Goal: Task Accomplishment & Management: Complete application form

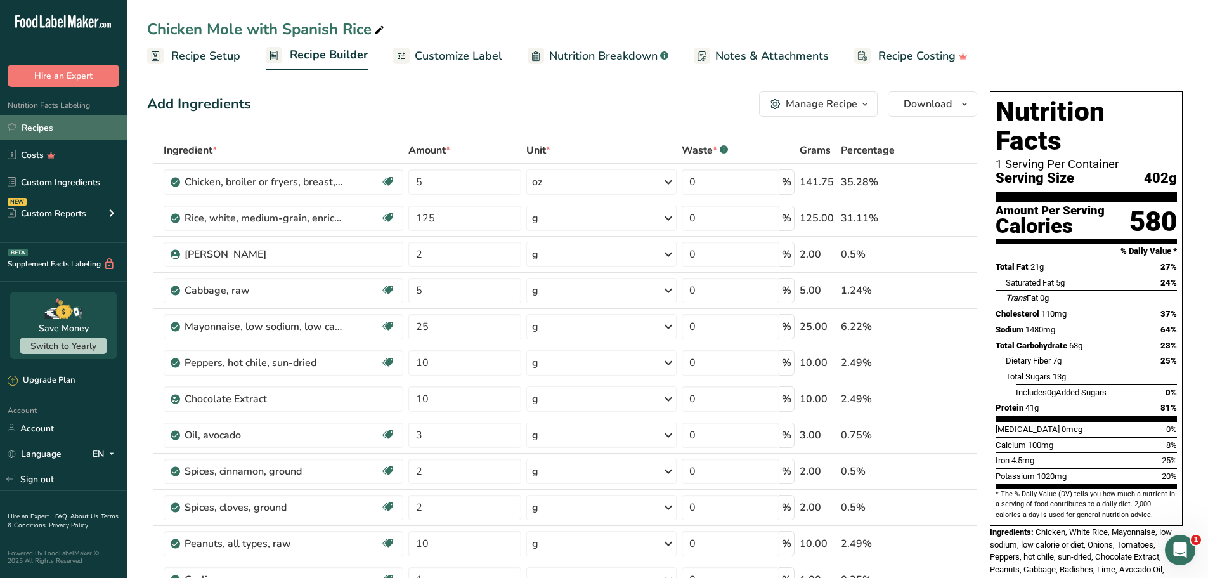
drag, startPoint x: 53, startPoint y: 123, endPoint x: 86, endPoint y: 131, distance: 34.6
click at [52, 123] on link "Recipes" at bounding box center [63, 127] width 127 height 24
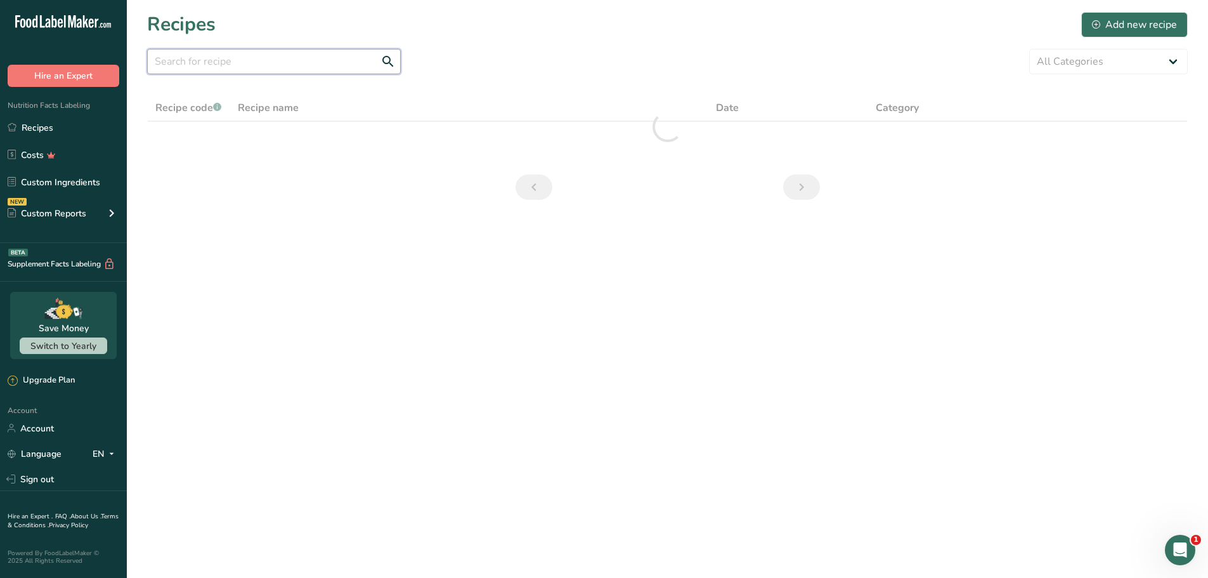
click at [249, 59] on input "text" at bounding box center [274, 61] width 254 height 25
click at [524, 74] on section "Recipes Add new recipe All Categories Baked Goods [GEOGRAPHIC_DATA] Confectione…" at bounding box center [667, 110] width 1081 height 220
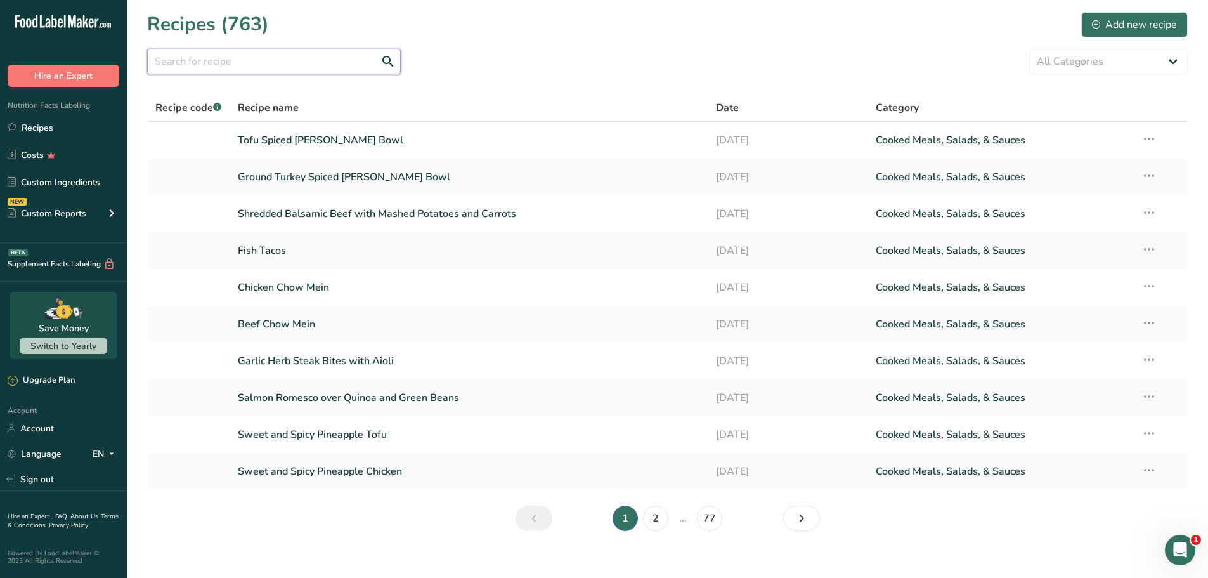
click at [341, 65] on input "text" at bounding box center [274, 61] width 254 height 25
paste input "Pomodoro Salmon with Quinoa and Green Beans"
type input "Pomodoro Salmon with Quinoa and Green Beans"
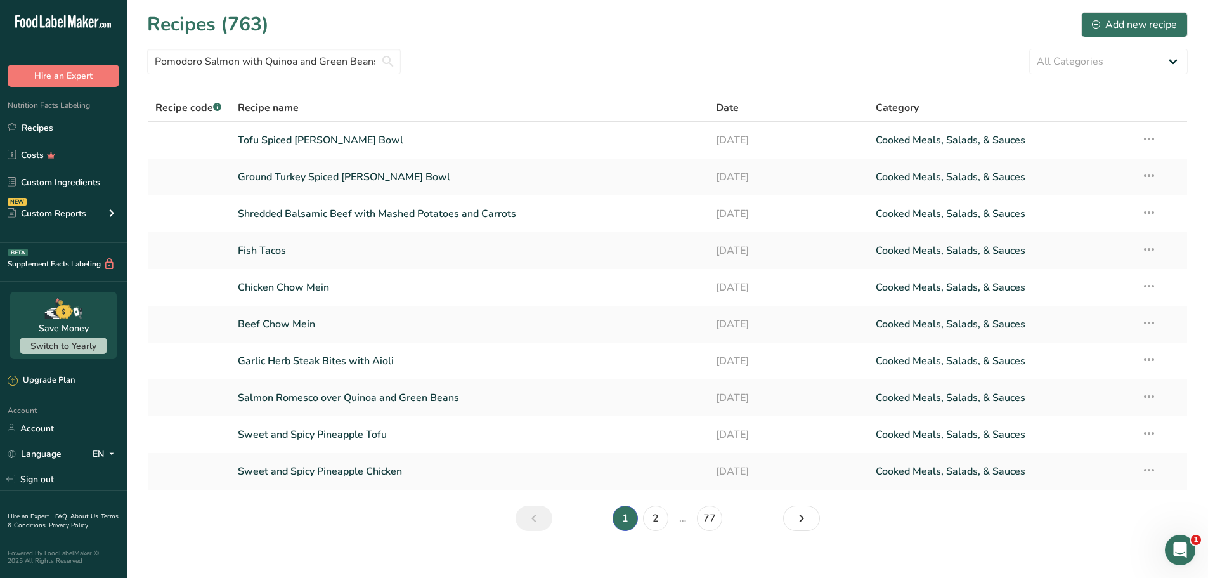
click at [604, 59] on div "Pomodoro Salmon with Quinoa and Green Beans All Categories Baked Goods [GEOGRAP…" at bounding box center [667, 61] width 1040 height 25
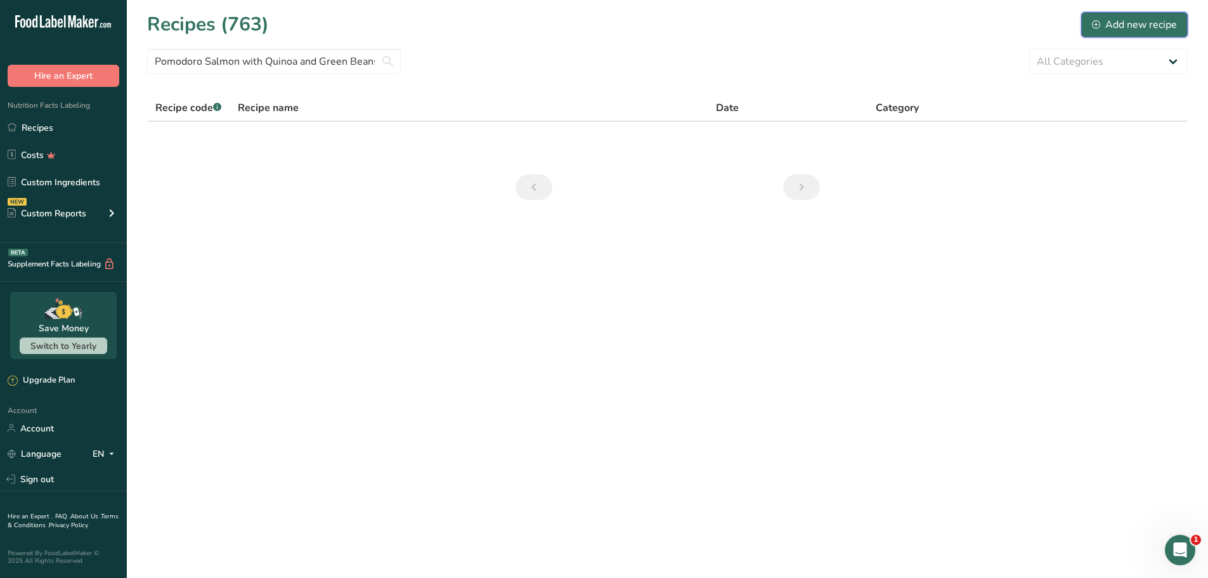
click at [1113, 22] on div "Add new recipe" at bounding box center [1134, 24] width 85 height 15
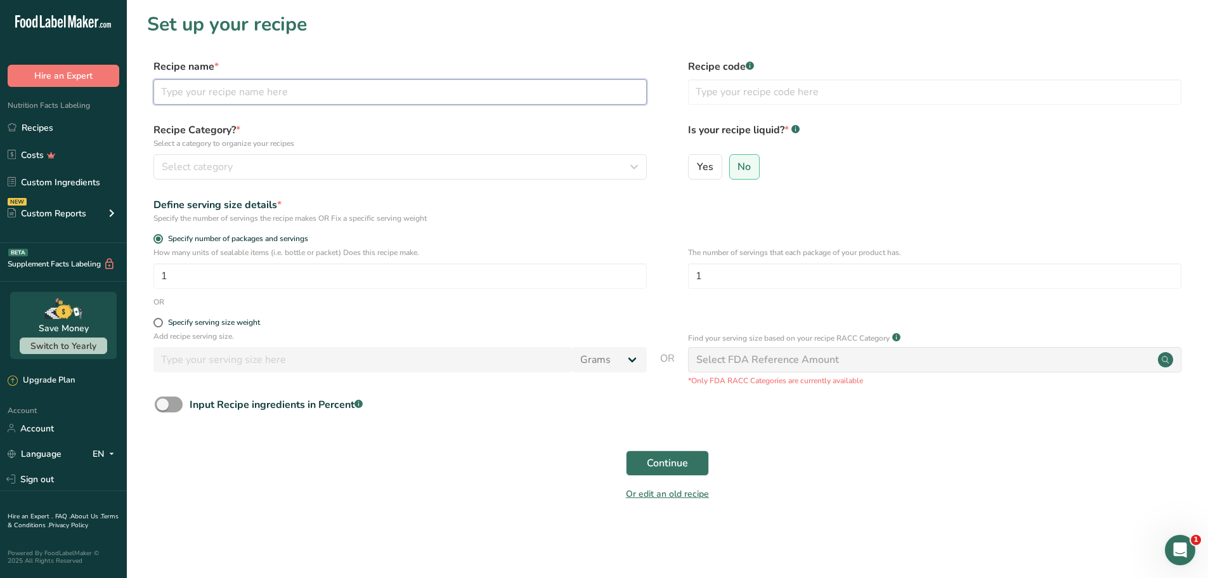
click at [398, 98] on input "text" at bounding box center [399, 91] width 493 height 25
paste input "Pomodoro Salmon with Quinoa and Green Beans"
type input "Pomodoro Salmon with Quinoa and Green Beans"
click at [418, 56] on section "Set up your recipe Recipe name * Pomodoro Salmon with Quinoa and Green Beans Re…" at bounding box center [667, 264] width 1081 height 529
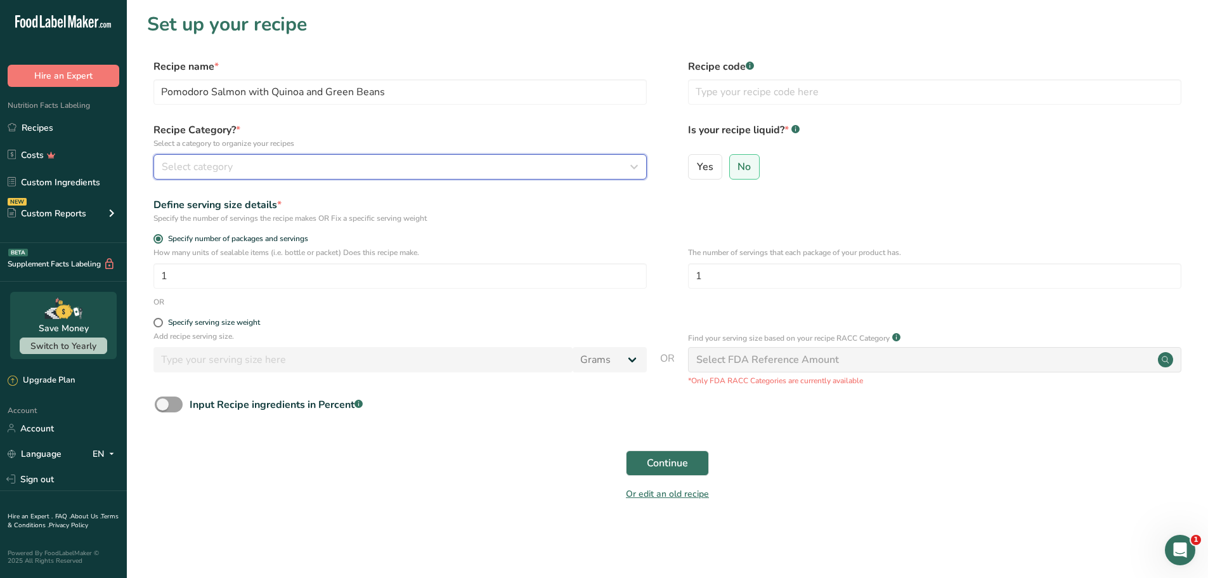
click at [257, 166] on div "Select category" at bounding box center [396, 166] width 469 height 15
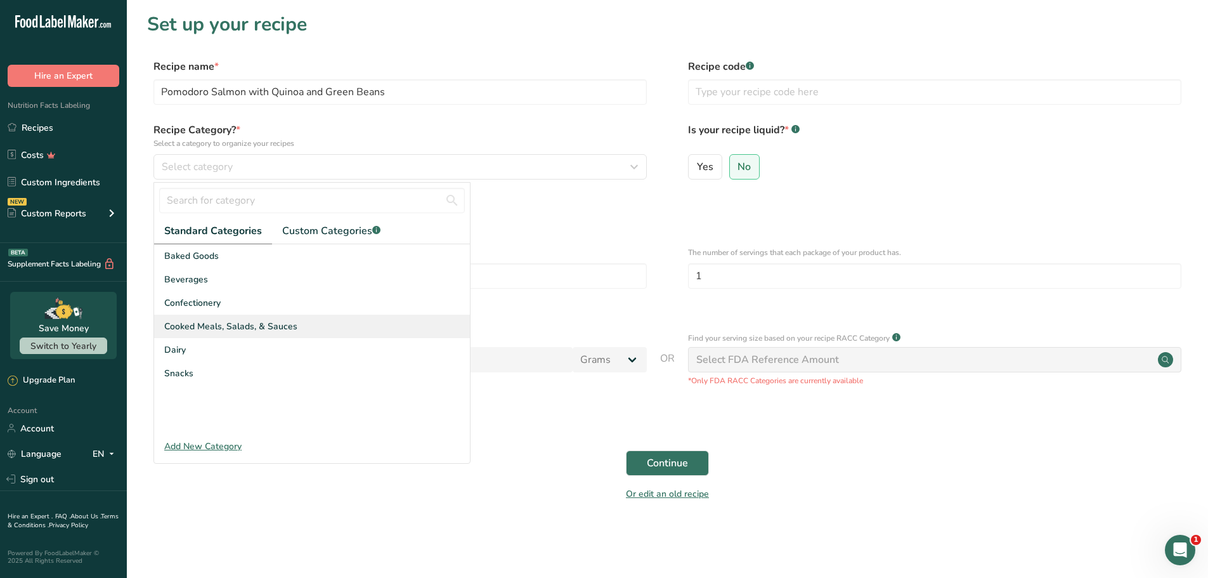
click at [222, 321] on span "Cooked Meals, Salads, & Sauces" at bounding box center [230, 326] width 133 height 13
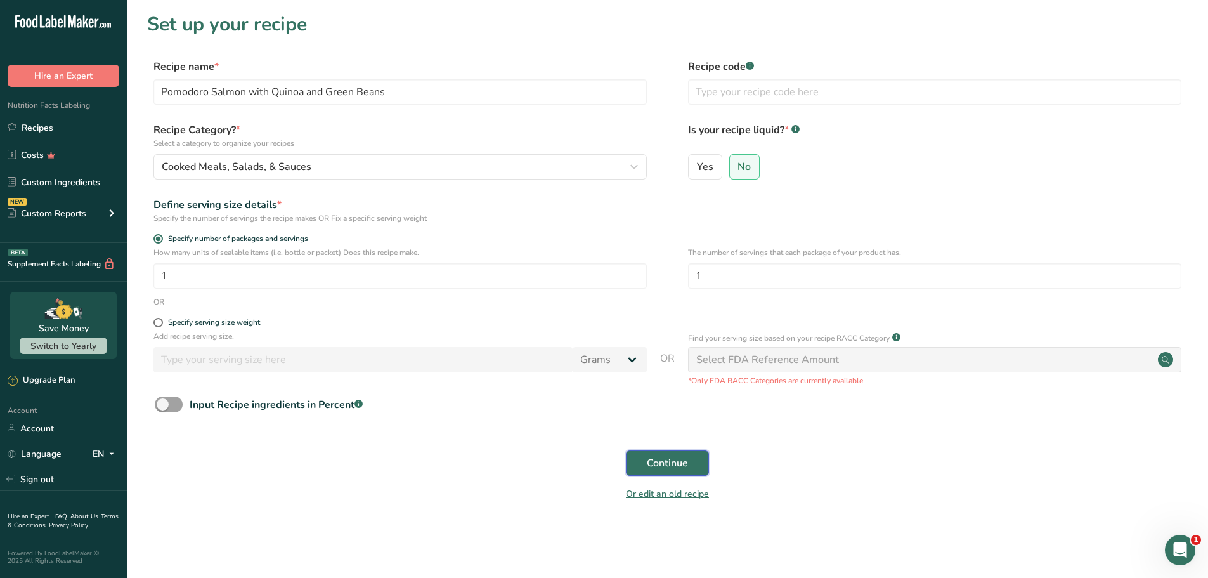
click at [690, 459] on button "Continue" at bounding box center [667, 462] width 83 height 25
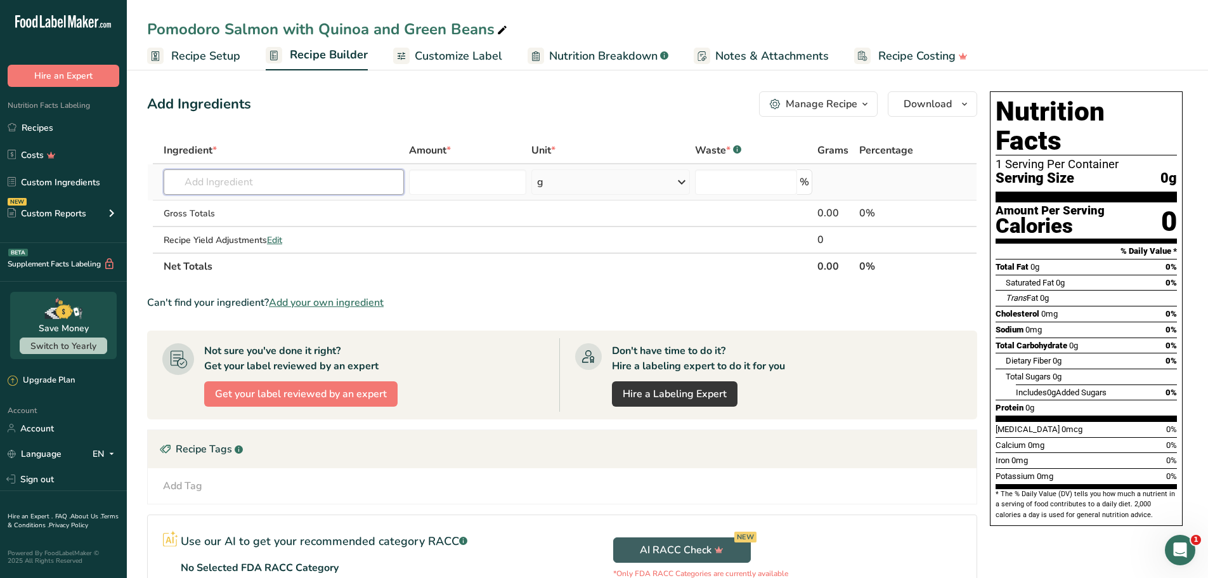
click at [306, 183] on input "text" at bounding box center [284, 181] width 240 height 25
click at [1059, 77] on section "Add Ingredients Manage Recipe Delete Recipe Duplicate Recipe Scale Recipe Save …" at bounding box center [667, 407] width 1081 height 683
click at [262, 187] on input "text" at bounding box center [284, 181] width 240 height 25
paste input "Fish, salmon, pink, raw"
type input "Fish, salmon, pink, raw"
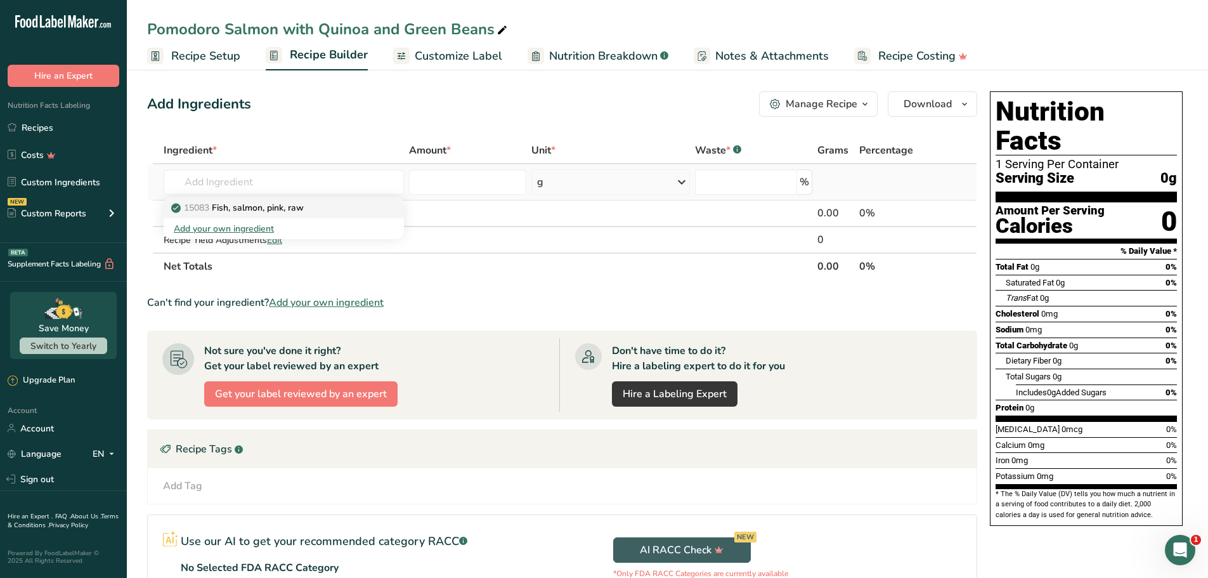
click at [243, 205] on p "15083 Fish, salmon, pink, raw" at bounding box center [239, 207] width 130 height 13
type input "Fish, salmon, pink, raw"
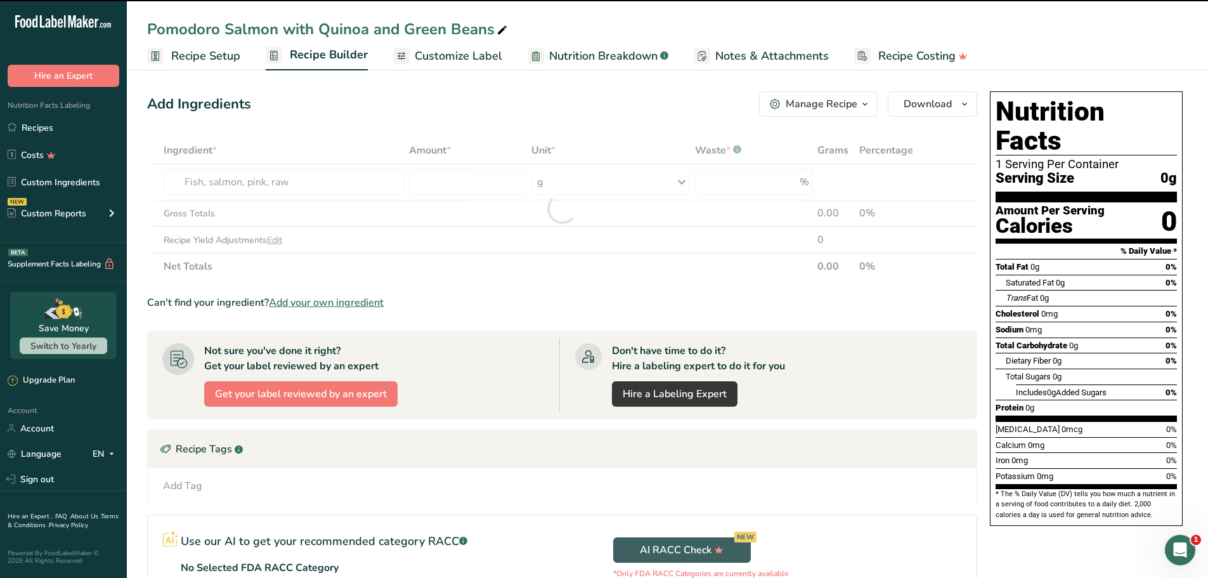
type input "0"
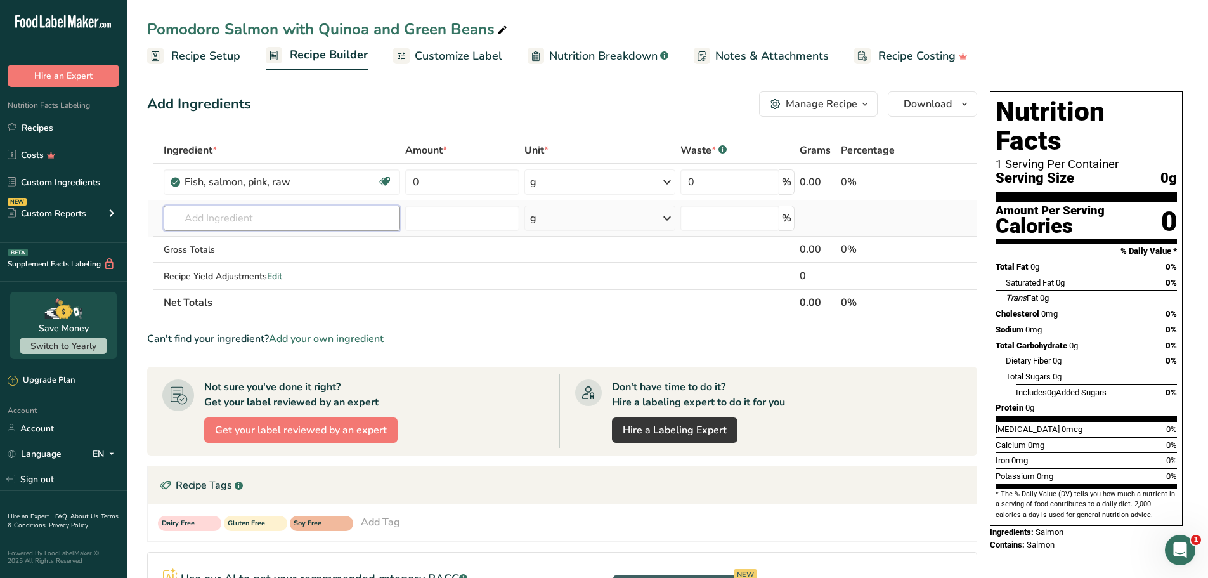
click at [250, 214] on input "text" at bounding box center [282, 217] width 237 height 25
paste input "Quinoa"
type input "Quinoa"
click at [259, 266] on p "20035 Quinoa, uncooked" at bounding box center [229, 264] width 111 height 13
type input "Quinoa, uncooked"
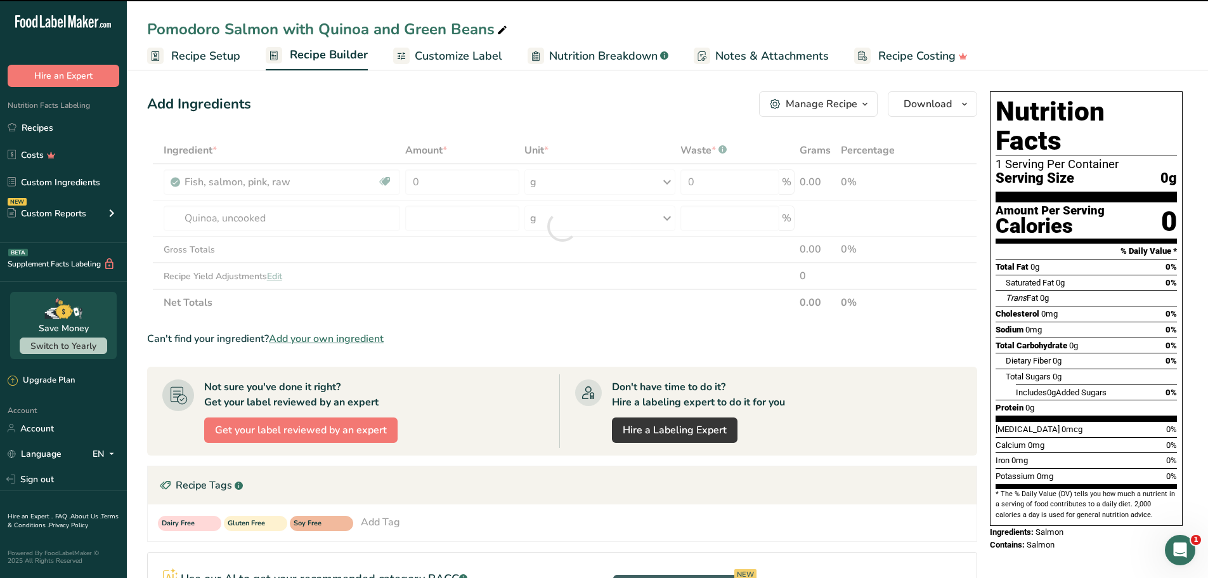
type input "0"
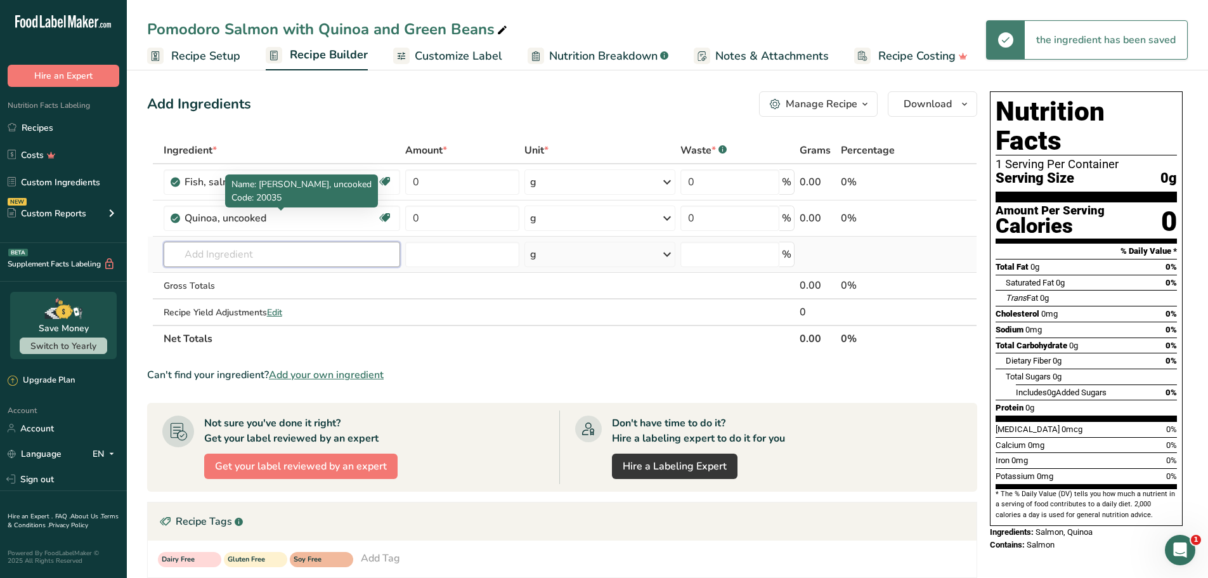
click at [222, 261] on input "text" at bounding box center [282, 254] width 237 height 25
paste input "Green beans"
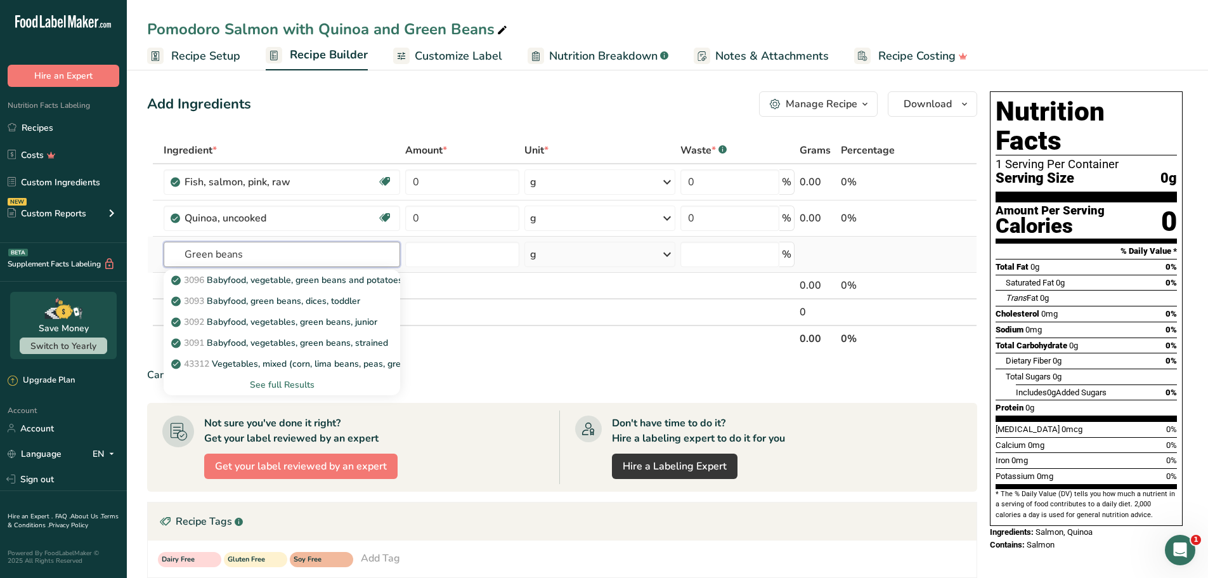
type input "Green beans"
click at [266, 381] on div "See full Results" at bounding box center [282, 384] width 217 height 13
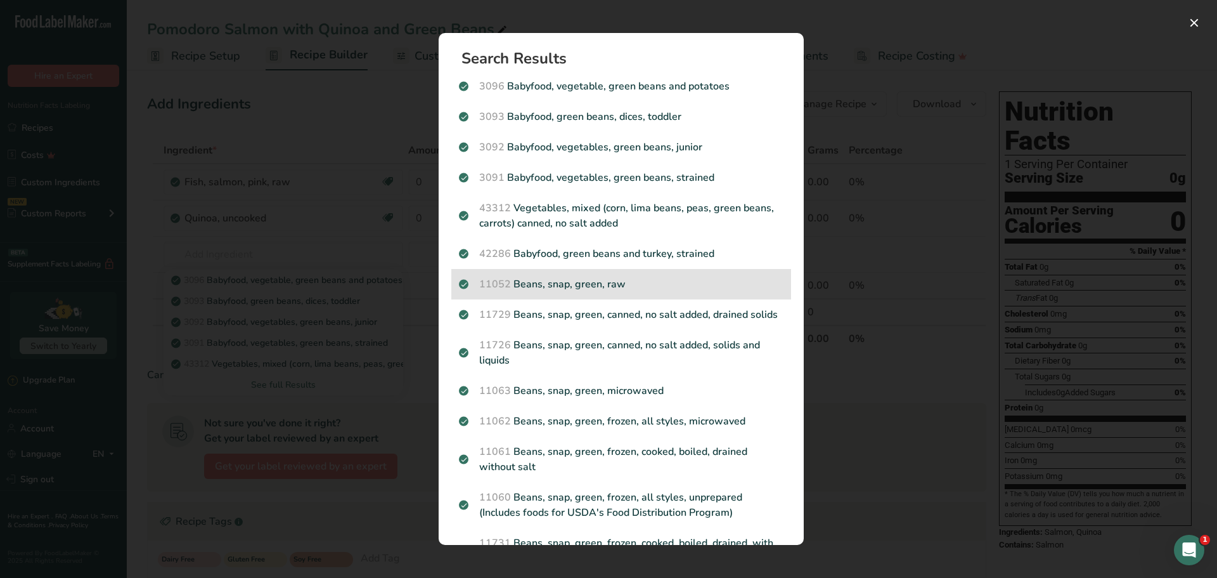
click at [586, 289] on p "11052 Beans, snap, green, raw" at bounding box center [621, 283] width 325 height 15
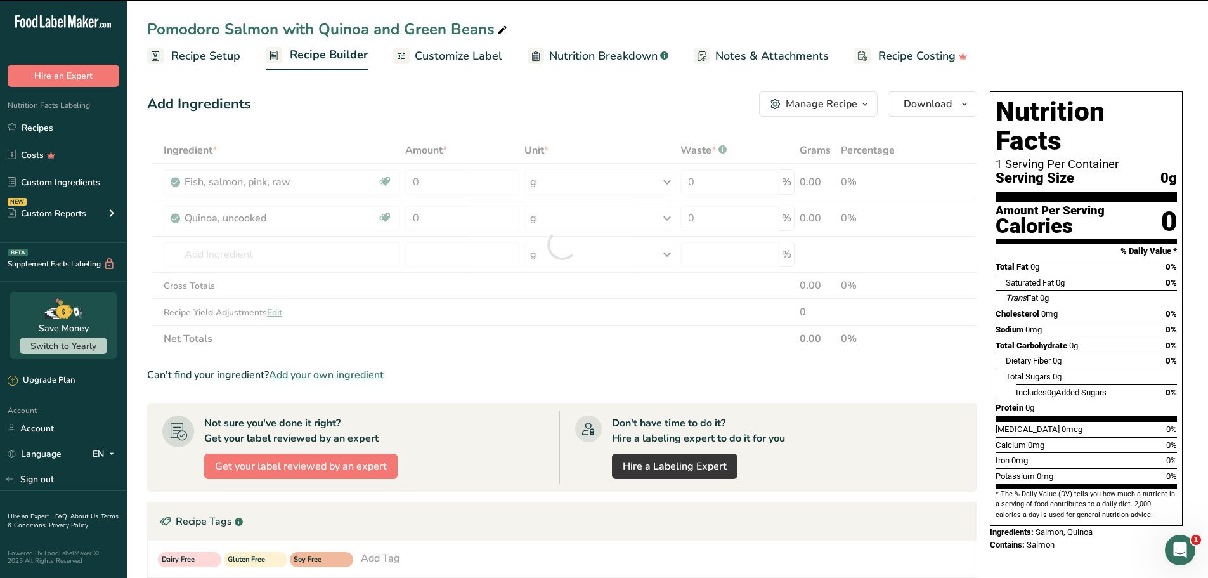
type input "0"
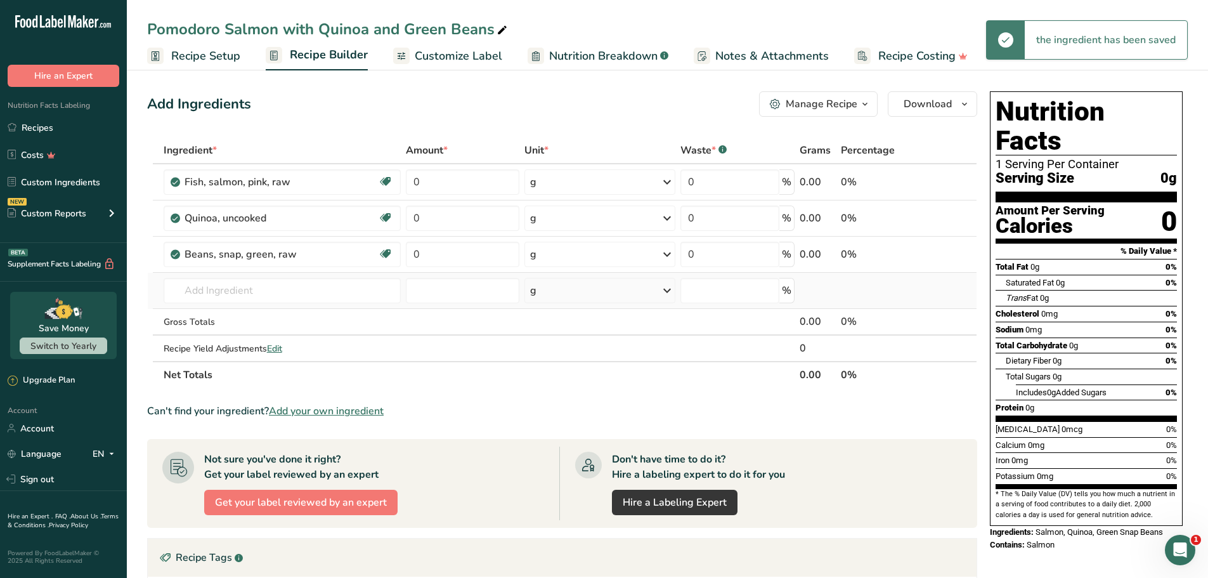
click at [273, 275] on td "3096 Babyfood, vegetable, green beans and potatoes 3093 Babyfood, green beans, …" at bounding box center [282, 291] width 242 height 36
click at [266, 289] on input "text" at bounding box center [282, 290] width 237 height 25
click at [264, 289] on input "text" at bounding box center [282, 290] width 237 height 25
paste input "Pomodoro sauce"
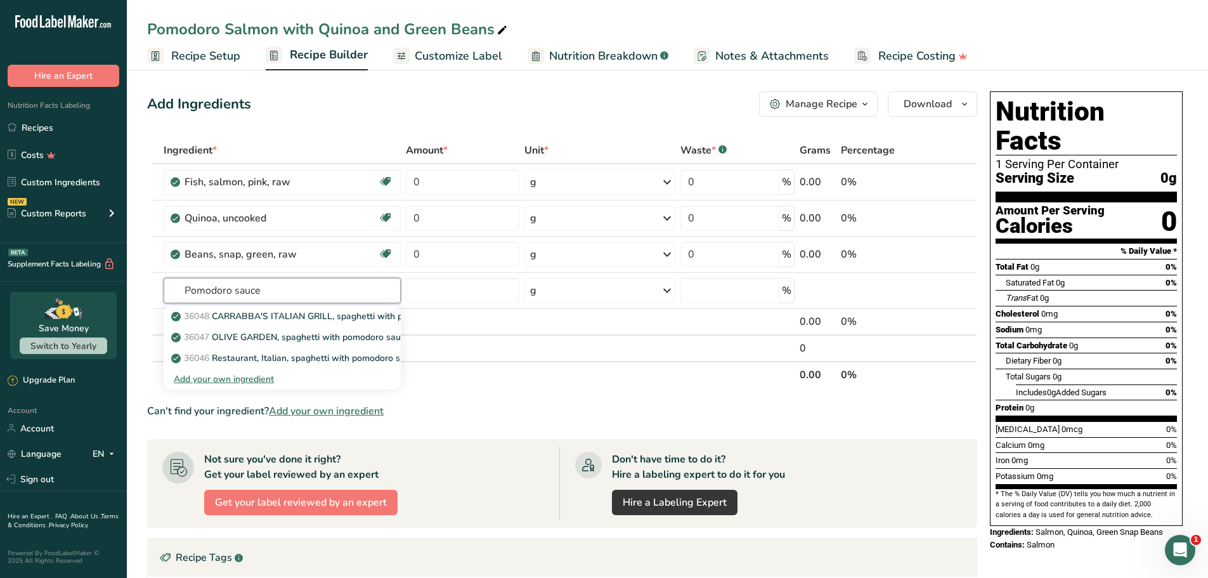
type input "Pomodoro sauce"
click at [508, 382] on th "Net Totals" at bounding box center [479, 374] width 637 height 27
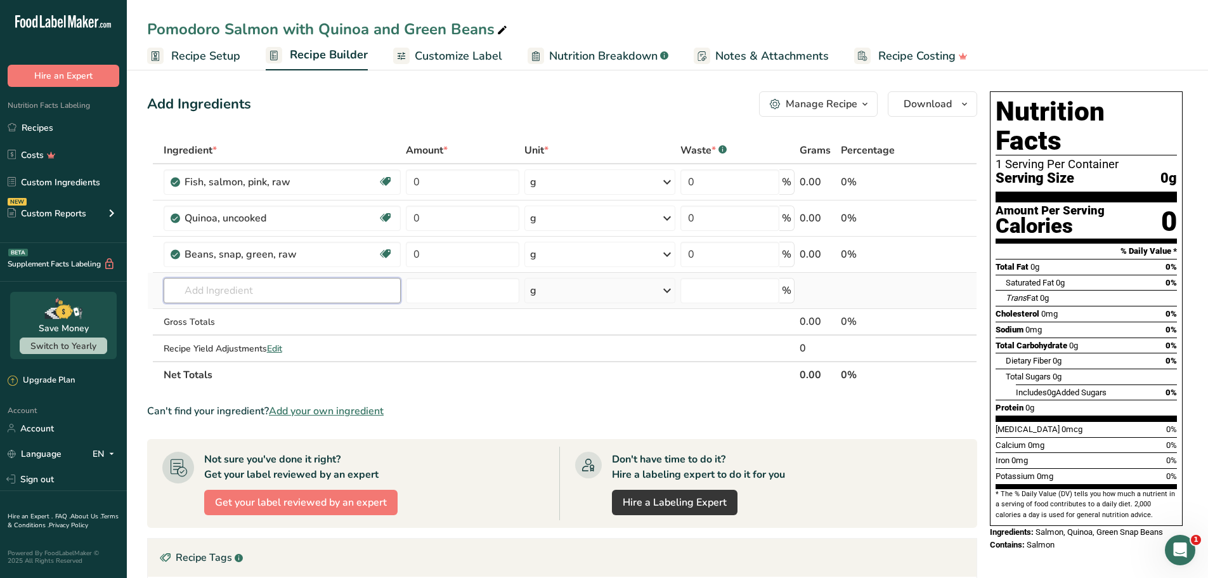
click at [285, 290] on input "text" at bounding box center [282, 290] width 237 height 25
paste input "pomodoro"
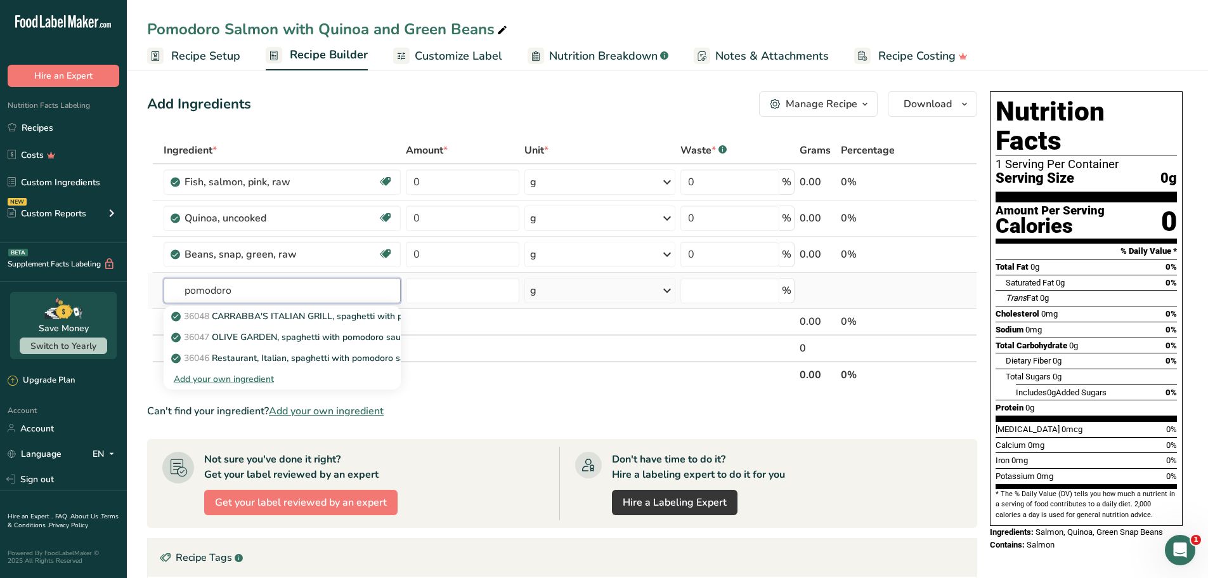
type input "pomodoro"
click at [236, 377] on div "Add your own ingredient" at bounding box center [282, 378] width 217 height 13
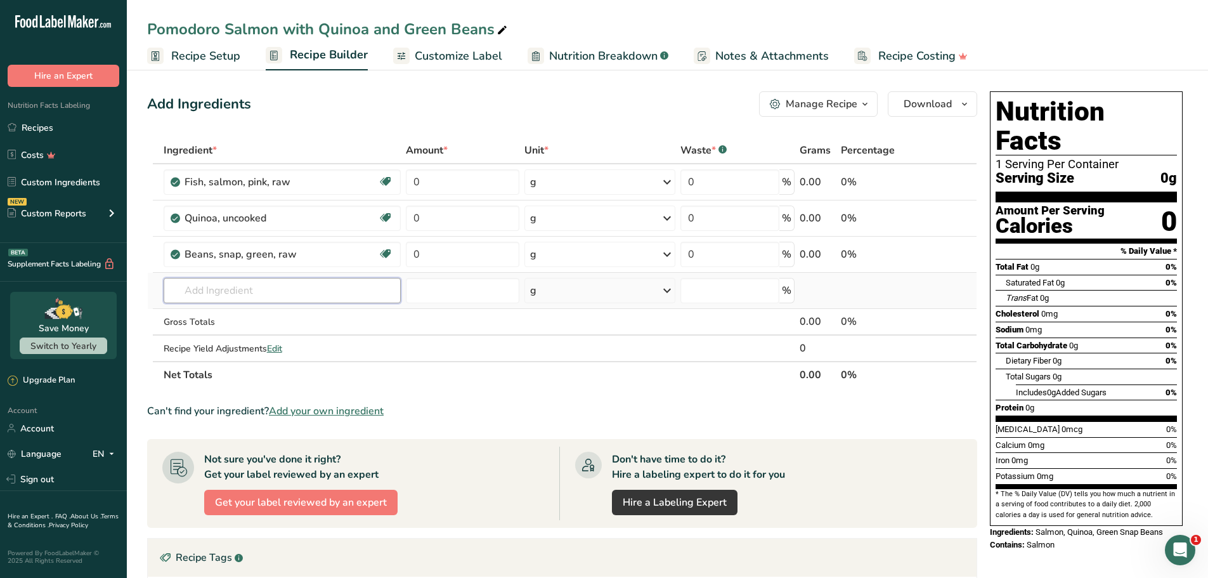
click at [221, 294] on input "text" at bounding box center [282, 290] width 237 height 25
paste input "tomato sauce"
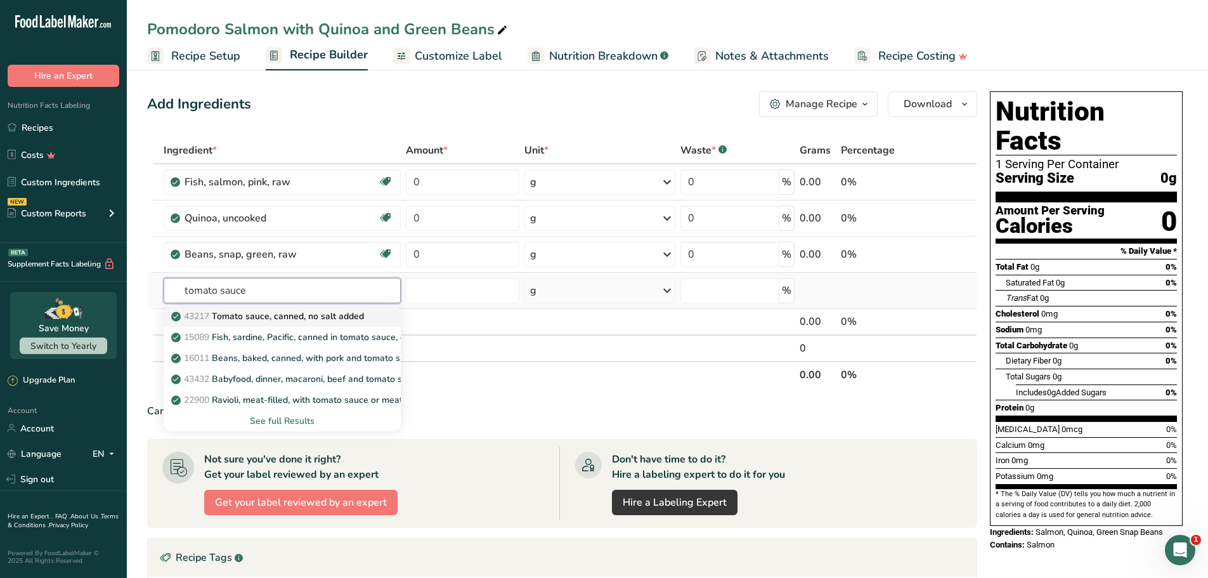
type input "tomato sauce"
click at [257, 323] on link "43217 Tomato sauce, canned, no salt added" at bounding box center [282, 316] width 237 height 21
type input "Tomato sauce, canned, no salt added"
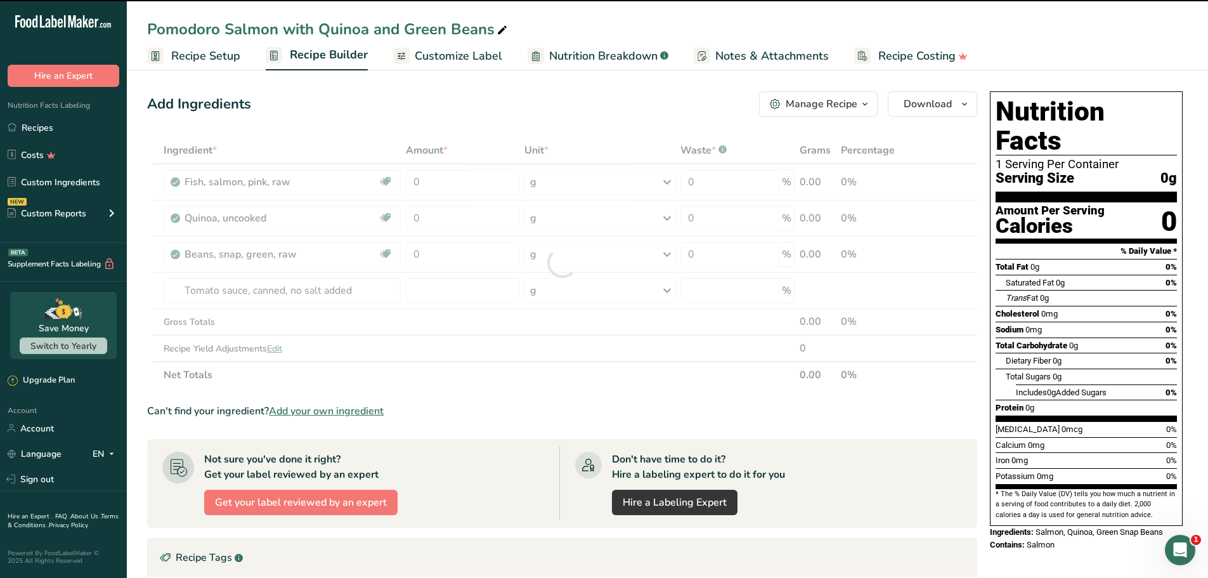
type input "0"
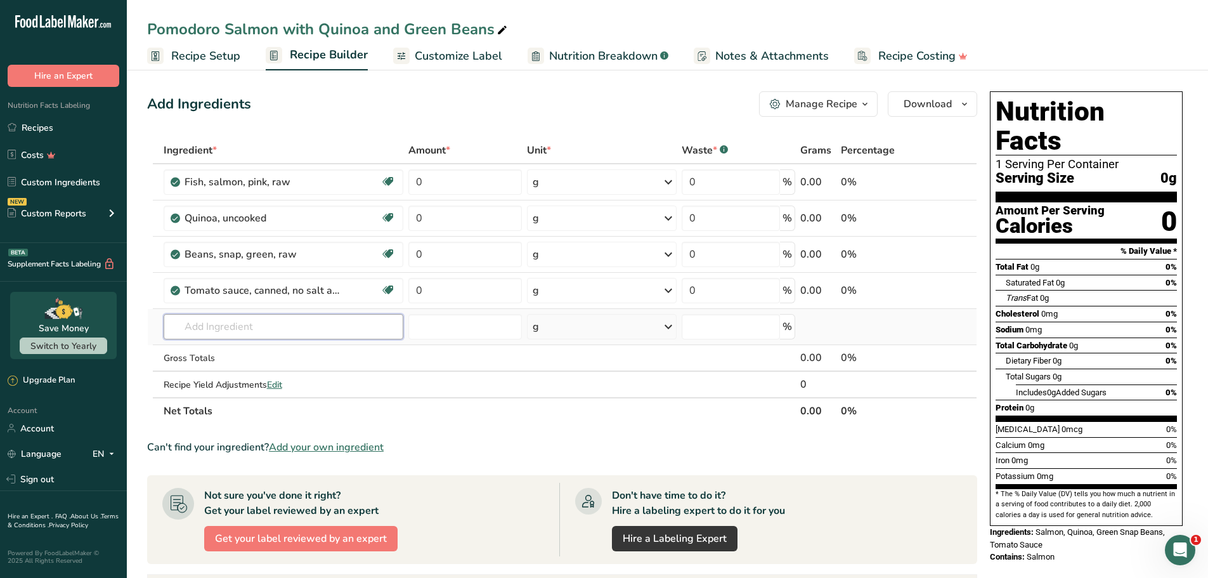
click at [227, 325] on input "text" at bounding box center [284, 326] width 240 height 25
paste input "Garlic"
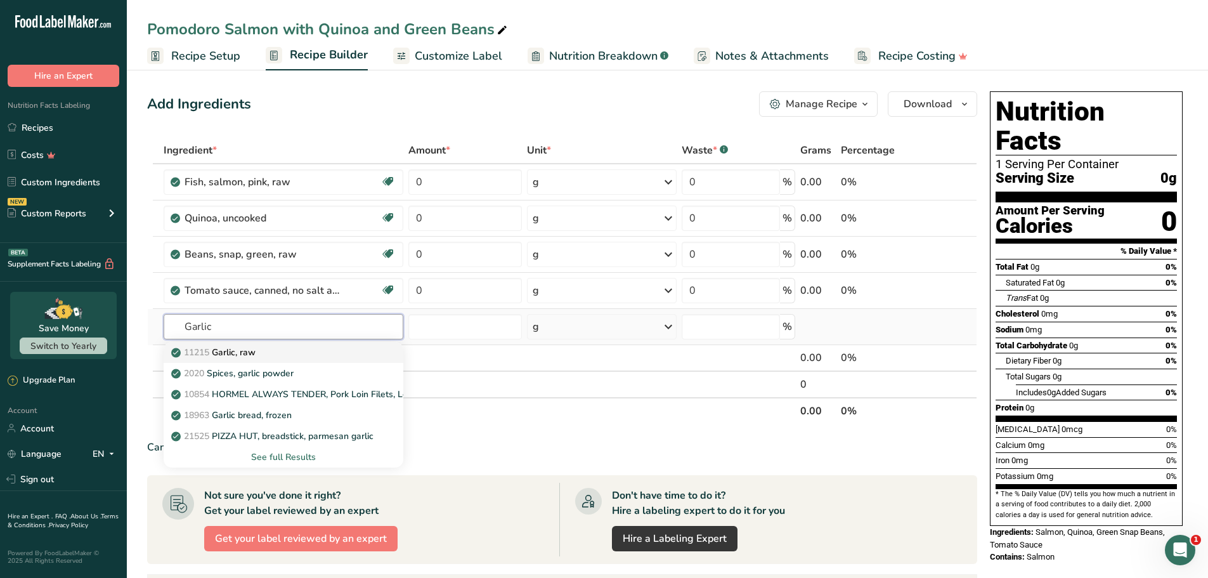
type input "Garlic"
click at [241, 354] on p "11215 Garlic, raw" at bounding box center [215, 352] width 82 height 13
type input "Garlic, raw"
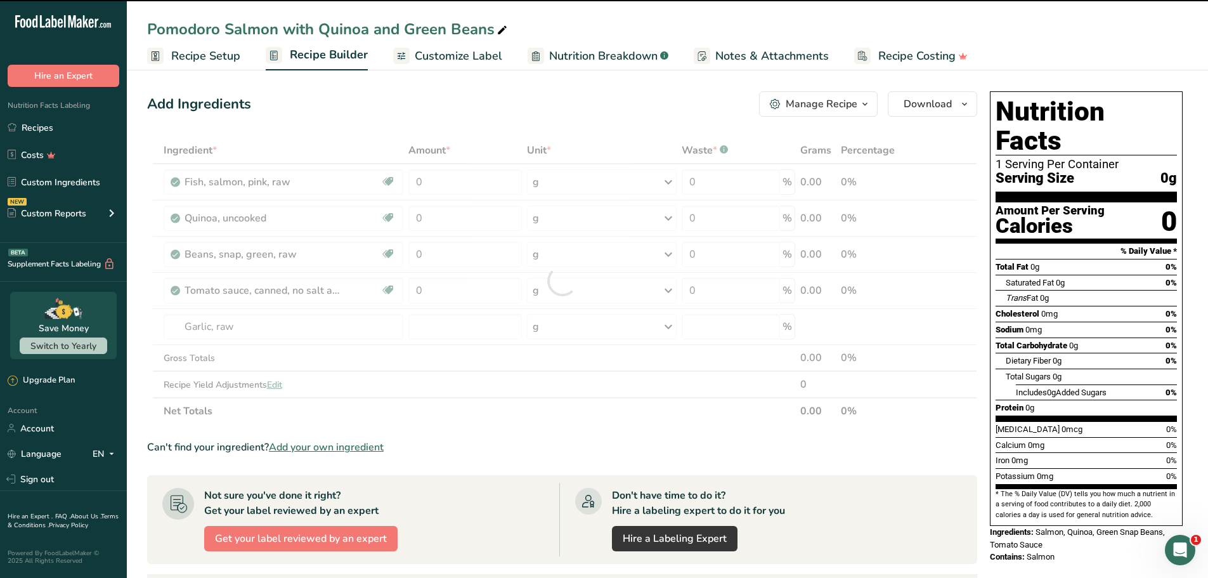
type input "0"
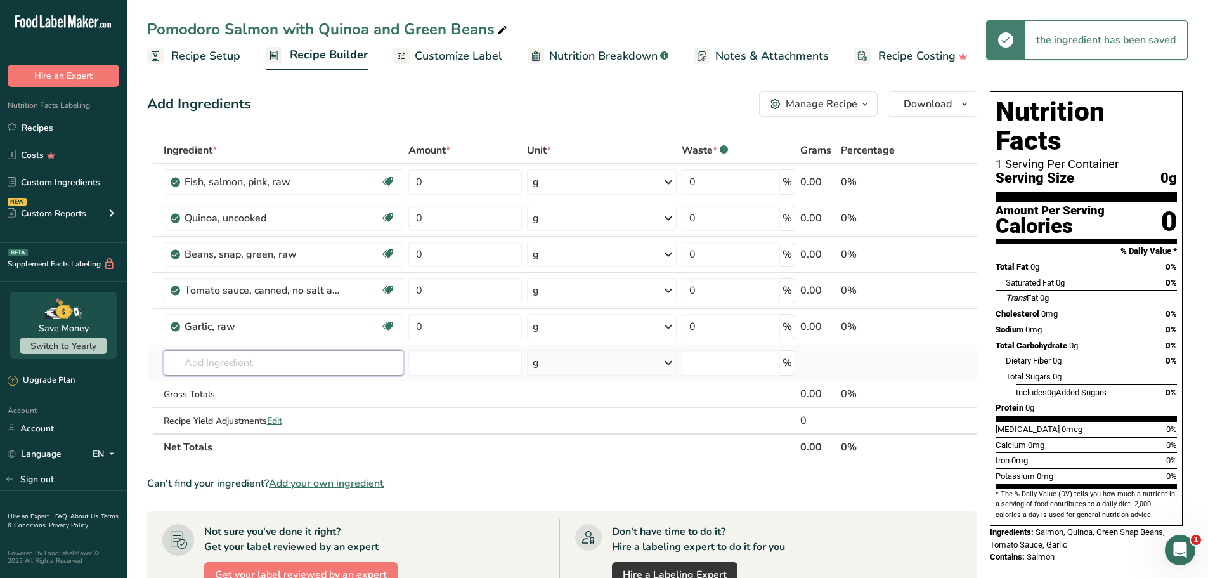
click at [233, 362] on input "text" at bounding box center [284, 362] width 240 height 25
paste input "parsley"
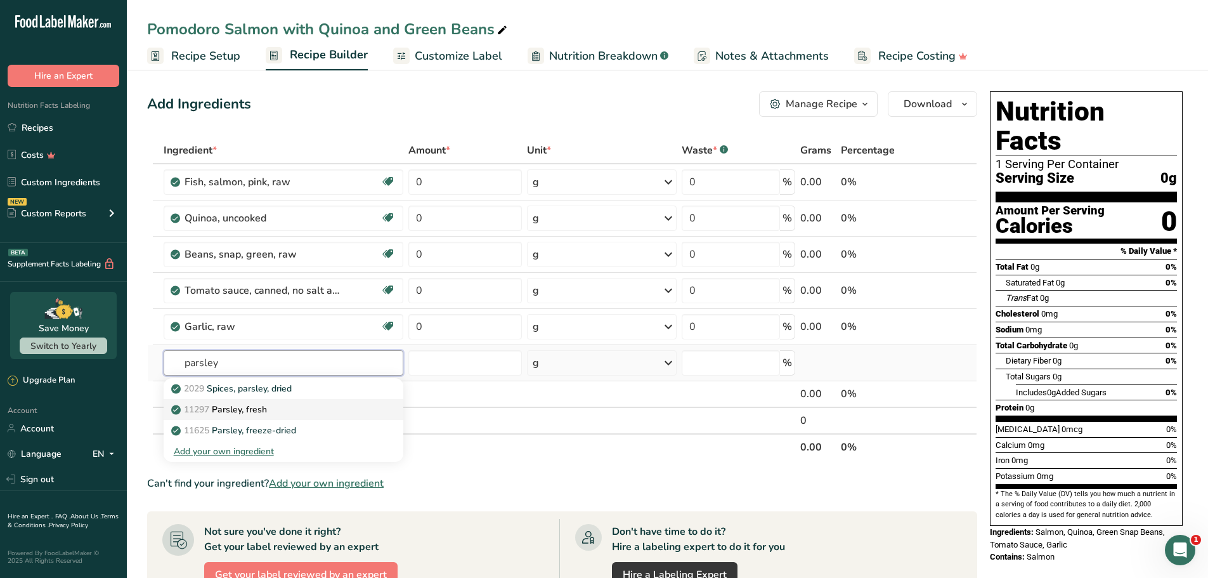
type input "parsley"
click at [241, 413] on p "11297 [GEOGRAPHIC_DATA], fresh" at bounding box center [220, 409] width 93 height 13
type input "Parsley, fresh"
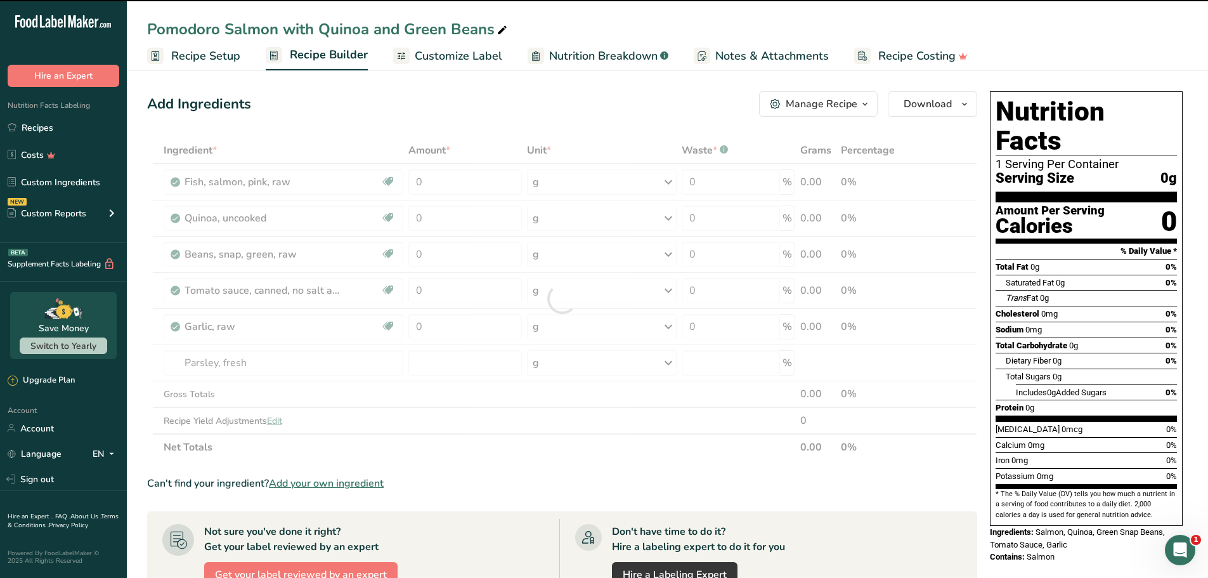
type input "0"
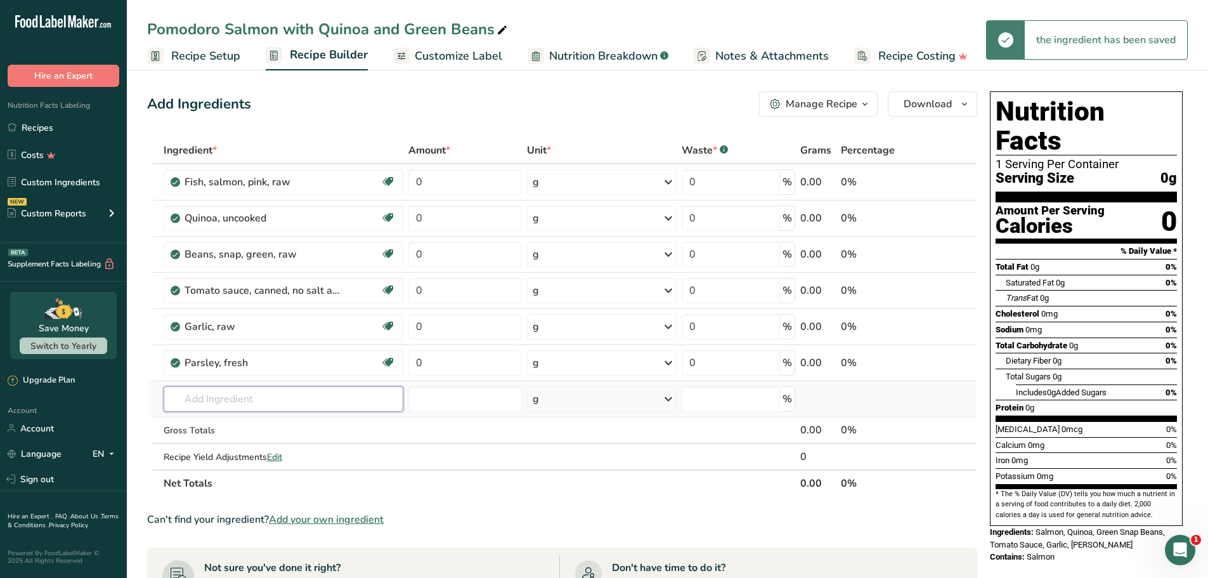
click at [253, 391] on input "text" at bounding box center [284, 398] width 240 height 25
paste input "Oregano"
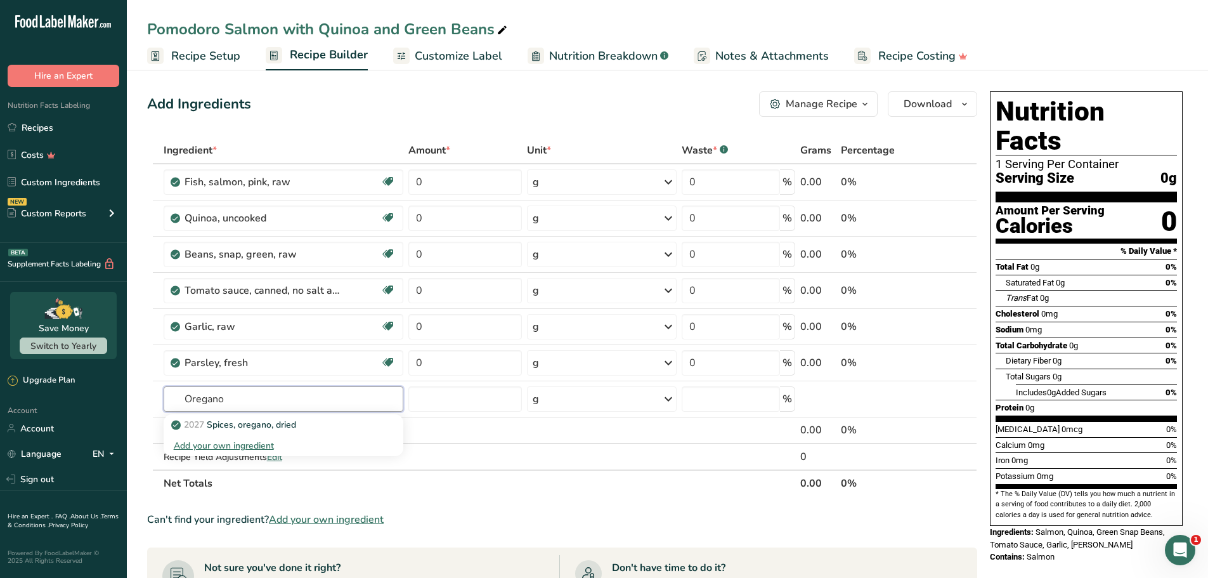
type input "Oregano"
click at [222, 391] on input "text" at bounding box center [284, 398] width 240 height 25
paste input "Lite cream"
click at [195, 399] on input "Lite cream" at bounding box center [284, 398] width 240 height 25
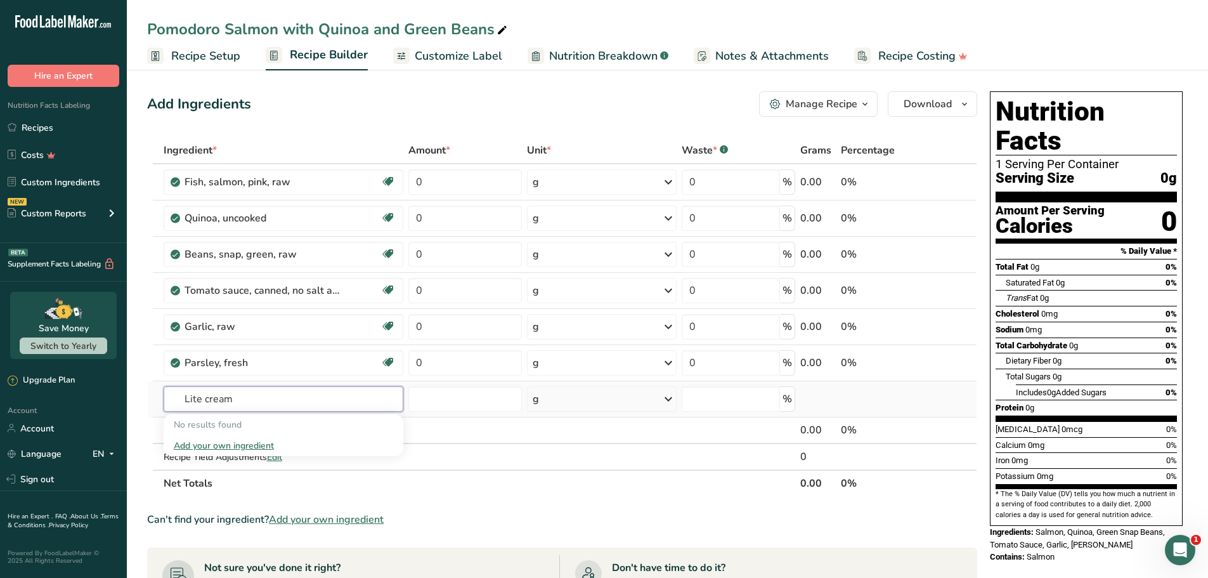
click at [194, 399] on input "Lite cream" at bounding box center [284, 398] width 240 height 25
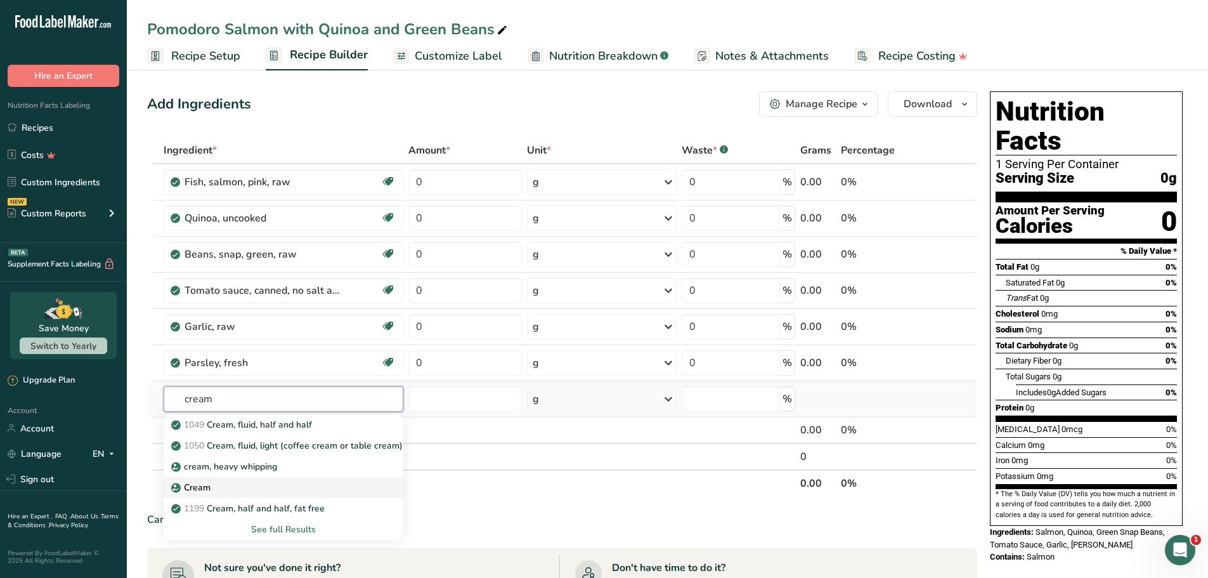
type input "cream"
click at [206, 487] on p "Cream" at bounding box center [192, 487] width 37 height 13
type input "Cream"
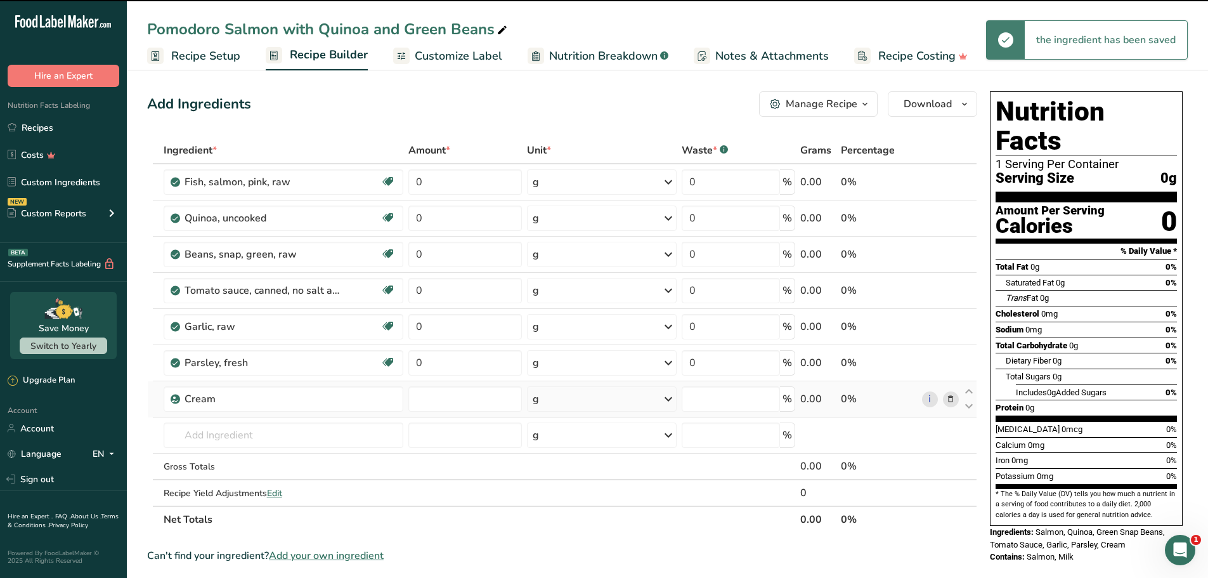
type input "0"
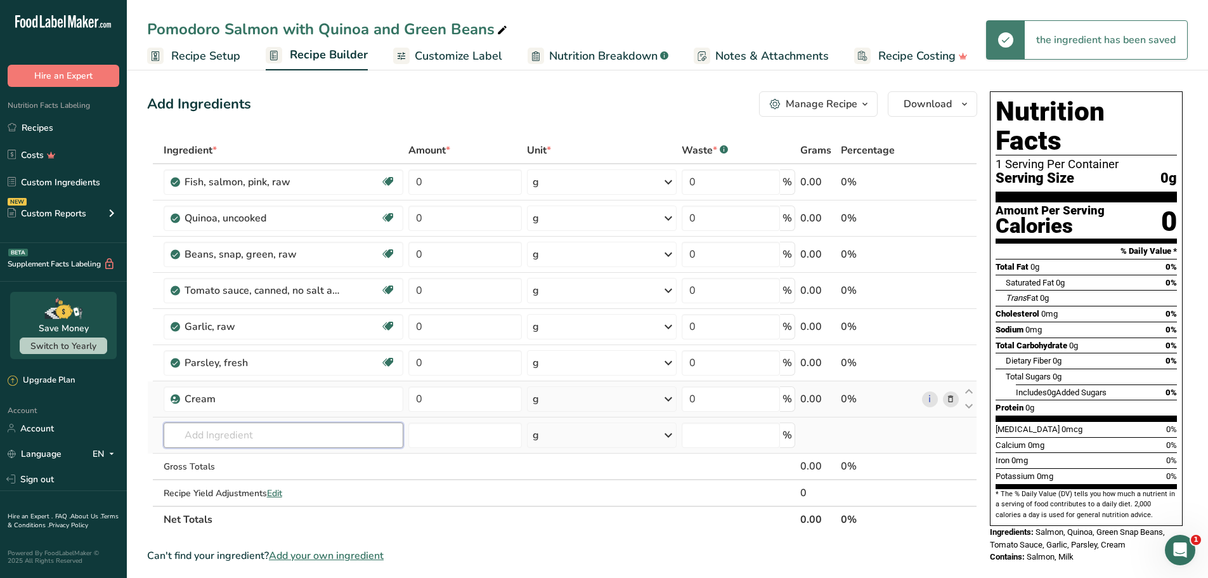
click at [287, 431] on input "text" at bounding box center [284, 434] width 240 height 25
paste input "Avocado oil"
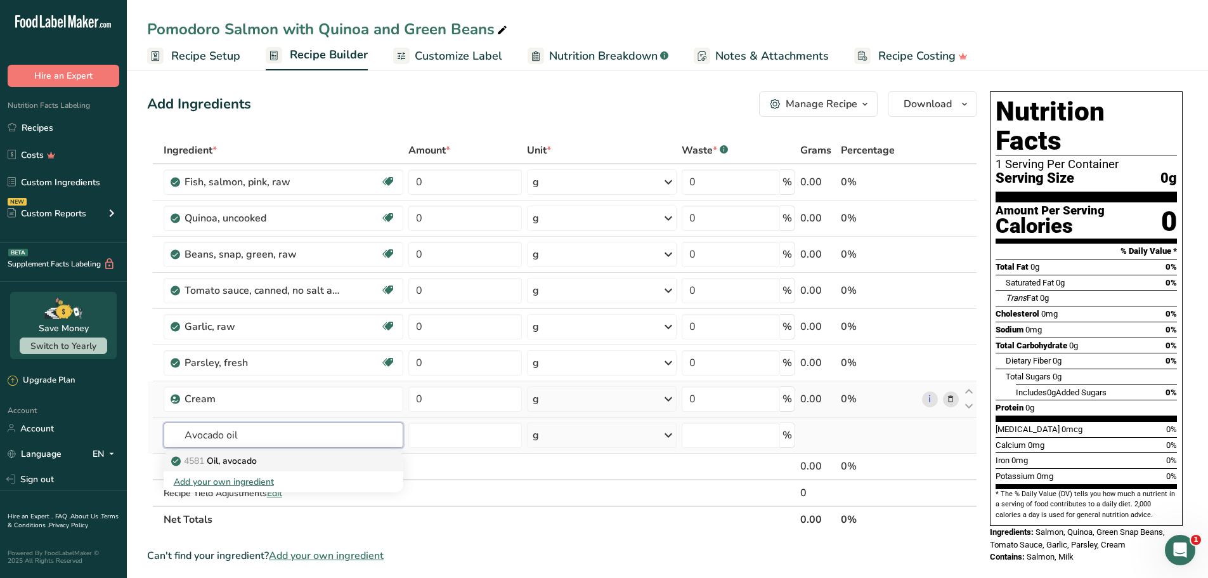
type input "Avocado oil"
click at [238, 465] on p "4581 Oil, avocado" at bounding box center [215, 460] width 83 height 13
type input "Oil, avocado"
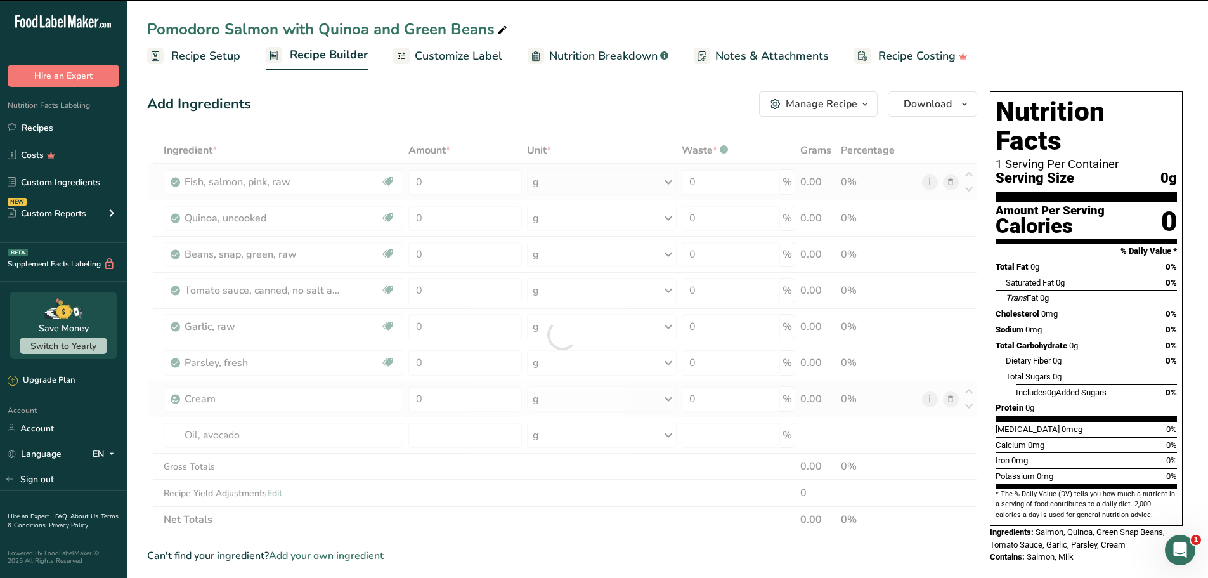
type input "0"
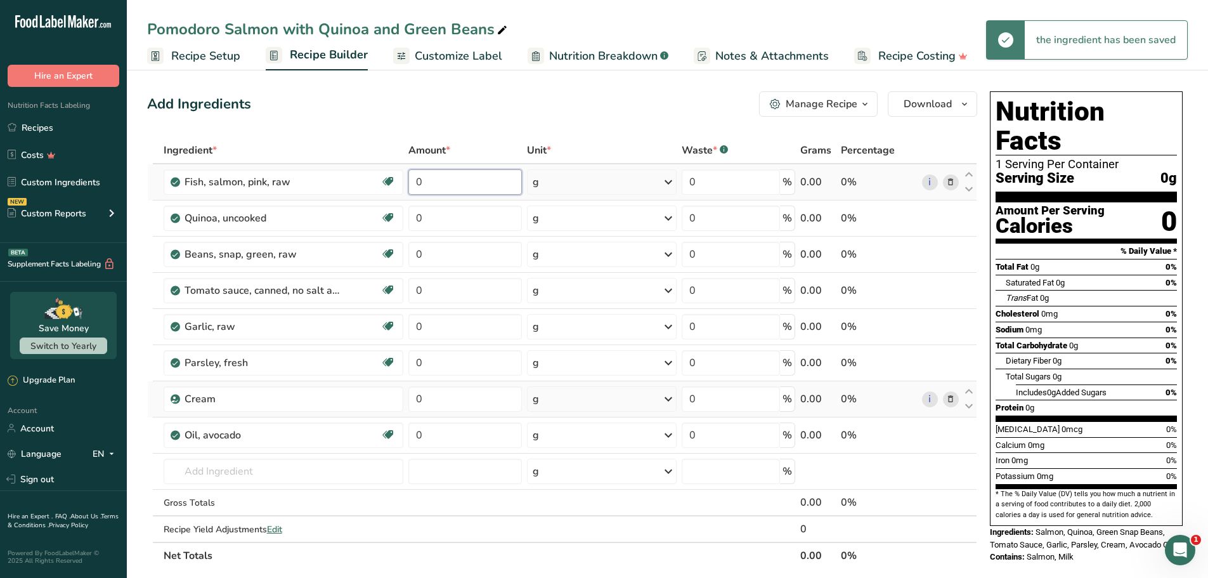
drag, startPoint x: 456, startPoint y: 184, endPoint x: 406, endPoint y: 183, distance: 49.5
click at [406, 183] on td "0" at bounding box center [465, 182] width 118 height 36
type input "6"
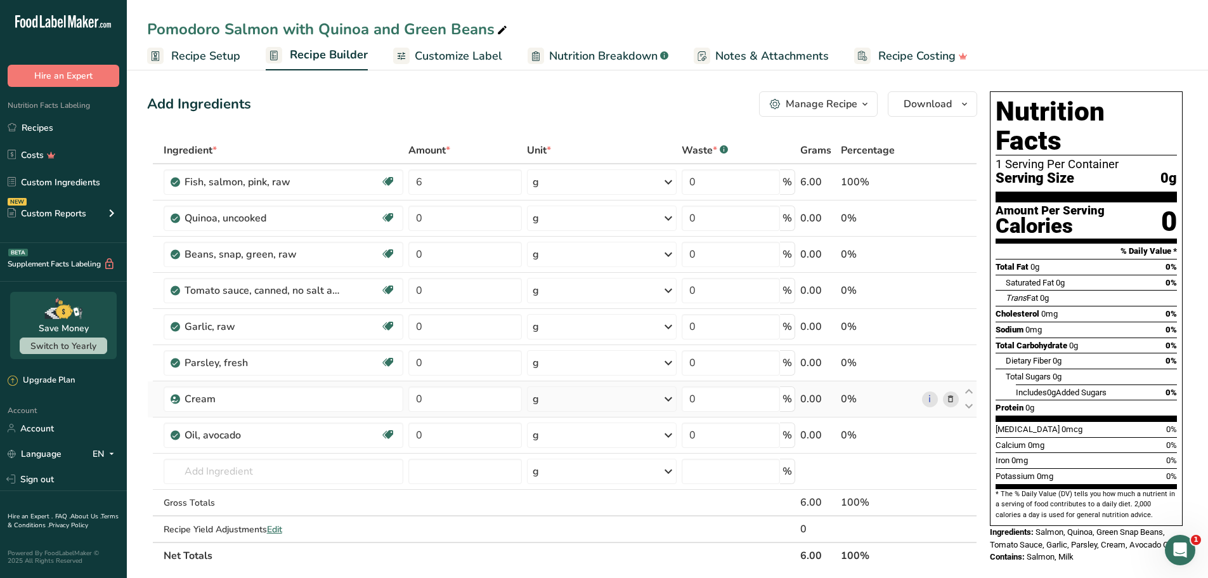
click at [619, 124] on div "Add Ingredients Manage Recipe Delete Recipe Duplicate Recipe Scale Recipe Save …" at bounding box center [565, 551] width 837 height 931
drag, startPoint x: 454, startPoint y: 401, endPoint x: 365, endPoint y: 392, distance: 89.8
click at [365, 392] on tr "Cream 0 g Weight Units g kg mg See more Volume Units l Volume units require a d…" at bounding box center [562, 399] width 829 height 36
type input "2"
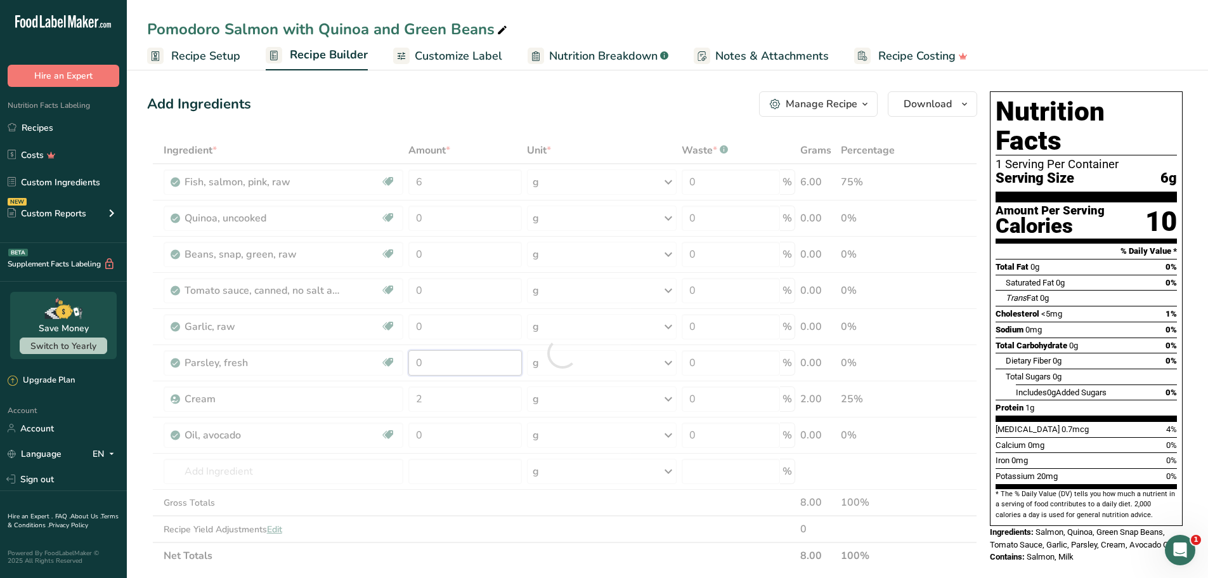
drag, startPoint x: 445, startPoint y: 361, endPoint x: 361, endPoint y: 358, distance: 84.4
click at [361, 358] on div "Ingredient * Amount * Unit * Waste * .a-a{fill:#347362;}.b-a{fill:#fff;} Grams …" at bounding box center [562, 353] width 830 height 432
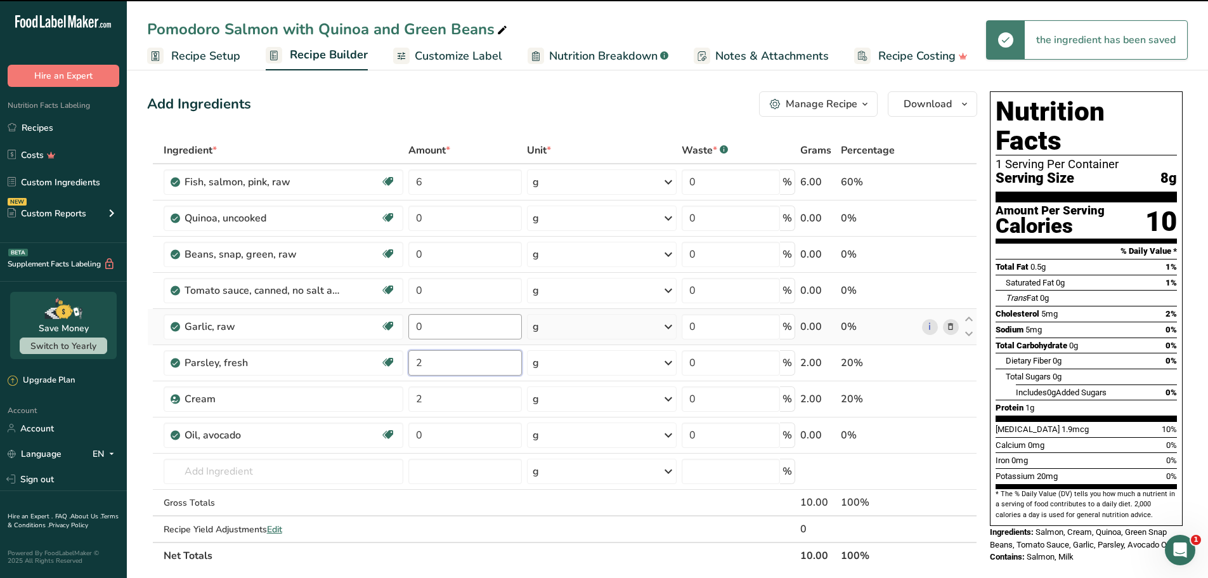
type input "2"
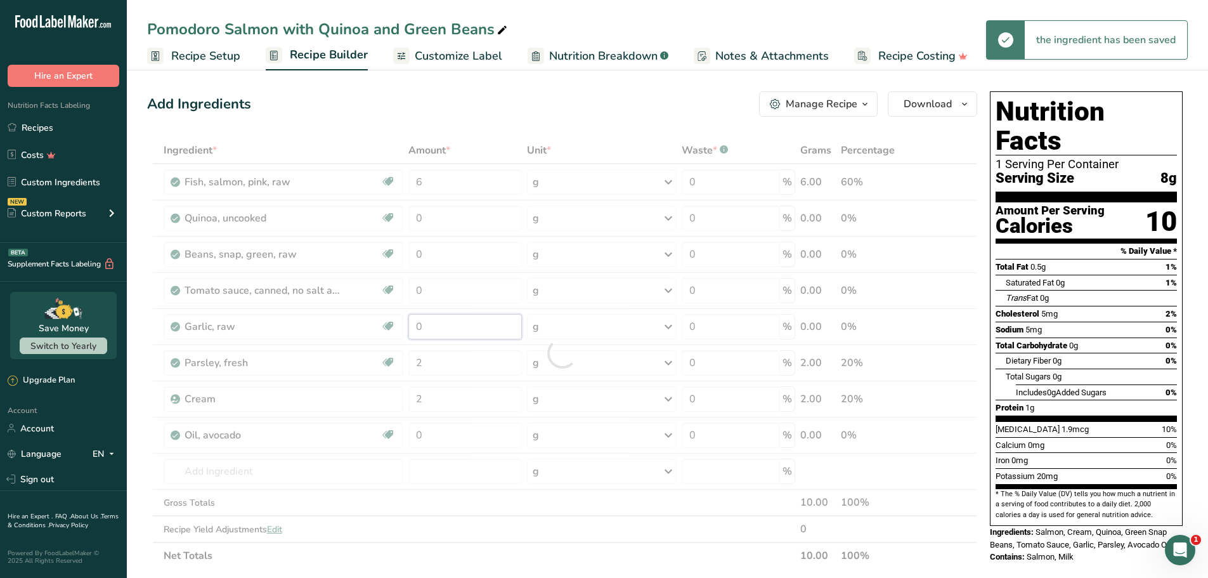
drag, startPoint x: 469, startPoint y: 323, endPoint x: 342, endPoint y: 325, distance: 126.8
click at [342, 325] on div "Ingredient * Amount * Unit * Waste * .a-a{fill:#347362;}.b-a{fill:#fff;} Grams …" at bounding box center [562, 353] width 830 height 432
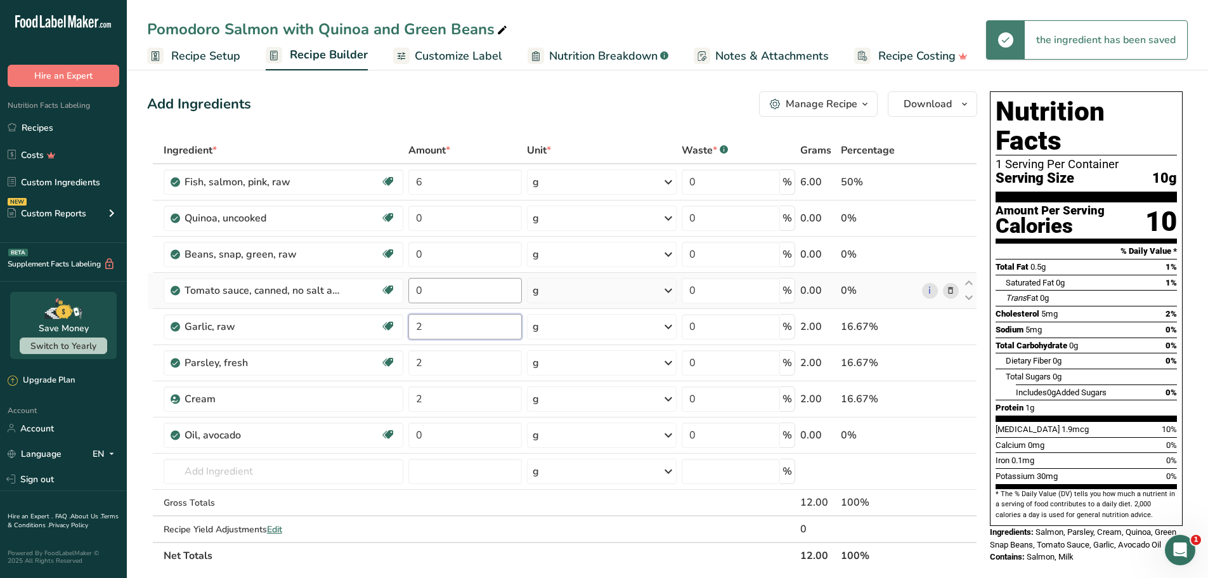
type input "2"
click at [326, 283] on div "Ingredient * Amount * Unit * Waste * .a-a{fill:#347362;}.b-a{fill:#fff;} Grams …" at bounding box center [562, 353] width 830 height 432
click at [468, 257] on div "Ingredient * Amount * Unit * Waste * .a-a{fill:#347362;}.b-a{fill:#fff;} Grams …" at bounding box center [562, 353] width 830 height 432
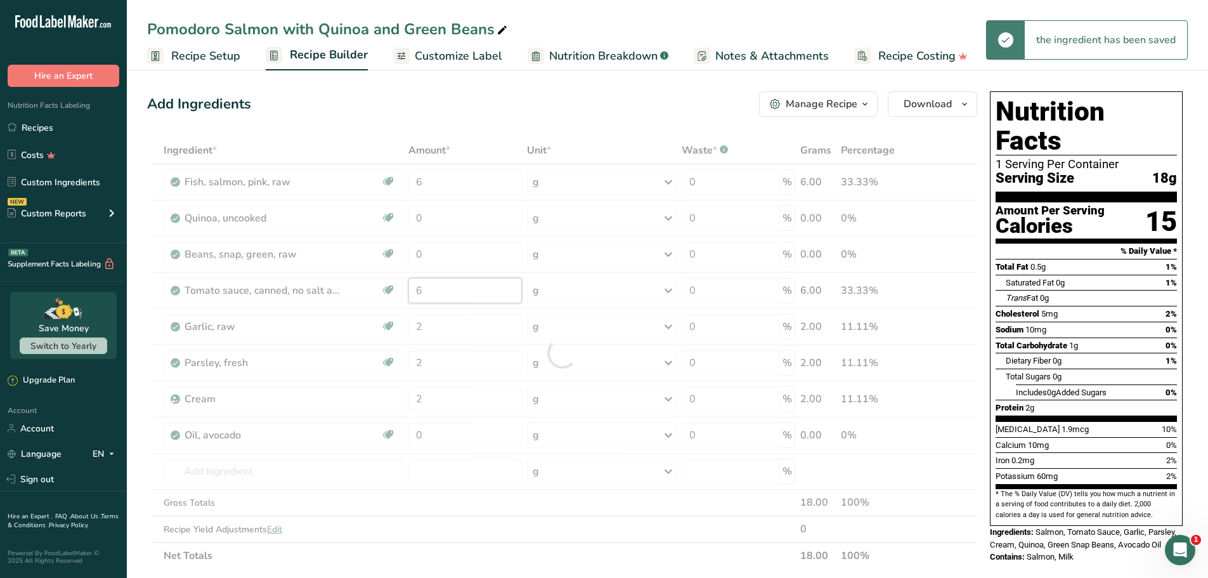
drag, startPoint x: 465, startPoint y: 290, endPoint x: 374, endPoint y: 275, distance: 91.8
click at [373, 282] on div "Ingredient * Amount * Unit * Waste * .a-a{fill:#347362;}.b-a{fill:#fff;} Grams …" at bounding box center [562, 353] width 830 height 432
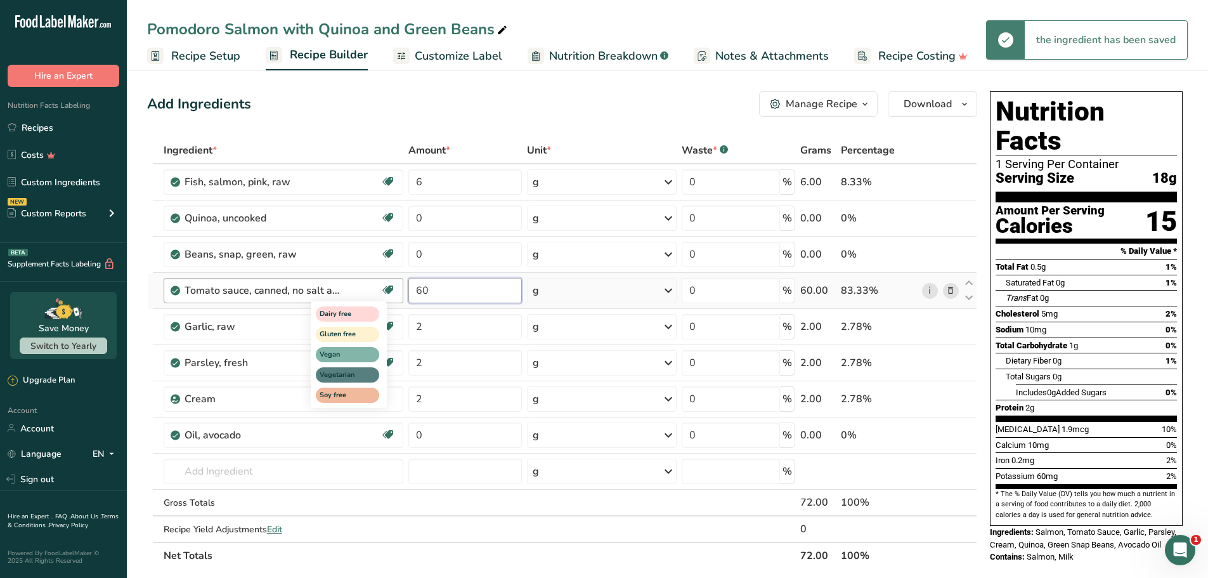
drag, startPoint x: 428, startPoint y: 286, endPoint x: 389, endPoint y: 287, distance: 38.7
click at [389, 287] on tr "Tomato sauce, canned, no salt added Dairy free Gluten free Vegan Vegetarian Soy…" at bounding box center [562, 291] width 829 height 36
type input "20"
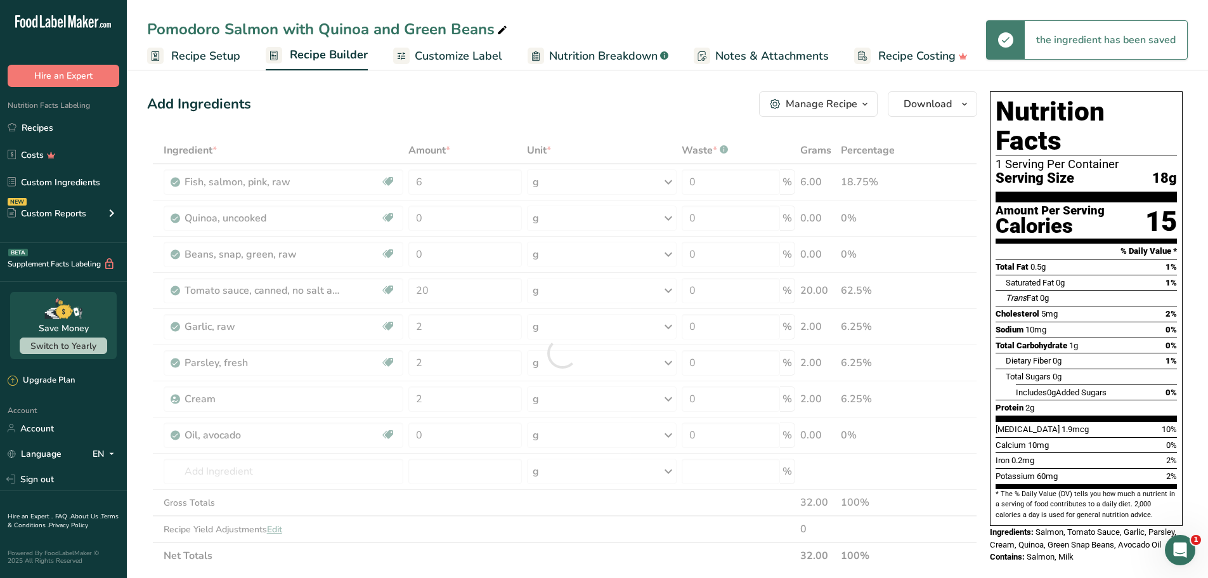
click at [514, 124] on div "Add Ingredients Manage Recipe Delete Recipe Duplicate Recipe Scale Recipe Save …" at bounding box center [565, 565] width 837 height 958
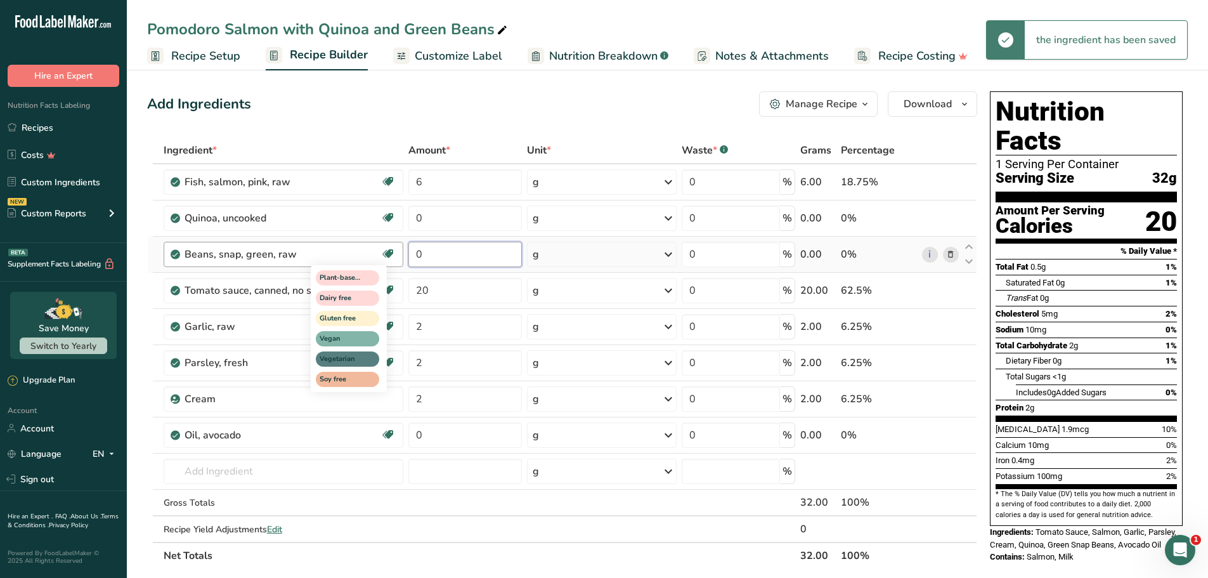
drag, startPoint x: 456, startPoint y: 258, endPoint x: 405, endPoint y: 251, distance: 51.8
click at [382, 254] on tr "Beans, snap, green, raw Plant-based Protein Dairy free Gluten free Vegan Vegeta…" at bounding box center [562, 254] width 829 height 36
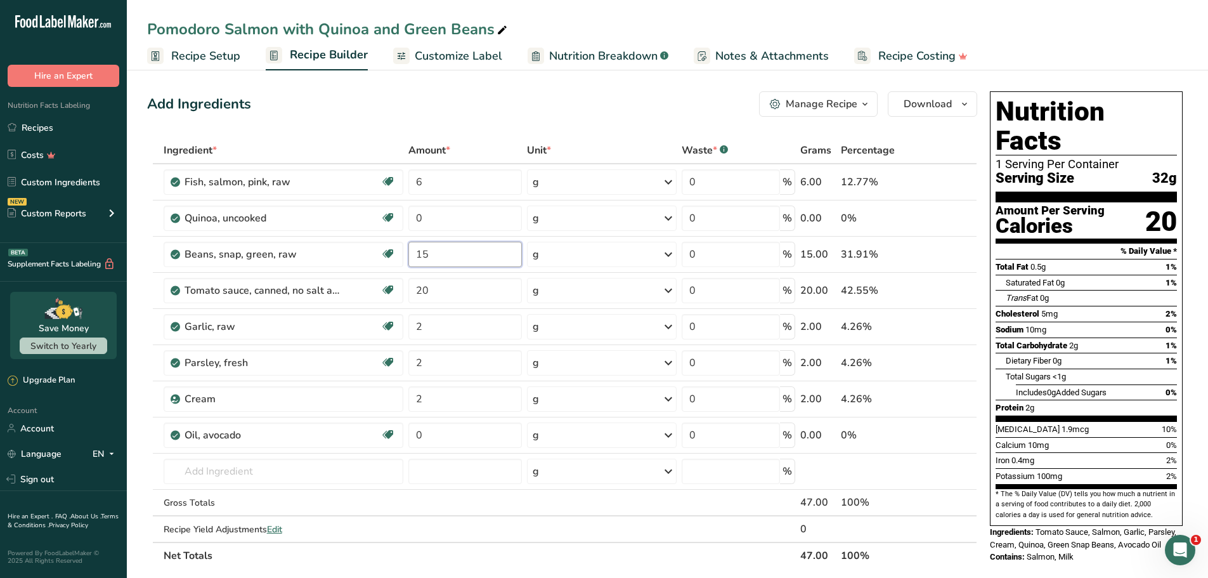
type input "15"
drag, startPoint x: 567, startPoint y: 97, endPoint x: 573, endPoint y: 94, distance: 6.8
click at [567, 97] on div "Add Ingredients Manage Recipe Delete Recipe Duplicate Recipe Scale Recipe Save …" at bounding box center [562, 103] width 830 height 25
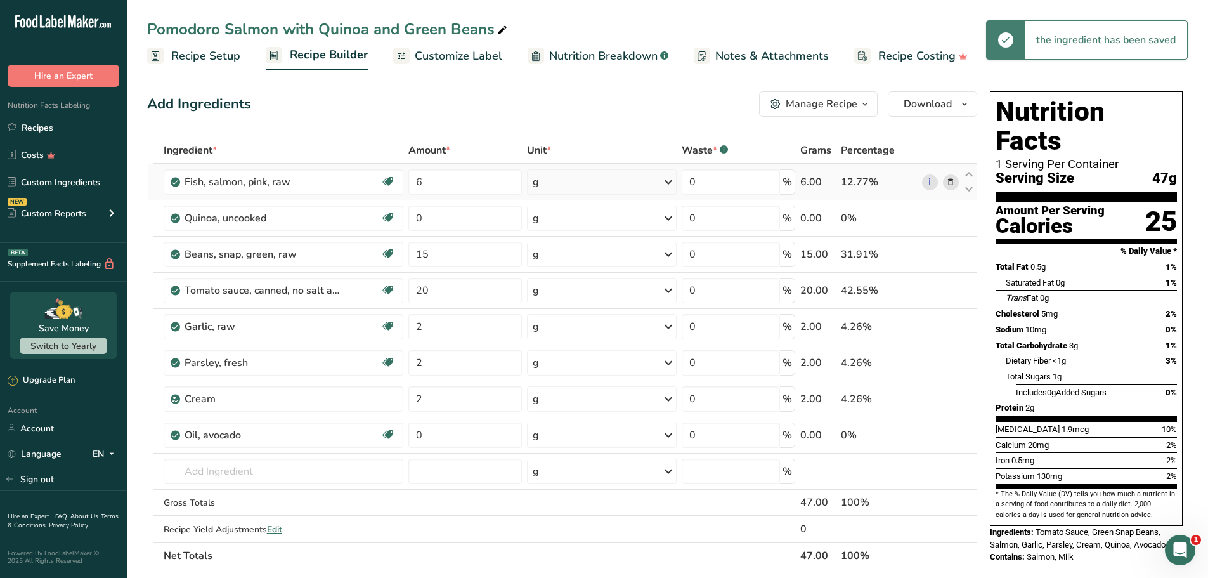
click at [618, 186] on div "g" at bounding box center [602, 181] width 150 height 25
click at [548, 339] on div "See more" at bounding box center [587, 338] width 107 height 13
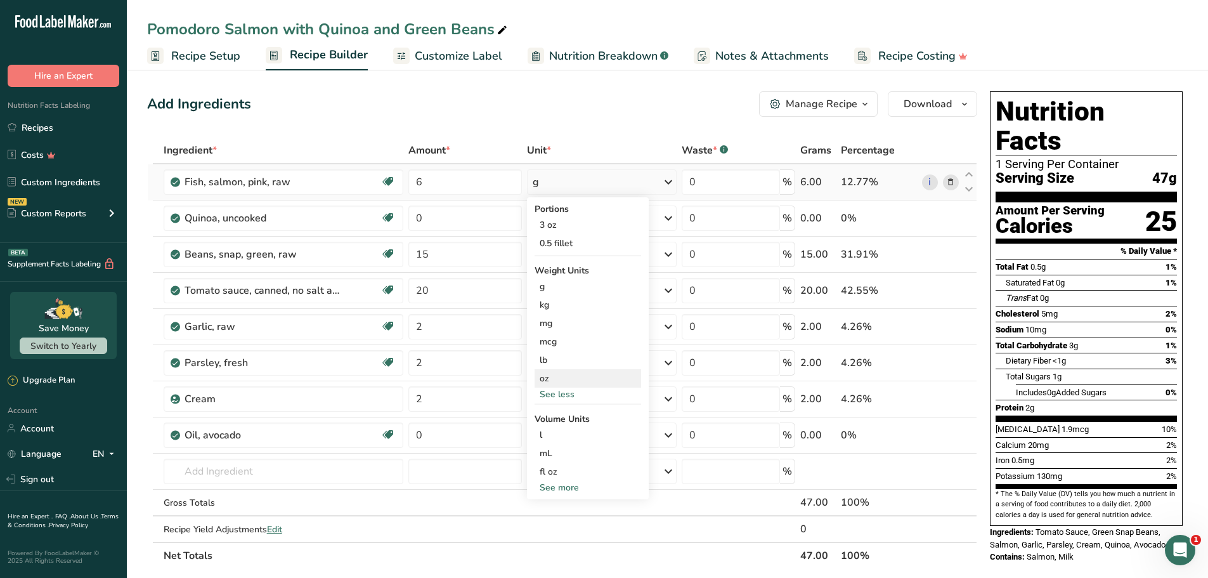
click at [552, 382] on div "oz" at bounding box center [587, 378] width 107 height 18
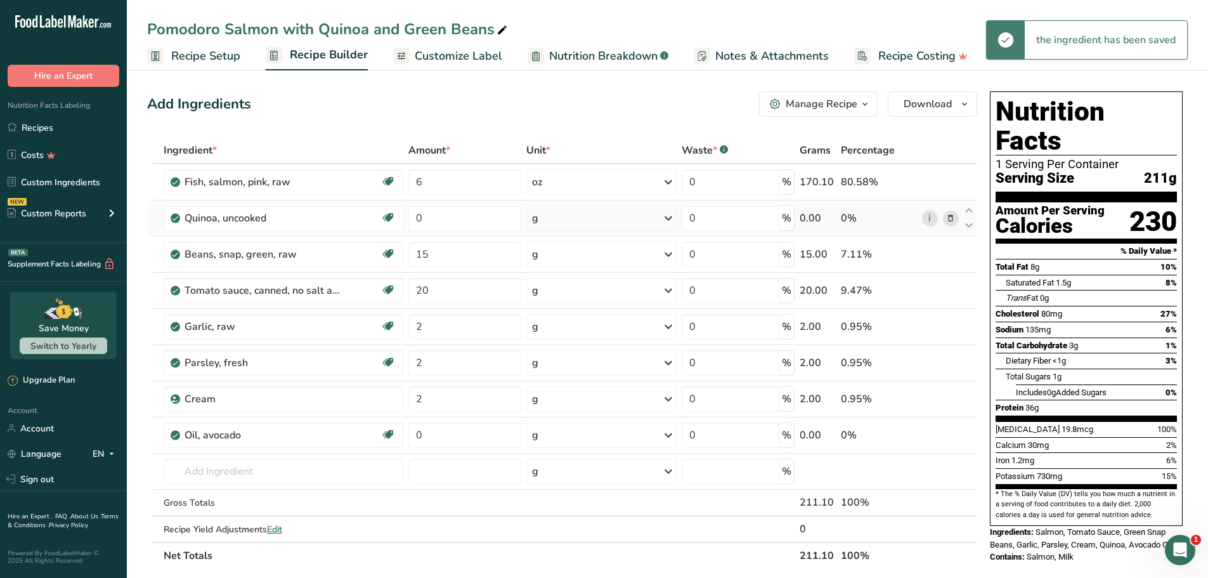
click at [559, 224] on div "g" at bounding box center [601, 217] width 150 height 25
click at [557, 365] on div "Portions 1 cup Weight Units g kg mg See more Volume Units l Volume units requir…" at bounding box center [587, 347] width 122 height 228
click at [556, 355] on div "See more" at bounding box center [587, 356] width 107 height 13
click at [553, 397] on div "oz" at bounding box center [587, 396] width 107 height 18
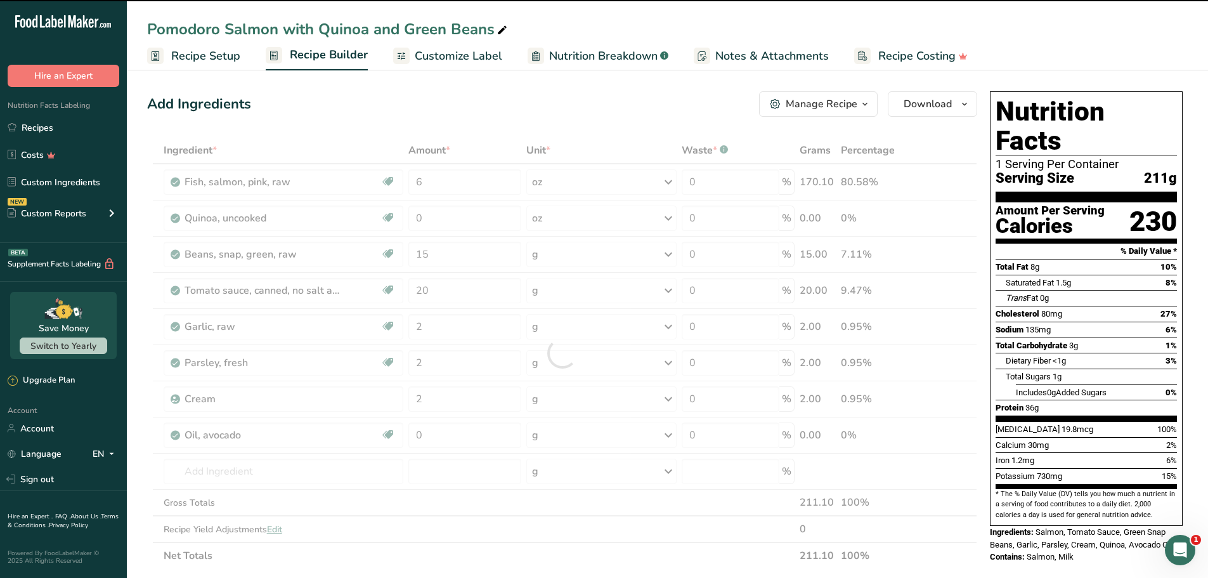
click at [621, 101] on div "Add Ingredients Manage Recipe Delete Recipe Duplicate Recipe Scale Recipe Save …" at bounding box center [562, 103] width 830 height 25
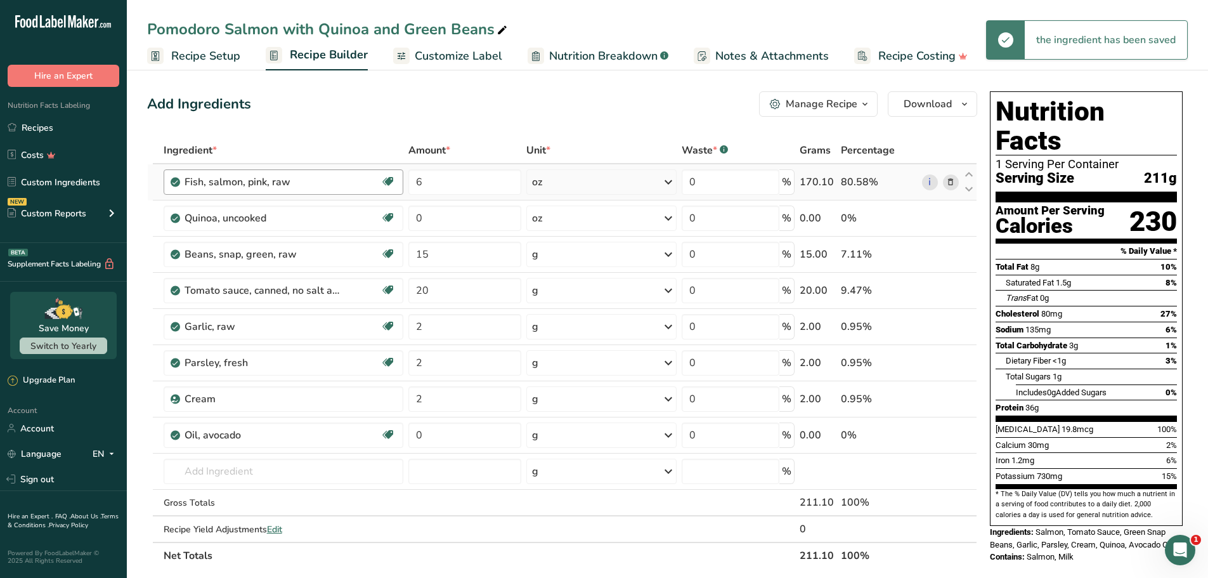
drag, startPoint x: 456, startPoint y: 169, endPoint x: 391, endPoint y: 181, distance: 66.4
click at [391, 181] on tr "Fish, salmon, pink, raw Source of Omega 3 Dairy free Gluten free Soy free 6 oz …" at bounding box center [562, 182] width 829 height 36
drag, startPoint x: 467, startPoint y: 176, endPoint x: 407, endPoint y: 173, distance: 60.3
click at [407, 173] on td "6" at bounding box center [465, 182] width 118 height 36
click at [590, 91] on div "Add Ingredients Manage Recipe Delete Recipe Duplicate Recipe Scale Recipe Save …" at bounding box center [565, 565] width 837 height 958
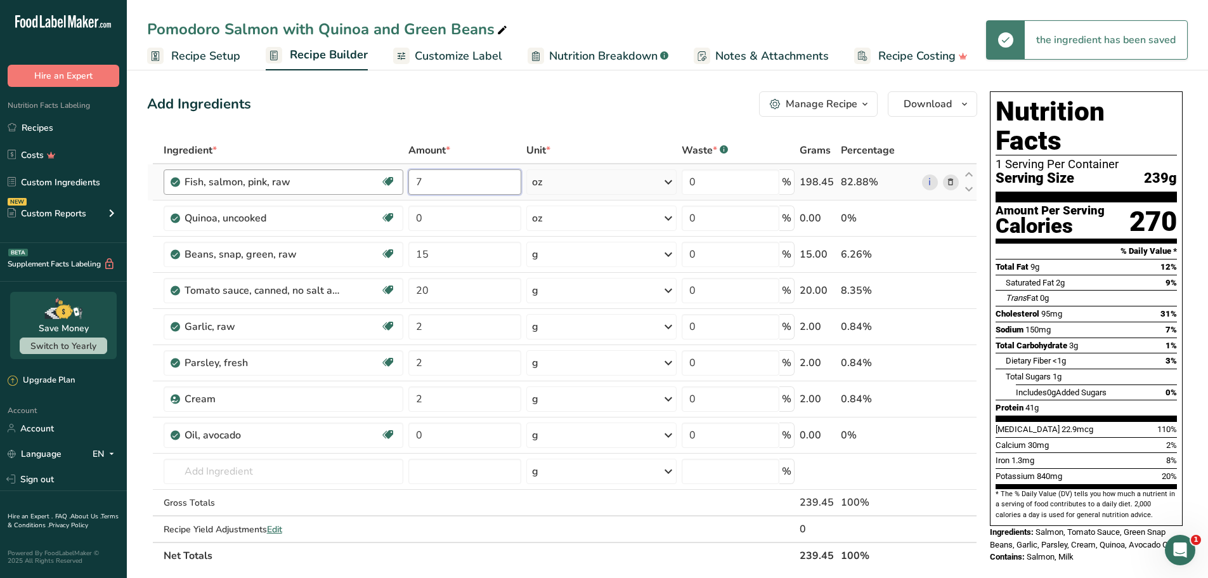
click at [387, 182] on tr "Fish, salmon, pink, raw Source of Omega 3 Dairy free Gluten free Soy free 7 oz …" at bounding box center [562, 182] width 829 height 36
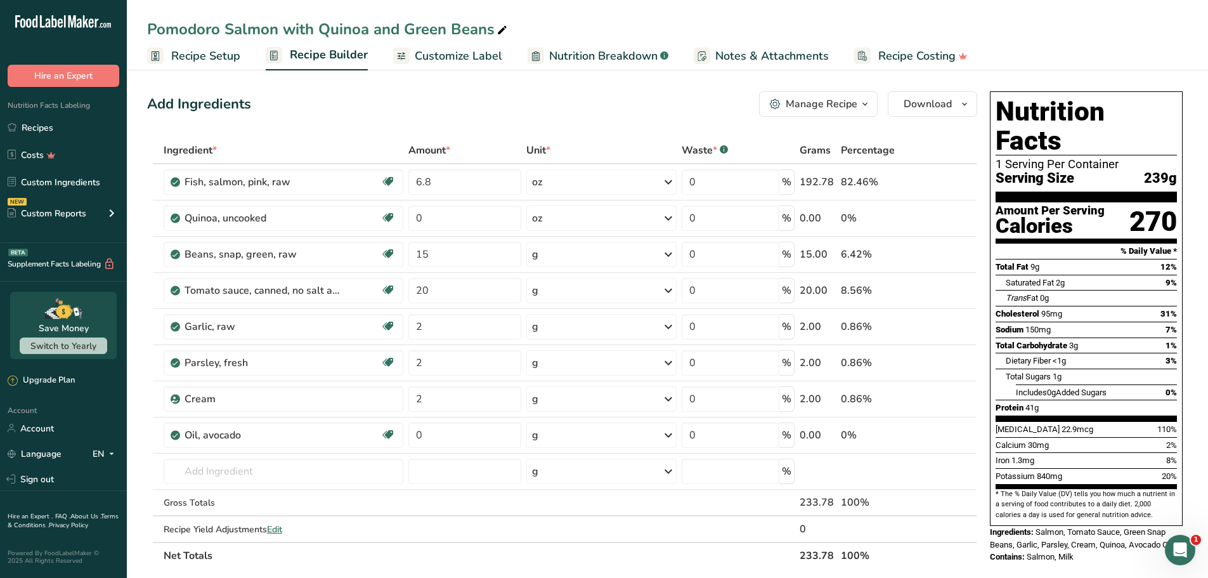
click at [607, 96] on div "Add Ingredients Manage Recipe Delete Recipe Duplicate Recipe Scale Recipe Save …" at bounding box center [562, 103] width 830 height 25
click at [458, 181] on input "6.8" at bounding box center [464, 181] width 113 height 25
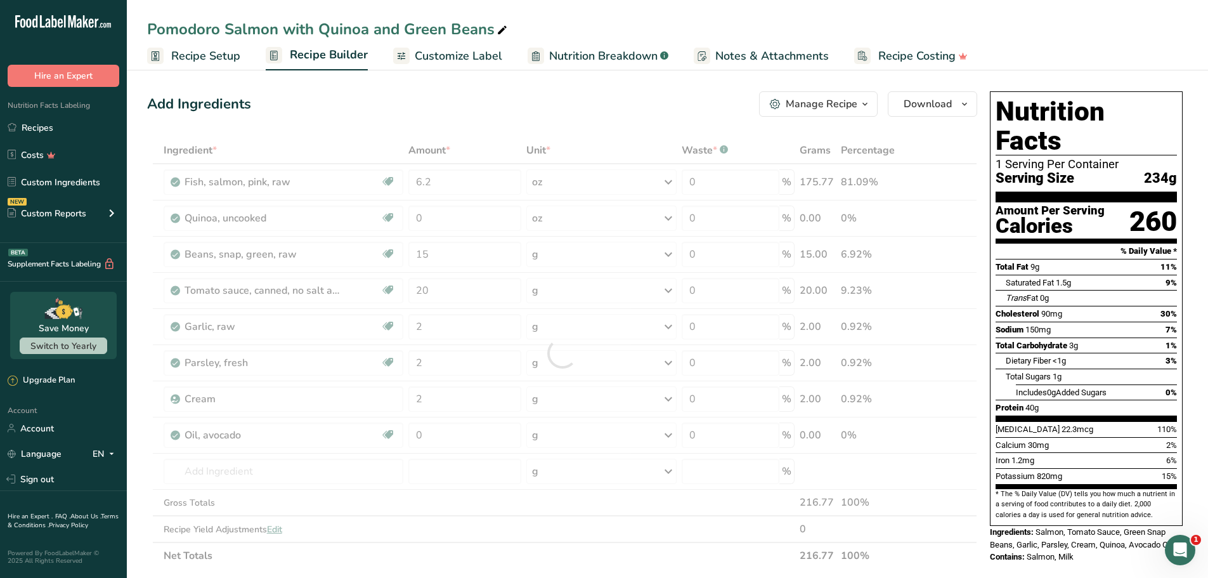
click at [564, 107] on div "Add Ingredients Manage Recipe Delete Recipe Duplicate Recipe Scale Recipe Save …" at bounding box center [562, 103] width 830 height 25
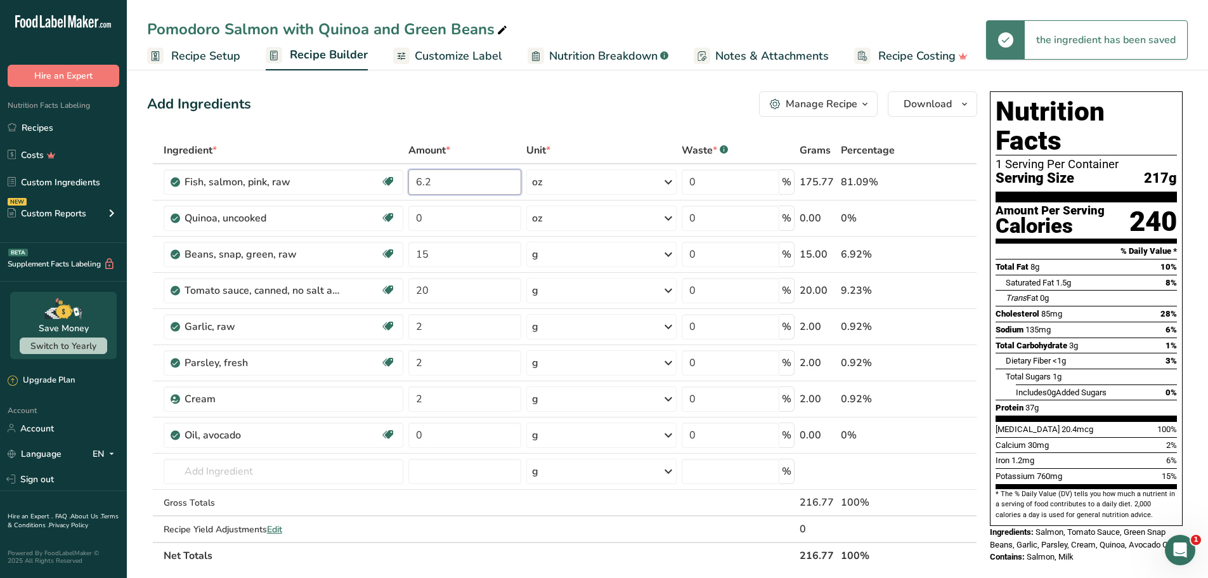
drag, startPoint x: 385, startPoint y: 172, endPoint x: 611, endPoint y: 122, distance: 231.9
click at [382, 172] on tr "Fish, salmon, pink, raw Source of Omega 3 Dairy free Gluten free Soy free 6.2 o…" at bounding box center [562, 182] width 829 height 36
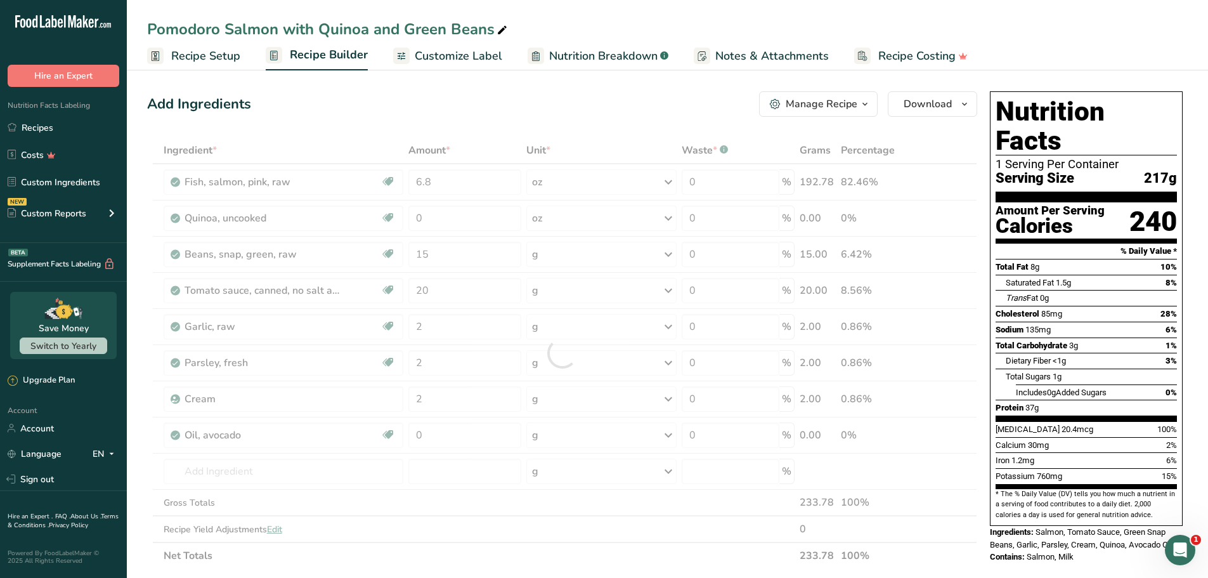
click at [583, 107] on div "Add Ingredients Manage Recipe Delete Recipe Duplicate Recipe Scale Recipe Save …" at bounding box center [562, 103] width 830 height 25
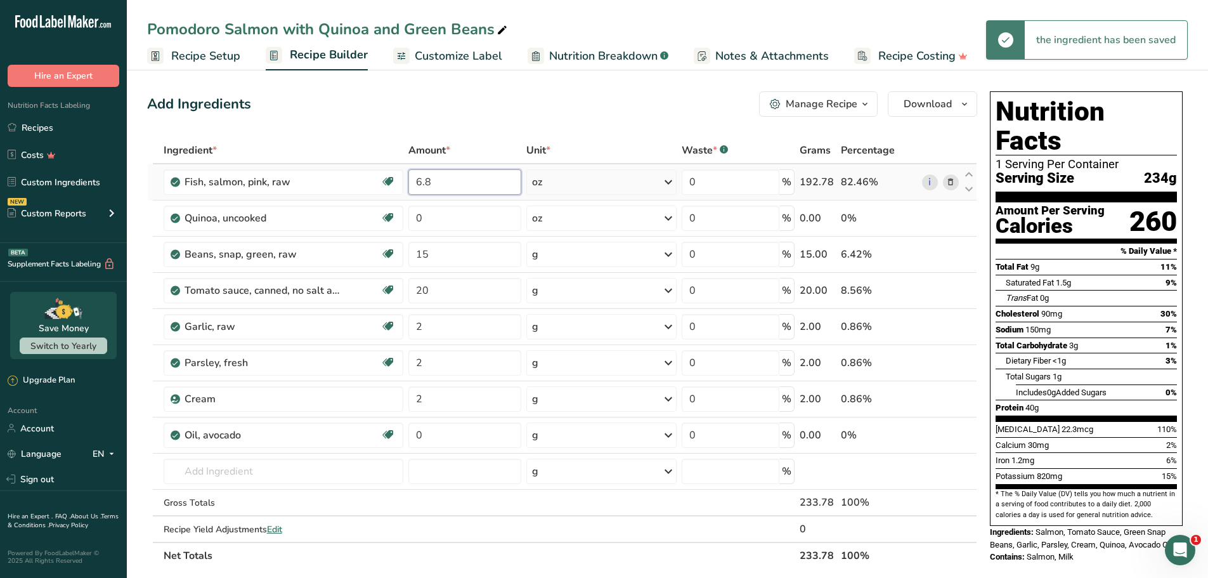
click at [467, 187] on input "6.8" at bounding box center [464, 181] width 113 height 25
type input "6"
type input "7"
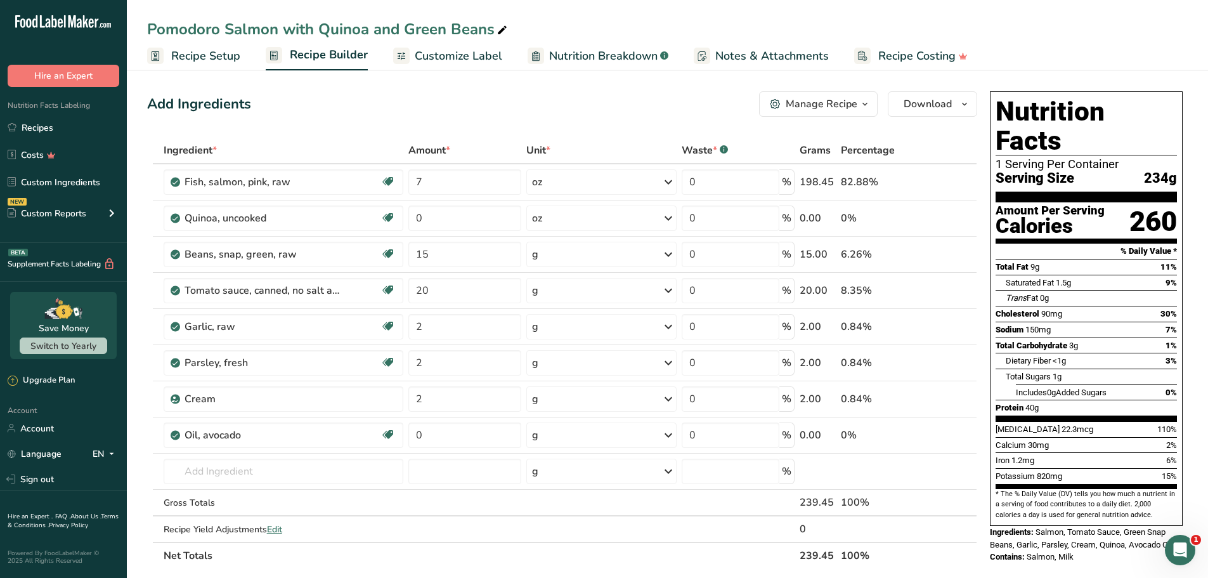
click at [520, 115] on div "Add Ingredients Manage Recipe Delete Recipe Duplicate Recipe Scale Recipe Save …" at bounding box center [562, 103] width 830 height 25
drag, startPoint x: 439, startPoint y: 434, endPoint x: 401, endPoint y: 420, distance: 41.3
click at [385, 427] on tr "Oil, avocado Dairy free Gluten free Vegan Vegetarian Soy free Source of Healthy…" at bounding box center [562, 435] width 829 height 36
type input "10"
click at [662, 119] on div "Add Ingredients Manage Recipe Delete Recipe Duplicate Recipe Scale Recipe Save …" at bounding box center [565, 565] width 837 height 958
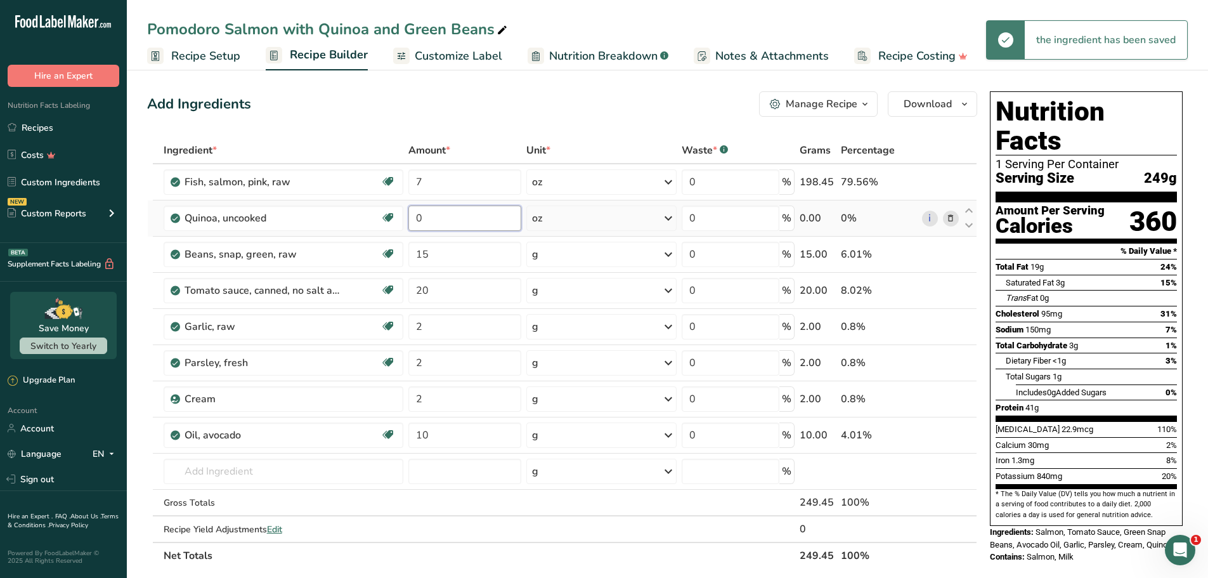
drag, startPoint x: 429, startPoint y: 220, endPoint x: 411, endPoint y: 218, distance: 17.2
click at [413, 219] on input "0" at bounding box center [464, 217] width 113 height 25
type input "6"
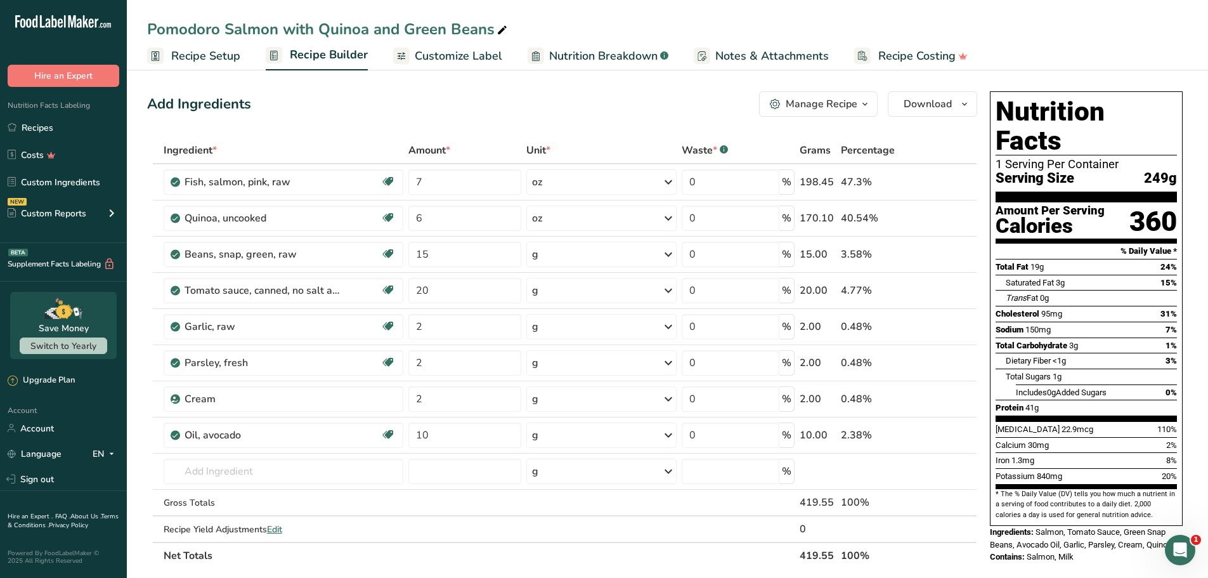
click at [652, 101] on div "Add Ingredients Manage Recipe Delete Recipe Duplicate Recipe Scale Recipe Save …" at bounding box center [562, 103] width 830 height 25
drag, startPoint x: 465, startPoint y: 437, endPoint x: 442, endPoint y: 378, distance: 63.5
click at [396, 427] on tr "Oil, avocado Dairy free Gluten free Vegan Vegetarian Soy free Source of Healthy…" at bounding box center [562, 435] width 829 height 36
type input "3"
click at [593, 104] on div "Add Ingredients Manage Recipe Delete Recipe Duplicate Recipe Scale Recipe Save …" at bounding box center [562, 103] width 830 height 25
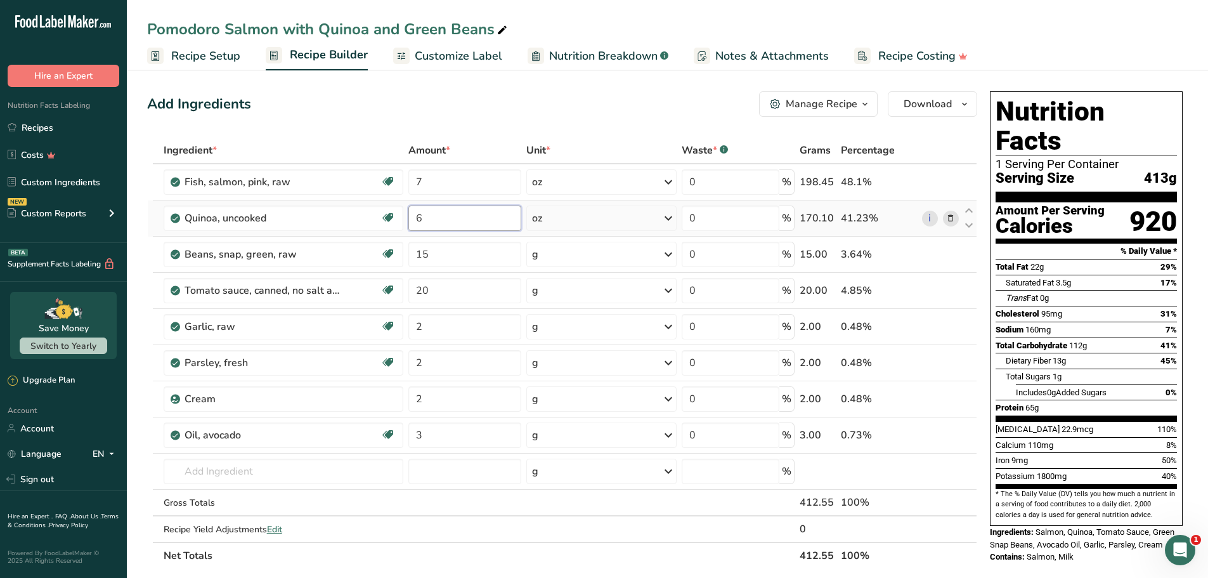
drag, startPoint x: 458, startPoint y: 226, endPoint x: 357, endPoint y: 233, distance: 101.0
click at [357, 233] on tr "Quinoa, uncooked Plant-based Protein Dairy free Gluten free Vegan Vegetarian So…" at bounding box center [562, 218] width 829 height 36
click at [533, 130] on div "Add Ingredients Manage Recipe Delete Recipe Duplicate Recipe Scale Recipe Save …" at bounding box center [565, 565] width 837 height 958
drag, startPoint x: 431, startPoint y: 218, endPoint x: 414, endPoint y: 207, distance: 20.2
click at [403, 211] on tr "Quinoa, uncooked Plant-based Protein Dairy free Gluten free Vegan Vegetarian So…" at bounding box center [562, 218] width 829 height 36
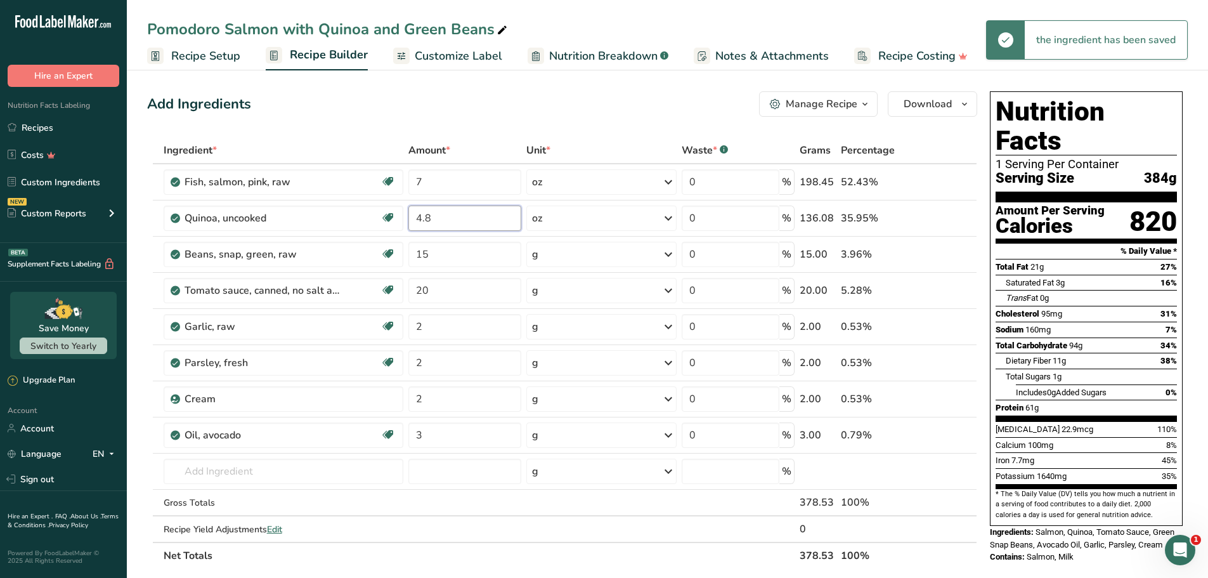
type input "4.8"
click at [569, 113] on div "Add Ingredients Manage Recipe Delete Recipe Duplicate Recipe Scale Recipe Save …" at bounding box center [562, 103] width 830 height 25
drag, startPoint x: 470, startPoint y: 217, endPoint x: 557, endPoint y: 107, distance: 140.8
click at [410, 200] on td "4.8" at bounding box center [465, 218] width 118 height 36
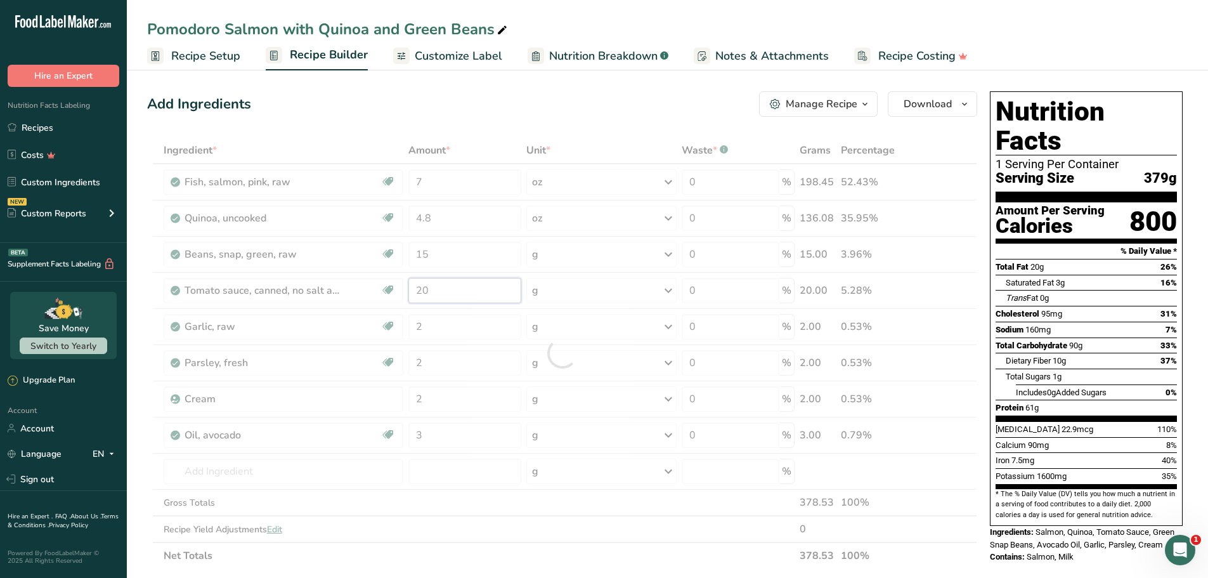
drag, startPoint x: 466, startPoint y: 289, endPoint x: 435, endPoint y: 266, distance: 38.9
click at [394, 281] on div "Ingredient * Amount * Unit * Waste * .a-a{fill:#347362;}.b-a{fill:#fff;} Grams …" at bounding box center [562, 353] width 830 height 432
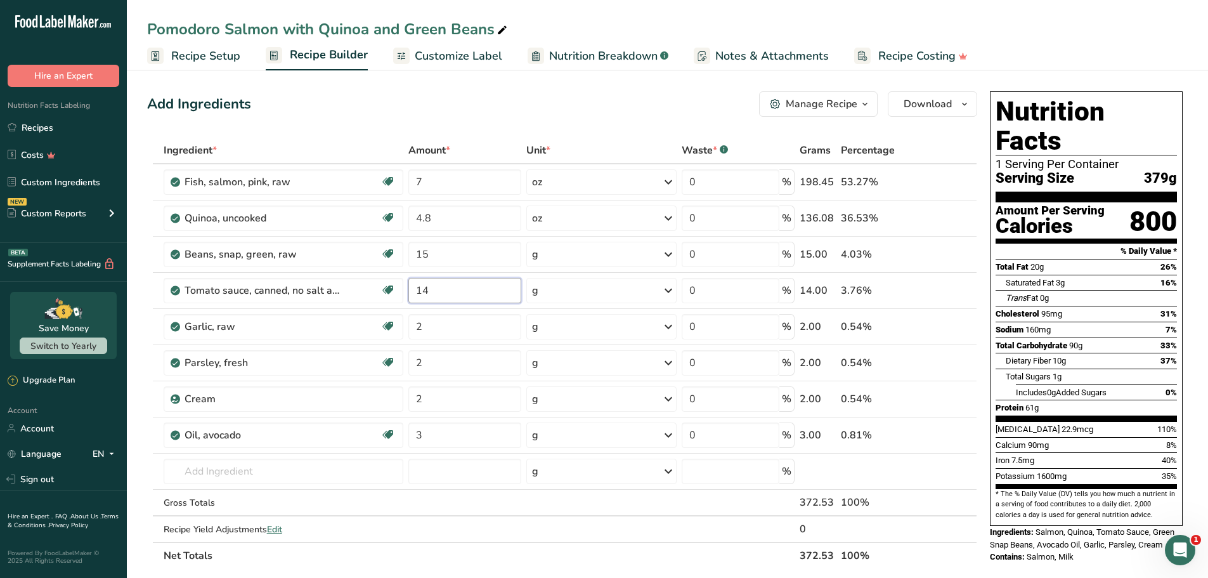
type input "14"
click at [573, 96] on div "Add Ingredients Manage Recipe Delete Recipe Duplicate Recipe Scale Recipe Save …" at bounding box center [562, 103] width 830 height 25
drag, startPoint x: 460, startPoint y: 219, endPoint x: 458, endPoint y: 152, distance: 66.6
click at [429, 171] on tbody "Fish, salmon, pink, raw Source of Omega 3 Dairy free Gluten free Soy free 7 oz …" at bounding box center [562, 352] width 829 height 377
drag, startPoint x: 444, startPoint y: 212, endPoint x: 366, endPoint y: 191, distance: 80.7
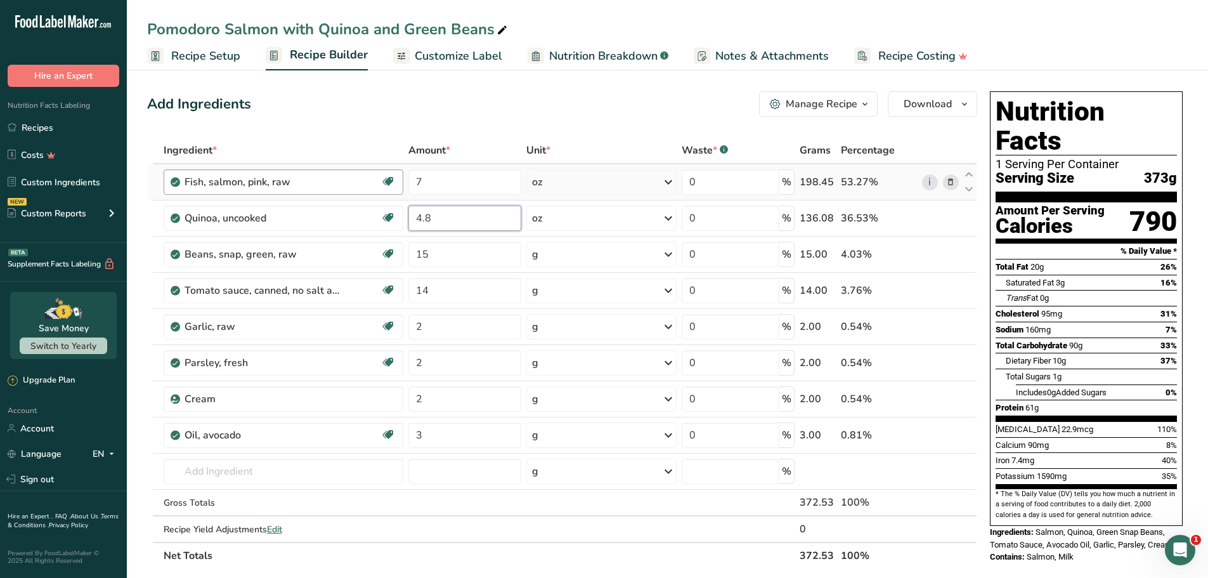
click at [361, 197] on tbody "Fish, salmon, pink, raw Source of Omega 3 Dairy free Gluten free Soy free 7 oz …" at bounding box center [562, 352] width 829 height 377
click at [596, 99] on div "Add Ingredients Manage Recipe Delete Recipe Duplicate Recipe Scale Recipe Save …" at bounding box center [562, 103] width 830 height 25
drag, startPoint x: 432, startPoint y: 218, endPoint x: 396, endPoint y: 198, distance: 41.4
click at [392, 206] on tr "Quinoa, uncooked Plant-based Protein Dairy free Gluten free Vegan Vegetarian So…" at bounding box center [562, 218] width 829 height 36
click at [630, 139] on div "Ingredient * Amount * Unit * Waste * .a-a{fill:#347362;}.b-a{fill:#fff;} Grams …" at bounding box center [562, 353] width 830 height 432
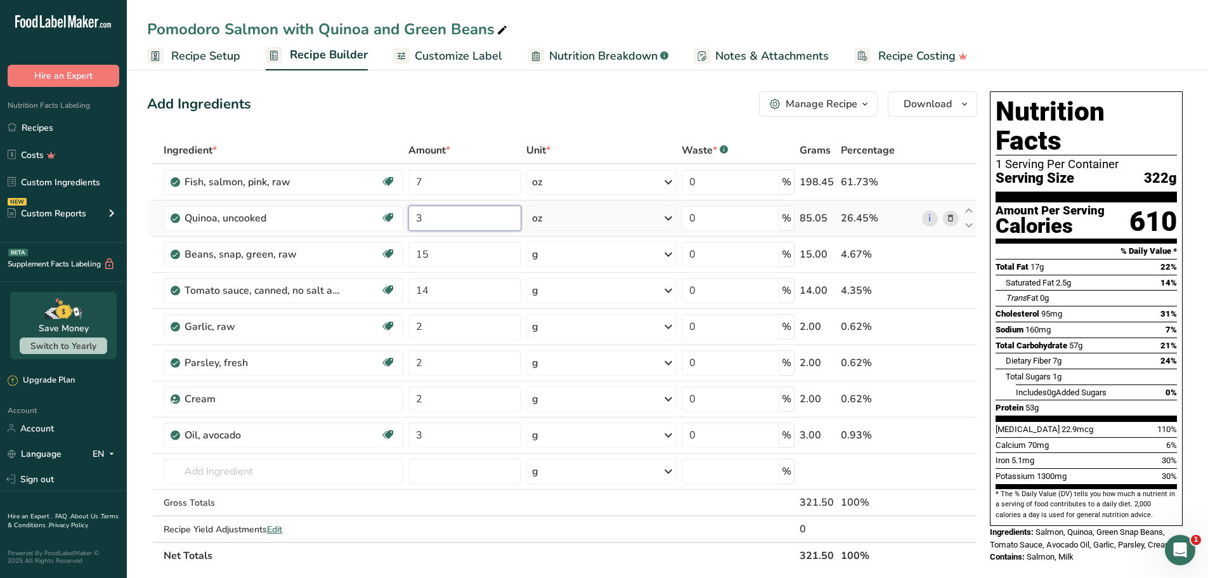
drag, startPoint x: 454, startPoint y: 224, endPoint x: 396, endPoint y: 201, distance: 62.9
click at [391, 204] on tr "Quinoa, uncooked Plant-based Protein Dairy free Gluten free Vegan Vegetarian So…" at bounding box center [562, 218] width 829 height 36
drag, startPoint x: 565, startPoint y: 114, endPoint x: 569, endPoint y: 134, distance: 20.6
click at [565, 121] on div "Add Ingredients Manage Recipe Delete Recipe Duplicate Recipe Scale Recipe Save …" at bounding box center [565, 565] width 837 height 958
click at [462, 220] on input "2.8" at bounding box center [464, 217] width 113 height 25
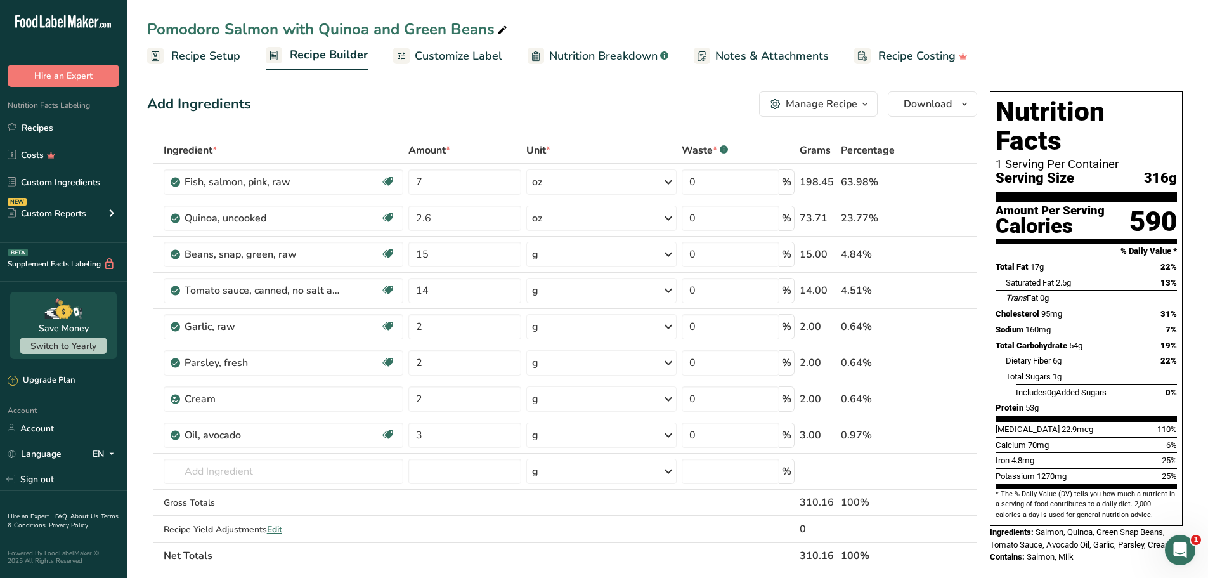
click at [538, 122] on div "Add Ingredients Manage Recipe Delete Recipe Duplicate Recipe Scale Recipe Save …" at bounding box center [565, 565] width 837 height 958
click at [446, 222] on input "2.6" at bounding box center [464, 217] width 113 height 25
type input "2.78"
click at [602, 109] on div "Add Ingredients Manage Recipe Delete Recipe Duplicate Recipe Scale Recipe Save …" at bounding box center [562, 103] width 830 height 25
drag, startPoint x: 429, startPoint y: 183, endPoint x: 427, endPoint y: 152, distance: 31.8
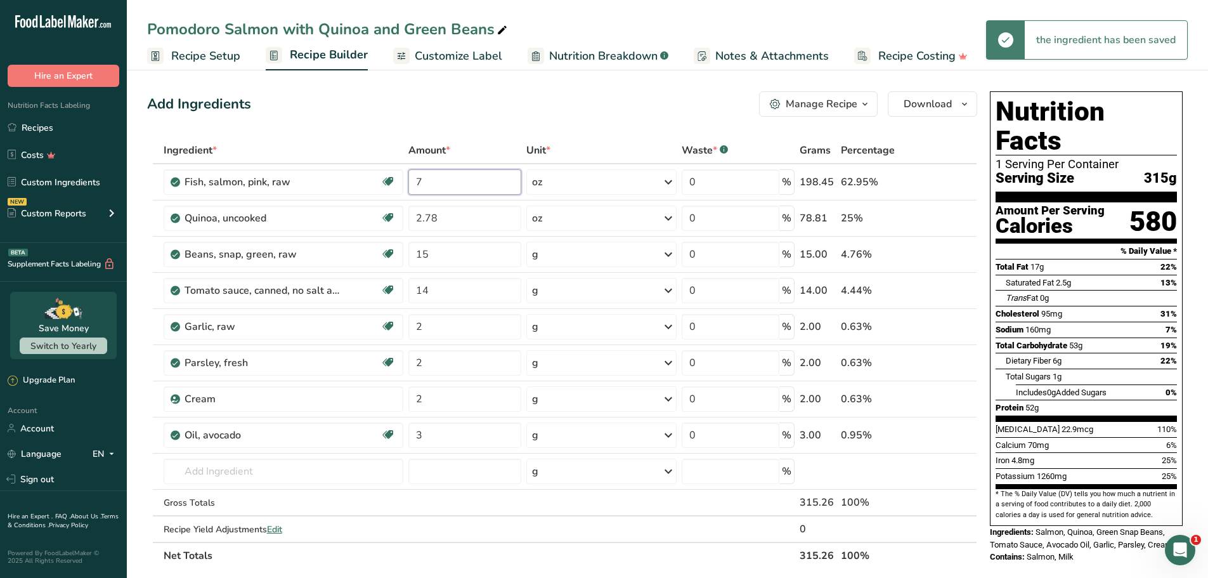
click at [396, 165] on tr "Fish, salmon, pink, raw Source of Omega 3 Dairy free Gluten free Soy free 7 oz …" at bounding box center [562, 182] width 829 height 36
click at [541, 113] on div "Add Ingredients Manage Recipe Delete Recipe Duplicate Recipe Scale Recipe Save …" at bounding box center [562, 103] width 830 height 25
drag, startPoint x: 431, startPoint y: 183, endPoint x: 485, endPoint y: 139, distance: 69.0
click at [403, 173] on tr "Fish, salmon, pink, raw Source of Omega 3 Dairy free Gluten free Soy free 6.5 o…" at bounding box center [562, 182] width 829 height 36
drag, startPoint x: 621, startPoint y: 115, endPoint x: 624, endPoint y: 132, distance: 17.5
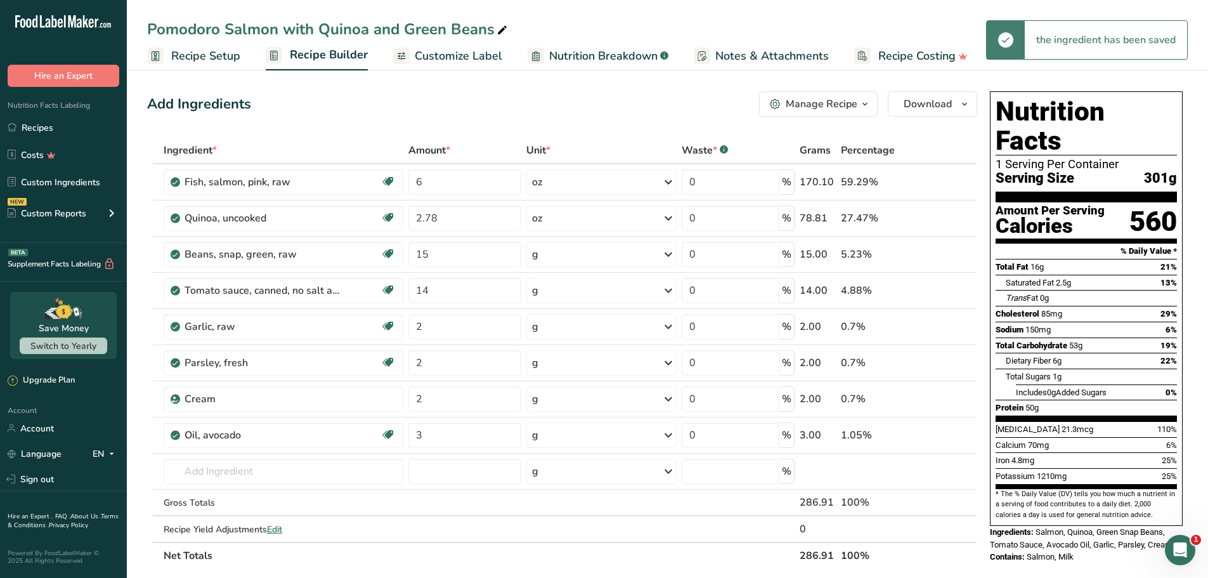
click at [621, 116] on div "Add Ingredients Manage Recipe Delete Recipe Duplicate Recipe Scale Recipe Save …" at bounding box center [562, 103] width 830 height 25
drag, startPoint x: 467, startPoint y: 180, endPoint x: 503, endPoint y: 113, distance: 76.6
click at [390, 162] on table "Ingredient * Amount * Unit * Waste * .a-a{fill:#347362;}.b-a{fill:#fff;} Grams …" at bounding box center [562, 353] width 830 height 432
type input "5"
click at [528, 103] on div "Add Ingredients Manage Recipe Delete Recipe Duplicate Recipe Scale Recipe Save …" at bounding box center [562, 103] width 830 height 25
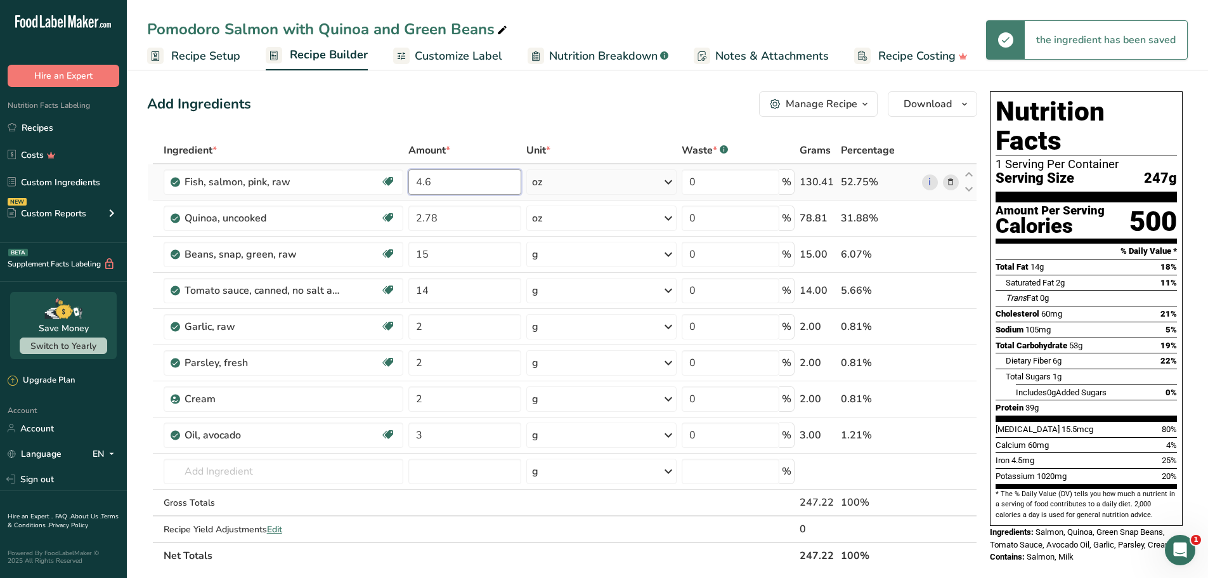
click at [465, 179] on input "4.6" at bounding box center [464, 181] width 113 height 25
click at [496, 89] on div "Add Ingredients Manage Recipe Delete Recipe Duplicate Recipe Scale Recipe Save …" at bounding box center [565, 578] width 837 height 985
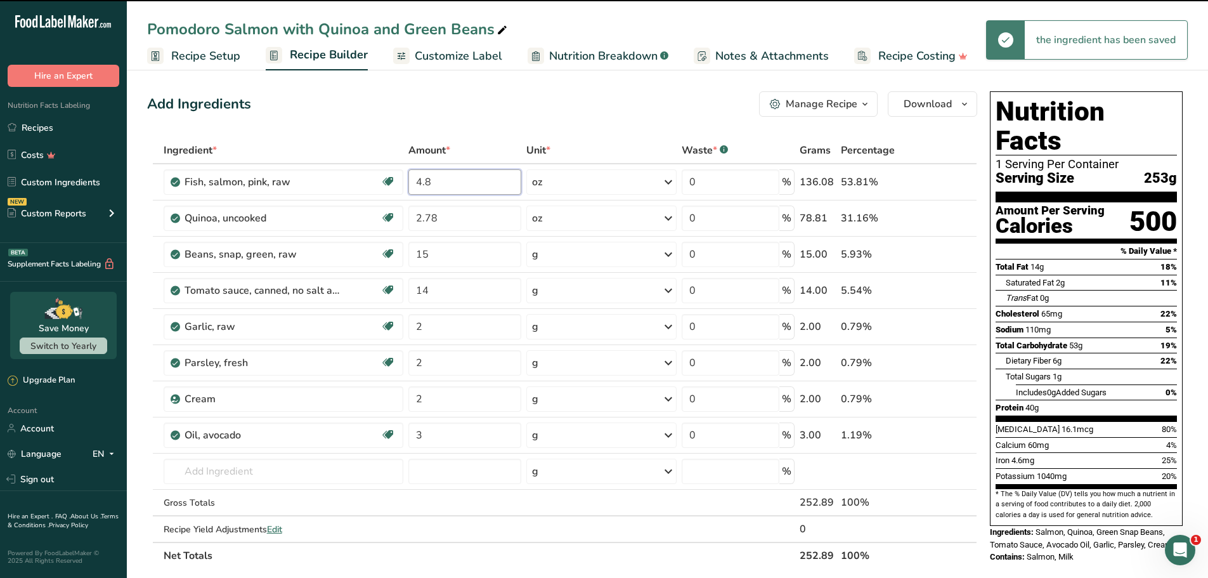
click at [477, 179] on input "4.8" at bounding box center [464, 181] width 113 height 25
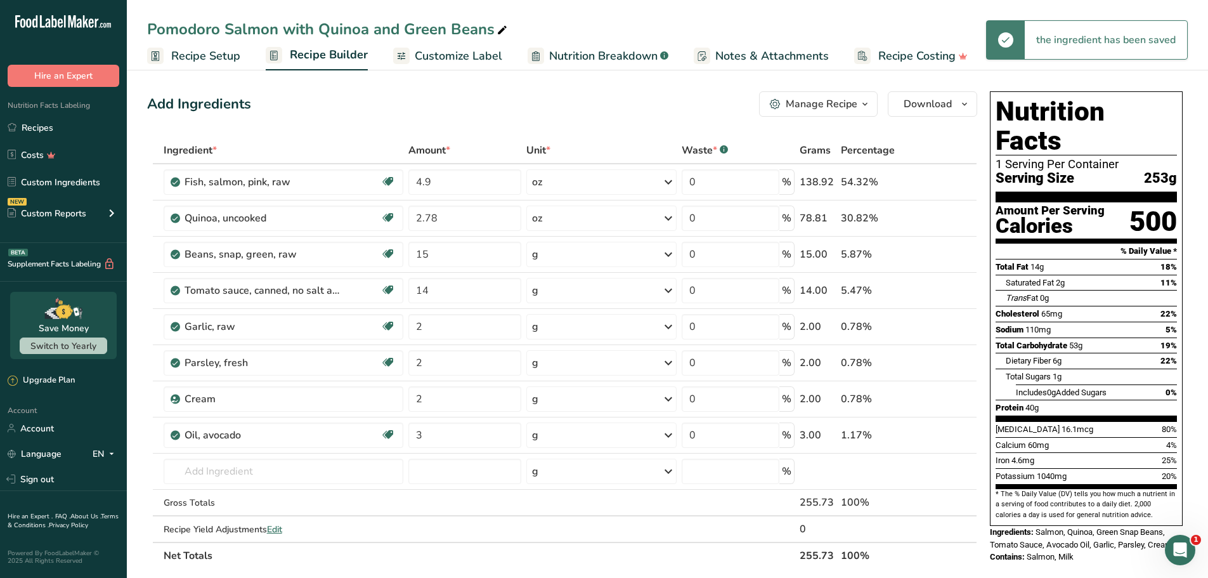
click at [586, 99] on div "Add Ingredients Manage Recipe Delete Recipe Duplicate Recipe Scale Recipe Save …" at bounding box center [562, 103] width 830 height 25
drag, startPoint x: 469, startPoint y: 188, endPoint x: 694, endPoint y: 62, distance: 258.3
click at [411, 172] on input "4.9" at bounding box center [464, 181] width 113 height 25
type input "5"
click at [549, 123] on div "Add Ingredients Manage Recipe Delete Recipe Duplicate Recipe Scale Recipe Save …" at bounding box center [565, 578] width 837 height 985
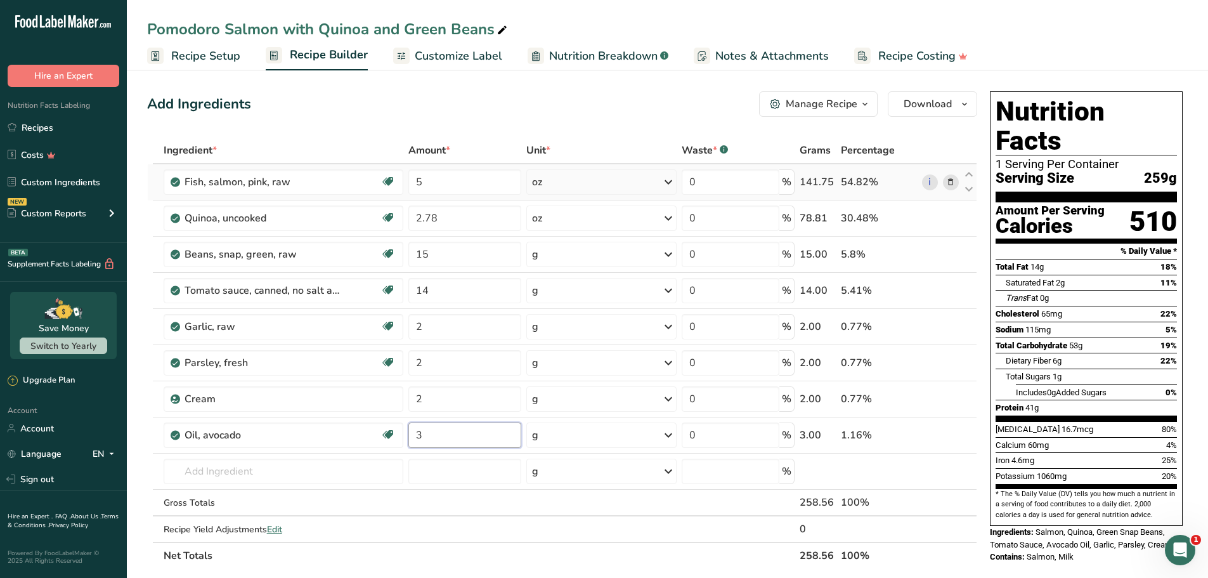
drag, startPoint x: 453, startPoint y: 437, endPoint x: 528, endPoint y: 185, distance: 263.2
click at [386, 406] on tbody "Fish, salmon, pink, raw Source of Omega 3 Dairy free Gluten free Soy free 5 oz …" at bounding box center [562, 352] width 829 height 377
type input "9"
click at [642, 119] on div "Add Ingredients Manage Recipe Delete Recipe Duplicate Recipe Scale Recipe Save …" at bounding box center [565, 578] width 837 height 985
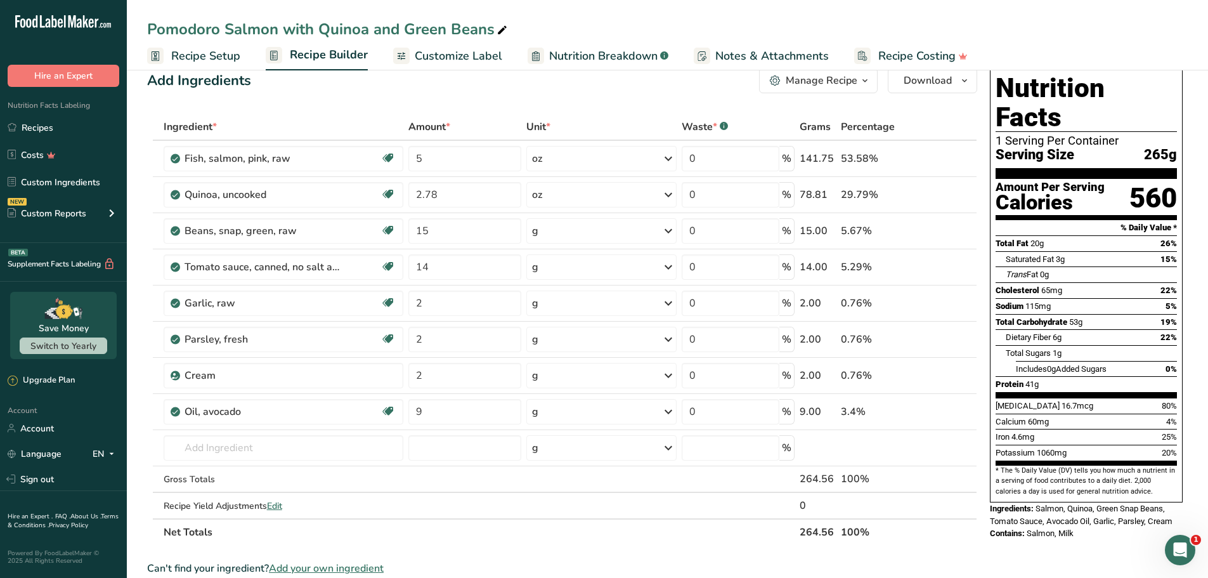
scroll to position [63, 0]
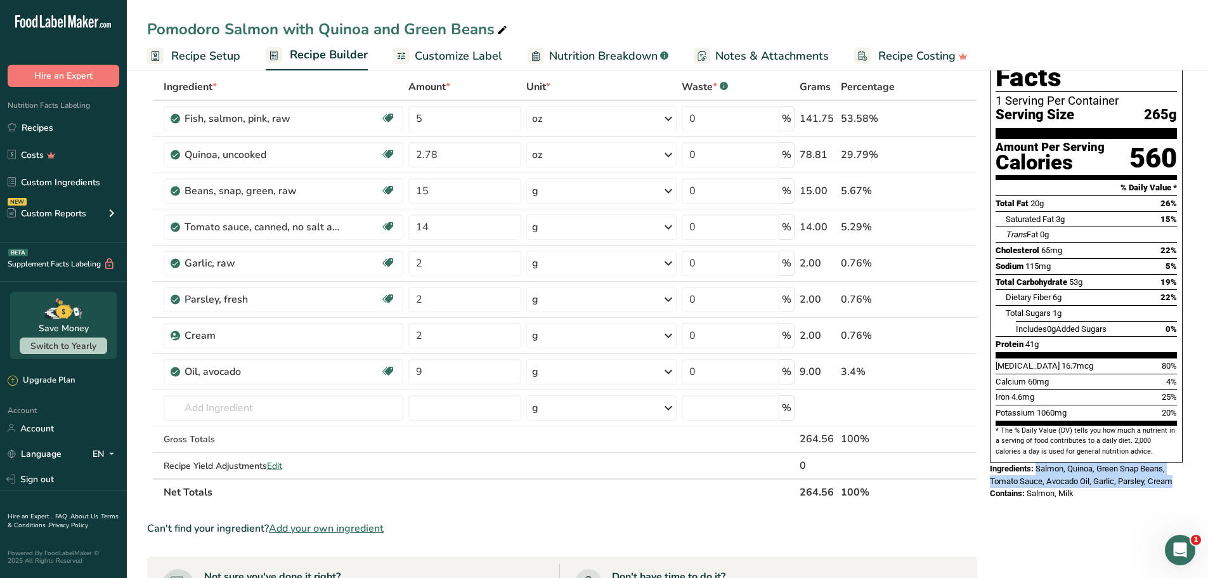
drag, startPoint x: 1037, startPoint y: 441, endPoint x: 1192, endPoint y: 454, distance: 155.9
click at [1192, 454] on section "Add Ingredients Manage Recipe Delete Recipe Duplicate Recipe Scale Recipe Save …" at bounding box center [667, 515] width 1081 height 1025
copy span "Salmon, Quinoa, Green Snap Beans, Tomato Sauce, Avocado Oil, Garlic, Parsley, C…"
click at [1086, 487] on div "Contains: Salmon, Milk" at bounding box center [1086, 493] width 193 height 13
drag, startPoint x: 1085, startPoint y: 465, endPoint x: 1030, endPoint y: 465, distance: 55.2
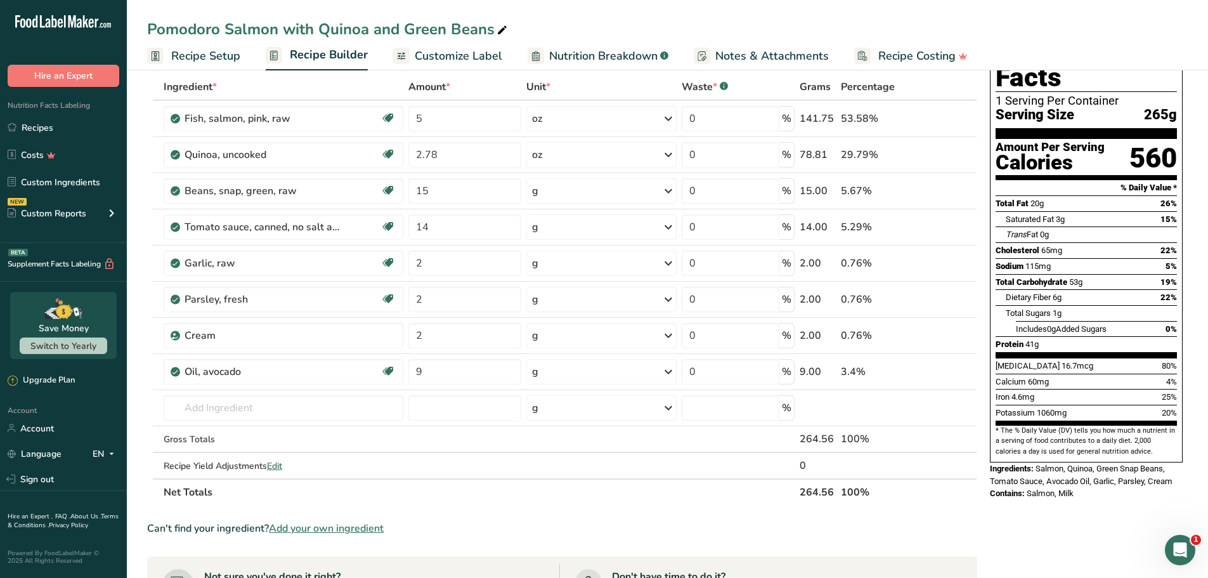
click at [1030, 487] on div "Contains: Salmon, Milk" at bounding box center [1086, 493] width 193 height 13
copy span "Salmon, Milk"
click at [257, 415] on input "text" at bounding box center [284, 407] width 240 height 25
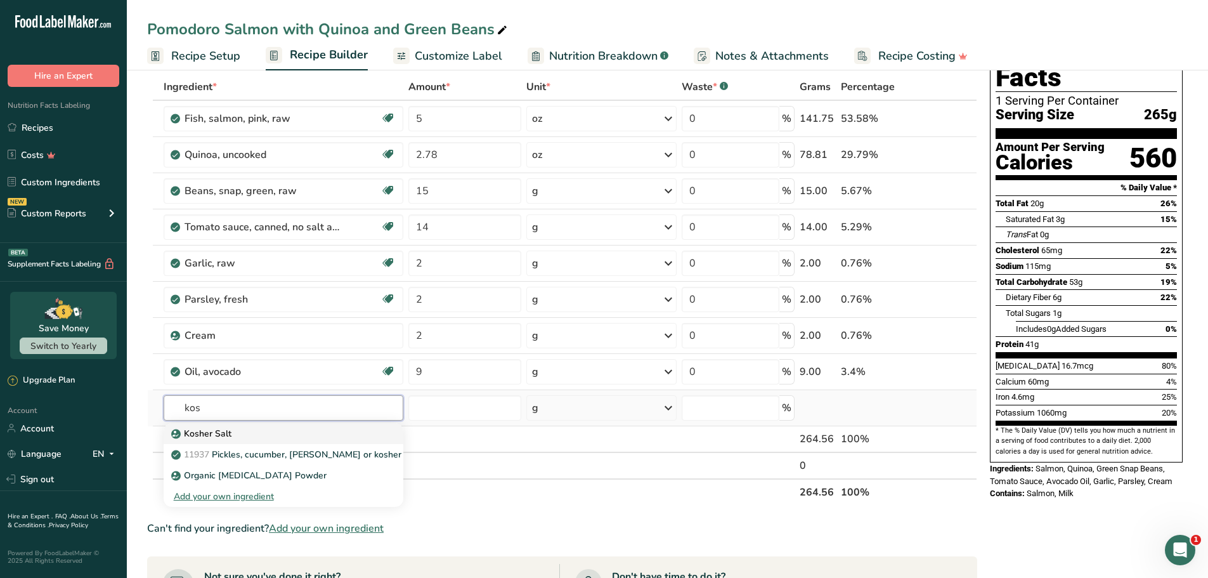
type input "kos"
click at [201, 437] on p "Kosher Salt" at bounding box center [203, 433] width 58 height 13
type input "Kosher Salt"
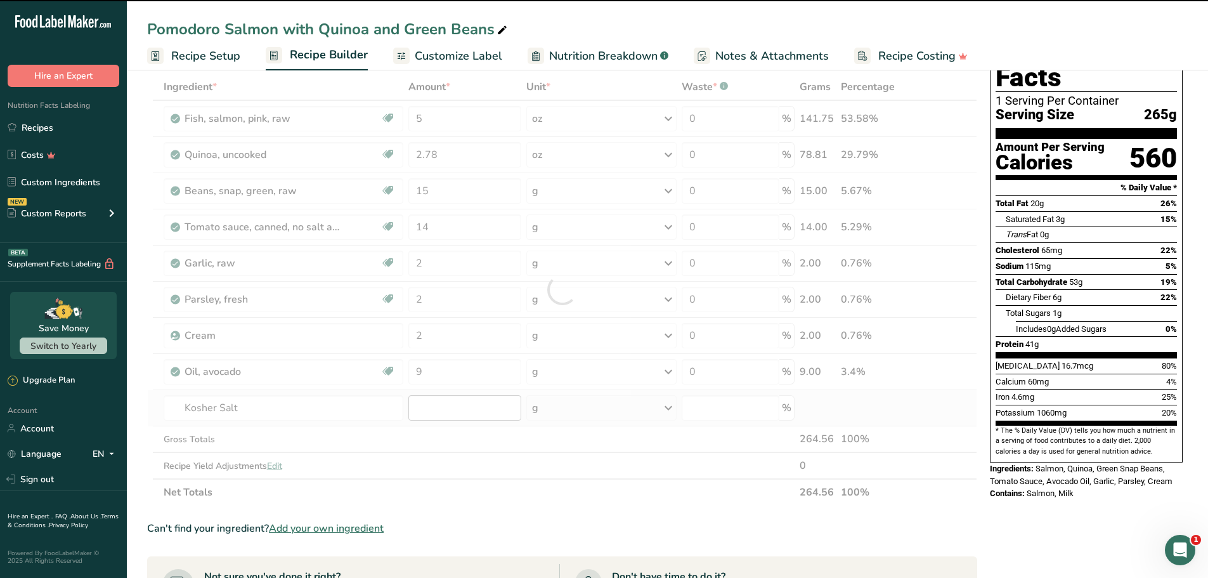
type input "0"
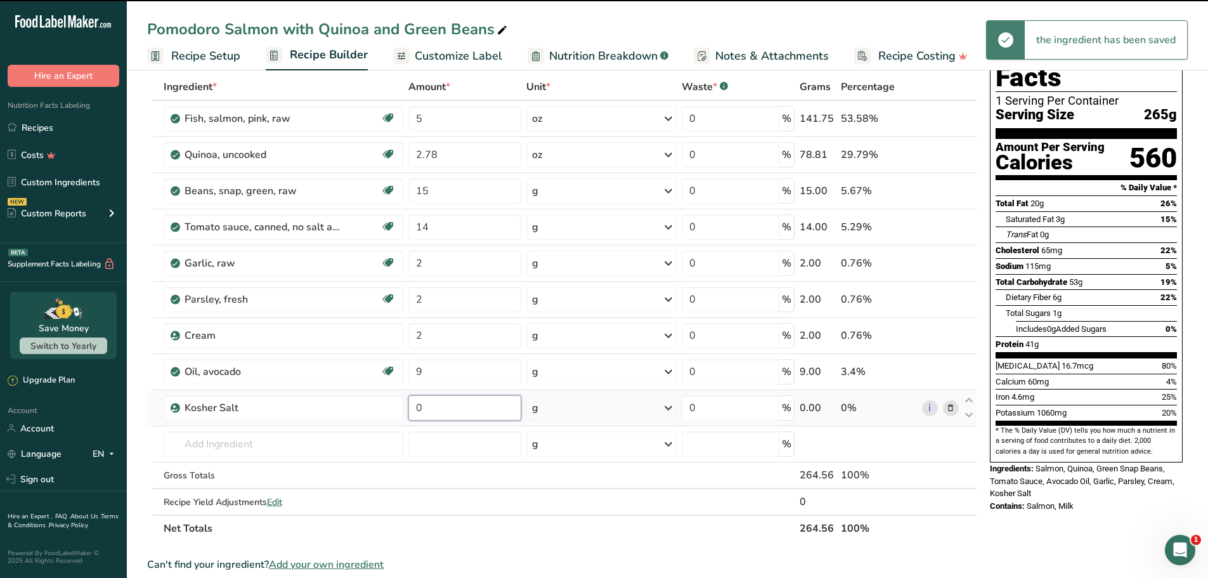
click at [450, 410] on input "0" at bounding box center [464, 407] width 113 height 25
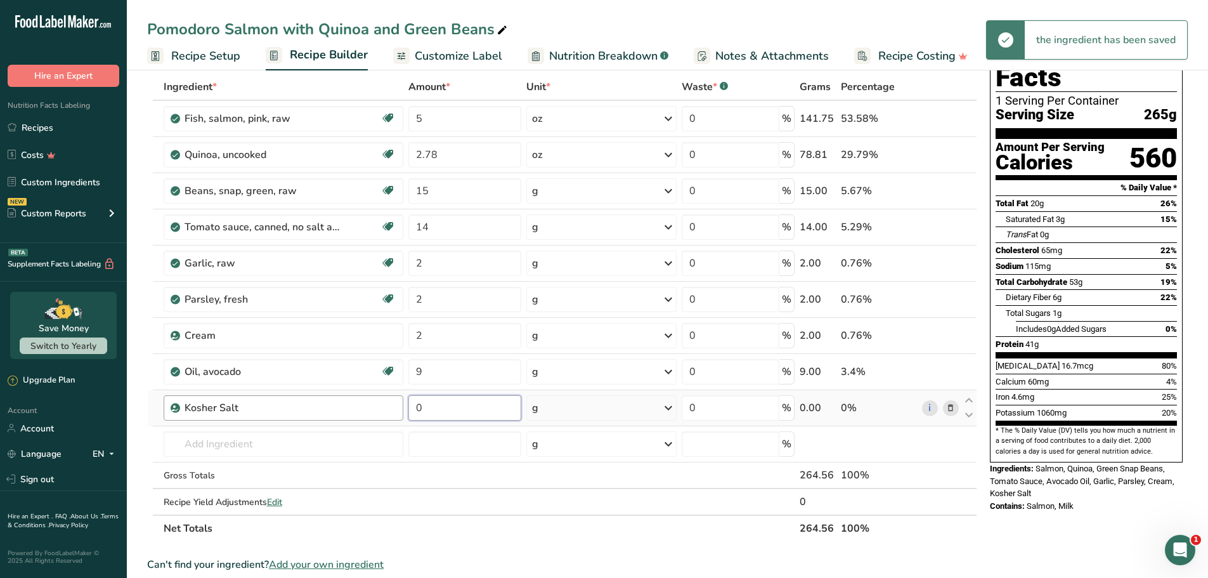
drag, startPoint x: 503, startPoint y: 410, endPoint x: 386, endPoint y: 410, distance: 116.7
click at [386, 410] on tr "Kosher Salt 0 g Weight Units g kg mg See more Volume Units l Volume units requi…" at bounding box center [562, 408] width 829 height 36
type input "4"
click at [1079, 500] on div "Contains: Salmon, Milk" at bounding box center [1086, 506] width 193 height 13
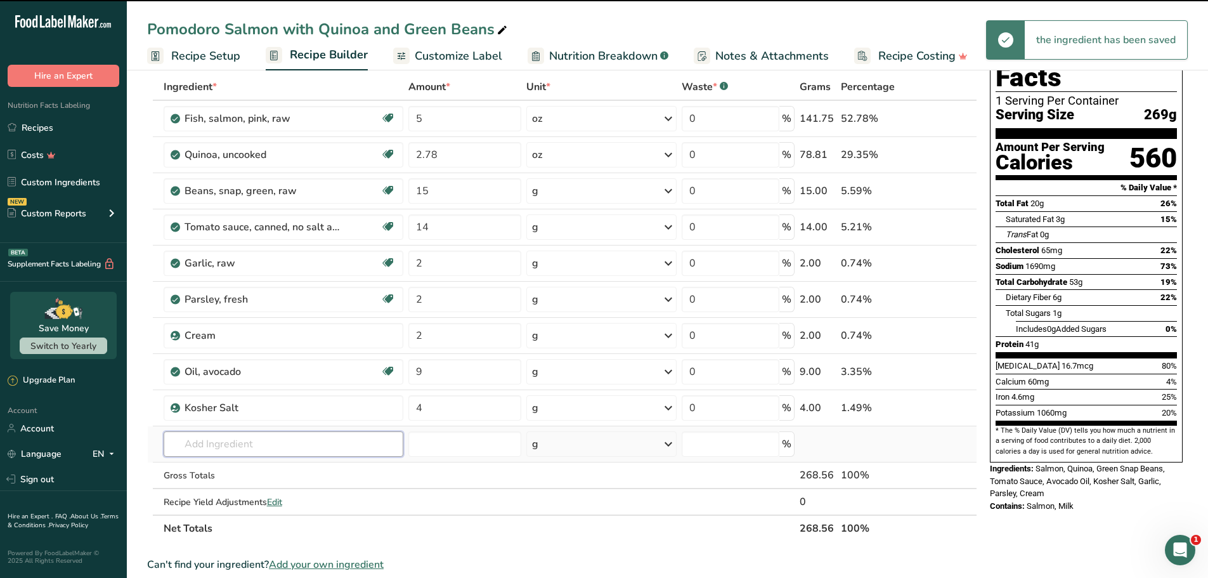
click at [252, 446] on input "text" at bounding box center [284, 443] width 240 height 25
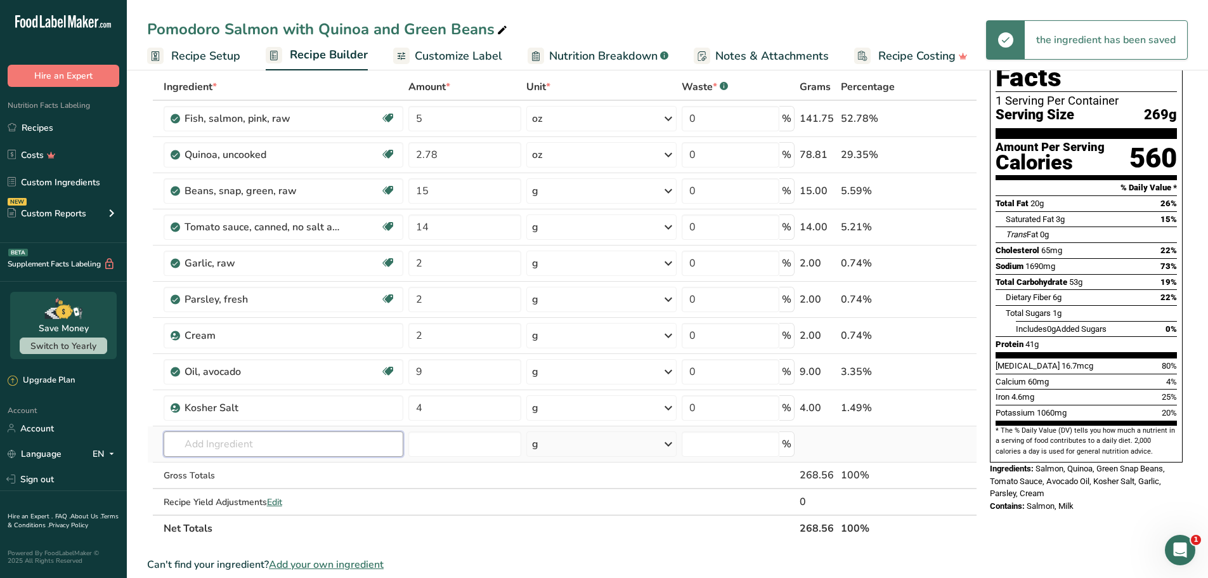
type input "p"
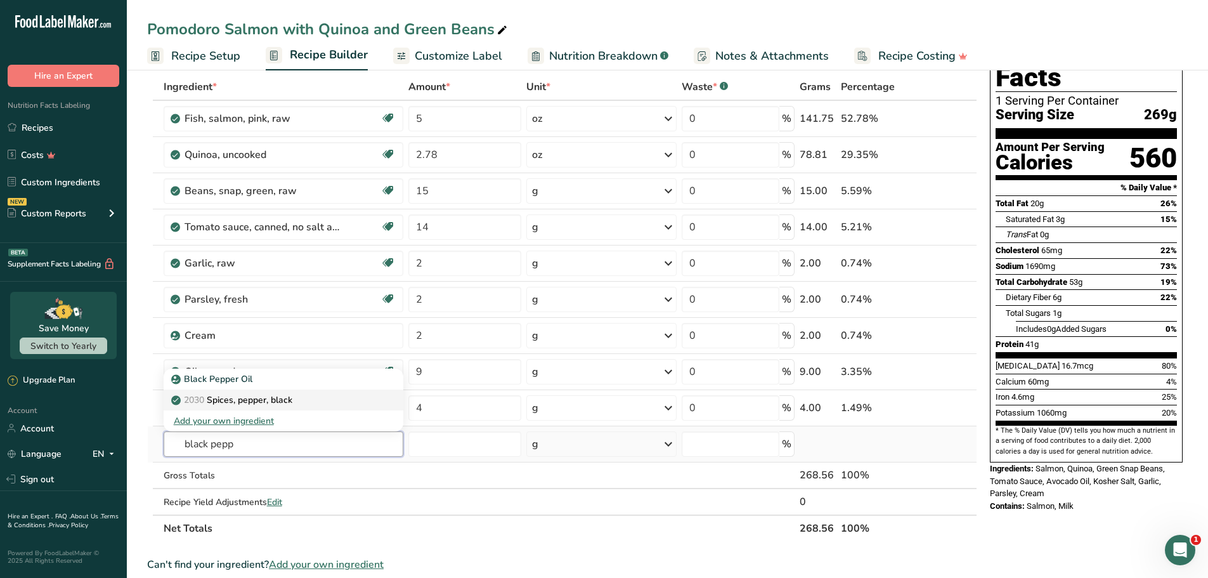
type input "black pepp"
click at [252, 397] on p "2030 Spices, pepper, black" at bounding box center [233, 399] width 119 height 13
type input "Spices, pepper, black"
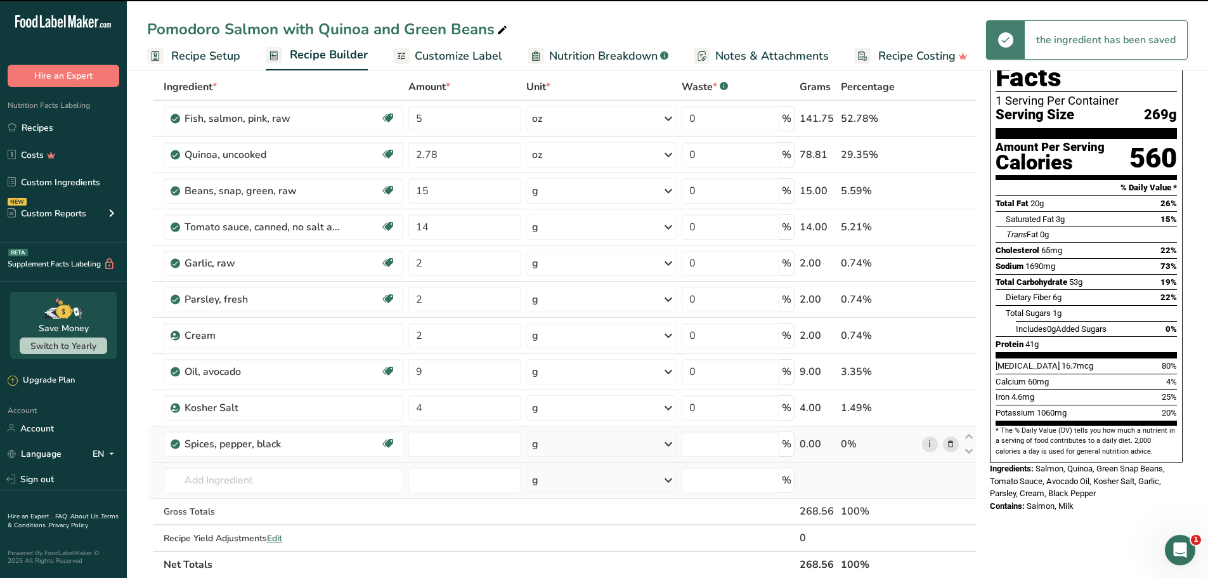
type input "0"
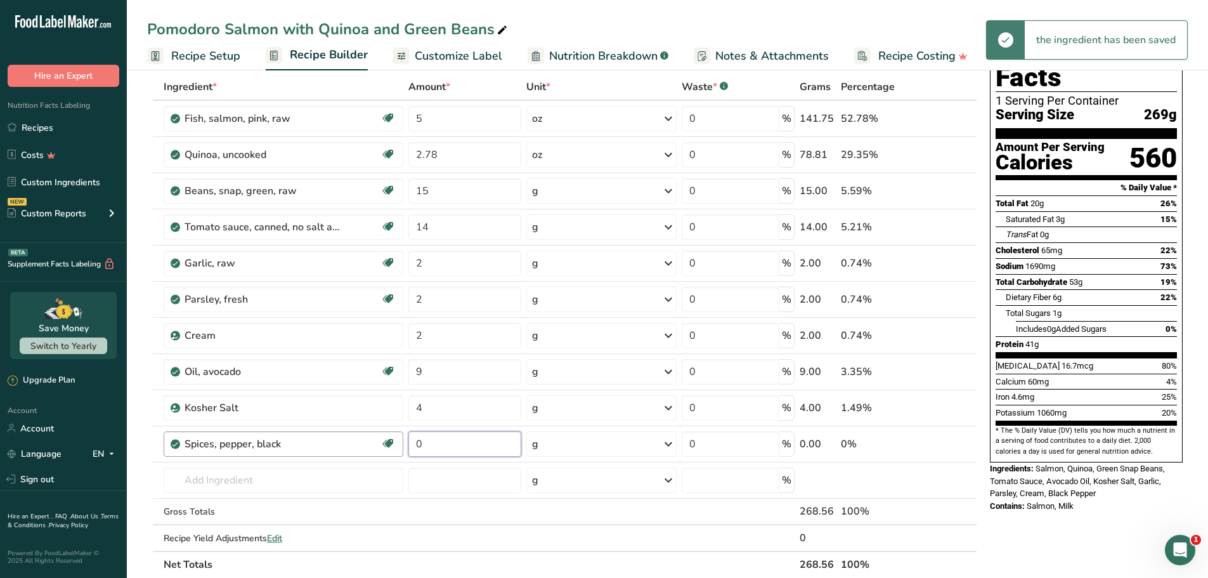
drag, startPoint x: 456, startPoint y: 447, endPoint x: 392, endPoint y: 448, distance: 64.0
click at [361, 443] on tr "Spices, pepper, black Source of Antioxidants Dairy free Gluten free Vegan Veget…" at bounding box center [562, 444] width 829 height 36
type input "2"
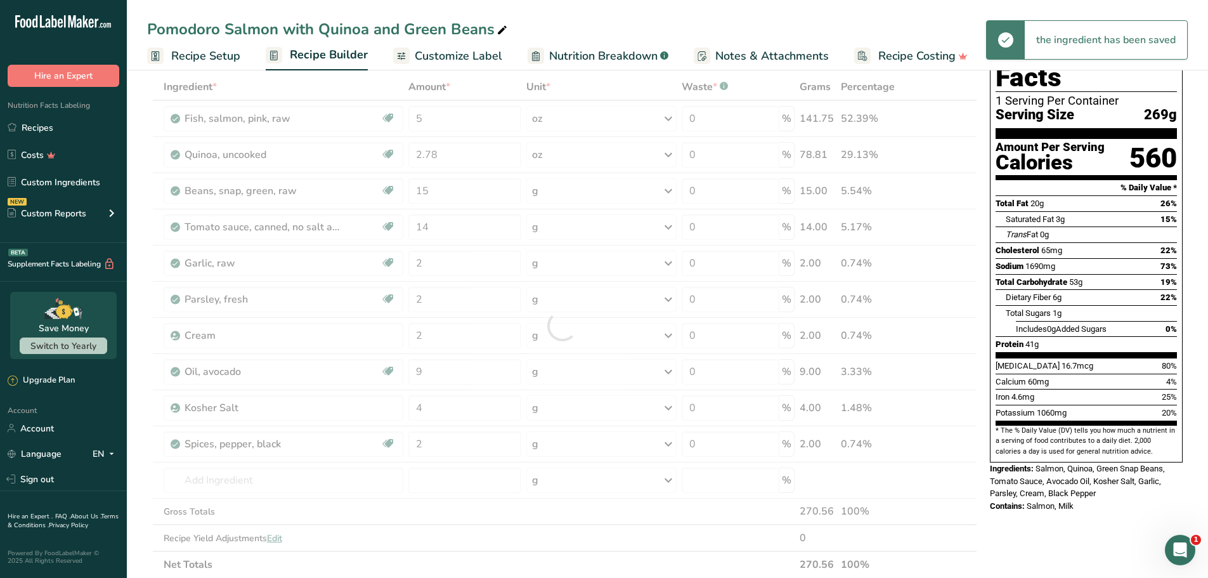
click at [1076, 500] on div "Contains: Salmon, Milk" at bounding box center [1086, 506] width 193 height 13
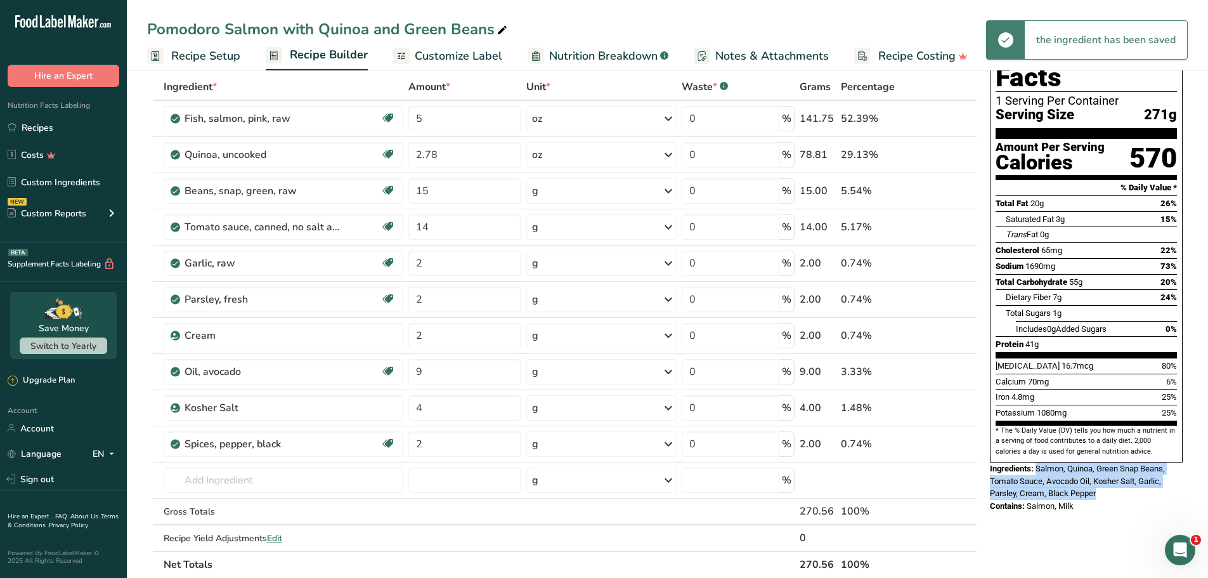
drag, startPoint x: 1086, startPoint y: 460, endPoint x: 1038, endPoint y: 444, distance: 50.9
click at [1038, 462] on div "Ingredients: Salmon, Quinoa, Green Snap Beans, Tomato Sauce, Avocado Oil, Koshe…" at bounding box center [1086, 480] width 193 height 37
copy span "Salmon, Quinoa, Green Snap Beans, Tomato Sauce, Avocado Oil, Kosher Salt, Garli…"
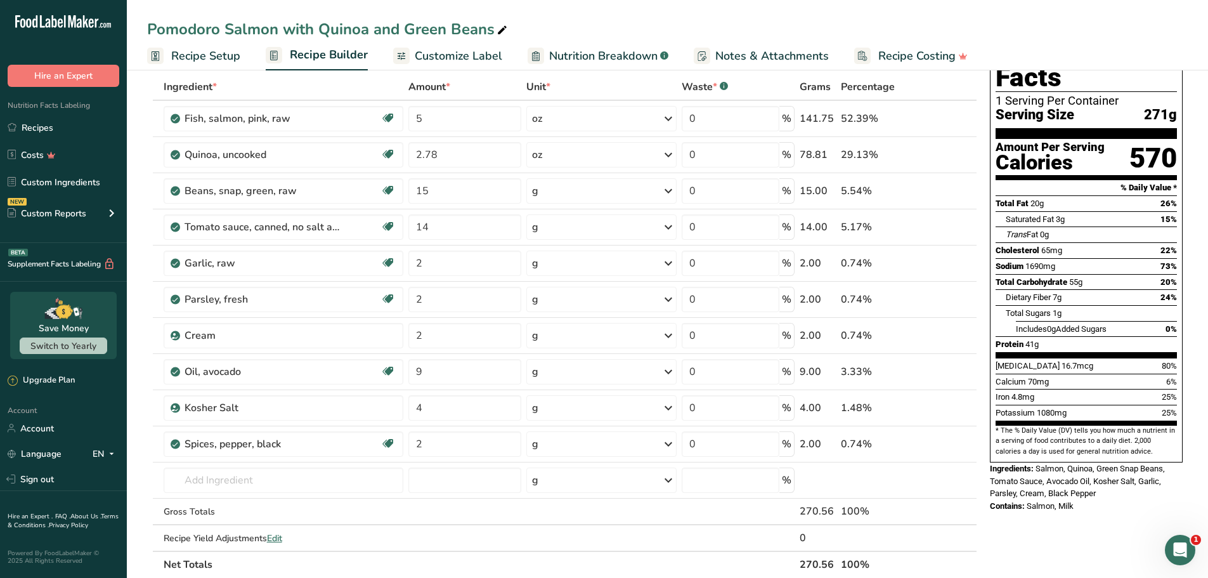
click at [992, 288] on div "Nutrition Facts 1 Serving Per Container Serving Size 271g Amount Per Serving Ca…" at bounding box center [1086, 245] width 193 height 434
click at [60, 125] on link "Recipes" at bounding box center [63, 127] width 127 height 24
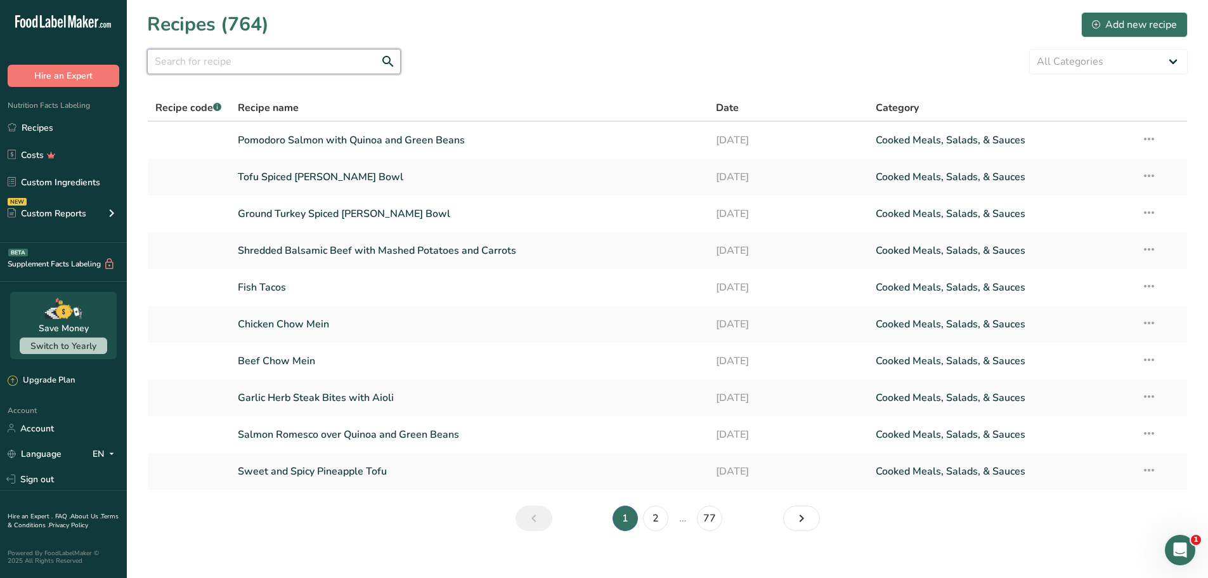
click at [268, 56] on input "text" at bounding box center [274, 61] width 254 height 25
paste input "Steak au Poivre"
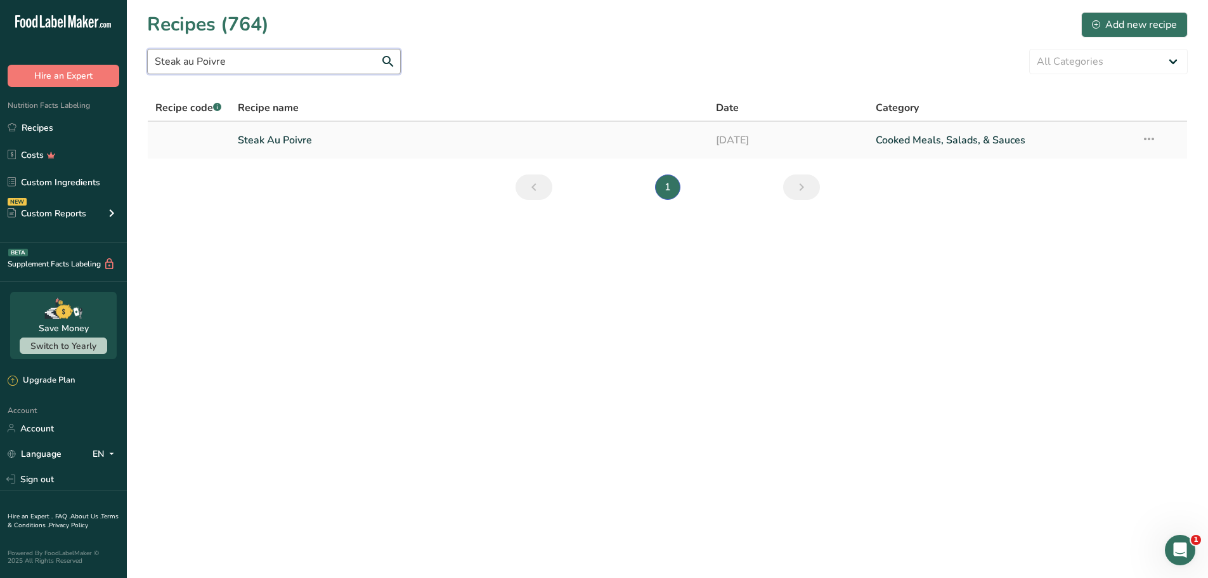
type input "Steak au Poivre"
click at [221, 126] on td at bounding box center [189, 140] width 82 height 37
click at [274, 144] on link "Steak Au Poivre" at bounding box center [469, 140] width 463 height 27
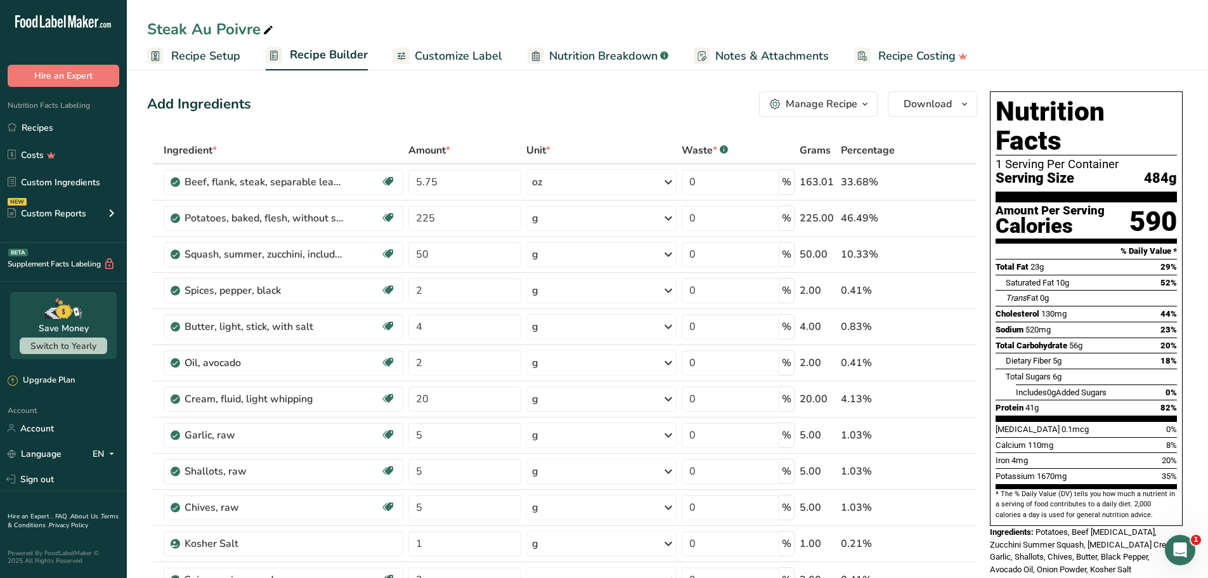
drag, startPoint x: 1044, startPoint y: 542, endPoint x: 1040, endPoint y: 504, distance: 38.2
click at [1040, 526] on div "Ingredients: Potatoes, Beef [MEDICAL_DATA], Zucchini Summer Squash, [MEDICAL_DA…" at bounding box center [1086, 551] width 193 height 50
copy span "Potatoes, Beef [MEDICAL_DATA], Zucchini Summer Squash, [MEDICAL_DATA] Cream, Ga…"
click at [1041, 545] on div "Ingredients: Potatoes, Beef [MEDICAL_DATA], Zucchini Summer Squash, [MEDICAL_DA…" at bounding box center [1086, 551] width 193 height 50
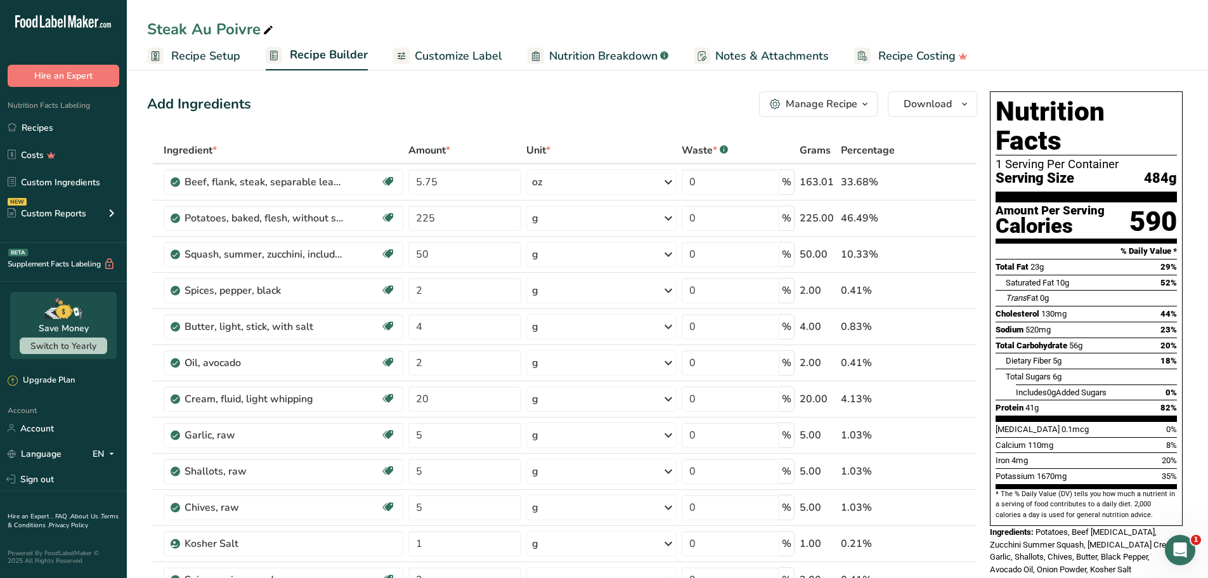
drag, startPoint x: 1042, startPoint y: 553, endPoint x: 1027, endPoint y: 553, distance: 15.2
click at [1027, 576] on div "Contains: Milk" at bounding box center [1086, 582] width 193 height 13
copy span "Milk"
click at [1061, 27] on div "Steak Au Poivre" at bounding box center [667, 29] width 1081 height 23
click at [44, 120] on link "Recipes" at bounding box center [63, 127] width 127 height 24
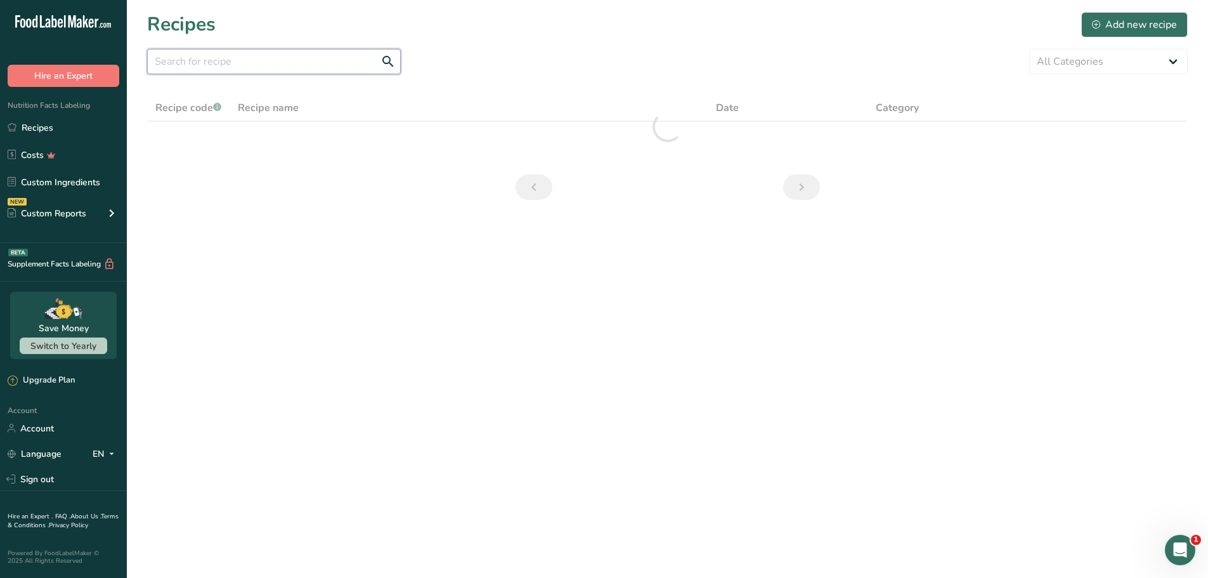
click at [240, 62] on input "text" at bounding box center [274, 61] width 254 height 25
paste input "Ground Beef Poblano Chili and Potatoes"
type input "Ground Beef Poblano Chili and Potatoes"
click at [463, 56] on div "Ground Beef Poblano Chili and Potatoes All Categories Baked Goods [GEOGRAPHIC_D…" at bounding box center [667, 61] width 1040 height 25
click at [301, 61] on input "Ground Beef Poblano Chili and Potatoes" at bounding box center [274, 61] width 254 height 25
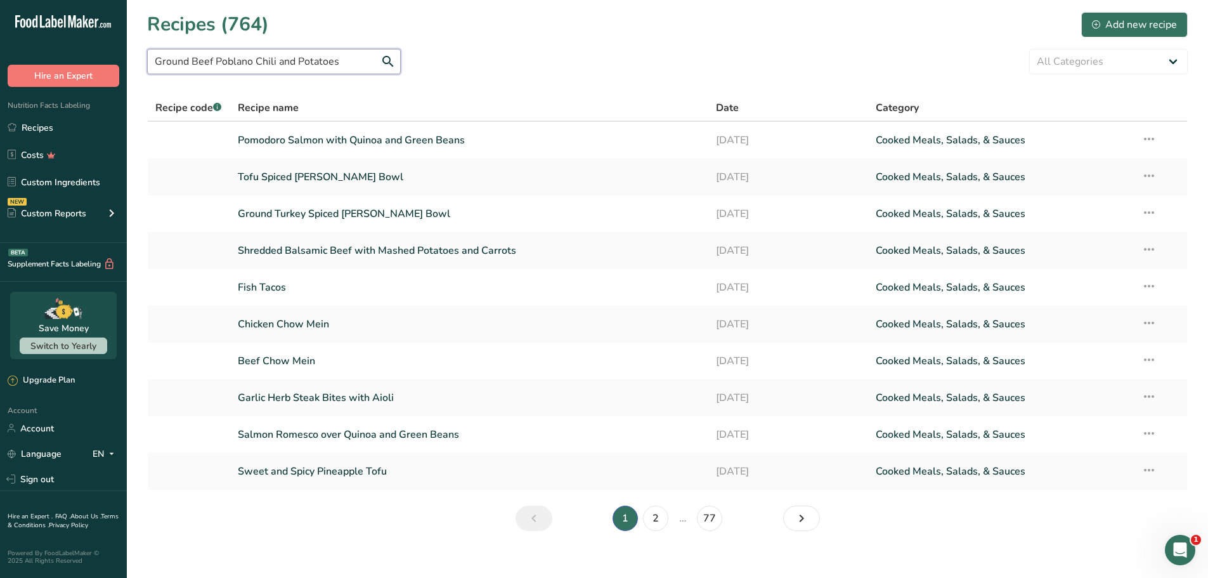
click at [392, 65] on input "Ground Beef Poblano Chili and Potatoes" at bounding box center [274, 61] width 254 height 25
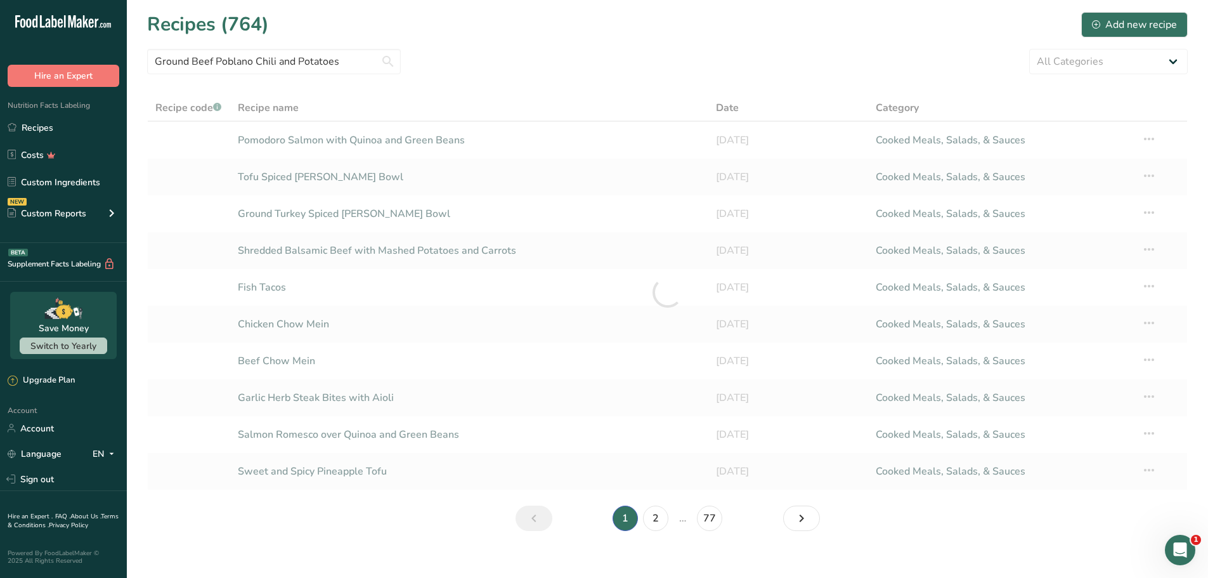
click at [527, 70] on div "Ground Beef Poblano Chili and Potatoes All Categories Baked Goods [GEOGRAPHIC_D…" at bounding box center [667, 61] width 1040 height 25
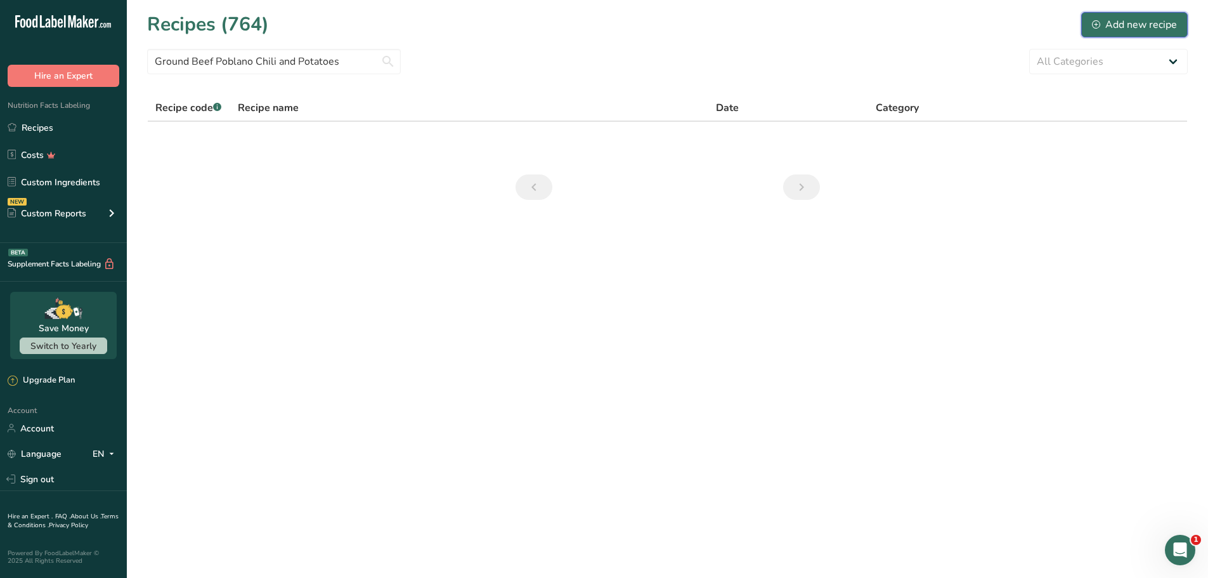
click at [1141, 21] on div "Add new recipe" at bounding box center [1134, 24] width 85 height 15
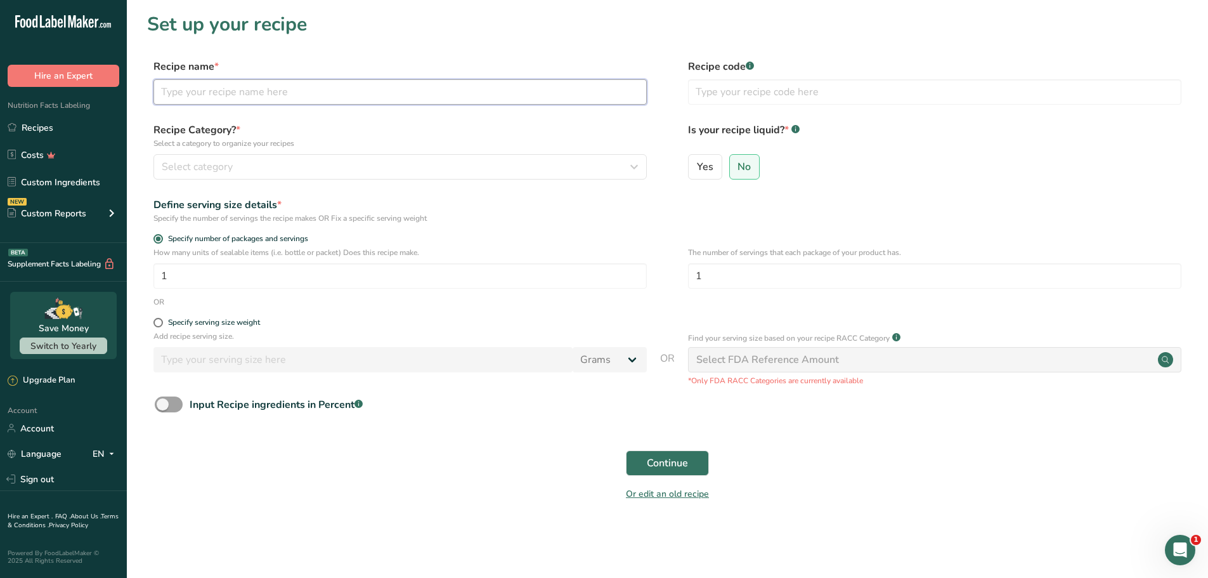
click at [337, 101] on input "text" at bounding box center [399, 91] width 493 height 25
paste input "Ground Beef Poblano Chili and Potatoes"
type input "Ground Beef Poblano Chili and Potatoes"
click at [479, 48] on section "Set up your recipe Recipe name * Ground Beef Poblano Chili and Potatoes Recipe …" at bounding box center [667, 264] width 1081 height 529
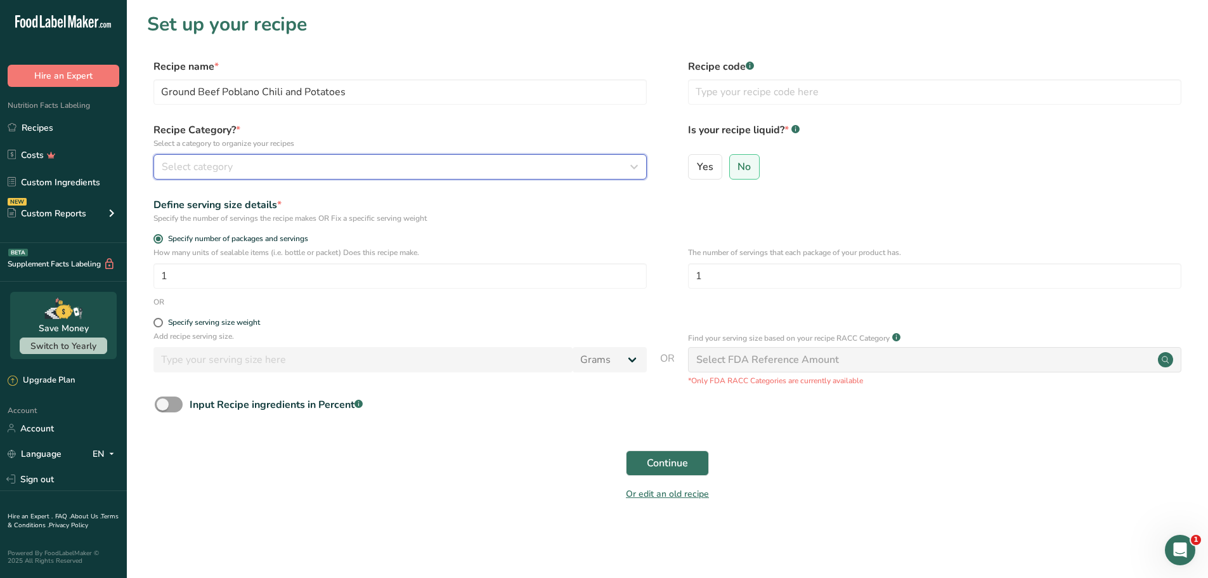
click at [315, 167] on div "Select category" at bounding box center [396, 166] width 469 height 15
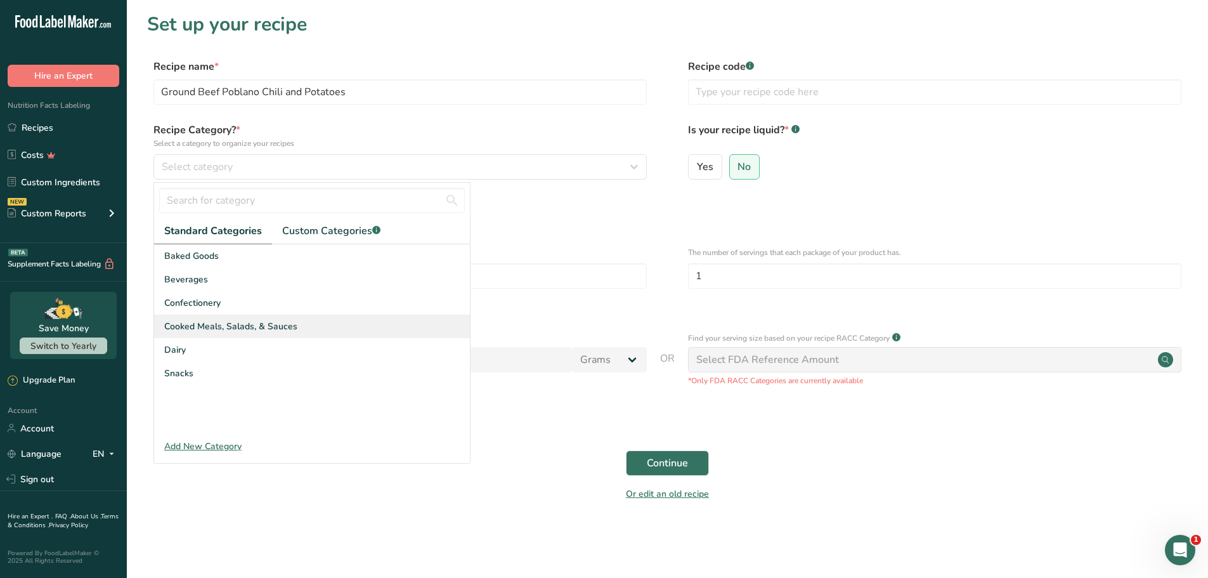
click at [240, 329] on span "Cooked Meals, Salads, & Sauces" at bounding box center [230, 326] width 133 height 13
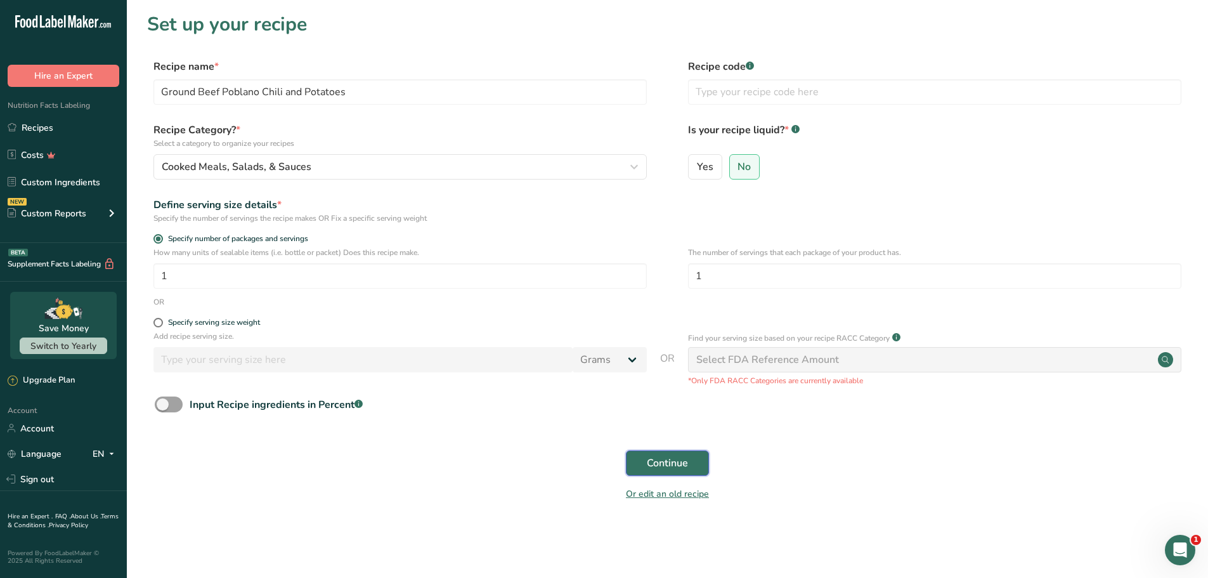
click at [657, 466] on span "Continue" at bounding box center [667, 462] width 41 height 15
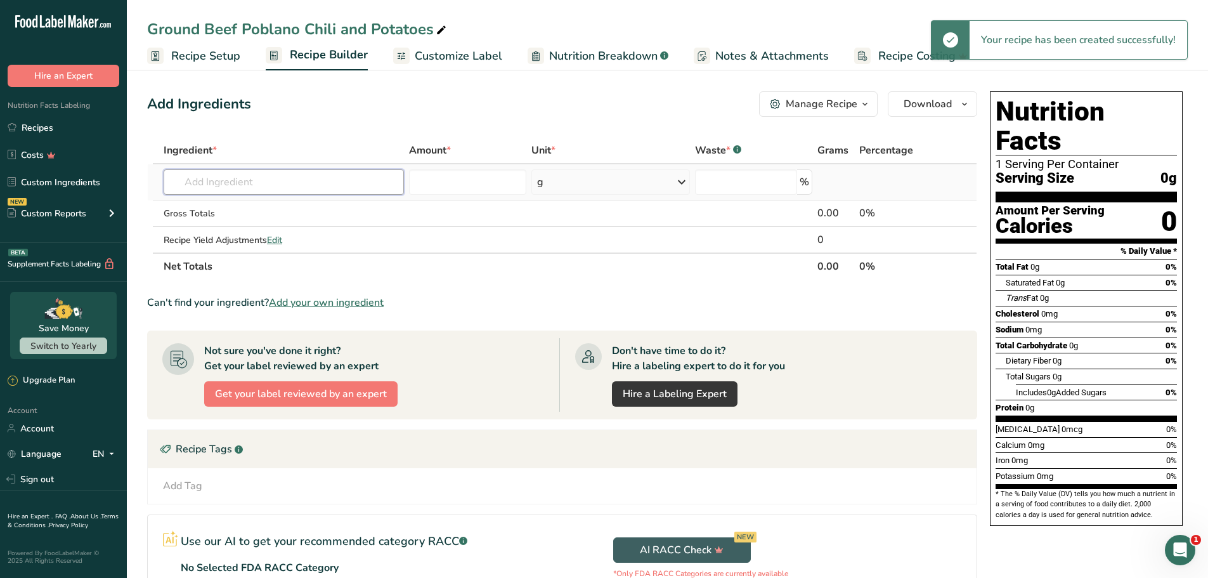
click at [302, 187] on input "text" at bounding box center [284, 181] width 240 height 25
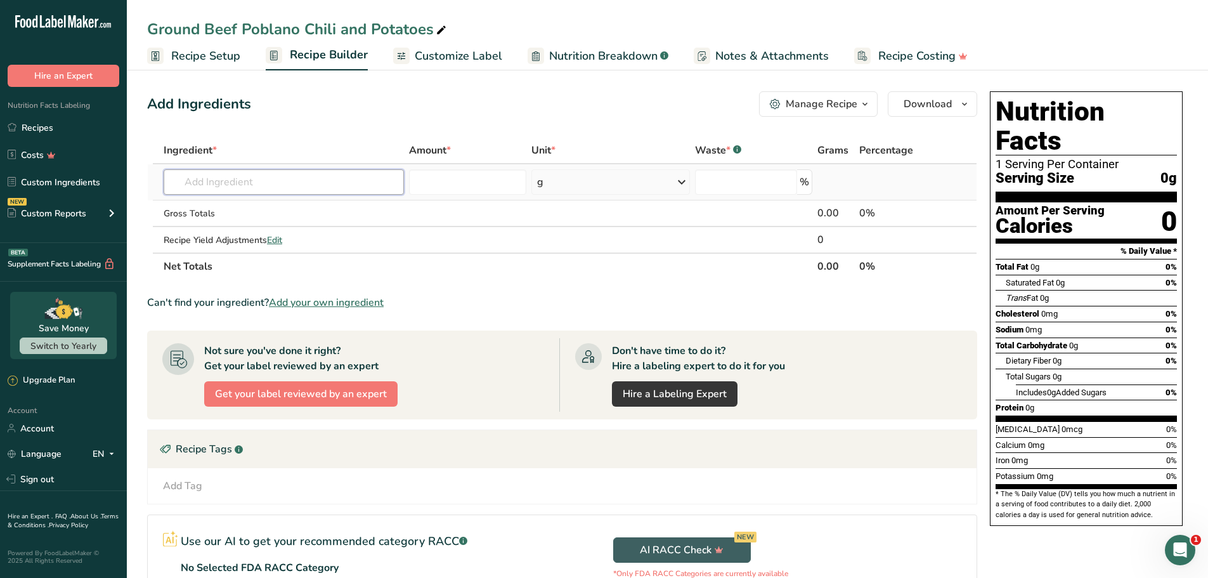
click at [311, 182] on input "text" at bounding box center [284, 181] width 240 height 25
click at [309, 185] on input "text" at bounding box center [284, 181] width 240 height 25
click at [335, 179] on input "text" at bounding box center [284, 181] width 240 height 25
paste input "Ground beef"
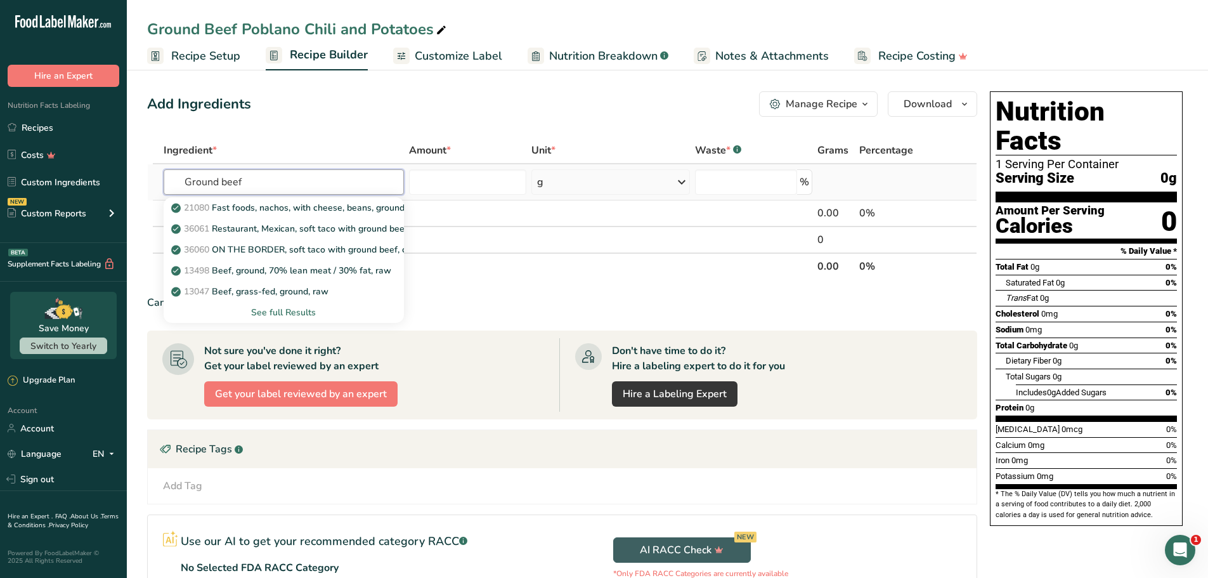
type input "Ground beef"
click at [284, 314] on div "See full Results" at bounding box center [284, 312] width 220 height 13
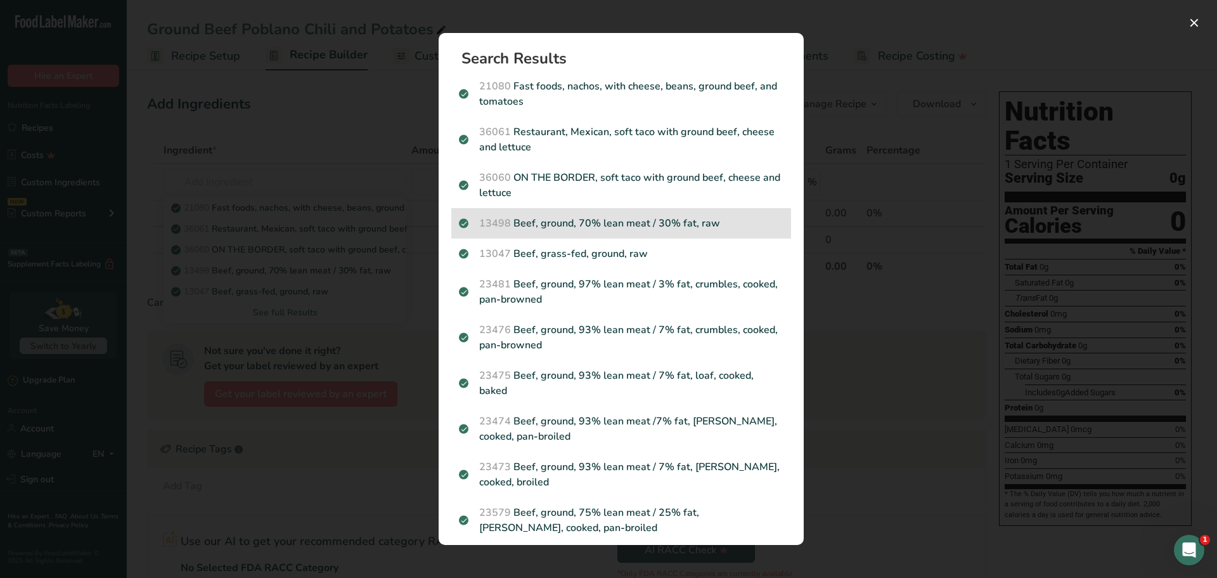
click at [572, 229] on p "13498 Beef, ground, 70% lean meat / 30% fat, raw" at bounding box center [621, 223] width 325 height 15
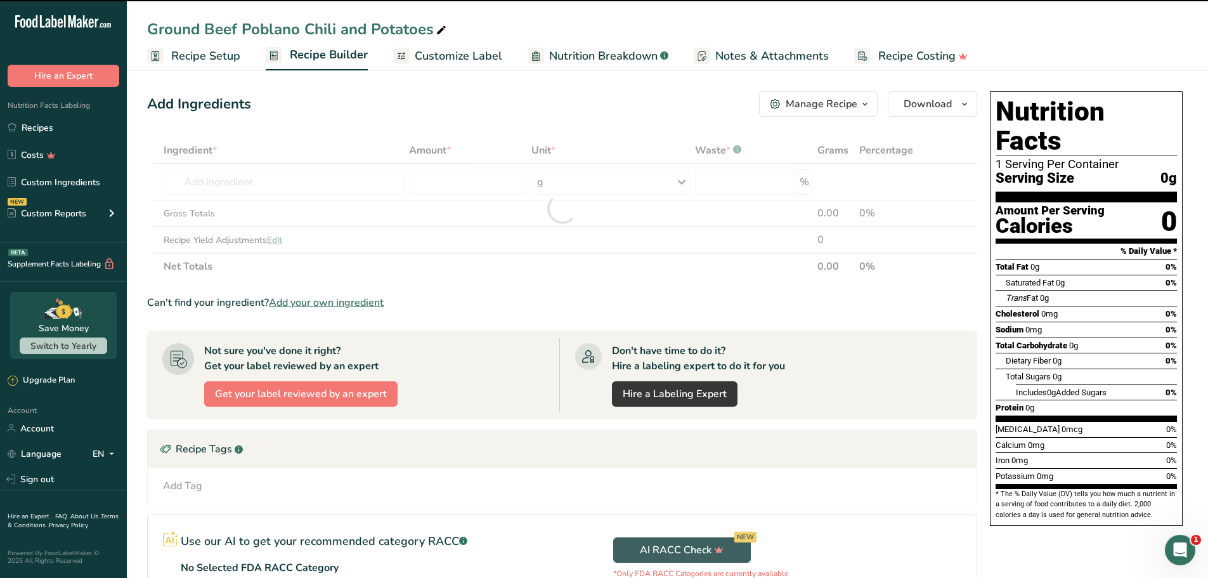
type input "0"
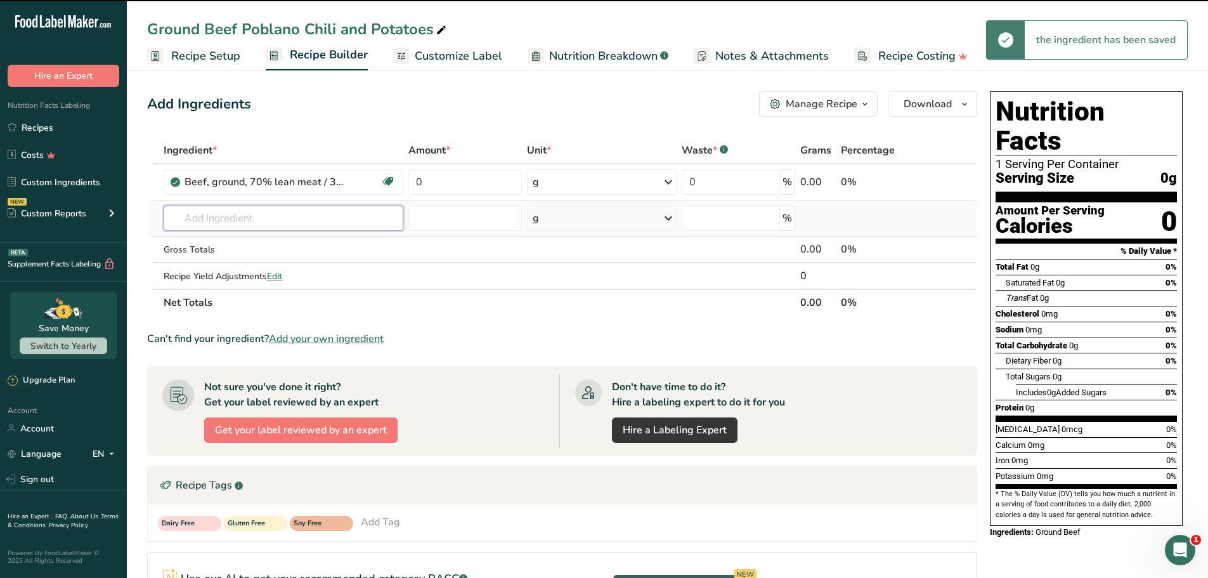
click at [221, 221] on input "text" at bounding box center [284, 217] width 240 height 25
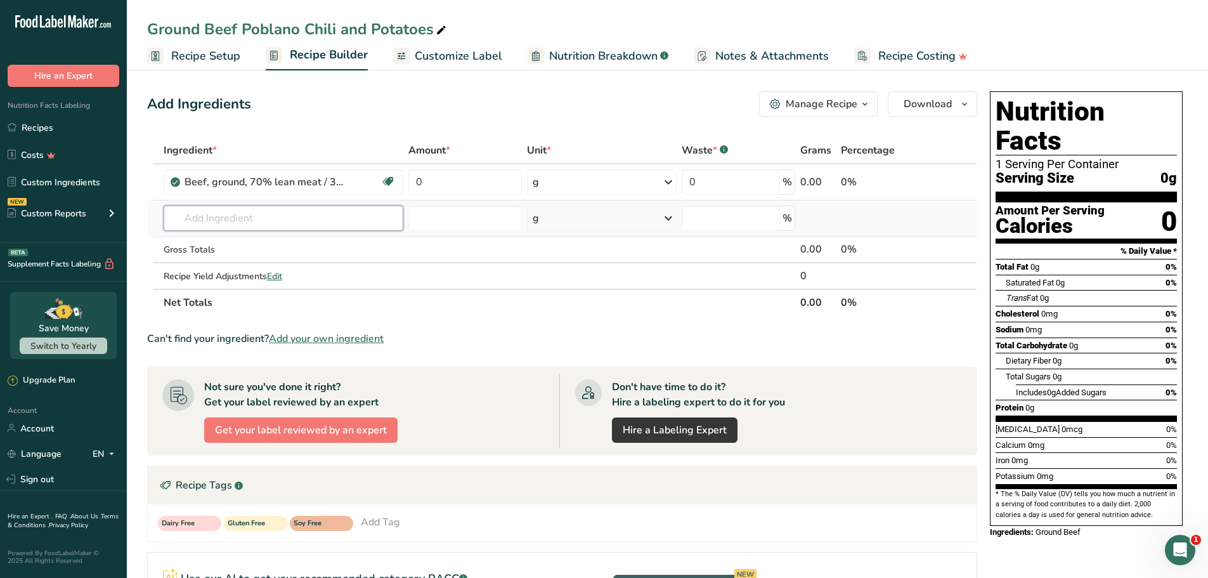
click at [292, 222] on input "text" at bounding box center [284, 217] width 240 height 25
paste input "Potatoes"
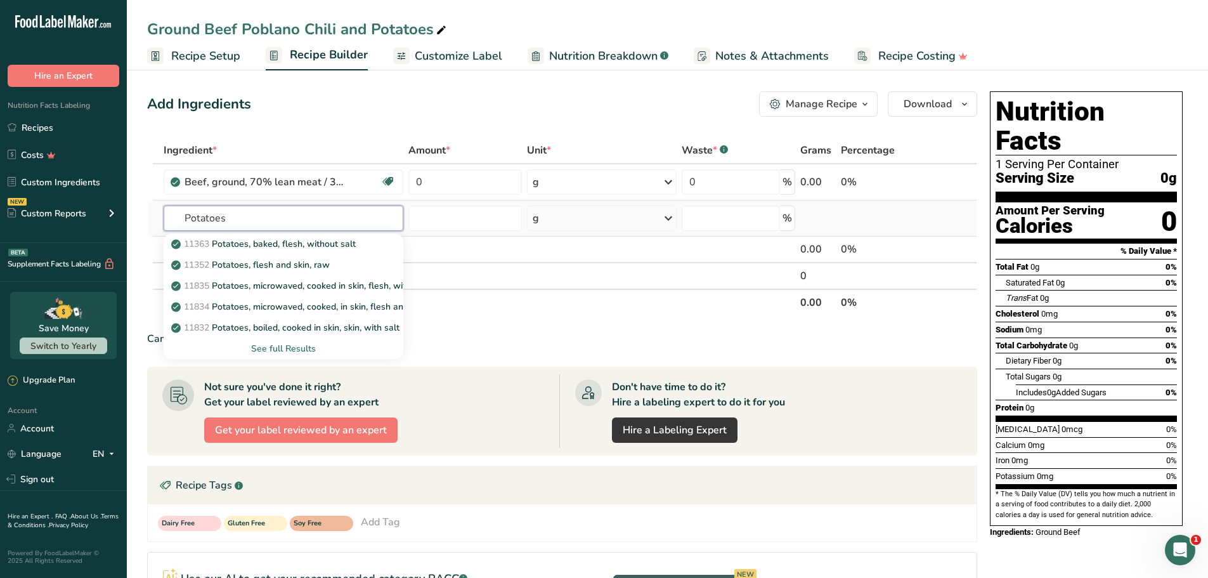
type input "Potatoes"
click at [281, 347] on div "See full Results" at bounding box center [284, 348] width 220 height 13
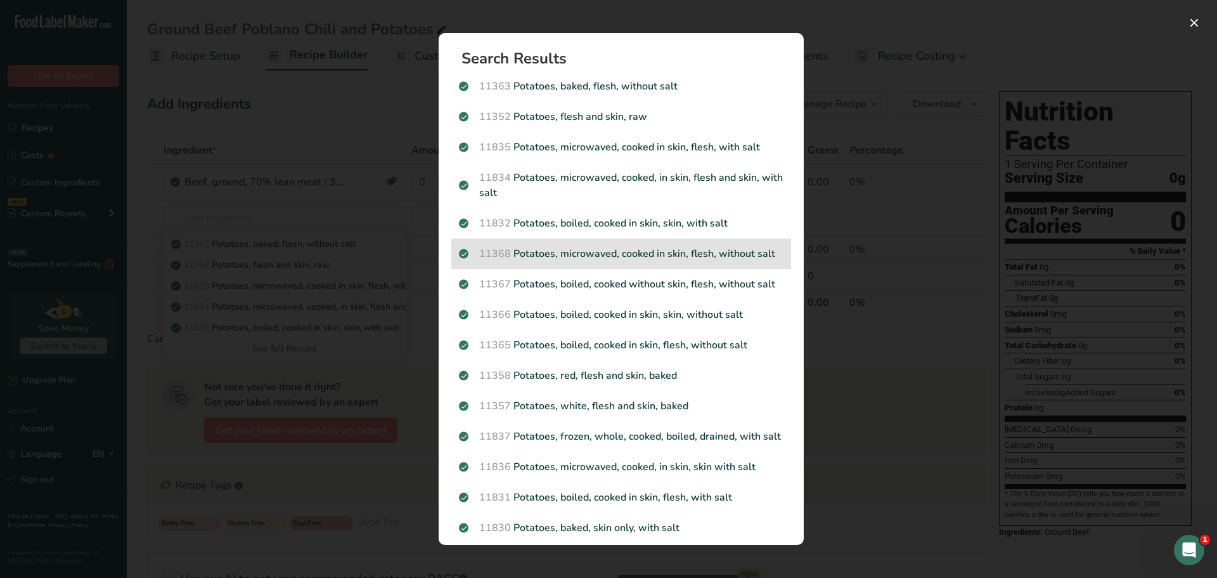
click at [590, 257] on p "11368 Potatoes, microwaved, cooked in skin, flesh, without salt" at bounding box center [621, 253] width 325 height 15
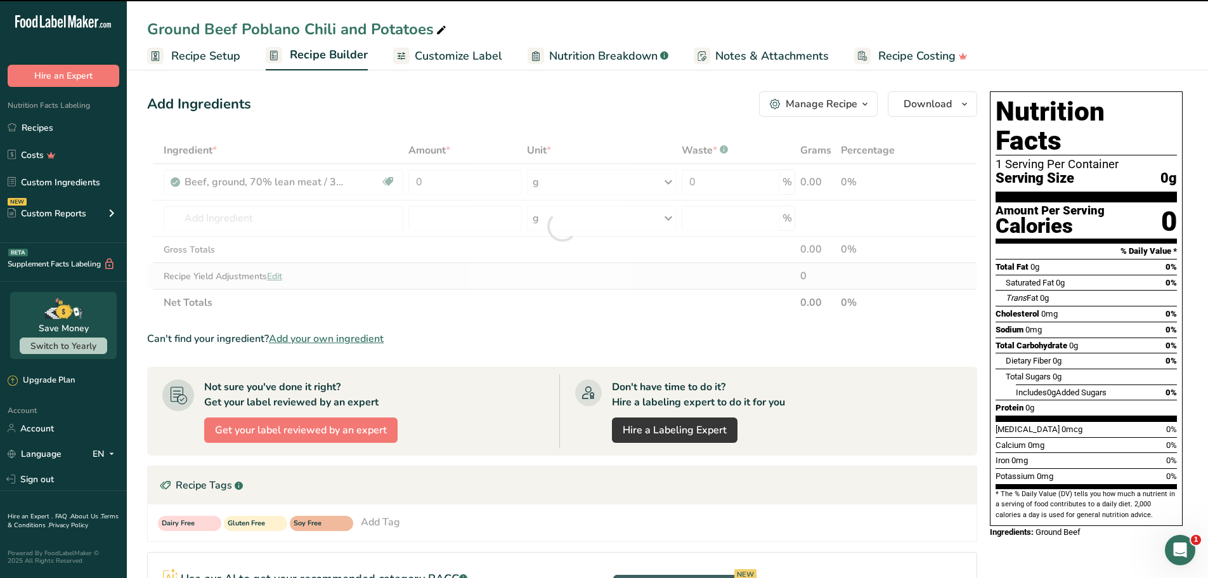
type input "0"
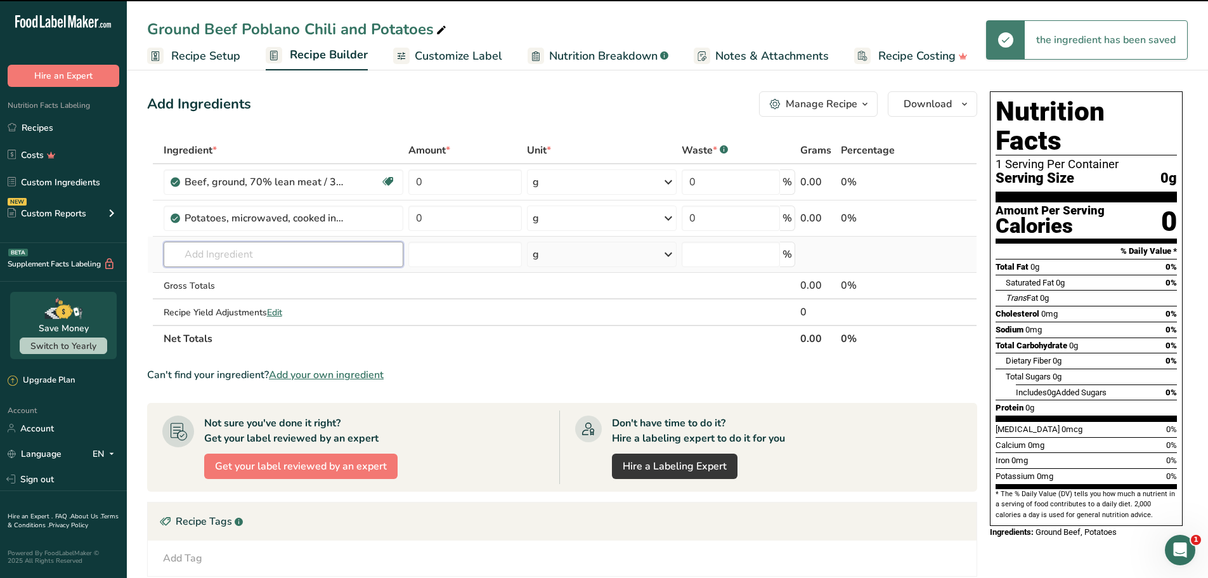
click at [228, 253] on input "text" at bounding box center [284, 254] width 240 height 25
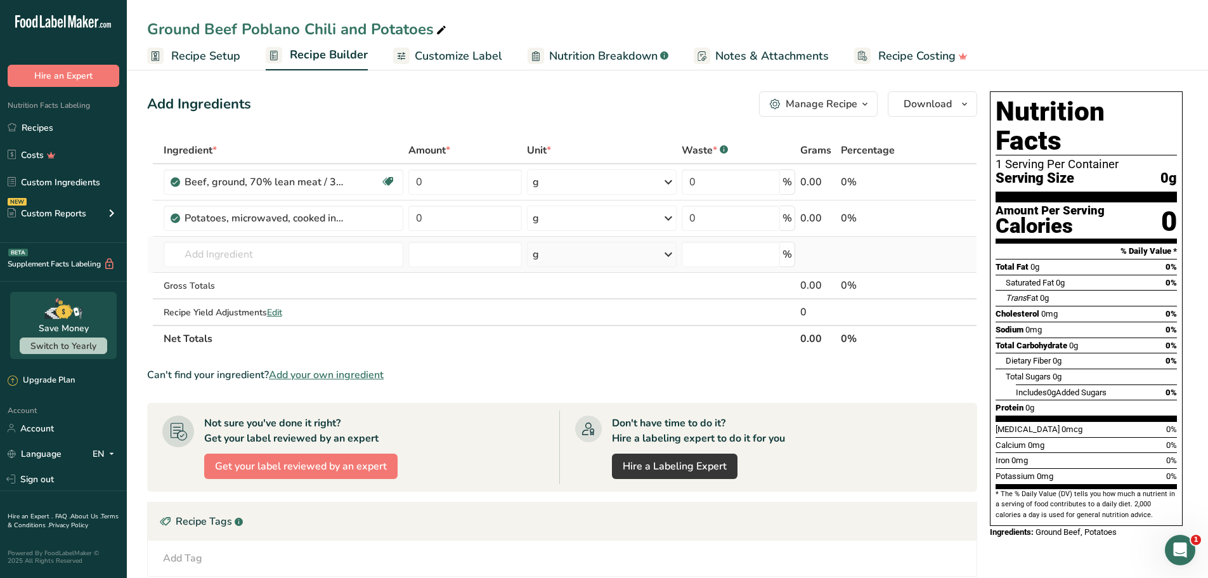
click at [335, 269] on tbody "Beef, ground, 70% lean meat / 30% fat, raw Dairy free Gluten free Soy free 0 g …" at bounding box center [562, 244] width 829 height 160
click at [317, 252] on input "text" at bounding box center [284, 254] width 240 height 25
paste input "Black beans"
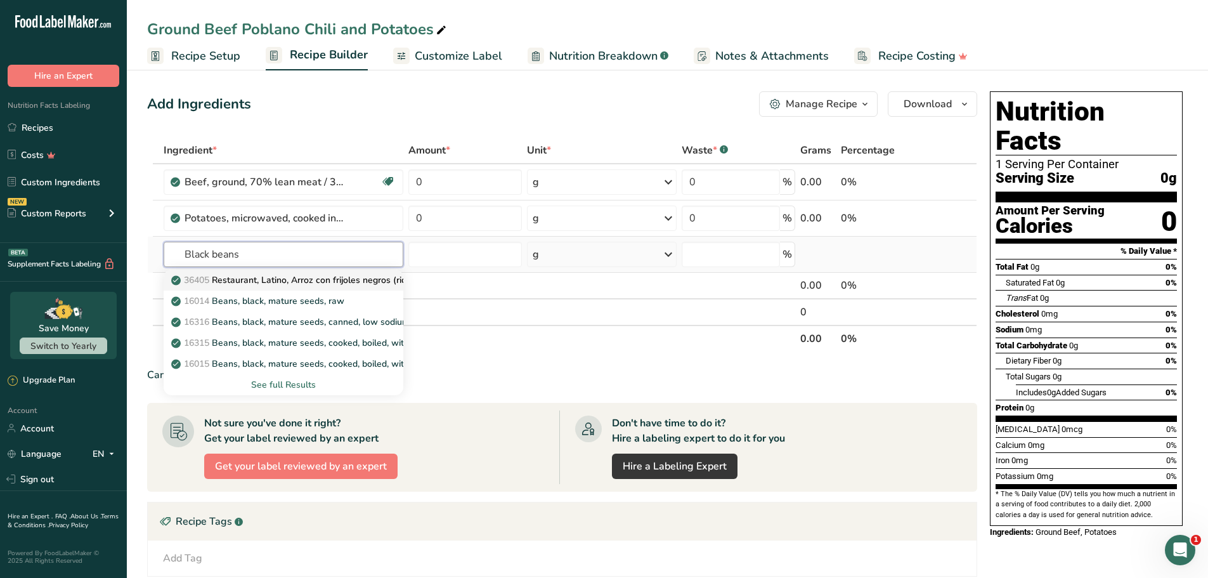
type input "Black beans"
click at [285, 282] on p "36405 Restaurant, Latino, Arroz con frijoles negros (rice and black beans)" at bounding box center [328, 279] width 309 height 13
type input "Restaurant, Latino, Arroz con frijoles negros (rice and black beans)"
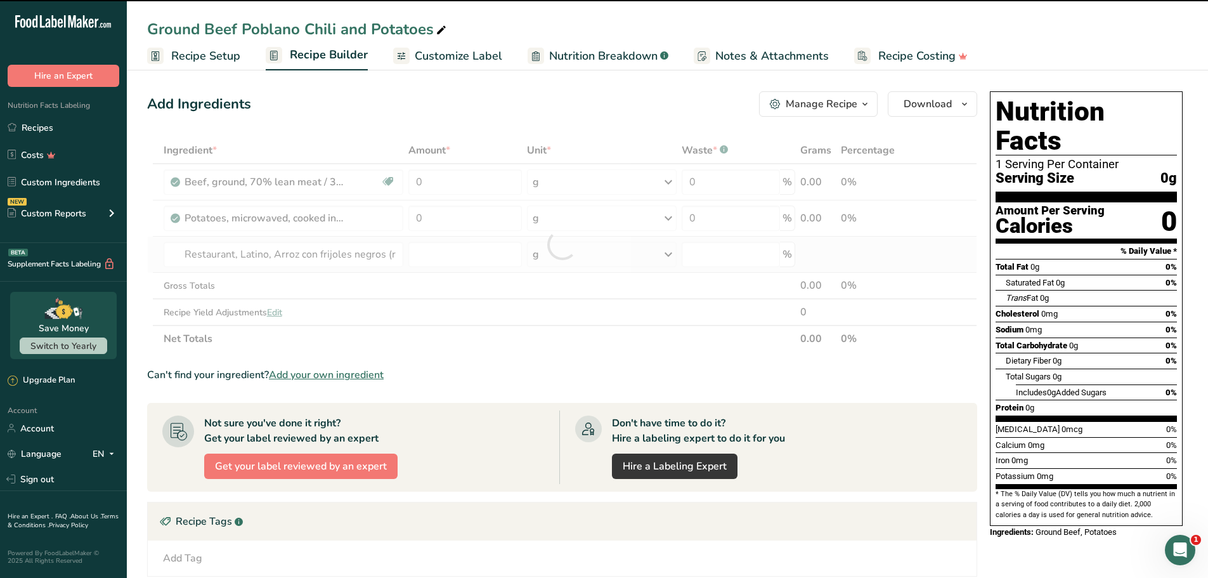
type input "0"
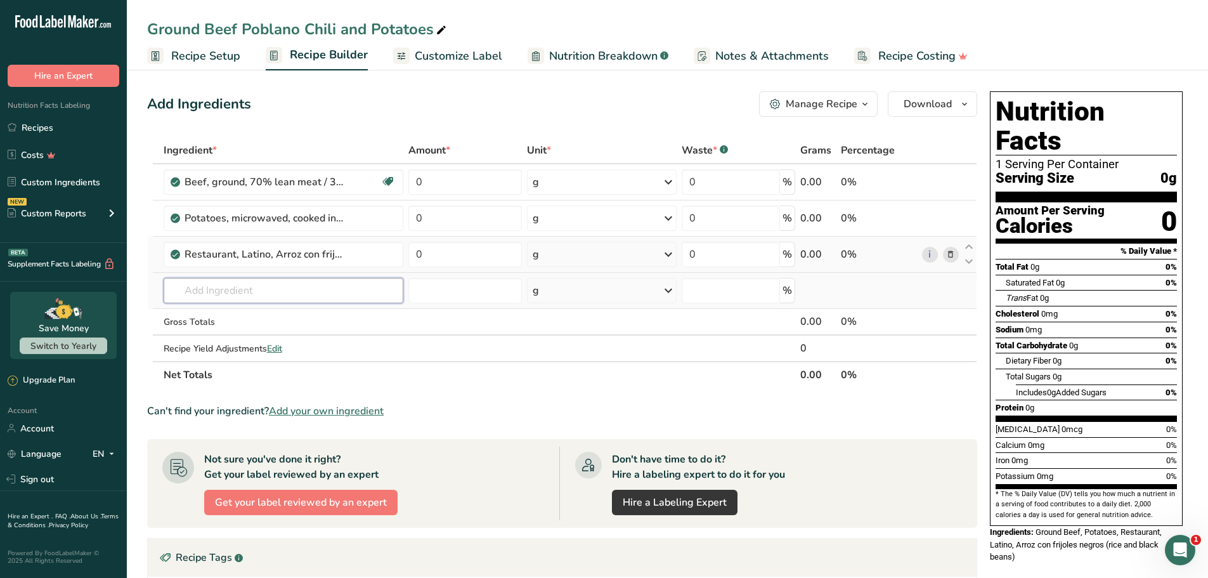
click at [259, 301] on input "text" at bounding box center [284, 290] width 240 height 25
paste input "Crushed tomato"
type input "Crushed tomato"
click at [262, 318] on p "11693 Tomatoes, crushed, canned" at bounding box center [249, 315] width 150 height 13
type input "Tomatoes, crushed, canned"
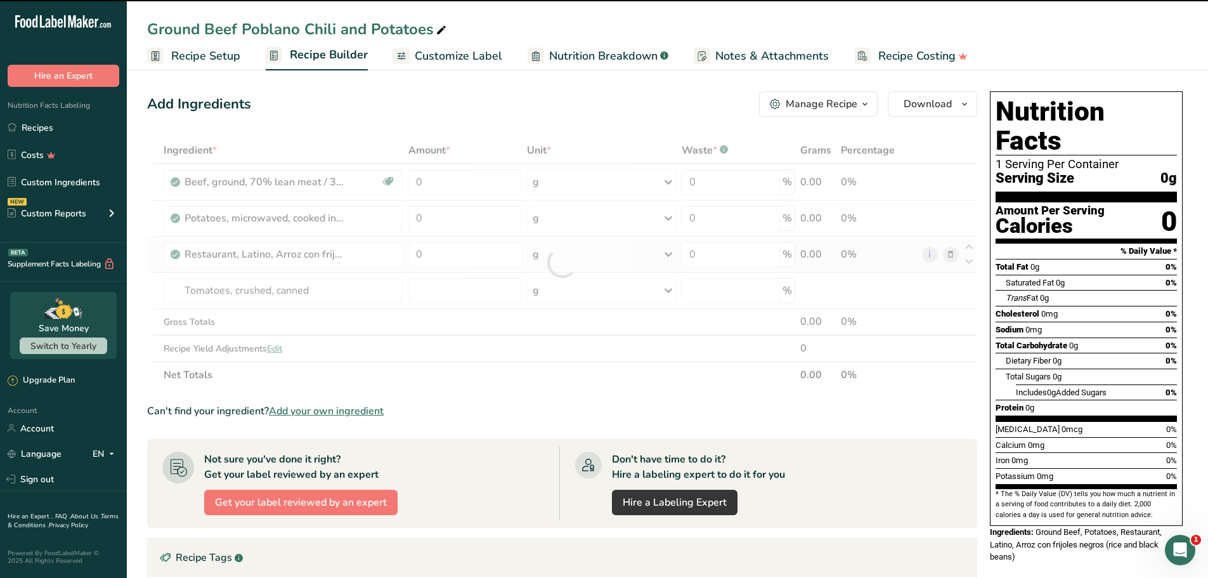
type input "0"
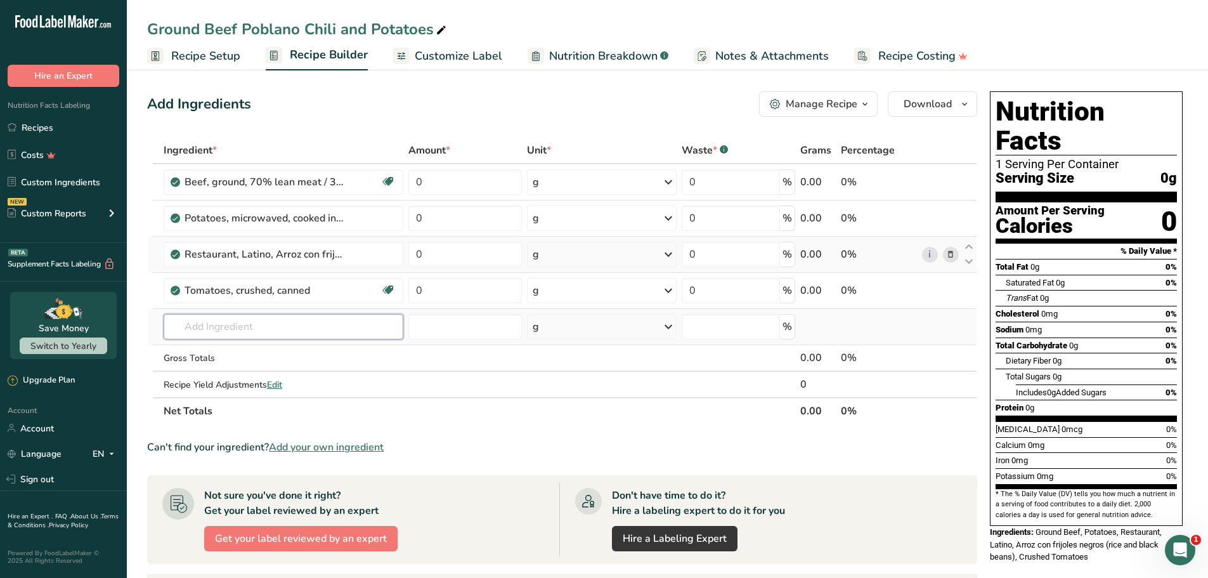
click at [271, 330] on input "text" at bounding box center [284, 326] width 240 height 25
paste input "Tomato paste"
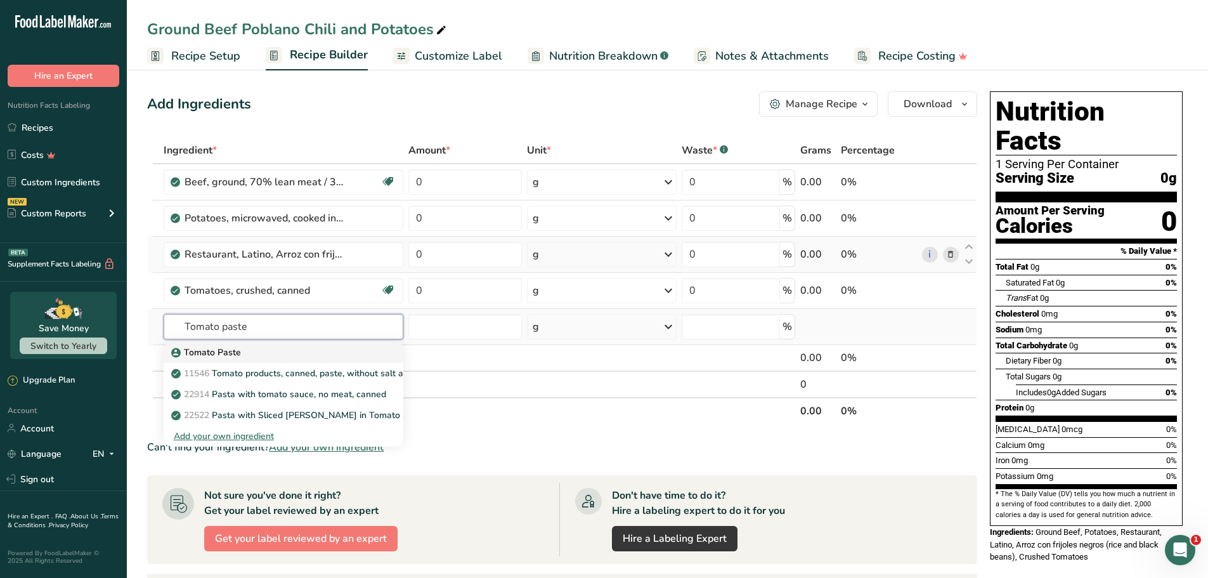
type input "Tomato paste"
click at [245, 354] on div "Tomato Paste" at bounding box center [274, 352] width 200 height 13
type input "Tomato Paste"
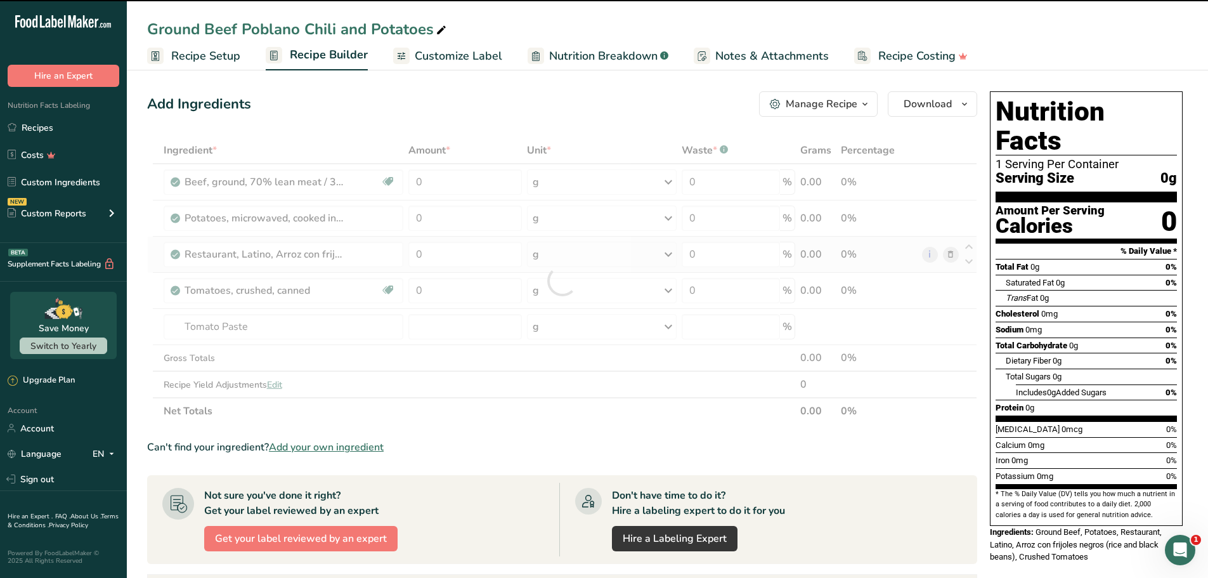
type input "0"
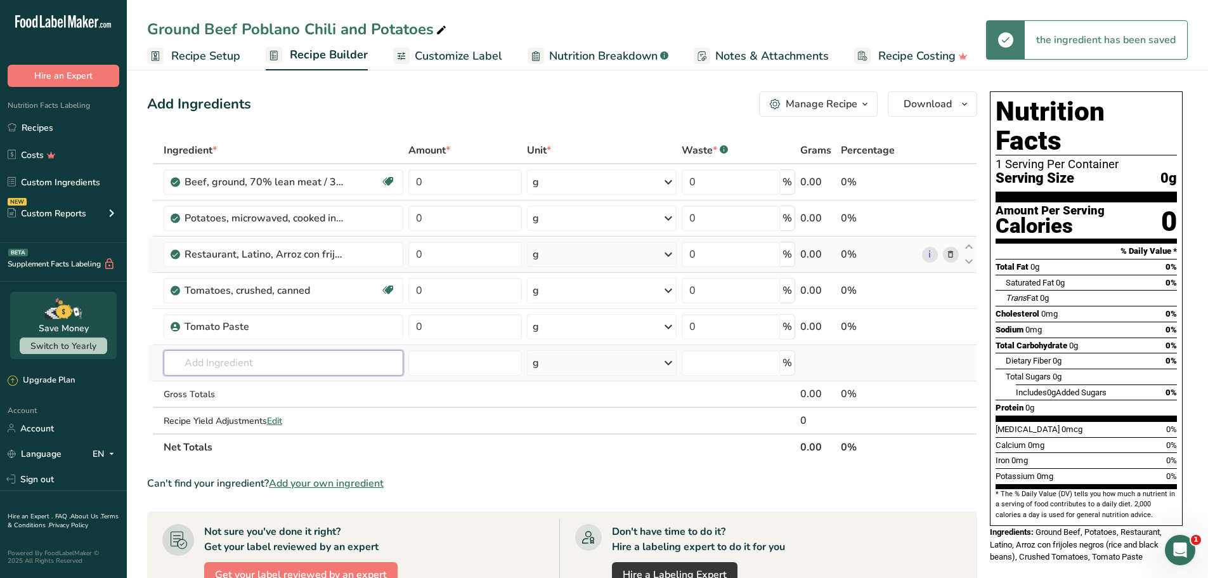
click at [270, 372] on input "text" at bounding box center [284, 362] width 240 height 25
paste input "Onion"
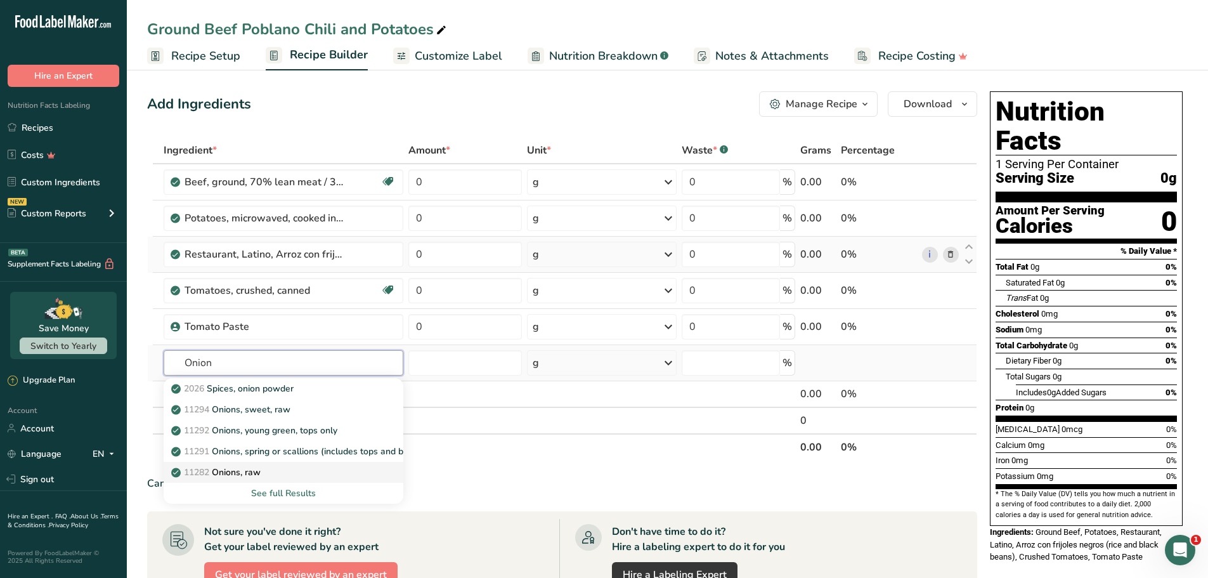
type input "Onion"
click at [250, 474] on p "11282 Onions, raw" at bounding box center [217, 471] width 87 height 13
type input "Onions, raw"
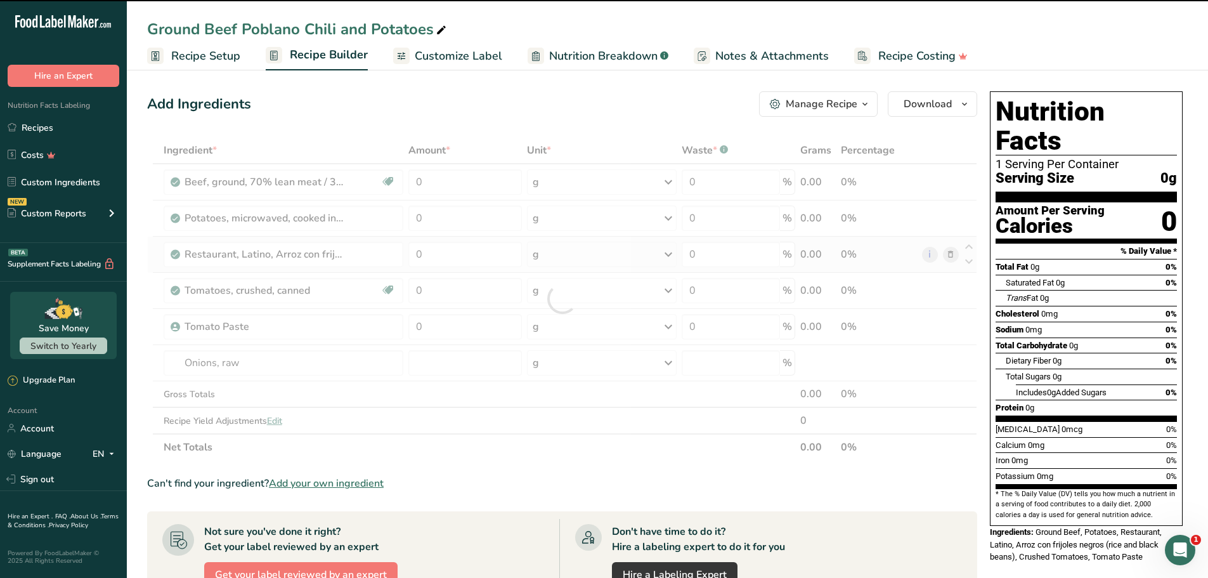
type input "0"
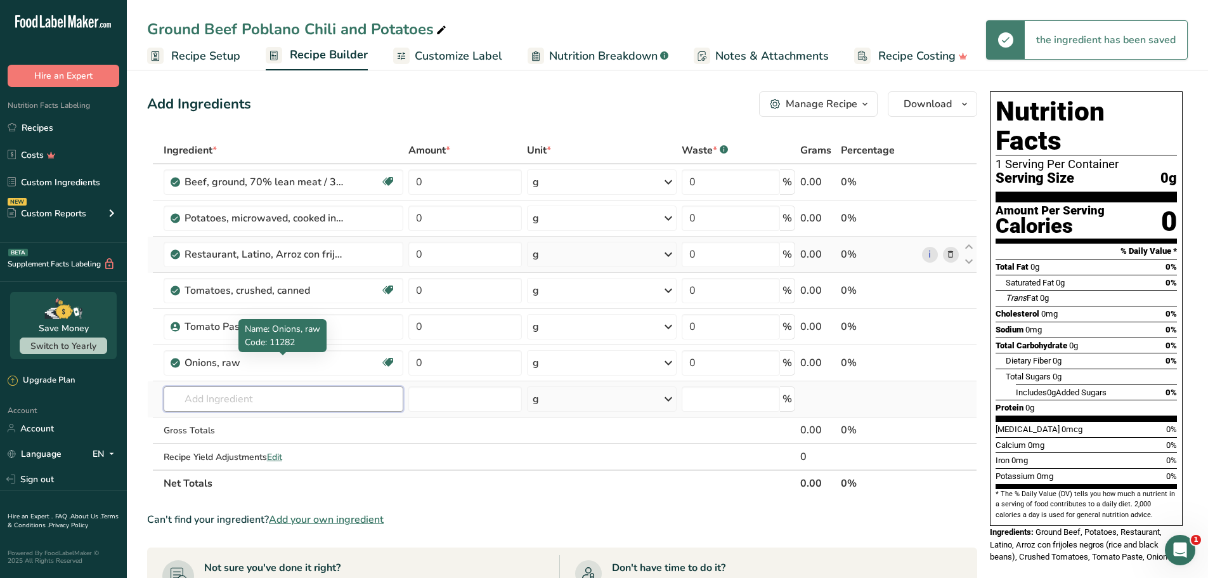
click at [228, 395] on input "text" at bounding box center [284, 398] width 240 height 25
paste input "Garlic"
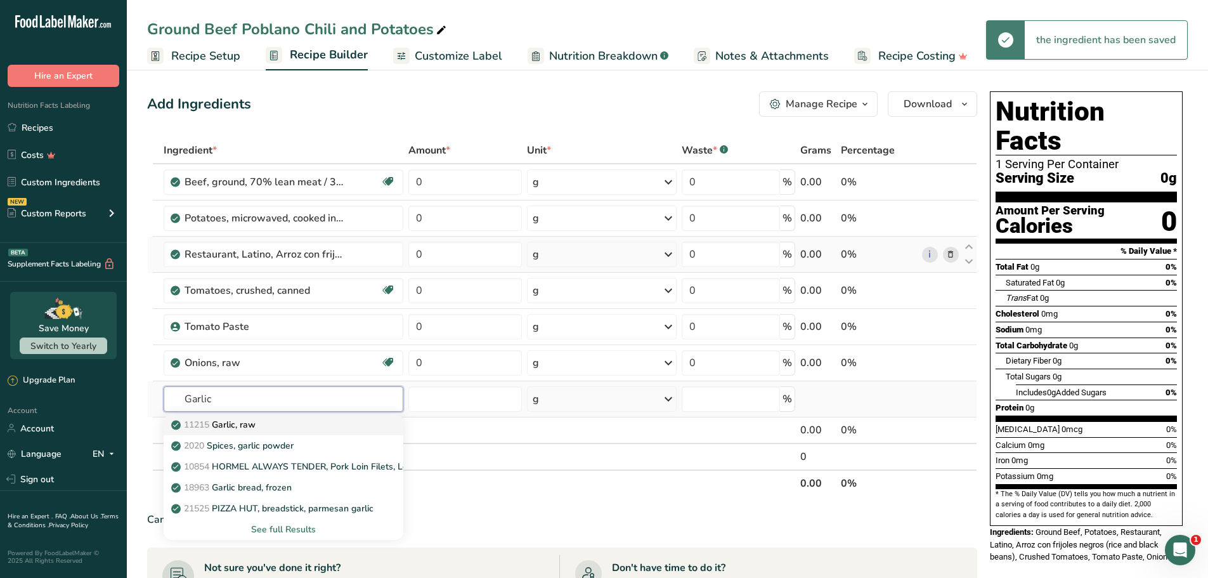
type input "Garlic"
click at [234, 430] on p "11215 Garlic, raw" at bounding box center [215, 424] width 82 height 13
type input "Garlic, raw"
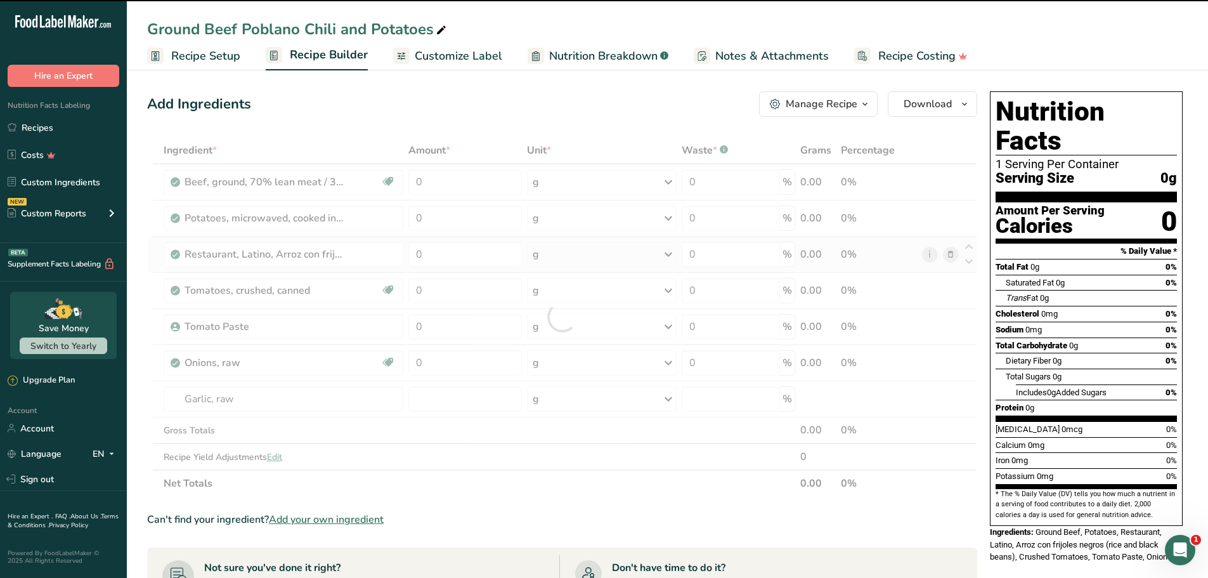
type input "0"
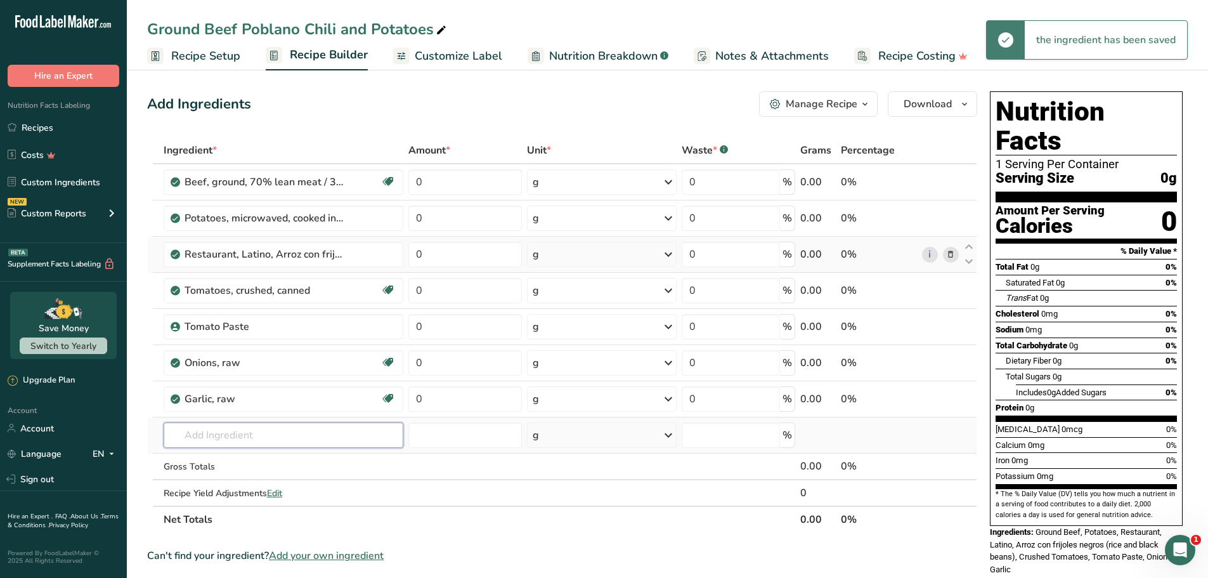
click at [252, 430] on input "text" at bounding box center [284, 434] width 240 height 25
paste input "Jalapeño"
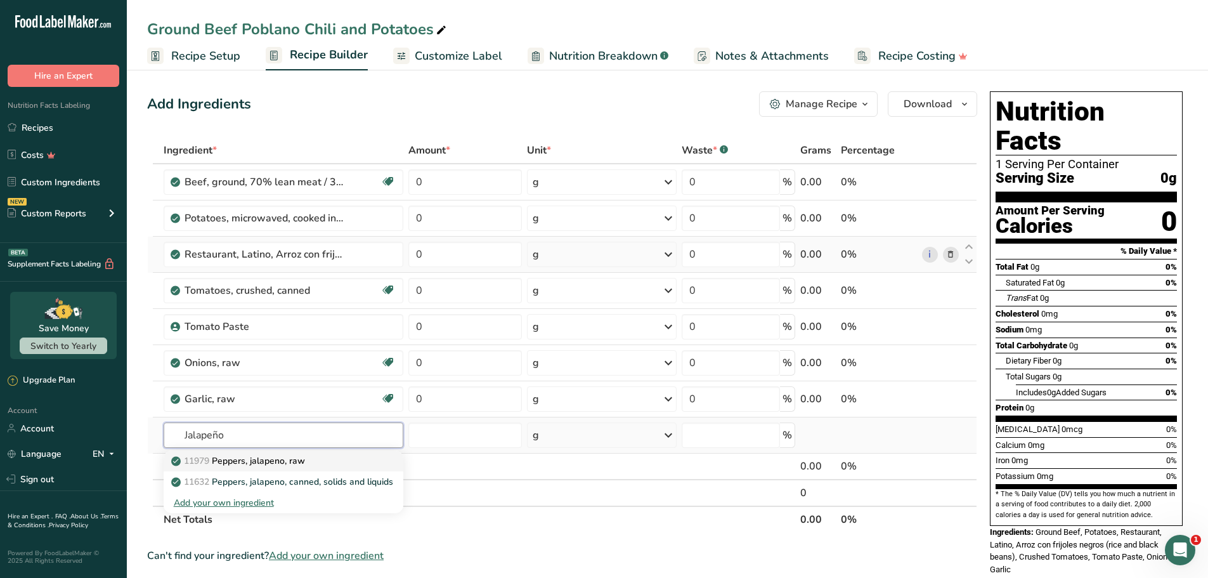
type input "Jalapeño"
click at [253, 467] on link "11979 [PERSON_NAME], jalapeno, raw" at bounding box center [284, 460] width 240 height 21
type input "Peppers, jalapeno, raw"
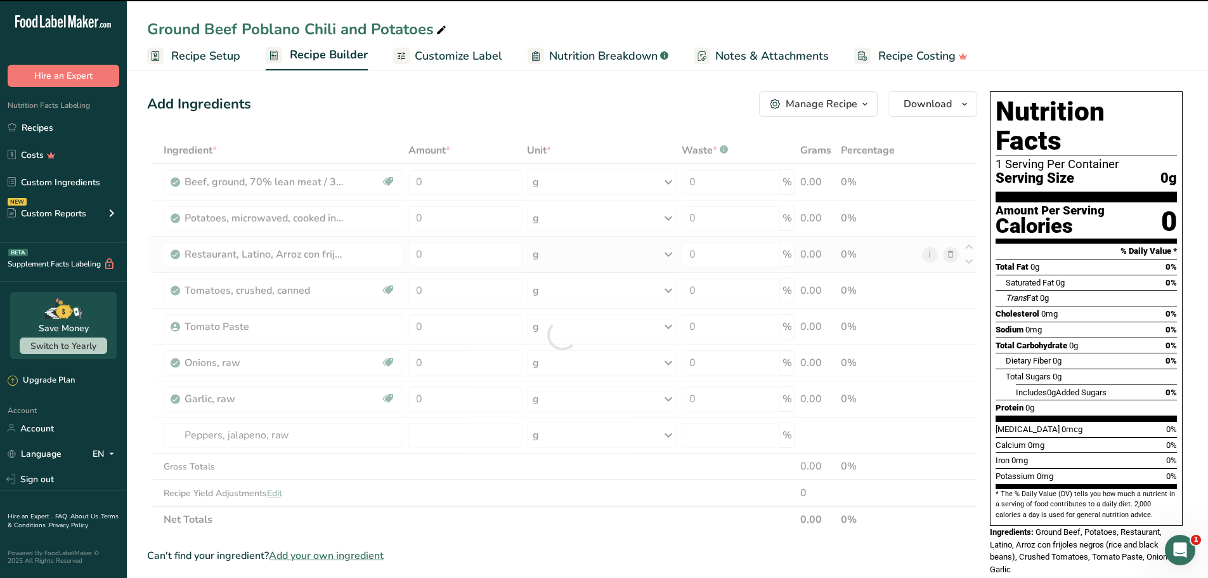
type input "0"
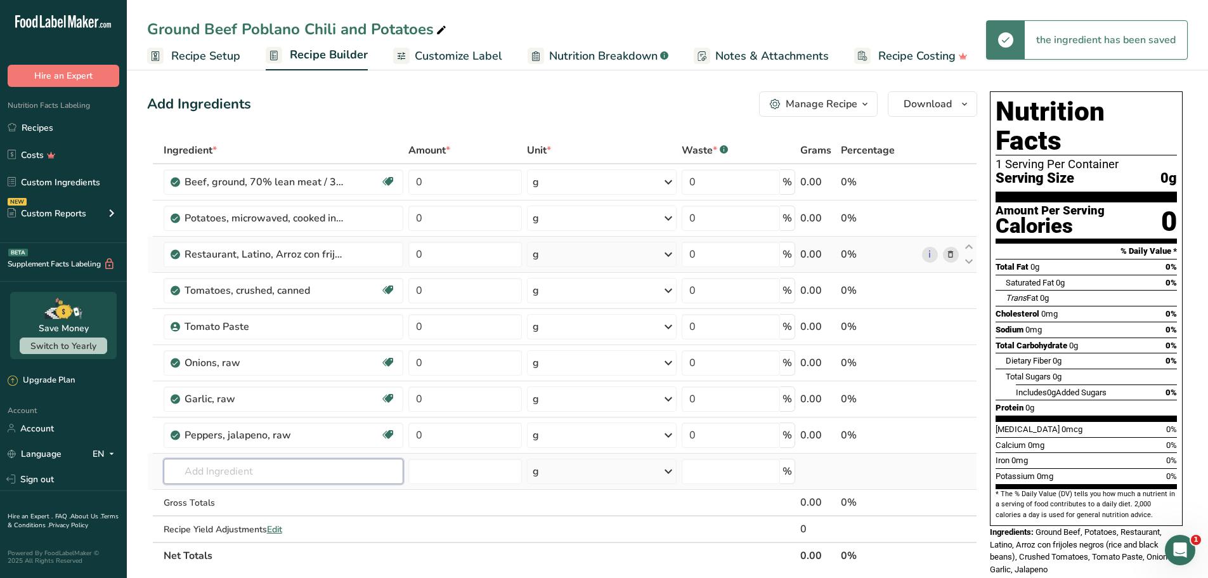
click at [271, 467] on input "text" at bounding box center [284, 470] width 240 height 25
paste input "Scallions"
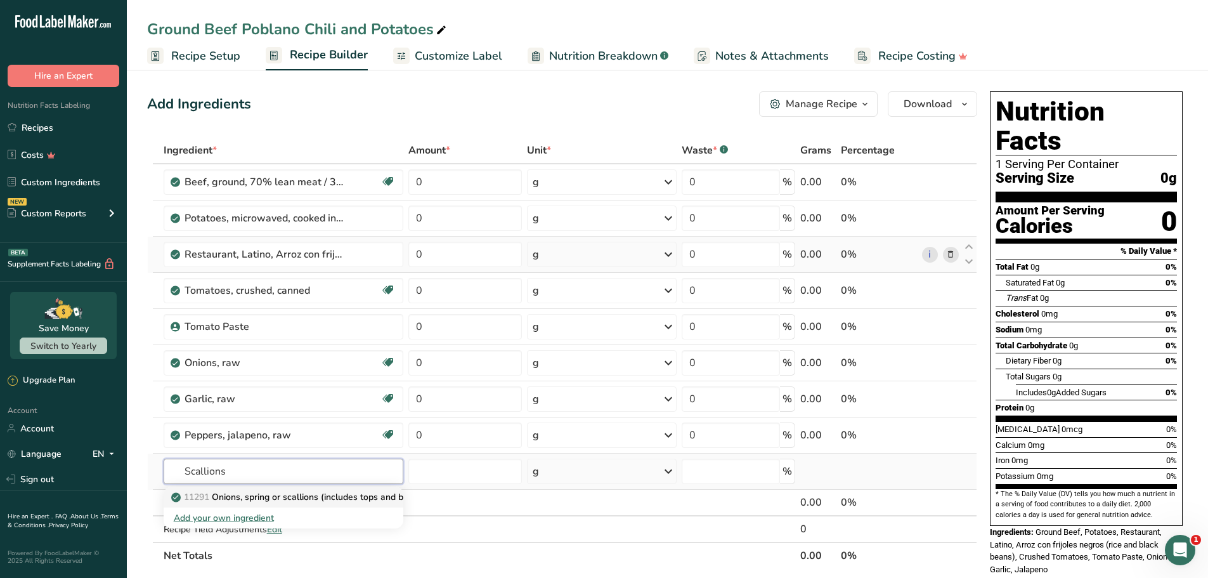
type input "Scallions"
click at [244, 501] on p "11291 Onions, spring or scallions (includes tops and bulb), raw" at bounding box center [307, 496] width 266 height 13
type input "Onions, spring or scallions (includes tops and bulb), raw"
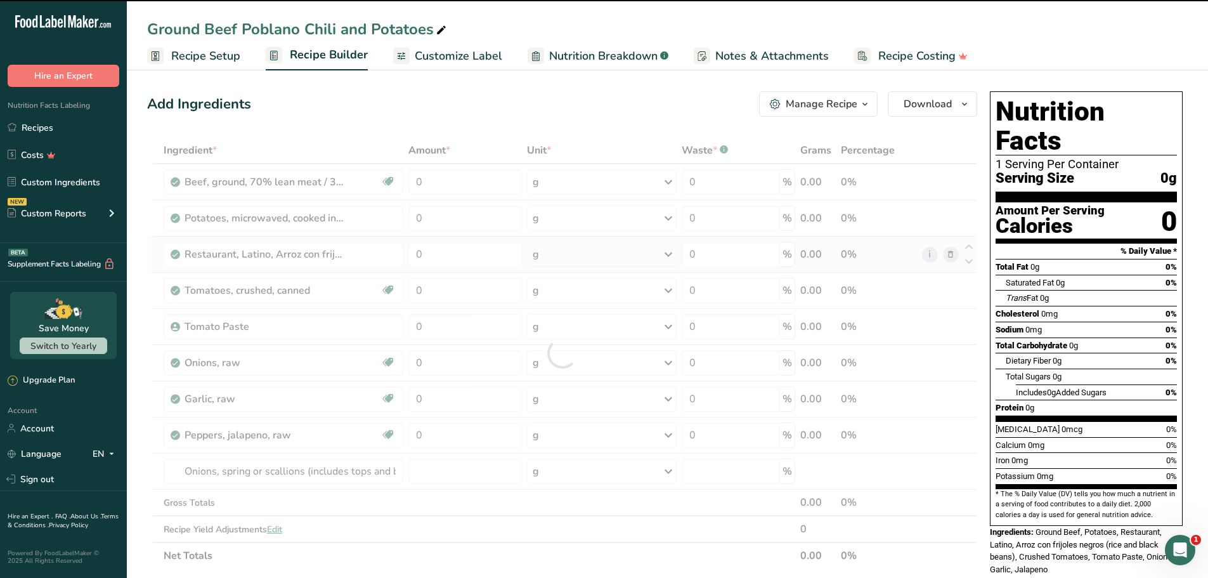
type input "0"
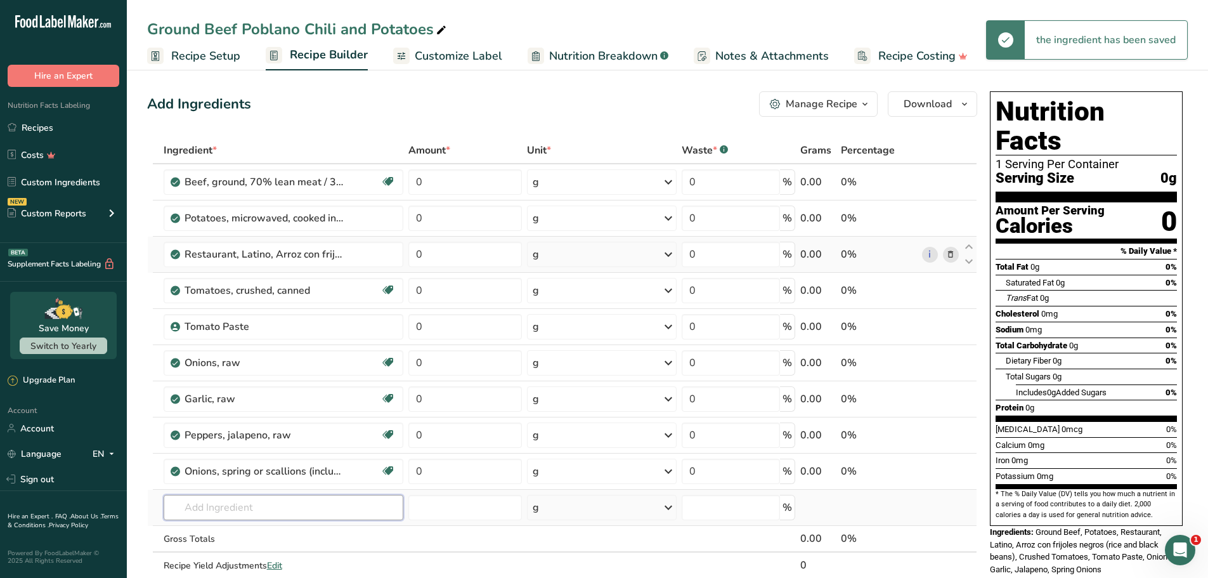
click at [231, 504] on input "text" at bounding box center [284, 506] width 240 height 25
paste input "Cheddar cheese"
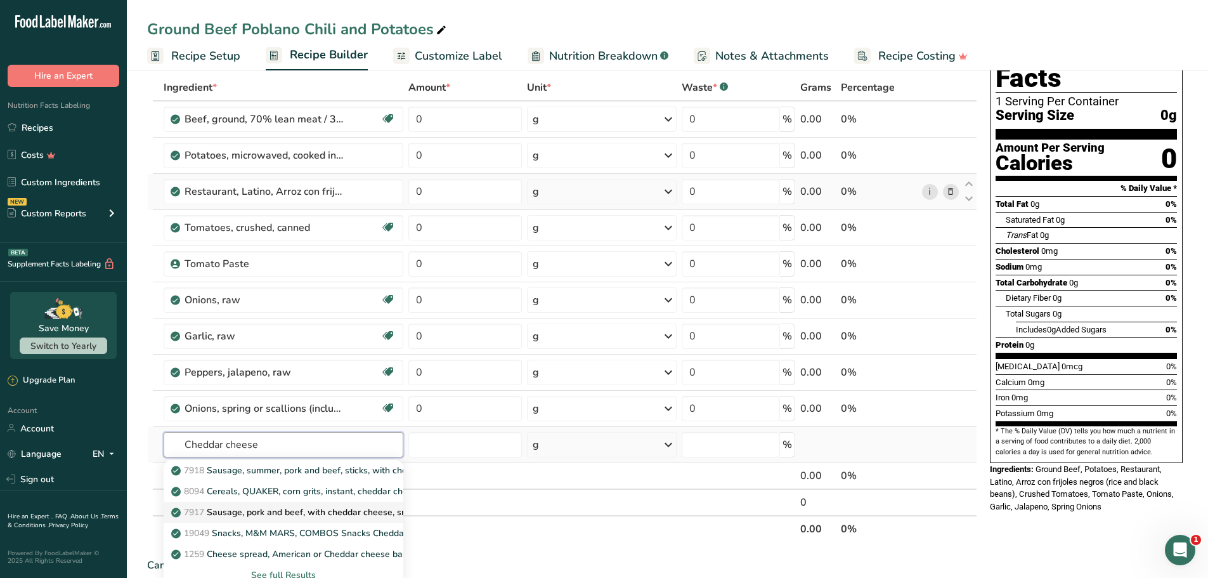
scroll to position [63, 0]
type input "Cheddar cheese"
click at [276, 571] on div "See full Results" at bounding box center [284, 573] width 220 height 13
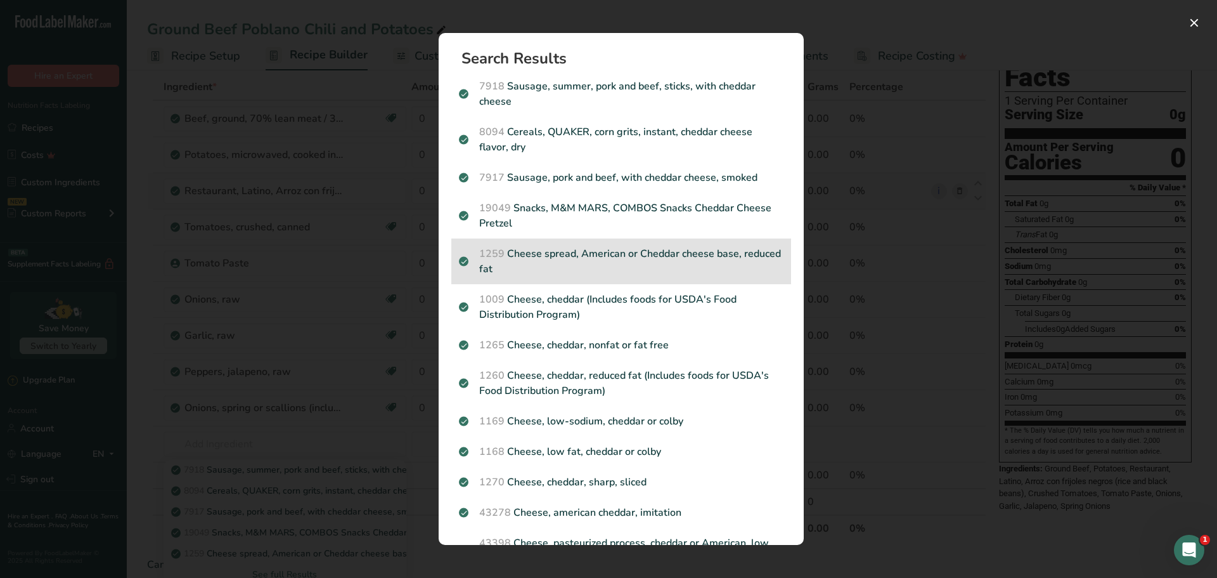
click at [654, 266] on p "1259 Cheese spread, American or Cheddar cheese base, reduced fat" at bounding box center [621, 261] width 325 height 30
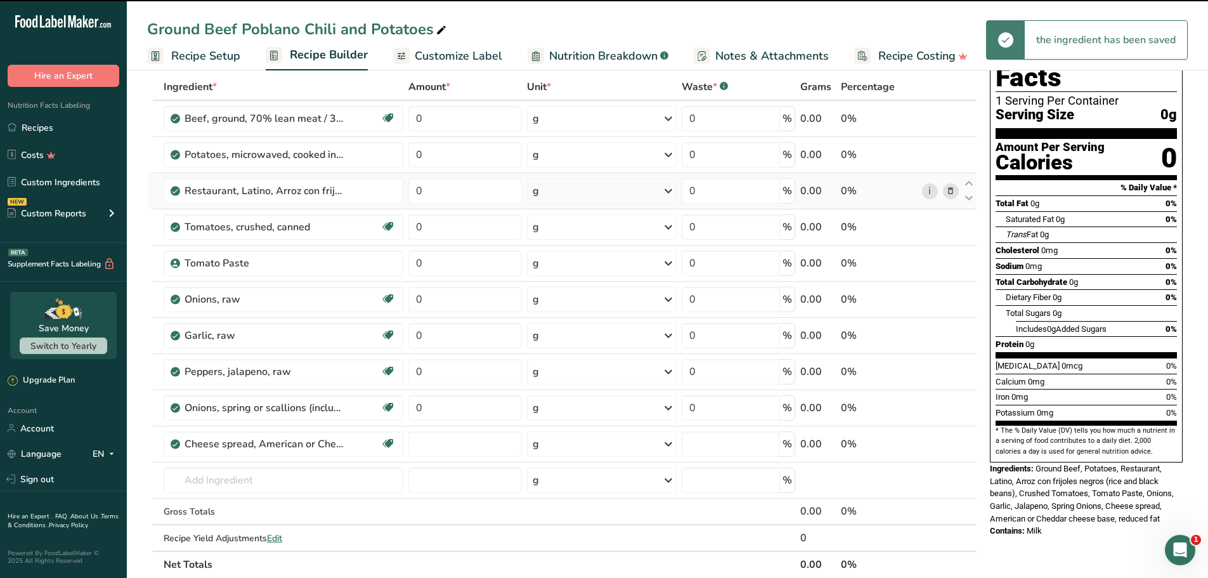
type input "0"
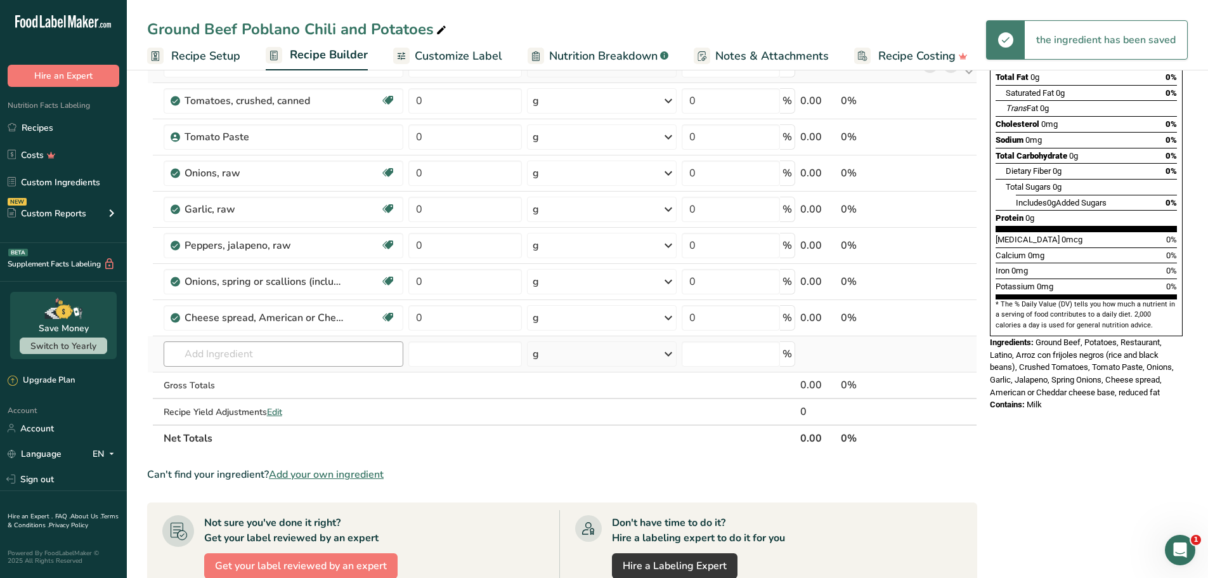
scroll to position [190, 0]
click at [252, 355] on input "text" at bounding box center [284, 352] width 240 height 25
paste input "Avocado oil"
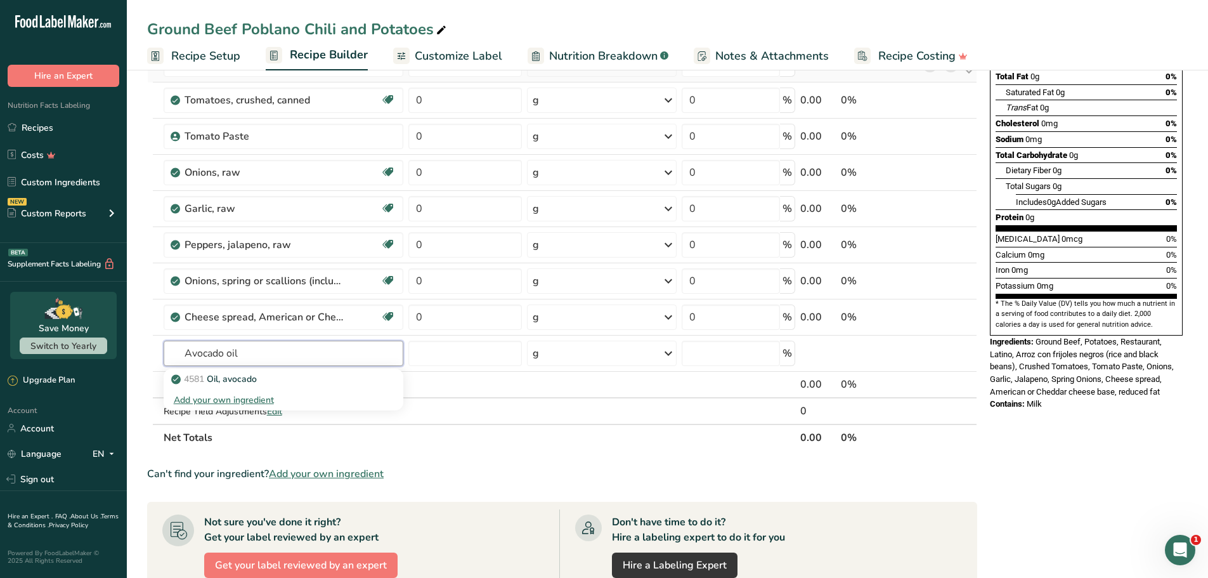
type input "Avocado oil"
click at [285, 351] on input "text" at bounding box center [284, 352] width 240 height 25
paste input "Salt"
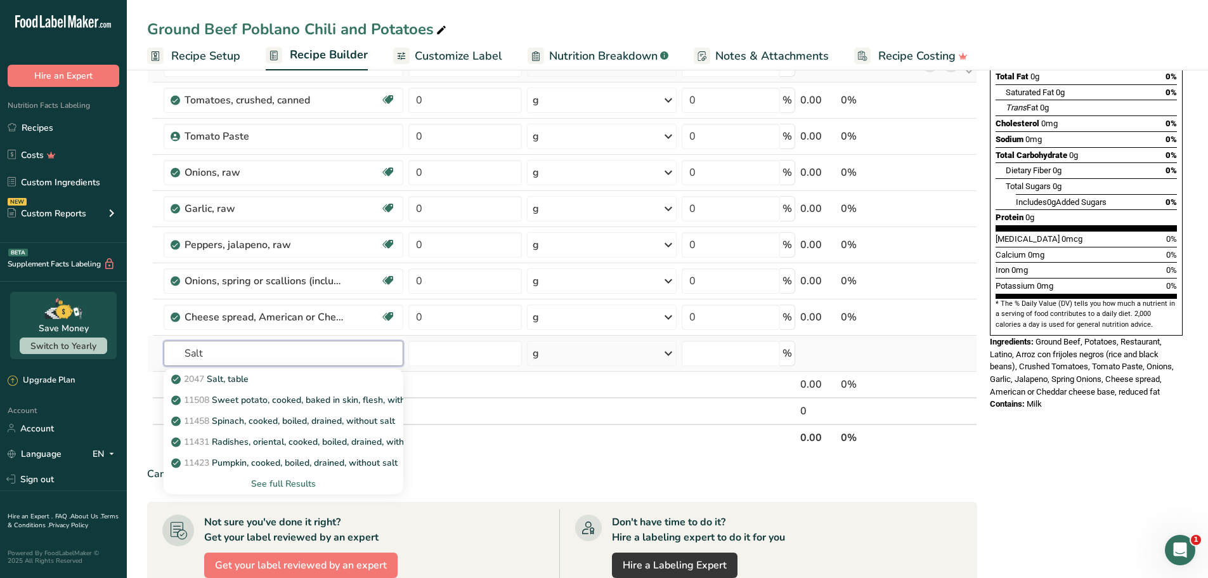
click at [181, 352] on input "Salt" at bounding box center [284, 352] width 240 height 25
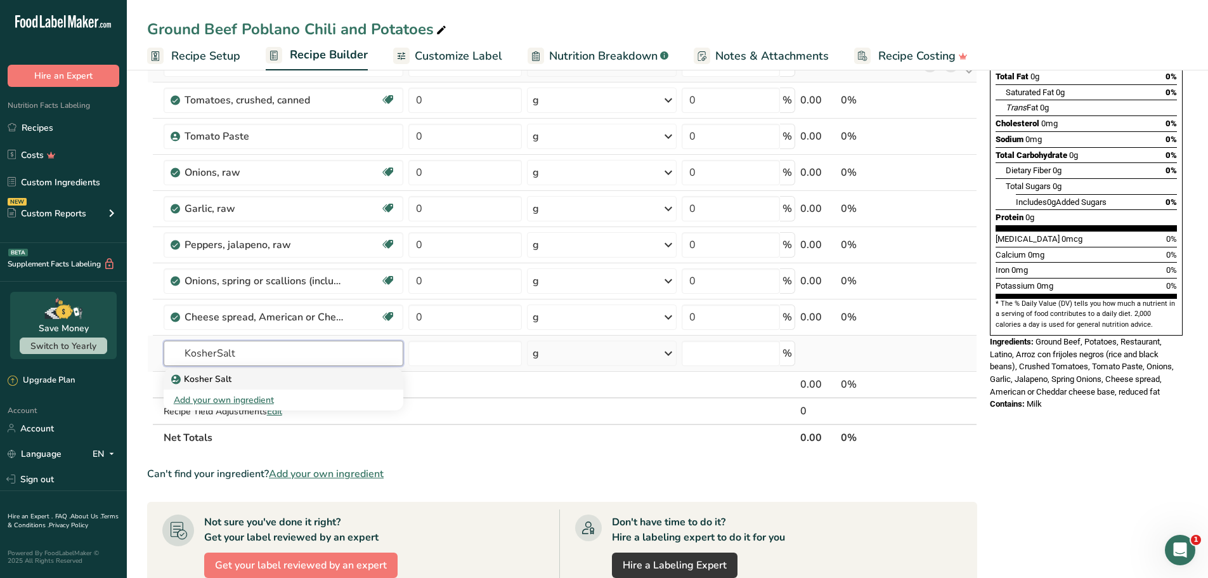
type input "KosherSalt"
click at [242, 375] on div "Kosher Salt" at bounding box center [274, 378] width 200 height 13
type input "Kosher Salt"
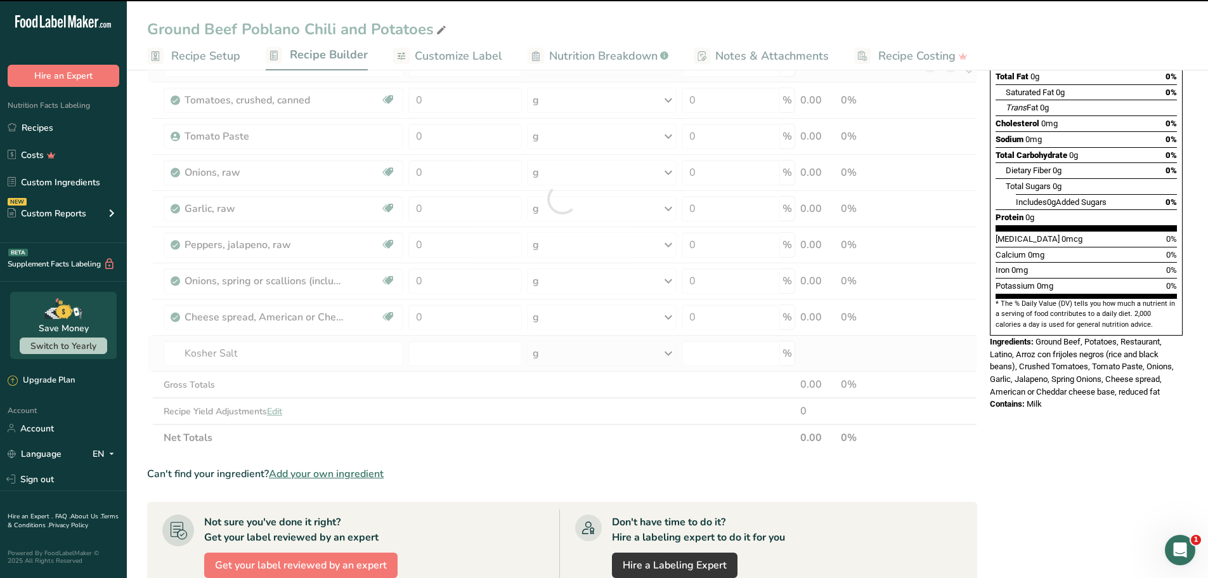
type input "0"
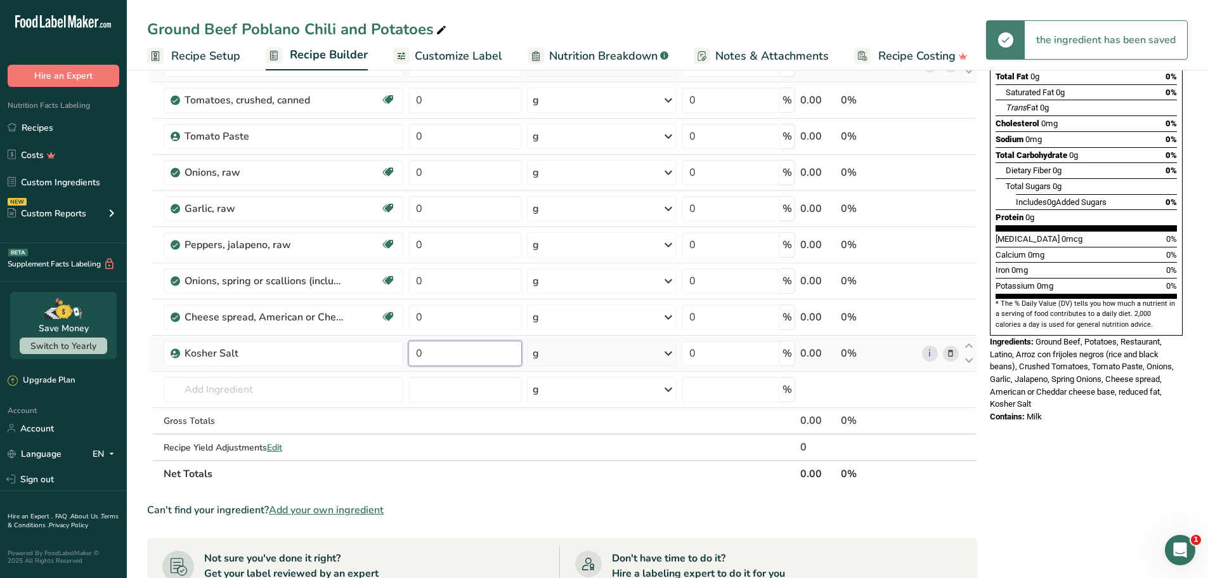
drag, startPoint x: 374, startPoint y: 352, endPoint x: 410, endPoint y: 340, distance: 37.3
click at [363, 352] on tr "Kosher Salt 0 g Weight Units g kg mg See more Volume Units l Volume units requi…" at bounding box center [562, 353] width 829 height 36
drag, startPoint x: 444, startPoint y: 359, endPoint x: 404, endPoint y: 352, distance: 40.5
click at [404, 352] on tr "Kosher Salt 2 g Weight Units g kg mg See more Volume Units l Volume units requi…" at bounding box center [562, 353] width 829 height 36
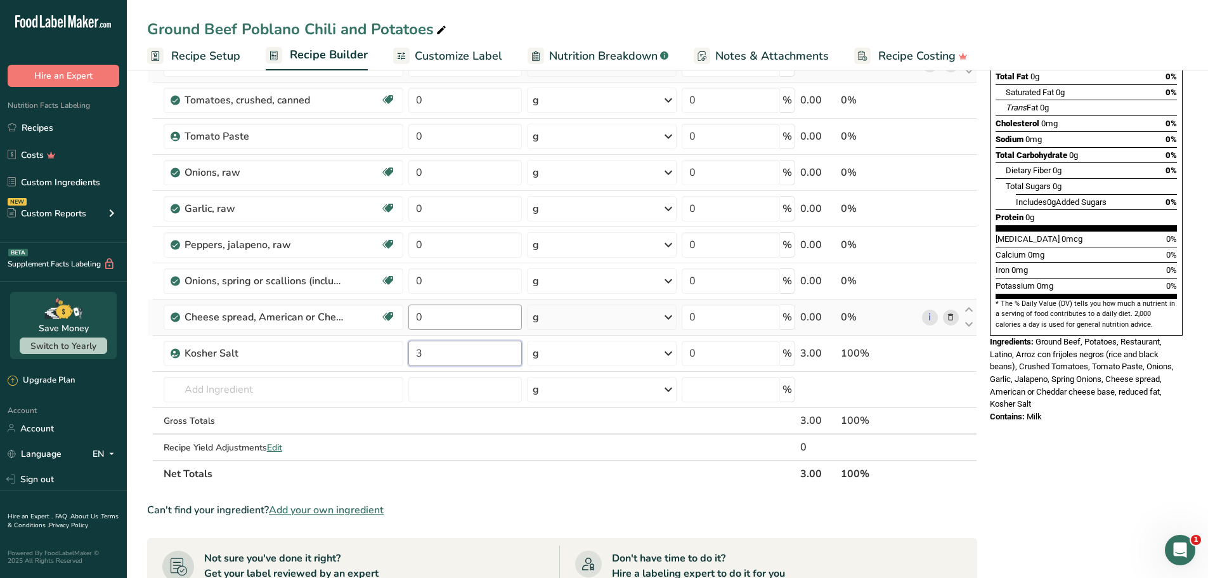
type input "3"
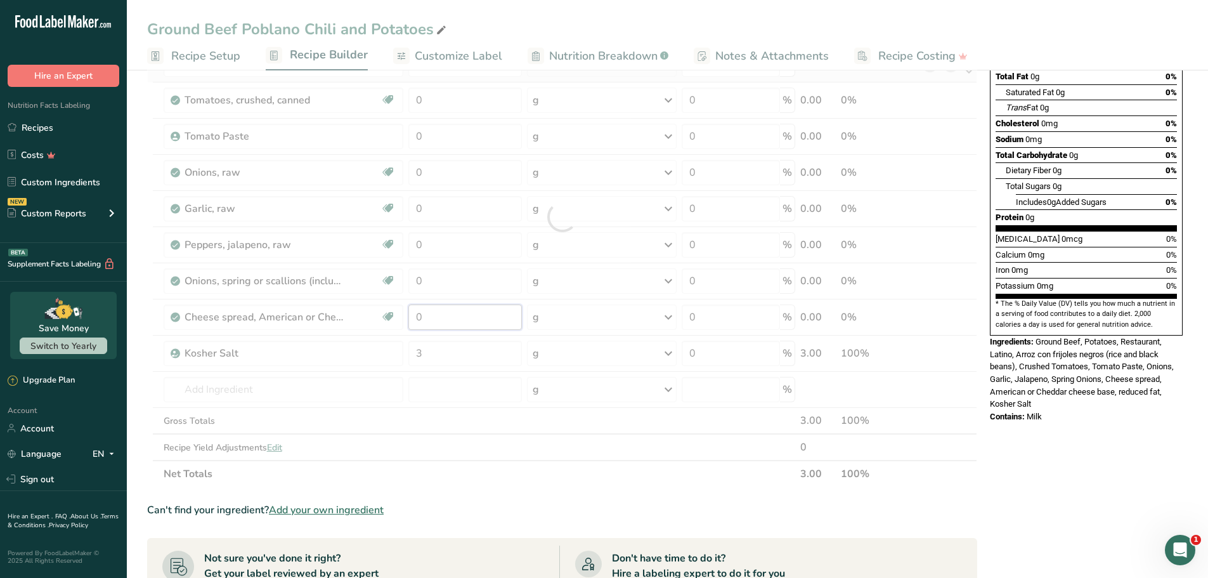
drag, startPoint x: 463, startPoint y: 315, endPoint x: 391, endPoint y: 315, distance: 72.3
click at [385, 316] on div "Ingredient * Amount * Unit * Waste * .a-a{fill:#347362;}.b-a{fill:#fff;} Grams …" at bounding box center [562, 217] width 830 height 540
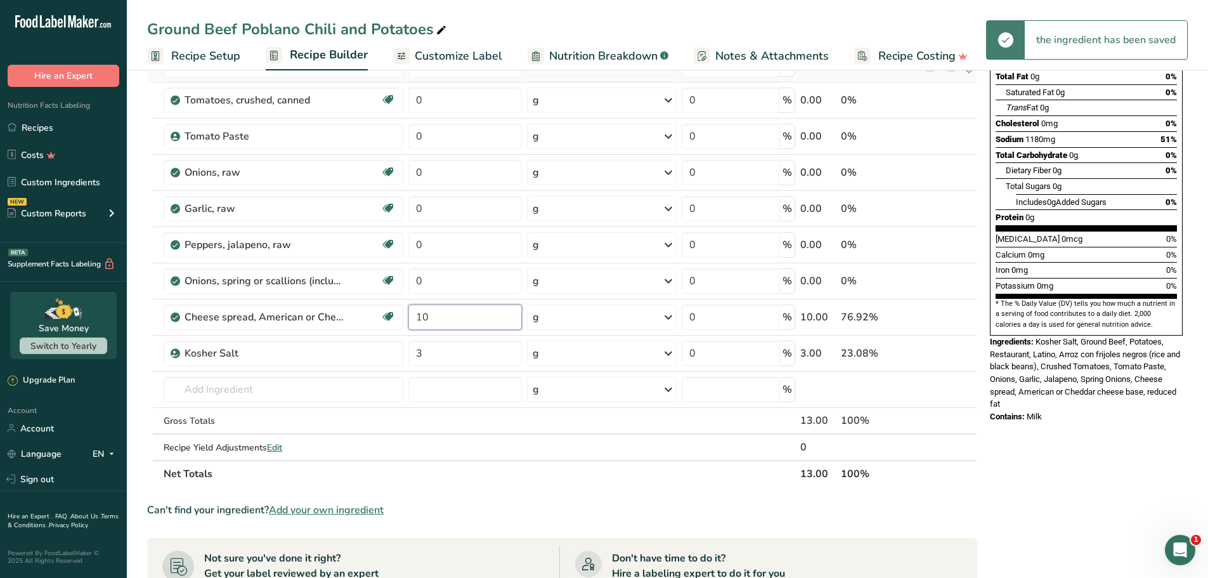
type input "10"
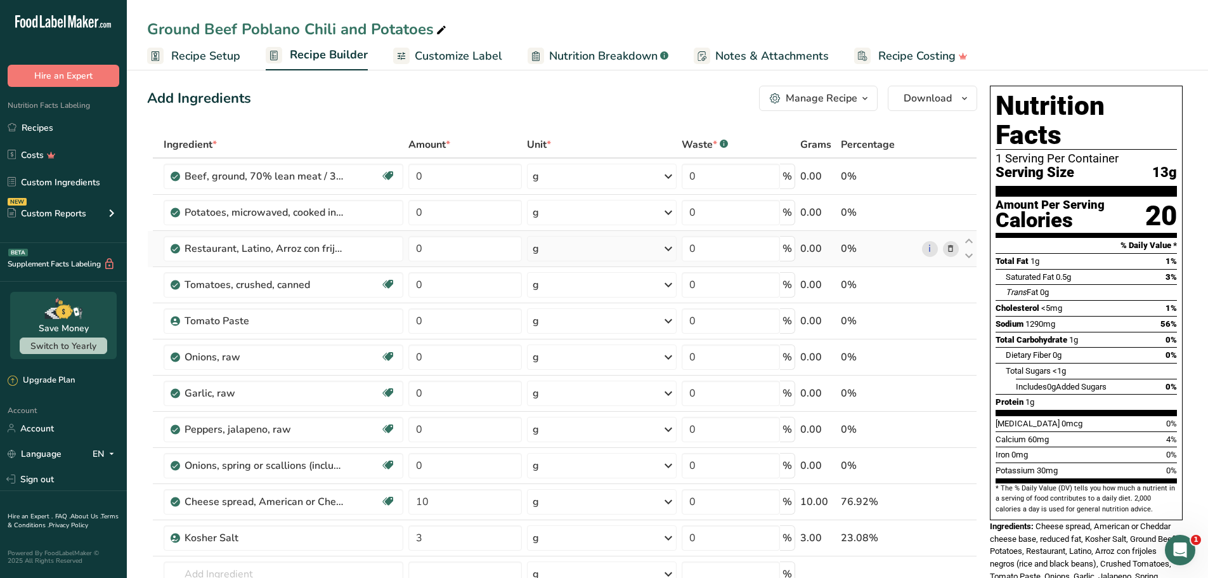
scroll to position [0, 0]
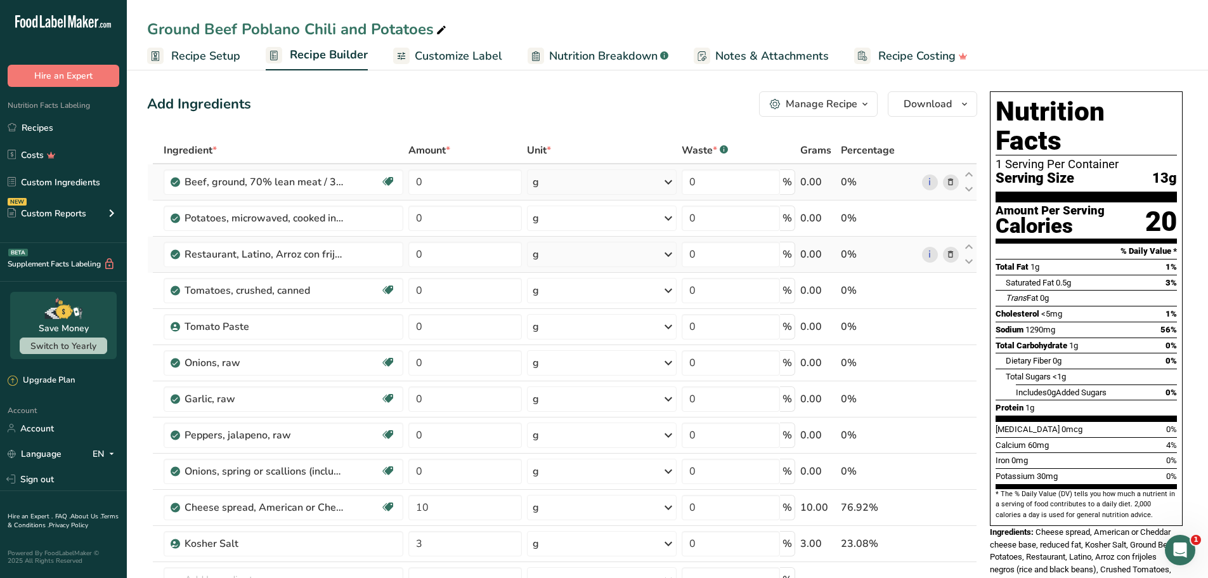
click at [589, 181] on div "Ingredient * Amount * Unit * Waste * .a-a{fill:#347362;}.b-a{fill:#fff;} Grams …" at bounding box center [562, 407] width 830 height 540
click at [568, 188] on div "g" at bounding box center [602, 181] width 150 height 25
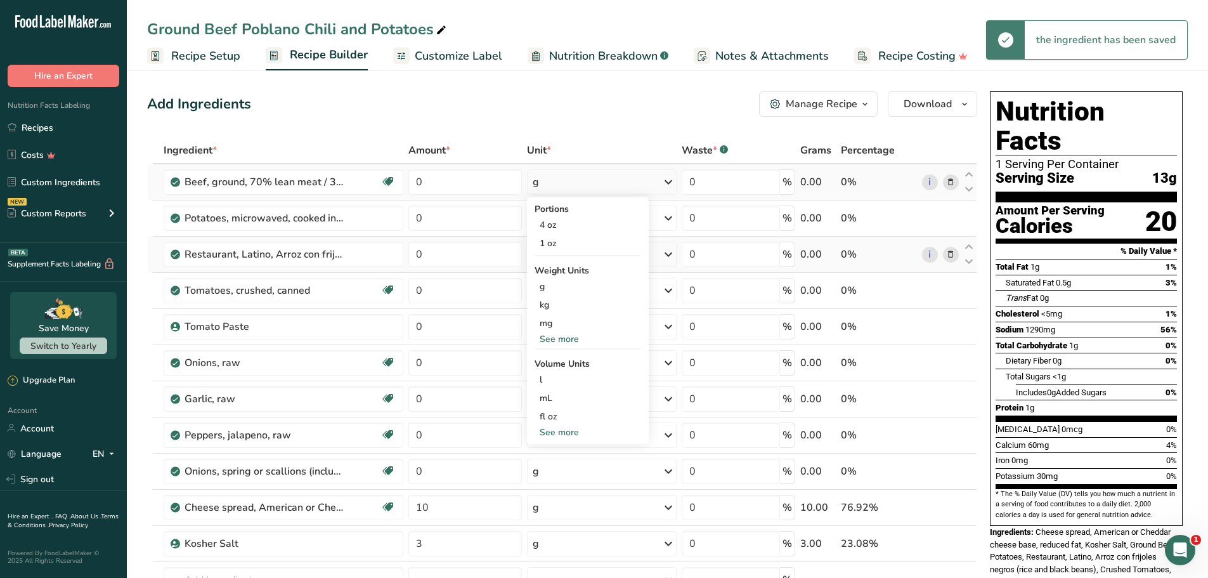
click at [562, 339] on div "See more" at bounding box center [587, 338] width 107 height 13
click at [563, 379] on div "oz" at bounding box center [587, 378] width 107 height 18
click at [576, 222] on div "g" at bounding box center [601, 217] width 150 height 25
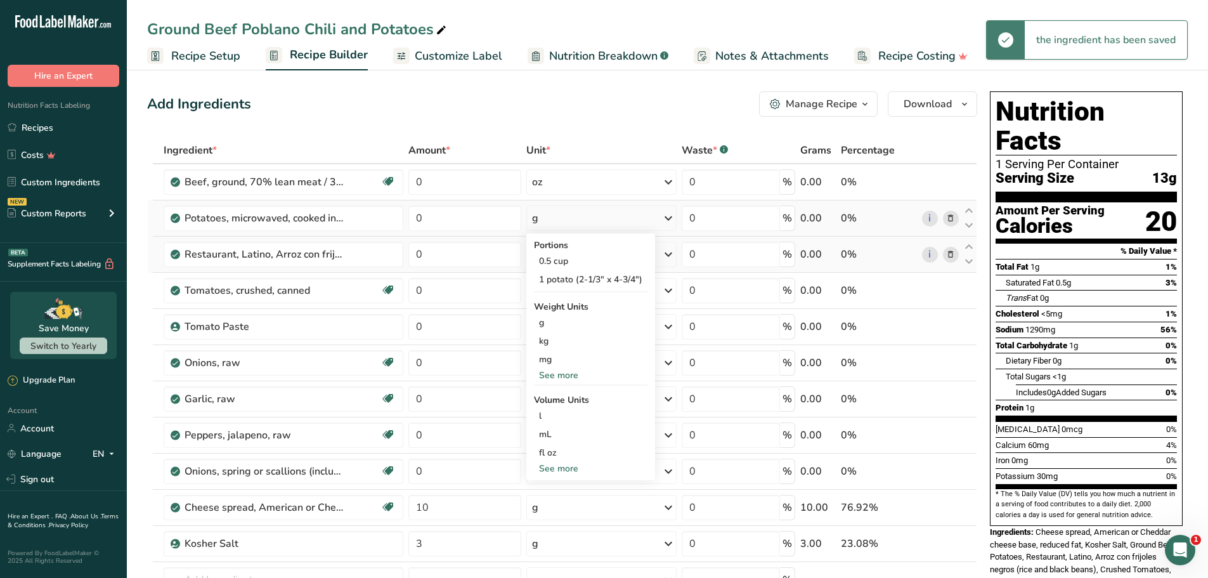
click at [559, 370] on div "See more" at bounding box center [590, 374] width 113 height 13
click at [562, 412] on div "oz" at bounding box center [590, 414] width 113 height 18
drag, startPoint x: 455, startPoint y: 252, endPoint x: 380, endPoint y: 254, distance: 75.5
click at [380, 254] on tr "Restaurant, Latino, Arroz con frijoles negros (rice and black beans) 0 g Portio…" at bounding box center [562, 254] width 829 height 36
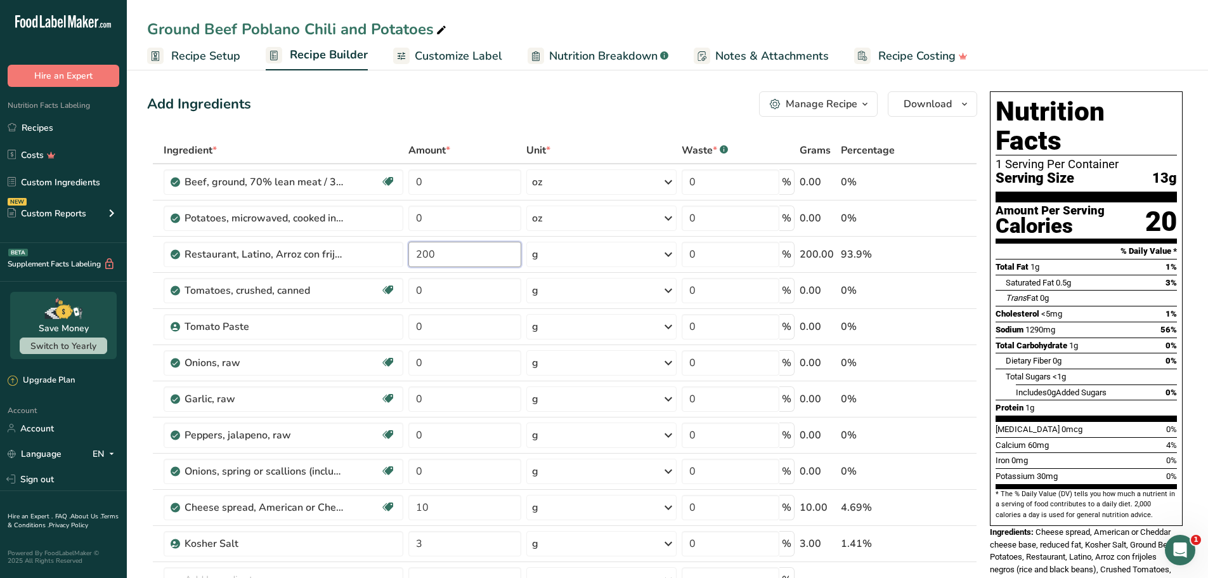
drag, startPoint x: 407, startPoint y: 257, endPoint x: 441, endPoint y: 252, distance: 33.9
click at [387, 256] on tr "Restaurant, Latino, Arroz con frijoles negros (rice and black beans) 200 g Port…" at bounding box center [562, 254] width 829 height 36
type input "20"
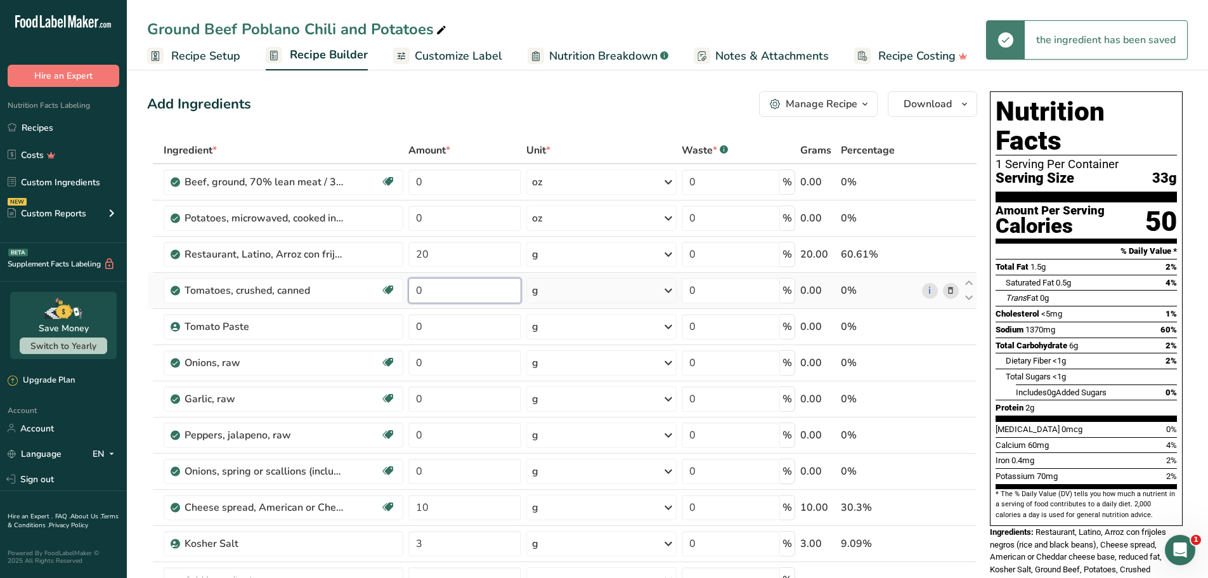
drag, startPoint x: 439, startPoint y: 289, endPoint x: 415, endPoint y: 290, distance: 23.5
click at [415, 291] on input "0" at bounding box center [464, 290] width 113 height 25
type input "1"
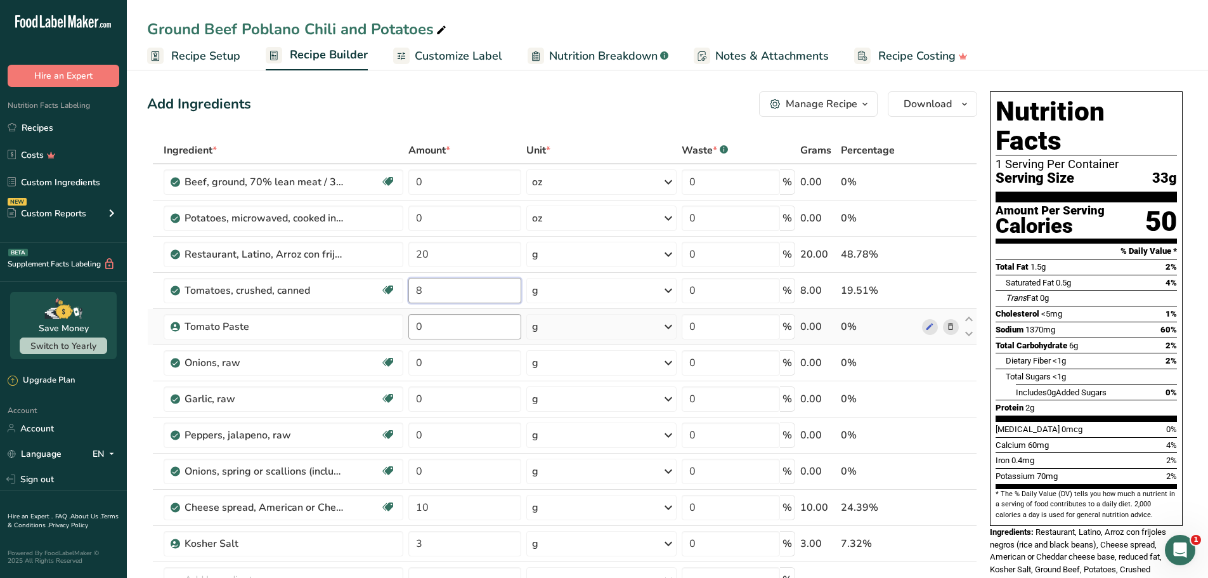
type input "8"
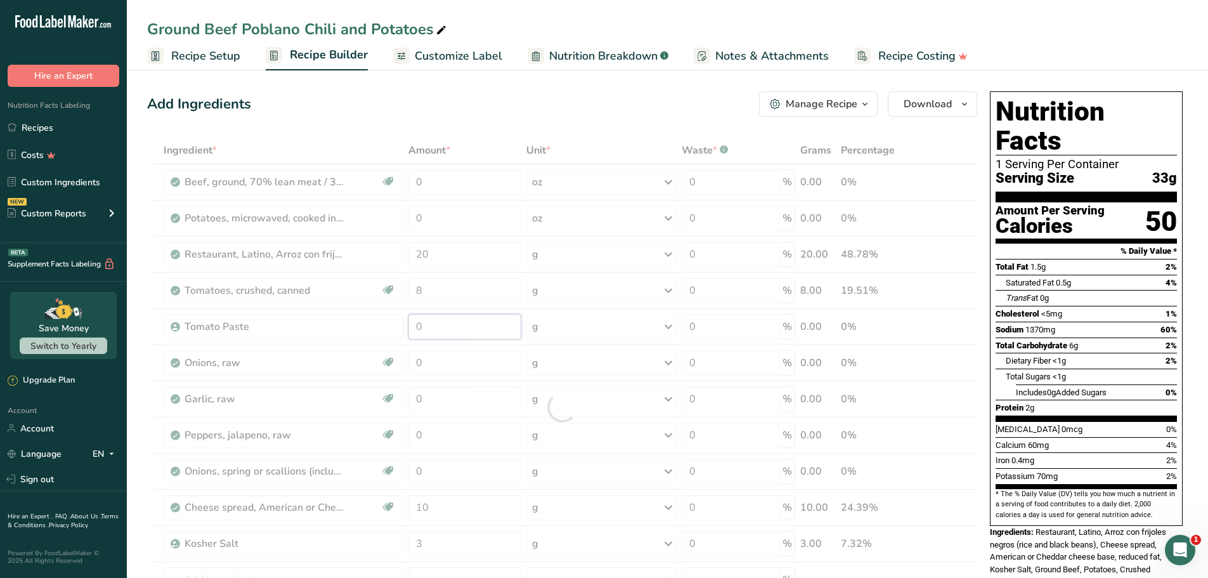
click at [467, 332] on div "Ingredient * Amount * Unit * Waste * .a-a{fill:#347362;}.b-a{fill:#fff;} Grams …" at bounding box center [562, 407] width 830 height 540
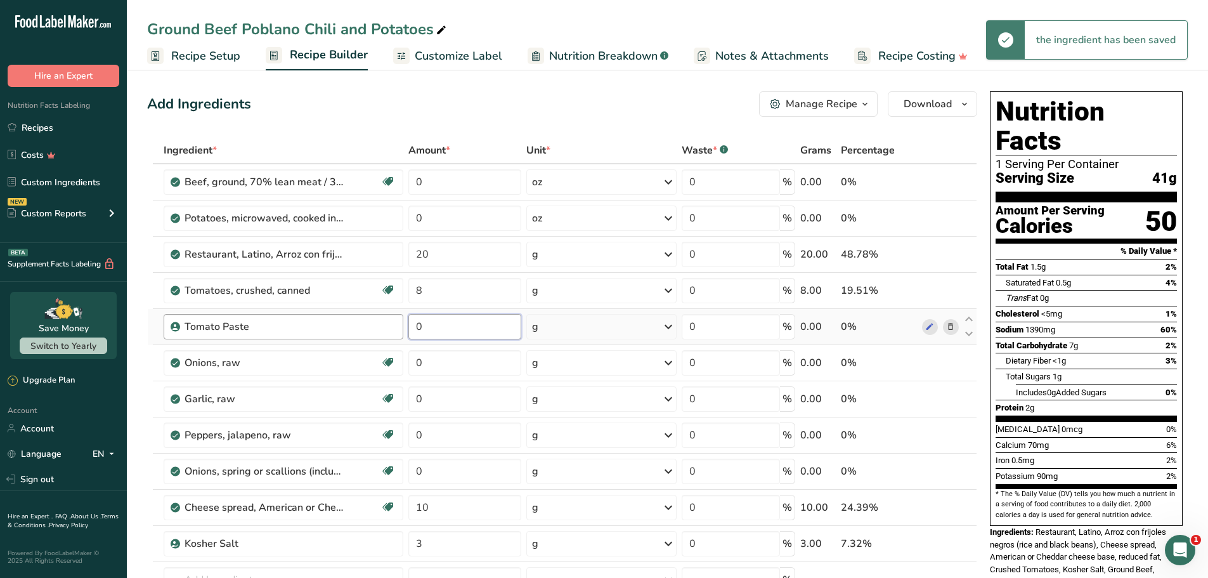
drag, startPoint x: 463, startPoint y: 322, endPoint x: 383, endPoint y: 324, distance: 79.9
click at [383, 324] on tr "Tomato Paste 0 g Weight Units g kg mg See more Volume Units l Volume units requ…" at bounding box center [562, 327] width 829 height 36
type input "100"
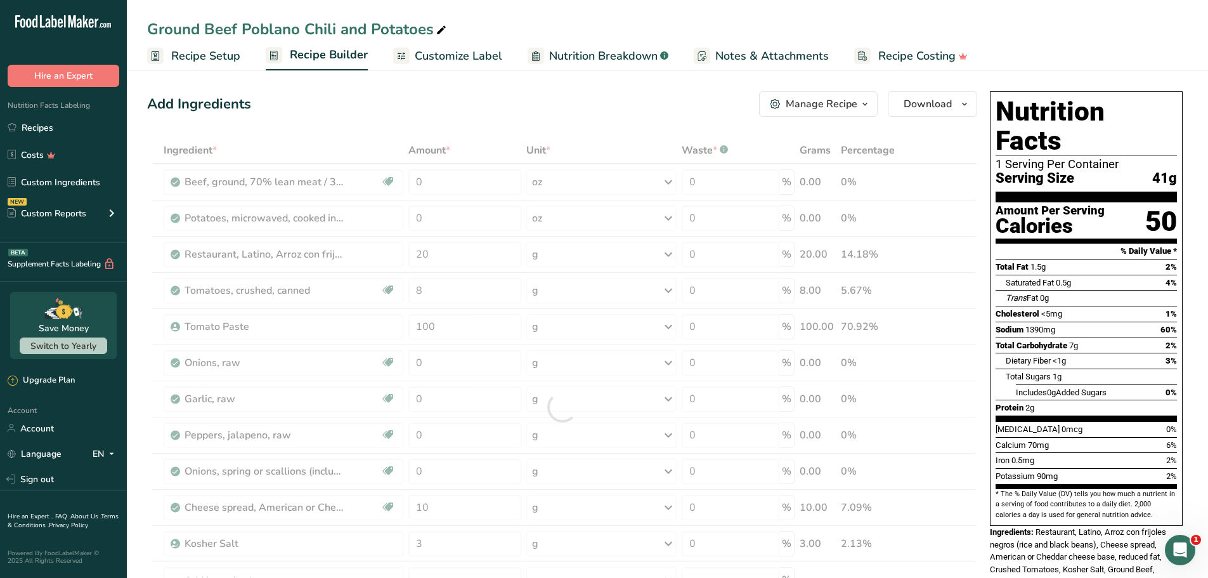
click at [582, 91] on div "Add Ingredients Manage Recipe Delete Recipe Duplicate Recipe Scale Recipe Save …" at bounding box center [562, 103] width 830 height 25
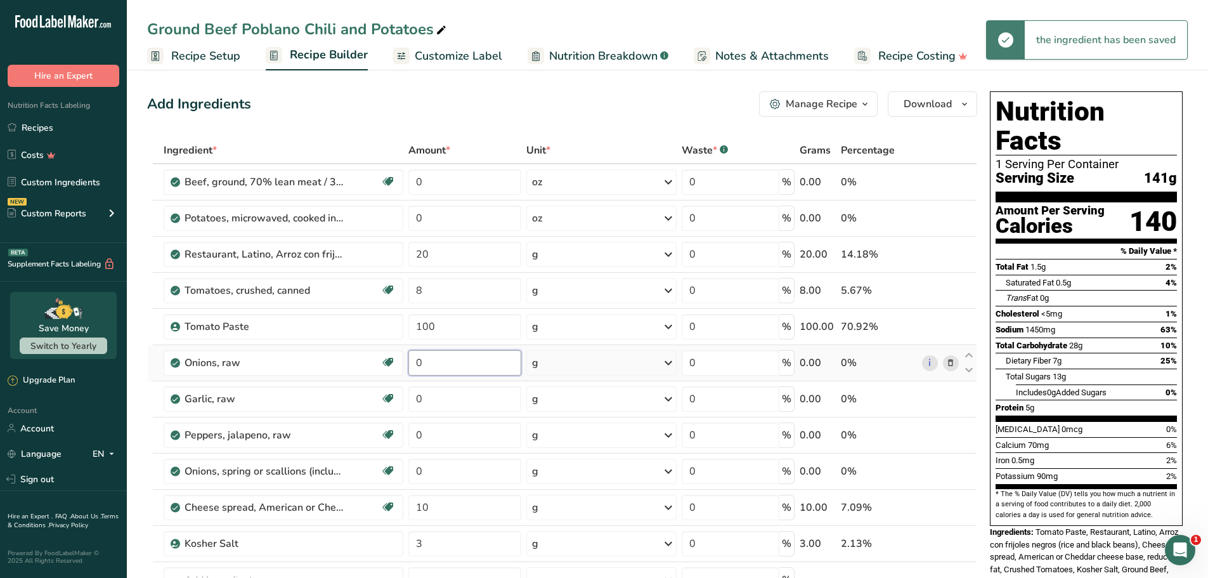
click at [441, 366] on input "0" at bounding box center [464, 362] width 113 height 25
drag, startPoint x: 441, startPoint y: 365, endPoint x: 432, endPoint y: 320, distance: 45.3
click at [364, 365] on tr "Onions, raw Source of Antioxidants [MEDICAL_DATA] Effect Dairy free Gluten free…" at bounding box center [562, 363] width 829 height 36
type input "2"
click at [446, 399] on div "Ingredient * Amount * Unit * Waste * .a-a{fill:#347362;}.b-a{fill:#fff;} Grams …" at bounding box center [562, 407] width 830 height 540
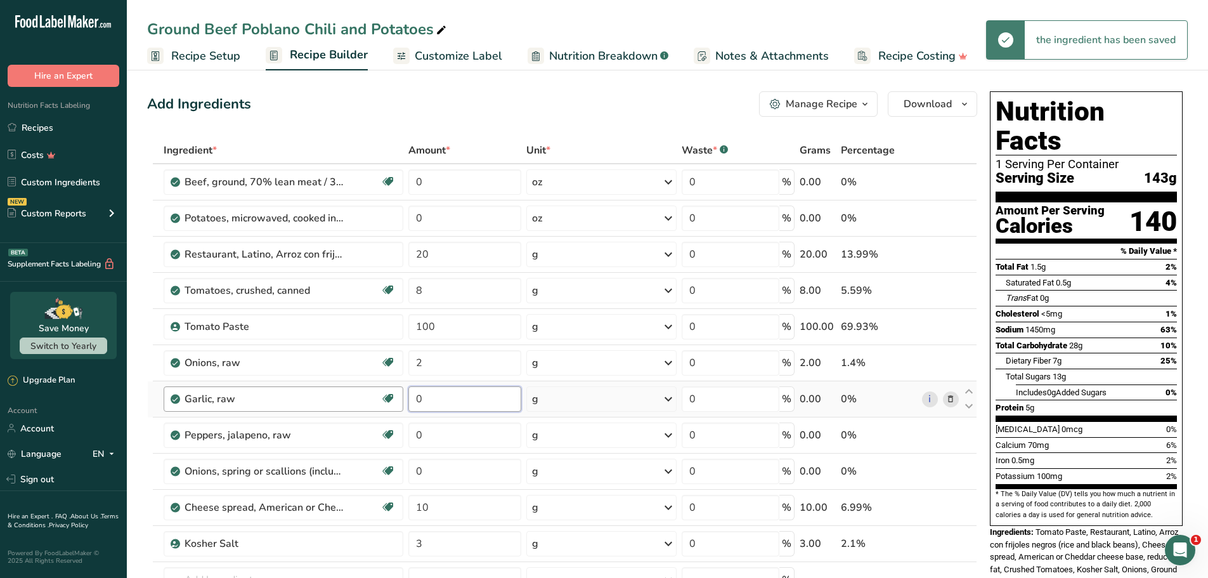
drag, startPoint x: 452, startPoint y: 395, endPoint x: 390, endPoint y: 401, distance: 62.5
click at [370, 401] on tr "Garlic, raw Source of Antioxidants Dairy free Gluten free Vegan Vegetarian Soy …" at bounding box center [562, 399] width 829 height 36
type input "2"
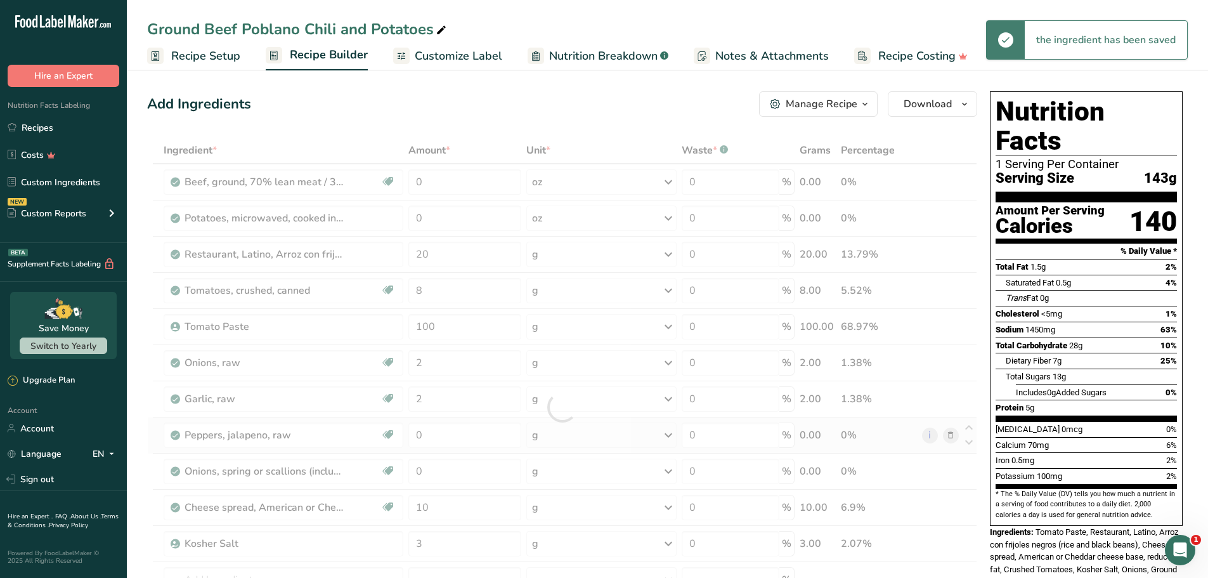
click at [469, 449] on div "Ingredient * Amount * Unit * Waste * .a-a{fill:#347362;}.b-a{fill:#fff;} Grams …" at bounding box center [562, 407] width 830 height 540
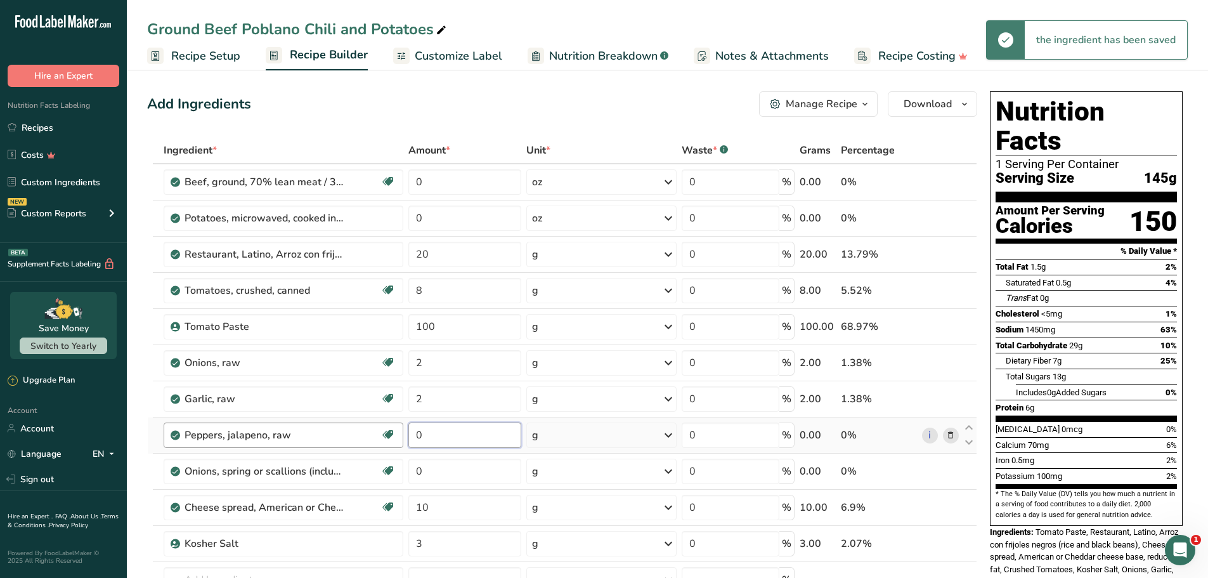
drag, startPoint x: 423, startPoint y: 436, endPoint x: 354, endPoint y: 437, distance: 69.1
click at [355, 437] on tr "Peppers, jalapeno, raw Dairy free Gluten free Vegan Vegetarian Soy free 0 g Por…" at bounding box center [562, 435] width 829 height 36
type input "2"
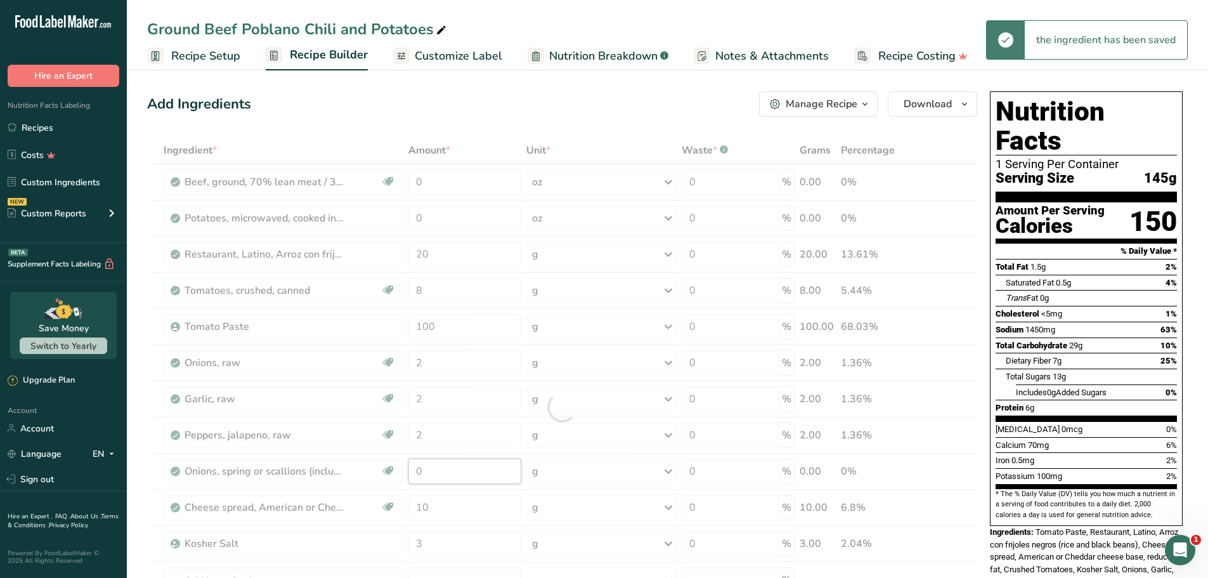
click at [448, 471] on div "Ingredient * Amount * Unit * Waste * .a-a{fill:#347362;}.b-a{fill:#fff;} Grams …" at bounding box center [562, 407] width 830 height 540
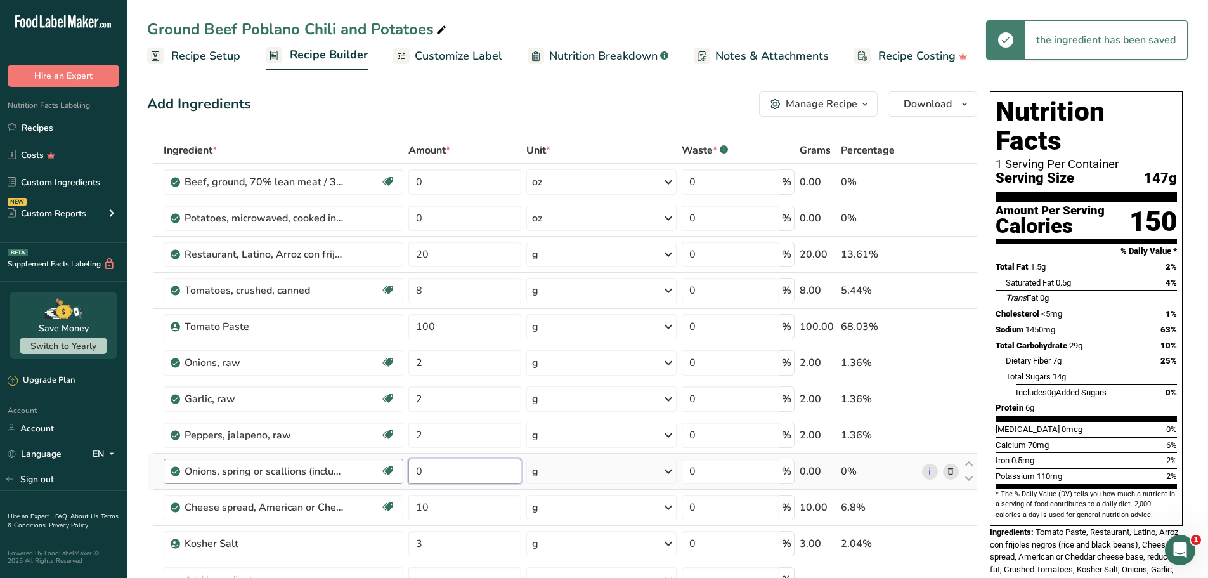
drag, startPoint x: 425, startPoint y: 474, endPoint x: 387, endPoint y: 469, distance: 38.5
click at [384, 475] on tr "Onions, spring or scallions (includes tops and bulb), raw Source of Antioxidant…" at bounding box center [562, 471] width 829 height 36
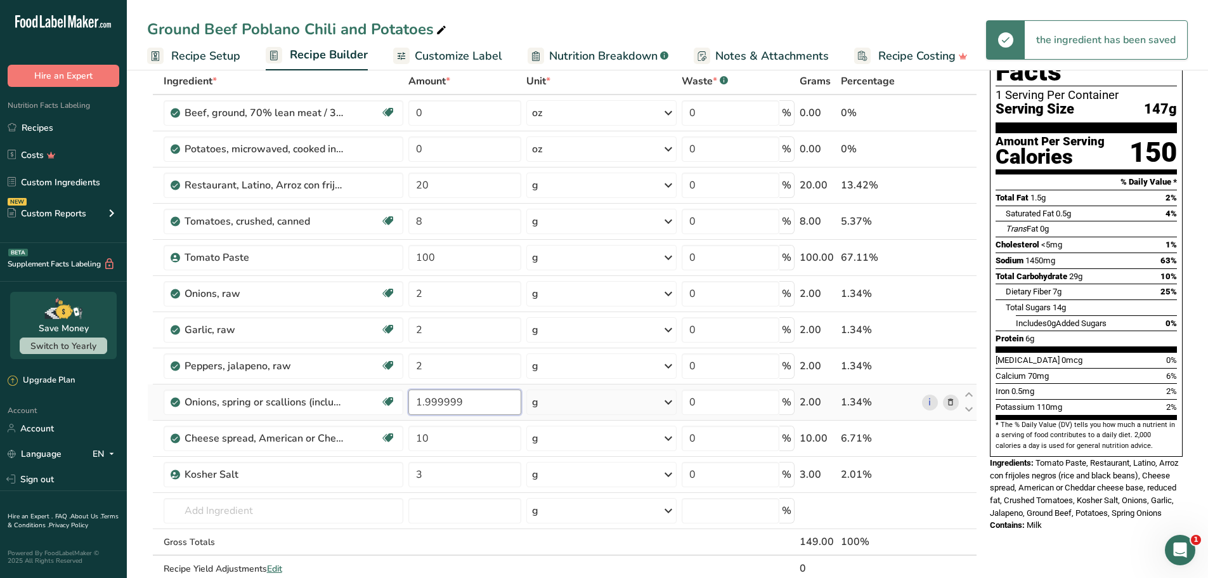
scroll to position [63, 0]
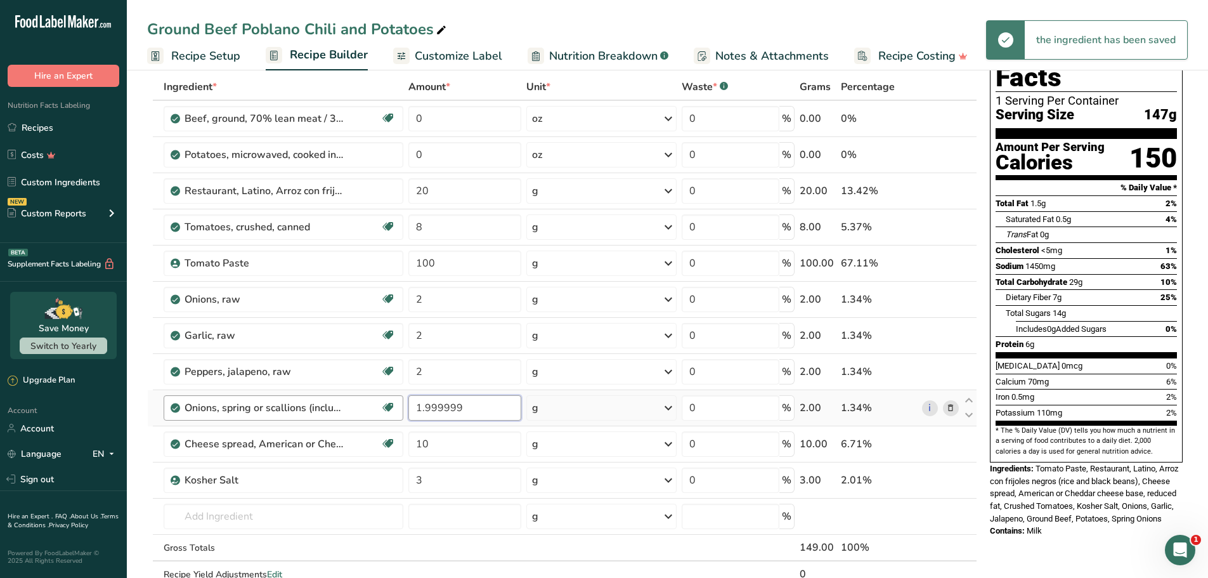
drag, startPoint x: 347, startPoint y: 408, endPoint x: 340, endPoint y: 406, distance: 7.4
click at [340, 406] on tr "Onions, spring or scallions (includes tops and bulb), raw Source of Antioxidant…" at bounding box center [562, 408] width 829 height 36
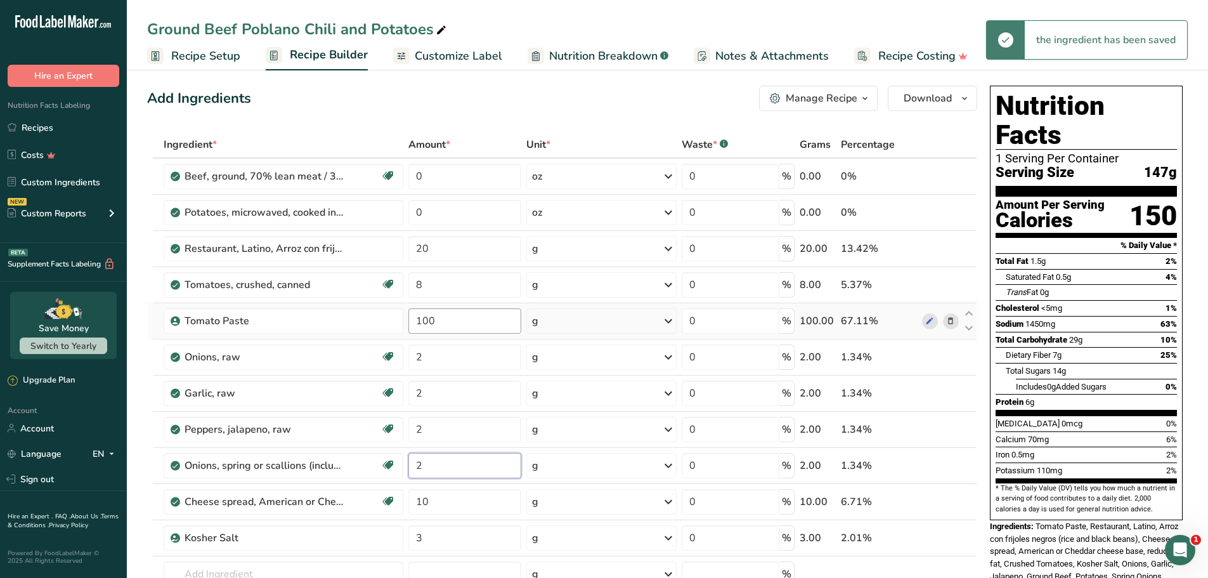
scroll to position [0, 0]
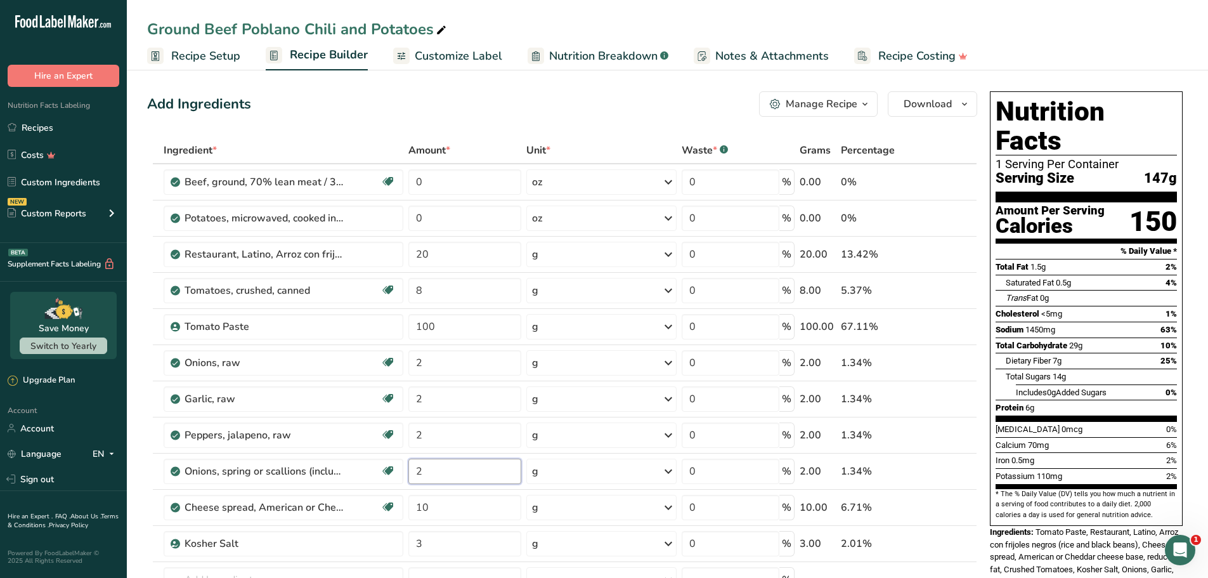
type input "2"
click at [543, 94] on div "Add Ingredients Manage Recipe Delete Recipe Duplicate Recipe Scale Recipe Save …" at bounding box center [562, 103] width 830 height 25
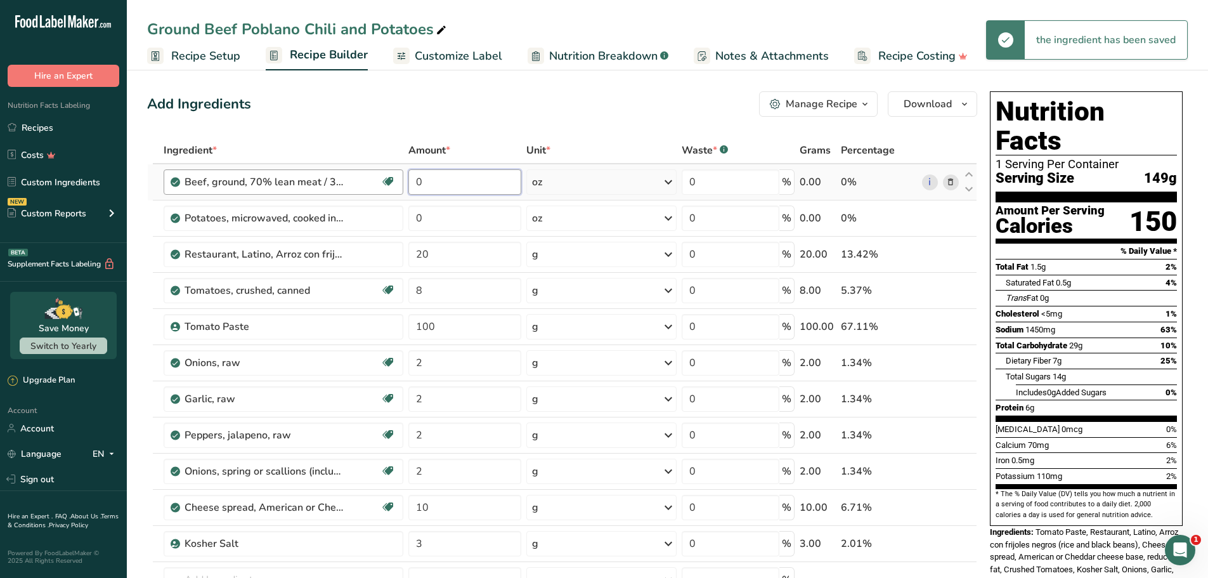
drag, startPoint x: 448, startPoint y: 181, endPoint x: 371, endPoint y: 183, distance: 77.4
click at [366, 184] on tr "Beef, ground, 70% lean meat / 30% fat, raw Dairy free Gluten free Soy free 0 oz…" at bounding box center [562, 182] width 829 height 36
type input "6"
click at [445, 212] on div "Ingredient * Amount * Unit * Waste * .a-a{fill:#347362;}.b-a{fill:#fff;} Grams …" at bounding box center [562, 407] width 830 height 540
drag, startPoint x: 453, startPoint y: 223, endPoint x: 373, endPoint y: 214, distance: 79.7
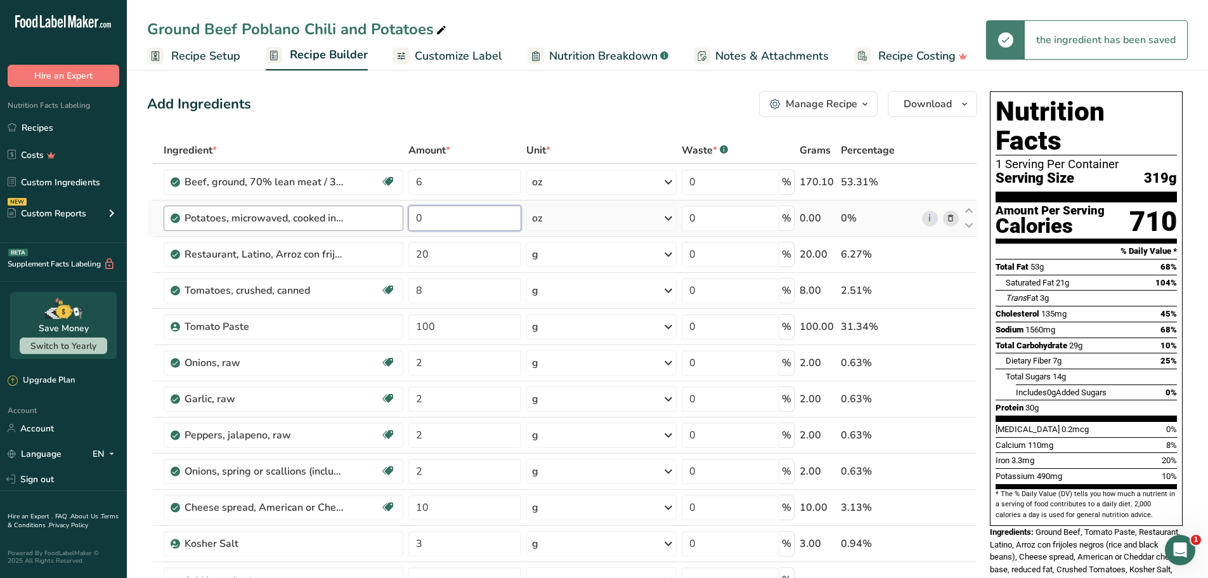
click at [372, 217] on tr "Potatoes, microwaved, cooked in skin, flesh, without salt 0 oz Portions 0.5 cup…" at bounding box center [562, 218] width 829 height 36
type input "5"
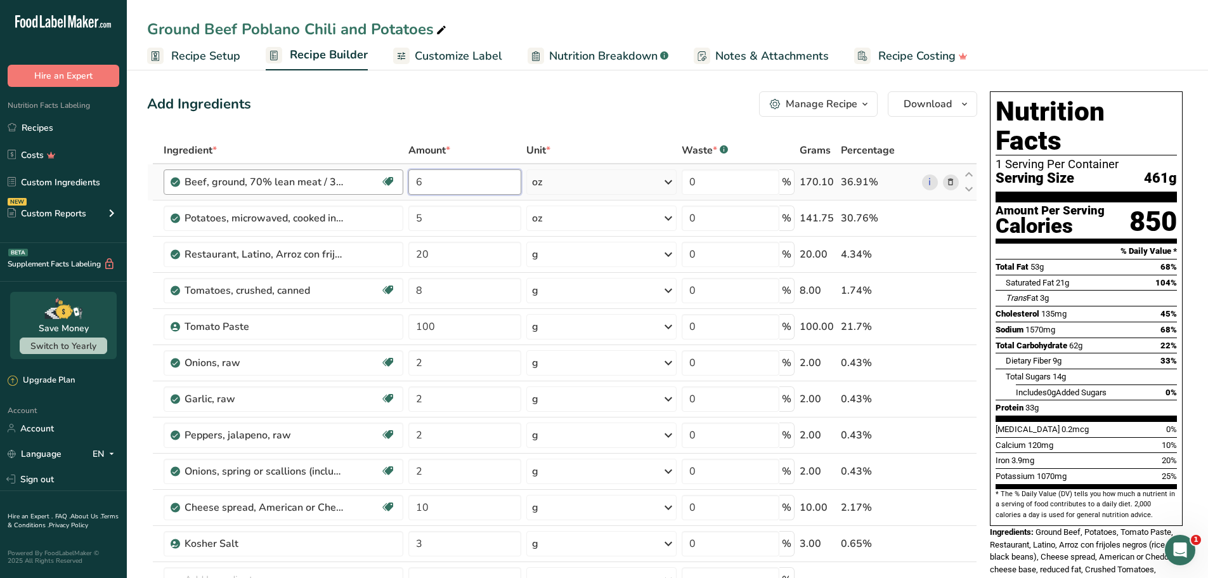
drag, startPoint x: 461, startPoint y: 177, endPoint x: 372, endPoint y: 177, distance: 88.8
click at [372, 177] on tr "Beef, ground, 70% lean meat / 30% fat, raw Dairy free Gluten free Soy free 6 oz…" at bounding box center [562, 182] width 829 height 36
click at [519, 108] on div "Add Ingredients Manage Recipe Delete Recipe Duplicate Recipe Scale Recipe Save …" at bounding box center [562, 103] width 830 height 25
drag, startPoint x: 449, startPoint y: 176, endPoint x: 370, endPoint y: 179, distance: 79.3
click at [370, 179] on tr "Beef, ground, 70% lean meat / 30% fat, raw Dairy free Gluten free Soy free 7 oz…" at bounding box center [562, 182] width 829 height 36
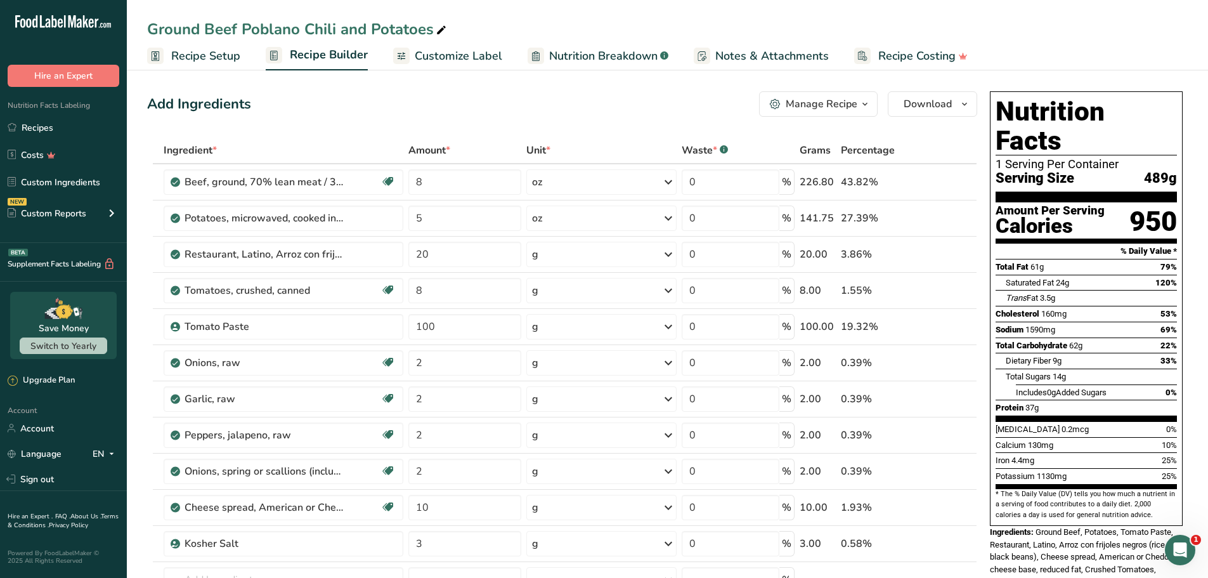
click at [565, 101] on div "Add Ingredients Manage Recipe Delete Recipe Duplicate Recipe Scale Recipe Save …" at bounding box center [562, 103] width 830 height 25
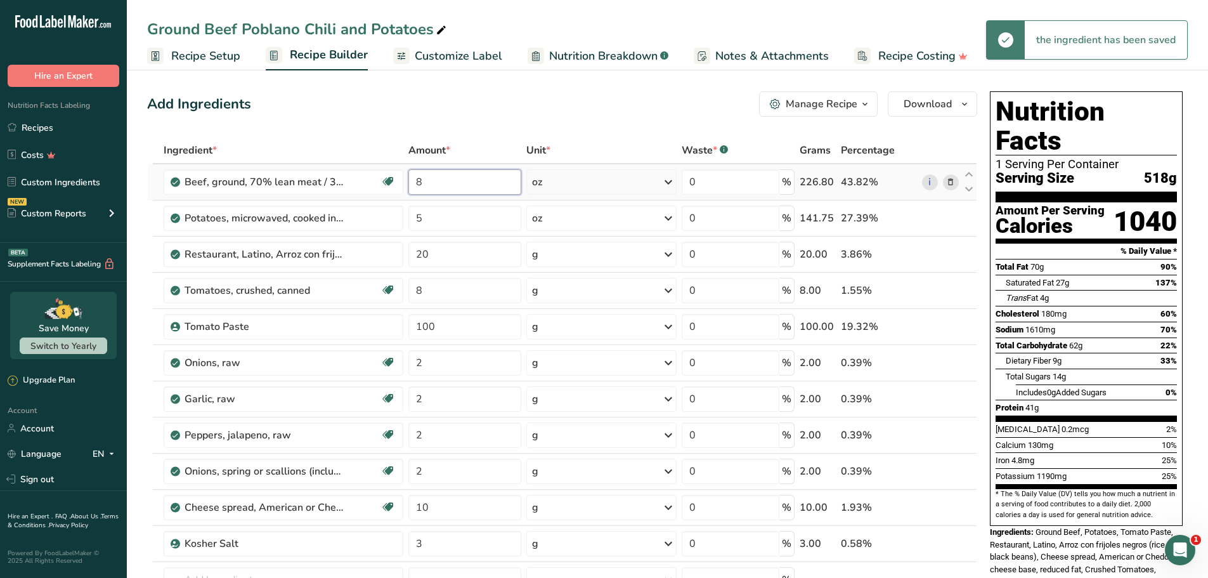
drag, startPoint x: 413, startPoint y: 190, endPoint x: 425, endPoint y: 178, distance: 16.1
click at [396, 183] on tr "Beef, ground, 70% lean meat / 30% fat, raw Dairy free Gluten free Soy free 8 oz…" at bounding box center [562, 182] width 829 height 36
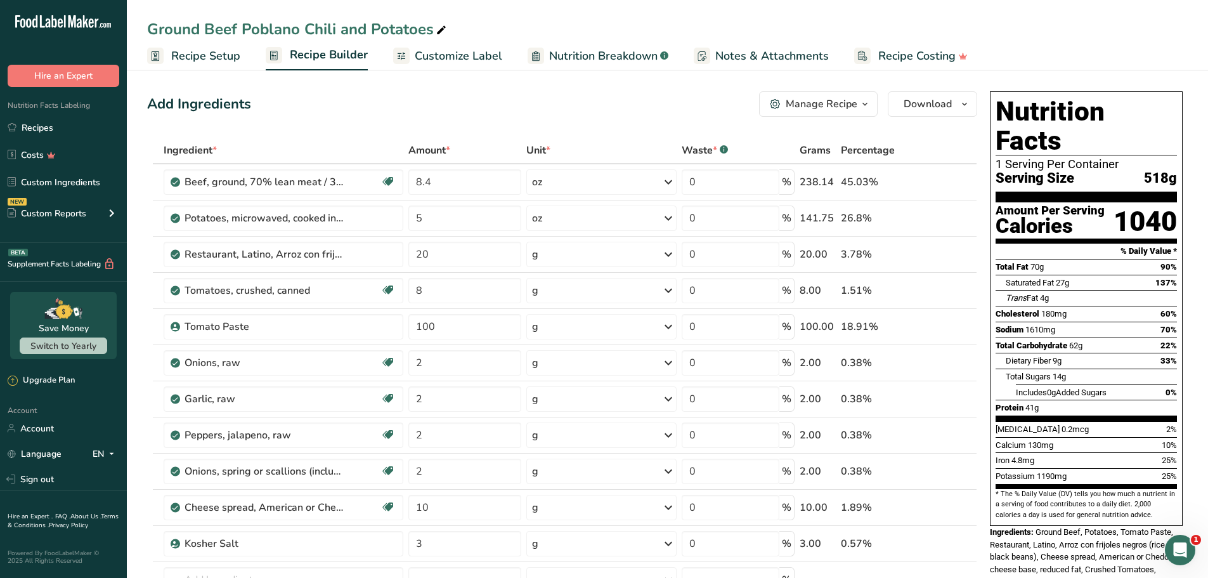
click at [555, 101] on div "Add Ingredients Manage Recipe Delete Recipe Duplicate Recipe Scale Recipe Save …" at bounding box center [562, 103] width 830 height 25
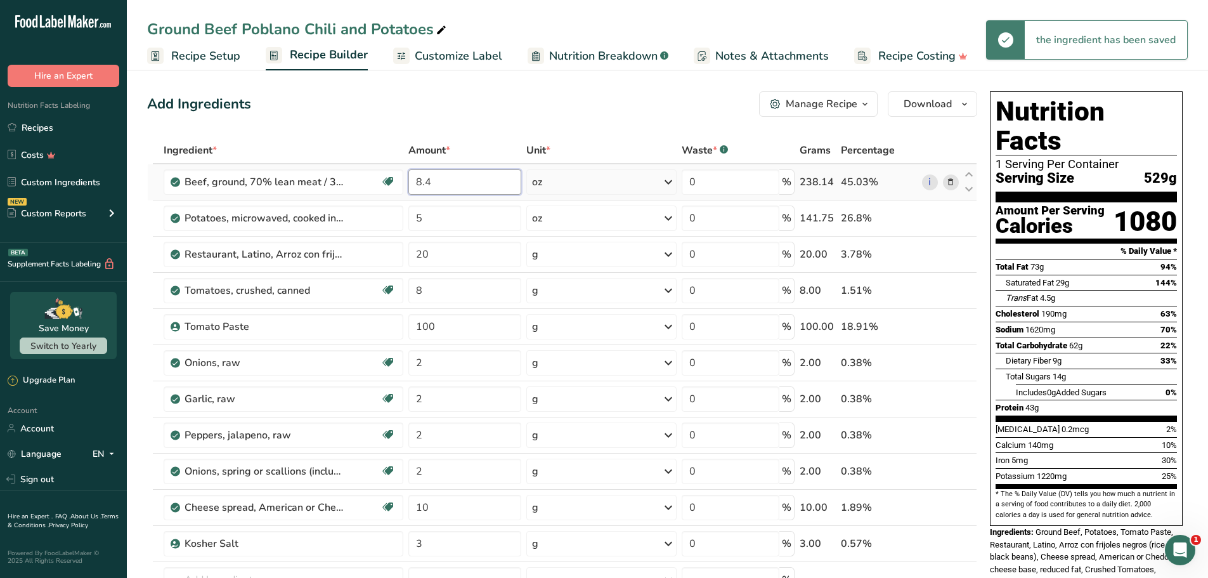
click at [461, 185] on input "8.4" at bounding box center [464, 181] width 113 height 25
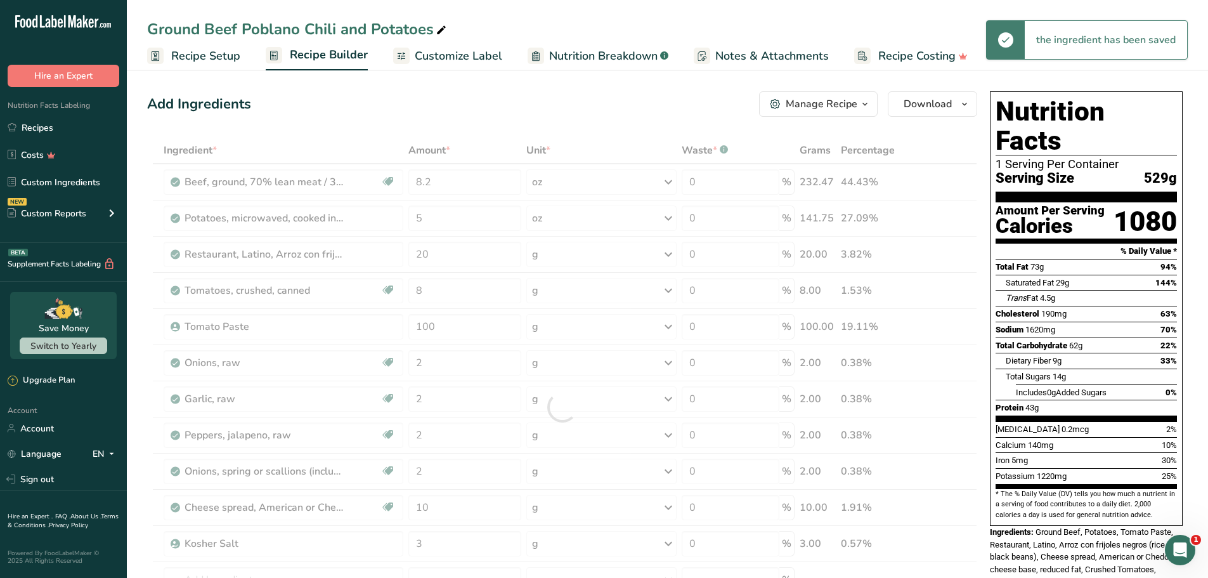
click at [585, 102] on div "Add Ingredients Manage Recipe Delete Recipe Duplicate Recipe Scale Recipe Save …" at bounding box center [562, 103] width 830 height 25
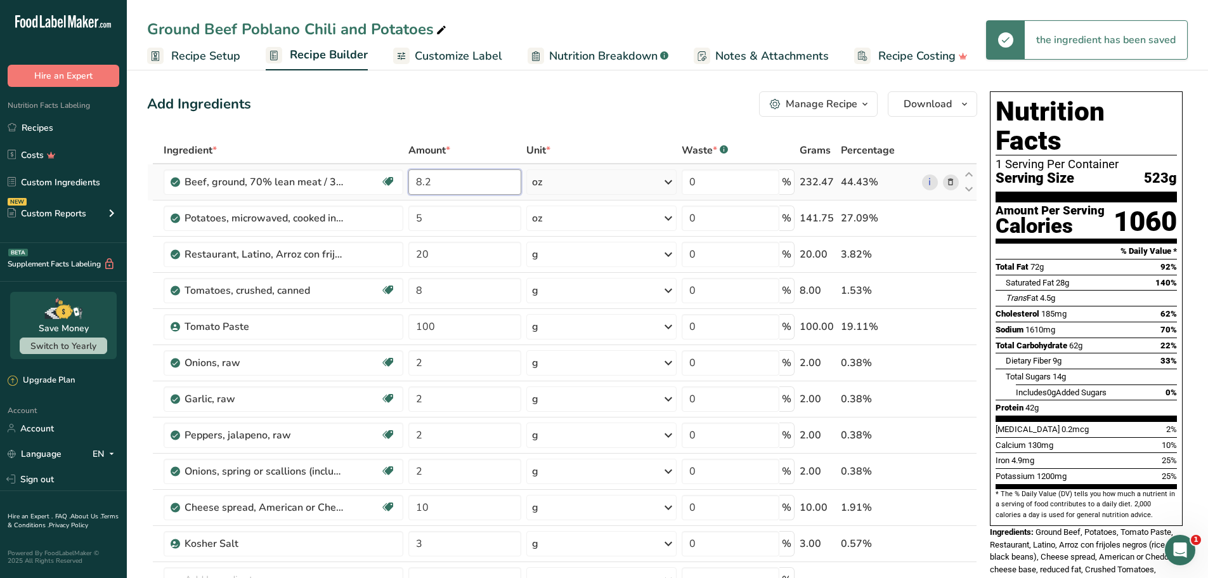
drag, startPoint x: 440, startPoint y: 188, endPoint x: 465, endPoint y: 181, distance: 25.9
click at [385, 187] on tr "Beef, ground, 70% lean meat / 30% fat, raw Dairy free Gluten free Soy free 8.2 …" at bounding box center [562, 182] width 829 height 36
type input "9"
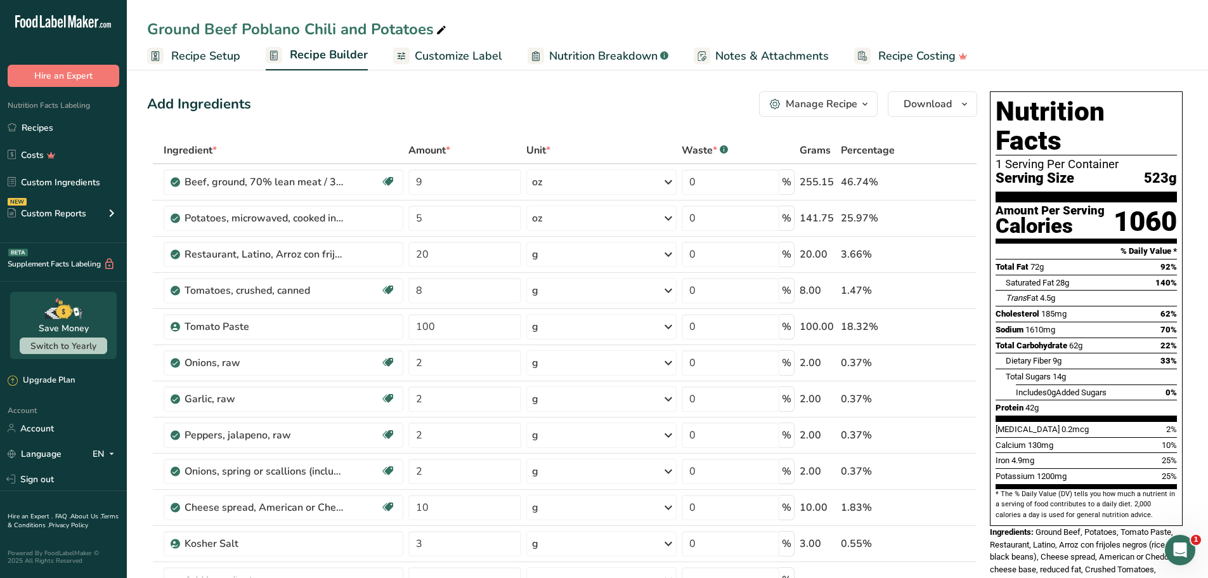
click at [557, 100] on div "Add Ingredients Manage Recipe Delete Recipe Duplicate Recipe Scale Recipe Save …" at bounding box center [562, 103] width 830 height 25
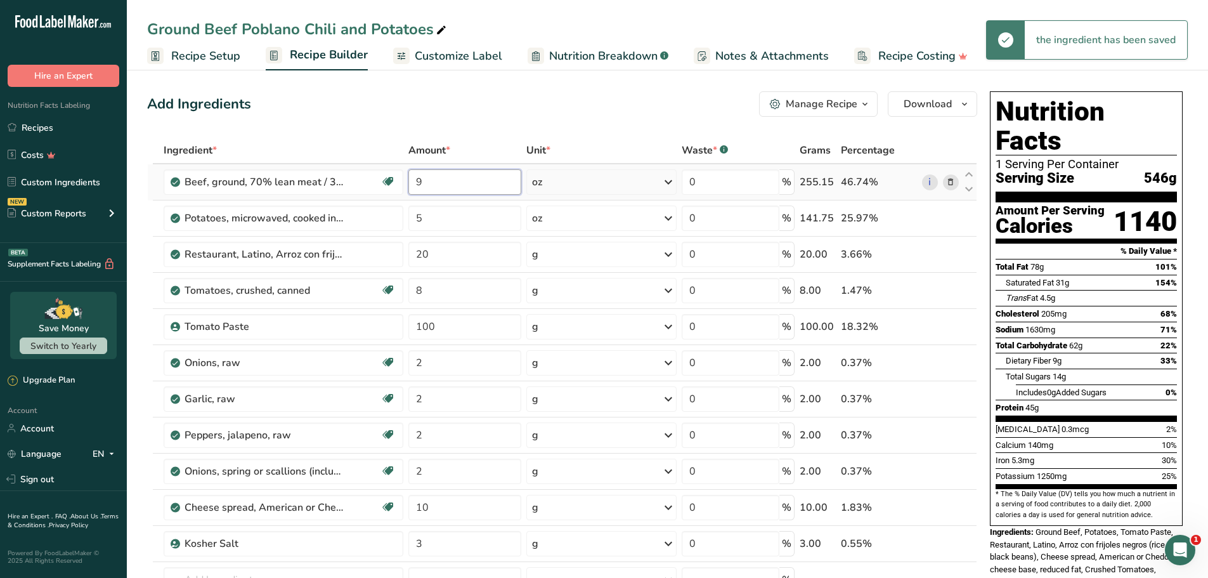
click at [456, 185] on input "9" at bounding box center [464, 181] width 113 height 25
type input "8.7"
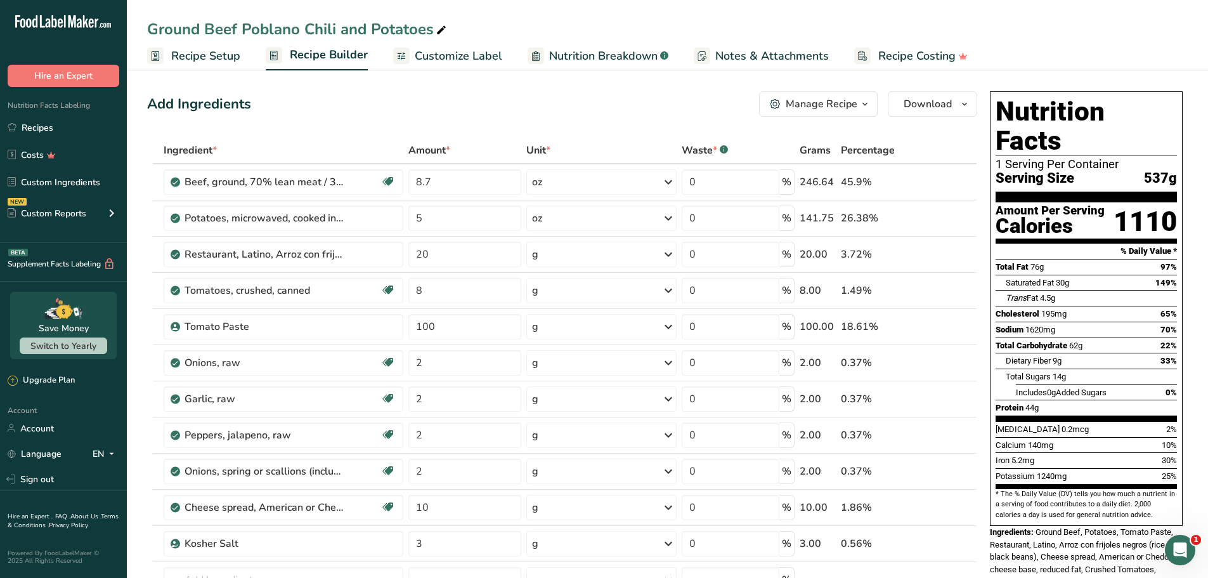
drag, startPoint x: 1094, startPoint y: 315, endPoint x: 1071, endPoint y: 314, distance: 22.9
click at [1071, 337] on div "Total Carbohydrate 62g 22%" at bounding box center [1085, 345] width 181 height 16
click at [1071, 340] on span "62g" at bounding box center [1075, 345] width 13 height 10
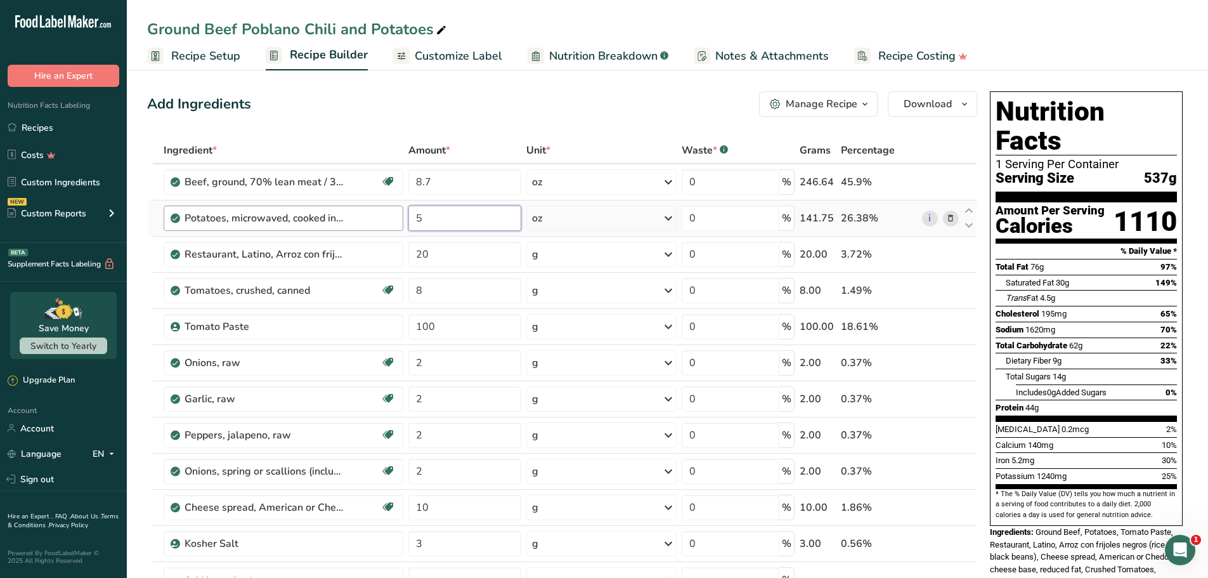
drag, startPoint x: 462, startPoint y: 214, endPoint x: 387, endPoint y: 213, distance: 74.2
click at [387, 213] on tr "Potatoes, microwaved, cooked in skin, flesh, without salt 5 oz Portions 0.5 cup…" at bounding box center [562, 218] width 829 height 36
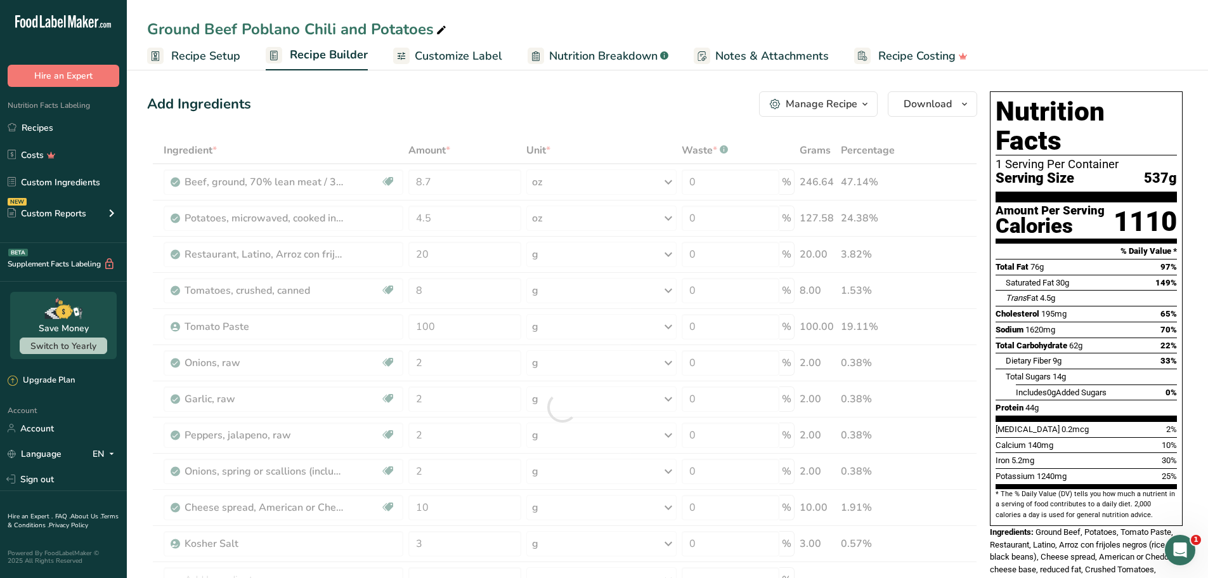
click at [504, 96] on div "Add Ingredients Manage Recipe Delete Recipe Duplicate Recipe Scale Recipe Save …" at bounding box center [562, 103] width 830 height 25
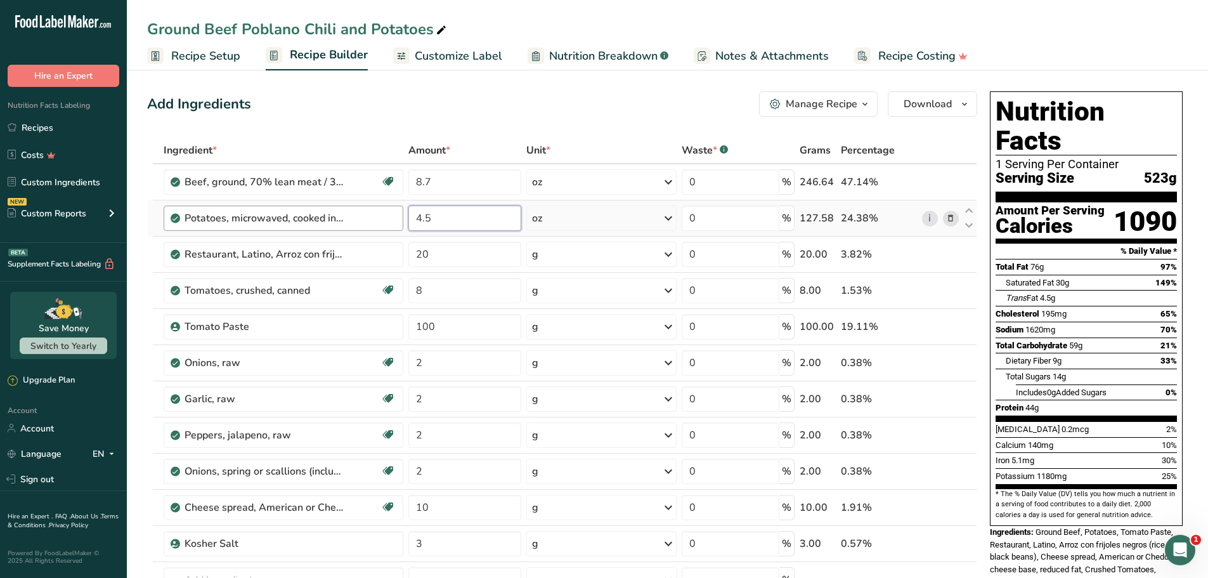
drag, startPoint x: 444, startPoint y: 216, endPoint x: 394, endPoint y: 208, distance: 50.8
click at [389, 209] on tr "Potatoes, microwaved, cooked in skin, flesh, without salt 4.5 oz Portions 0.5 c…" at bounding box center [562, 218] width 829 height 36
drag, startPoint x: 432, startPoint y: 221, endPoint x: 484, endPoint y: 208, distance: 53.5
click at [379, 216] on tr "Potatoes, microwaved, cooked in skin, flesh, without salt 4 oz Portions 0.5 cup…" at bounding box center [562, 218] width 829 height 36
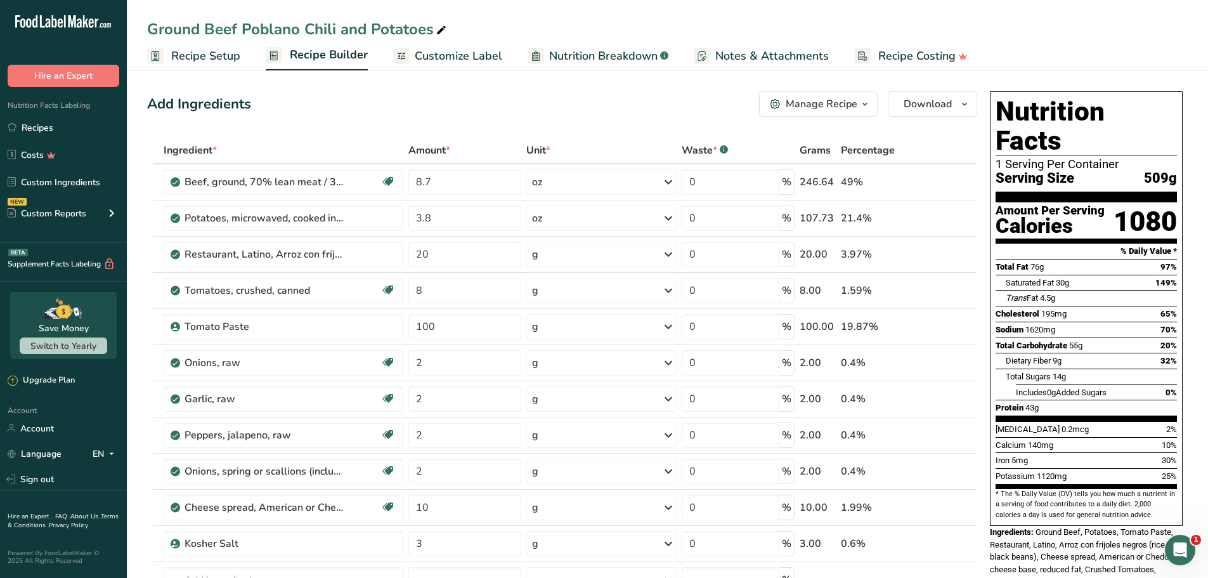
click at [441, 219] on input "3.8" at bounding box center [464, 217] width 113 height 25
drag, startPoint x: 439, startPoint y: 219, endPoint x: 418, endPoint y: 217, distance: 21.0
click at [418, 217] on input "3.7" at bounding box center [464, 217] width 113 height 25
click at [443, 216] on input "3.7" at bounding box center [464, 217] width 113 height 25
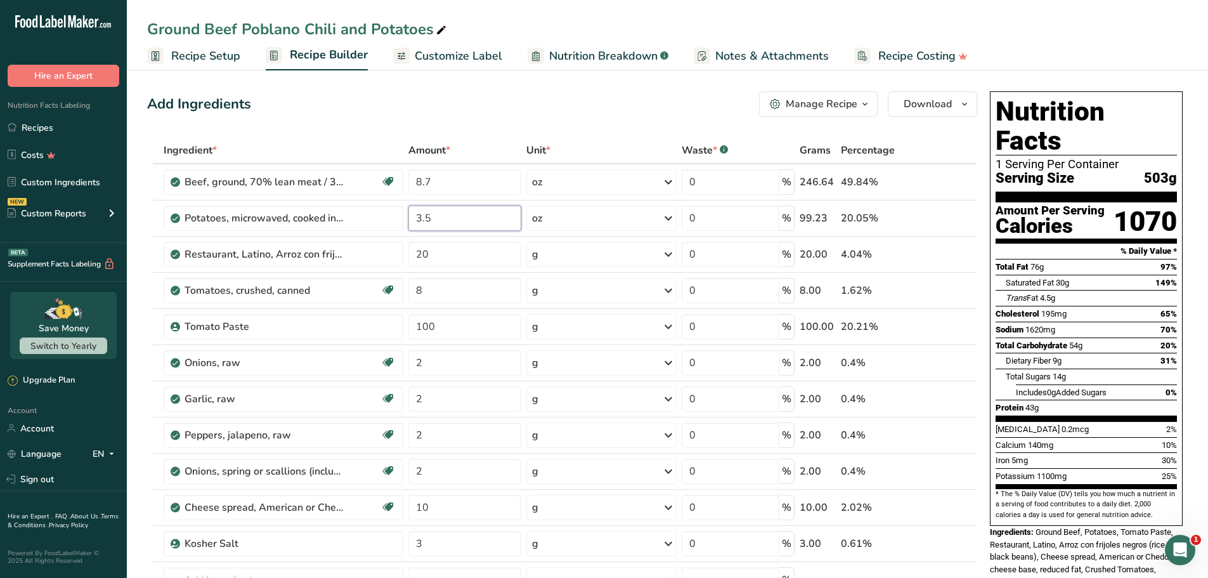
type input "3.5"
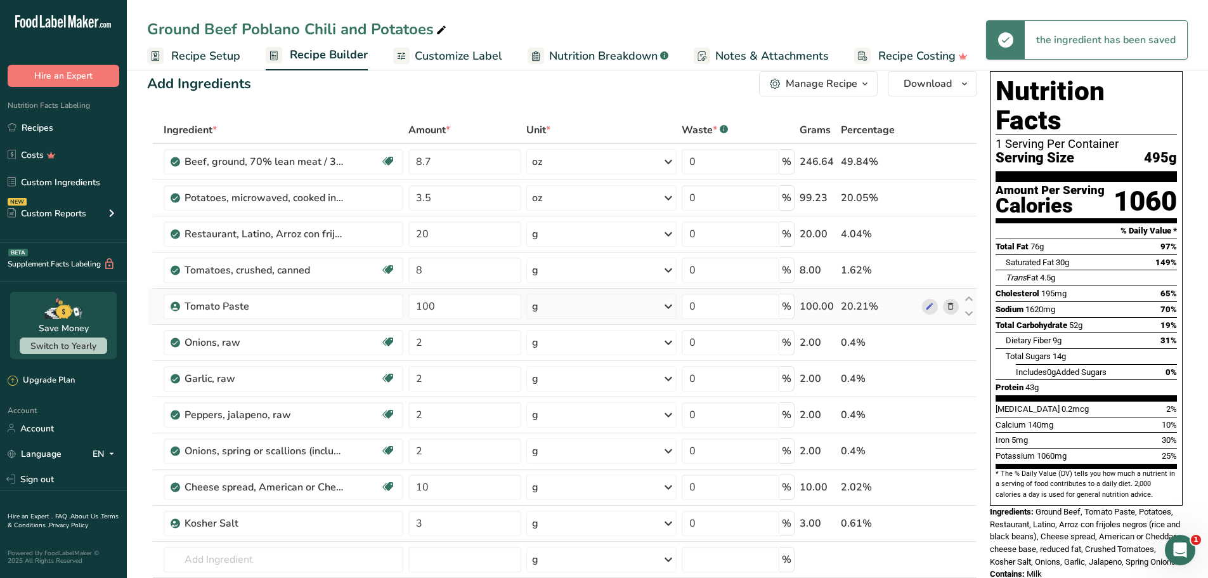
scroll to position [63, 0]
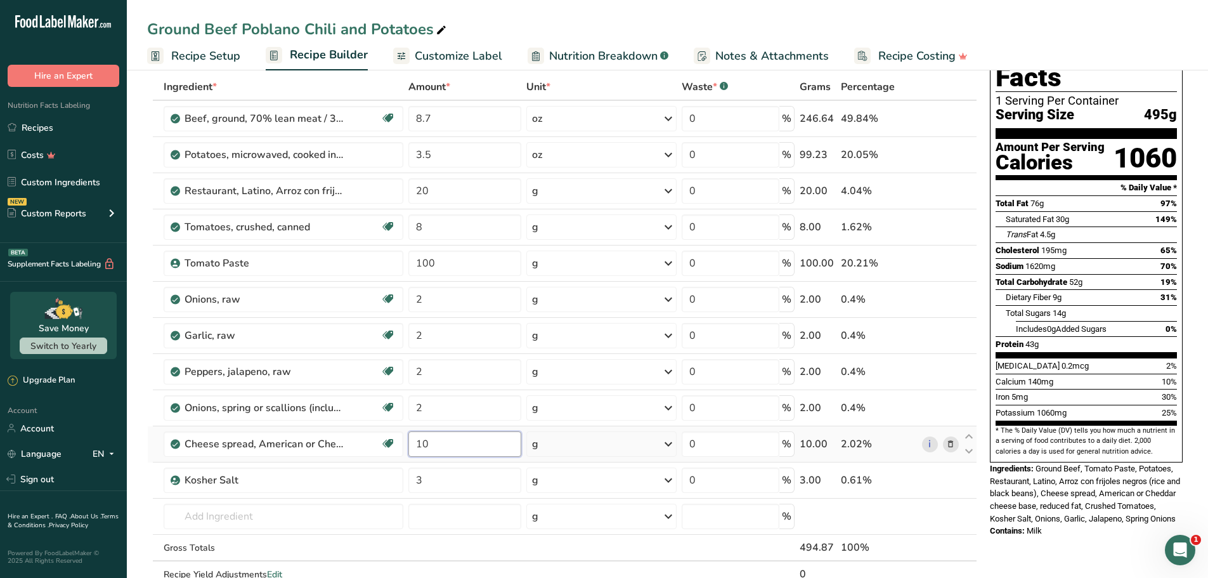
drag, startPoint x: 406, startPoint y: 446, endPoint x: 420, endPoint y: 444, distance: 14.1
click at [399, 446] on tr "Cheese spread, American or Cheddar cheese base, reduced fat Gluten free Vegetar…" at bounding box center [562, 444] width 829 height 36
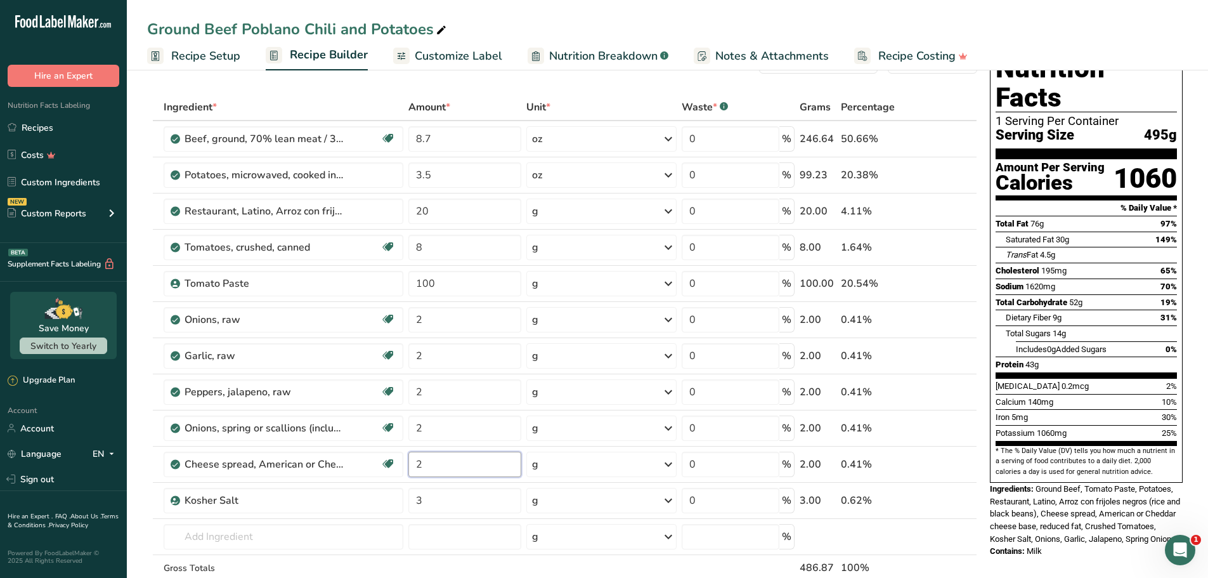
scroll to position [0, 0]
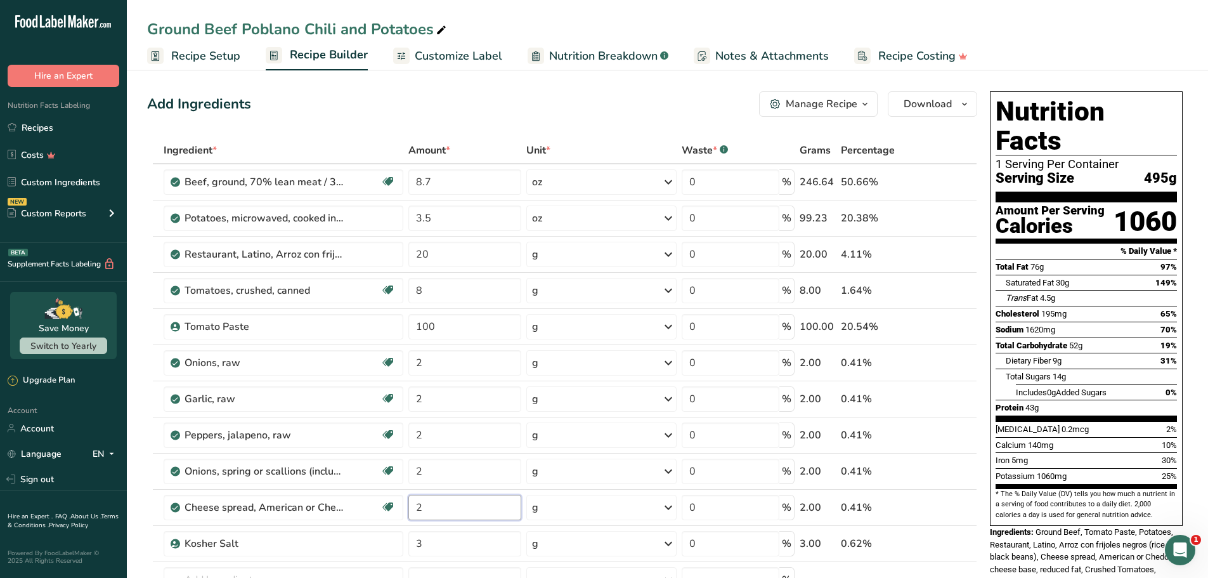
type input "2"
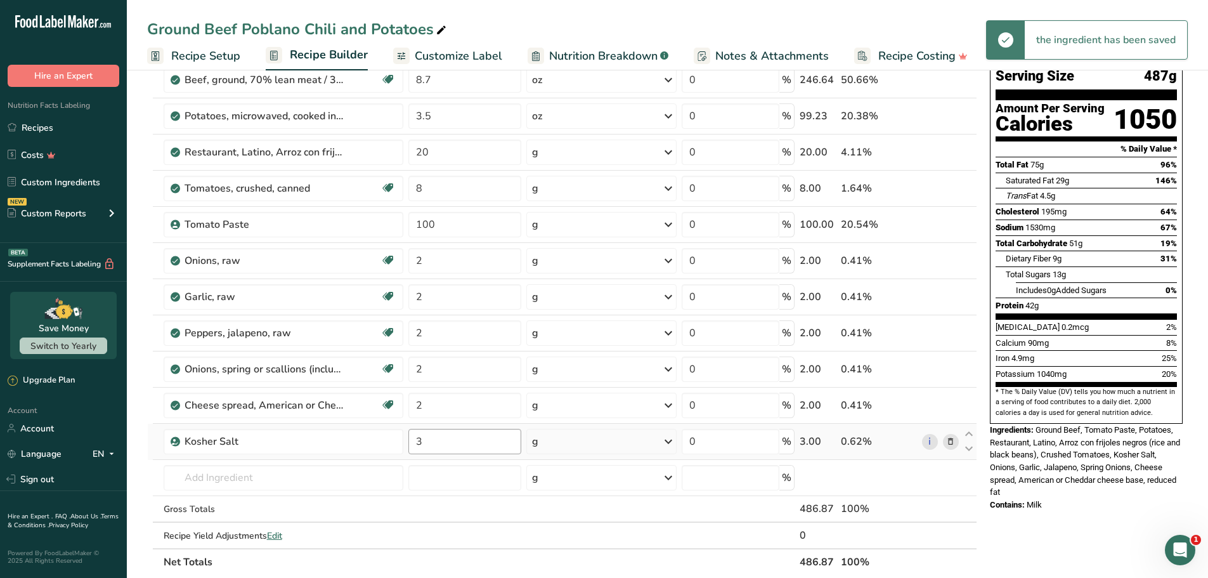
scroll to position [127, 0]
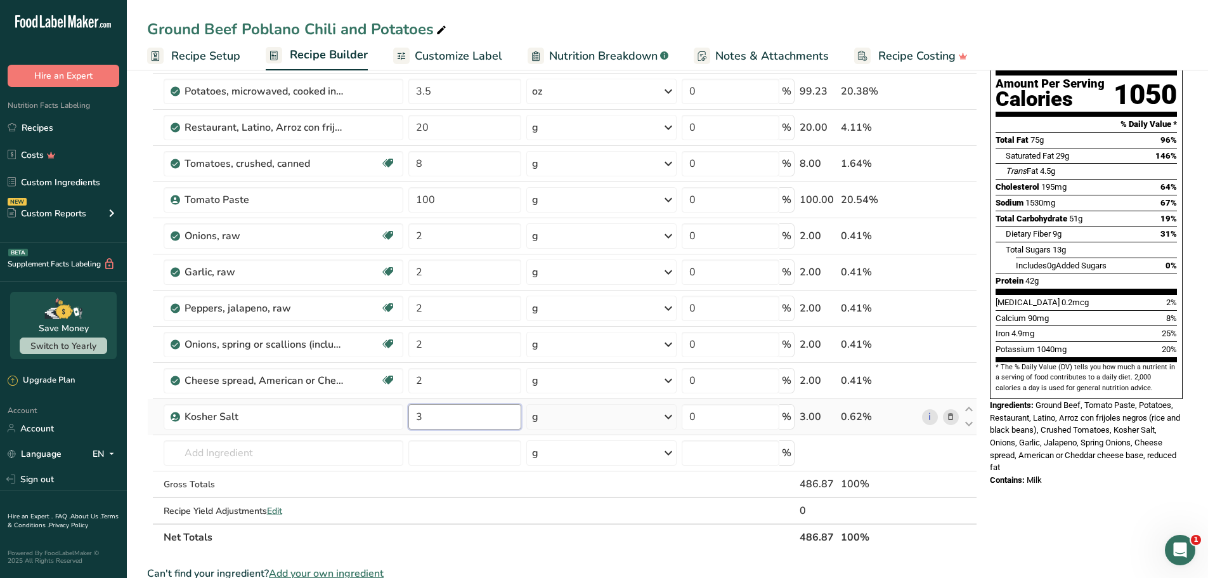
click at [465, 420] on input "3" at bounding box center [464, 416] width 113 height 25
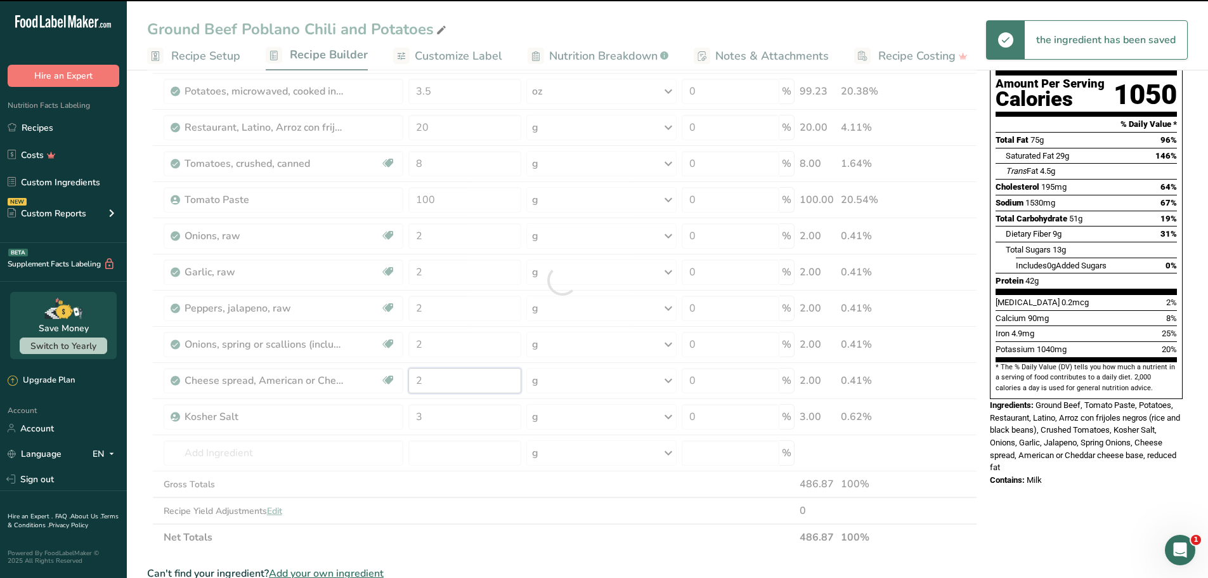
click at [397, 379] on div "Ingredient * Amount * Unit * Waste * .a-a{fill:#347362;}.b-a{fill:#fff;} Grams …" at bounding box center [562, 280] width 830 height 540
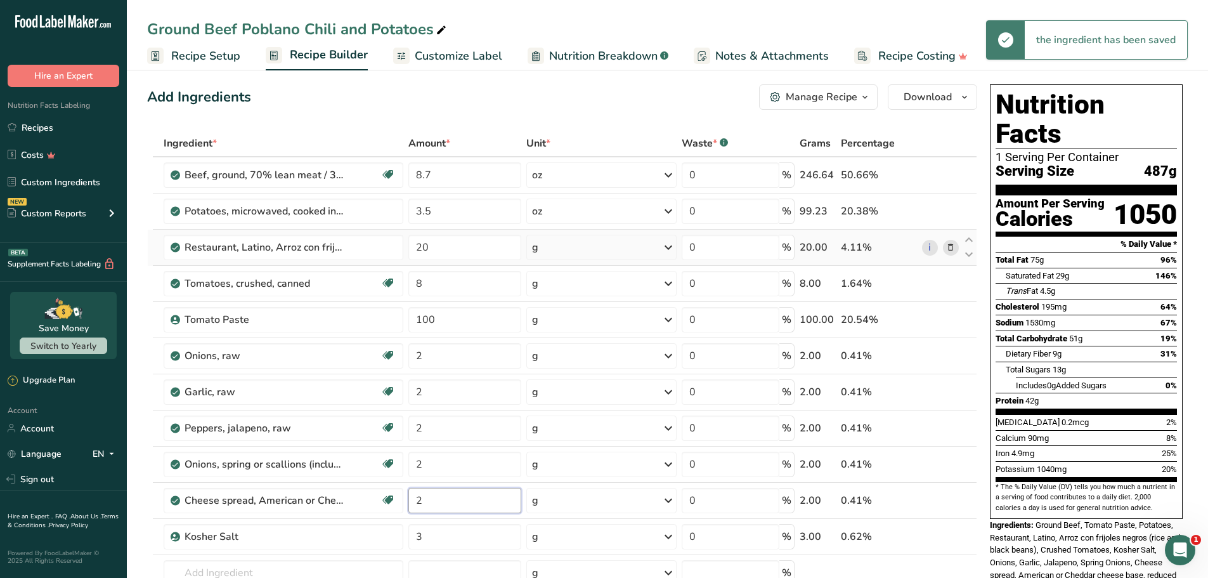
scroll to position [0, 0]
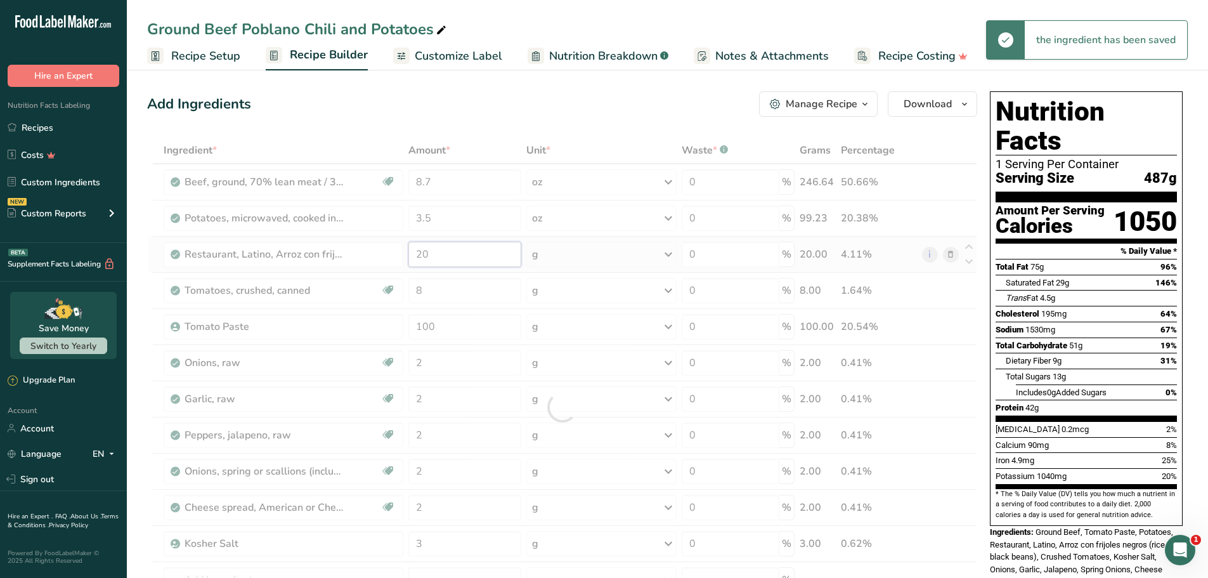
click at [469, 257] on div "Ingredient * Amount * Unit * Waste * .a-a{fill:#347362;}.b-a{fill:#fff;} Grams …" at bounding box center [562, 407] width 830 height 540
drag, startPoint x: 456, startPoint y: 179, endPoint x: 586, endPoint y: 102, distance: 151.2
click at [394, 172] on div "Ingredient * Amount * Unit * Waste * .a-a{fill:#347362;}.b-a{fill:#fff;} Grams …" at bounding box center [562, 407] width 830 height 540
drag, startPoint x: 656, startPoint y: 77, endPoint x: 656, endPoint y: 89, distance: 12.0
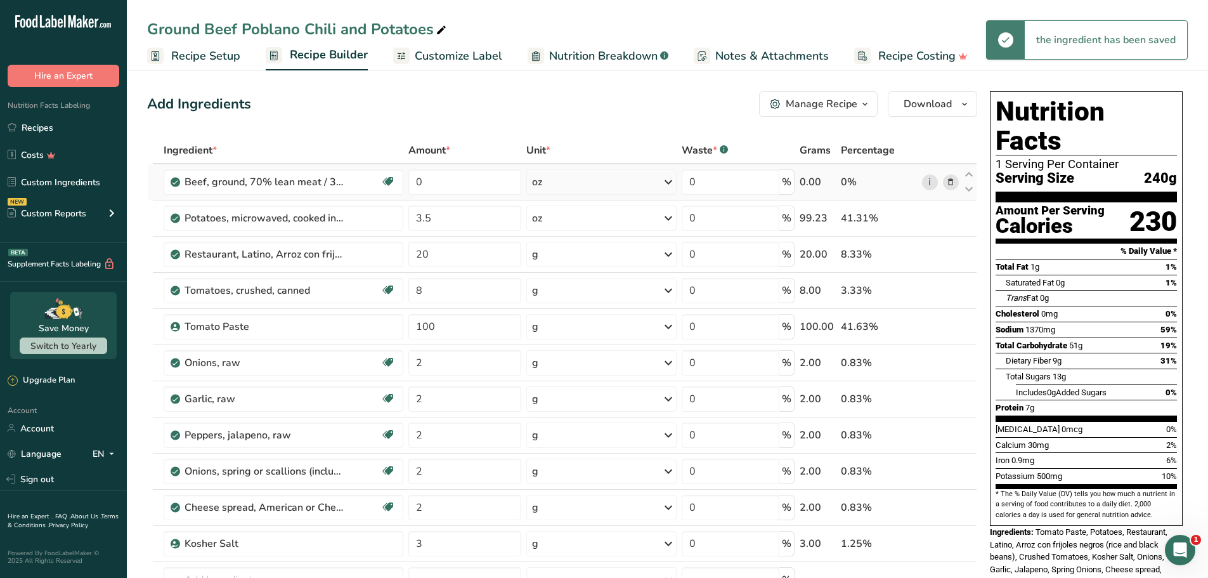
click at [945, 184] on span at bounding box center [950, 181] width 15 height 15
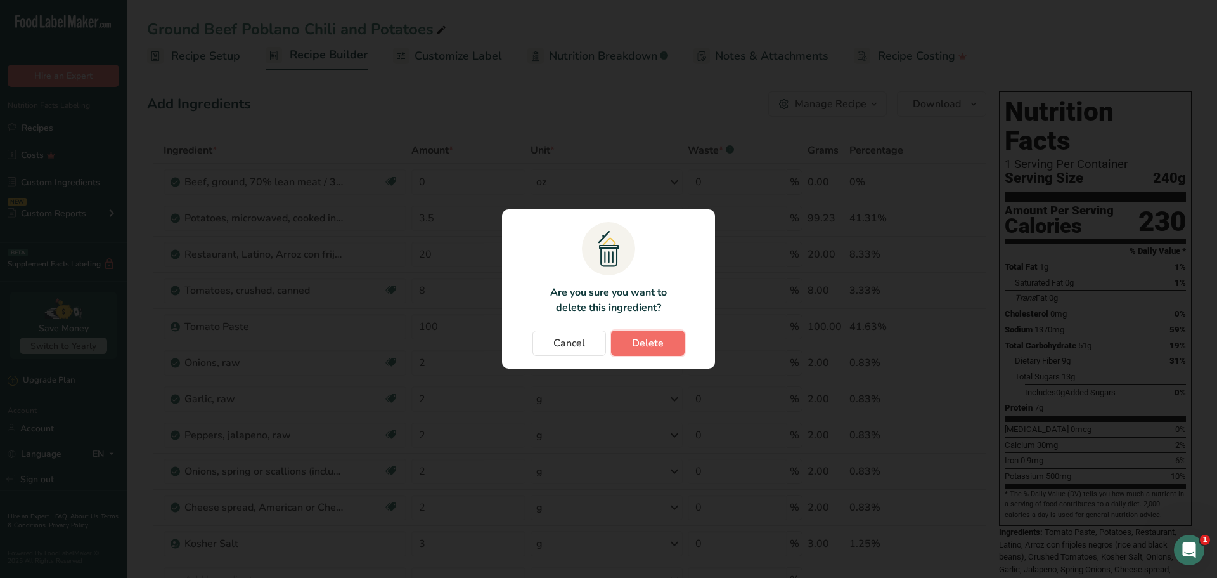
click at [651, 347] on span "Delete" at bounding box center [648, 342] width 32 height 15
type input "3.5"
type input "20"
type input "8"
type input "100"
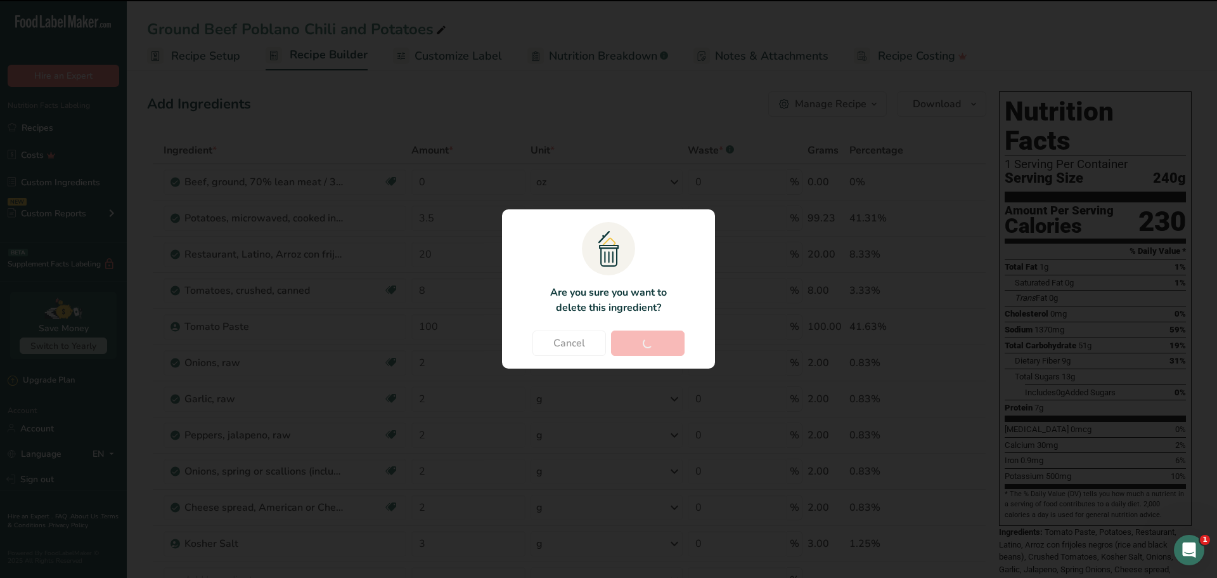
type input "2"
type input "3"
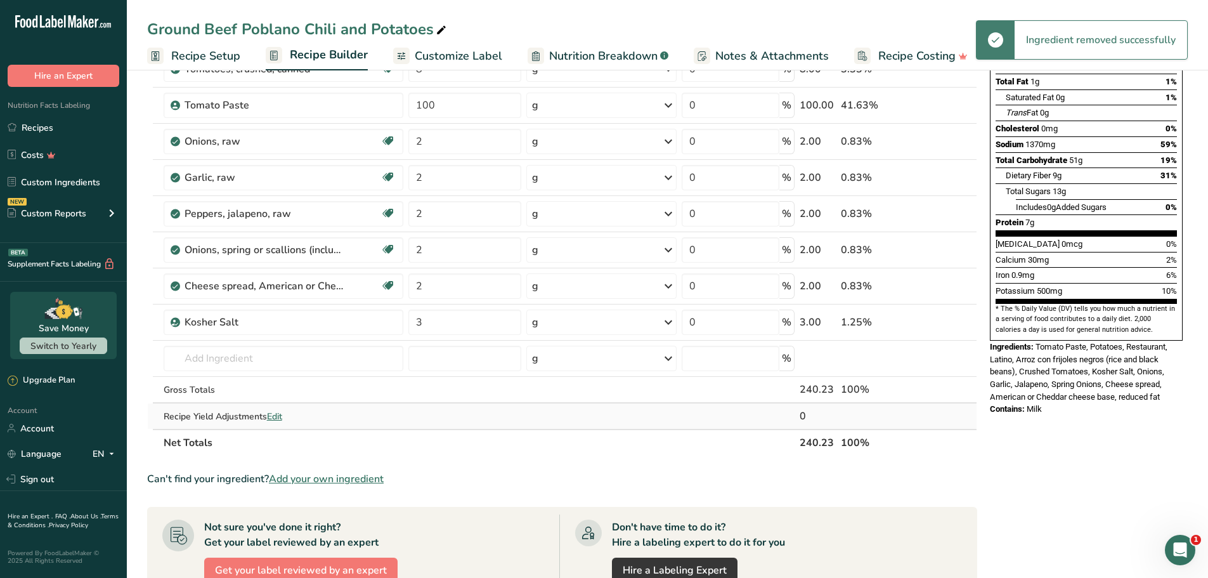
scroll to position [190, 0]
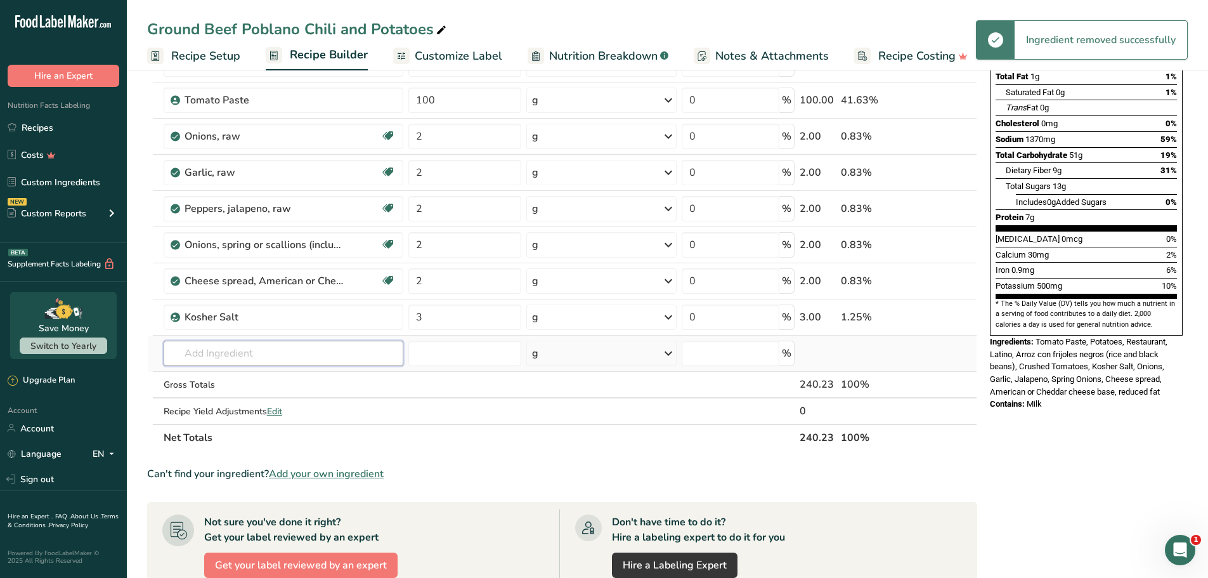
click at [271, 349] on input "text" at bounding box center [284, 352] width 240 height 25
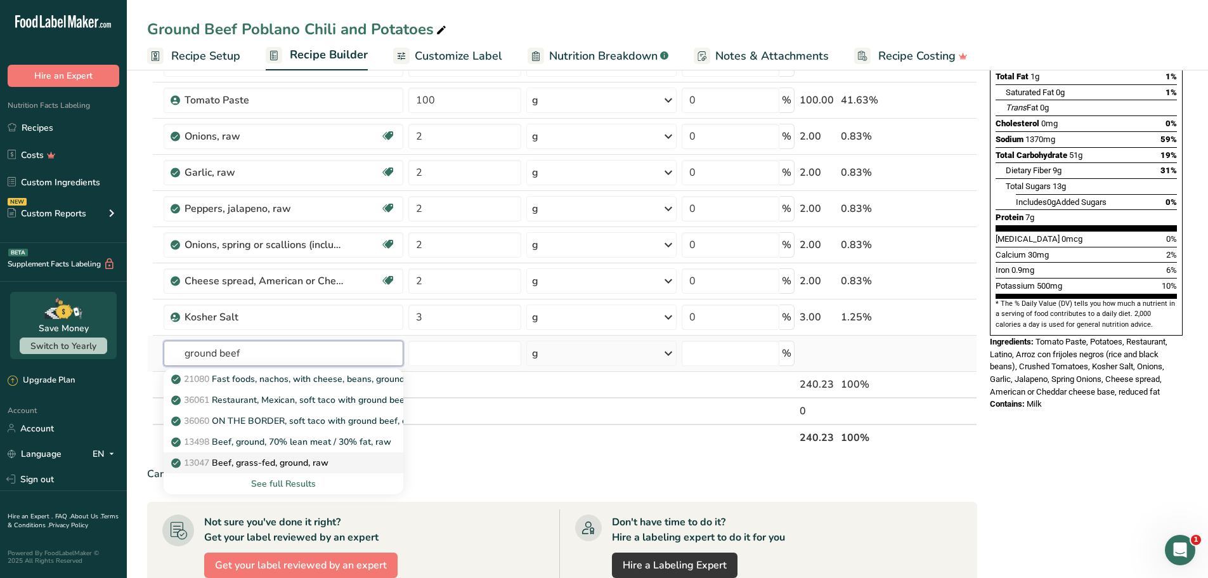
type input "ground beef"
click at [286, 464] on p "13047 Beef, grass-fed, ground, raw" at bounding box center [251, 462] width 155 height 13
type input "Beef, grass-fed, ground, raw"
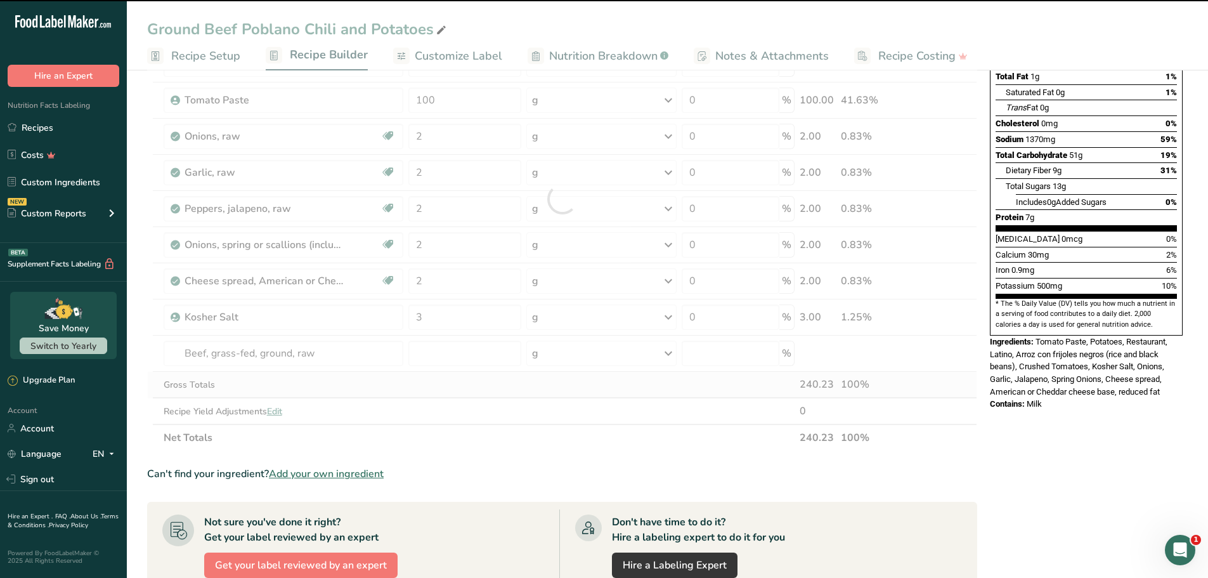
type input "0"
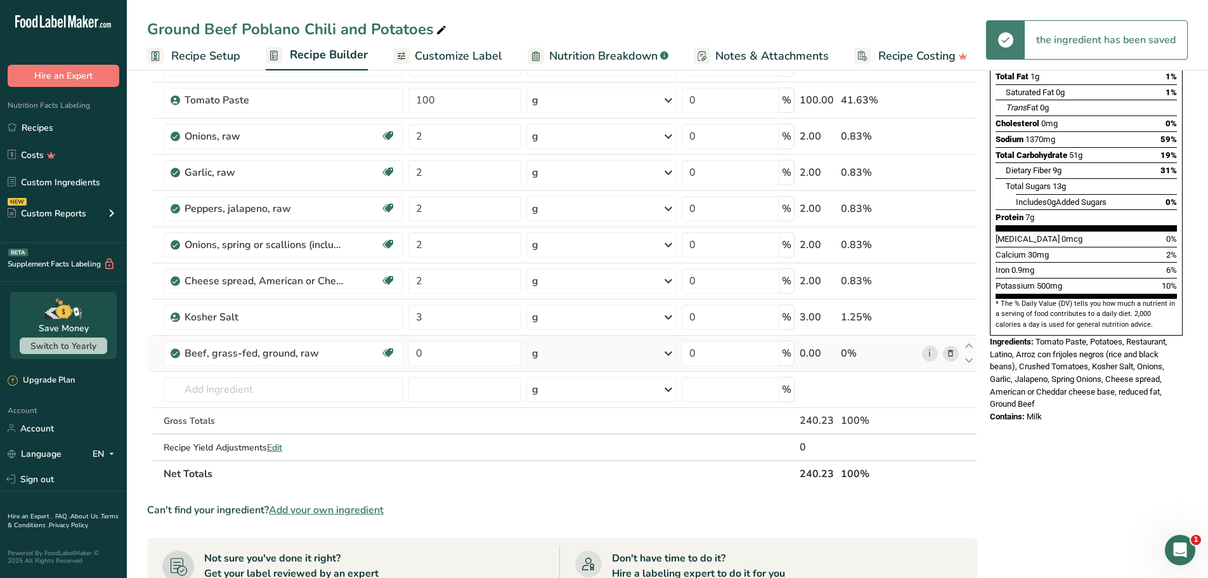
click at [555, 351] on div "g" at bounding box center [601, 352] width 150 height 25
click at [558, 510] on div "See more" at bounding box center [587, 509] width 107 height 13
click at [555, 546] on div "oz" at bounding box center [587, 549] width 107 height 18
drag, startPoint x: 454, startPoint y: 351, endPoint x: 373, endPoint y: 347, distance: 80.6
click at [373, 347] on tr "Beef, grass-fed, ground, raw Dairy free Gluten free Soy free 0 oz Portions 4 oz…" at bounding box center [562, 353] width 829 height 36
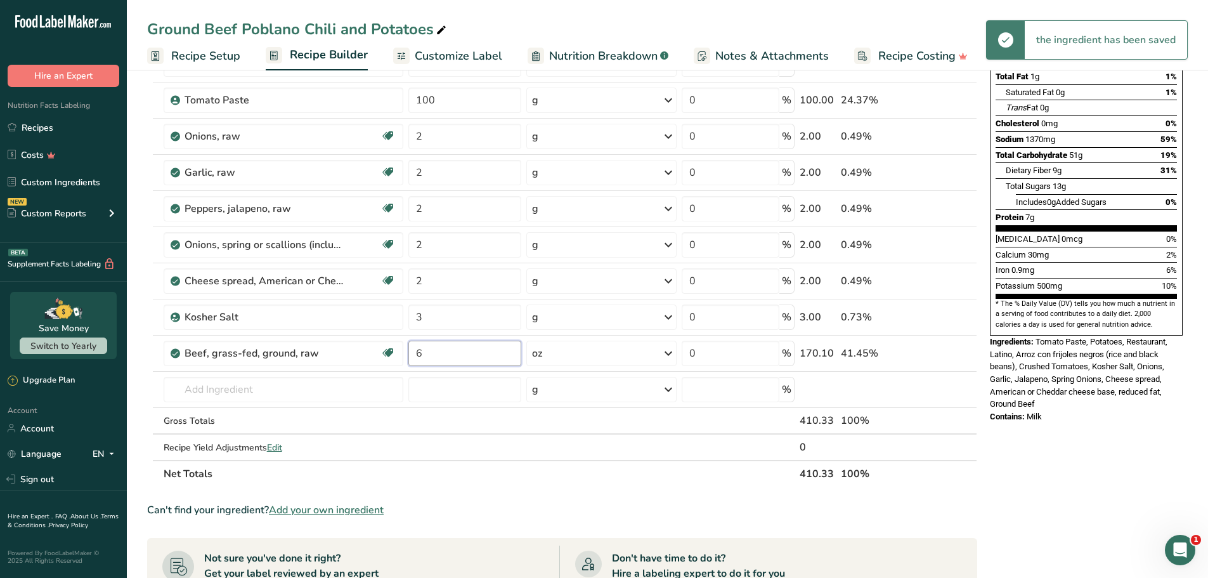
type input "6"
click at [957, 425] on div "Ingredient * Amount * Unit * Waste * .a-a{fill:#347362;}.b-a{fill:#fff;} Grams …" at bounding box center [562, 217] width 830 height 540
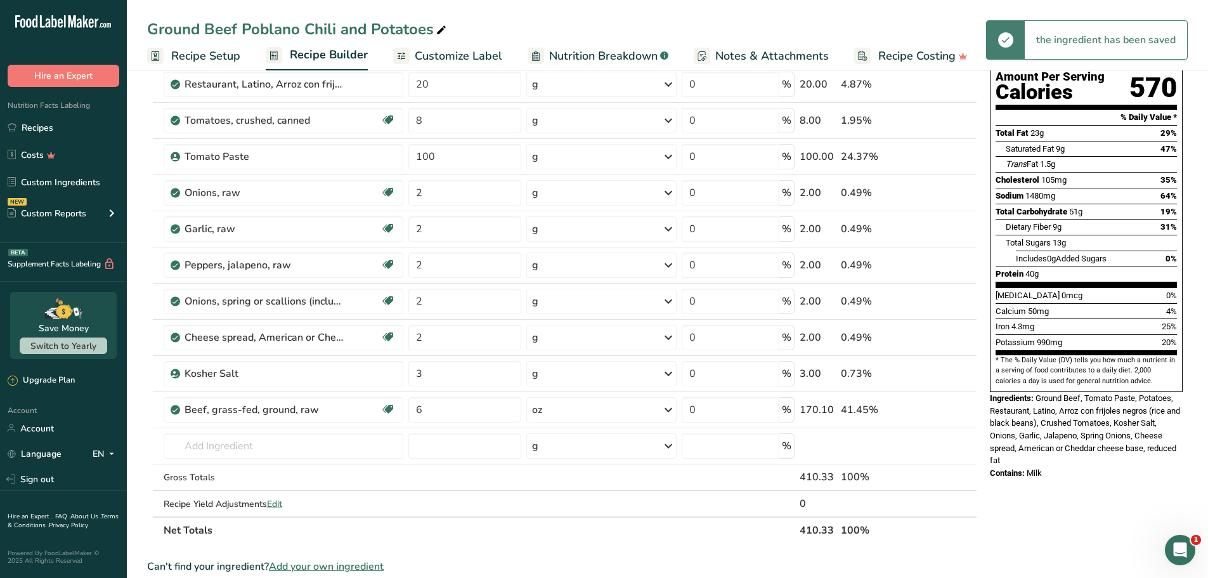
scroll to position [127, 0]
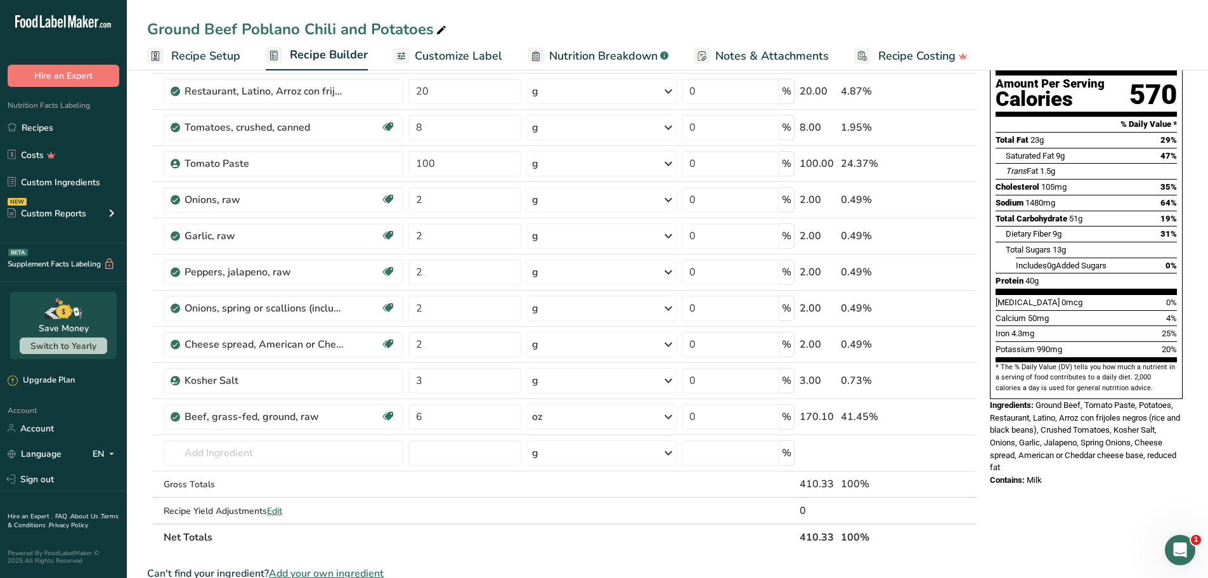
drag, startPoint x: 1052, startPoint y: 255, endPoint x: 1024, endPoint y: 251, distance: 27.5
click at [1024, 273] on div "Protein 40g" at bounding box center [1085, 281] width 181 height 16
click at [452, 423] on input "6" at bounding box center [464, 416] width 113 height 25
click at [1037, 510] on div "Nutrition Facts 1 Serving Per Container Serving Size 410g Amount Per Serving Ca…" at bounding box center [1086, 492] width 203 height 1066
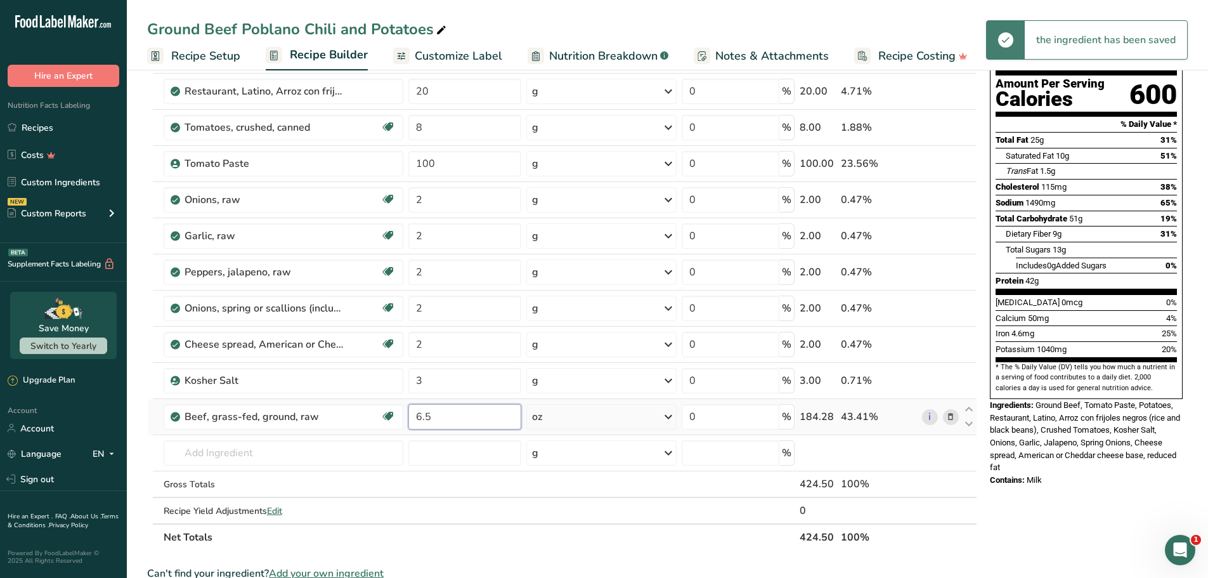
click at [462, 425] on input "6.5" at bounding box center [464, 416] width 113 height 25
type input "6.8"
click at [1081, 472] on div "Nutrition Facts 1 Serving Per Container Serving Size 425g Amount Per Serving Ca…" at bounding box center [1086, 492] width 203 height 1066
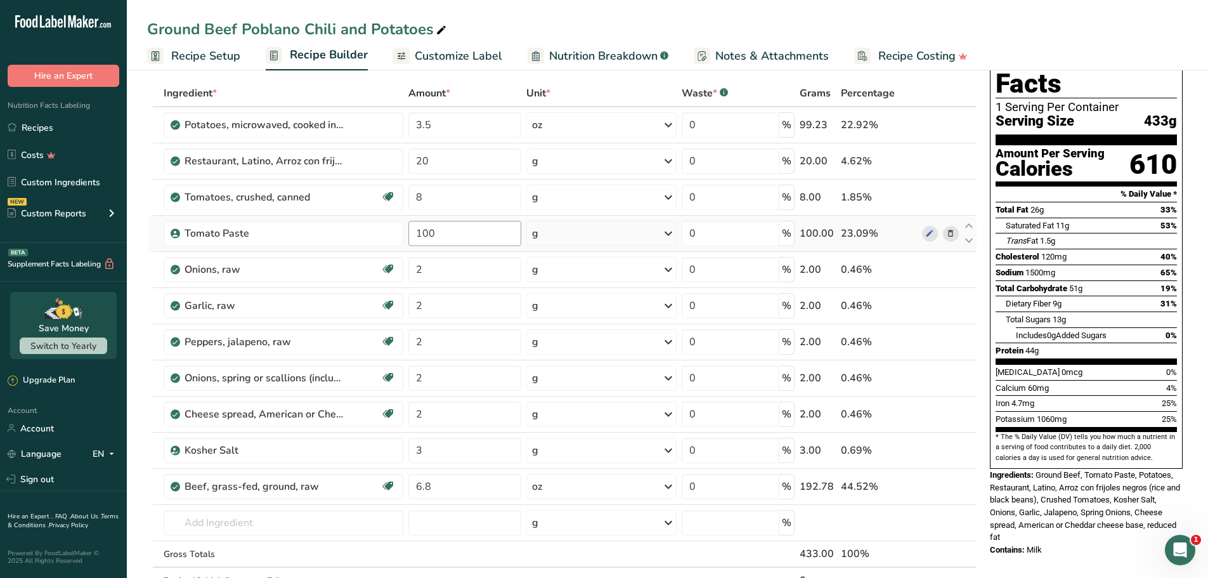
scroll to position [0, 0]
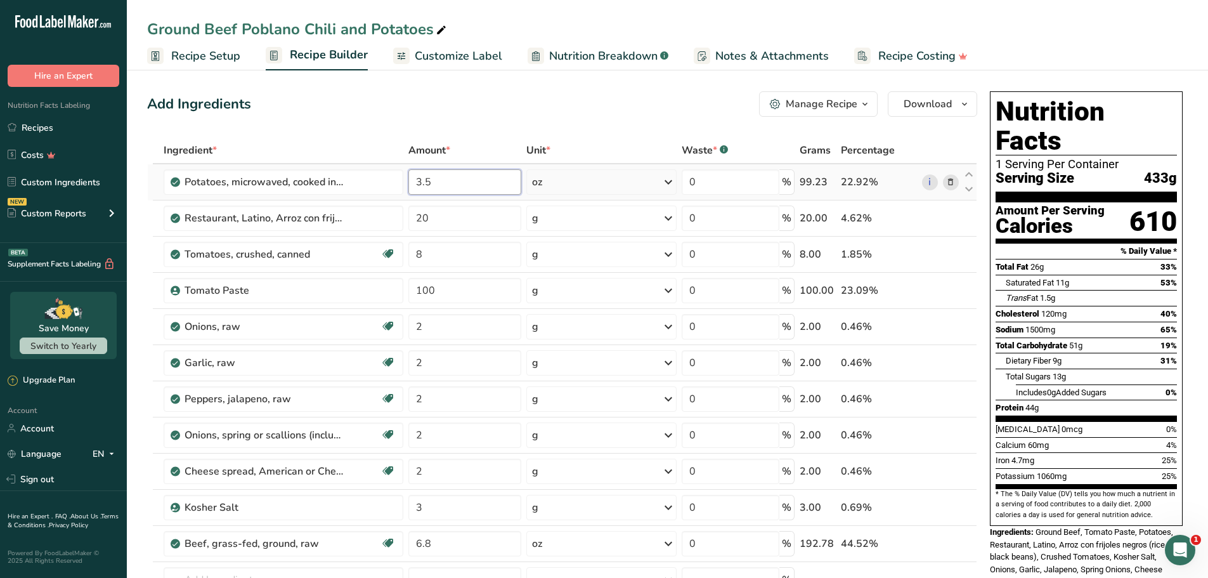
click at [440, 180] on input "3.5" at bounding box center [464, 181] width 113 height 25
type input "3.8"
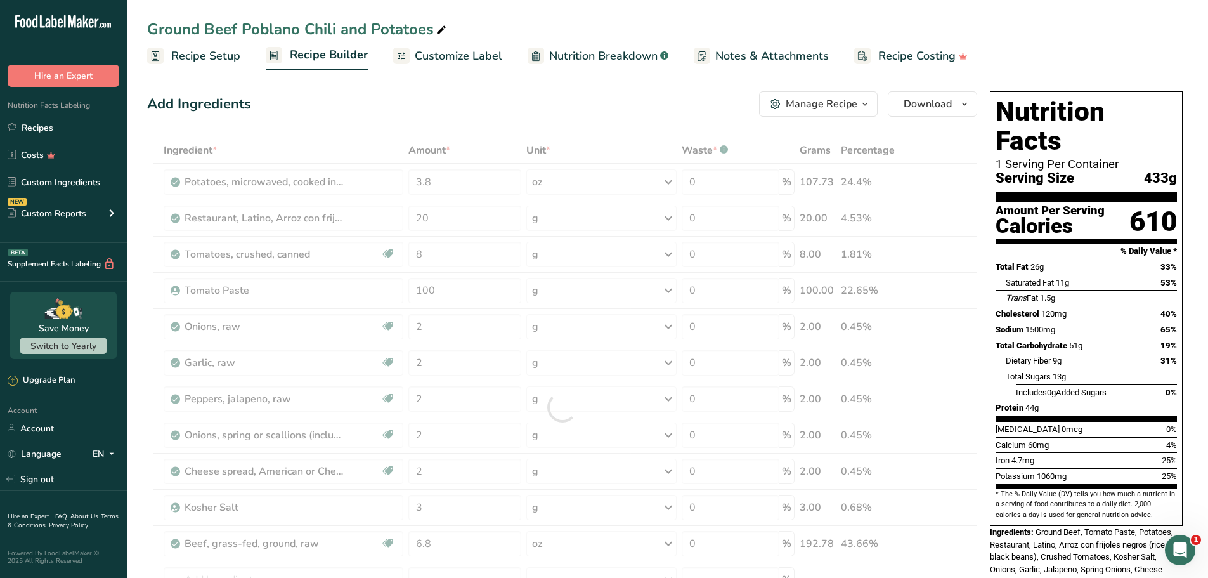
click at [531, 105] on div "Add Ingredients Manage Recipe Delete Recipe Duplicate Recipe Scale Recipe Save …" at bounding box center [562, 103] width 830 height 25
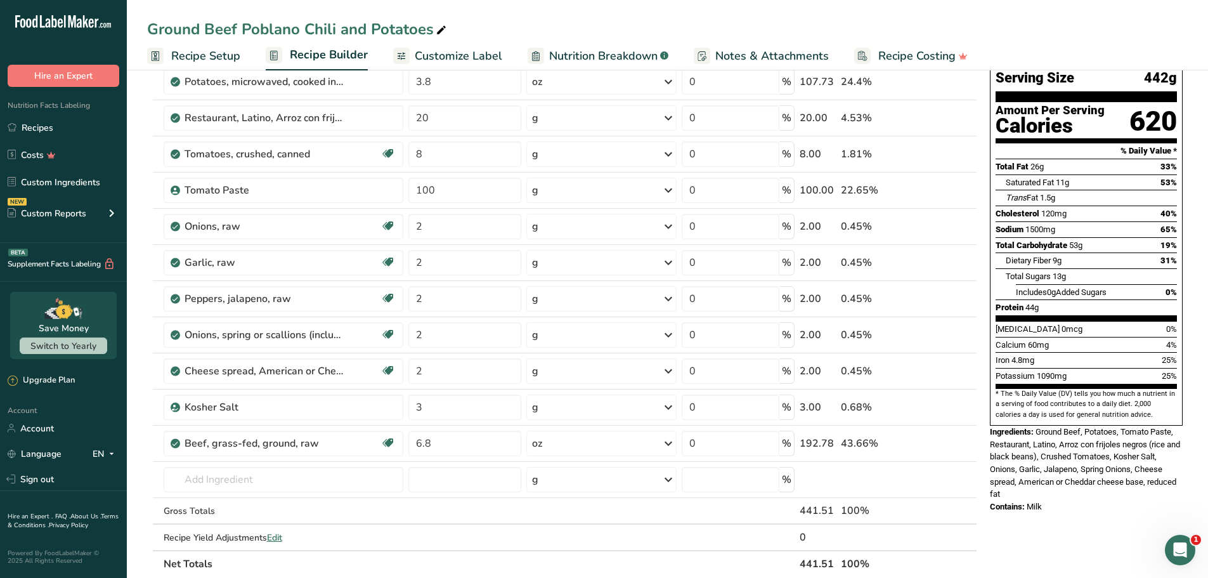
scroll to position [127, 0]
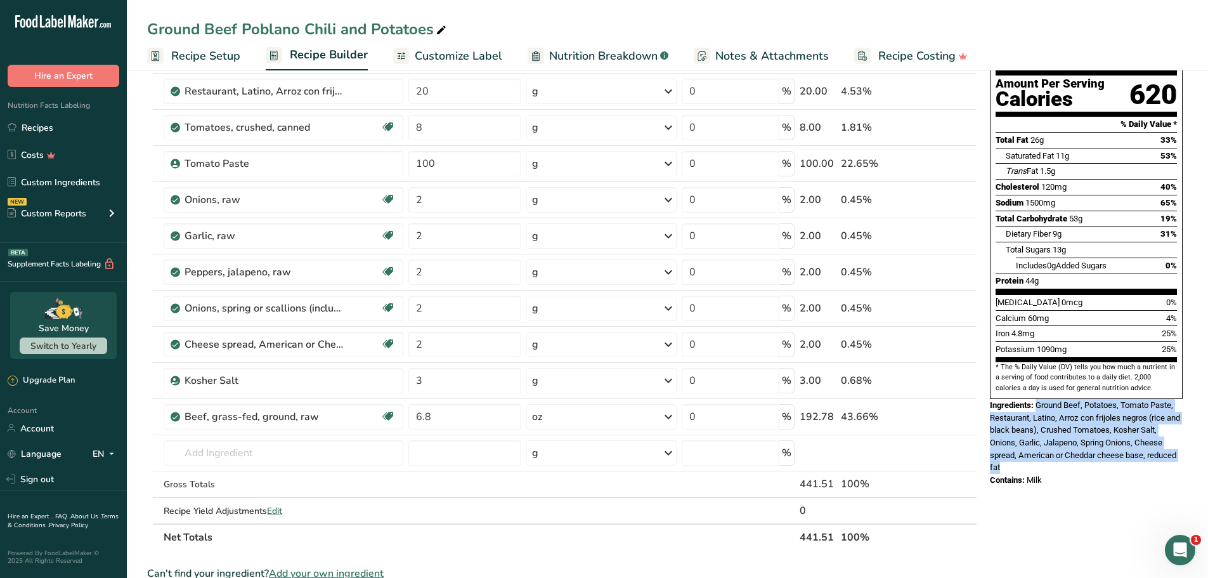
drag, startPoint x: 1023, startPoint y: 439, endPoint x: 1037, endPoint y: 378, distance: 62.4
click at [1037, 399] on div "Ingredients: Ground Beef, Potatoes, Tomato Paste, Restaurant, Latino, Arroz con…" at bounding box center [1086, 436] width 193 height 75
copy span "Ground Beef, Potatoes, Tomato Paste, Restaurant, Latino, Arroz con frijoles neg…"
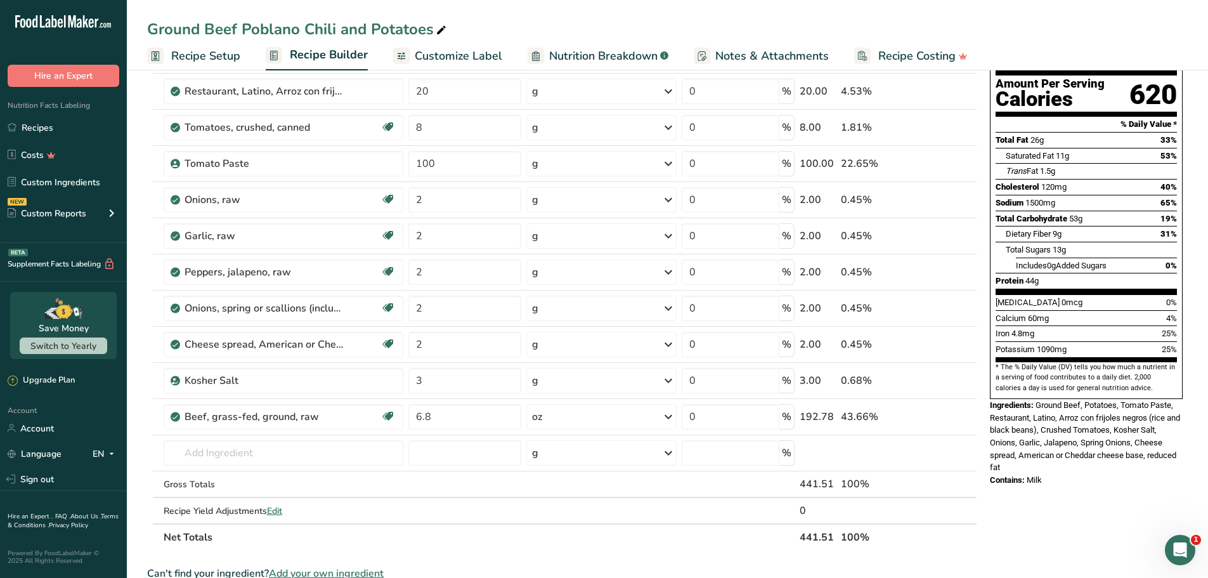
click at [1036, 475] on span "Milk" at bounding box center [1033, 480] width 15 height 10
click at [1035, 475] on span "Milk" at bounding box center [1033, 480] width 15 height 10
click at [1036, 475] on span "Milk" at bounding box center [1033, 480] width 15 height 10
copy span "Milk"
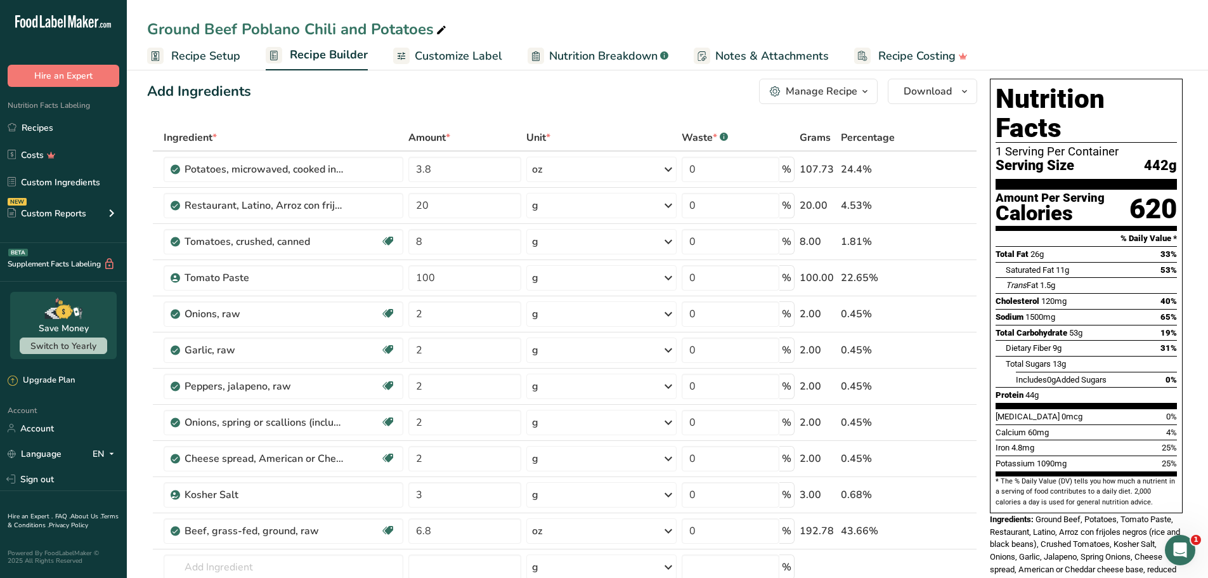
scroll to position [0, 0]
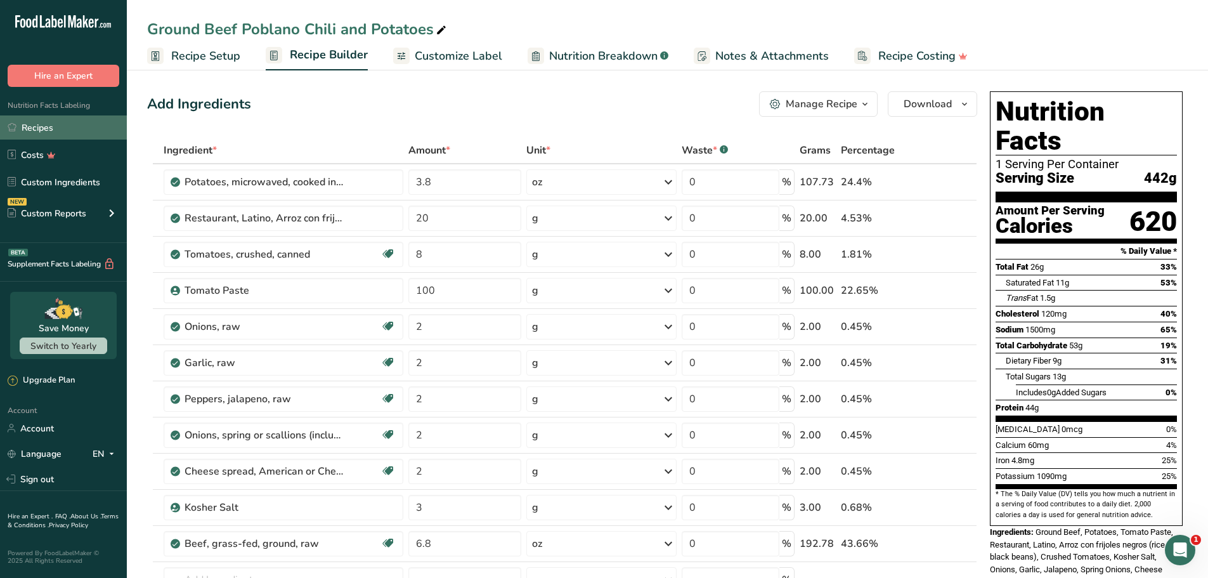
click at [36, 133] on link "Recipes" at bounding box center [63, 127] width 127 height 24
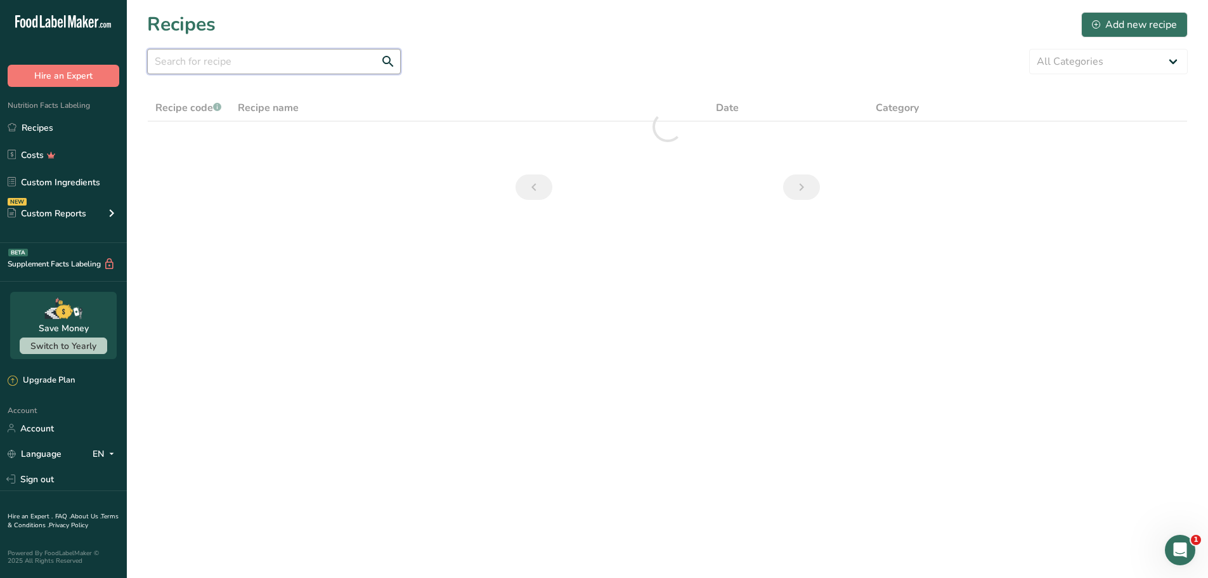
click at [245, 67] on input "text" at bounding box center [274, 61] width 254 height 25
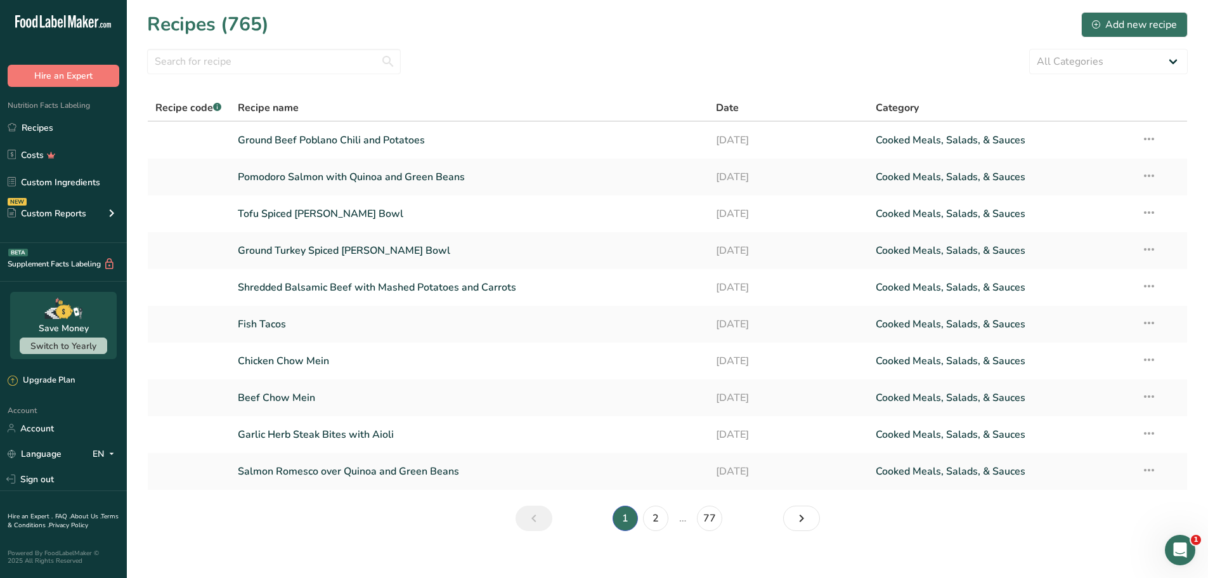
click at [710, 93] on section "Recipes (765) Add new recipe All Categories Baked Goods [GEOGRAPHIC_DATA] Confe…" at bounding box center [667, 275] width 1081 height 551
click at [222, 62] on input "text" at bounding box center [274, 61] width 254 height 25
paste input "Creamy Chicken Tomato Rigatoni"
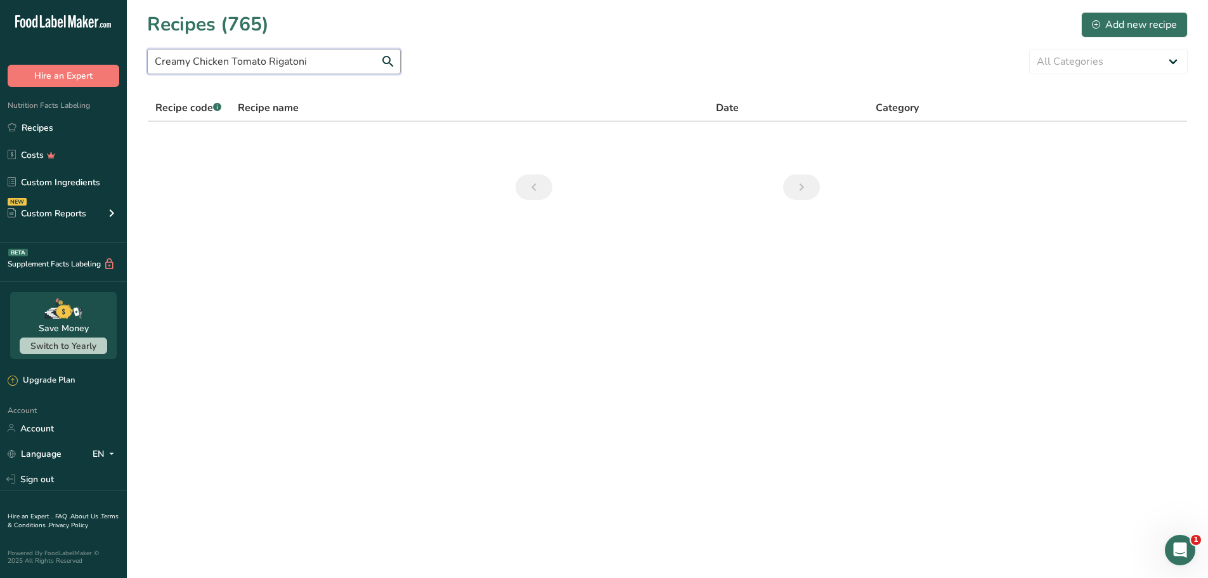
type input "Creamy Chicken Tomato Rigatoni"
click at [562, 76] on section "Recipes (765) Add new recipe Creamy Chicken Tomato Rigatoni All Categories Bake…" at bounding box center [667, 110] width 1081 height 220
click at [1148, 25] on div "Add new recipe" at bounding box center [1134, 24] width 85 height 15
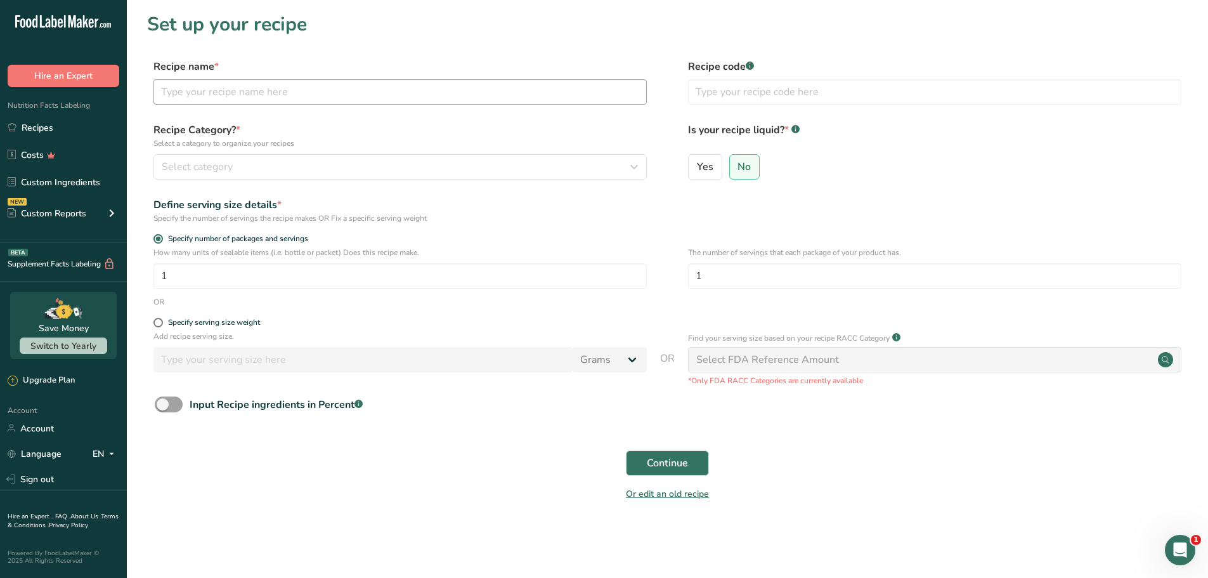
drag, startPoint x: 341, startPoint y: 105, endPoint x: 336, endPoint y: 96, distance: 10.2
click at [340, 105] on div "Recipe name * Recipe code .a-a{fill:#347362;}.b-a{fill:#fff;}" at bounding box center [667, 85] width 1040 height 53
click at [335, 94] on input "text" at bounding box center [399, 91] width 493 height 25
paste input "Creamy Chicken Tomato Rigatoni"
type input "Creamy Chicken Tomato Rigatoni"
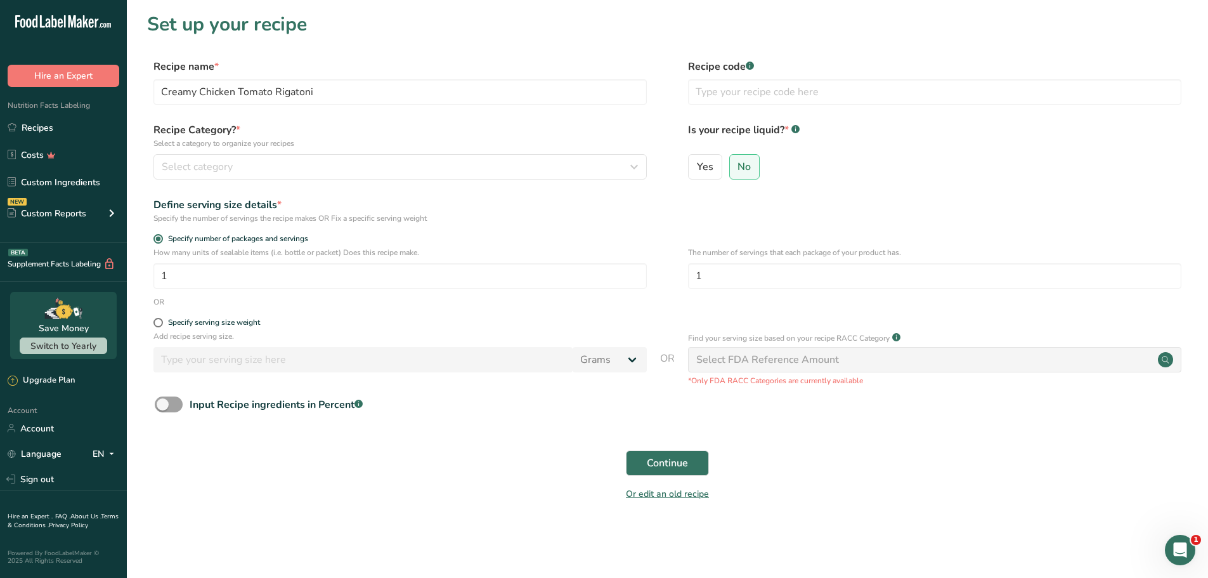
click at [565, 46] on section "Set up your recipe Recipe name * Creamy Chicken Tomato Rigatoni Recipe code .a-…" at bounding box center [667, 264] width 1081 height 529
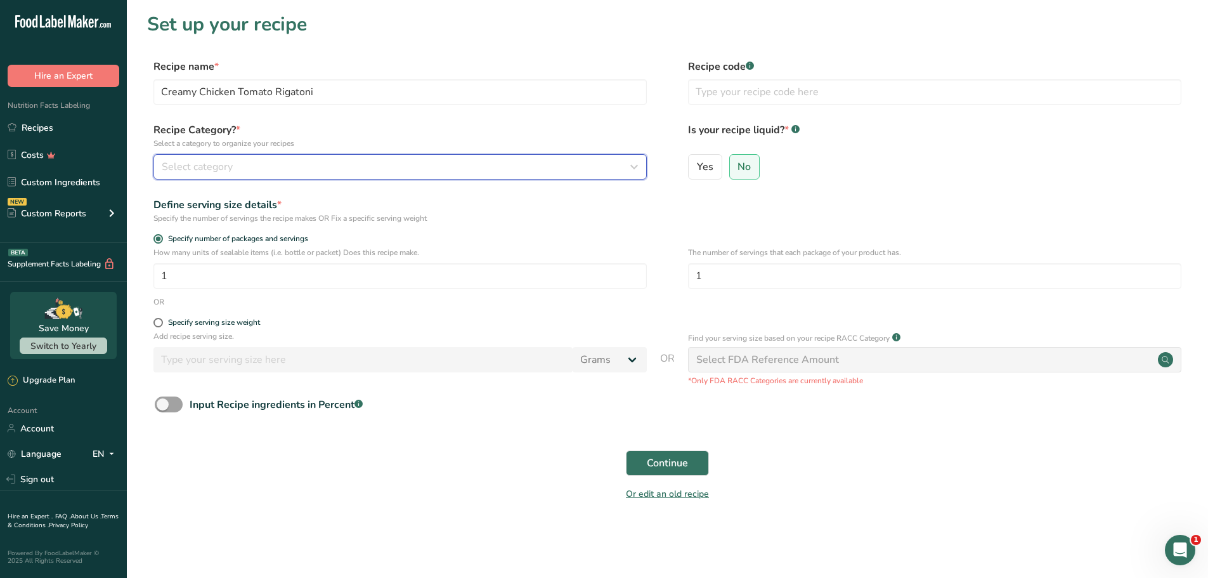
click at [303, 167] on div "Select category" at bounding box center [396, 166] width 469 height 15
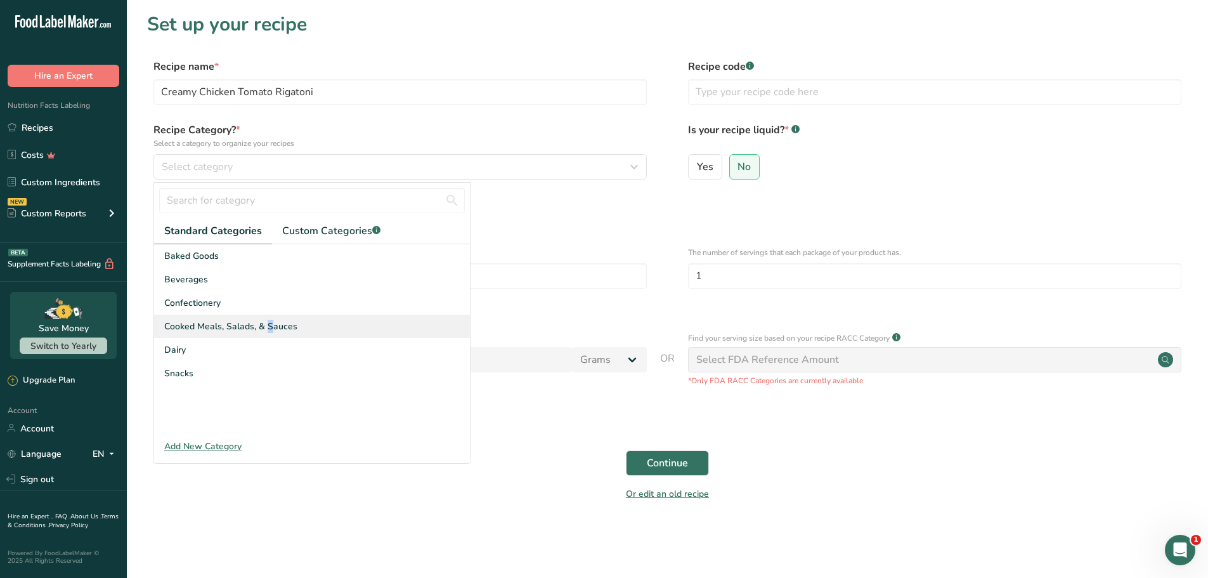
click at [213, 328] on span "Cooked Meals, Salads, & Sauces" at bounding box center [230, 326] width 133 height 13
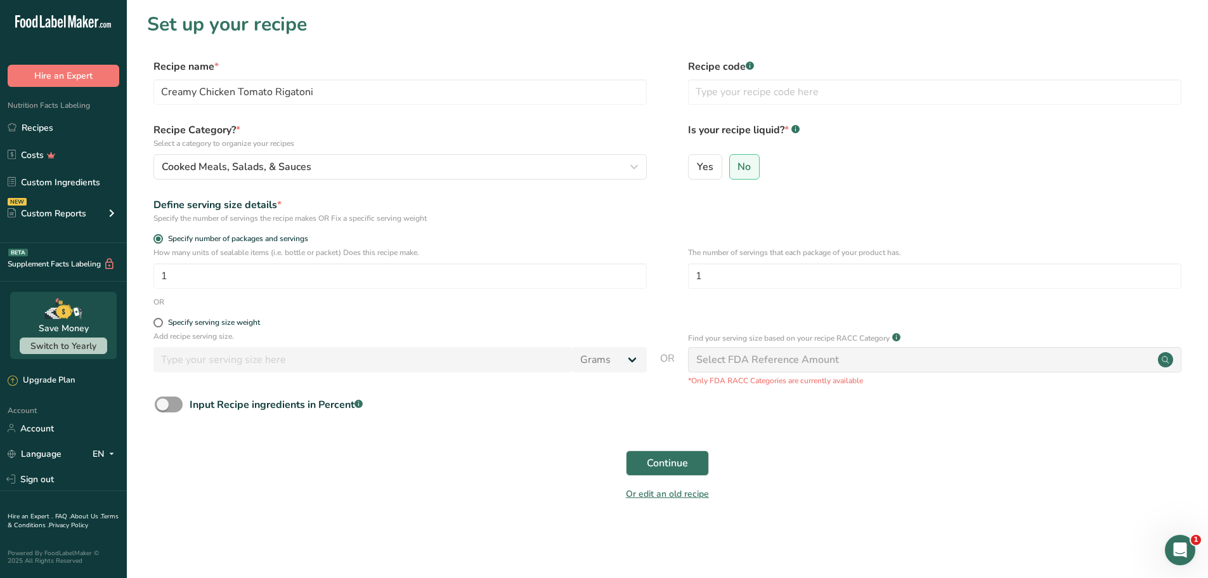
click at [710, 198] on div "Define serving size details * Specify the number of servings the recipe makes O…" at bounding box center [667, 210] width 1040 height 27
click at [681, 470] on span "Continue" at bounding box center [667, 462] width 41 height 15
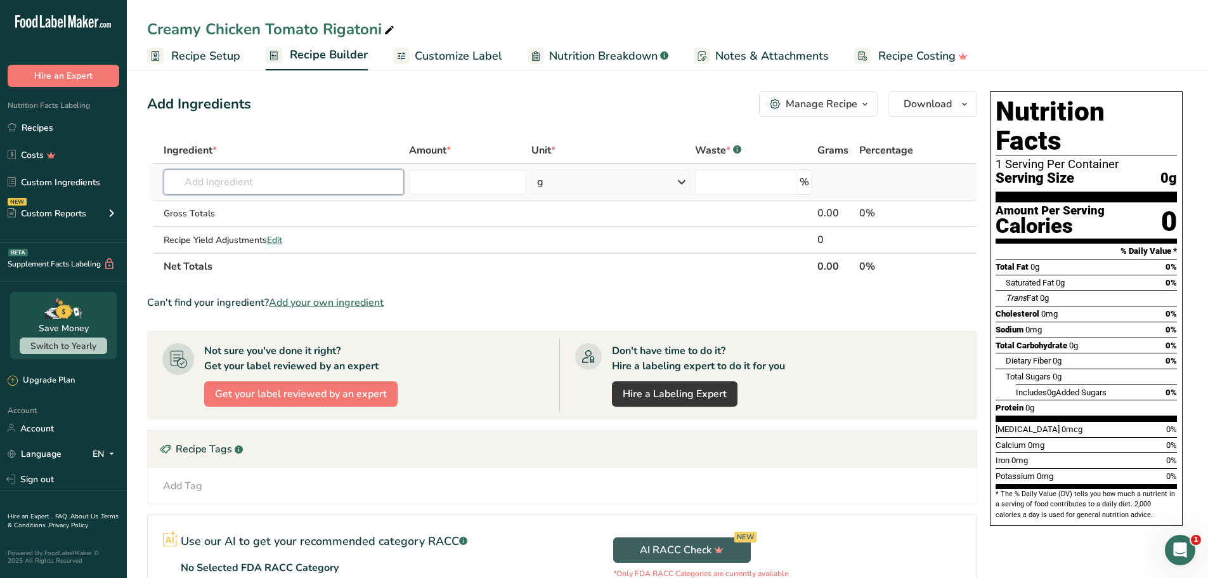
click at [272, 180] on input "text" at bounding box center [284, 181] width 240 height 25
click at [266, 172] on input "text" at bounding box center [284, 181] width 240 height 25
paste input "Chicken breast Chicken, broiler or fryers, breast, skinless, boneless, meat onl…"
type input "Chicken breast Chicken, broiler or fryers, breast, skinless, boneless, meat onl…"
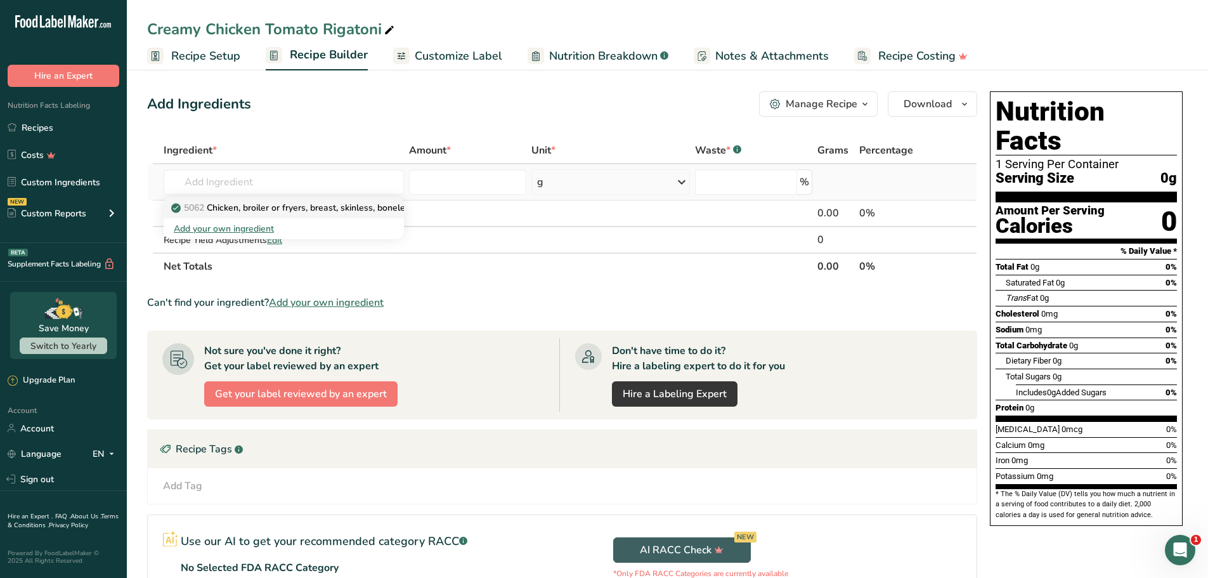
click at [259, 207] on p "5062 Chicken, broiler or fryers, breast, skinless, boneless, meat only, raw" at bounding box center [326, 207] width 305 height 13
type input "Chicken, broiler or fryers, breast, skinless, boneless, meat only, raw"
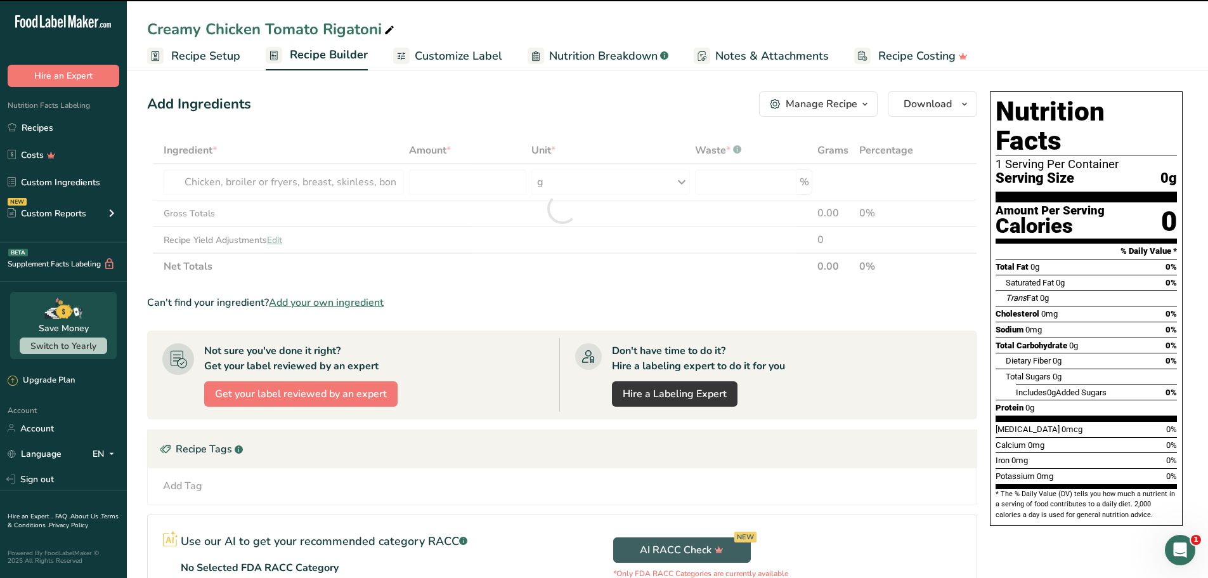
type input "0"
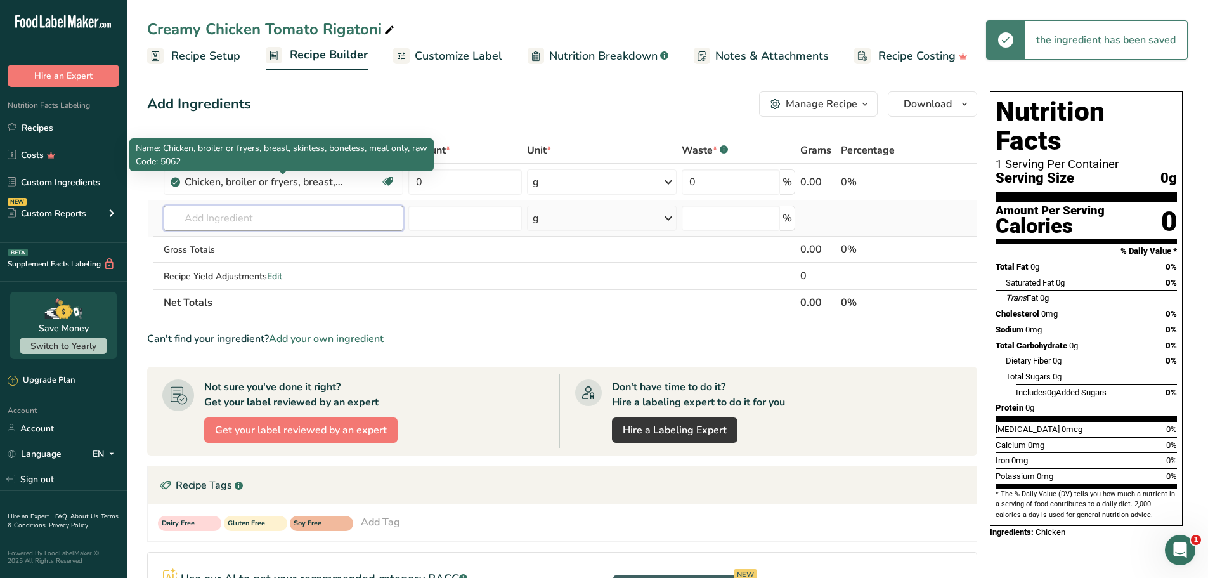
click at [236, 219] on input "text" at bounding box center [284, 217] width 240 height 25
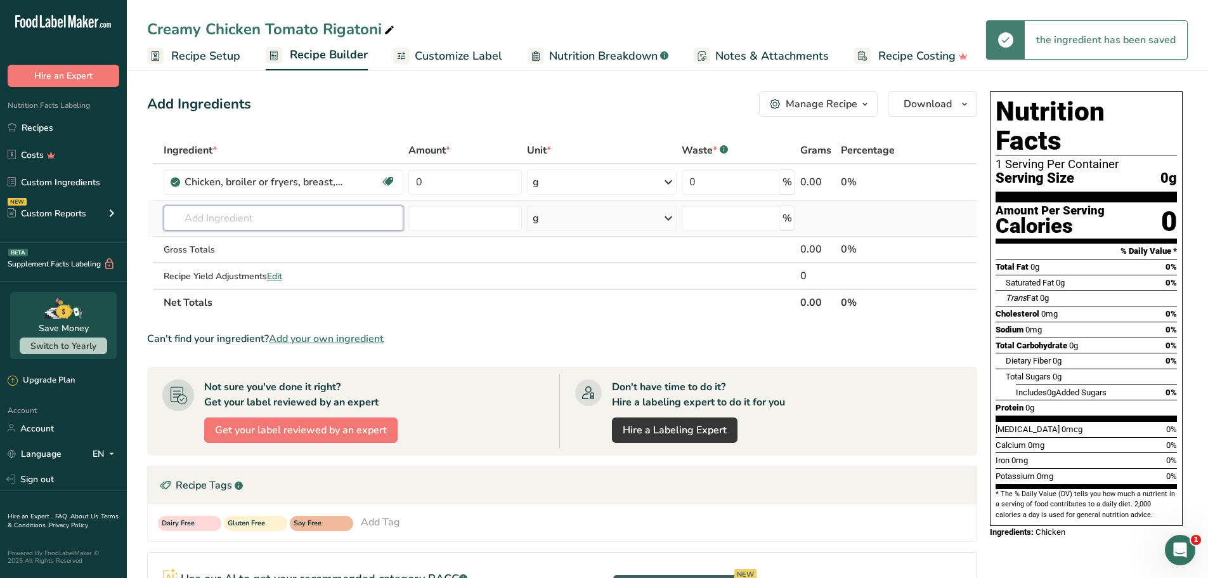
paste input "Rigatoni pasta"
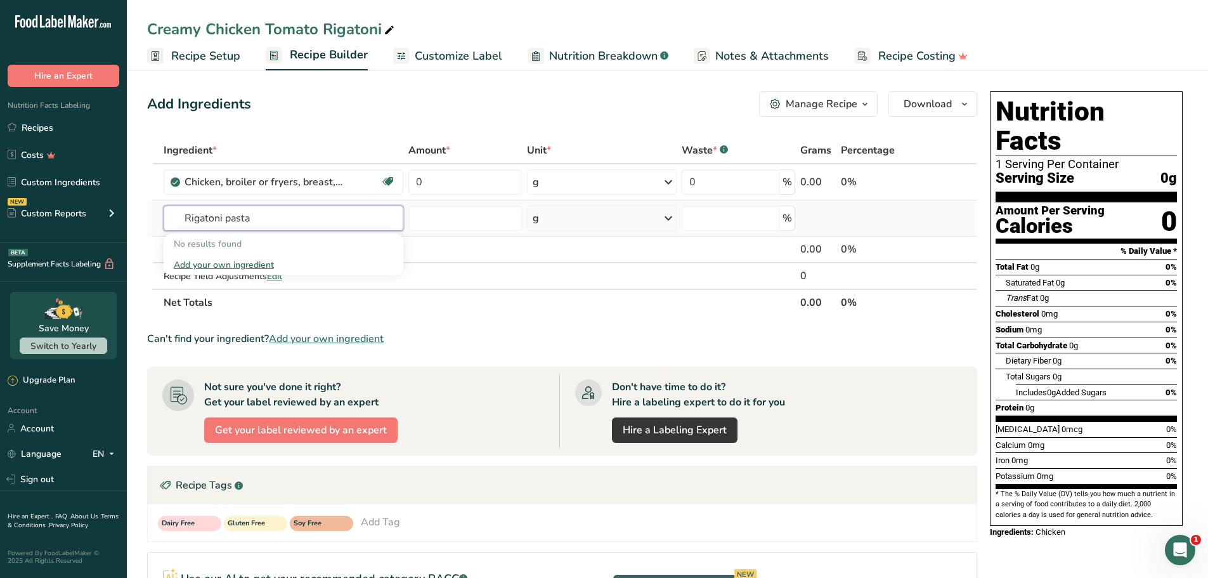
click at [289, 217] on input "Rigatoni pasta" at bounding box center [284, 217] width 240 height 25
drag, startPoint x: 286, startPoint y: 217, endPoint x: 90, endPoint y: 223, distance: 196.0
click at [90, 223] on div ".a-20{fill:#fff;} Hire an Expert Nutrition Facts Labeling Recipes Costs Custom …" at bounding box center [604, 393] width 1208 height 786
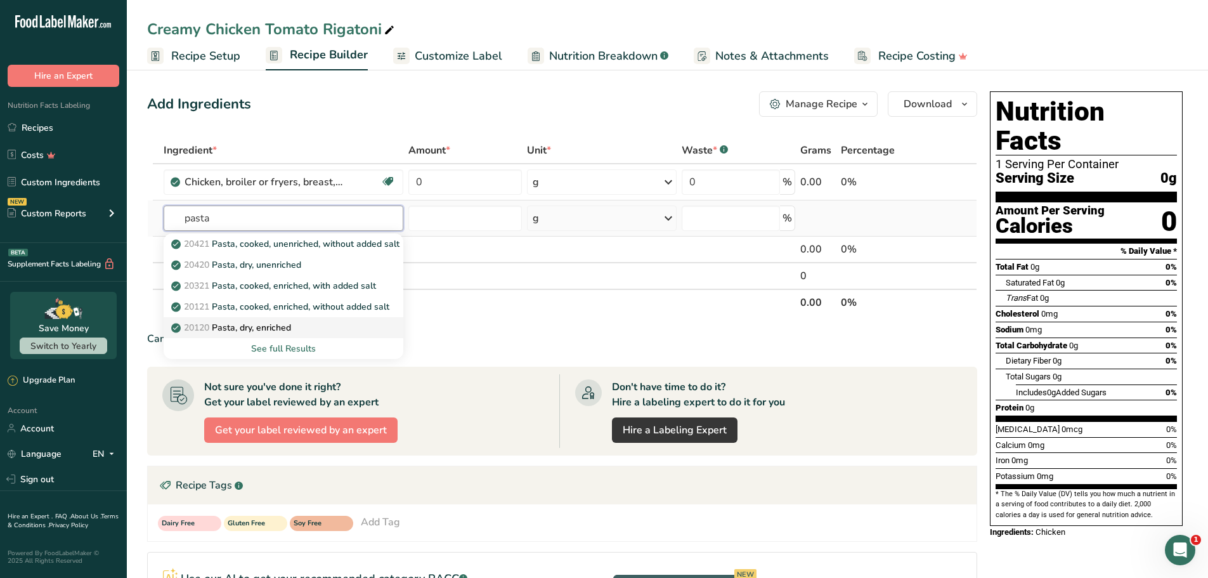
type input "pasta"
click at [271, 329] on p "20120 Pasta, dry, enriched" at bounding box center [232, 327] width 117 height 13
type input "Pasta, dry, enriched"
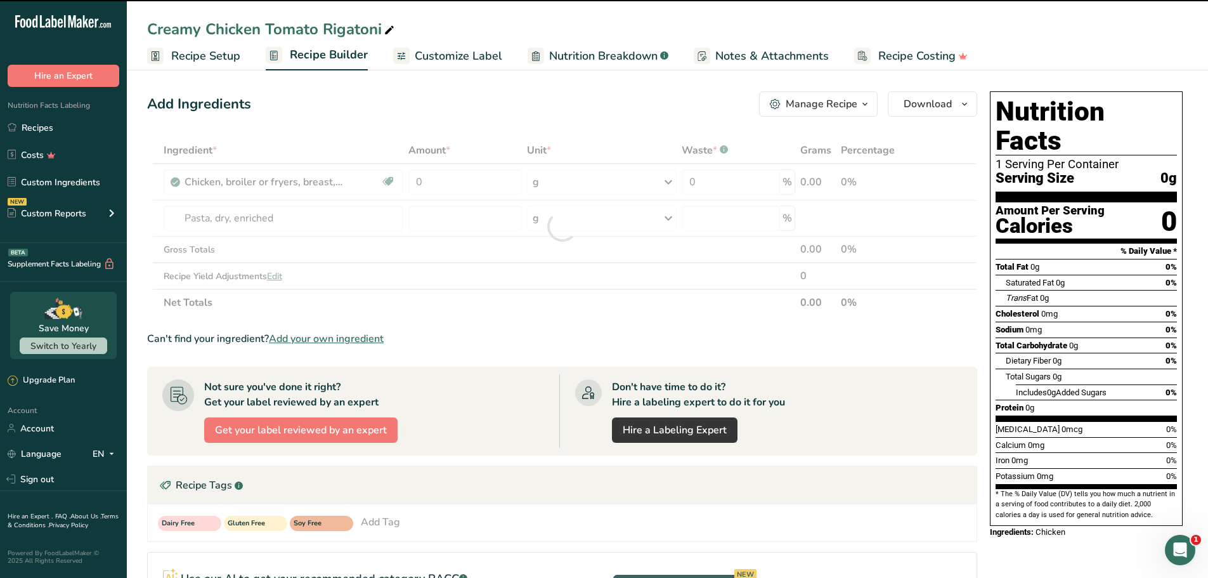
type input "0"
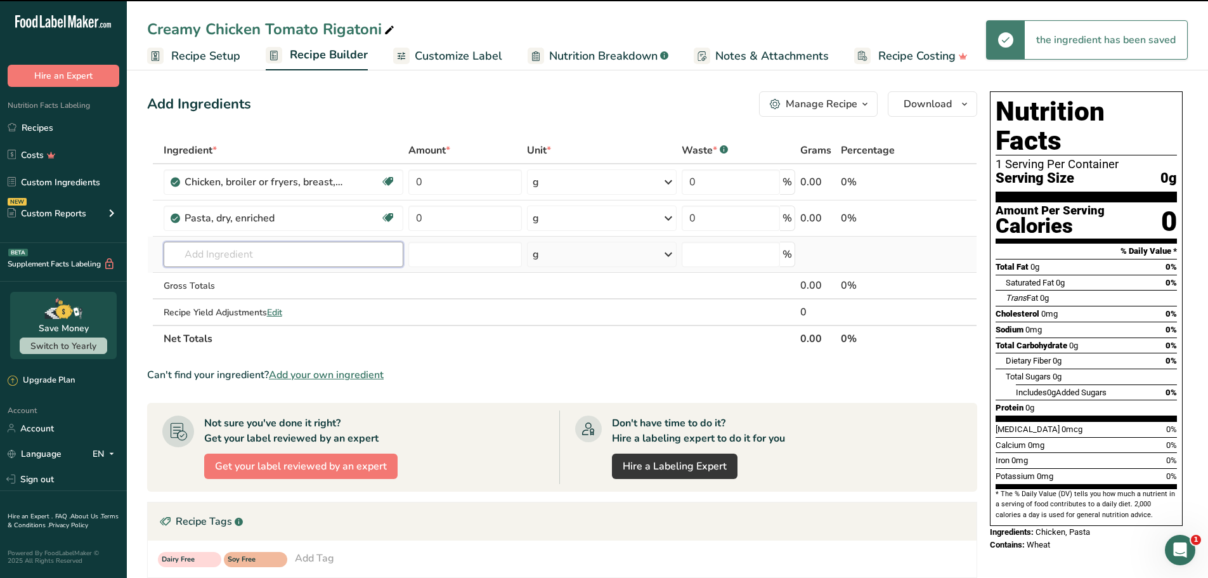
click at [252, 260] on input "text" at bounding box center [284, 254] width 240 height 25
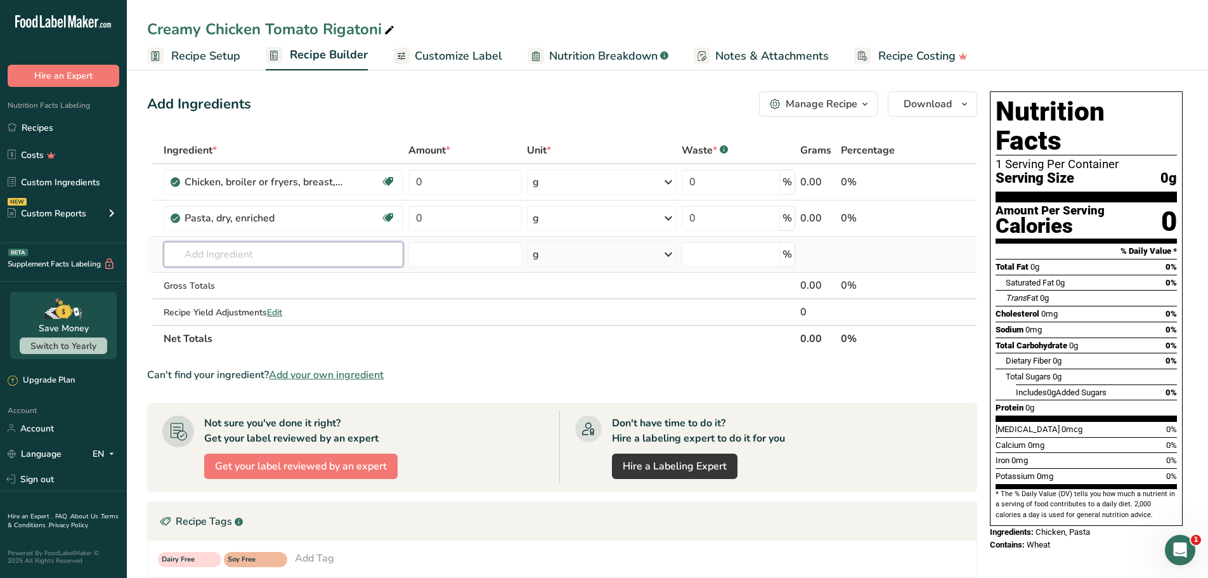
click at [283, 243] on input "text" at bounding box center [284, 254] width 240 height 25
paste input "Shallots"
type input "Shallots"
click at [242, 286] on p "11677 Shallots, raw" at bounding box center [220, 279] width 92 height 13
type input "Shallots, raw"
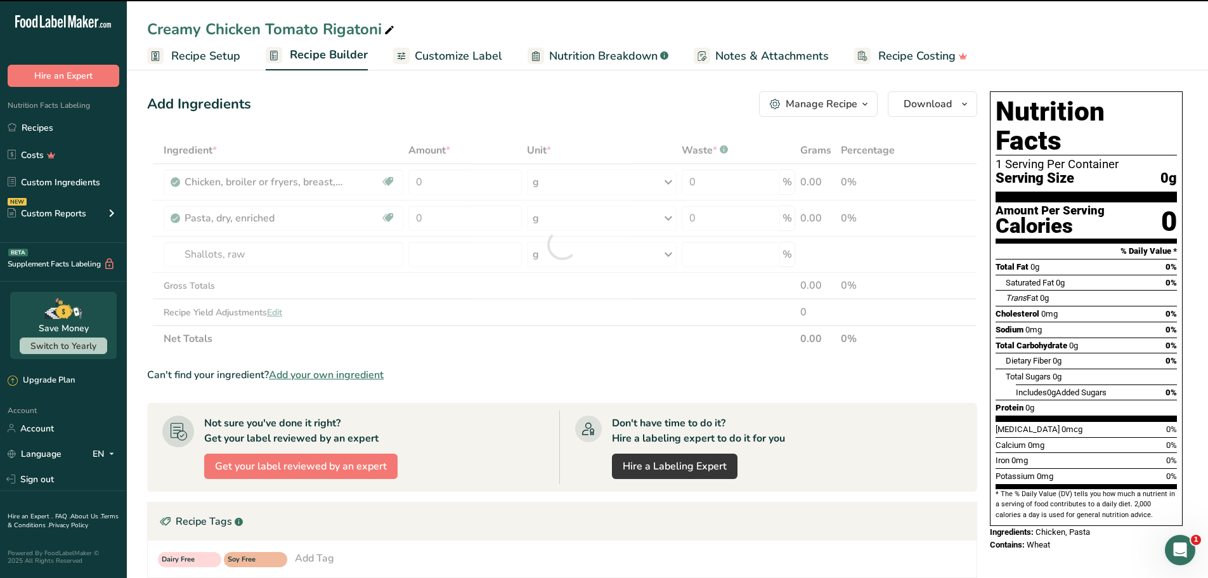
type input "0"
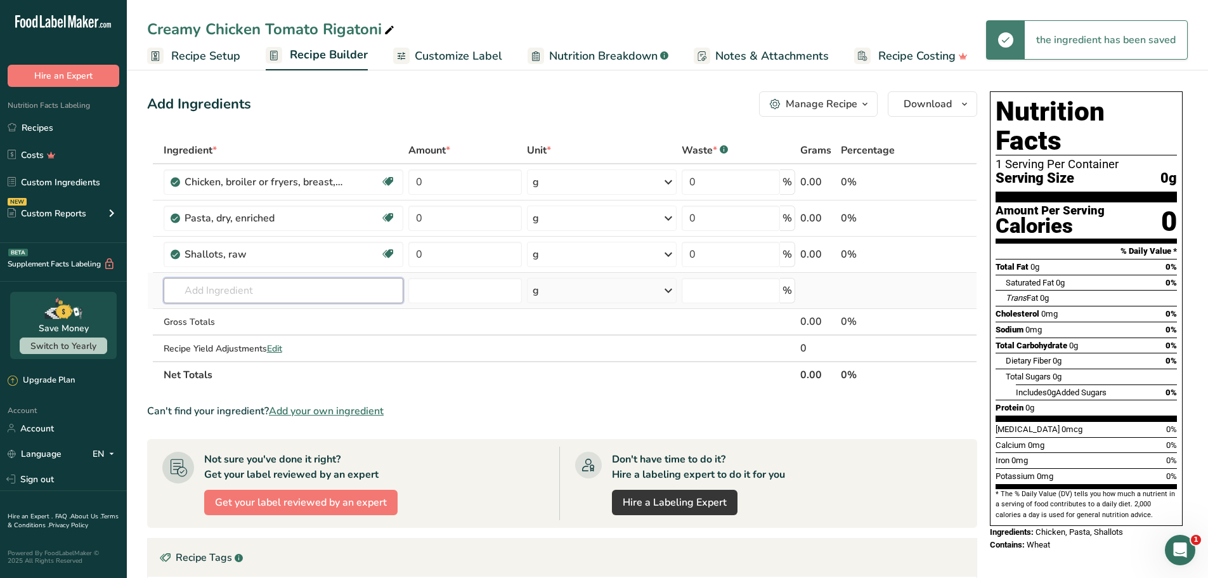
click at [277, 292] on input "text" at bounding box center [284, 290] width 240 height 25
paste input "Onion"
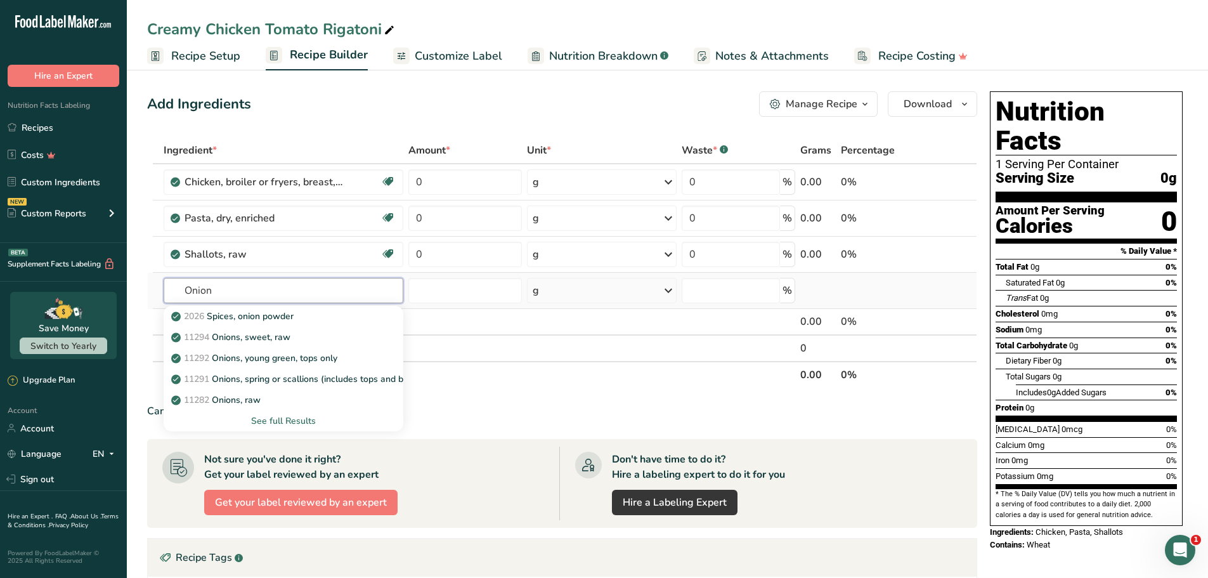
type input "Onion"
click at [278, 417] on div "See full Results" at bounding box center [284, 420] width 220 height 13
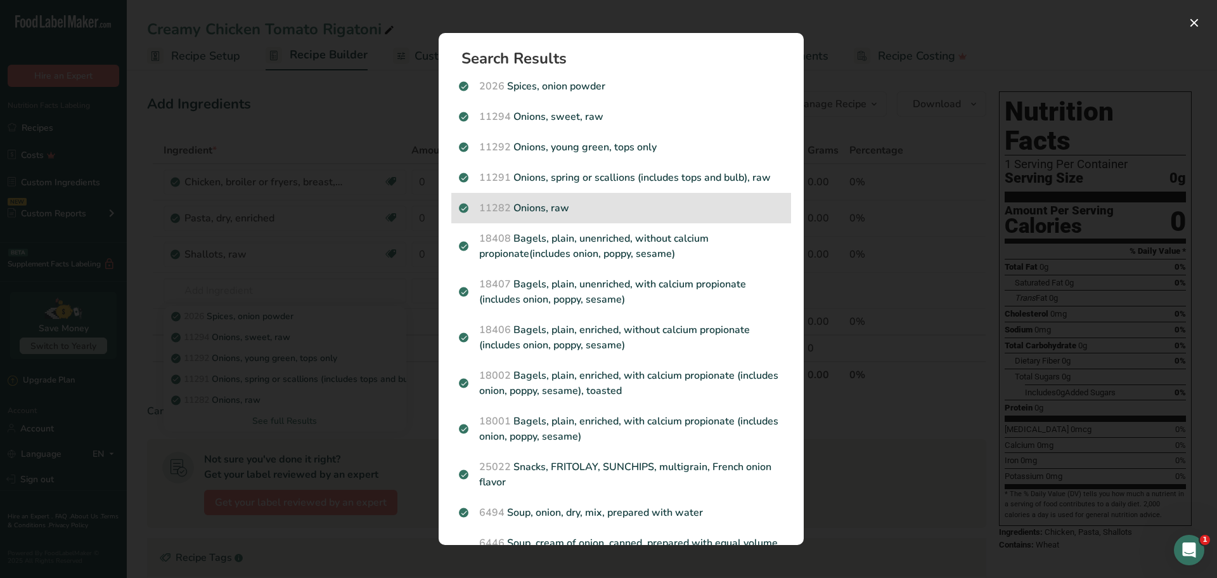
click at [560, 212] on p "11282 Onions, raw" at bounding box center [621, 207] width 325 height 15
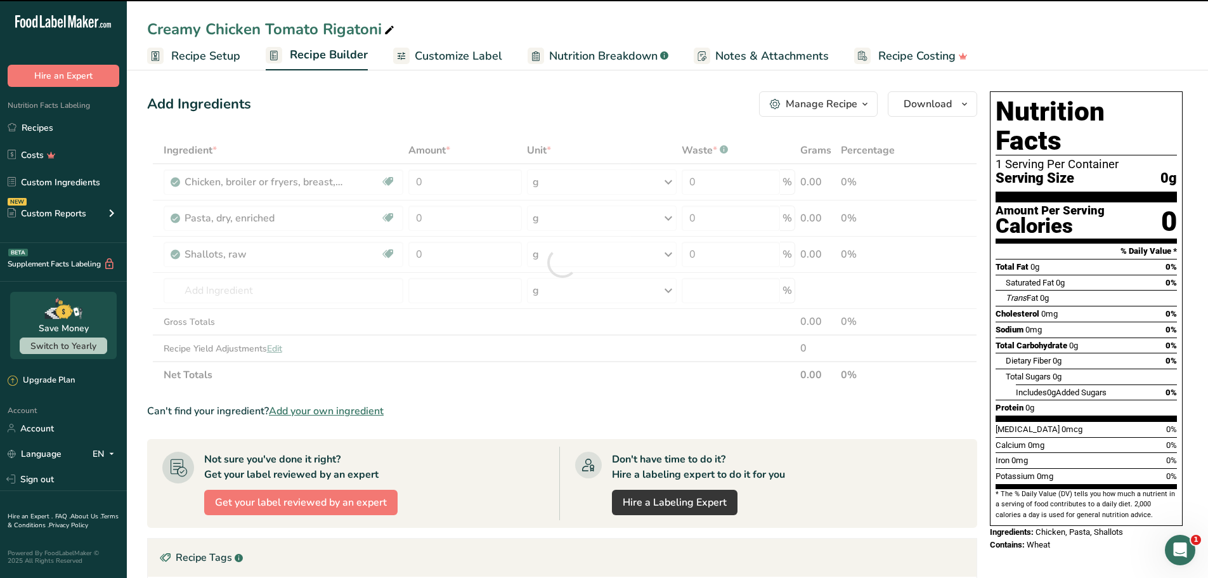
type input "0"
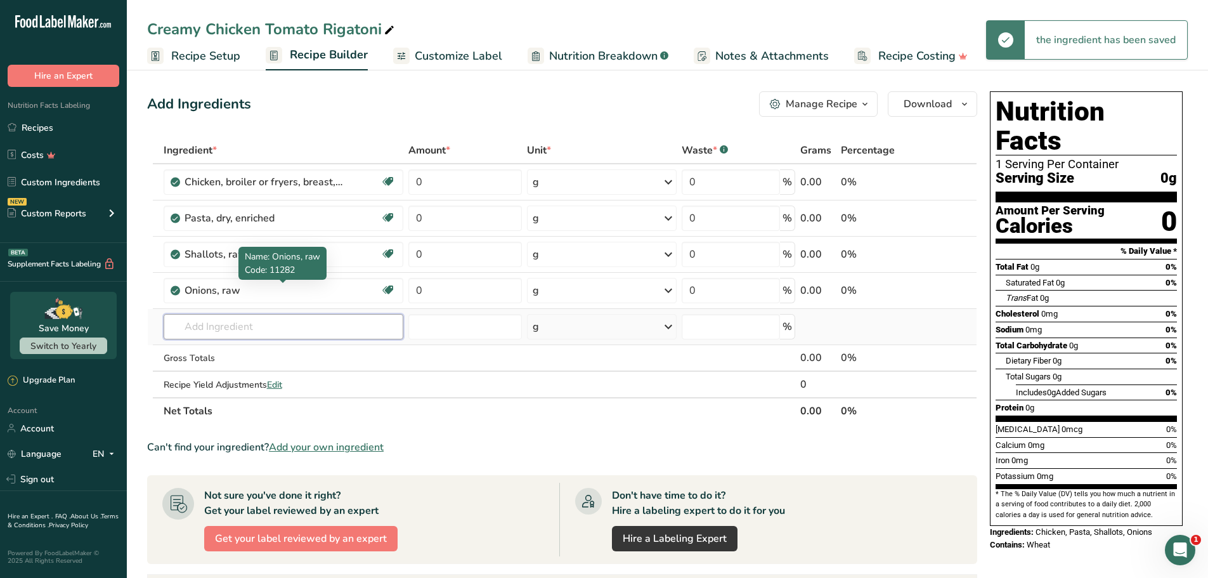
click at [248, 334] on input "text" at bounding box center [284, 326] width 240 height 25
paste input "Garlic"
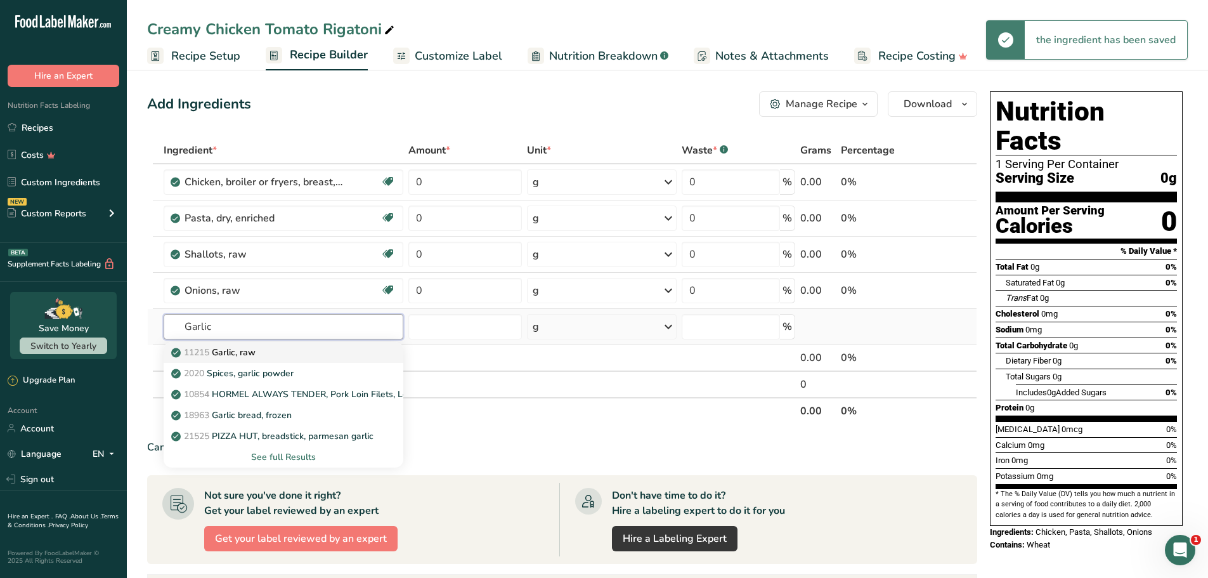
type input "Garlic"
click at [246, 354] on p "11215 Garlic, raw" at bounding box center [215, 352] width 82 height 13
type input "Garlic, raw"
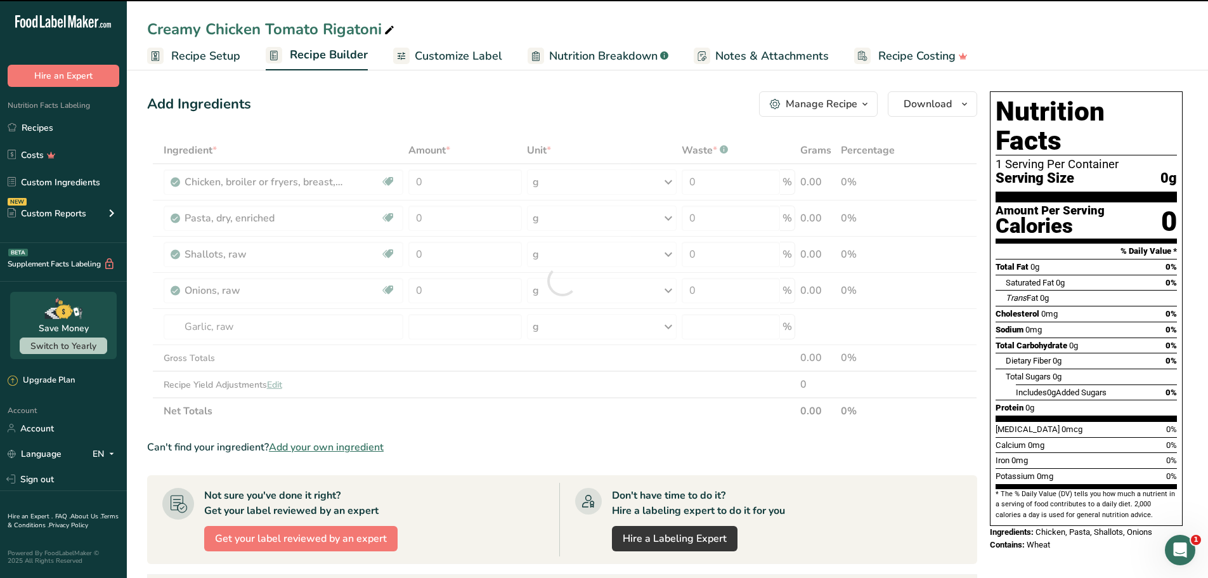
type input "0"
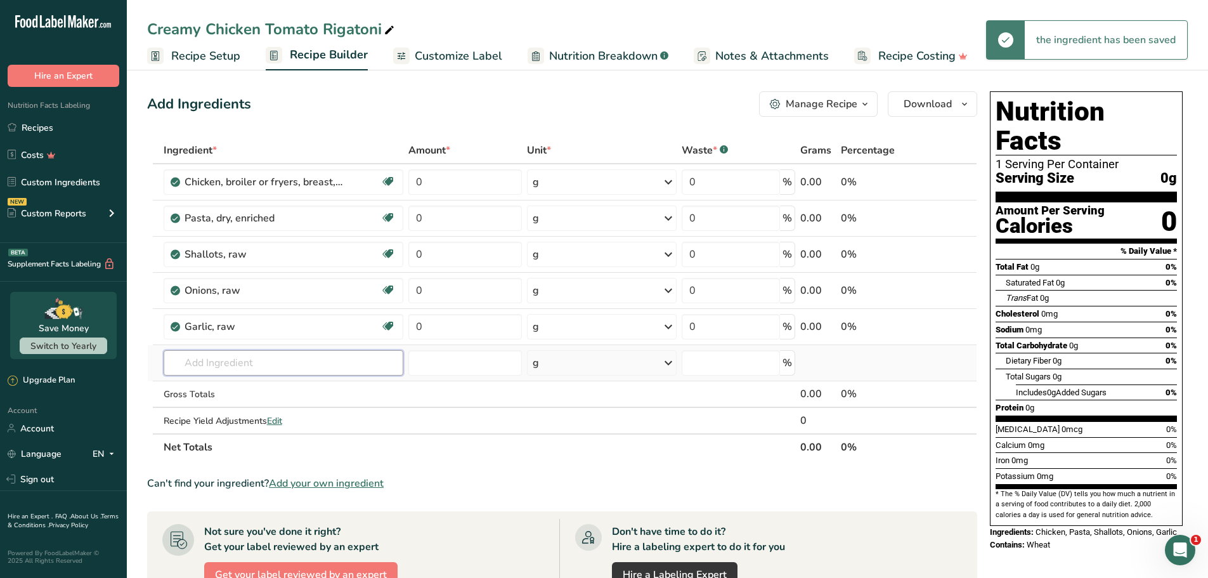
click at [298, 351] on input "text" at bounding box center [284, 362] width 240 height 25
paste input "Lite cream"
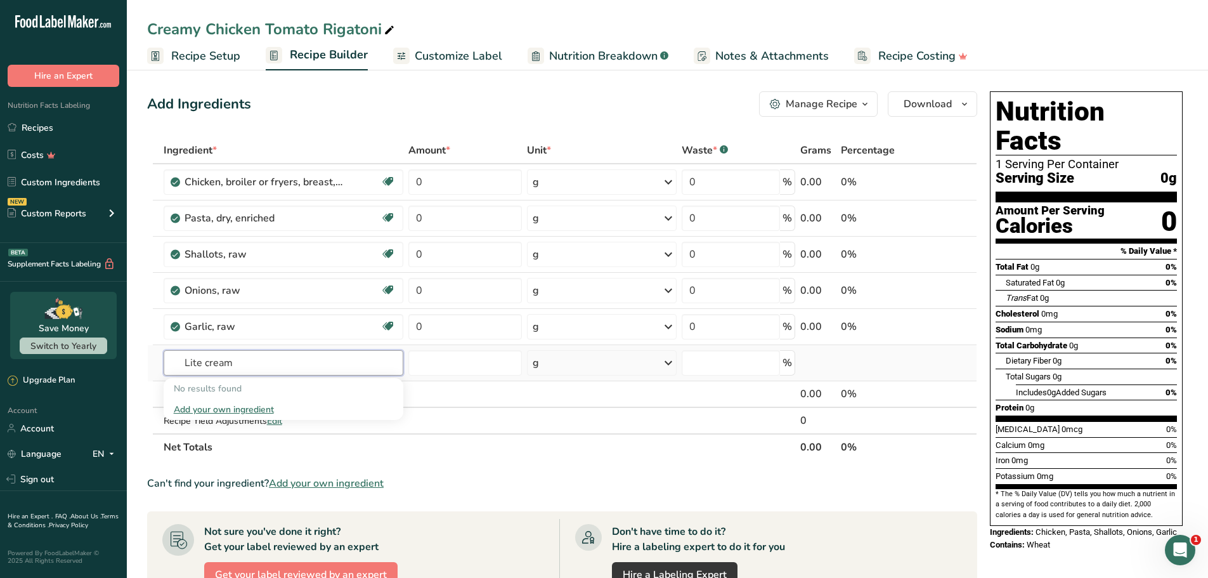
click at [193, 362] on input "Lite cream" at bounding box center [284, 362] width 240 height 25
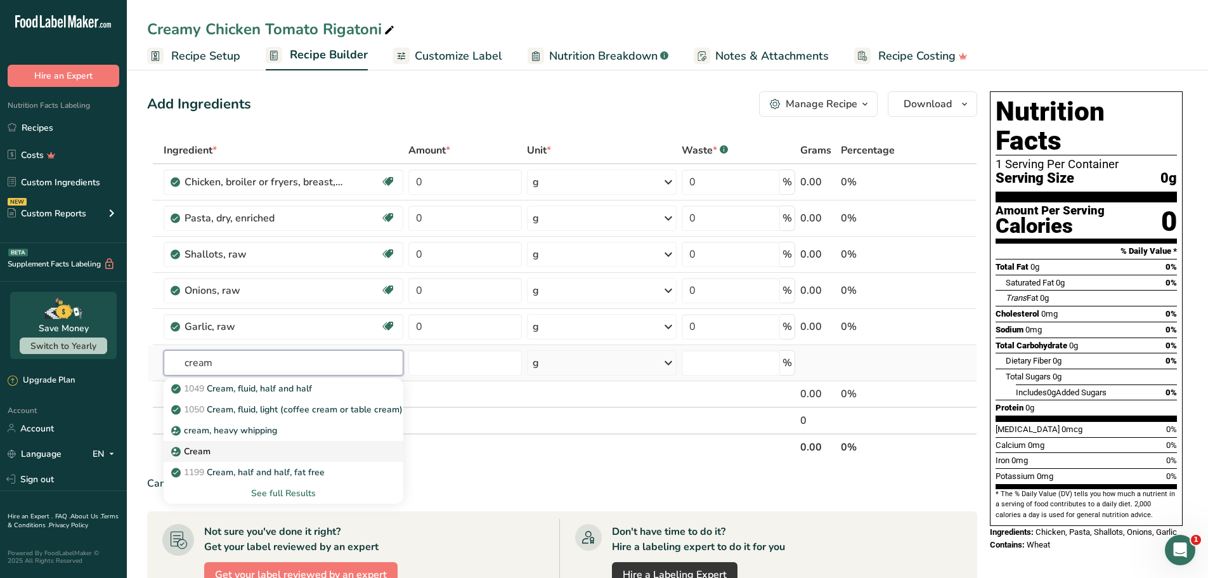
type input "cream"
click at [224, 456] on div "Cream" at bounding box center [274, 450] width 200 height 13
type input "Cream"
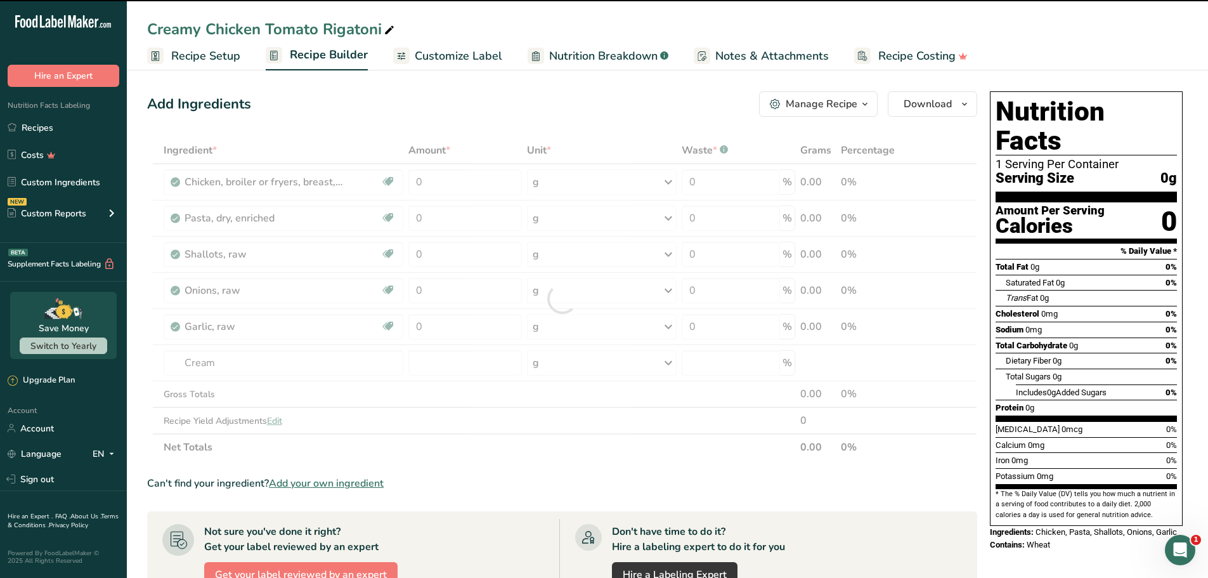
type input "0"
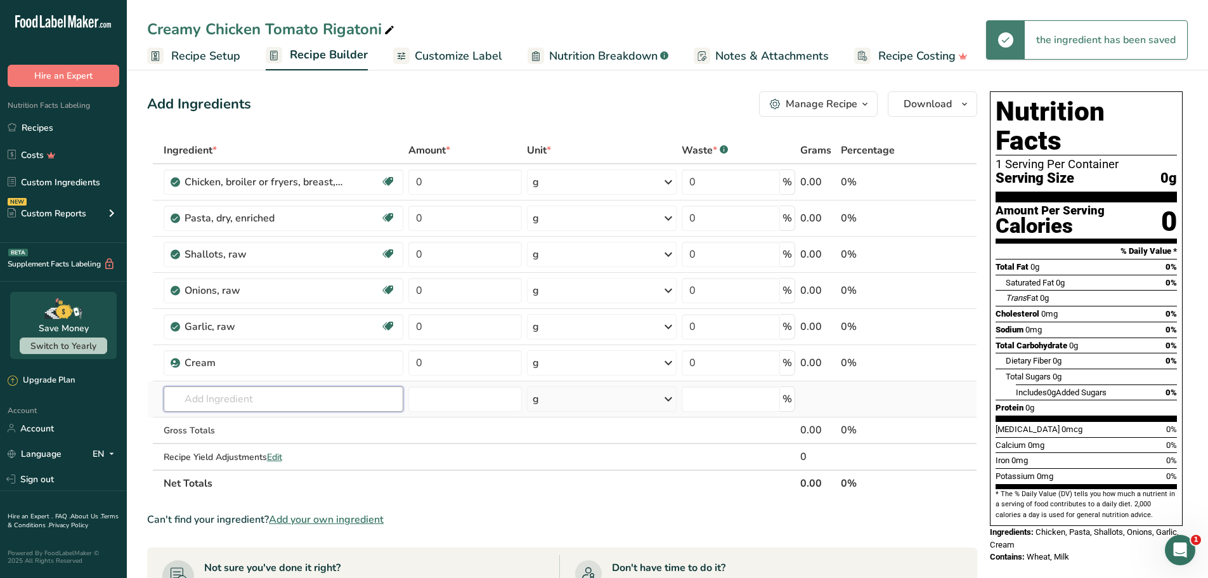
click at [304, 392] on input "text" at bounding box center [284, 398] width 240 height 25
paste input "Parmesan cheese"
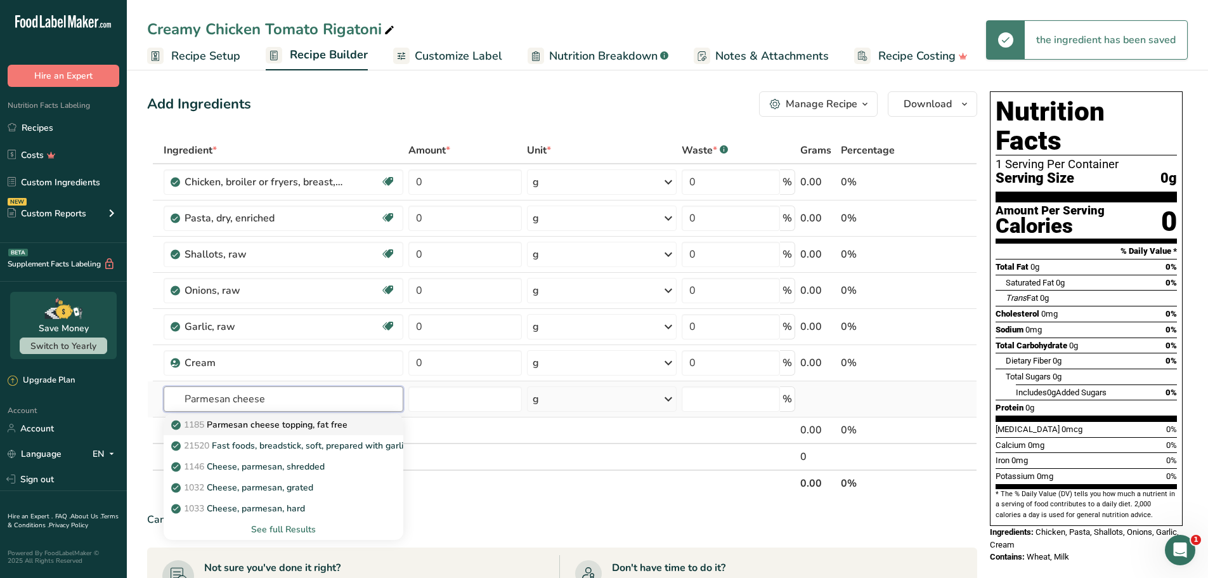
type input "Parmesan cheese"
click at [281, 429] on p "1185 Parmesan cheese topping, fat free" at bounding box center [261, 424] width 174 height 13
type input "Parmesan cheese topping, fat free"
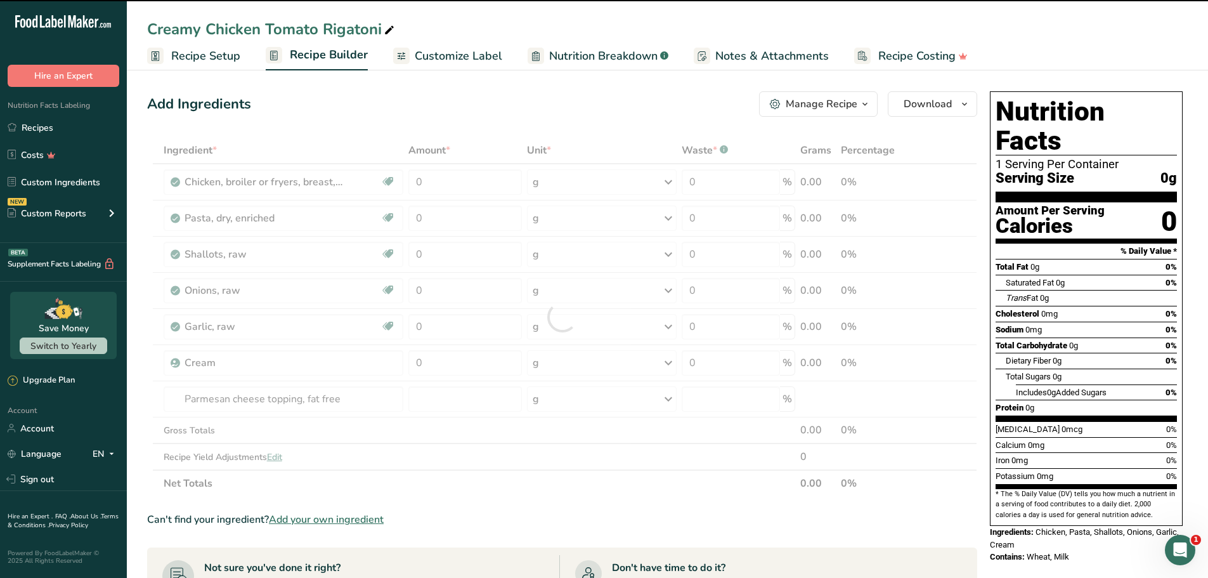
type input "0"
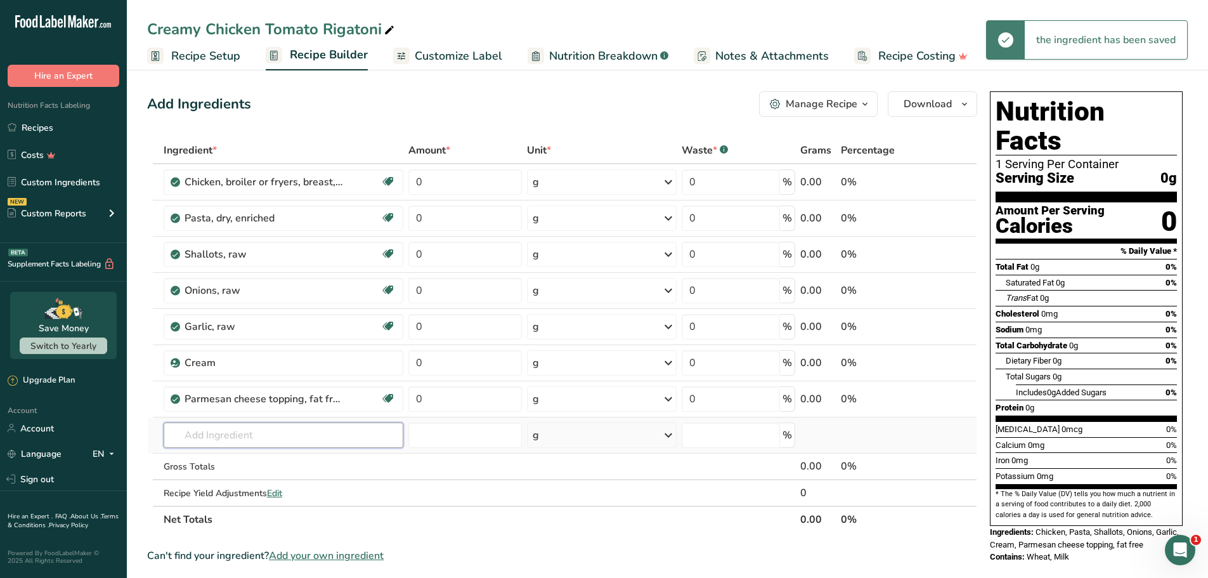
click at [309, 429] on input "text" at bounding box center [284, 434] width 240 height 25
paste input "Avocado oil"
type input "Avocado oil"
click at [257, 463] on p "4581 Oil, avocado" at bounding box center [215, 460] width 83 height 13
type input "Oil, avocado"
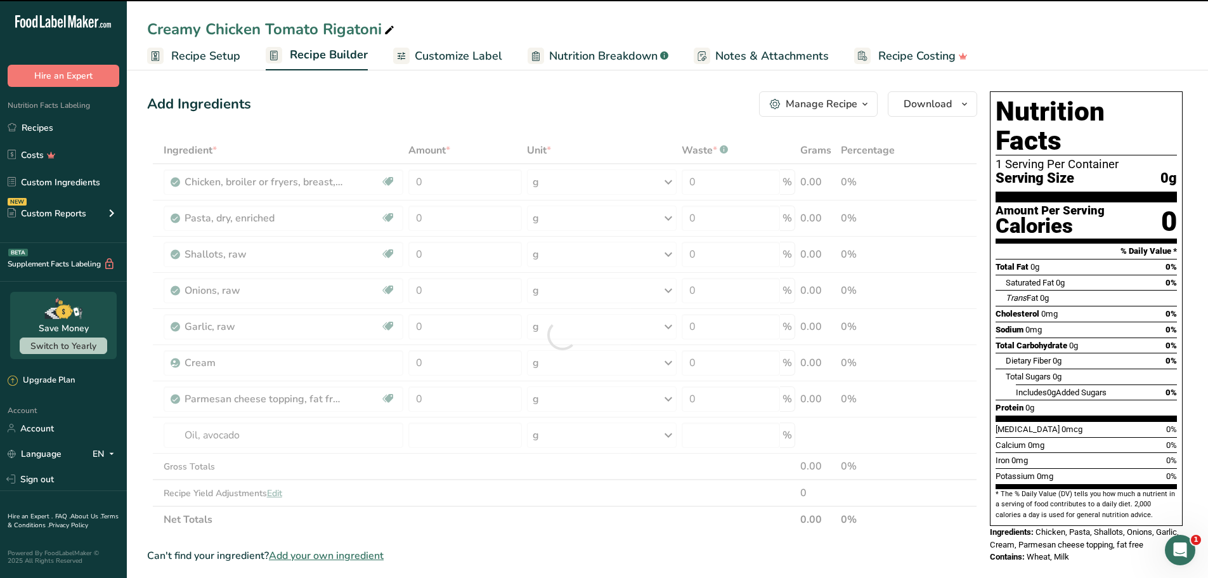
type input "0"
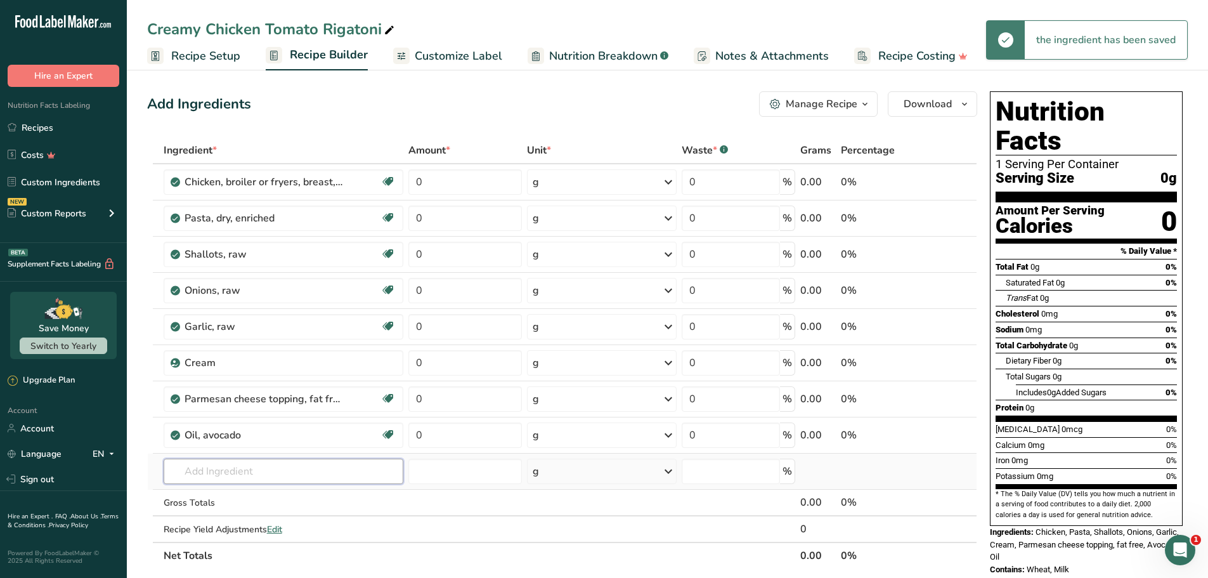
click at [236, 469] on input "text" at bounding box center [284, 470] width 240 height 25
paste input "Tomato paste"
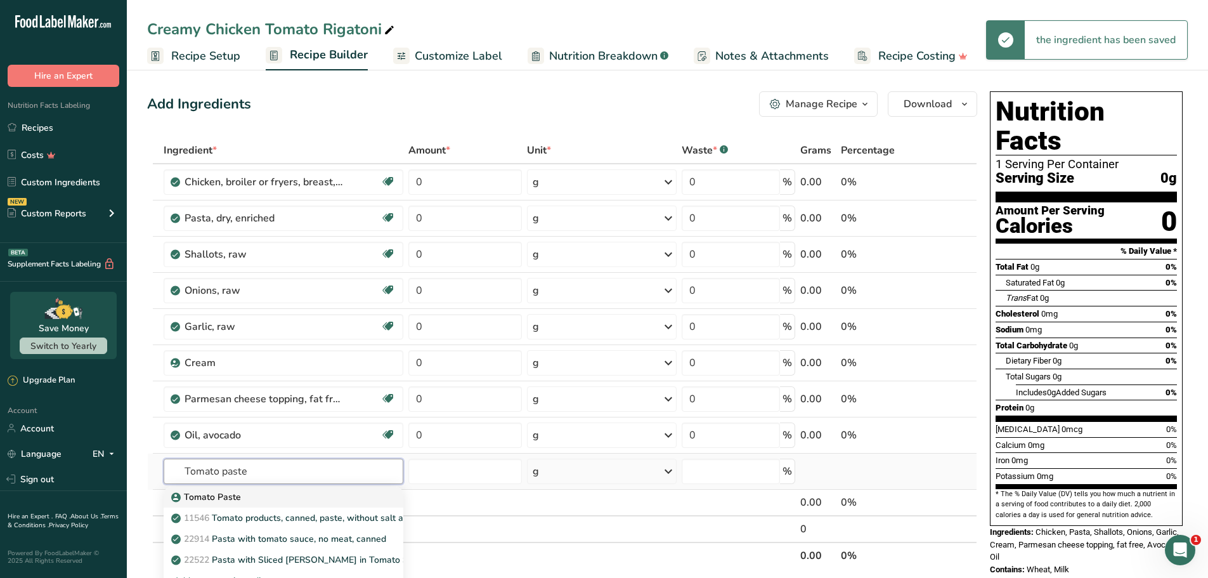
type input "Tomato paste"
click at [243, 505] on link "Tomato Paste" at bounding box center [284, 496] width 240 height 21
type input "Tomato Paste"
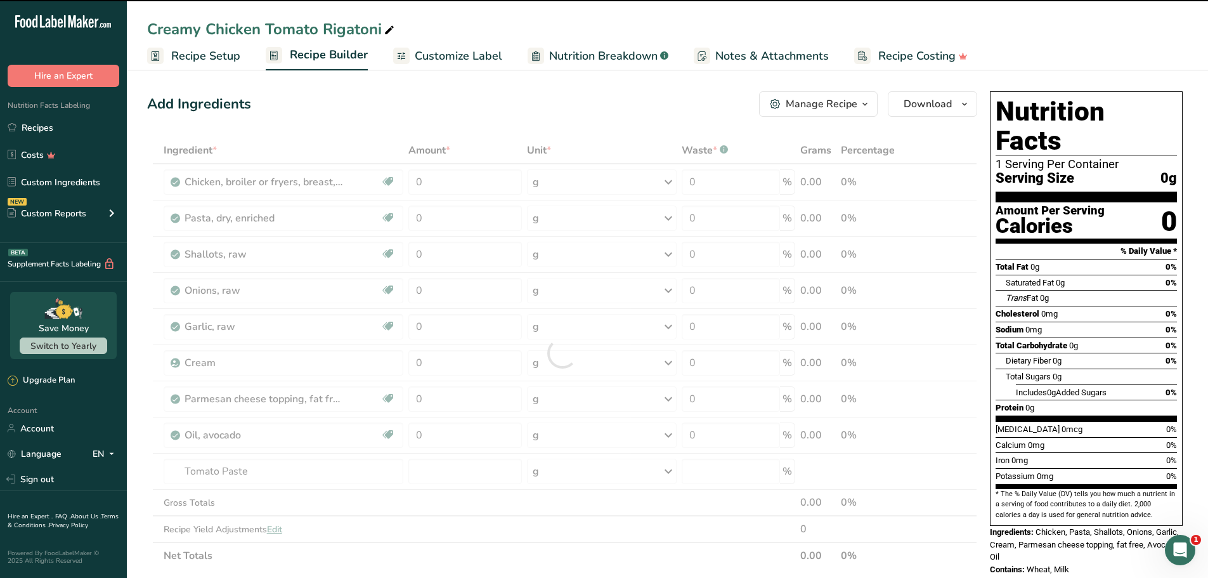
type input "0"
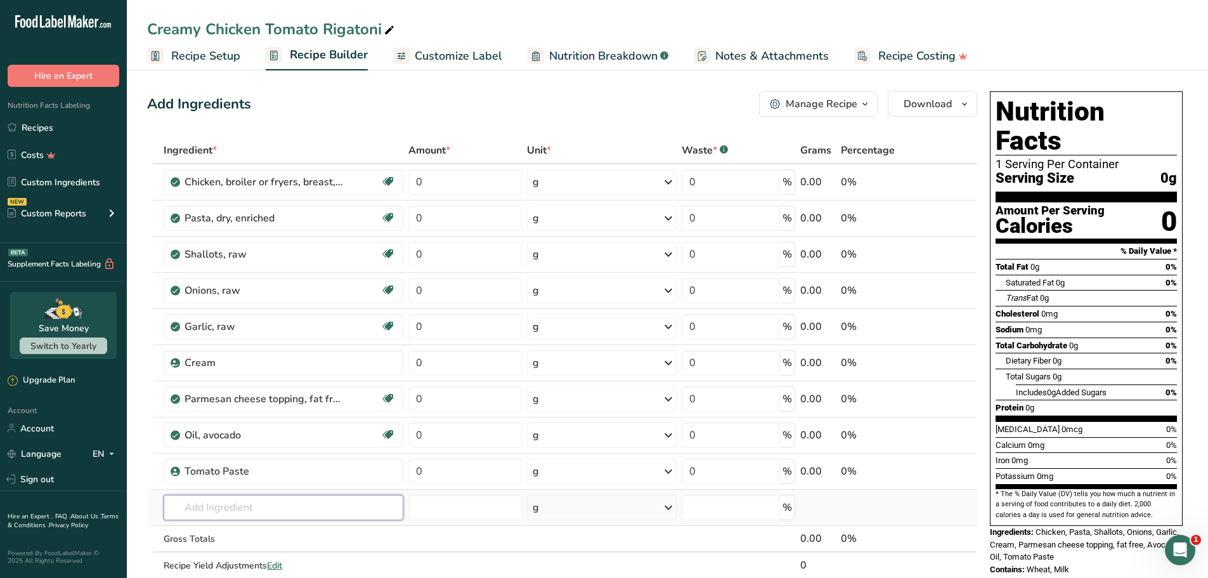
click at [213, 505] on input "text" at bounding box center [284, 506] width 240 height 25
paste input "Basil"
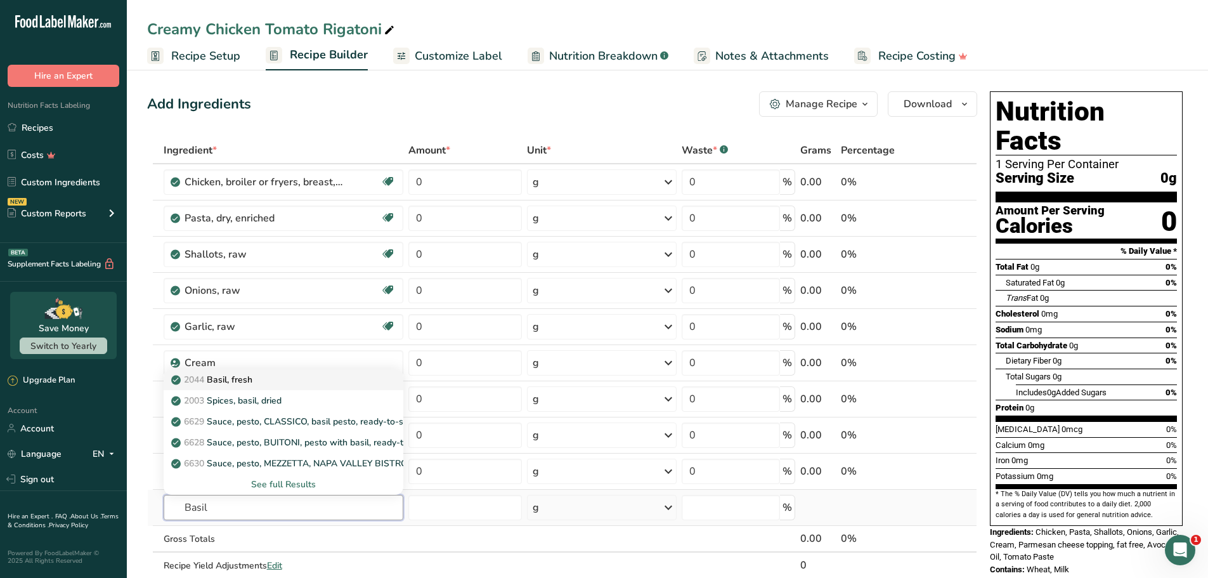
type input "Basil"
click at [230, 386] on link "2044 Basil, fresh" at bounding box center [284, 379] width 240 height 21
type input "Basil, fresh"
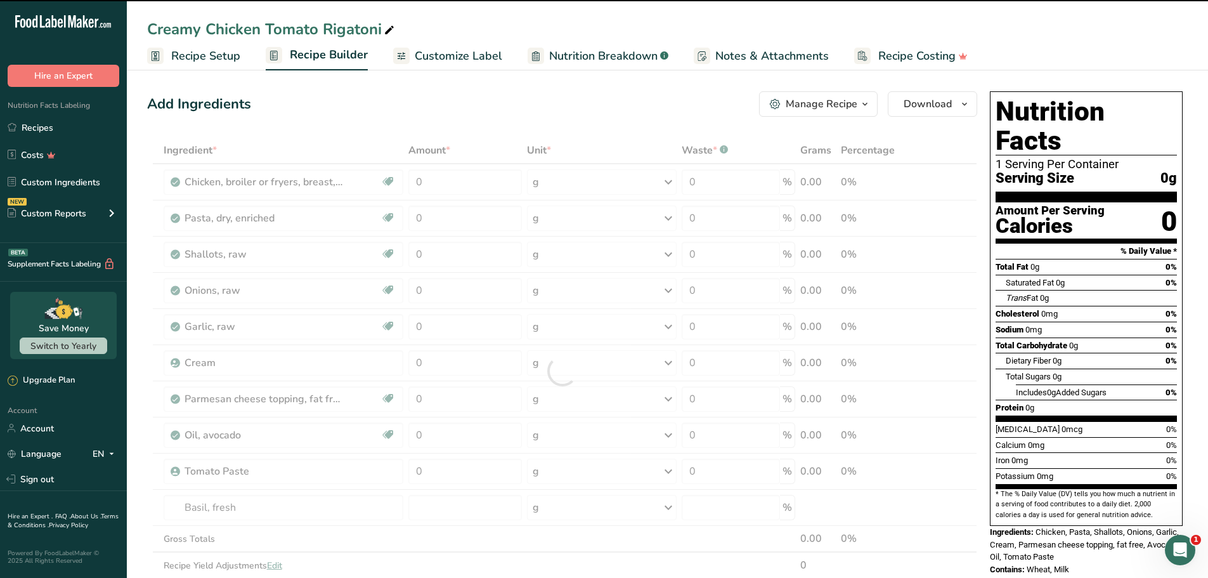
type input "0"
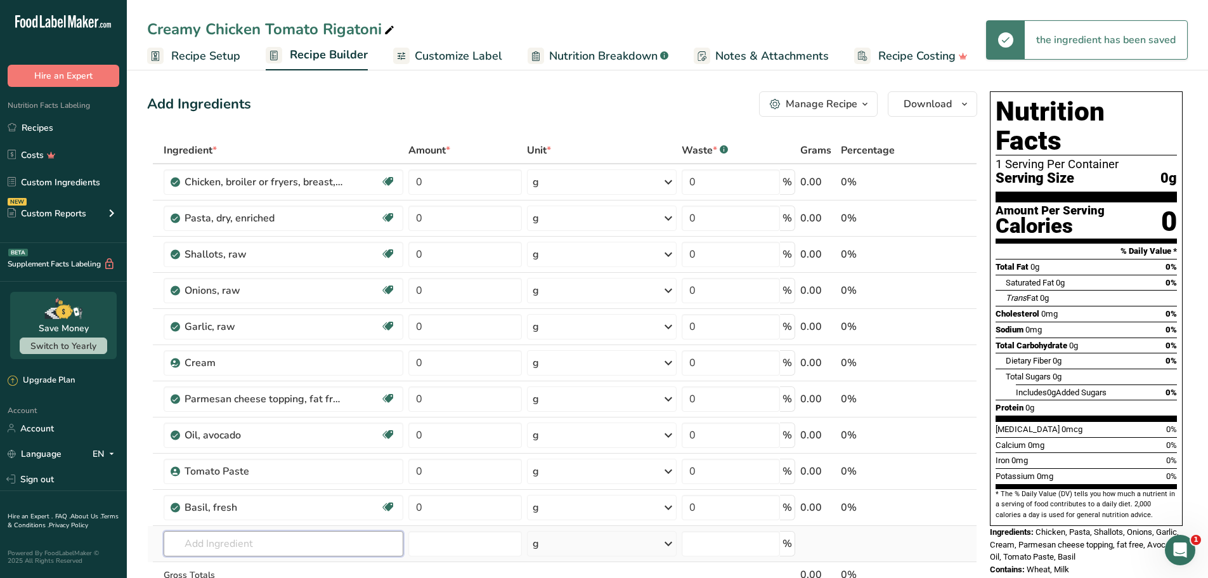
click at [257, 534] on input "text" at bounding box center [284, 543] width 240 height 25
paste input "Oregano"
type input "Oregano"
click at [228, 500] on p "2027 Spices, oregano, dried" at bounding box center [235, 499] width 122 height 13
type input "Spices, oregano, dried"
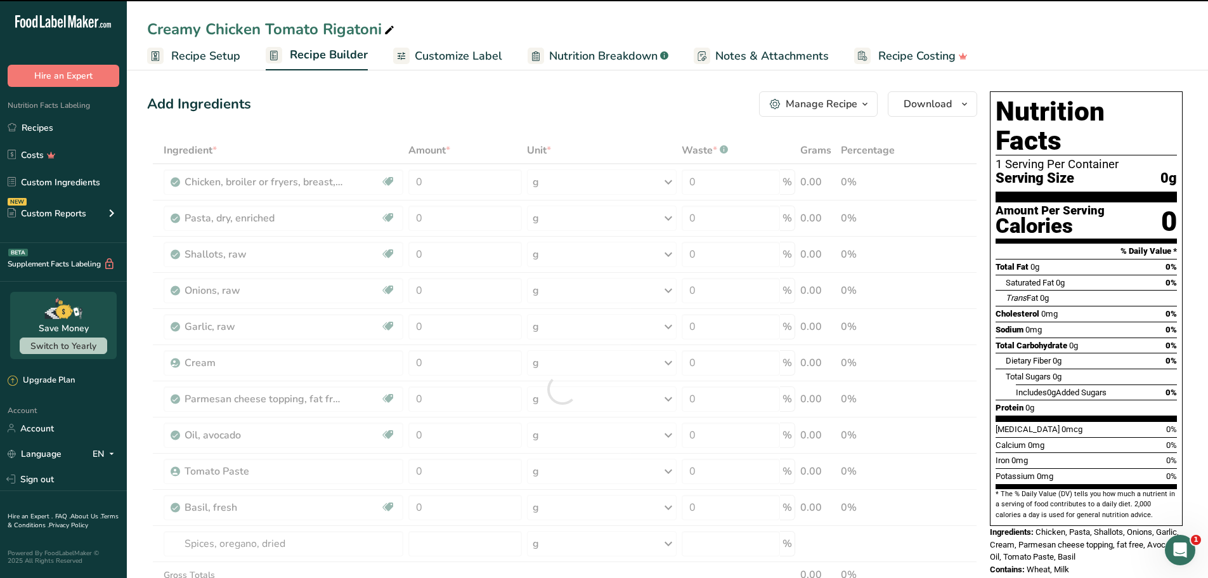
type input "0"
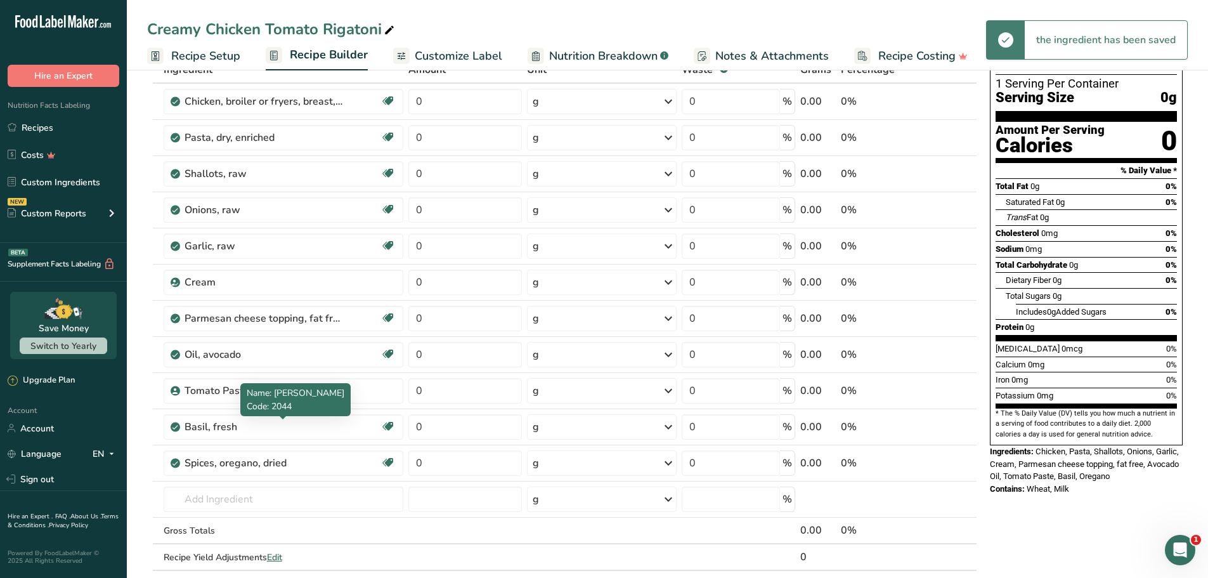
scroll to position [190, 0]
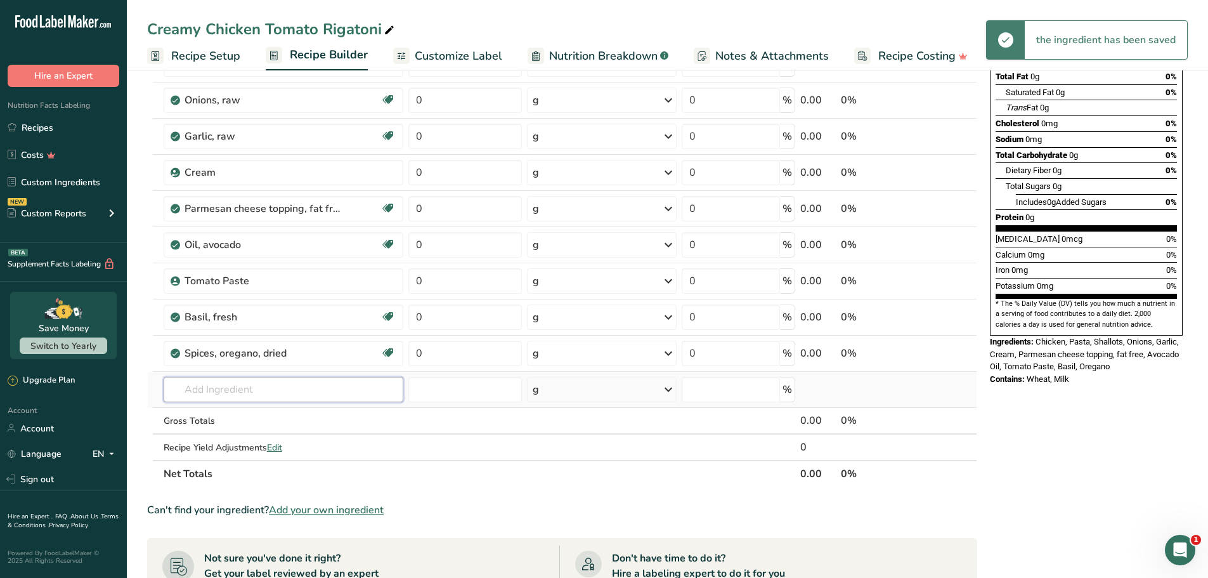
click at [227, 395] on input "text" at bounding box center [284, 389] width 240 height 25
paste input "Parsley"
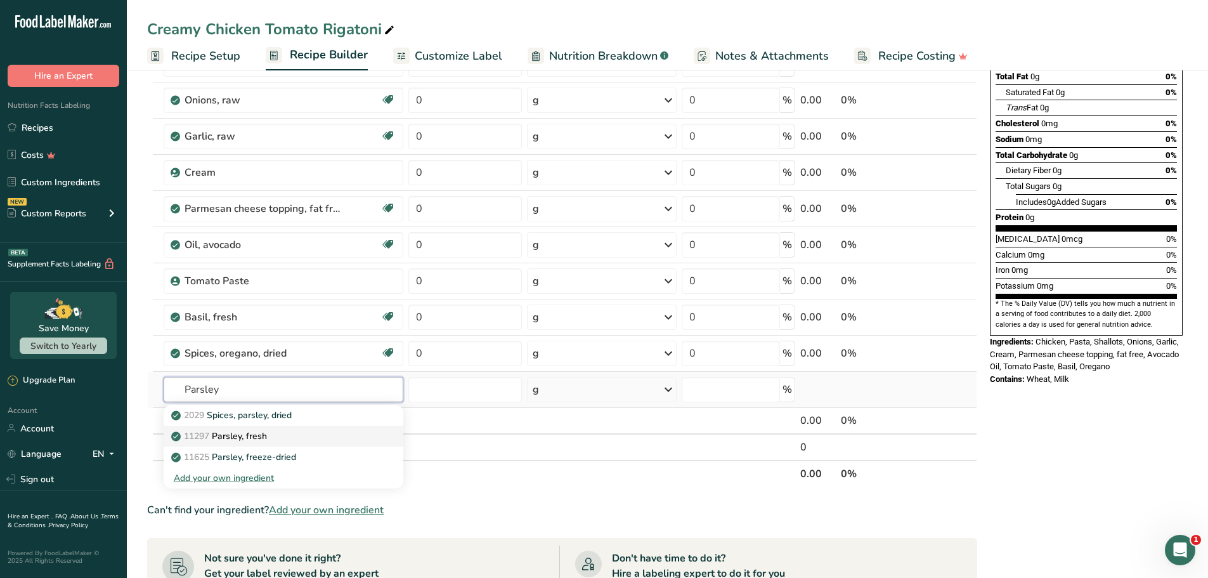
type input "Parsley"
click at [242, 437] on p "11297 [GEOGRAPHIC_DATA], fresh" at bounding box center [220, 435] width 93 height 13
type input "Parsley, fresh"
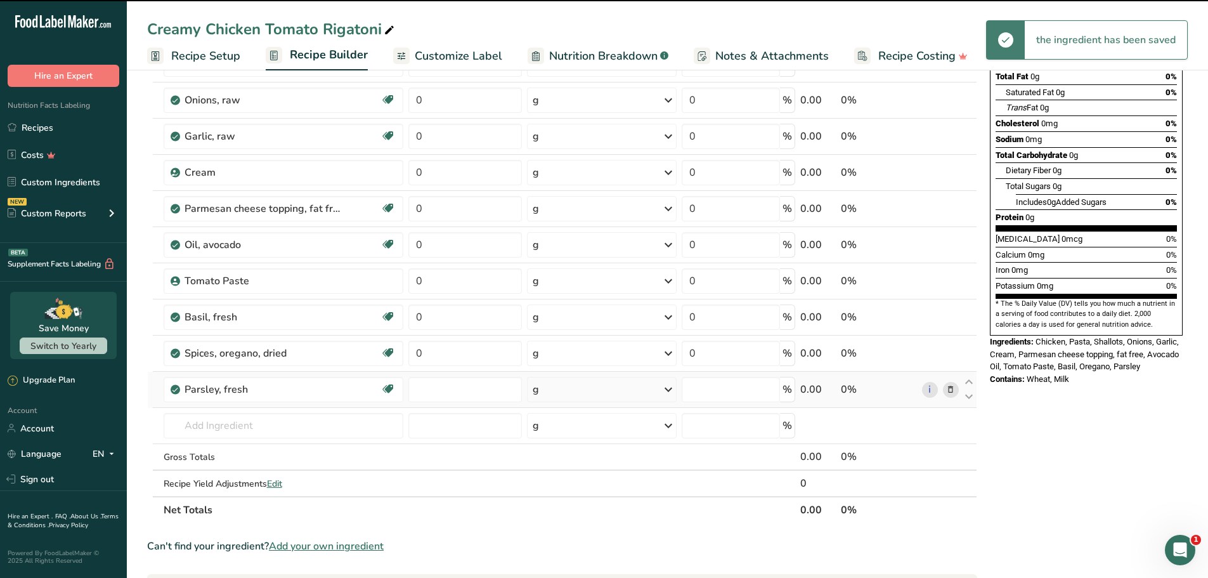
type input "0"
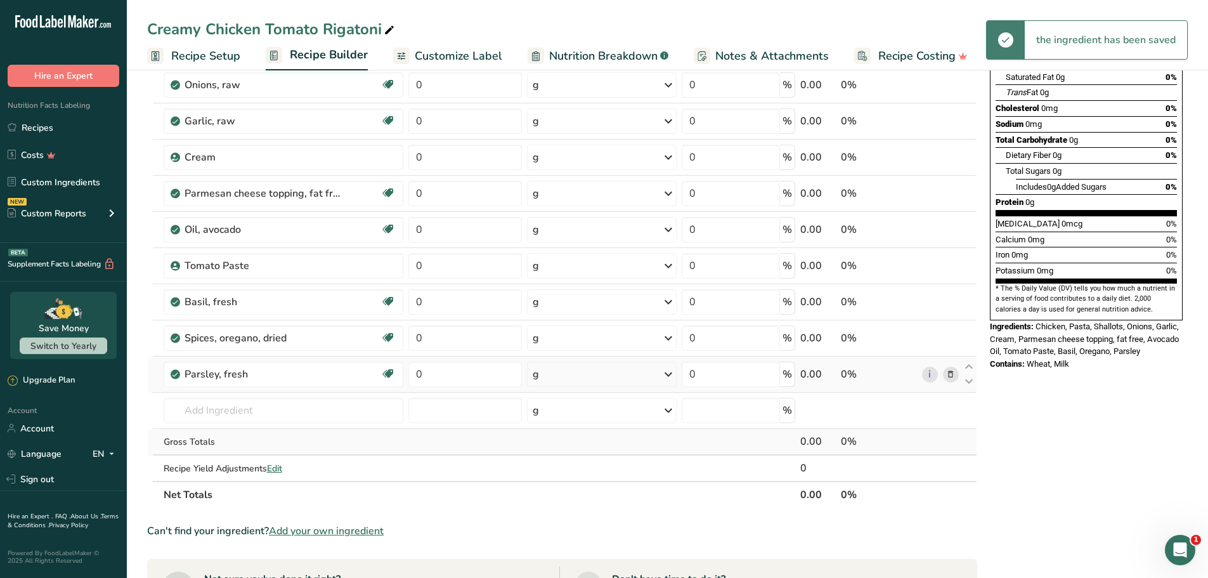
scroll to position [254, 0]
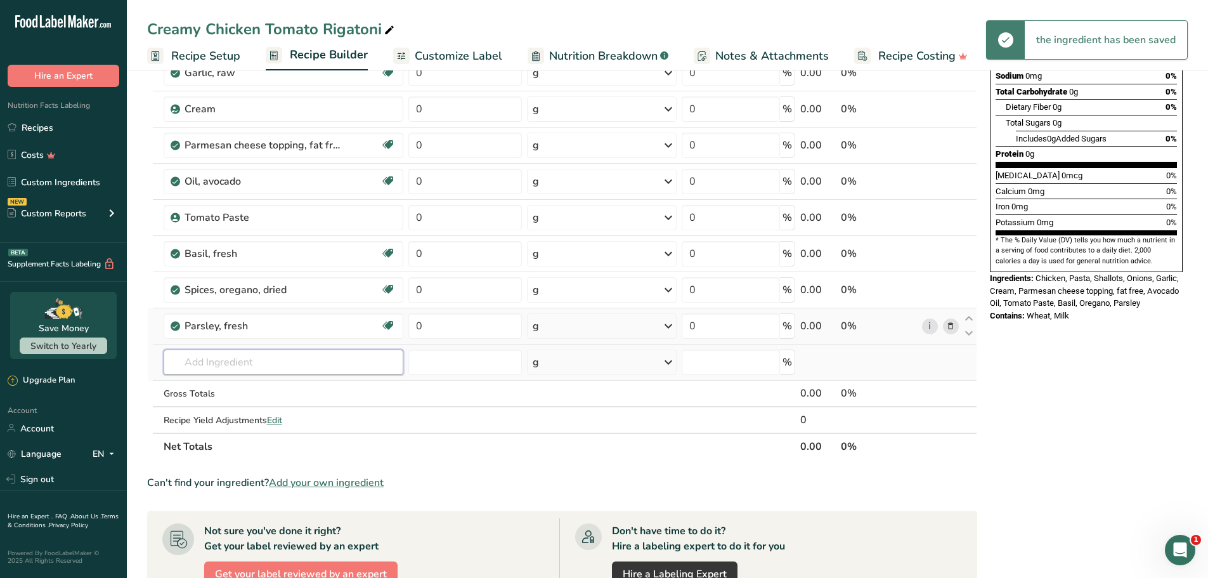
click at [236, 355] on input "text" at bounding box center [284, 361] width 240 height 25
paste input "Salt"
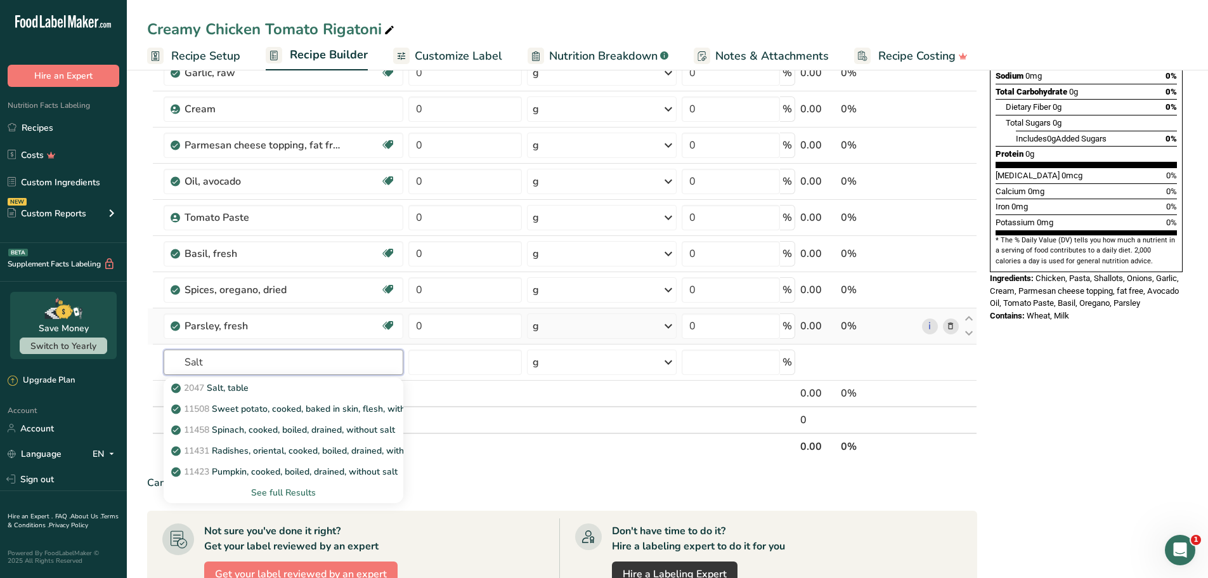
drag, startPoint x: 231, startPoint y: 357, endPoint x: 145, endPoint y: 354, distance: 86.3
click at [142, 355] on section "Add Ingredients Manage Recipe Delete Recipe Duplicate Recipe Scale Recipe Save …" at bounding box center [667, 370] width 1081 height 1116
type input "kosh"
click at [205, 387] on p "Kosher Salt" at bounding box center [203, 387] width 58 height 13
type input "Kosher Salt"
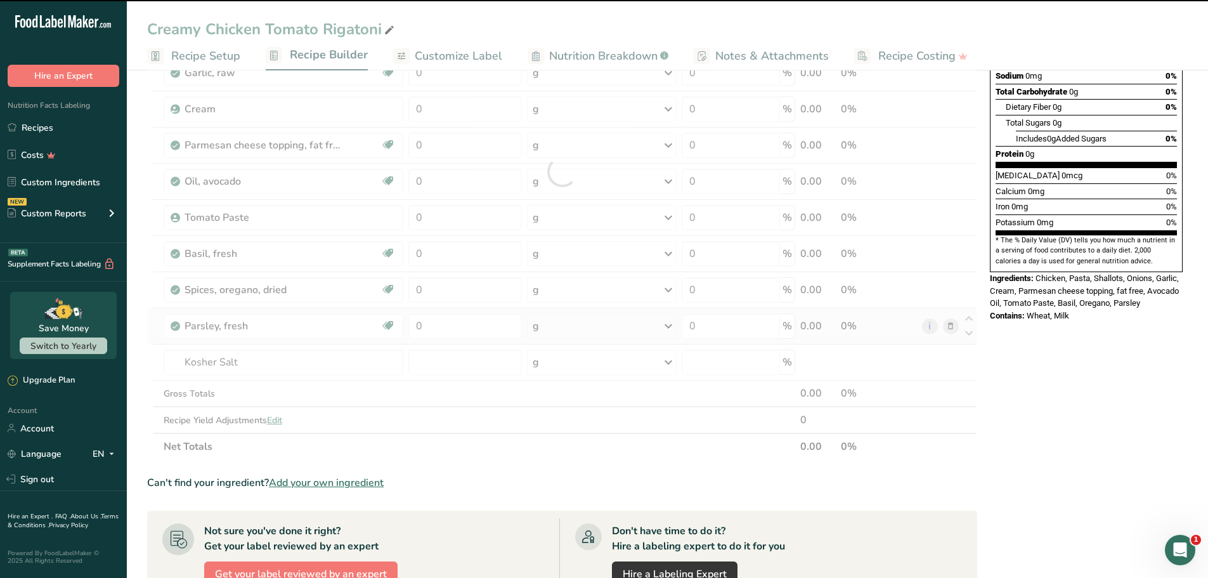
type input "0"
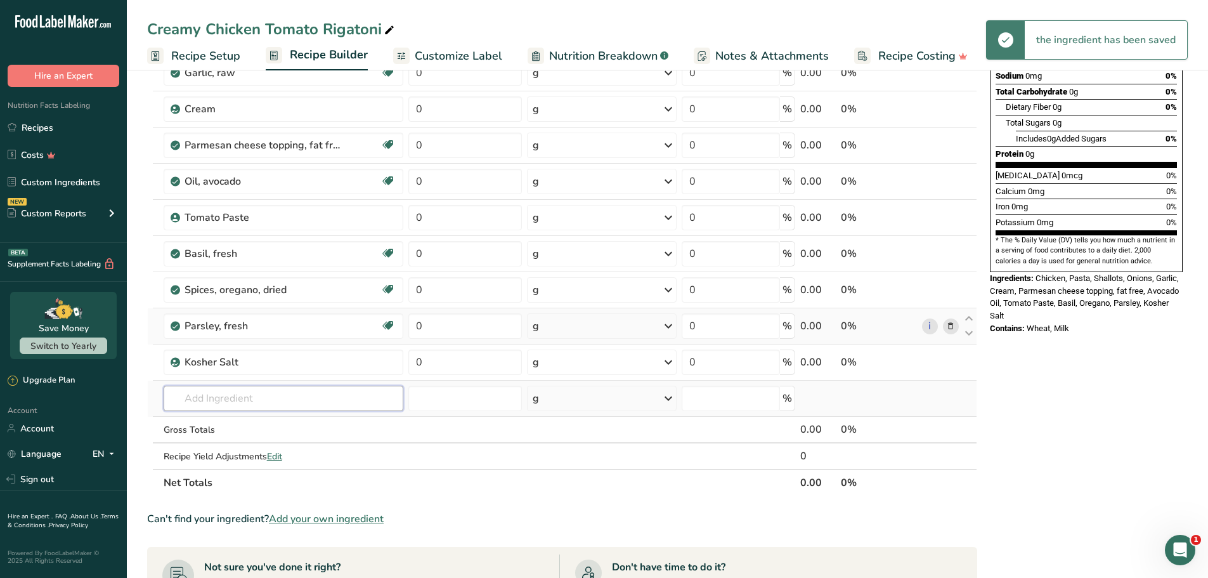
drag, startPoint x: 255, startPoint y: 402, endPoint x: 297, endPoint y: 389, distance: 43.9
click at [255, 403] on input "text" at bounding box center [284, 397] width 240 height 25
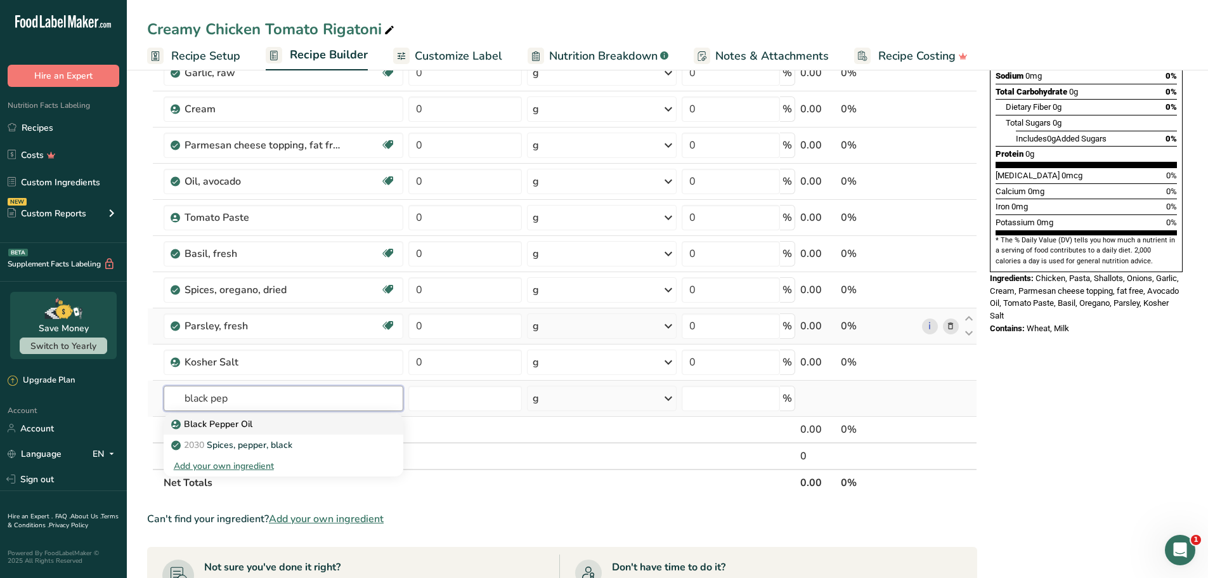
type input "black pep"
click at [224, 424] on p "Black Pepper Oil" at bounding box center [213, 423] width 79 height 13
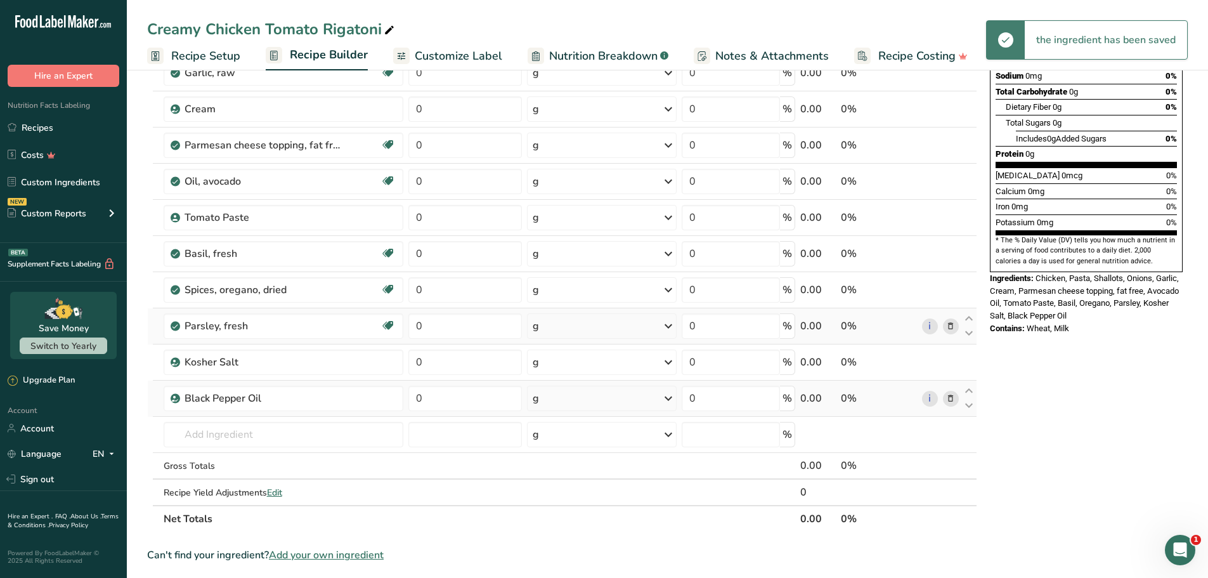
click at [960, 398] on td "i" at bounding box center [940, 398] width 42 height 36
click at [952, 397] on icon at bounding box center [950, 398] width 9 height 13
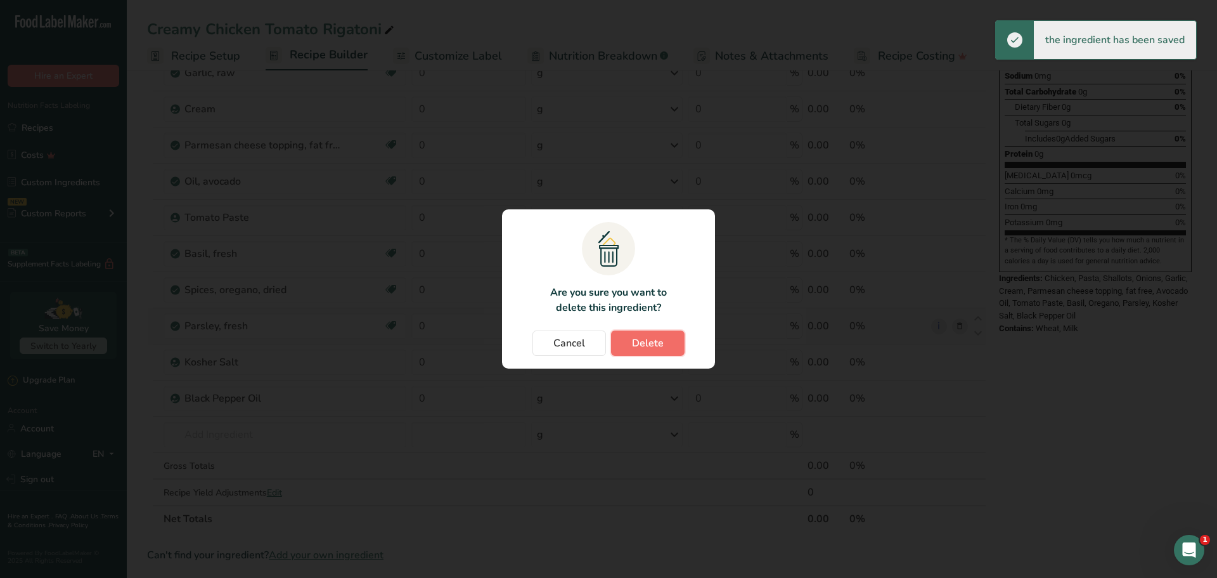
click at [651, 342] on span "Delete" at bounding box center [648, 342] width 32 height 15
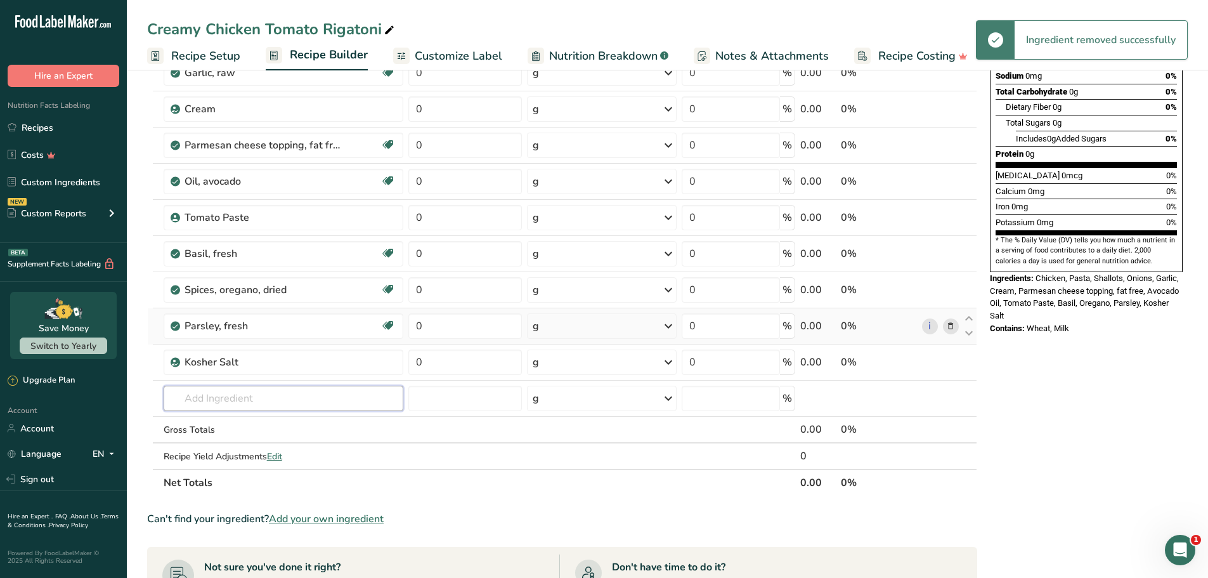
click at [256, 398] on input "text" at bounding box center [284, 397] width 240 height 25
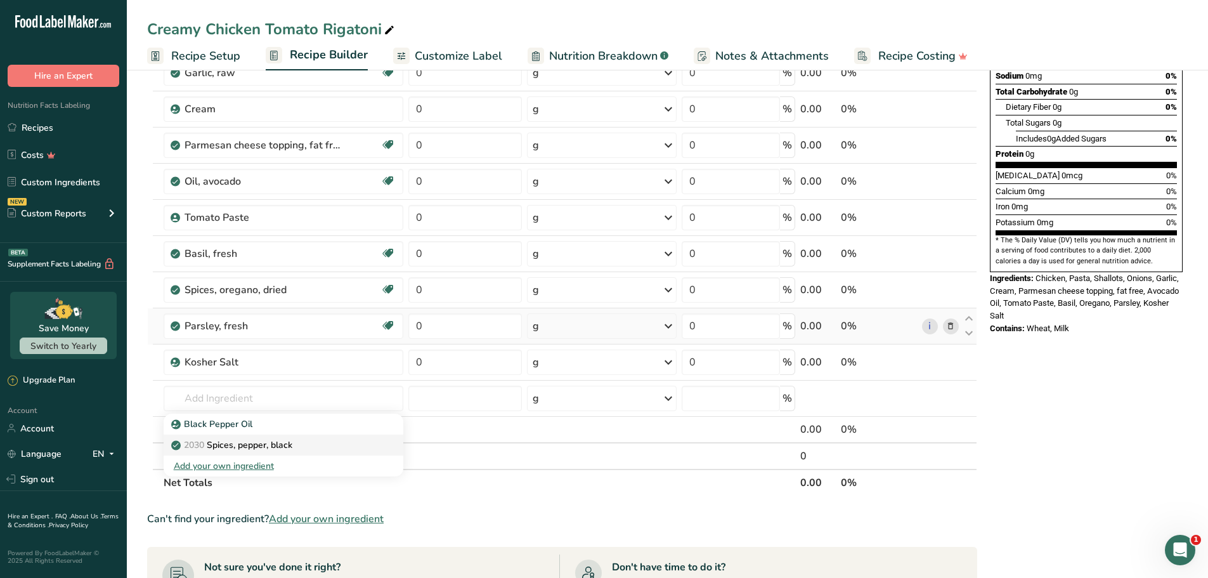
click at [268, 449] on p "2030 Spices, pepper, black" at bounding box center [233, 444] width 119 height 13
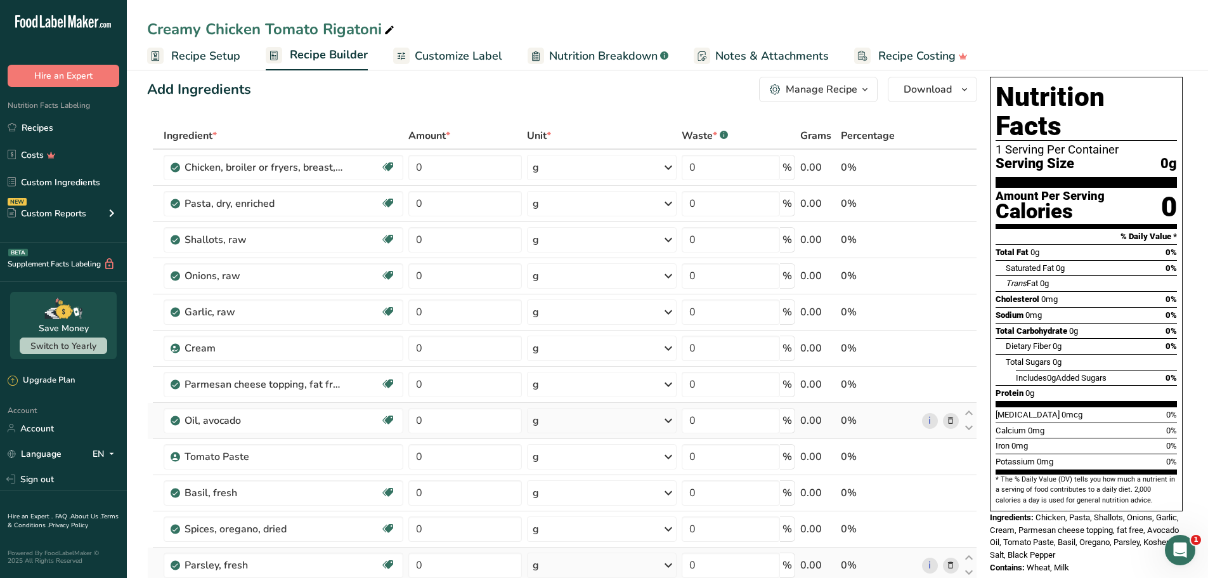
scroll to position [0, 0]
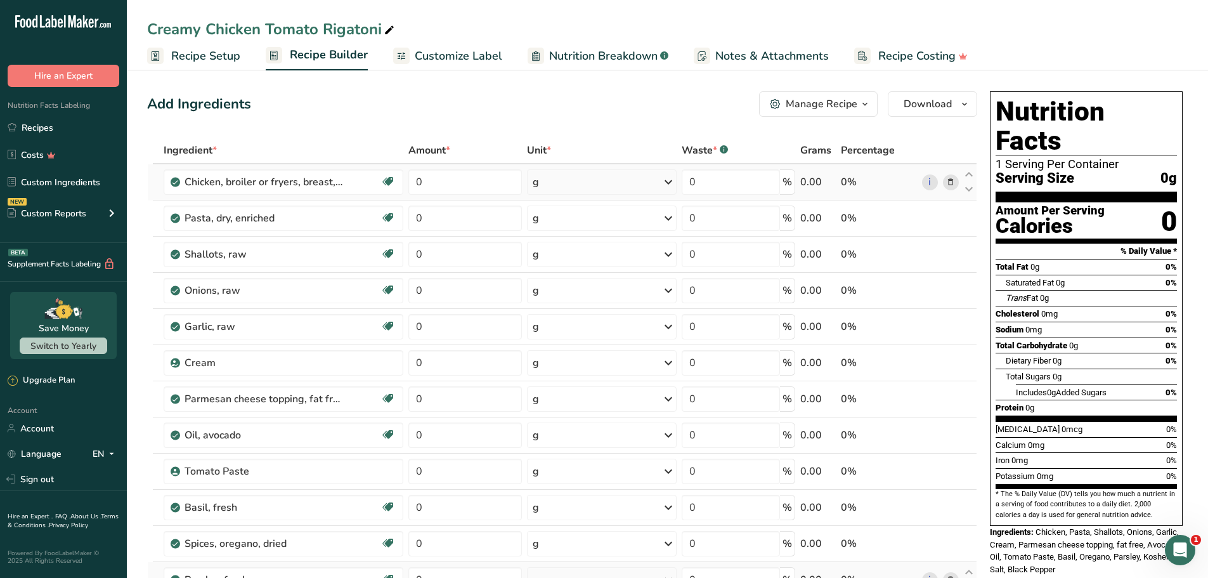
drag, startPoint x: 583, startPoint y: 184, endPoint x: 572, endPoint y: 186, distance: 11.6
click at [581, 185] on div "g" at bounding box center [602, 181] width 150 height 25
click at [552, 354] on div "See more" at bounding box center [587, 357] width 107 height 13
click at [555, 399] on div "oz" at bounding box center [587, 396] width 107 height 18
click at [581, 222] on div "g" at bounding box center [601, 217] width 150 height 25
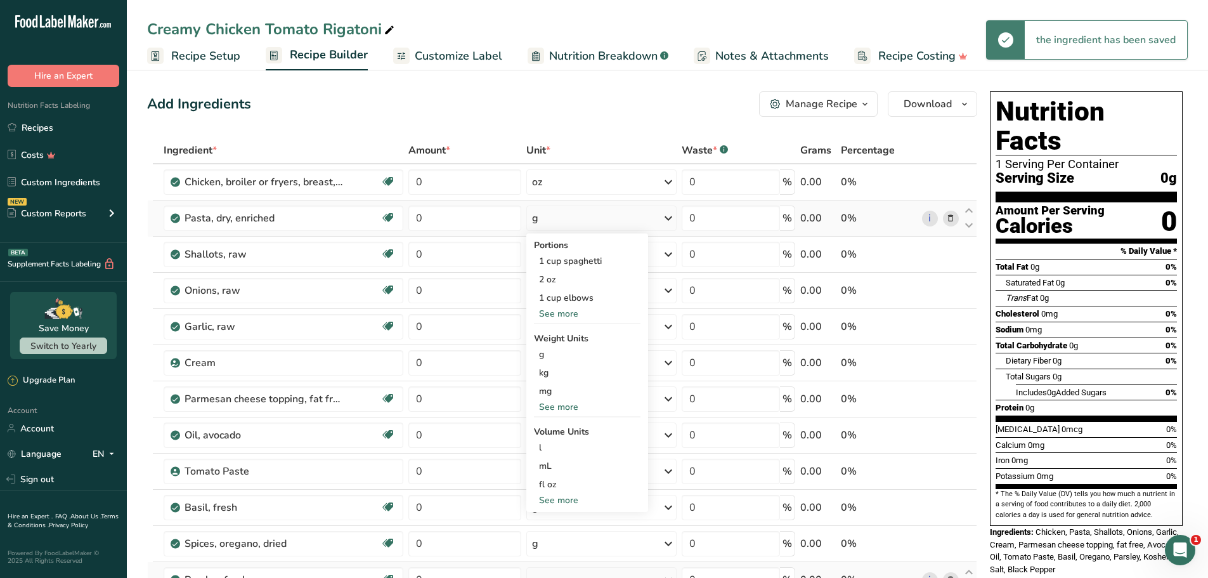
click at [557, 405] on div "See more" at bounding box center [587, 406] width 107 height 13
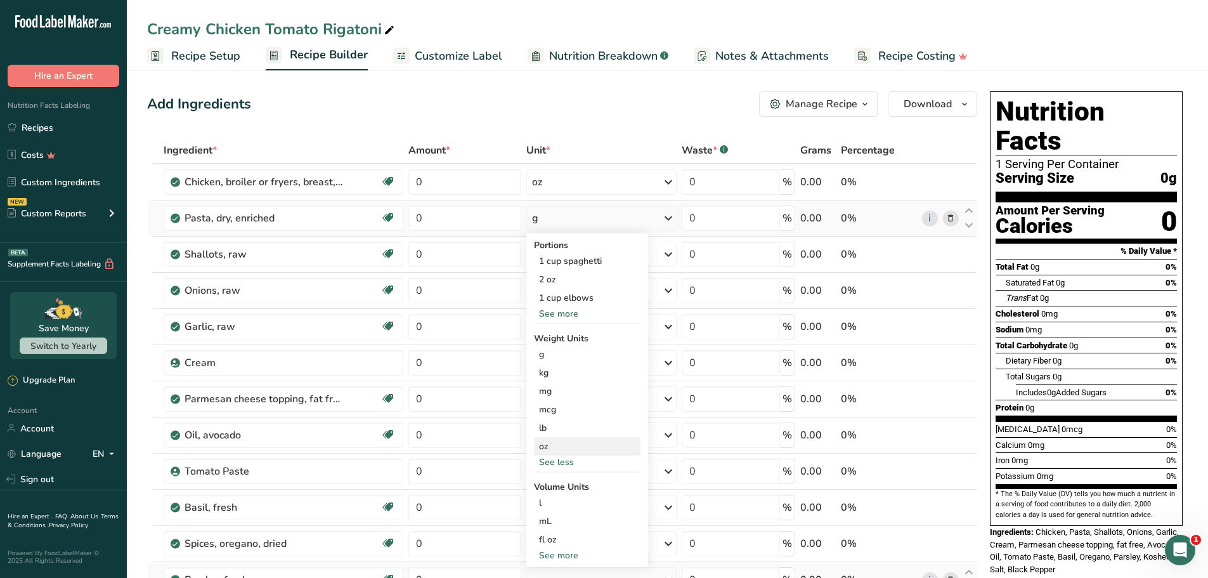
click at [554, 449] on div "oz" at bounding box center [587, 446] width 107 height 18
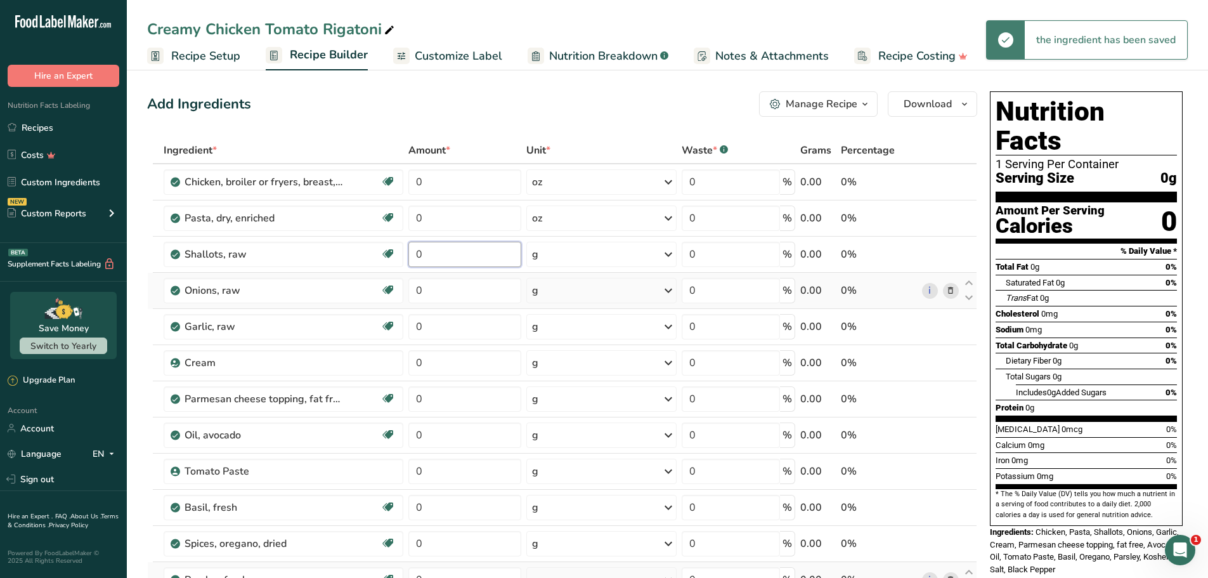
drag, startPoint x: 460, startPoint y: 256, endPoint x: 401, endPoint y: 275, distance: 62.0
click at [359, 252] on tr "Shallots, raw Dairy free Gluten free Vegan Vegetarian Soy free 0 g Portions 1 t…" at bounding box center [562, 254] width 829 height 36
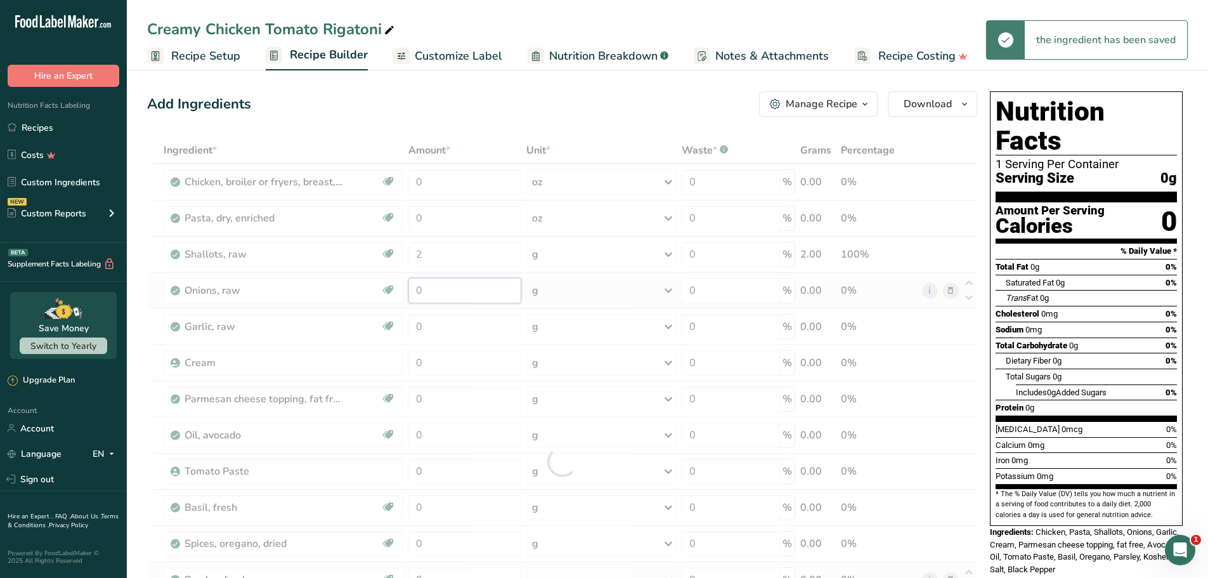
click at [370, 287] on div "Ingredient * Amount * Unit * Waste * .a-a{fill:#347362;}.b-a{fill:#fff;} Grams …" at bounding box center [562, 461] width 830 height 649
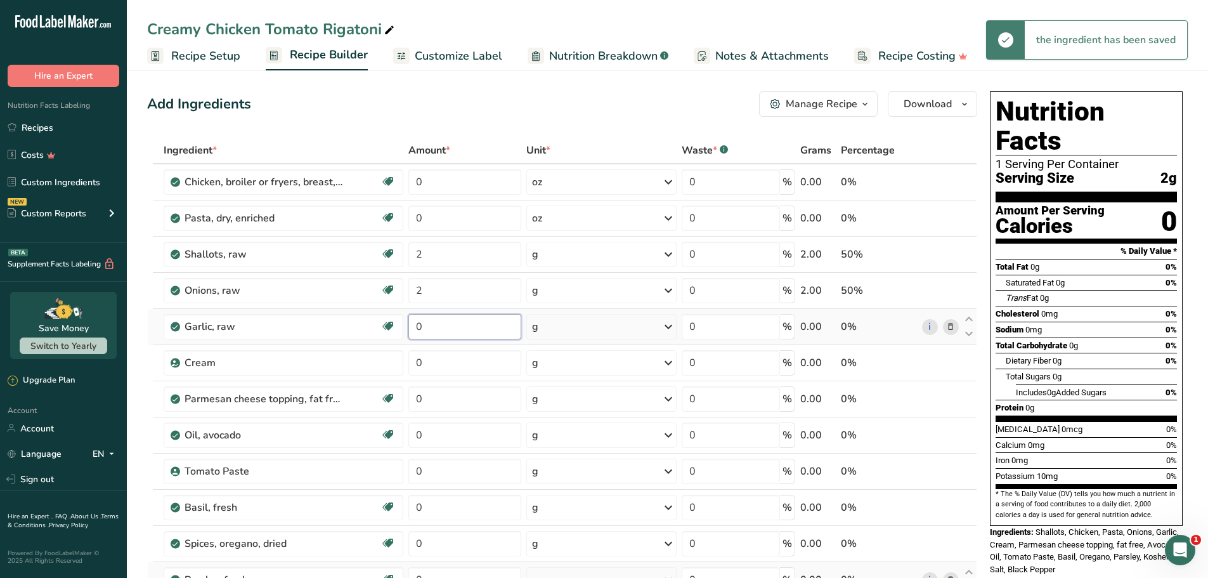
click at [387, 323] on div "Ingredient * Amount * Unit * Waste * .a-a{fill:#347362;}.b-a{fill:#fff;} Grams …" at bounding box center [562, 461] width 830 height 649
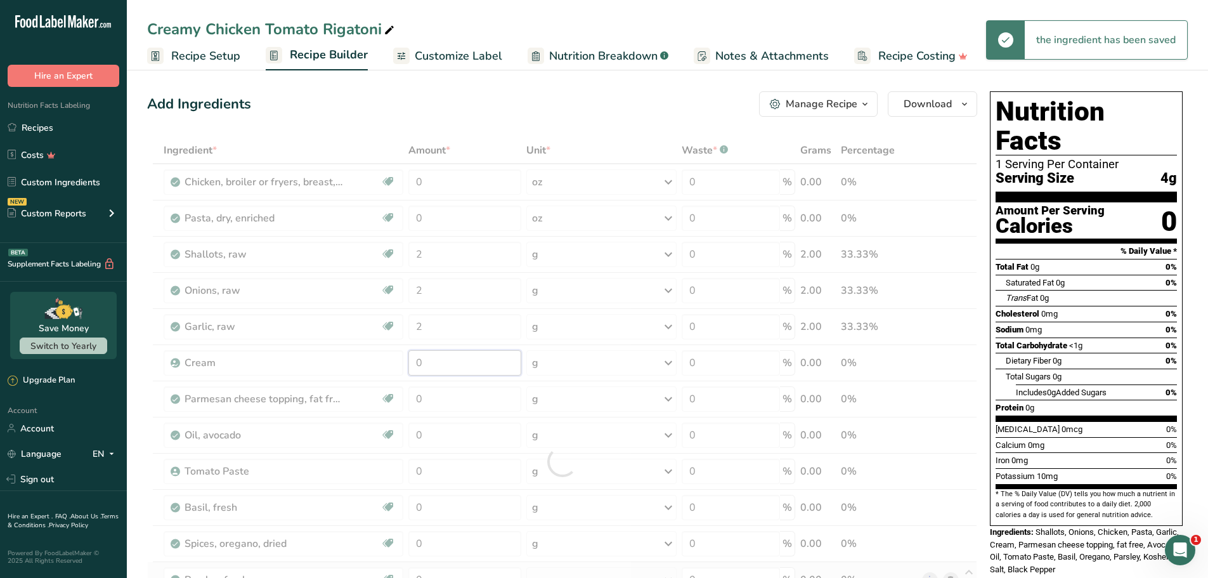
drag, startPoint x: 443, startPoint y: 365, endPoint x: 353, endPoint y: 365, distance: 90.0
click at [352, 365] on div "Ingredient * Amount * Unit * Waste * .a-a{fill:#347362;}.b-a{fill:#fff;} Grams …" at bounding box center [562, 461] width 830 height 649
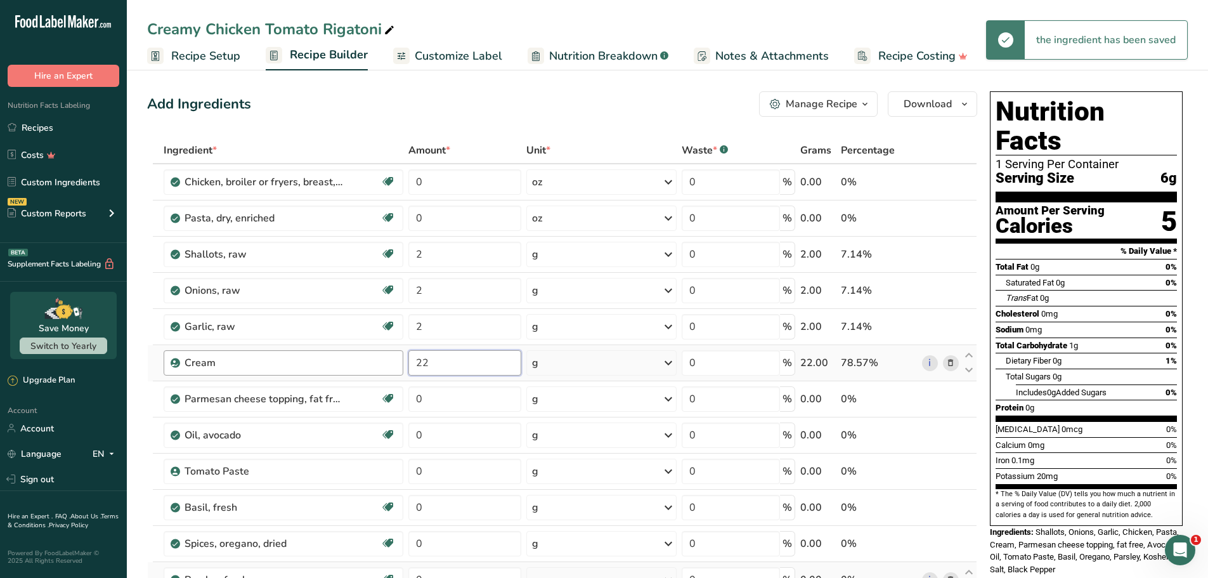
drag, startPoint x: 452, startPoint y: 361, endPoint x: 403, endPoint y: 358, distance: 49.0
click at [403, 358] on tr "Cream 22 g Weight Units g kg mg See more Volume Units l Volume units require a …" at bounding box center [562, 363] width 829 height 36
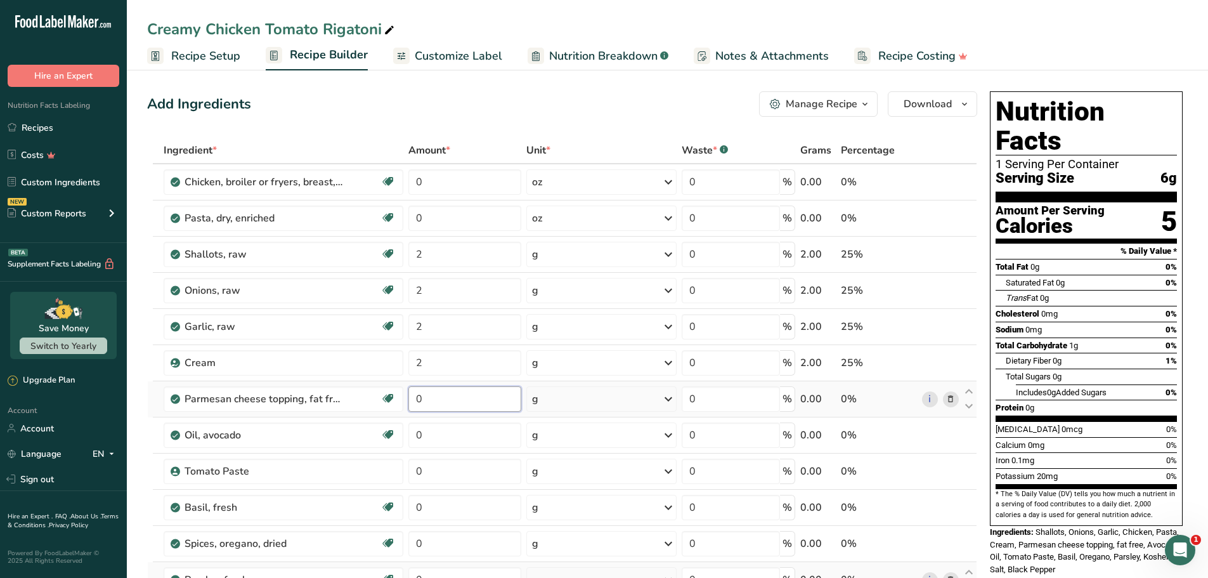
click at [443, 398] on div "Ingredient * Amount * Unit * Waste * .a-a{fill:#347362;}.b-a{fill:#fff;} Grams …" at bounding box center [562, 461] width 830 height 649
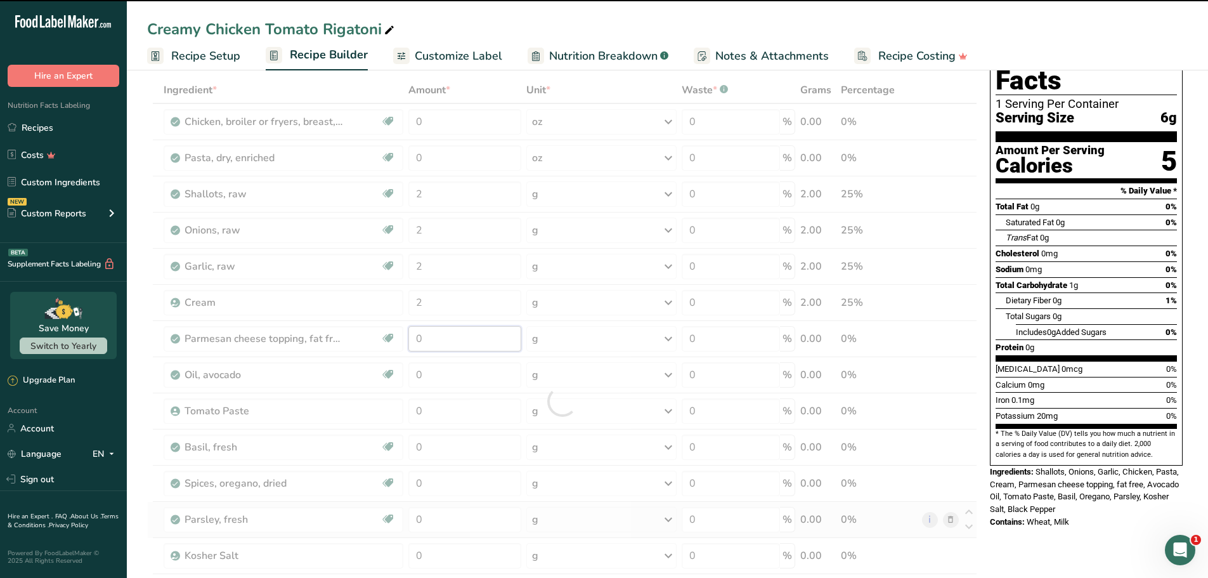
scroll to position [63, 0]
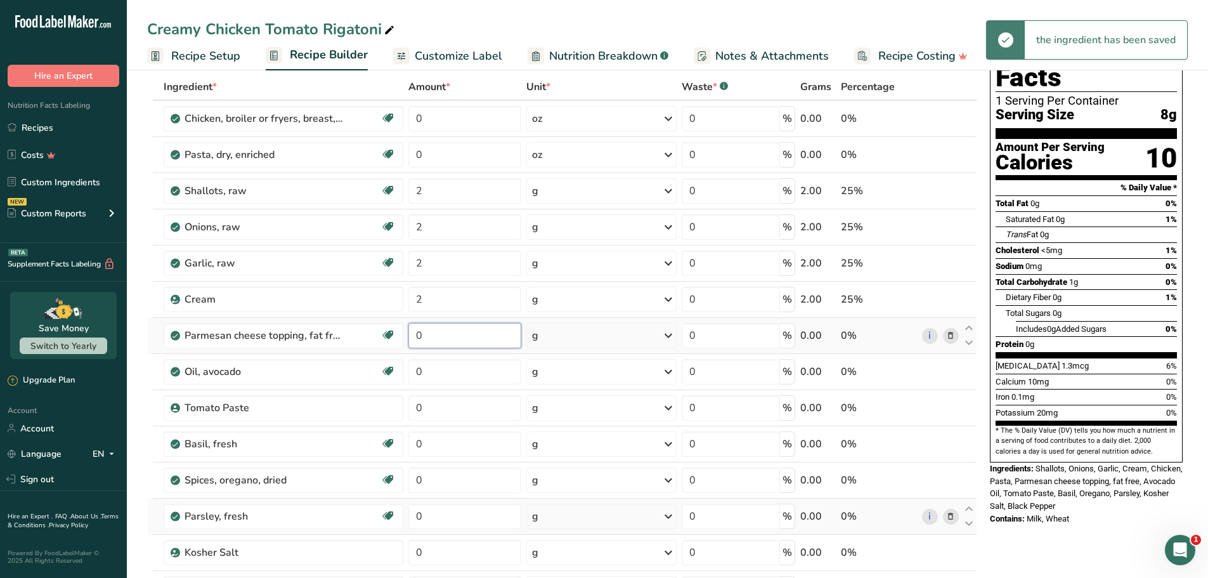
drag, startPoint x: 441, startPoint y: 335, endPoint x: 421, endPoint y: 342, distance: 20.9
click at [382, 331] on tr "Parmesan cheese topping, fat free Gluten free Vegetarian Soy free 0 g Portions …" at bounding box center [562, 336] width 829 height 36
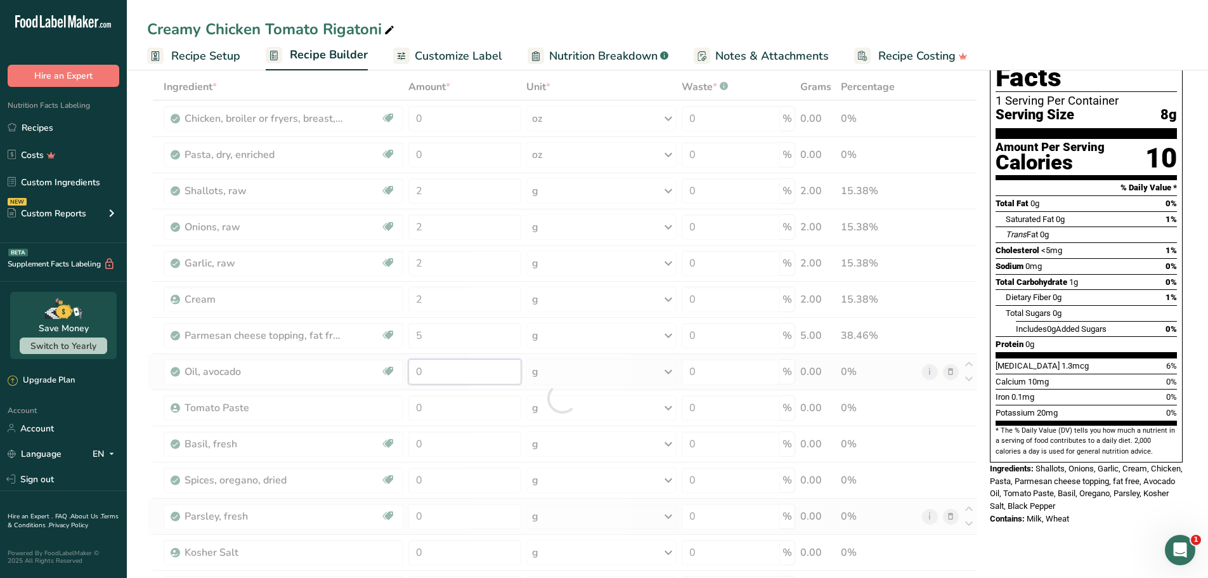
click at [437, 369] on div "Ingredient * Amount * Unit * Waste * .a-a{fill:#347362;}.b-a{fill:#fff;} Grams …" at bounding box center [562, 398] width 830 height 649
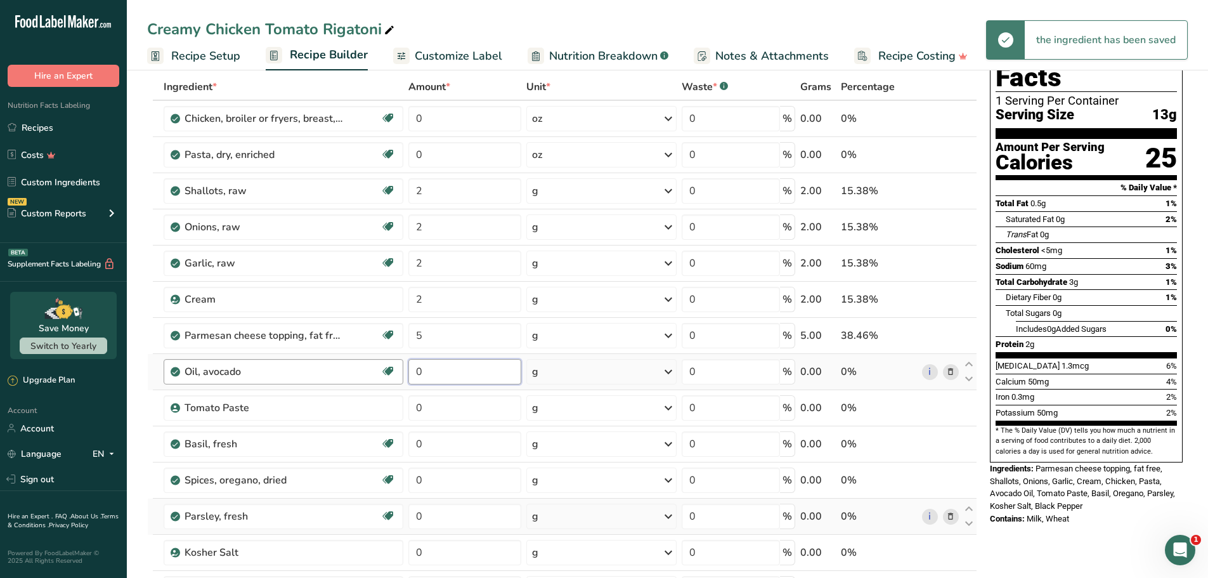
click at [397, 368] on tr "Oil, avocado Dairy free Gluten free Vegan Vegetarian Soy free Source of Healthy…" at bounding box center [562, 372] width 829 height 36
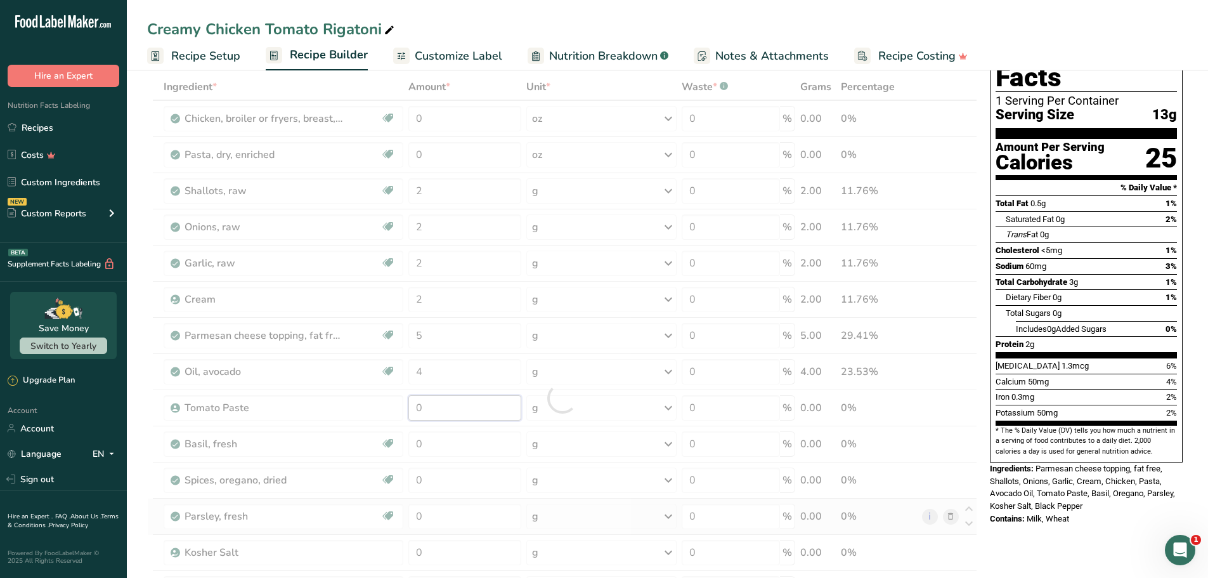
click at [469, 411] on div "Ingredient * Amount * Unit * Waste * .a-a{fill:#347362;}.b-a{fill:#fff;} Grams …" at bounding box center [562, 398] width 830 height 649
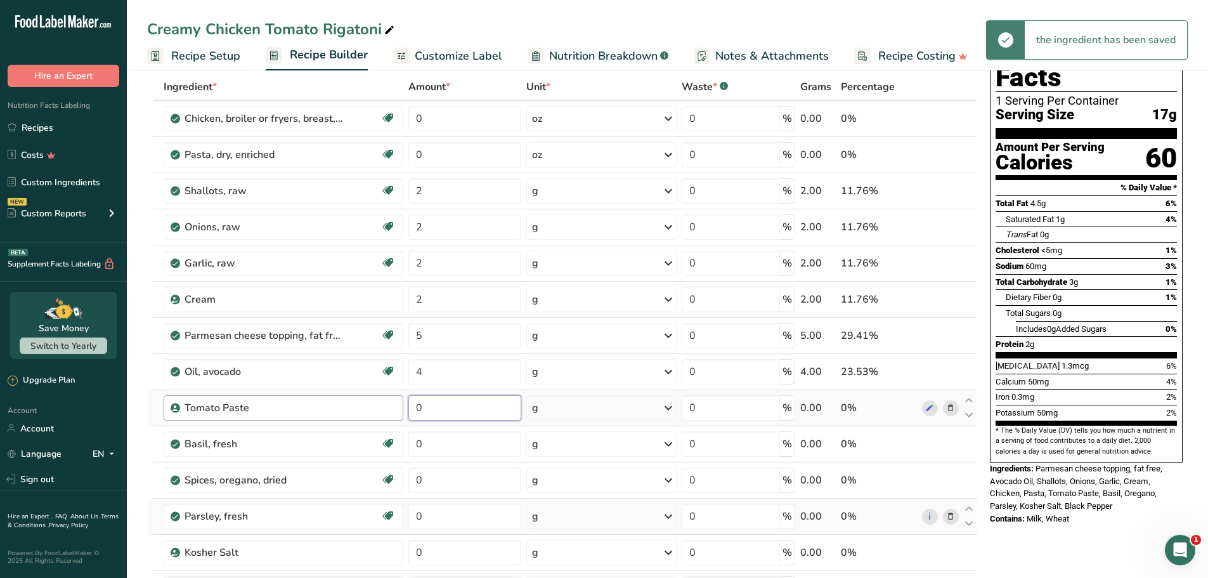
drag, startPoint x: 444, startPoint y: 408, endPoint x: 387, endPoint y: 413, distance: 57.3
click at [387, 413] on tr "Tomato Paste 0 g Weight Units g kg mg See more Volume Units l Volume units requ…" at bounding box center [562, 408] width 829 height 36
click at [442, 448] on div "Ingredient * Amount * Unit * Waste * .a-a{fill:#347362;}.b-a{fill:#fff;} Grams …" at bounding box center [562, 398] width 830 height 649
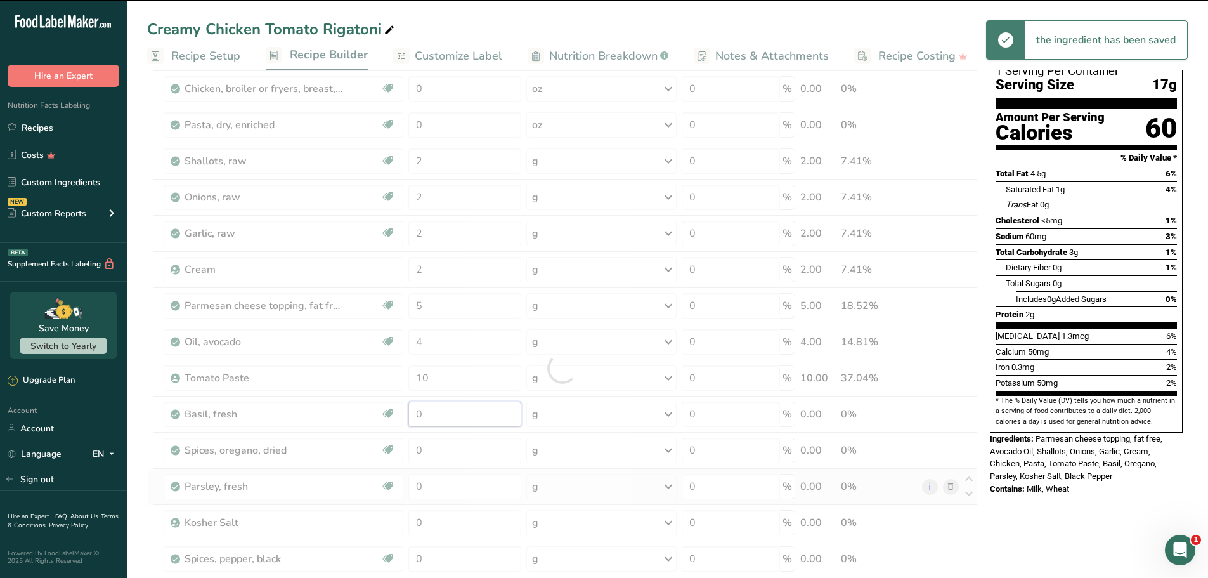
scroll to position [127, 0]
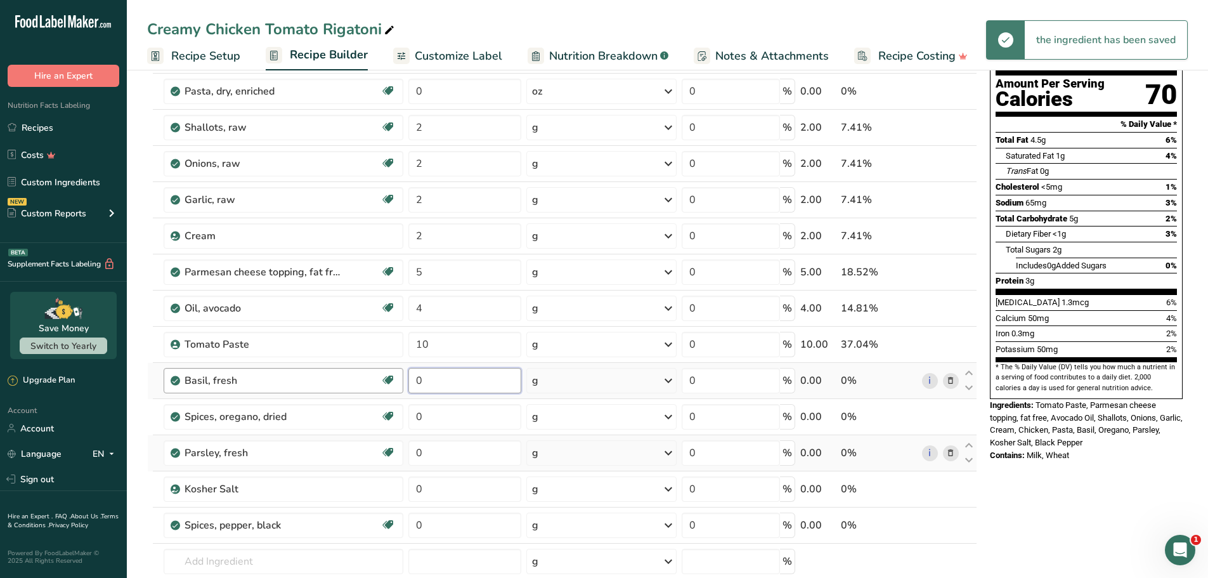
drag, startPoint x: 453, startPoint y: 380, endPoint x: 385, endPoint y: 380, distance: 68.5
click at [382, 380] on tr "Basil, fresh Source of Antioxidants Dairy free Gluten free Vegan Vegetarian Soy…" at bounding box center [562, 381] width 829 height 36
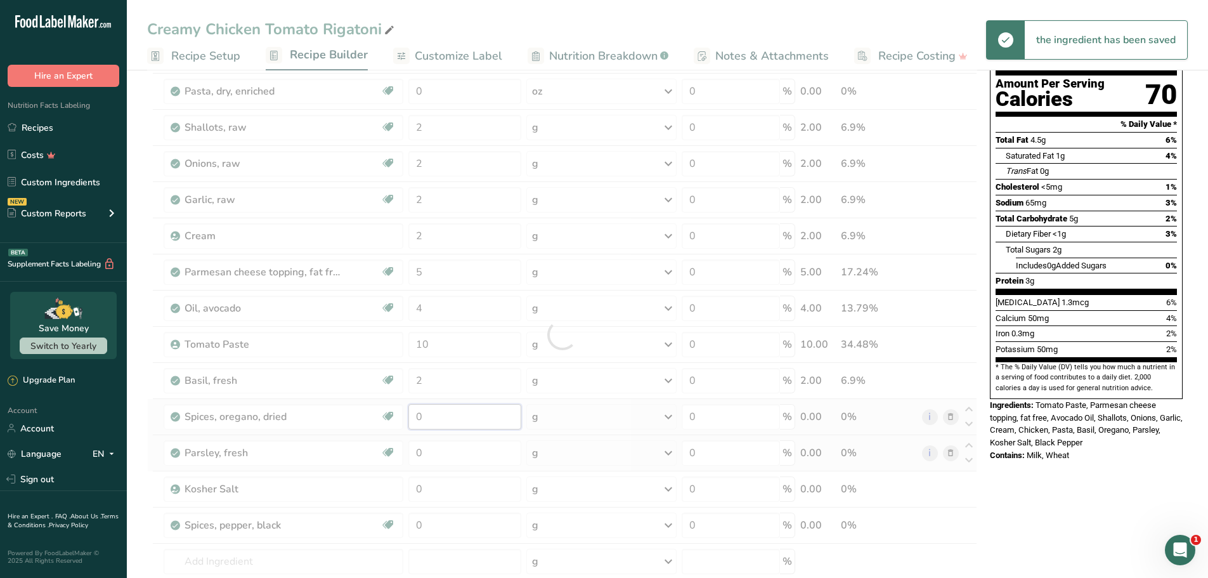
click at [451, 422] on div "Ingredient * Amount * Unit * Waste * .a-a{fill:#347362;}.b-a{fill:#fff;} Grams …" at bounding box center [562, 334] width 830 height 649
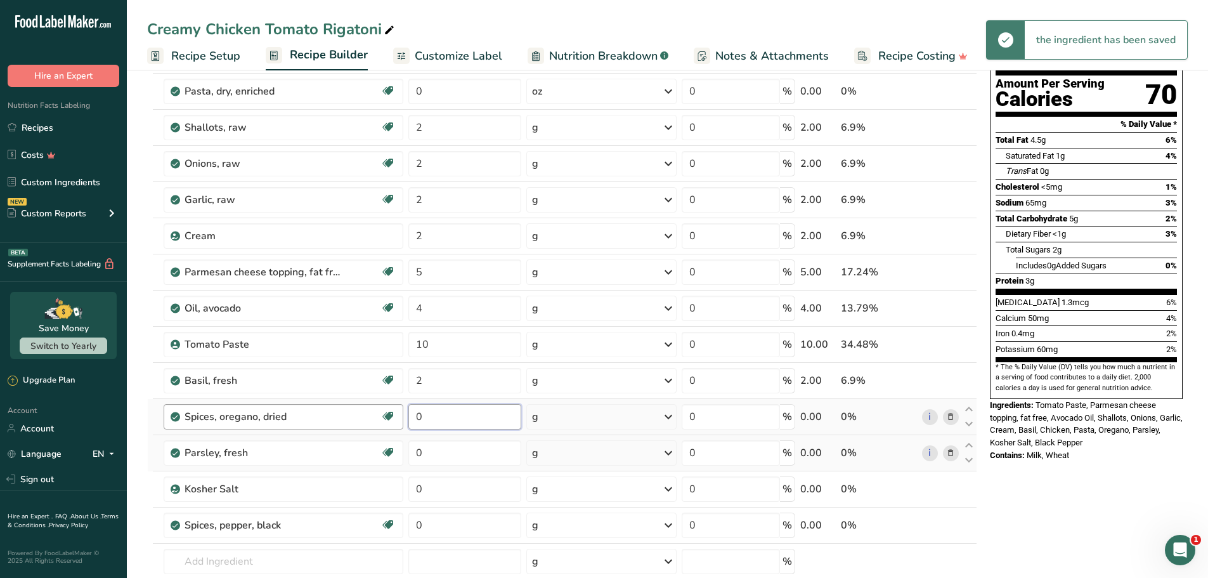
drag, startPoint x: 411, startPoint y: 417, endPoint x: 399, endPoint y: 416, distance: 11.4
click at [399, 416] on tr "Spices, oregano, dried Source of Antioxidants Dairy free Gluten free Vegan Vege…" at bounding box center [562, 417] width 829 height 36
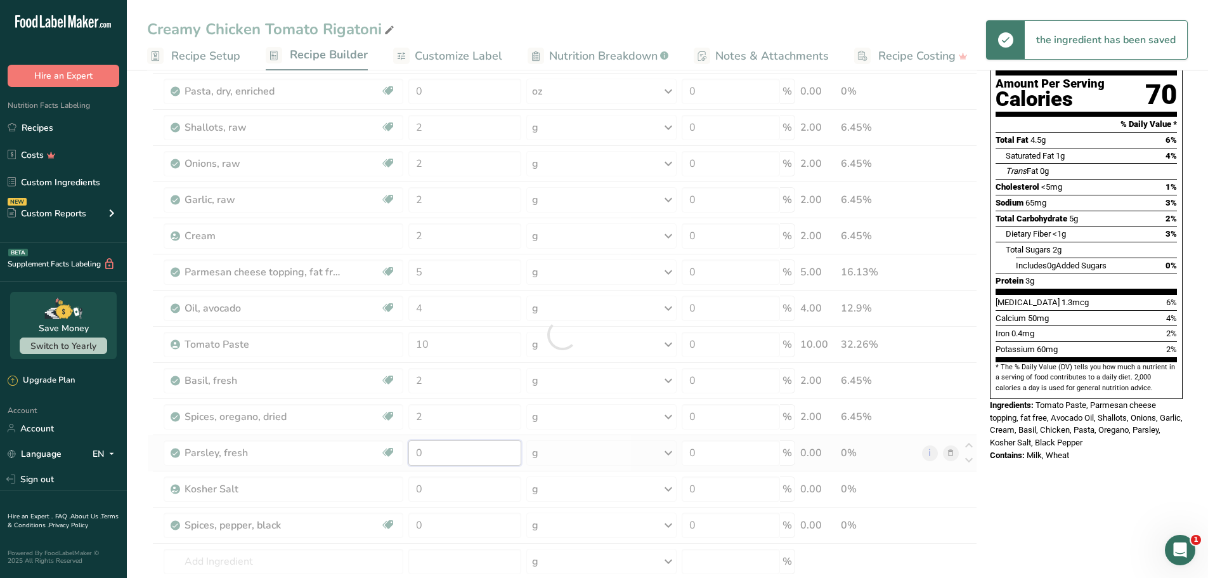
click at [443, 458] on div "Ingredient * Amount * Unit * Waste * .a-a{fill:#347362;}.b-a{fill:#fff;} Grams …" at bounding box center [562, 334] width 830 height 649
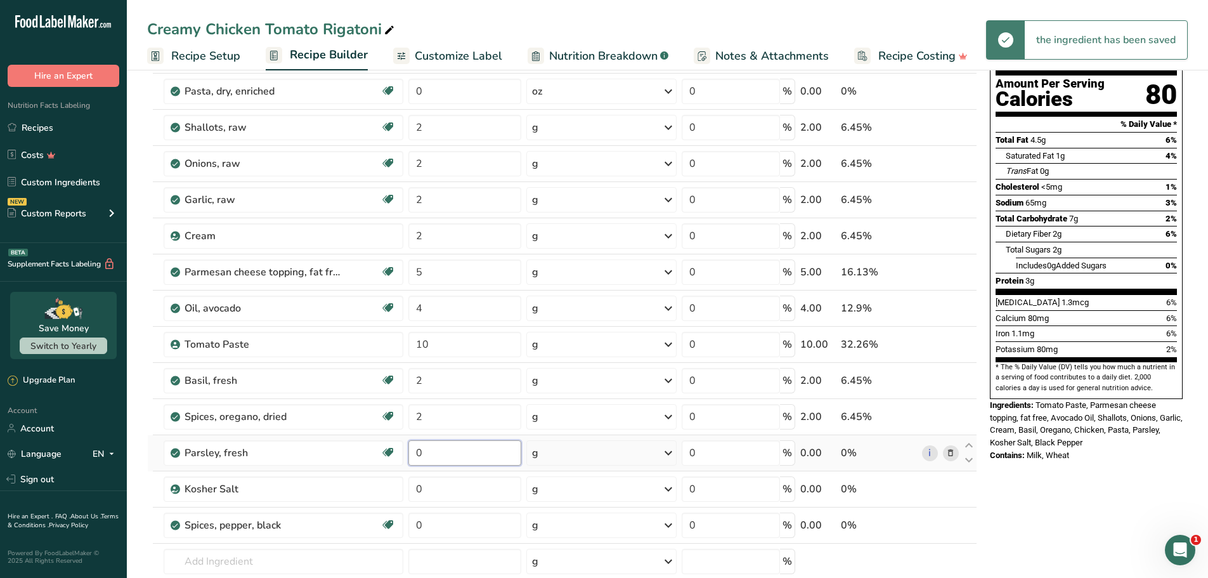
drag, startPoint x: 434, startPoint y: 449, endPoint x: 415, endPoint y: 450, distance: 19.1
click at [412, 449] on input "0" at bounding box center [464, 452] width 113 height 25
click at [441, 488] on div "Ingredient * Amount * Unit * Waste * .a-a{fill:#347362;}.b-a{fill:#fff;} Grams …" at bounding box center [562, 334] width 830 height 649
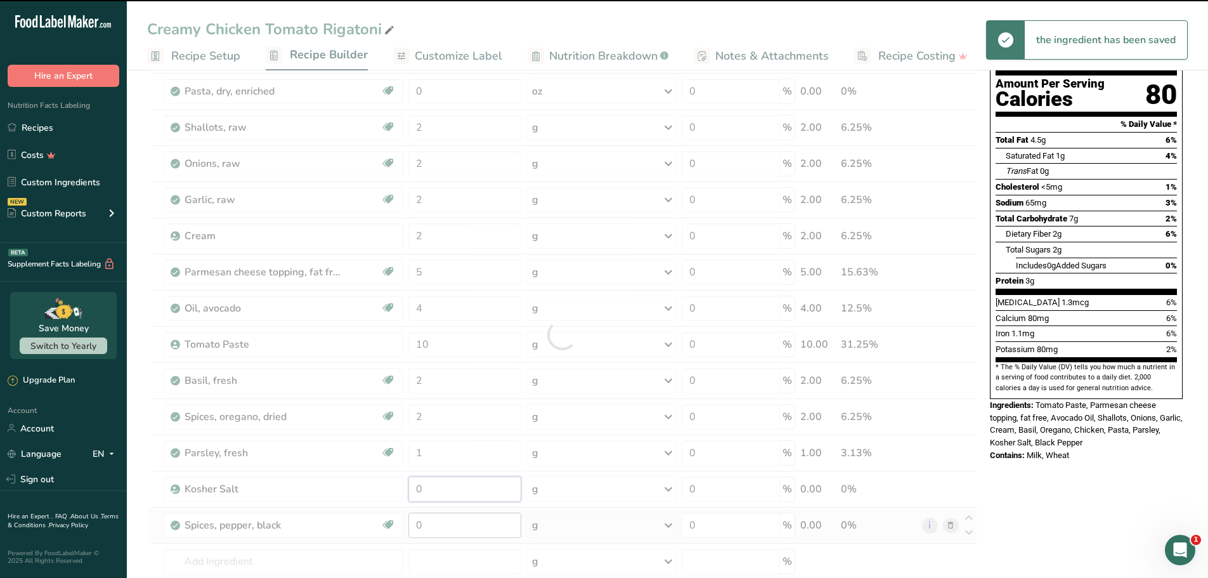
click at [415, 488] on input "0" at bounding box center [464, 488] width 113 height 25
click at [387, 525] on div "Ingredient * Amount * Unit * Waste * .a-a{fill:#347362;}.b-a{fill:#fff;} Grams …" at bounding box center [562, 334] width 830 height 649
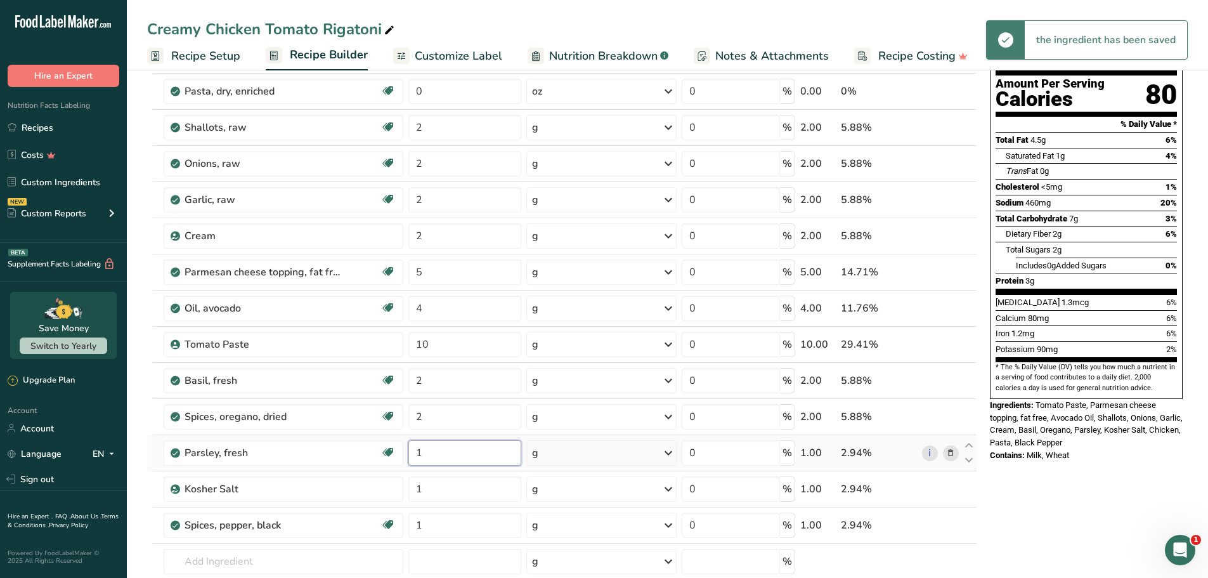
click at [466, 453] on div "Ingredient * Amount * Unit * Waste * .a-a{fill:#347362;}.b-a{fill:#fff;} Grams …" at bounding box center [562, 334] width 830 height 649
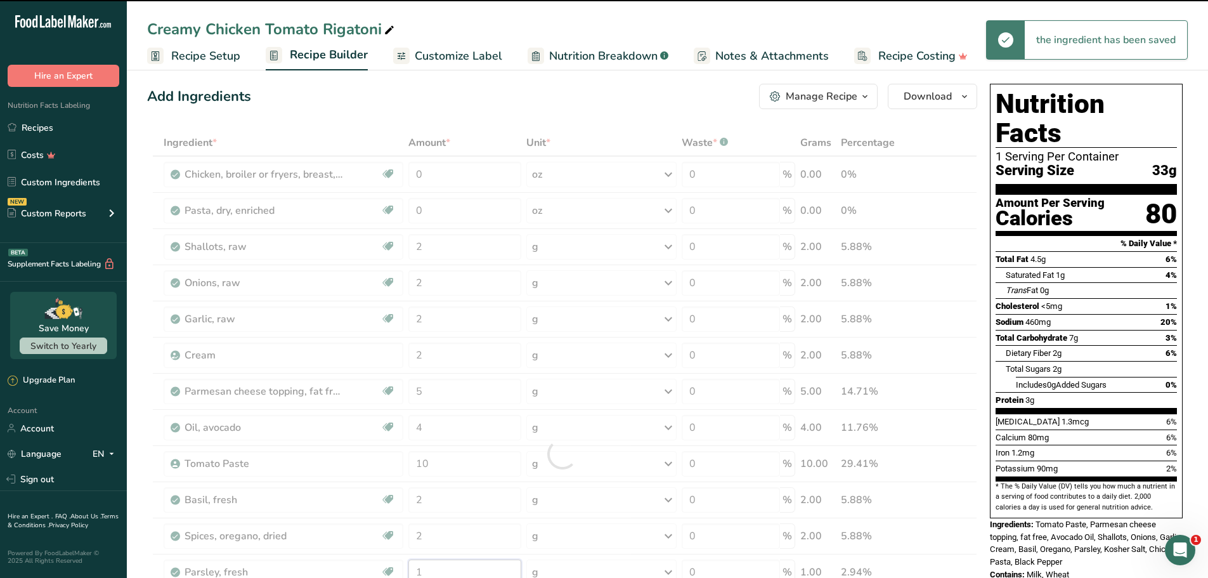
scroll to position [0, 0]
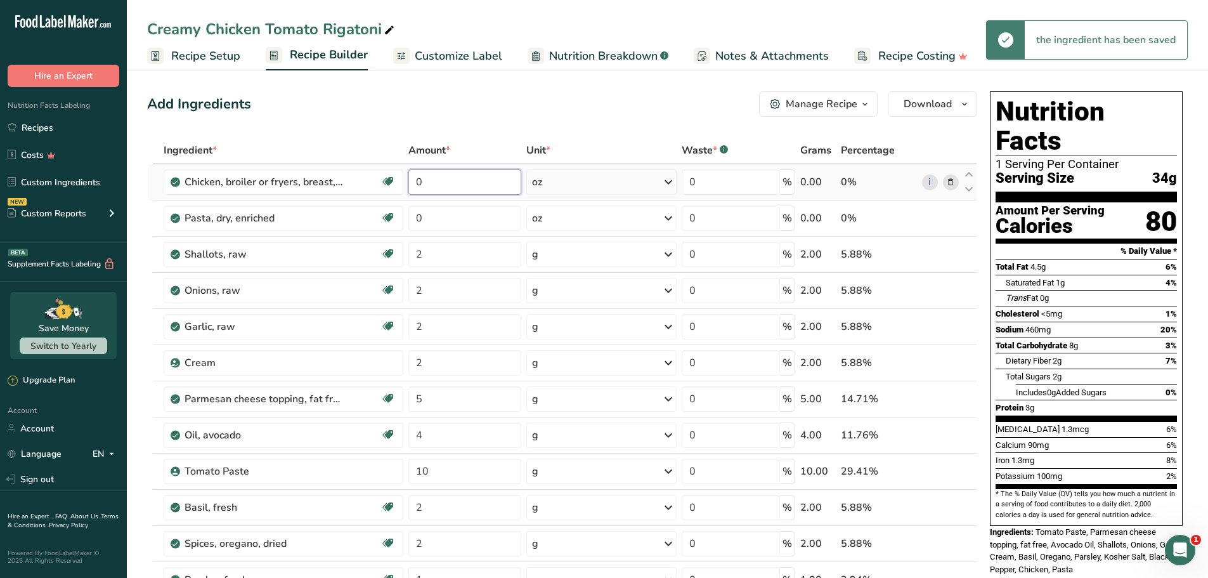
click at [370, 186] on div "Ingredient * Amount * Unit * Waste * .a-a{fill:#347362;}.b-a{fill:#fff;} Grams …" at bounding box center [562, 461] width 830 height 649
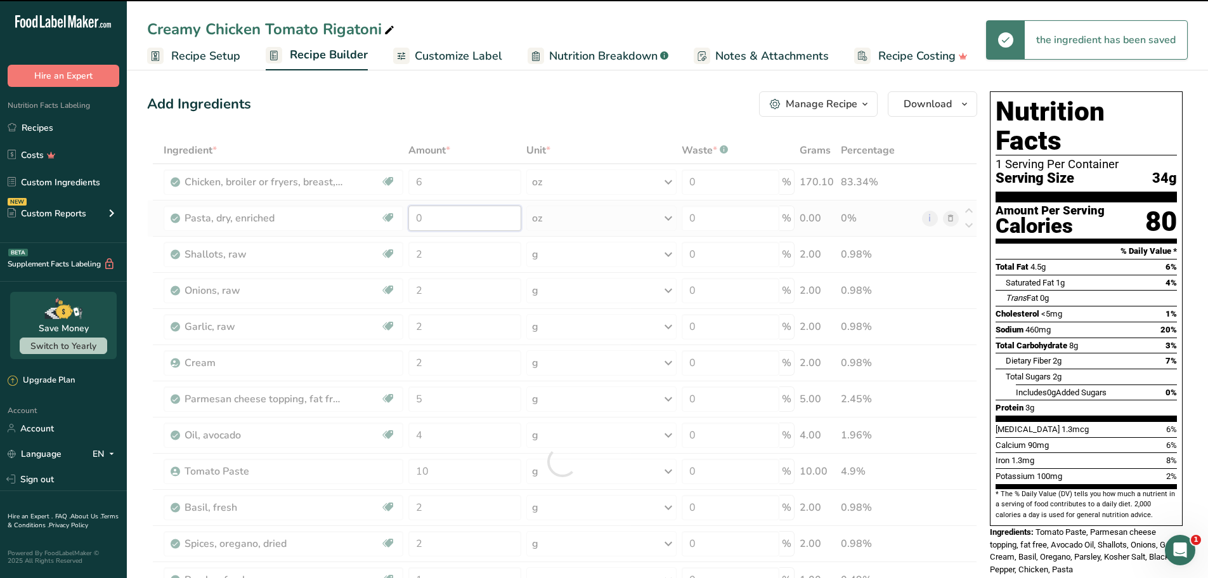
click at [451, 217] on div "Ingredient * Amount * Unit * Waste * .a-a{fill:#347362;}.b-a{fill:#fff;} Grams …" at bounding box center [562, 461] width 830 height 649
drag, startPoint x: 432, startPoint y: 215, endPoint x: 403, endPoint y: 215, distance: 29.2
click at [403, 215] on div at bounding box center [562, 461] width 830 height 649
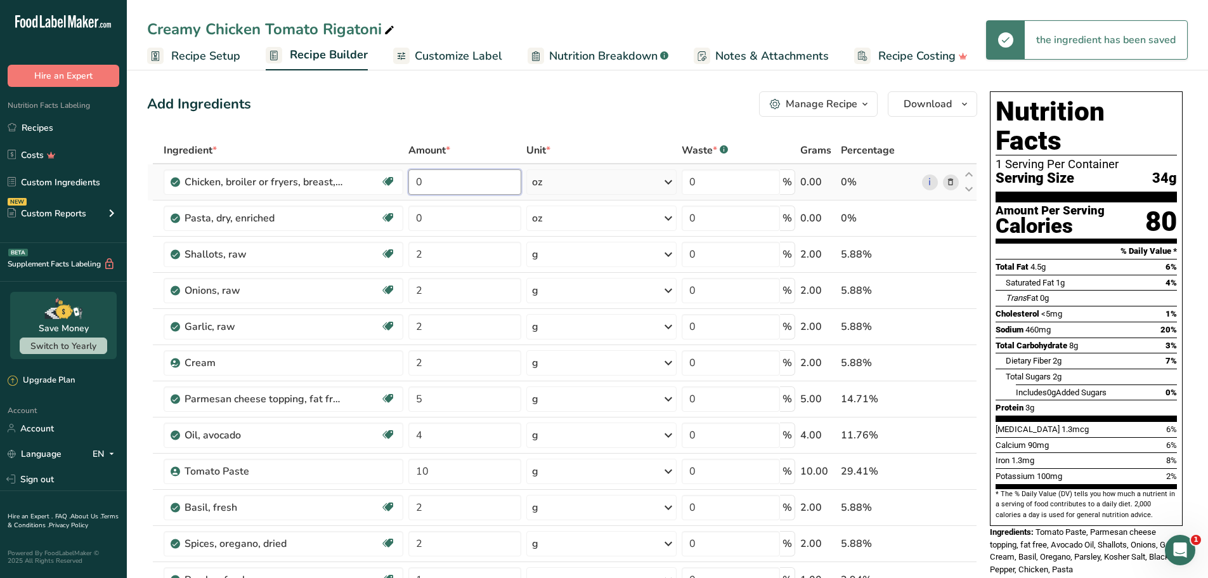
drag, startPoint x: 449, startPoint y: 178, endPoint x: 415, endPoint y: 174, distance: 34.4
click at [414, 173] on input "0" at bounding box center [464, 181] width 113 height 25
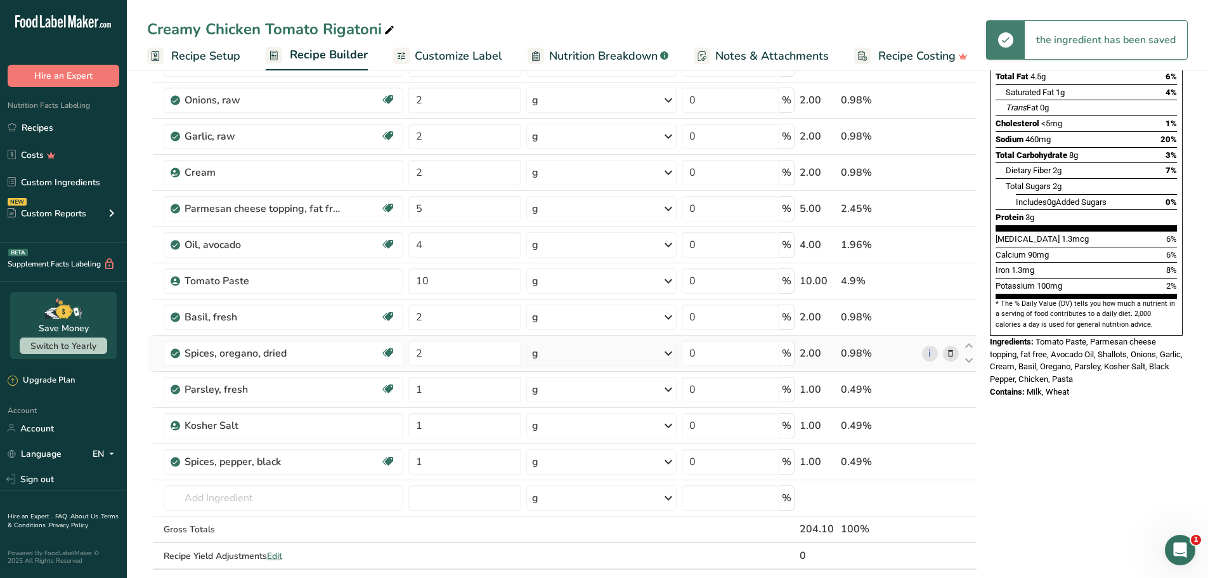
click at [619, 363] on div "Ingredient * Amount * Unit * Waste * .a-a{fill:#347362;}.b-a{fill:#fff;} Grams …" at bounding box center [562, 271] width 830 height 649
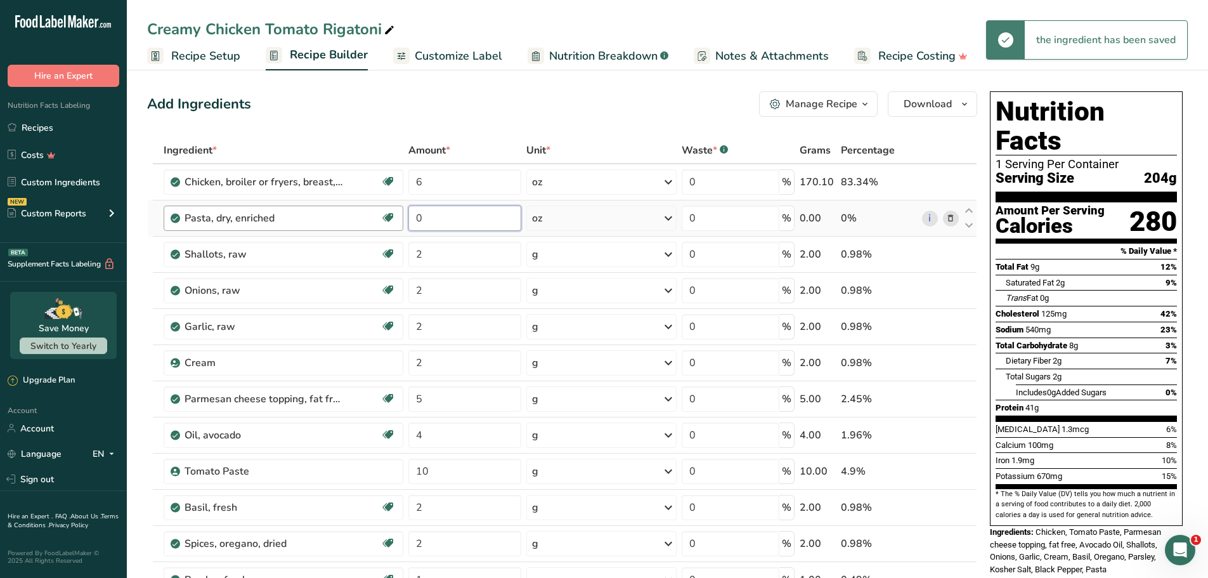
drag, startPoint x: 460, startPoint y: 218, endPoint x: 403, endPoint y: 210, distance: 57.6
click at [394, 210] on tr "Pasta, dry, enriched Dairy free Vegan Vegetarian Soy free 0 oz Portions 1 cup s…" at bounding box center [562, 218] width 829 height 36
click at [557, 111] on div "Add Ingredients Manage Recipe Delete Recipe Duplicate Recipe Scale Recipe Save …" at bounding box center [562, 103] width 830 height 25
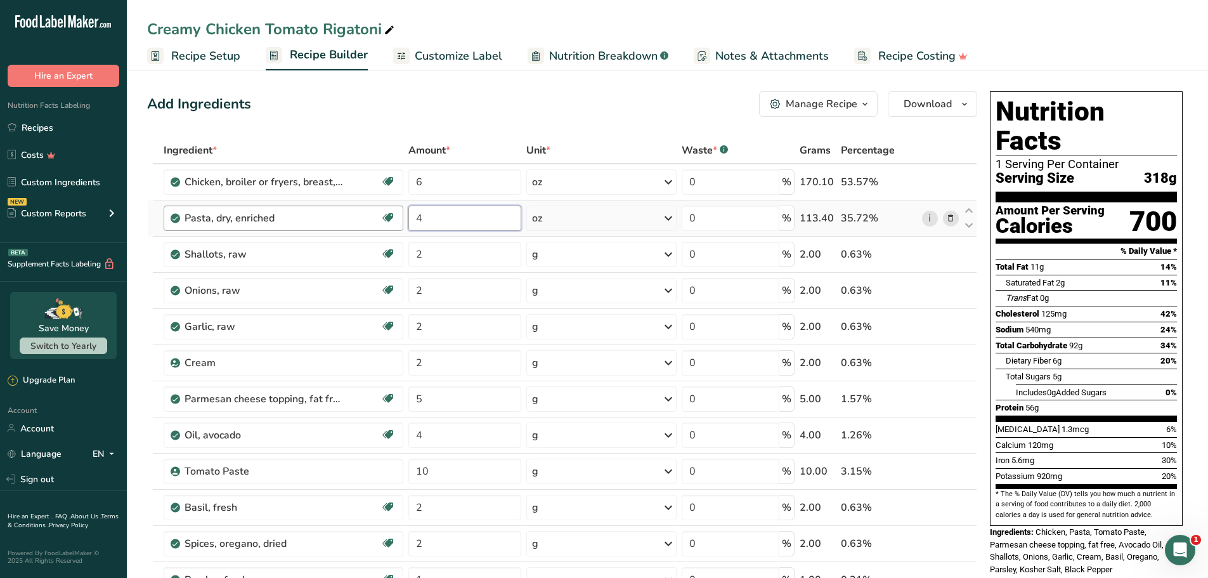
drag, startPoint x: 456, startPoint y: 217, endPoint x: 377, endPoint y: 207, distance: 80.5
click at [377, 207] on tr "Pasta, dry, enriched Dairy free Vegan Vegetarian Soy free 4 oz Portions 1 cup s…" at bounding box center [562, 218] width 829 height 36
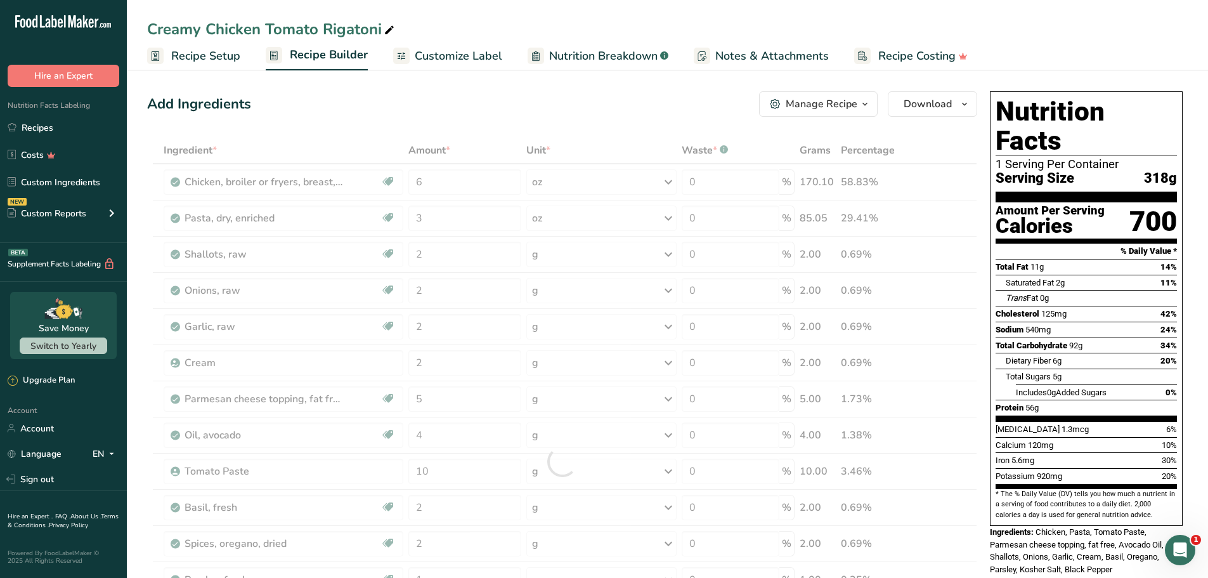
click at [572, 112] on div "Add Ingredients Manage Recipe Delete Recipe Duplicate Recipe Scale Recipe Save …" at bounding box center [562, 103] width 830 height 25
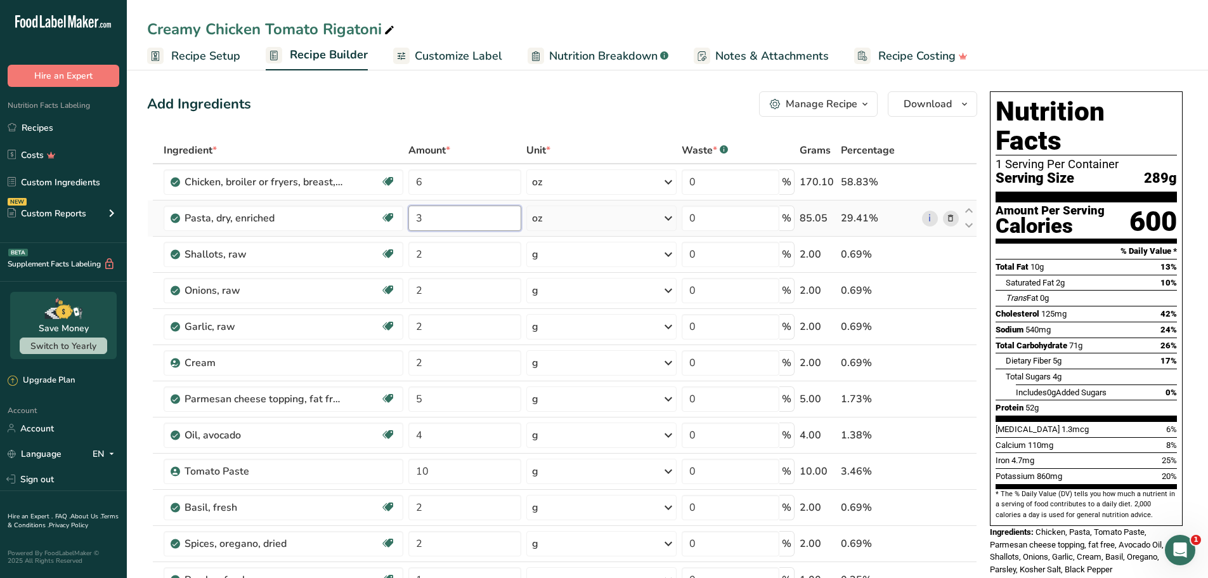
drag, startPoint x: 415, startPoint y: 222, endPoint x: 455, endPoint y: 210, distance: 41.5
click at [385, 218] on tr "Pasta, dry, enriched Dairy free Vegan Vegetarian Soy free 3 oz Portions 1 cup s…" at bounding box center [562, 218] width 829 height 36
click at [562, 96] on div "Add Ingredients Manage Recipe Delete Recipe Duplicate Recipe Scale Recipe Save …" at bounding box center [562, 103] width 830 height 25
drag, startPoint x: 460, startPoint y: 184, endPoint x: 470, endPoint y: 134, distance: 50.5
click at [370, 174] on tr "Chicken, broiler or fryers, breast, skinless, boneless, meat only, raw Dairy fr…" at bounding box center [562, 182] width 829 height 36
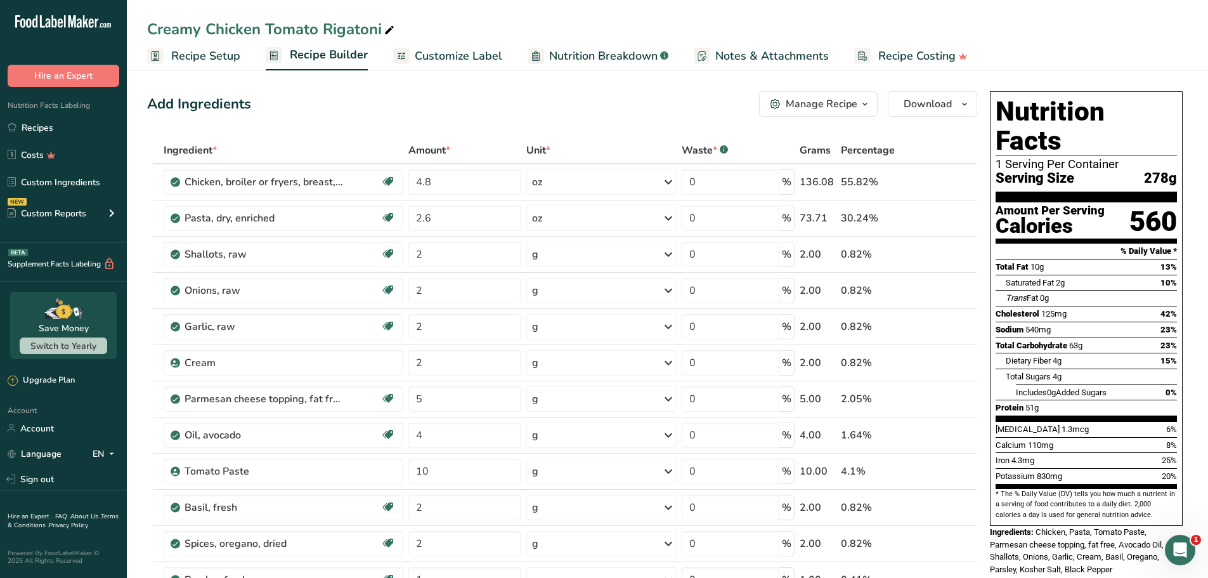
click at [581, 99] on div "Add Ingredients Manage Recipe Delete Recipe Duplicate Recipe Scale Recipe Save …" at bounding box center [562, 103] width 830 height 25
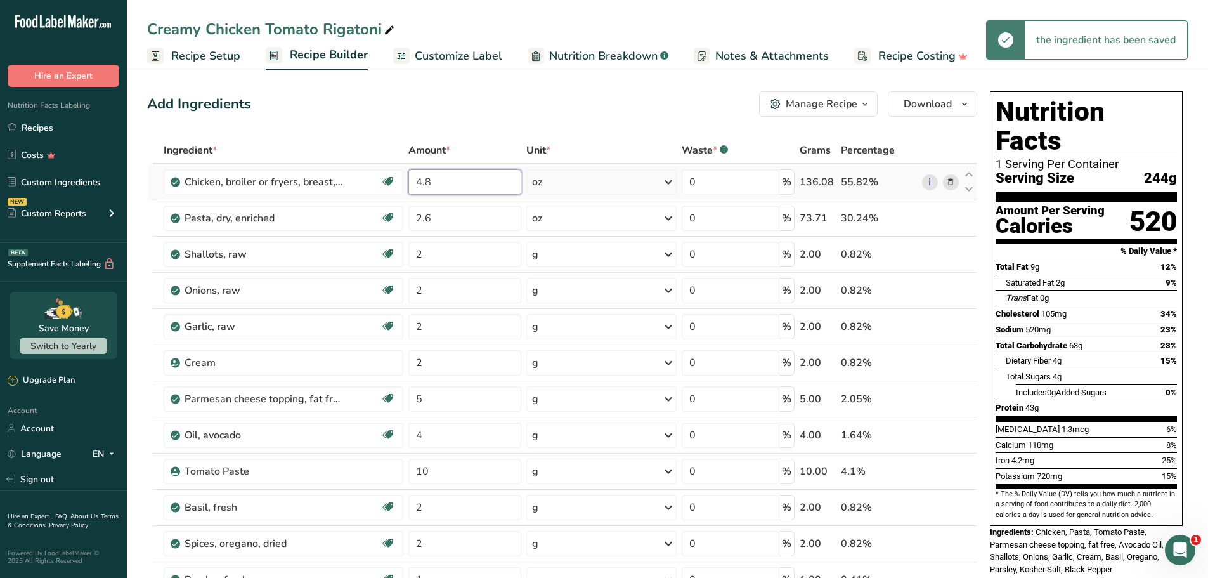
click at [458, 187] on input "4.8" at bounding box center [464, 181] width 113 height 25
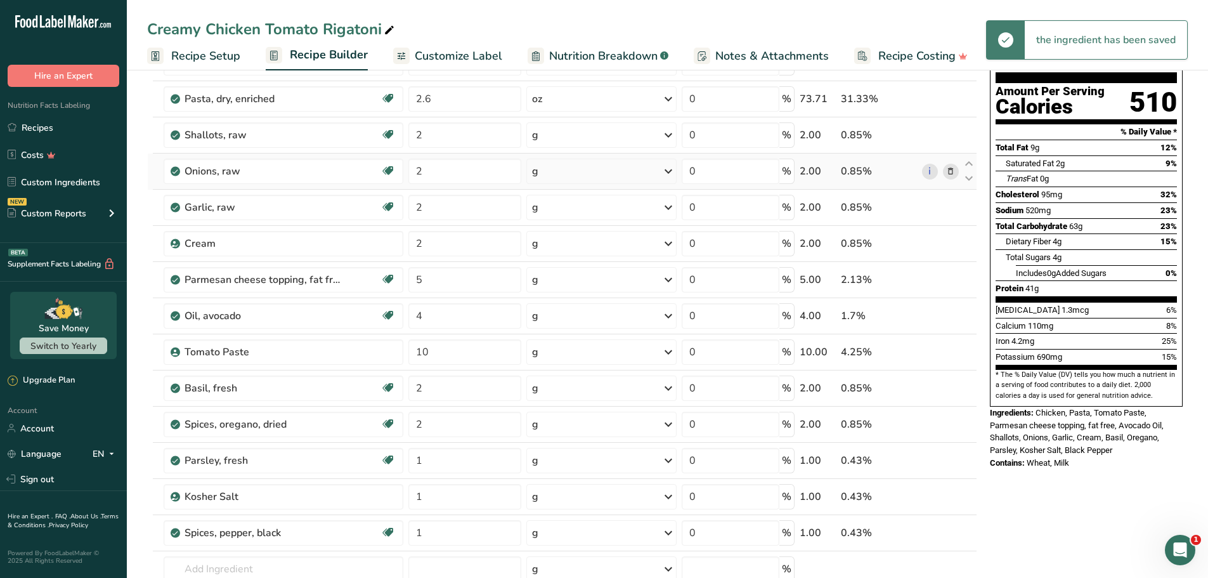
scroll to position [127, 0]
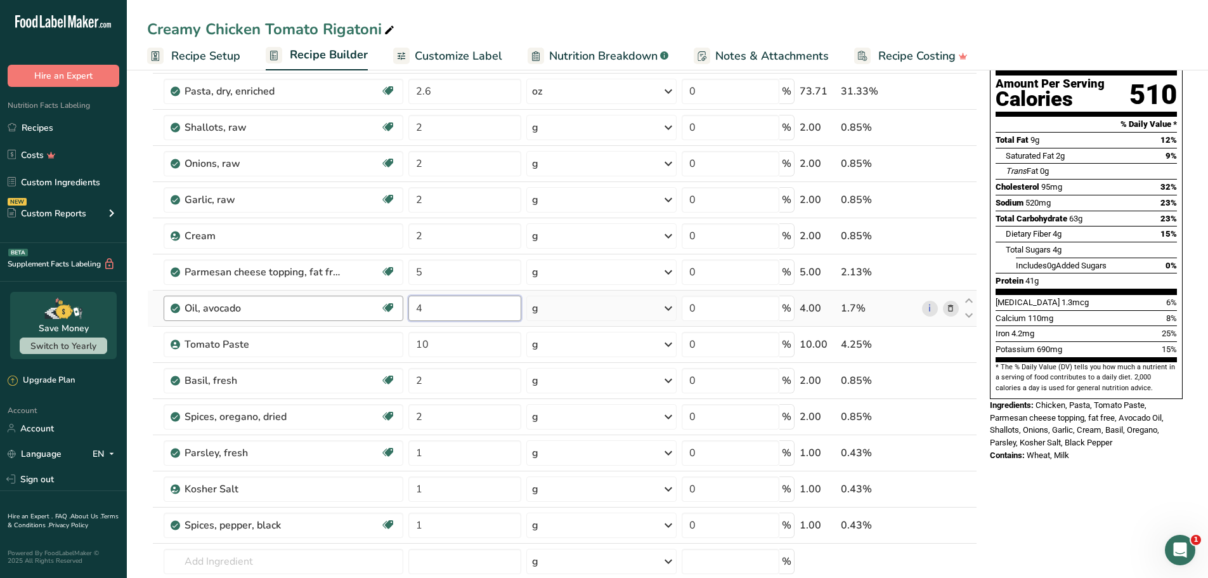
drag, startPoint x: 444, startPoint y: 317, endPoint x: 354, endPoint y: 311, distance: 90.2
click at [354, 311] on tr "Oil, avocado Dairy free Gluten free Vegan Vegetarian Soy free Source of Healthy…" at bounding box center [562, 308] width 829 height 36
click at [1063, 458] on div "Nutrition Facts 1 Serving Per Container Serving Size 235g Amount Per Serving Ca…" at bounding box center [1086, 546] width 203 height 1175
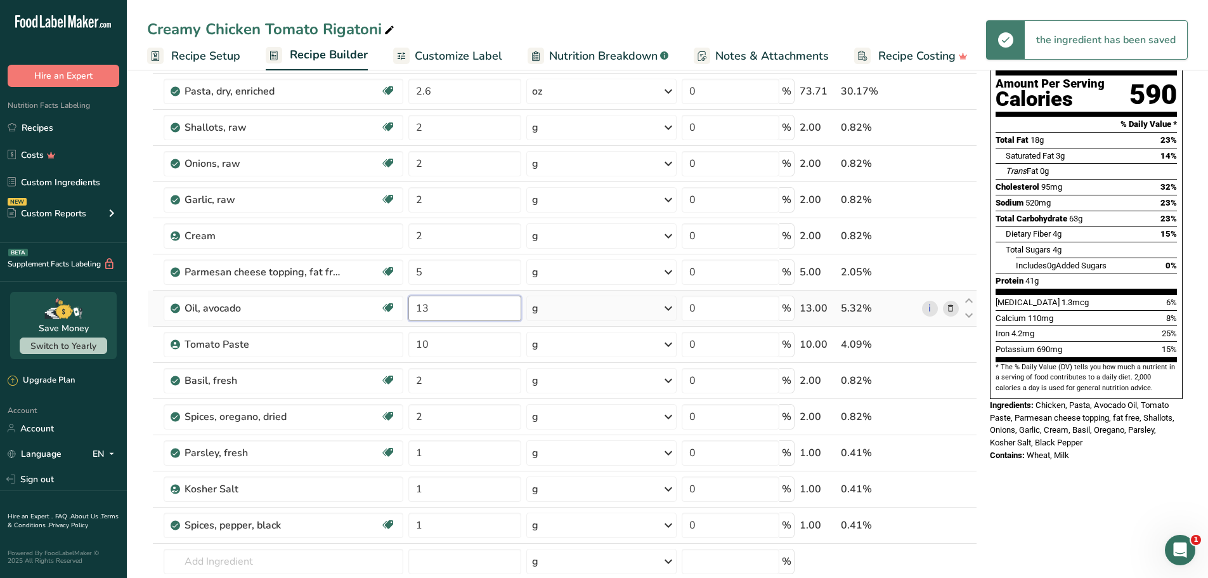
click at [456, 304] on input "13" at bounding box center [464, 307] width 113 height 25
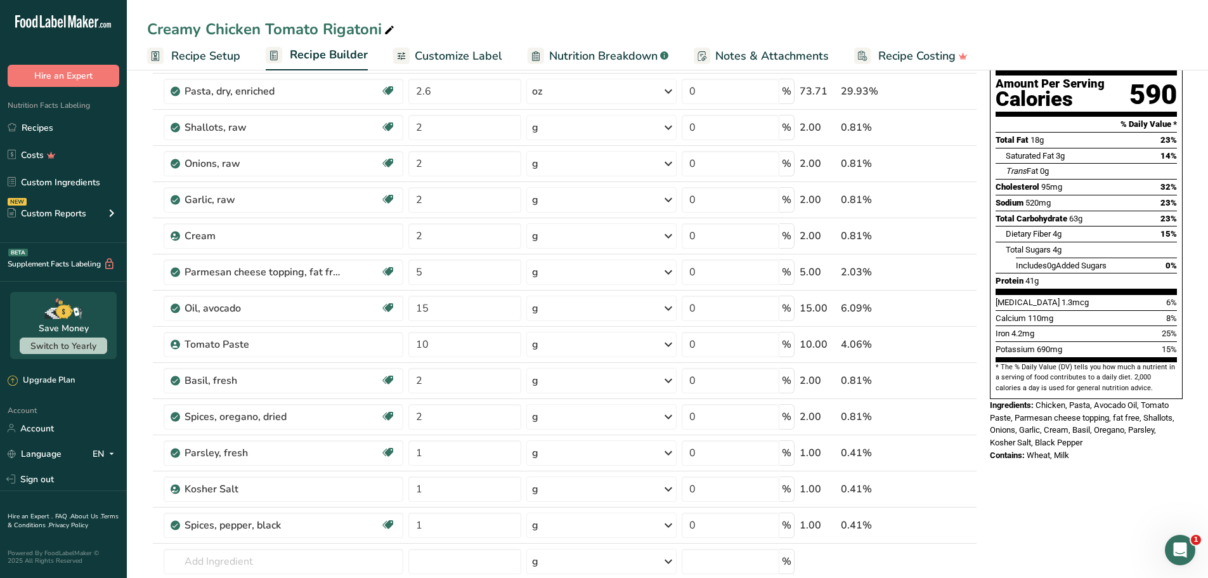
click at [1012, 463] on div "Nutrition Facts 1 Serving Per Container Serving Size 244g Amount Per Serving Ca…" at bounding box center [1086, 546] width 203 height 1175
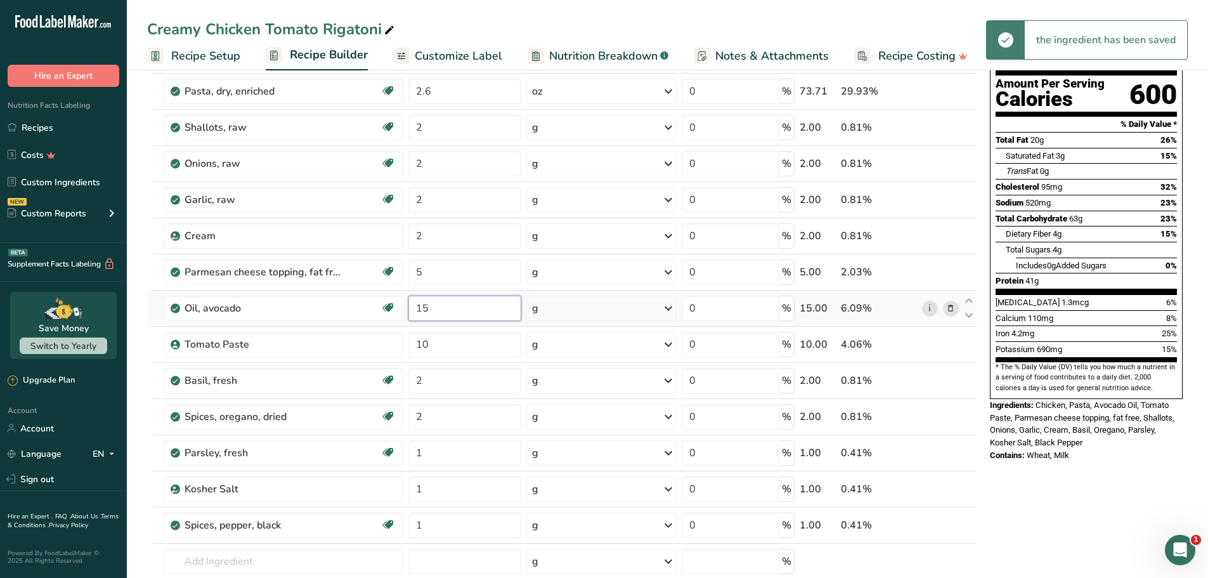
click at [377, 301] on tr "Oil, avocado Dairy free Gluten free Vegan Vegetarian Soy free Source of Healthy…" at bounding box center [562, 308] width 829 height 36
click at [1128, 440] on div "Nutrition Facts 1 Serving Per Container Serving Size 246g Amount Per Serving Ca…" at bounding box center [1086, 216] width 203 height 514
drag, startPoint x: 446, startPoint y: 309, endPoint x: 429, endPoint y: 309, distance: 17.1
click at [385, 315] on tr "Oil, avocado Dairy free Gluten free Vegan Vegetarian Soy free Source of Healthy…" at bounding box center [562, 308] width 829 height 36
click at [1206, 449] on section "Add Ingredients Manage Recipe Delete Recipe Duplicate Recipe Scale Recipe Save …" at bounding box center [667, 546] width 1081 height 1215
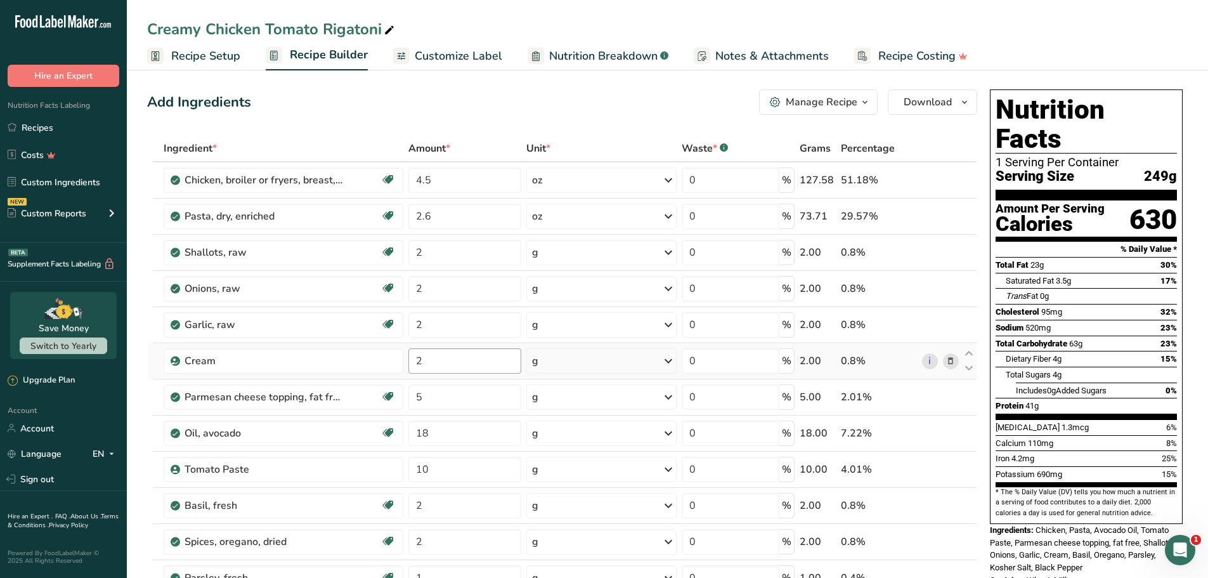
scroll to position [0, 0]
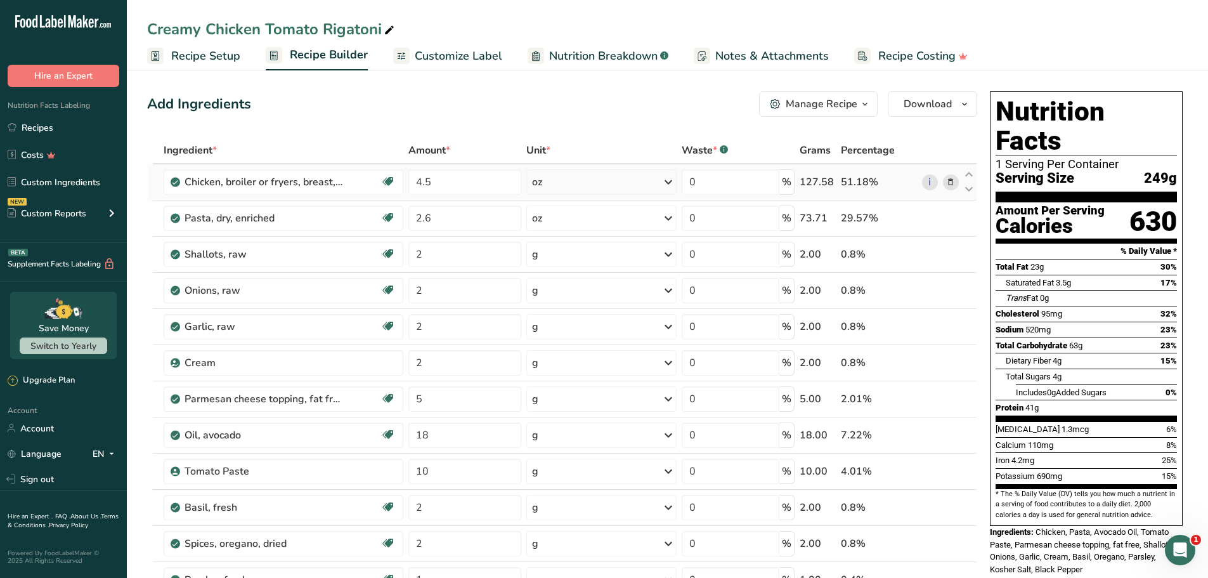
drag, startPoint x: 404, startPoint y: 55, endPoint x: 560, endPoint y: 192, distance: 208.0
click at [404, 55] on icon at bounding box center [401, 56] width 10 height 16
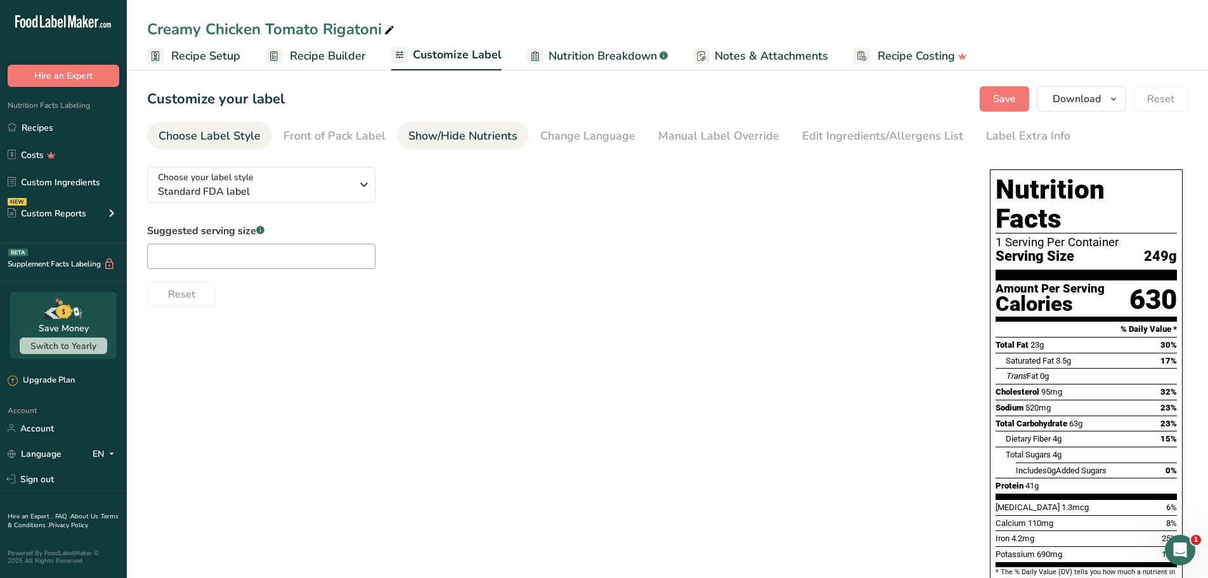
click at [489, 136] on div "Show/Hide Nutrients" at bounding box center [462, 135] width 109 height 17
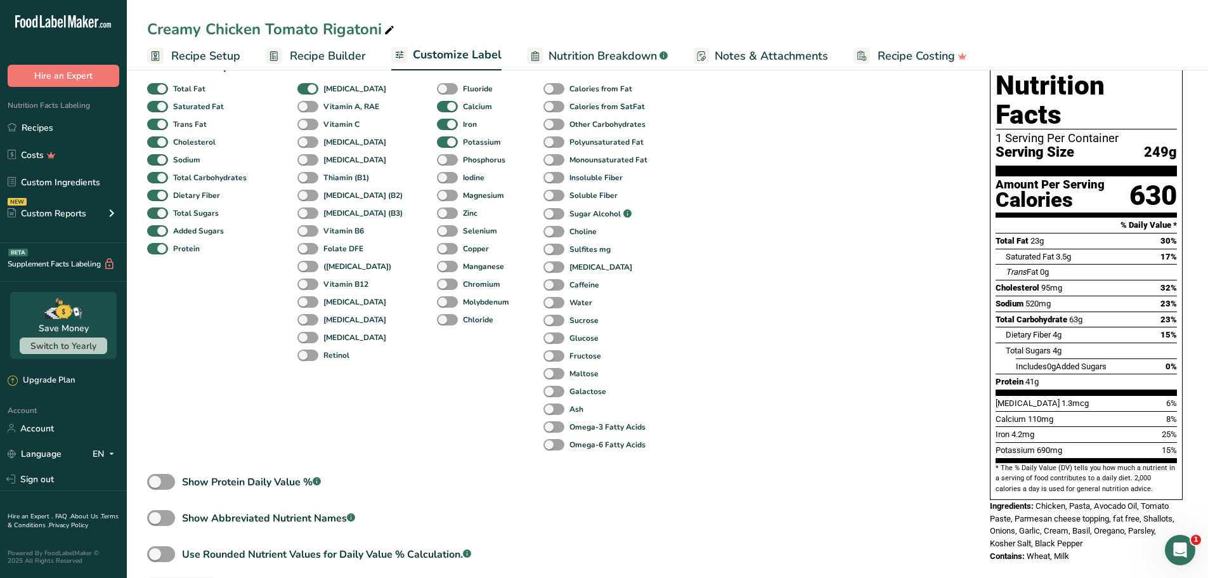
scroll to position [149, 0]
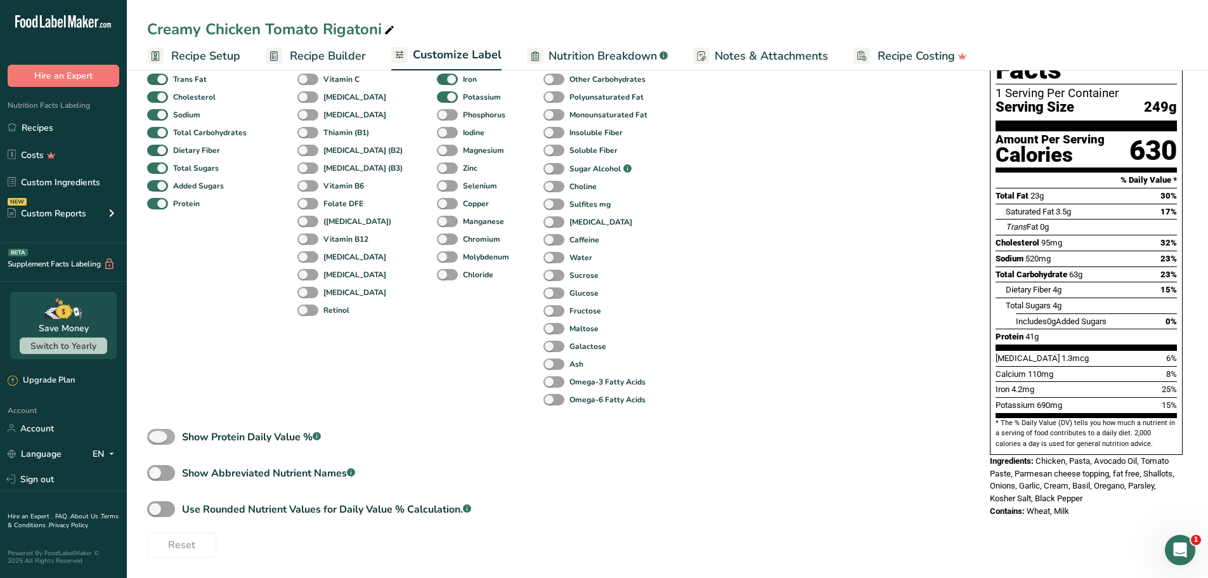
click at [160, 438] on span at bounding box center [161, 437] width 28 height 16
click at [155, 438] on input "Show Protein Daily Value % .a-a{fill:#347362;}.b-a{fill:#fff;}" at bounding box center [151, 436] width 8 height 8
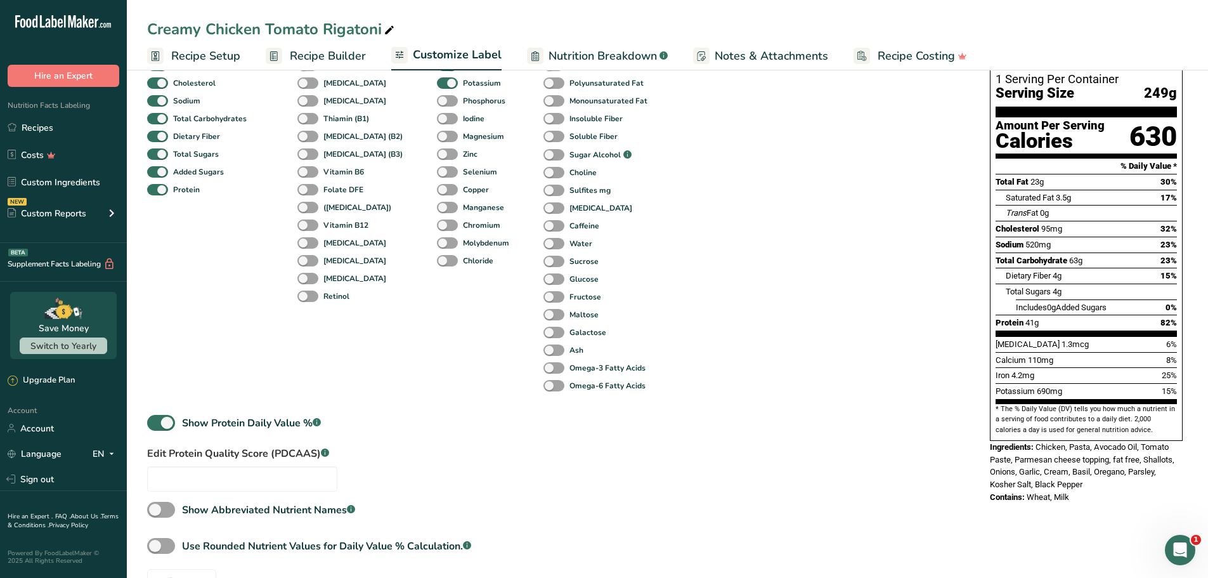
scroll to position [200, 0]
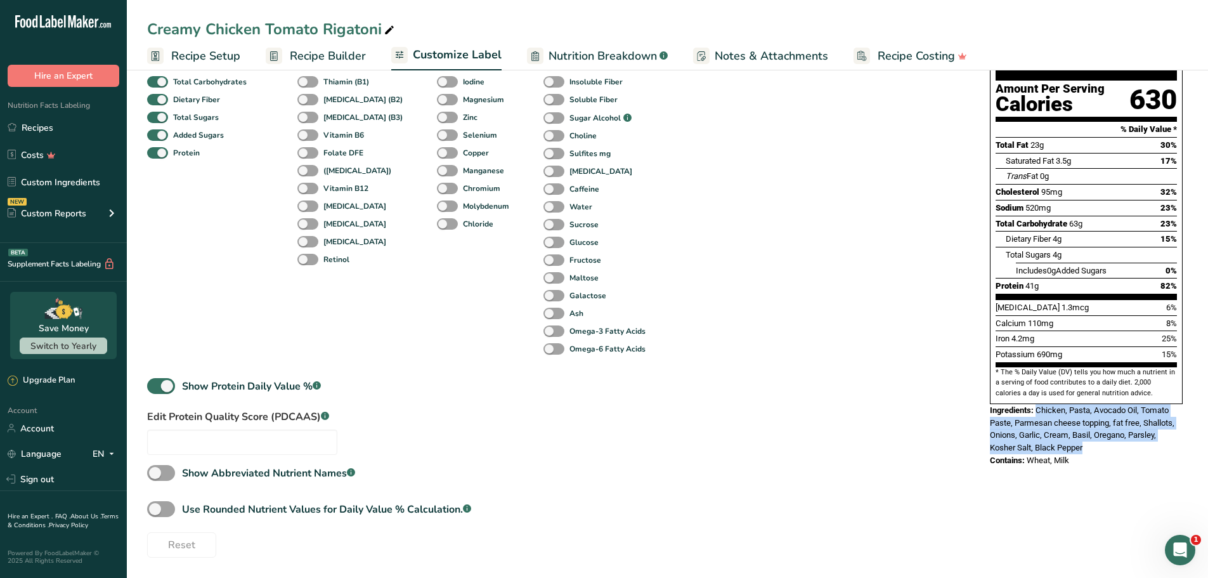
drag, startPoint x: 1097, startPoint y: 421, endPoint x: 1038, endPoint y: 378, distance: 72.2
click at [1038, 404] on div "Ingredients: Chicken, Pasta, Avocado Oil, Tomato Paste, Parmesan cheese topping…" at bounding box center [1086, 429] width 193 height 50
copy span "Chicken, Pasta, Avocado Oil, Tomato Paste, Parmesan cheese topping, fat free, S…"
click at [1129, 454] on div "Contains: Wheat, Milk" at bounding box center [1086, 460] width 193 height 13
drag, startPoint x: 1068, startPoint y: 434, endPoint x: 1028, endPoint y: 434, distance: 39.9
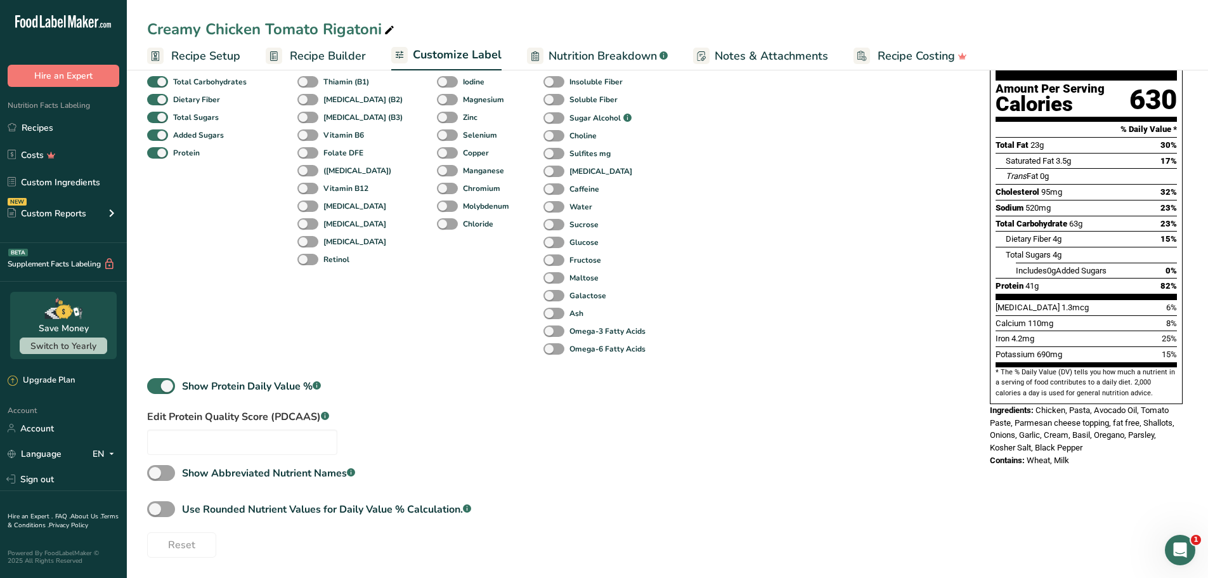
click at [1028, 454] on div "Contains: Wheat, Milk" at bounding box center [1086, 460] width 193 height 13
copy span "Wheat, Milk"
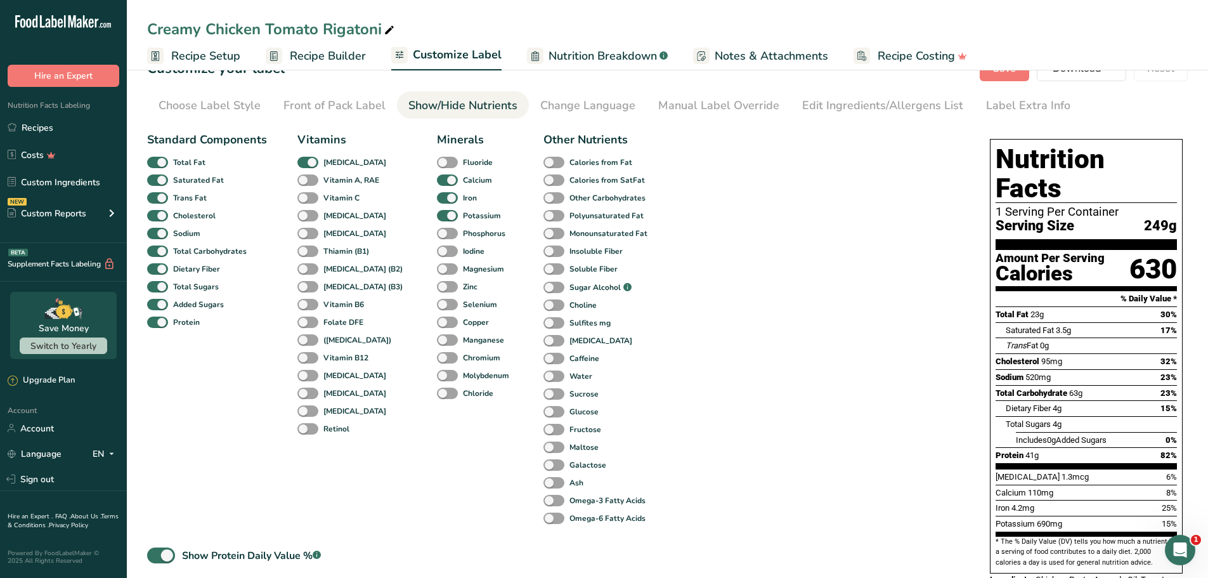
scroll to position [0, 0]
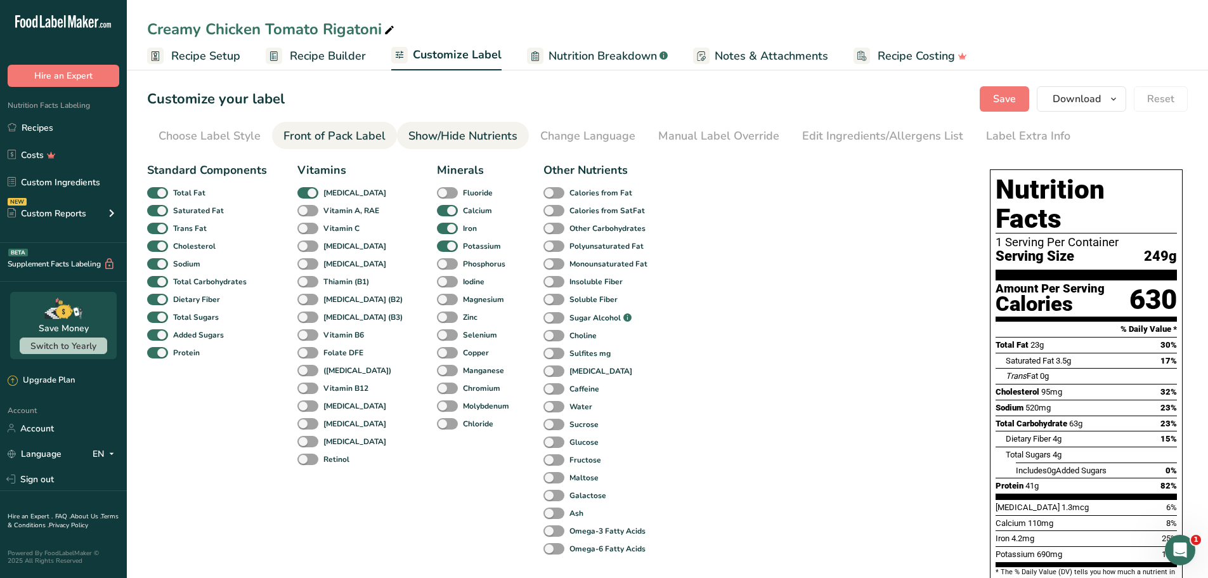
click at [343, 136] on div "Front of Pack Label" at bounding box center [334, 135] width 102 height 17
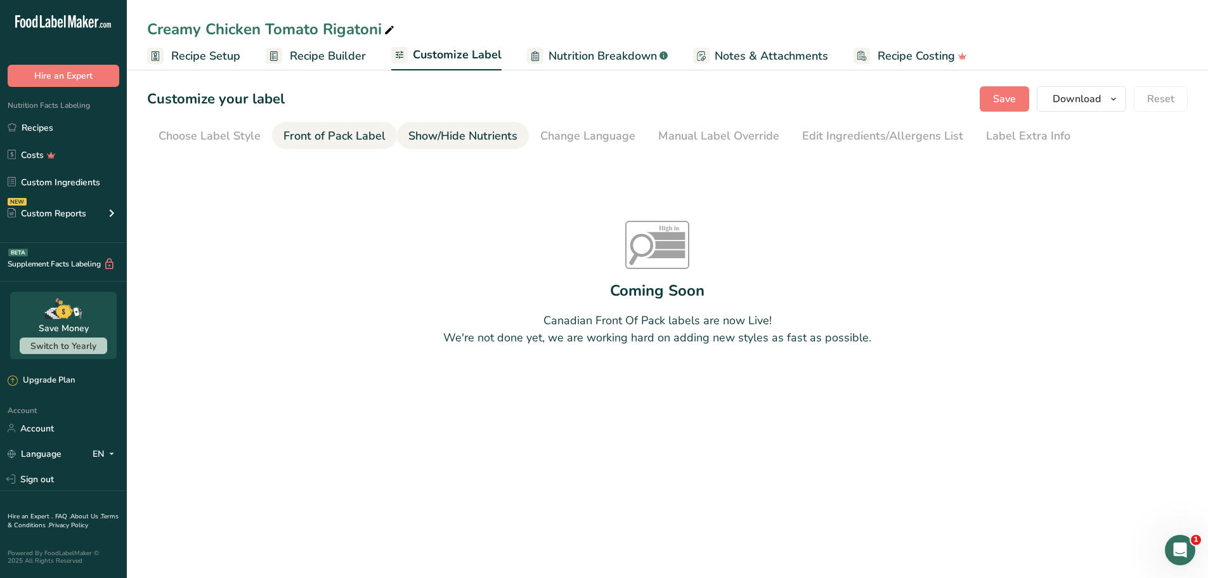
click at [481, 134] on div "Show/Hide Nutrients" at bounding box center [462, 135] width 109 height 17
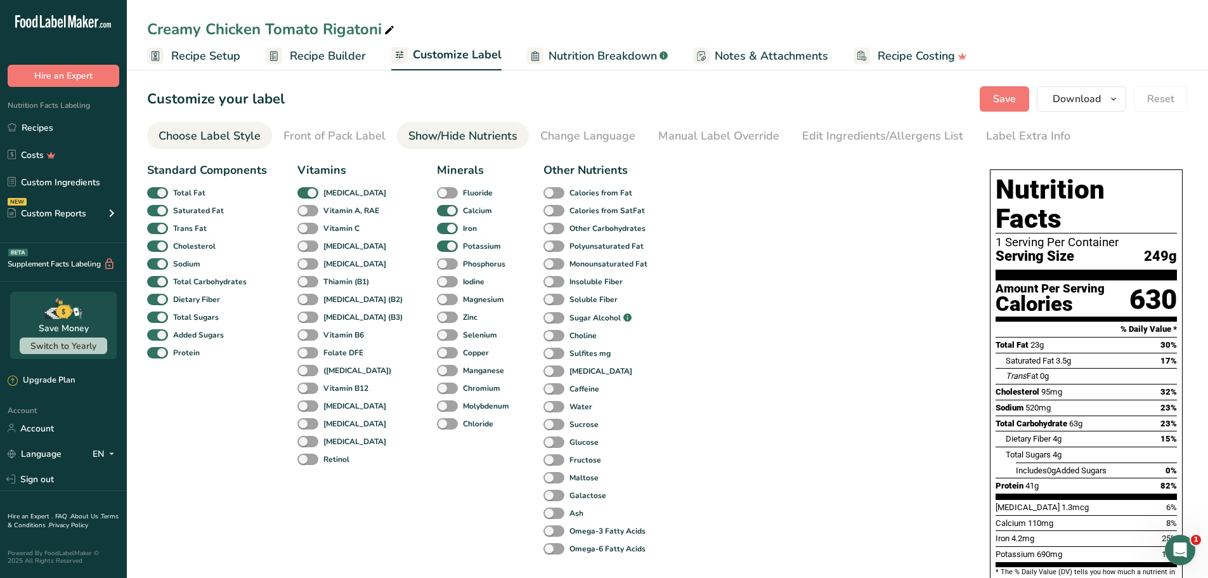
click at [222, 138] on div "Choose Label Style" at bounding box center [209, 135] width 102 height 17
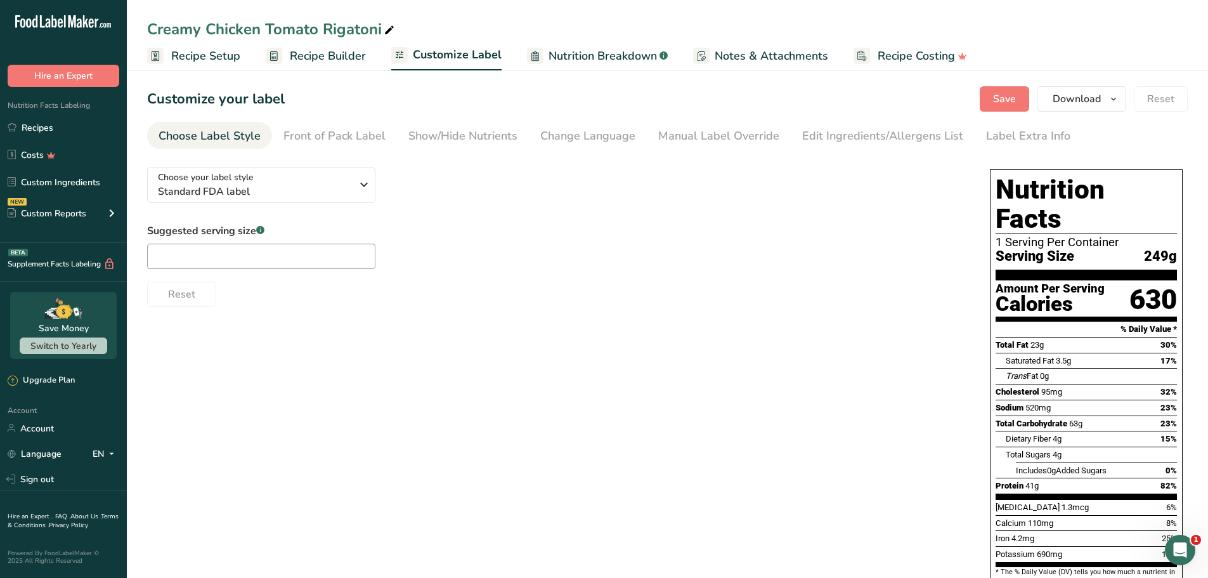
click at [352, 57] on span "Recipe Builder" at bounding box center [328, 56] width 76 height 17
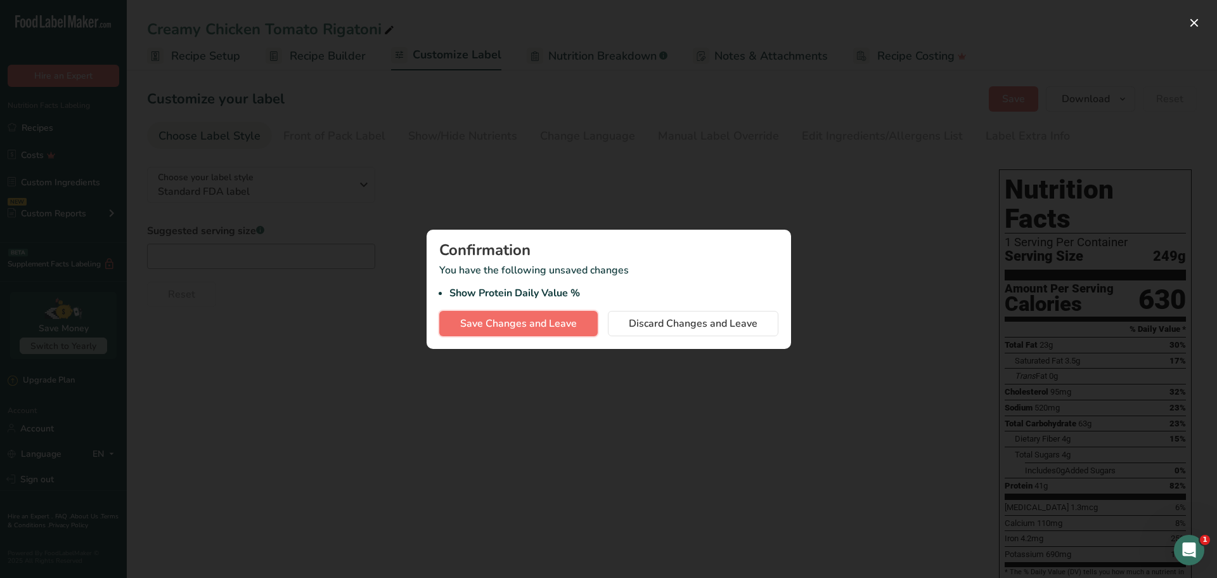
click at [541, 332] on button "Save Changes and Leave" at bounding box center [518, 323] width 158 height 25
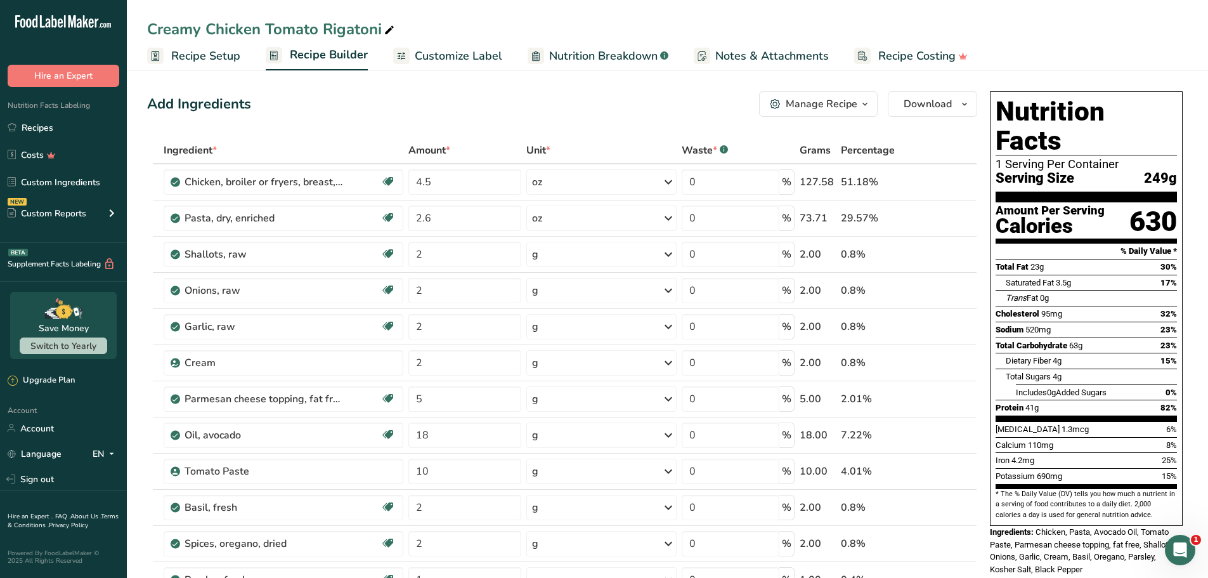
click at [844, 98] on div "Manage Recipe" at bounding box center [821, 103] width 72 height 15
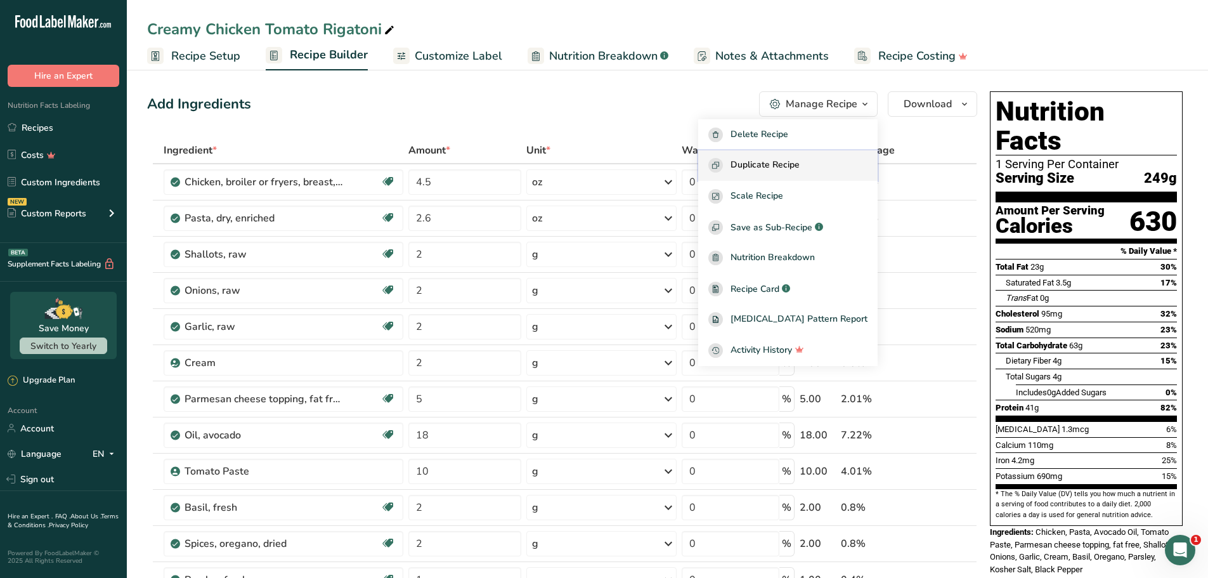
click at [776, 169] on span "Duplicate Recipe" at bounding box center [764, 165] width 69 height 15
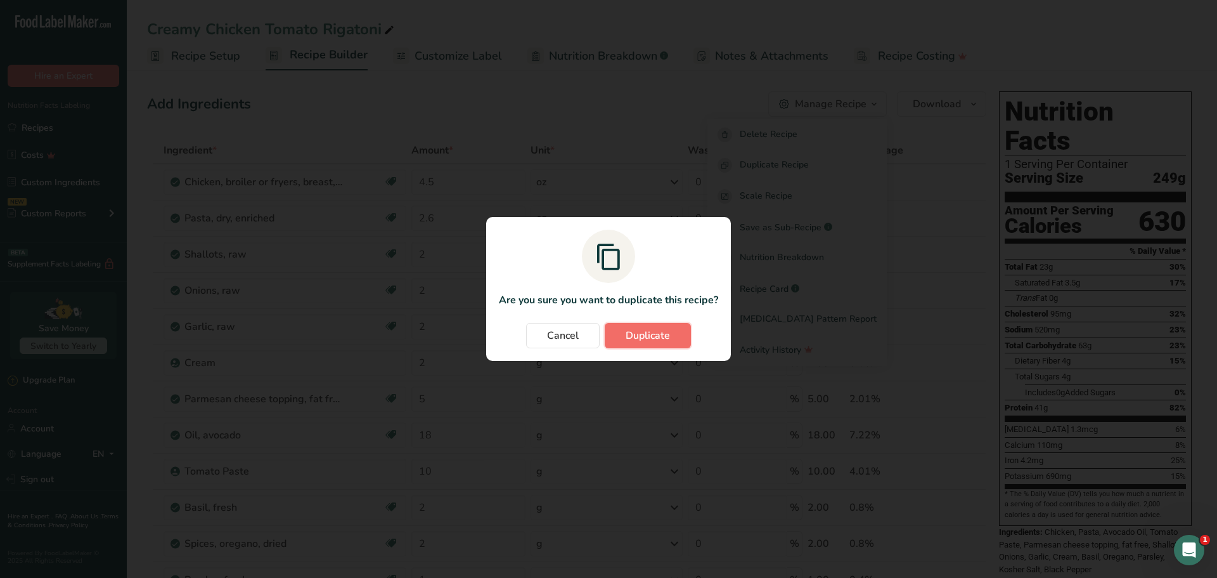
click at [651, 342] on span "Duplicate" at bounding box center [648, 335] width 44 height 15
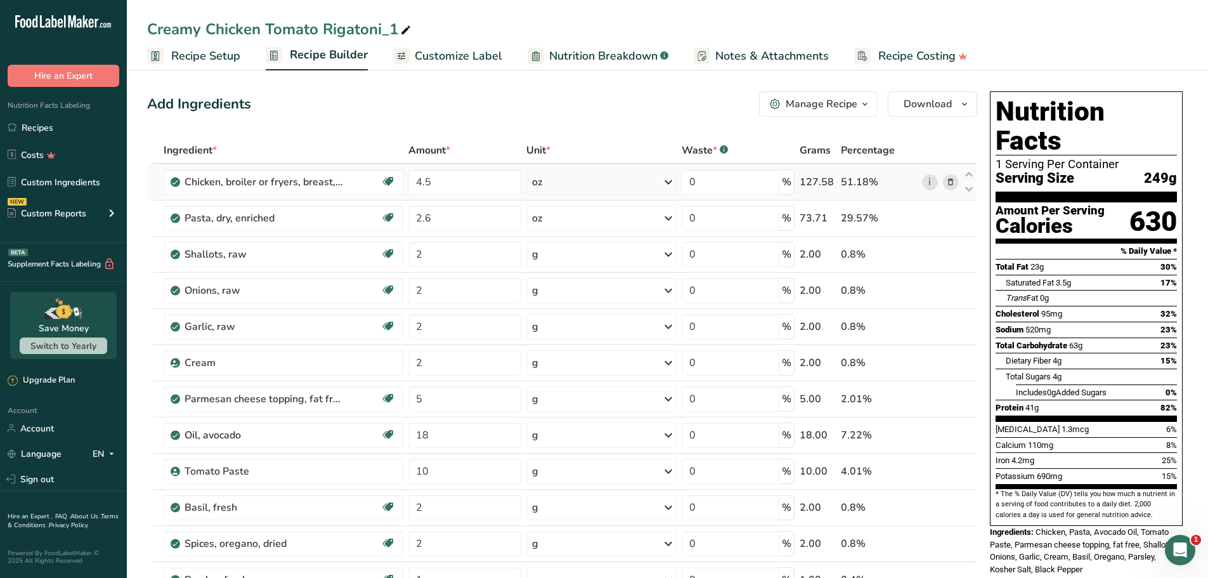
click at [948, 185] on icon at bounding box center [950, 182] width 9 height 13
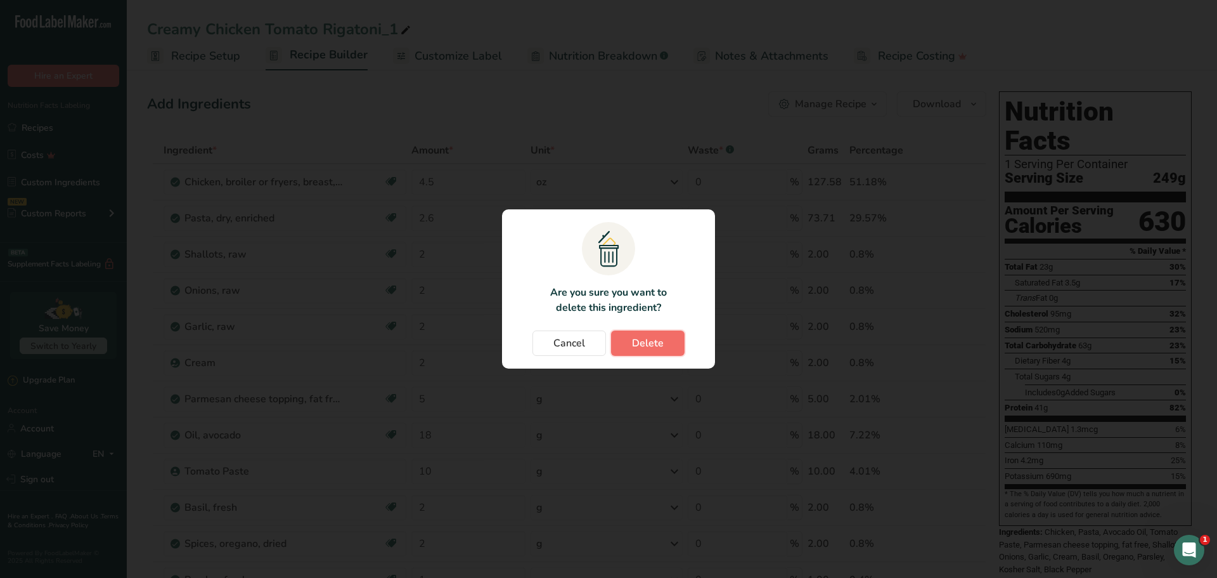
click at [669, 344] on button "Delete" at bounding box center [648, 342] width 74 height 25
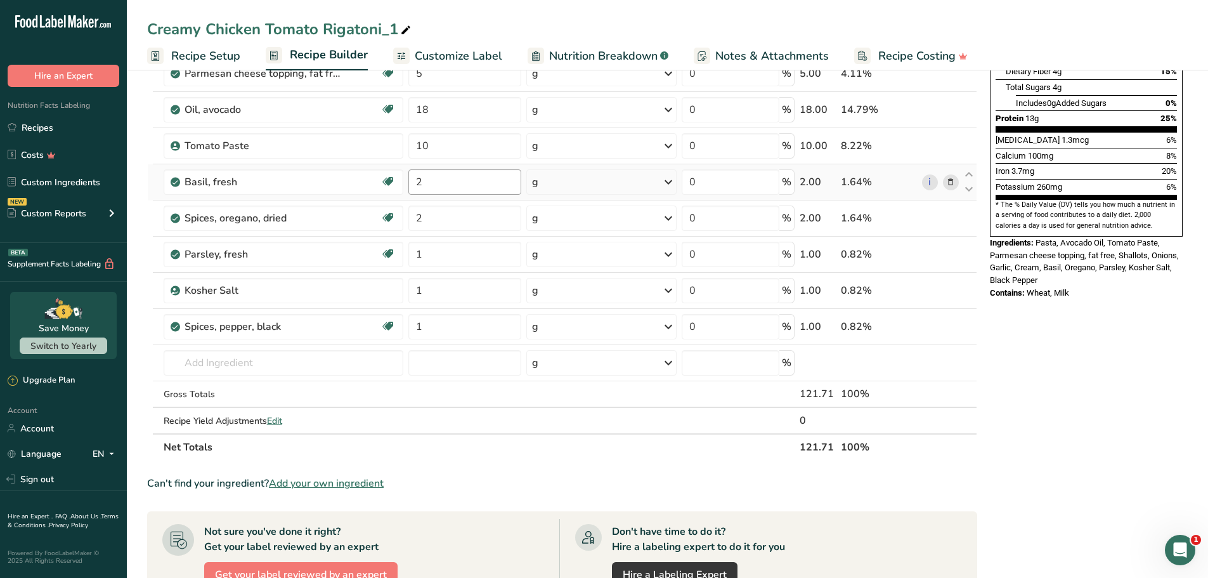
scroll to position [317, 0]
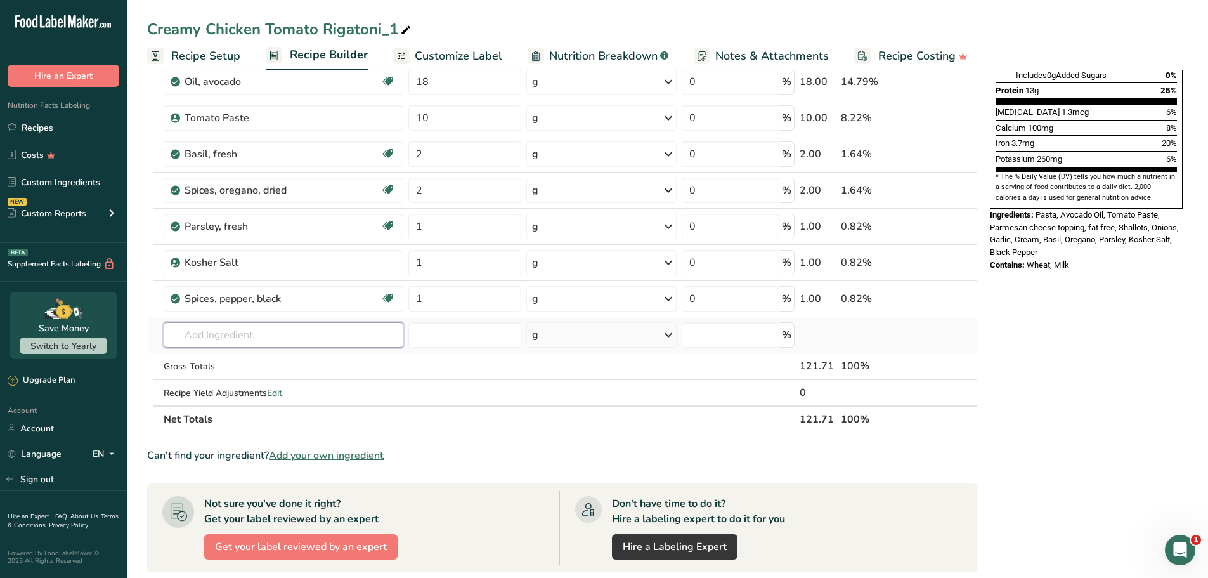
click at [241, 333] on input "text" at bounding box center [284, 334] width 240 height 25
paste input "Crustaceans, shrimp, mixed species, raw (may contain additives to retain moistu…"
click at [284, 362] on p "15149 Crustaceans, shrimp, mixed species, raw (may contain additives to retain …" at bounding box center [361, 360] width 374 height 13
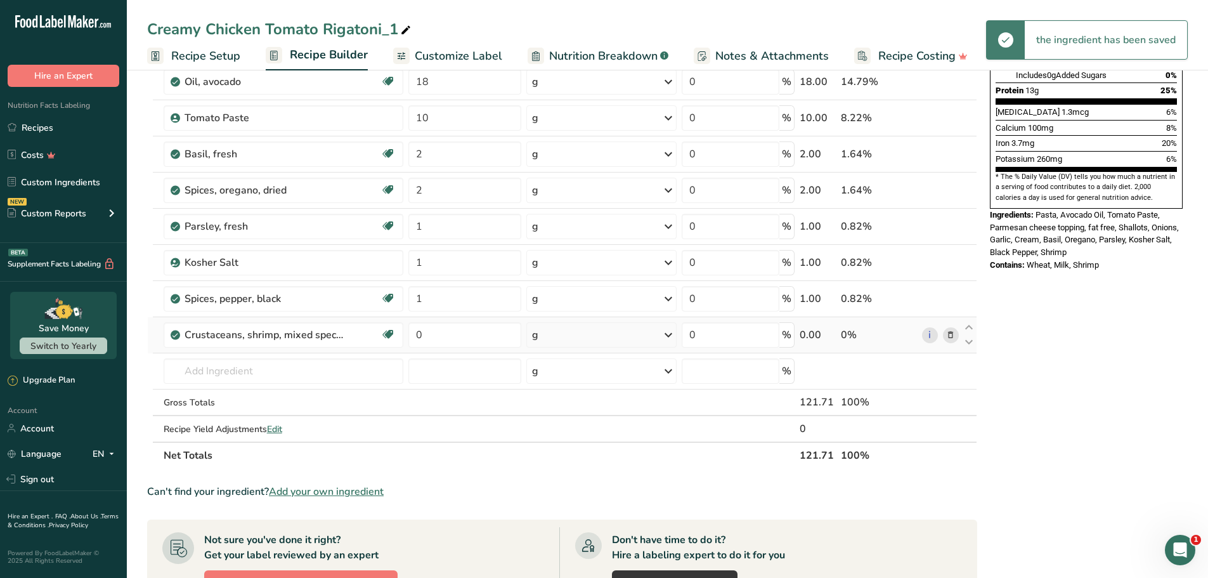
click at [593, 341] on div "g" at bounding box center [601, 334] width 150 height 25
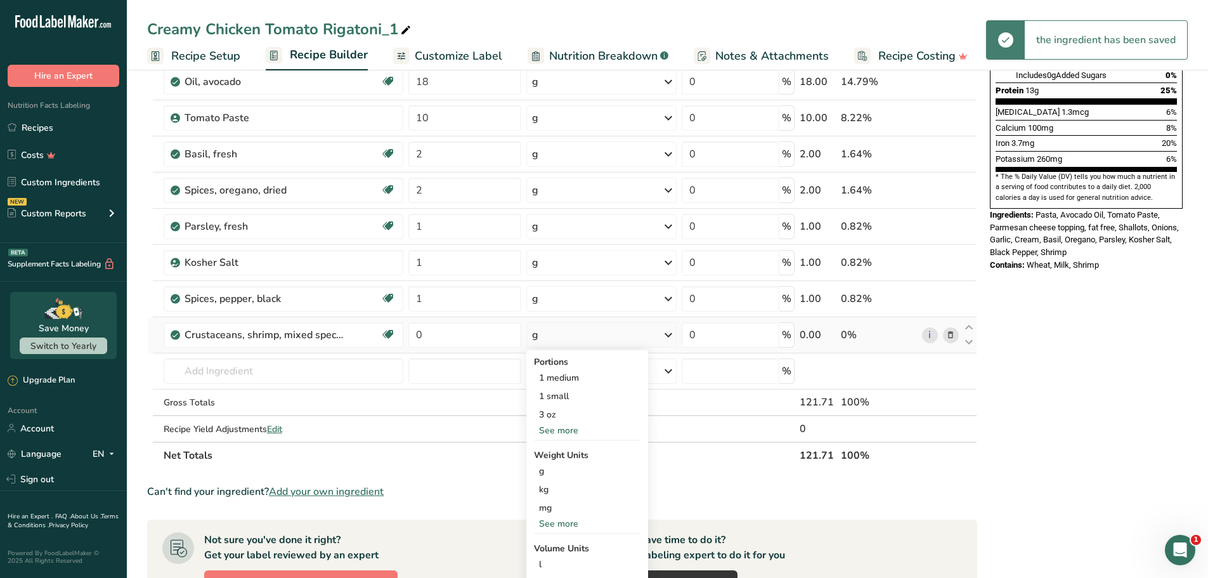
click at [564, 517] on div "See more" at bounding box center [587, 523] width 107 height 13
click at [564, 559] on div "oz" at bounding box center [587, 562] width 107 height 18
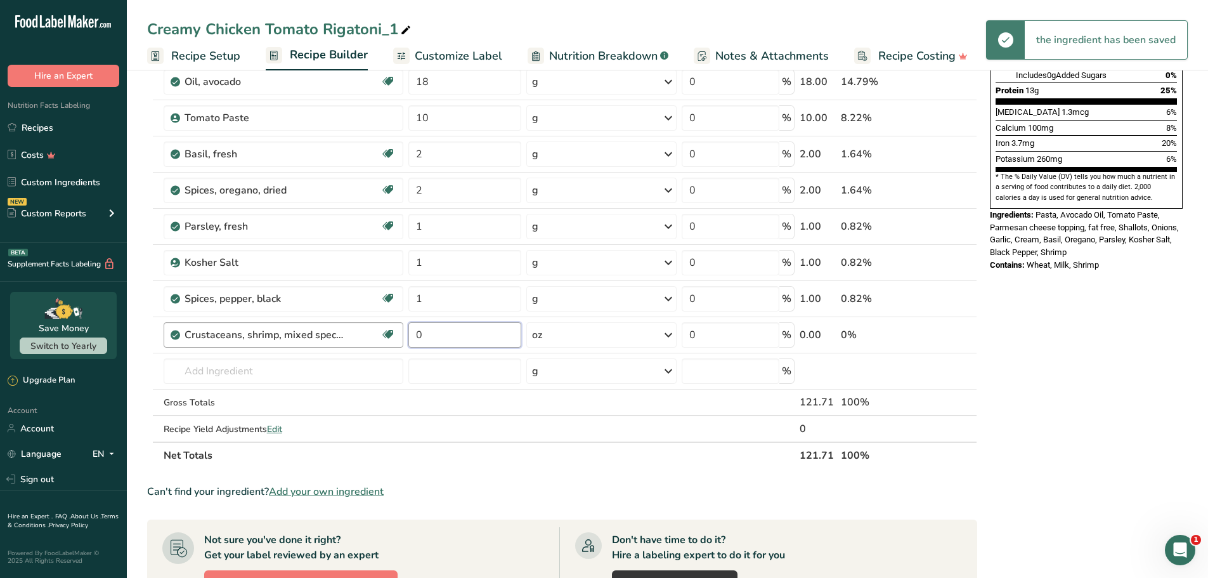
drag, startPoint x: 446, startPoint y: 333, endPoint x: 359, endPoint y: 332, distance: 86.9
click at [377, 334] on tr "Crustaceans, shrimp, mixed species, raw (may contain additives to retain moistu…" at bounding box center [562, 335] width 829 height 36
click at [1132, 340] on div "Nutrition Facts 1 Serving Per Container Serving Size 122g Amount Per Serving Ca…" at bounding box center [1086, 343] width 203 height 1148
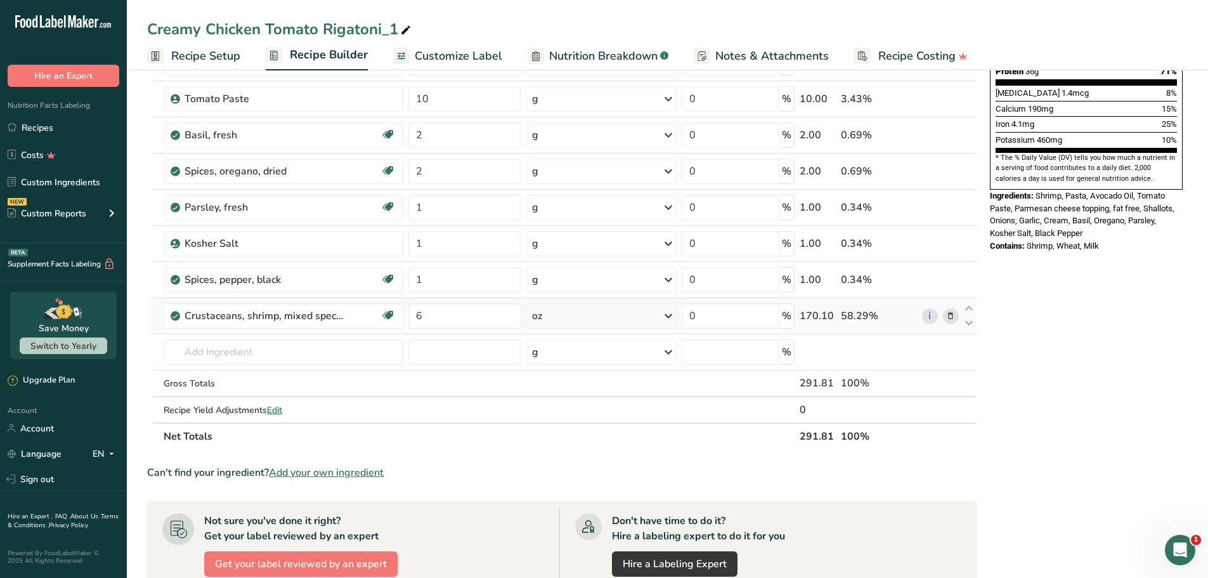
scroll to position [317, 0]
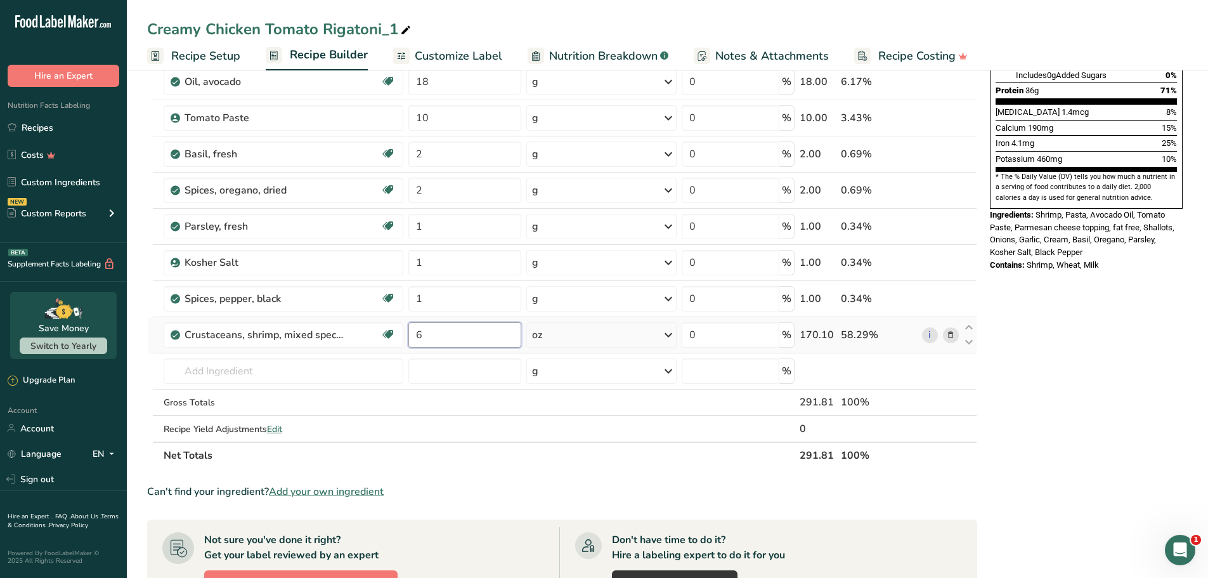
click at [458, 342] on input "6" at bounding box center [464, 334] width 113 height 25
click at [1086, 352] on div "Nutrition Facts 1 Serving Per Container Serving Size 292g Amount Per Serving Ca…" at bounding box center [1086, 369] width 203 height 1201
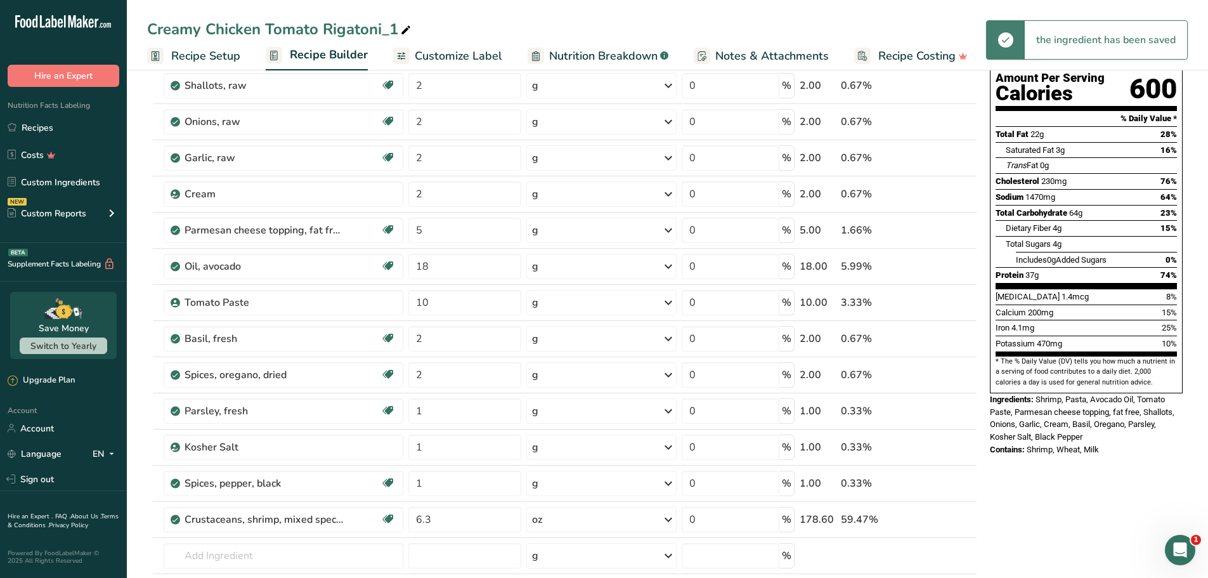
scroll to position [127, 0]
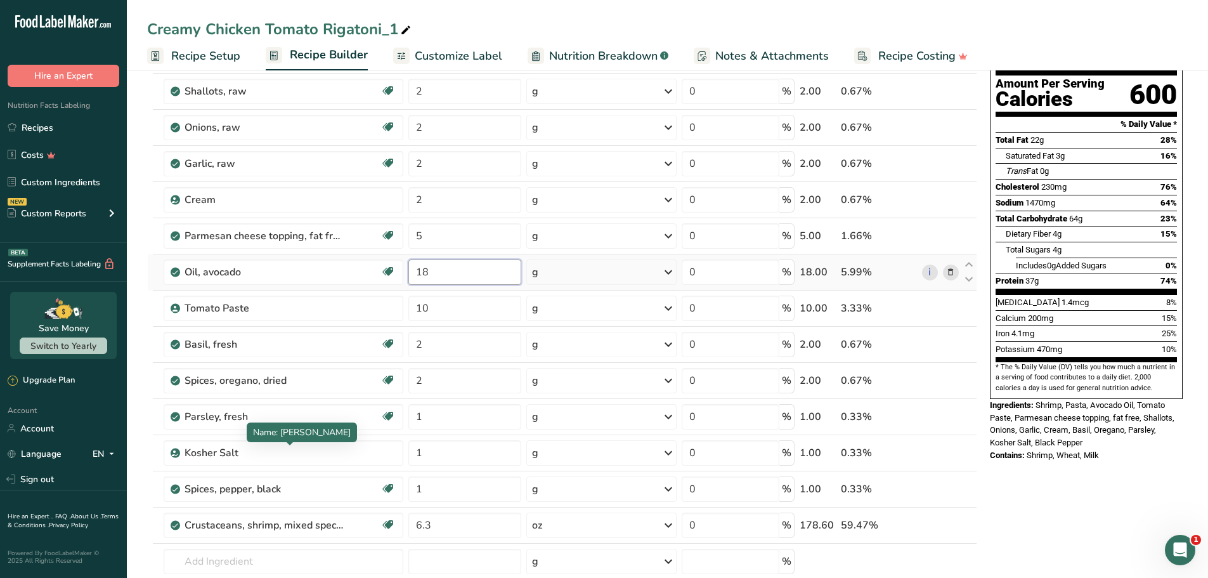
click at [476, 275] on input "18" at bounding box center [464, 271] width 113 height 25
drag, startPoint x: 1062, startPoint y: 448, endPoint x: 997, endPoint y: 444, distance: 64.7
click at [1061, 448] on div "Nutrition Facts 1 Serving Per Container Serving Size 300g Amount Per Serving Ca…" at bounding box center [1086, 559] width 203 height 1201
drag, startPoint x: 1080, startPoint y: 188, endPoint x: 1071, endPoint y: 188, distance: 8.9
click at [1071, 214] on span "64g" at bounding box center [1075, 219] width 13 height 10
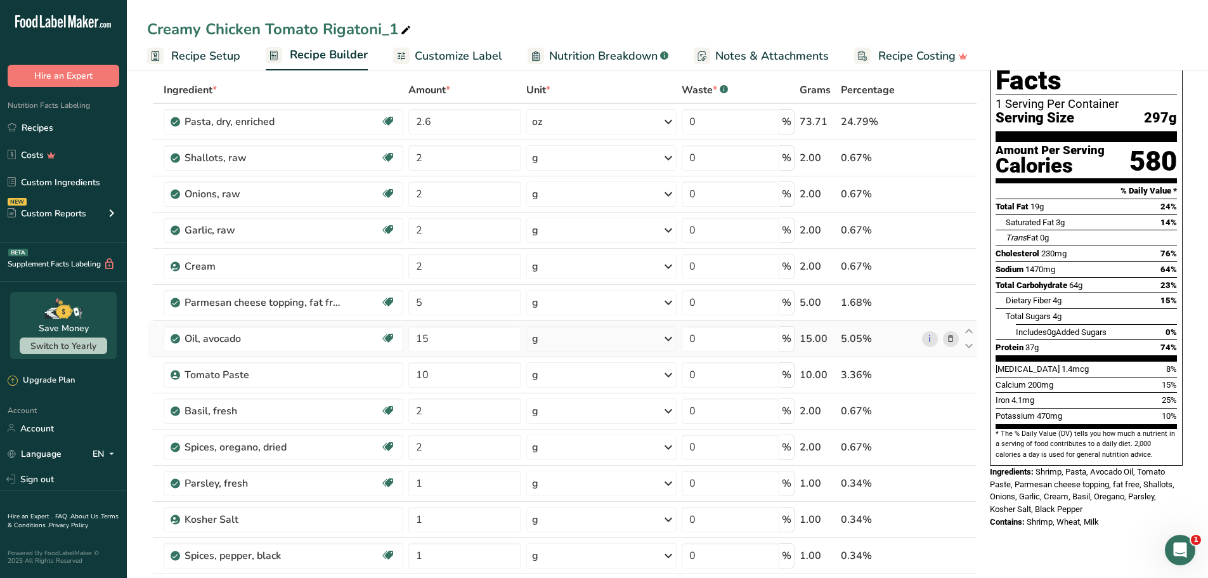
scroll to position [0, 0]
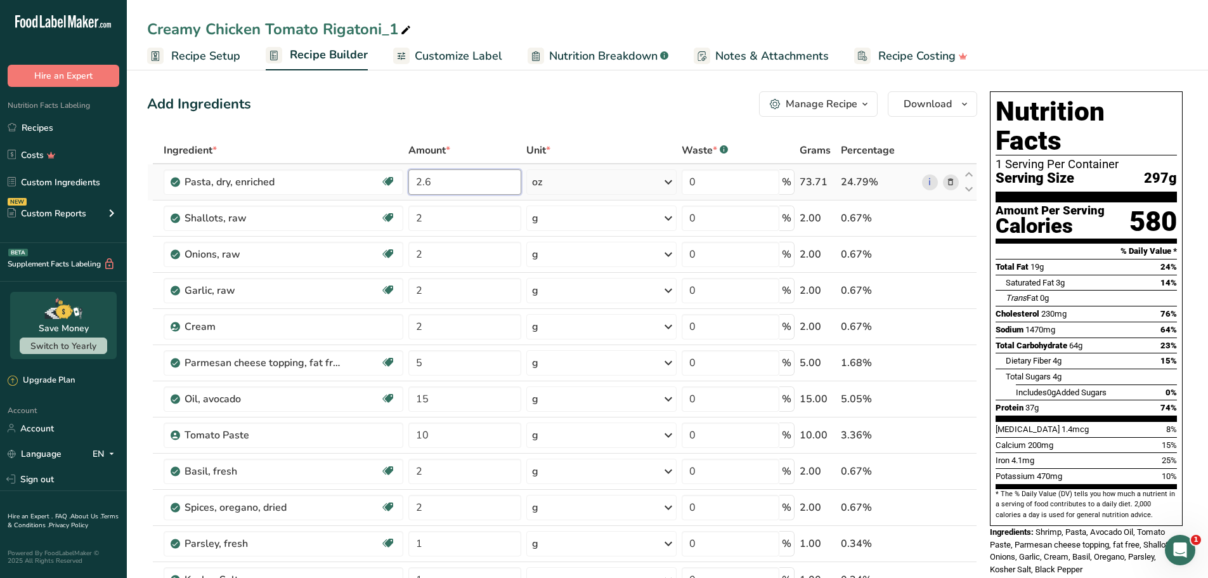
click at [473, 172] on input "2.6" at bounding box center [464, 181] width 113 height 25
click at [467, 187] on input "2.4" at bounding box center [464, 181] width 113 height 25
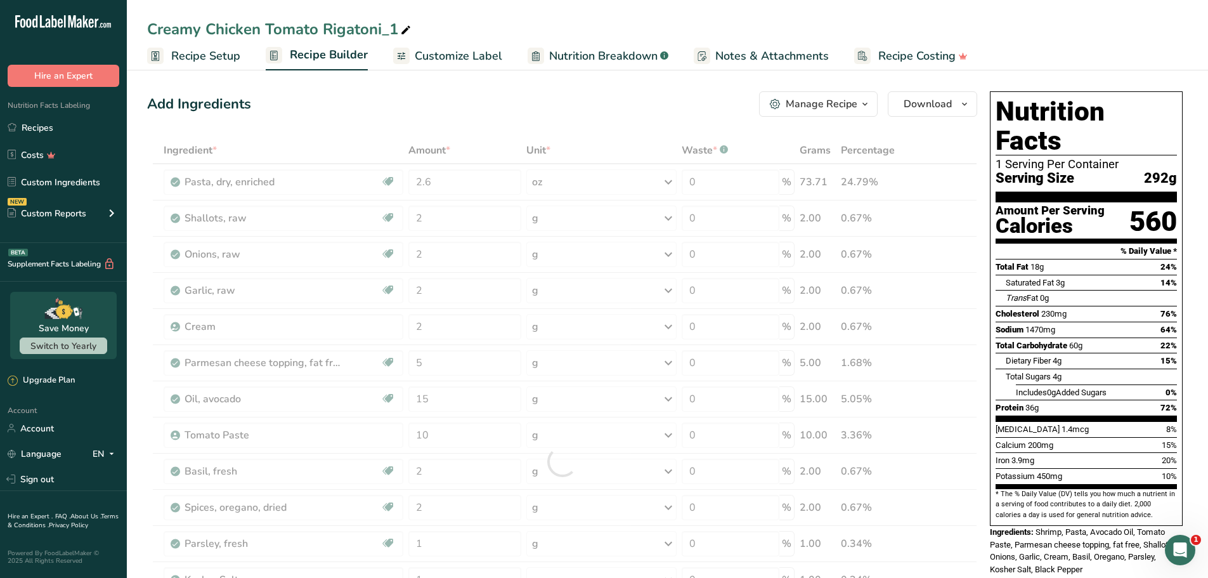
click at [611, 115] on div "Add Ingredients Manage Recipe Delete Recipe Duplicate Recipe Scale Recipe Save …" at bounding box center [562, 103] width 830 height 25
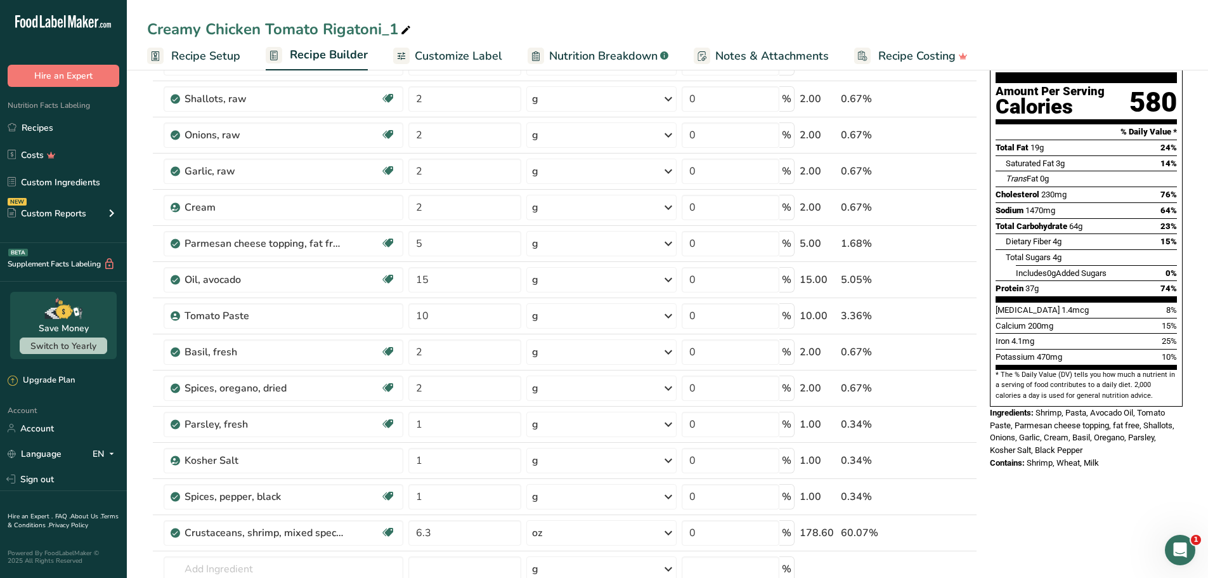
scroll to position [190, 0]
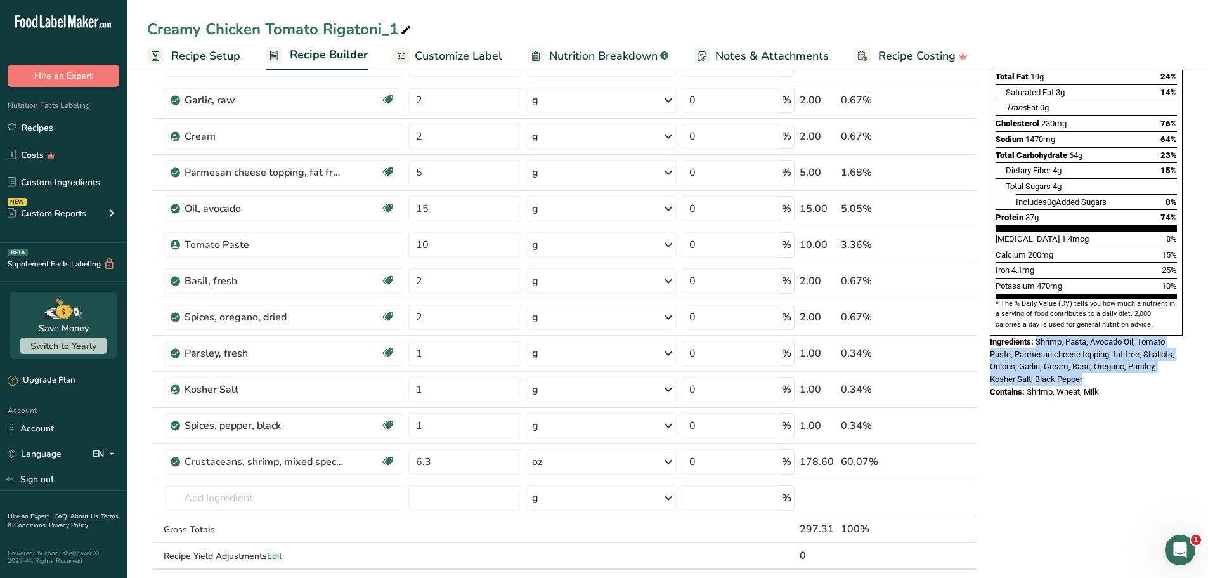
drag, startPoint x: 1075, startPoint y: 342, endPoint x: 1036, endPoint y: 313, distance: 48.9
click at [1036, 335] on div "Ingredients: Shrimp, Pasta, Avocado Oil, Tomato Paste, Parmesan cheese topping,…" at bounding box center [1086, 360] width 193 height 50
copy span "Shrimp, Pasta, Avocado Oil, Tomato Paste, Parmesan cheese topping, fat free, Sh…"
drag, startPoint x: 1118, startPoint y: 360, endPoint x: 1031, endPoint y: 363, distance: 86.9
click at [1031, 385] on div "Contains: Shrimp, Wheat, Milk" at bounding box center [1086, 391] width 193 height 13
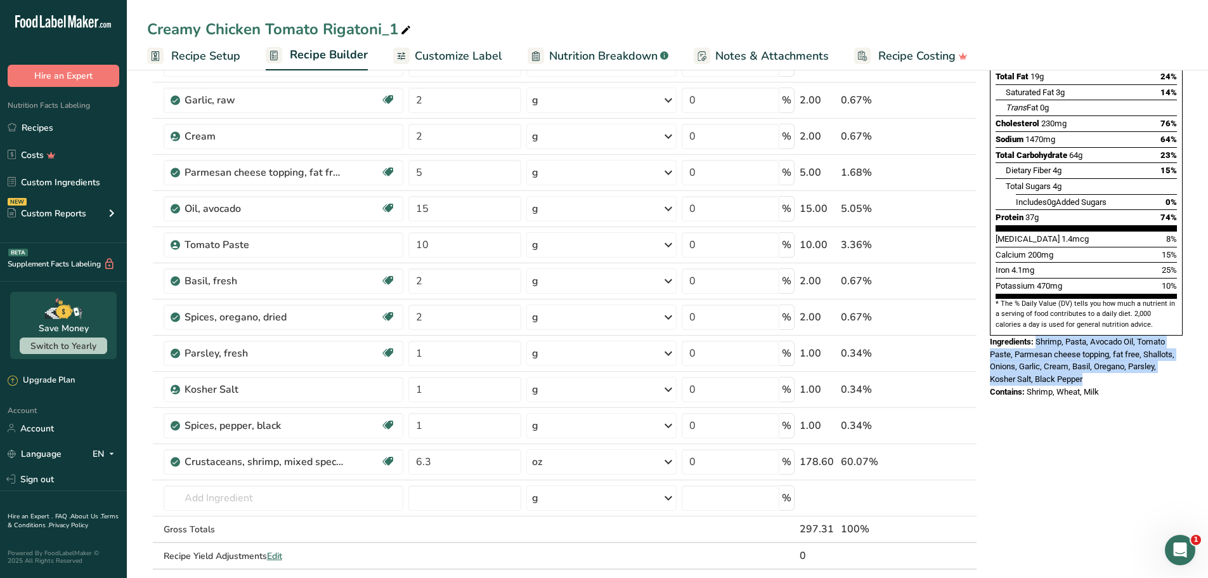
click at [1133, 372] on div "Nutrition Facts 1 Serving Per Container Serving Size 297g Amount Per Serving Ca…" at bounding box center [1086, 149] width 203 height 507
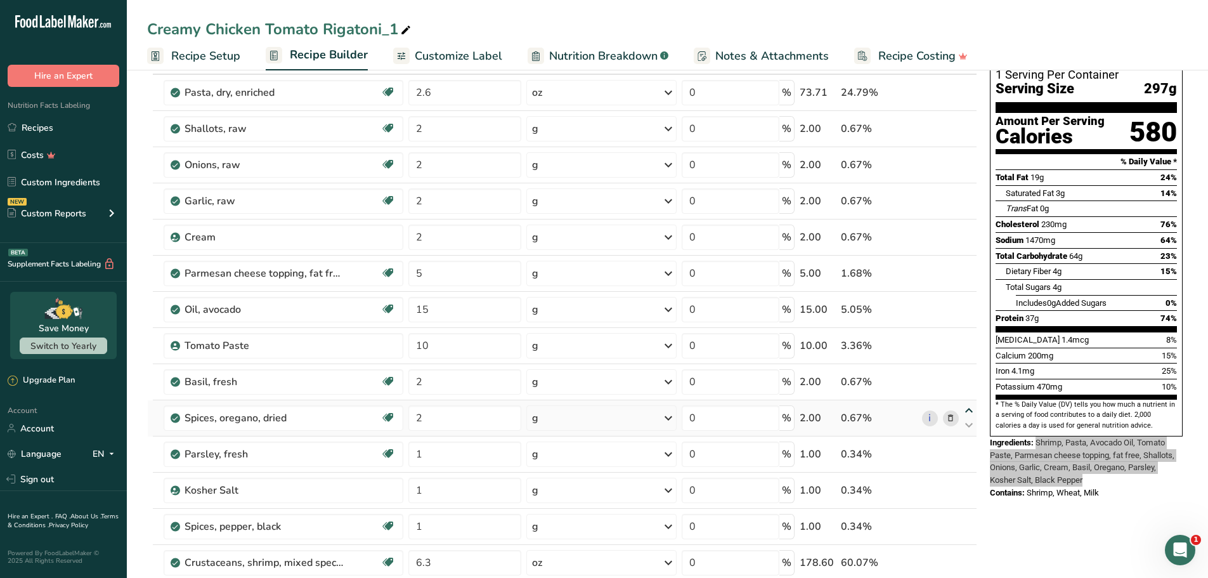
scroll to position [127, 0]
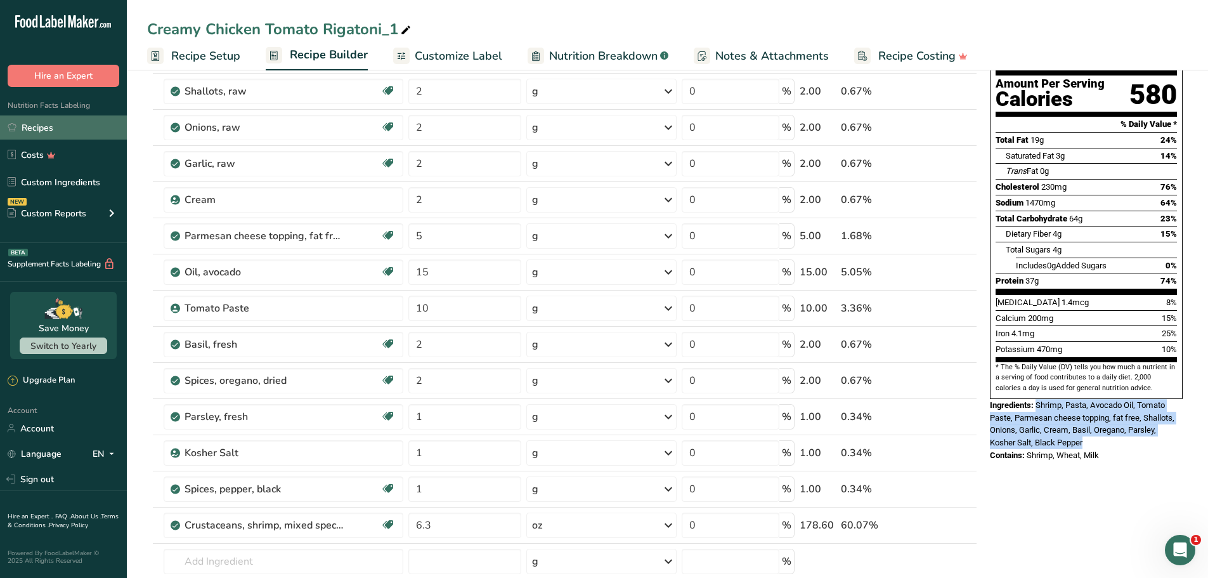
click at [56, 136] on link "Recipes" at bounding box center [63, 127] width 127 height 24
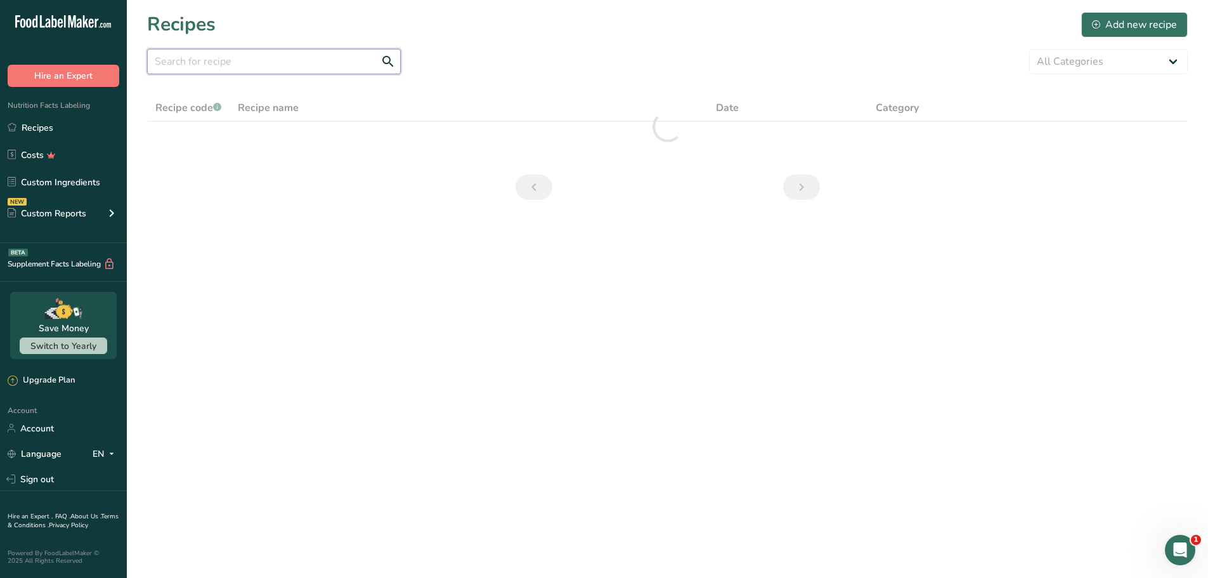
click at [265, 67] on input "text" at bounding box center [274, 61] width 254 height 25
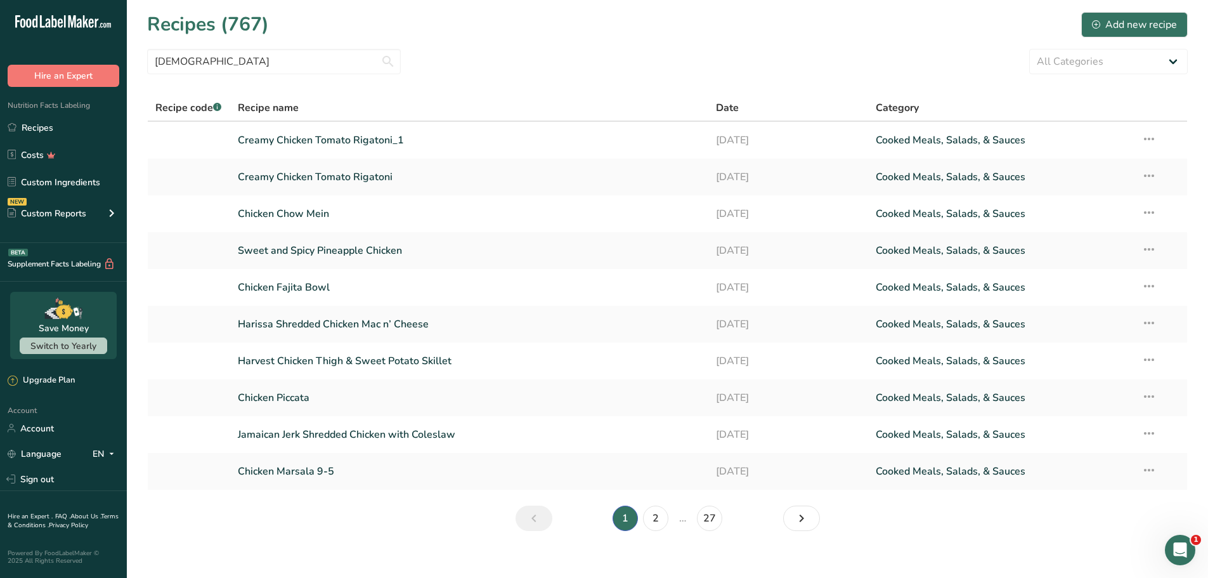
drag, startPoint x: 478, startPoint y: 91, endPoint x: 451, endPoint y: 86, distance: 27.7
click at [478, 91] on section "Recipes (767) Add new recipe [DEMOGRAPHIC_DATA] All Categories Baked Goods [GEO…" at bounding box center [667, 275] width 1081 height 551
click at [251, 57] on input "[DEMOGRAPHIC_DATA]" at bounding box center [274, 61] width 254 height 25
paste input "Chicken Chow Mein"
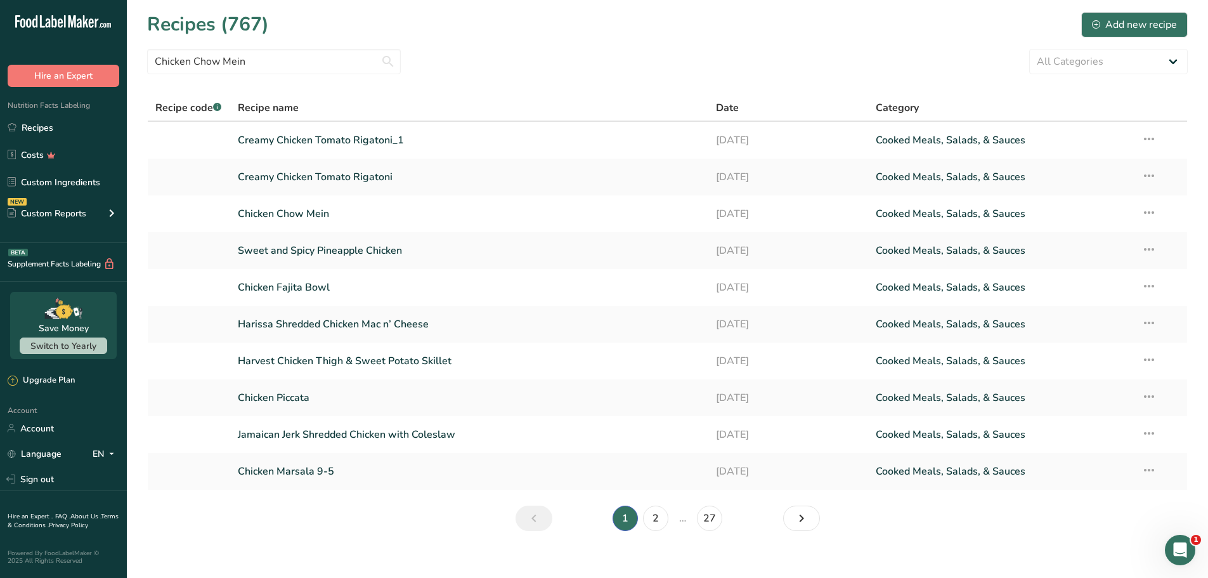
click at [573, 77] on section "Recipes (767) Add new recipe Chicken Chow Mein All Categories Baked Goods [GEOG…" at bounding box center [667, 275] width 1081 height 551
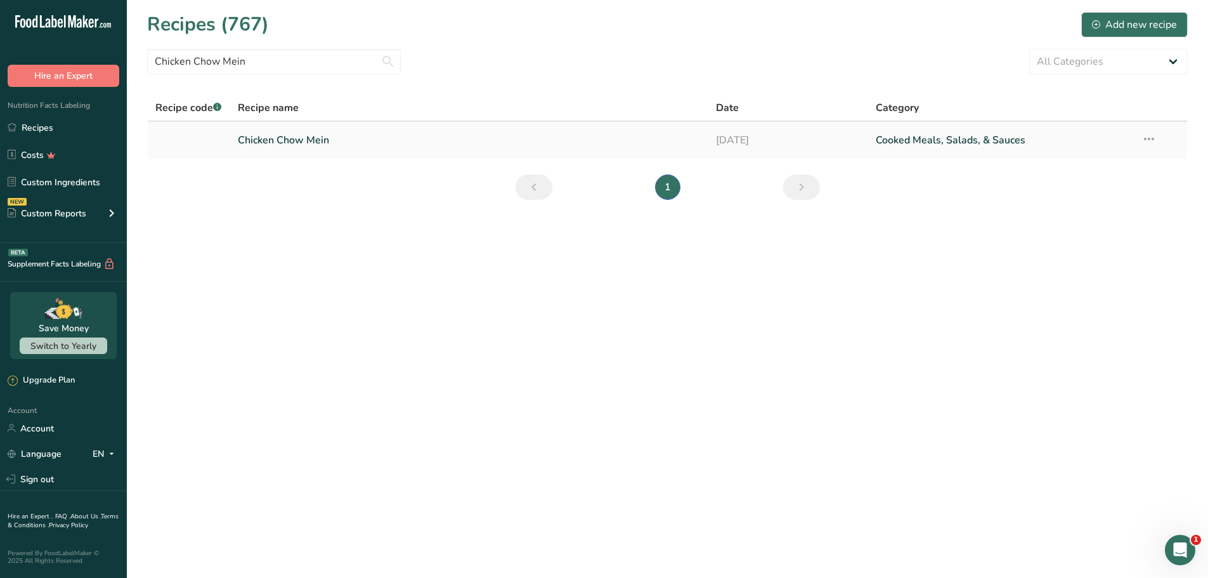
click at [304, 138] on link "Chicken Chow Mein" at bounding box center [469, 140] width 463 height 27
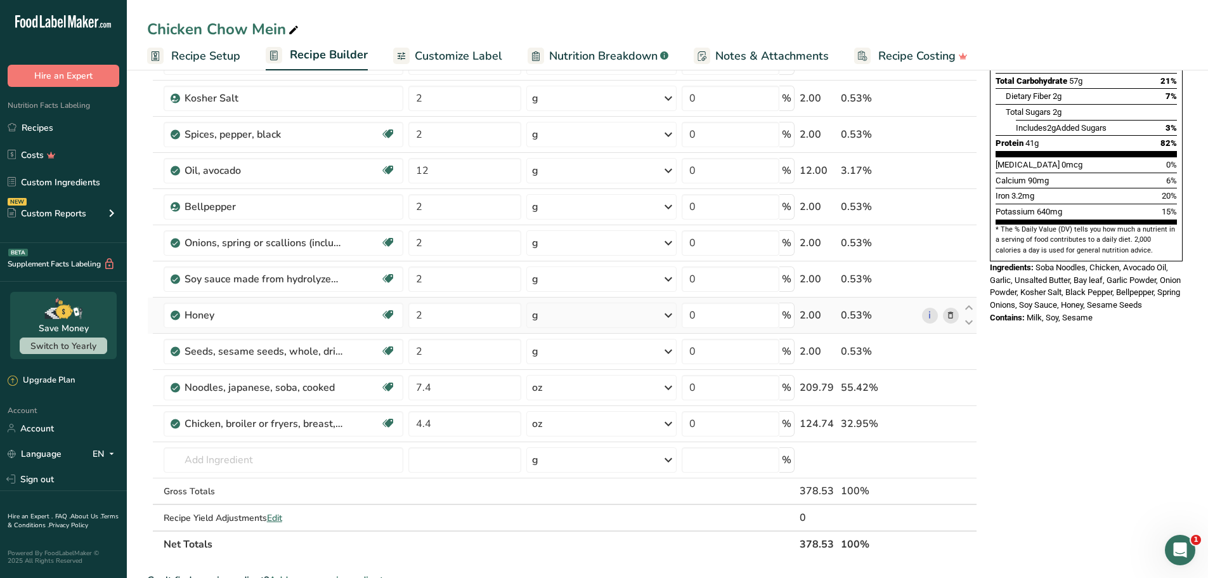
scroll to position [317, 0]
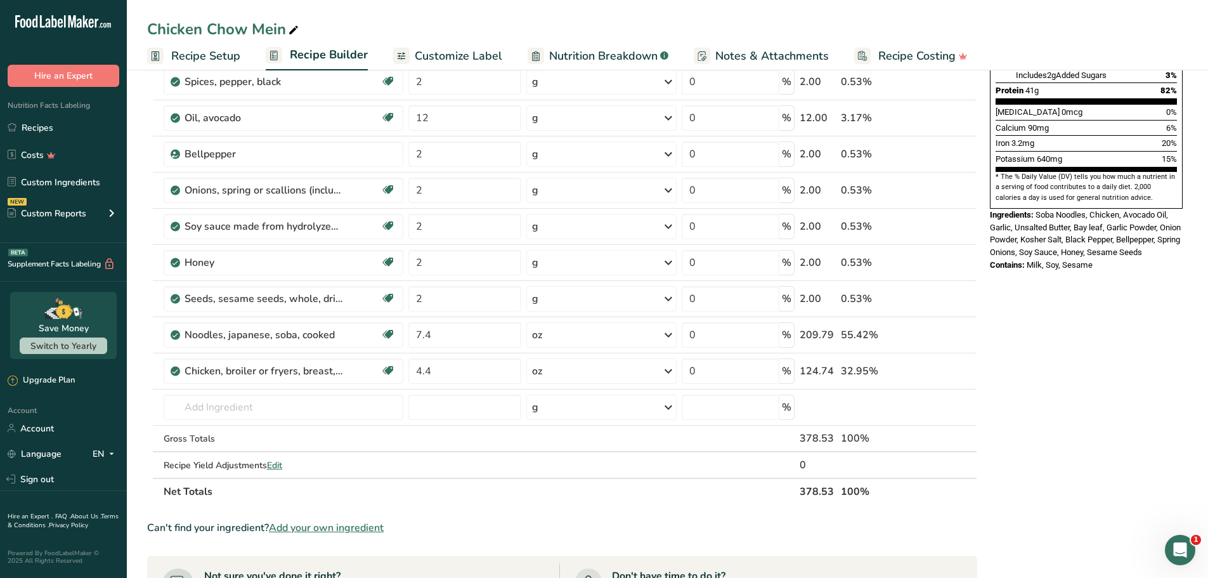
click at [1028, 259] on div "Contains: Milk, Soy, Sesame" at bounding box center [1086, 265] width 193 height 13
click at [1117, 292] on div "Nutrition Facts 1 Serving Per Container Serving Size 379g Amount Per Serving Ca…" at bounding box center [1086, 361] width 203 height 1184
click at [1116, 292] on div "Nutrition Facts 1 Serving Per Container Serving Size 379g Amount Per Serving Ca…" at bounding box center [1086, 361] width 203 height 1184
drag, startPoint x: 1076, startPoint y: 250, endPoint x: 1029, endPoint y: 245, distance: 47.1
click at [1029, 259] on div "Contains: Milk, Soy, Sesame" at bounding box center [1086, 265] width 193 height 13
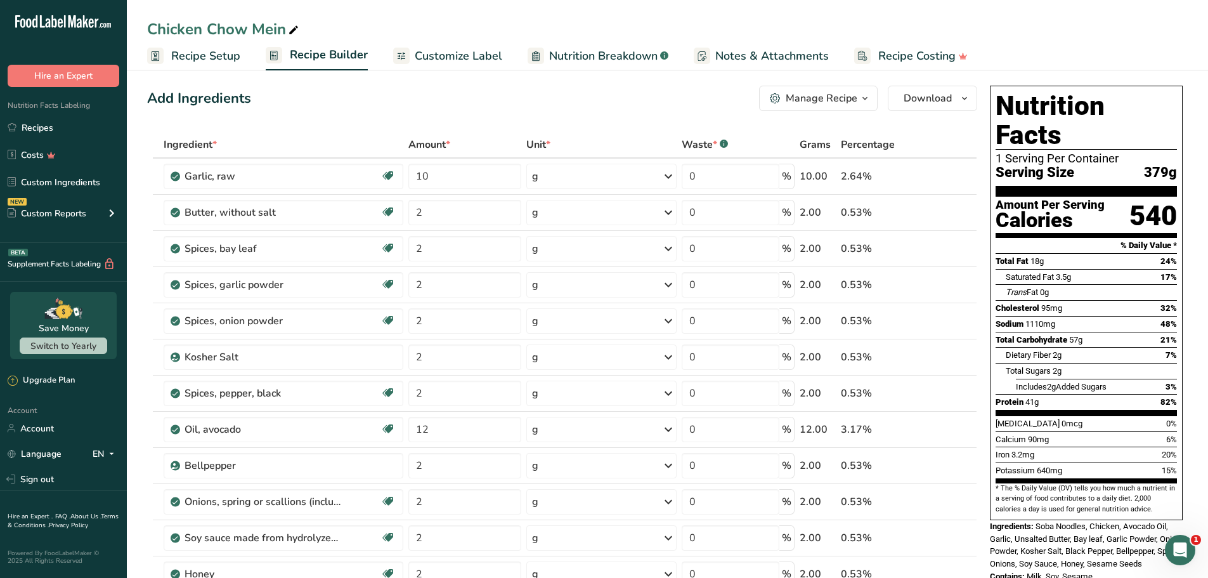
scroll to position [0, 0]
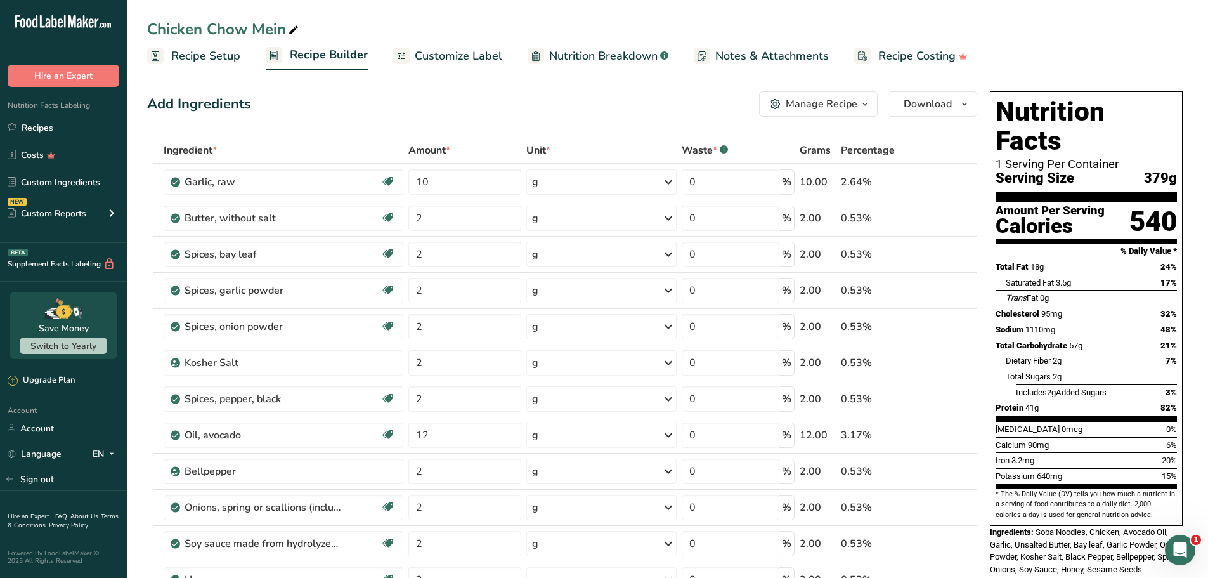
click at [1079, 68] on ul "Recipe Setup Recipe Builder Customize Label Nutrition Breakdown .a-a{fill:#3473…" at bounding box center [667, 56] width 1081 height 30
click at [47, 127] on link "Recipes" at bounding box center [63, 127] width 127 height 24
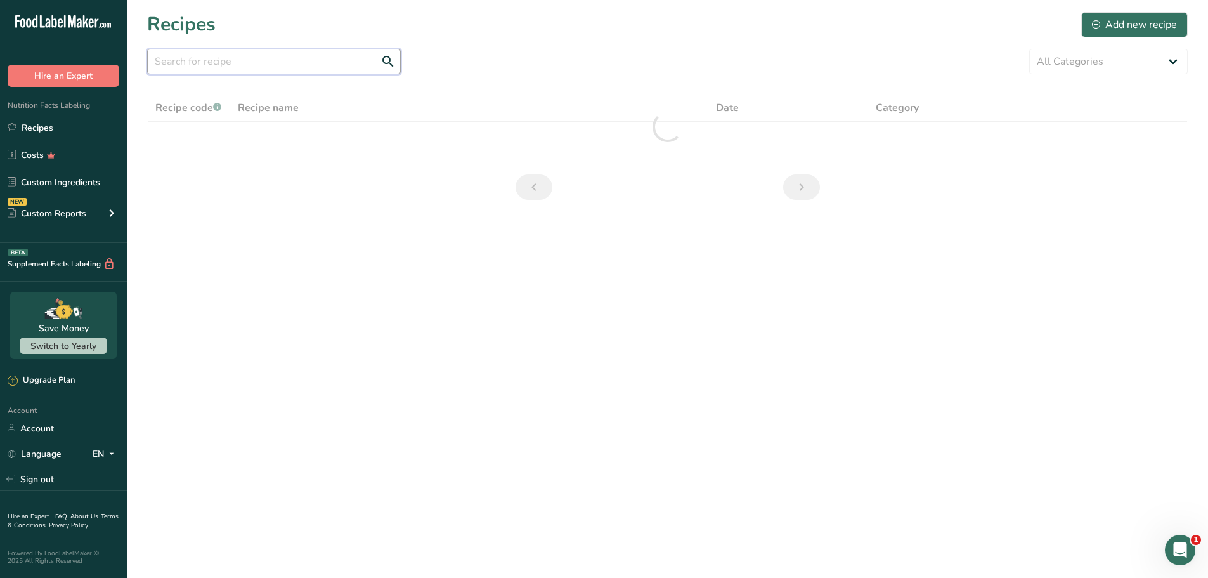
click at [230, 64] on input "text" at bounding box center [274, 61] width 254 height 25
paste input "Fish Tacos"
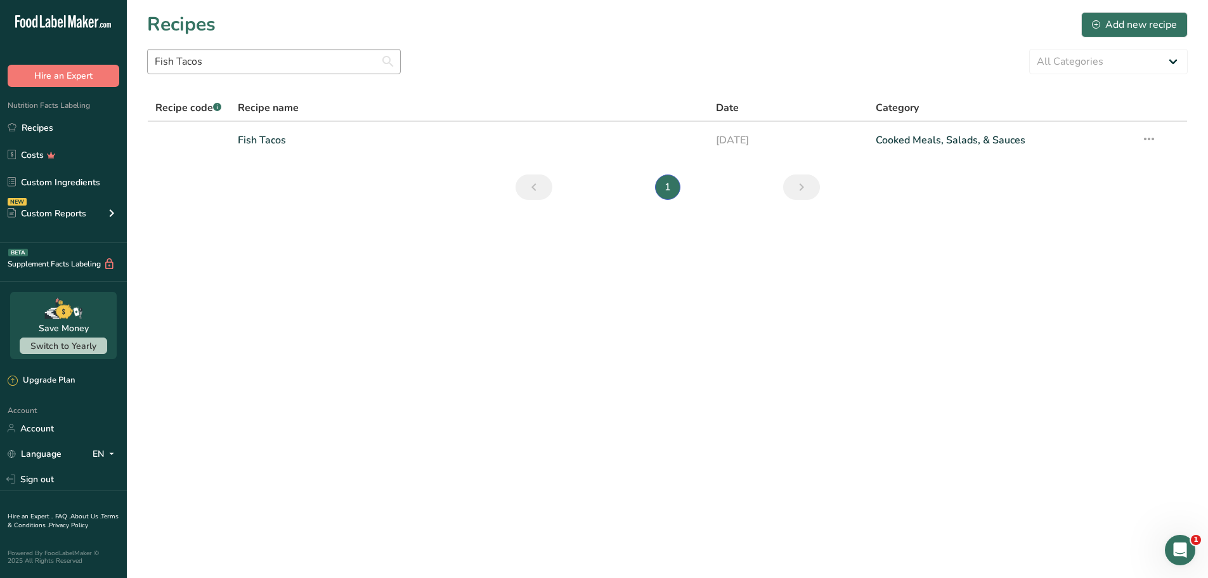
drag, startPoint x: 496, startPoint y: 53, endPoint x: 389, endPoint y: 65, distance: 107.7
click at [496, 53] on div "Fish Tacos All Categories Baked Goods [GEOGRAPHIC_DATA] Confectionery Cooked Me…" at bounding box center [667, 61] width 1040 height 25
click at [275, 63] on input "Fish Tacos" at bounding box center [274, 61] width 254 height 25
click at [285, 134] on link "Fish Tacos" at bounding box center [469, 140] width 463 height 27
click at [598, 91] on section "Recipes Add new recipe Fish Tacos All Categories Baked Goods [GEOGRAPHIC_DATA] …" at bounding box center [667, 110] width 1081 height 220
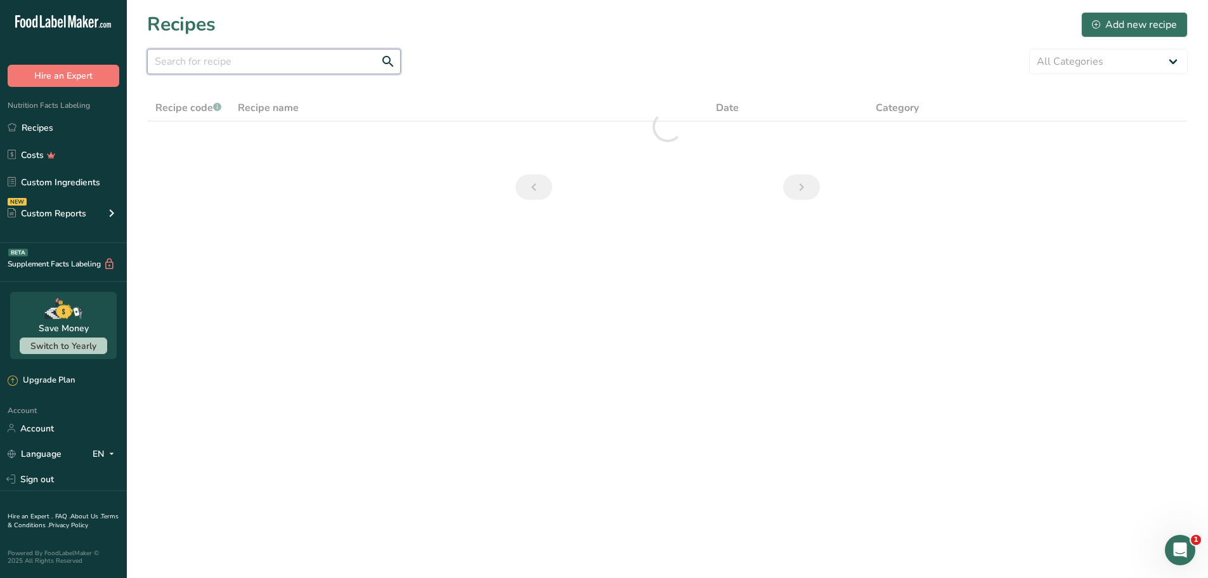
click at [279, 65] on input "text" at bounding box center [274, 61] width 254 height 25
paste input "Fish Tacos"
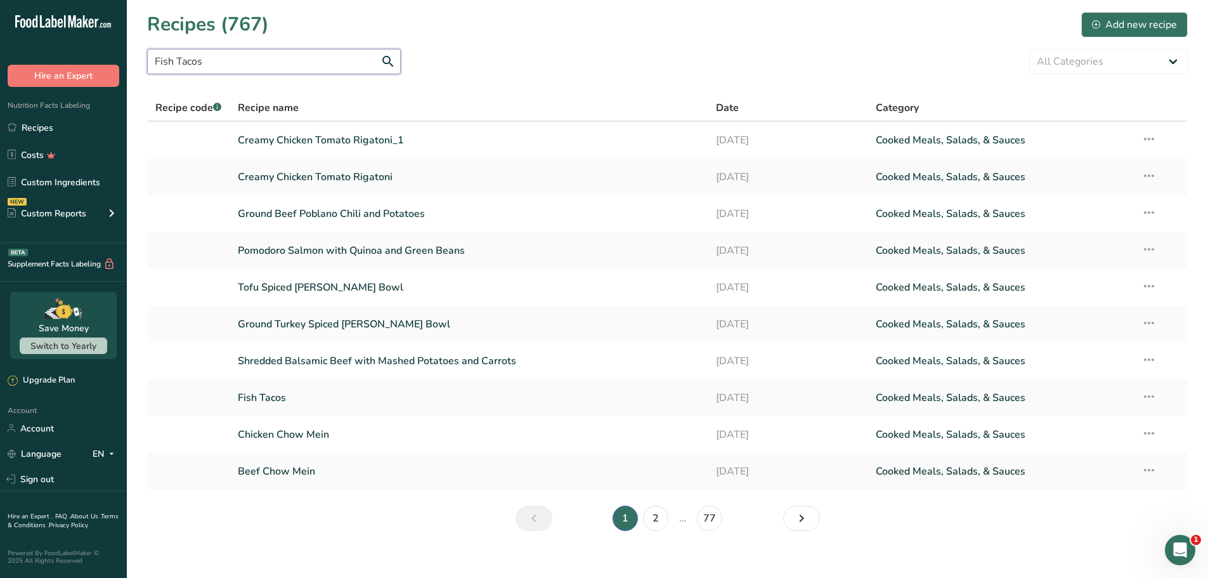
drag, startPoint x: 268, startPoint y: 54, endPoint x: 95, endPoint y: 55, distance: 172.4
click at [95, 55] on div ".a-20{fill:#fff;} Hire an Expert Nutrition Facts Labeling Recipes Costs Custom …" at bounding box center [604, 295] width 1208 height 591
paste input "Shredded Buffalo Chicken Mac n’ Cheese"
click at [568, 72] on div "Shredded Buffalo Chicken Mac n’ Cheese All Categories Baked Goods [GEOGRAPHIC_D…" at bounding box center [667, 61] width 1040 height 25
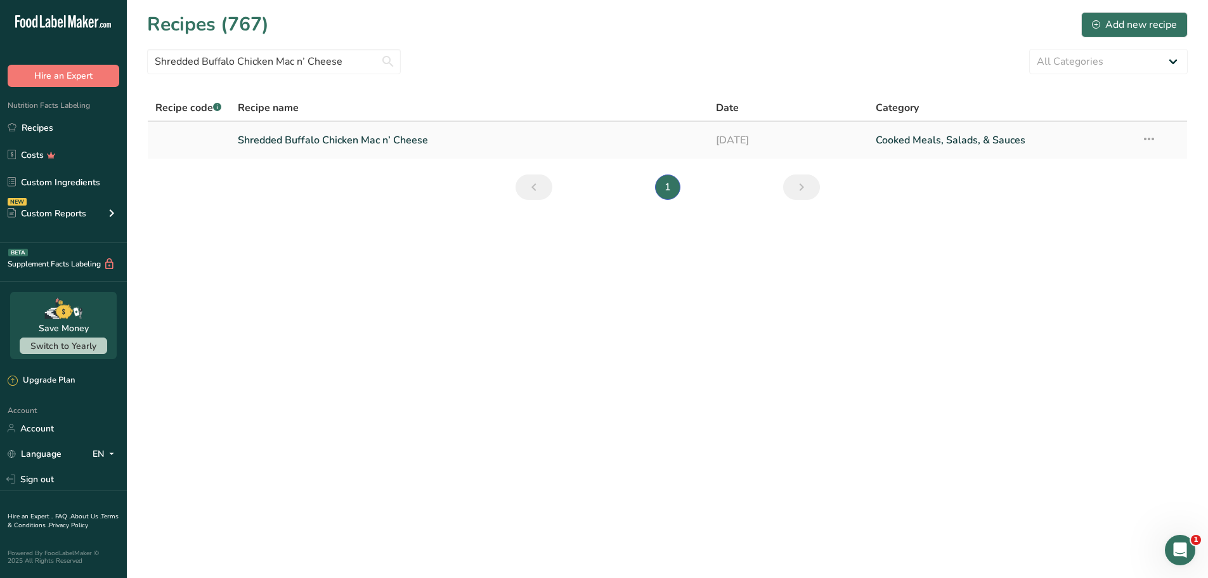
click at [346, 143] on link "Shredded Buffalo Chicken Mac n’ Cheese" at bounding box center [469, 140] width 463 height 27
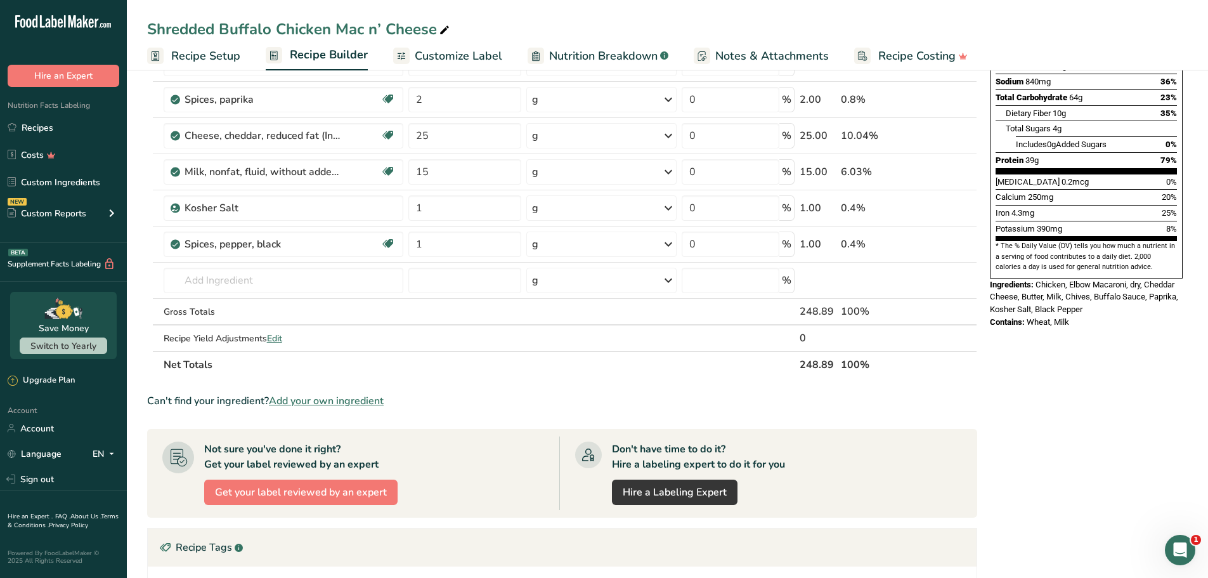
scroll to position [317, 0]
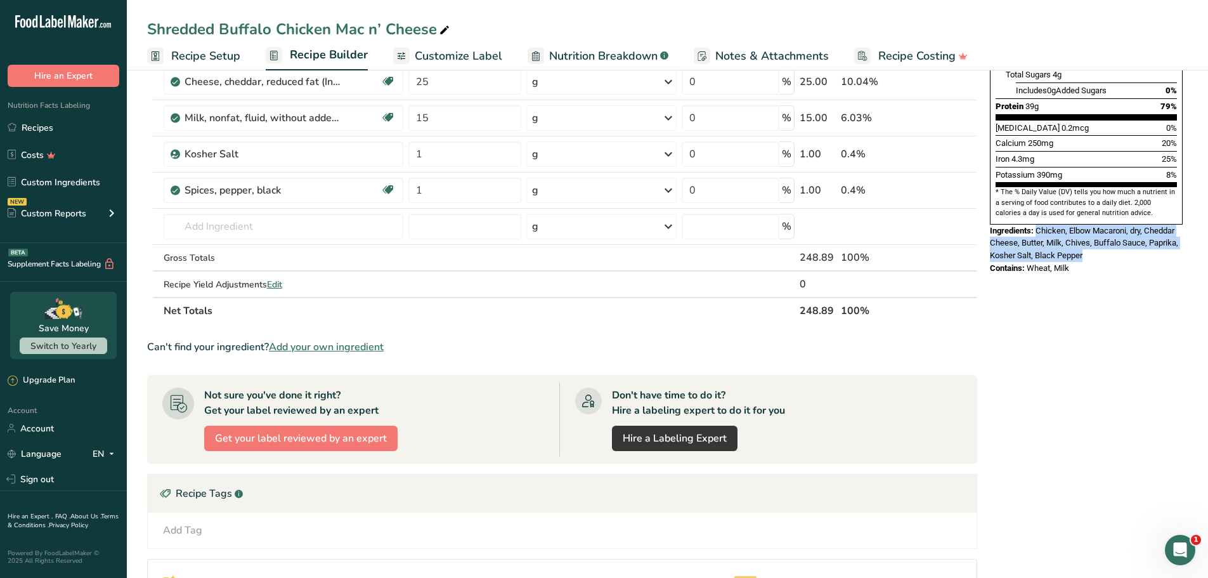
drag, startPoint x: 1101, startPoint y: 224, endPoint x: 1038, endPoint y: 202, distance: 66.0
click at [1038, 224] on div "Ingredients: Chicken, Elbow Macaroni, dry, Cheddar Cheese, Butter, Milk, Chives…" at bounding box center [1086, 242] width 193 height 37
click at [1073, 262] on div "Contains: Wheat, Milk" at bounding box center [1086, 268] width 193 height 13
drag, startPoint x: 1073, startPoint y: 236, endPoint x: 1032, endPoint y: 237, distance: 40.6
click at [1032, 262] on div "Contains: Wheat, Milk" at bounding box center [1086, 268] width 193 height 13
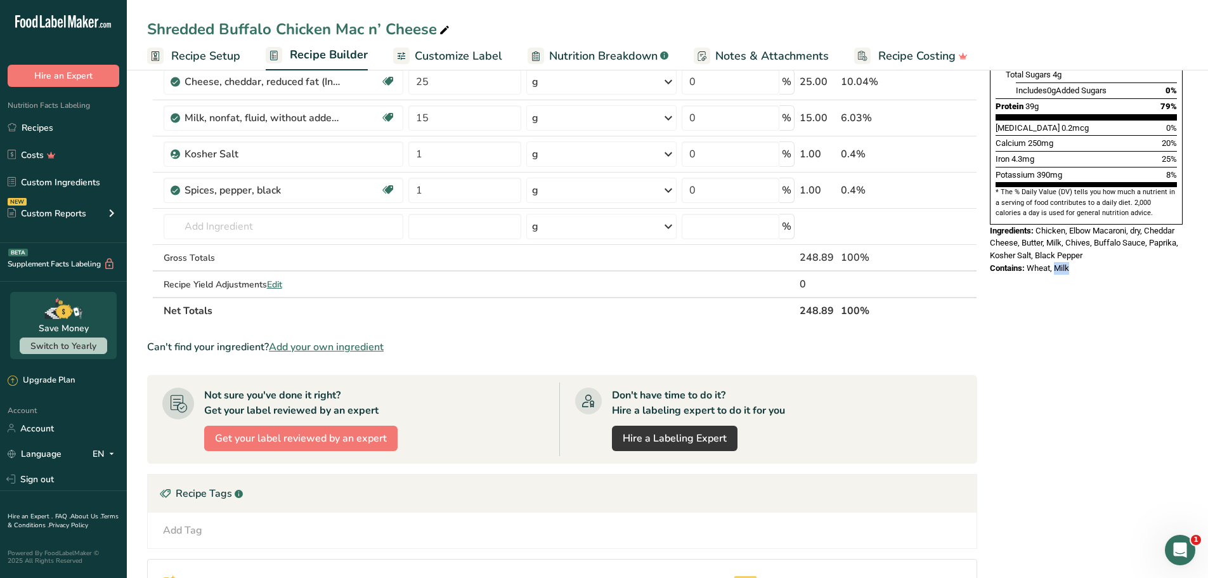
drag, startPoint x: 40, startPoint y: 126, endPoint x: 101, endPoint y: 114, distance: 61.9
click at [41, 126] on link "Recipes" at bounding box center [63, 127] width 127 height 24
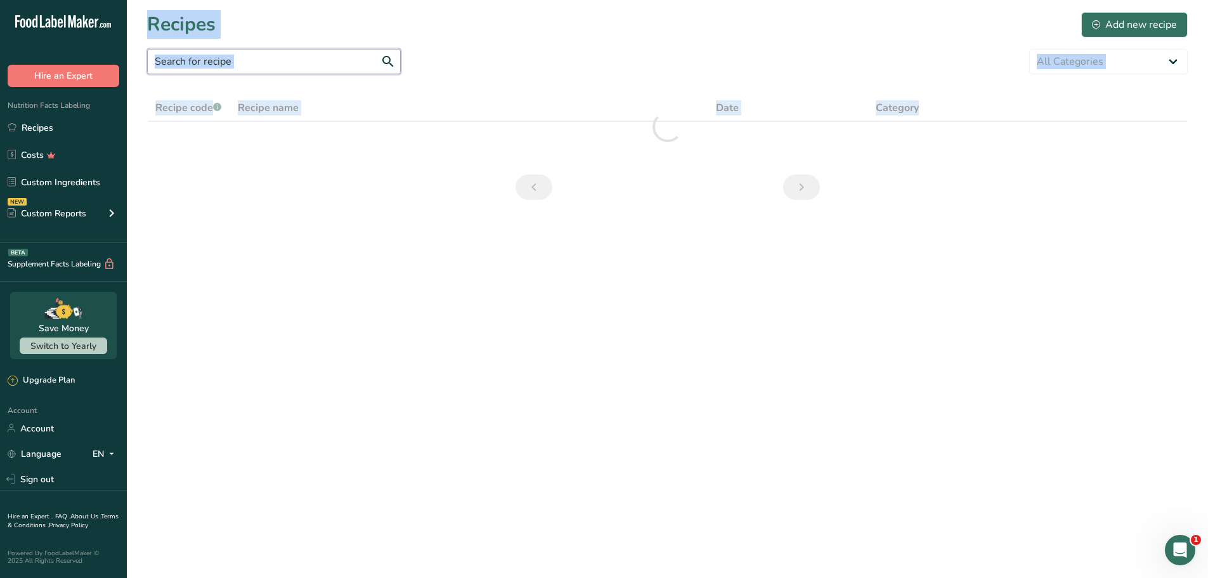
click at [271, 60] on input "text" at bounding box center [274, 61] width 254 height 25
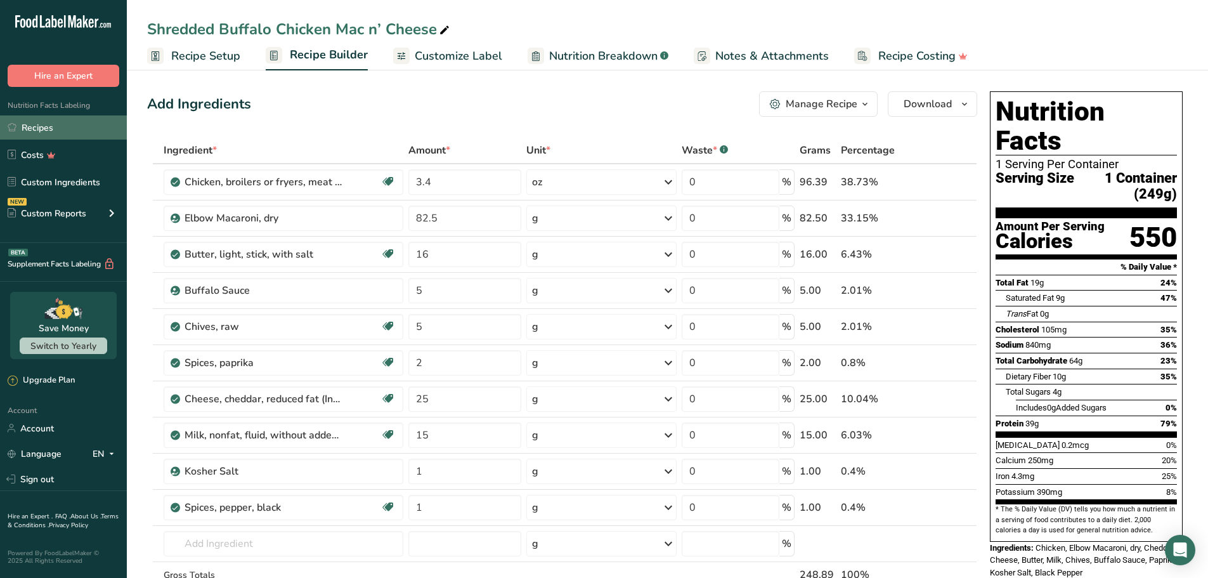
click at [54, 122] on link "Recipes" at bounding box center [63, 127] width 127 height 24
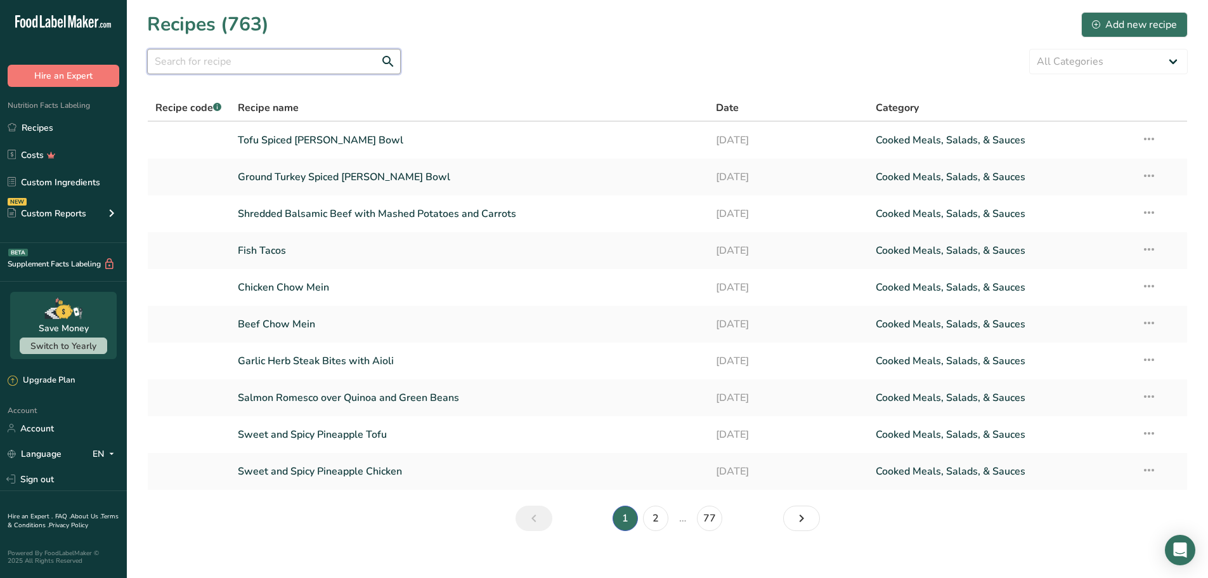
click at [249, 63] on input "text" at bounding box center [274, 61] width 254 height 25
paste input "Shrimp Mole with Spanish Rice"
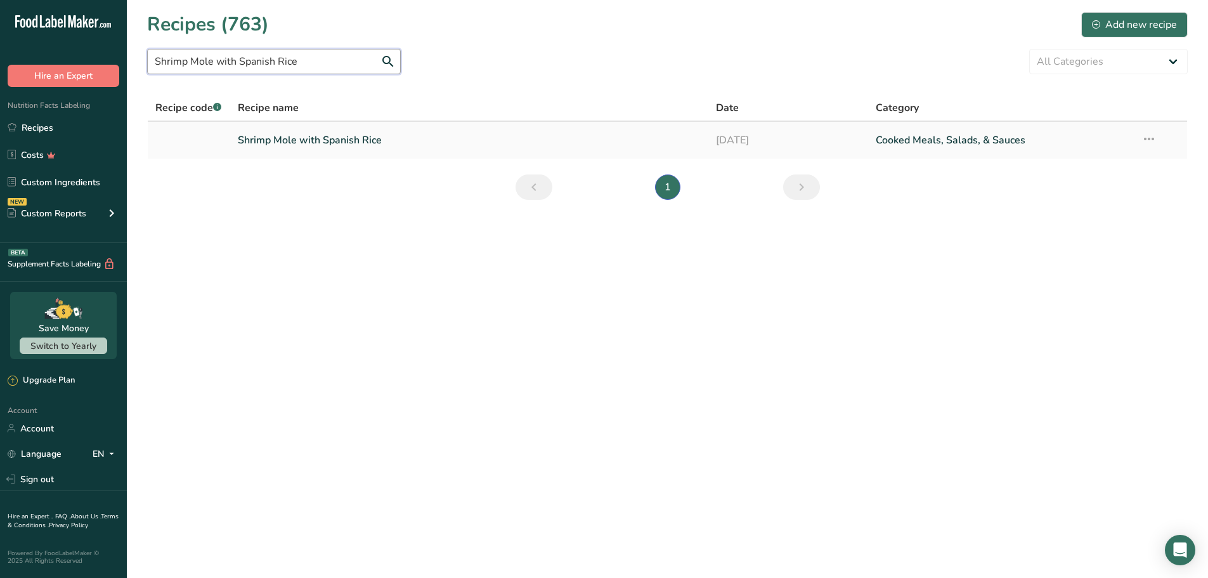
type input "Shrimp Mole with Spanish Rice"
click at [334, 141] on link "Shrimp Mole with Spanish Rice" at bounding box center [469, 140] width 463 height 27
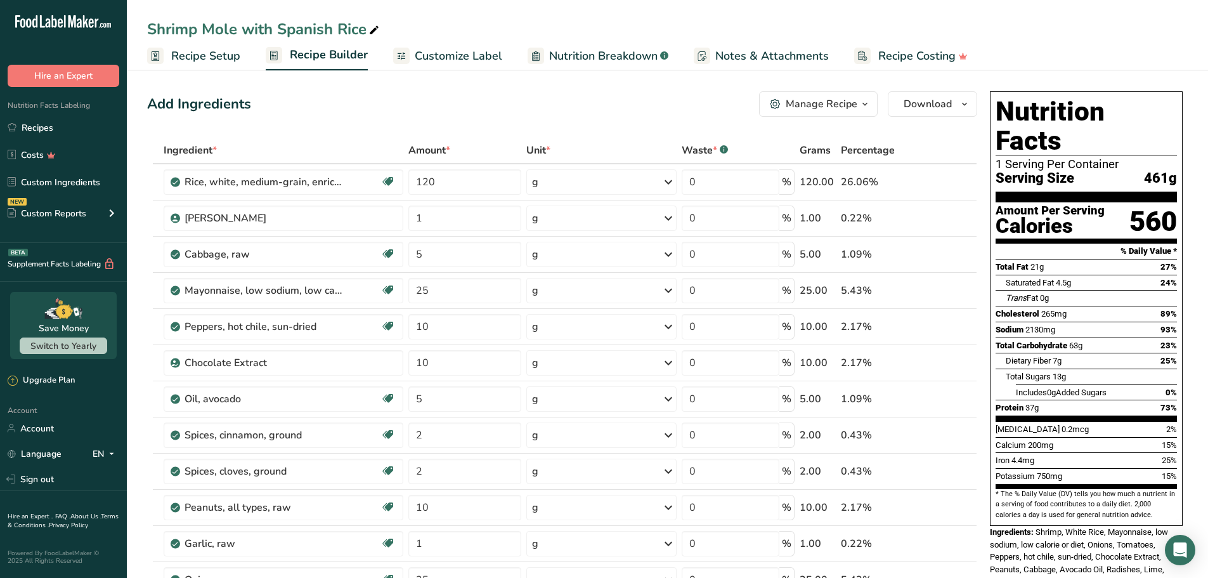
drag, startPoint x: 1170, startPoint y: 146, endPoint x: 1143, endPoint y: 149, distance: 27.4
click at [1143, 171] on div "Serving Size 461g" at bounding box center [1085, 179] width 181 height 16
copy span "461"
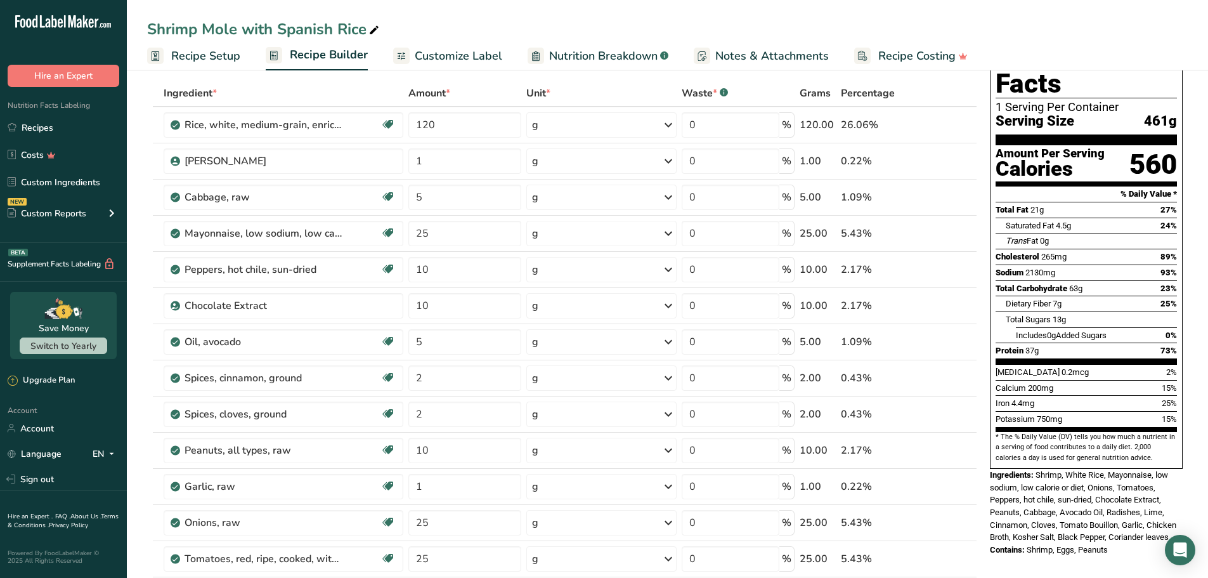
scroll to position [63, 0]
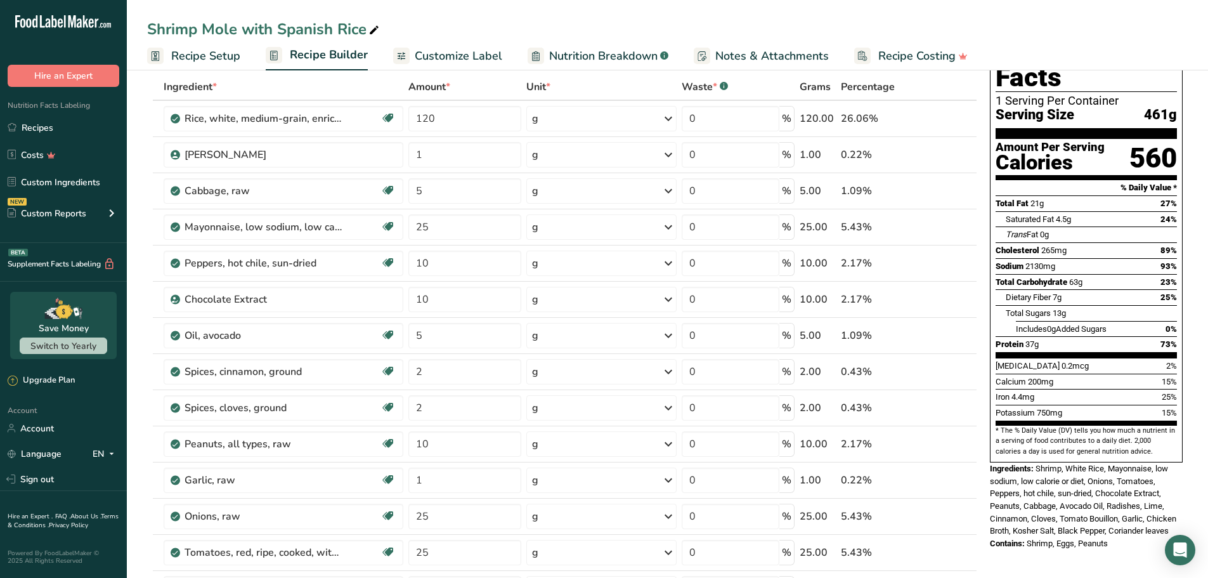
drag, startPoint x: 1123, startPoint y: 515, endPoint x: 1113, endPoint y: 509, distance: 11.1
click at [1113, 537] on div "Contains: Shrimp, Eggs, Peanuts" at bounding box center [1086, 543] width 193 height 13
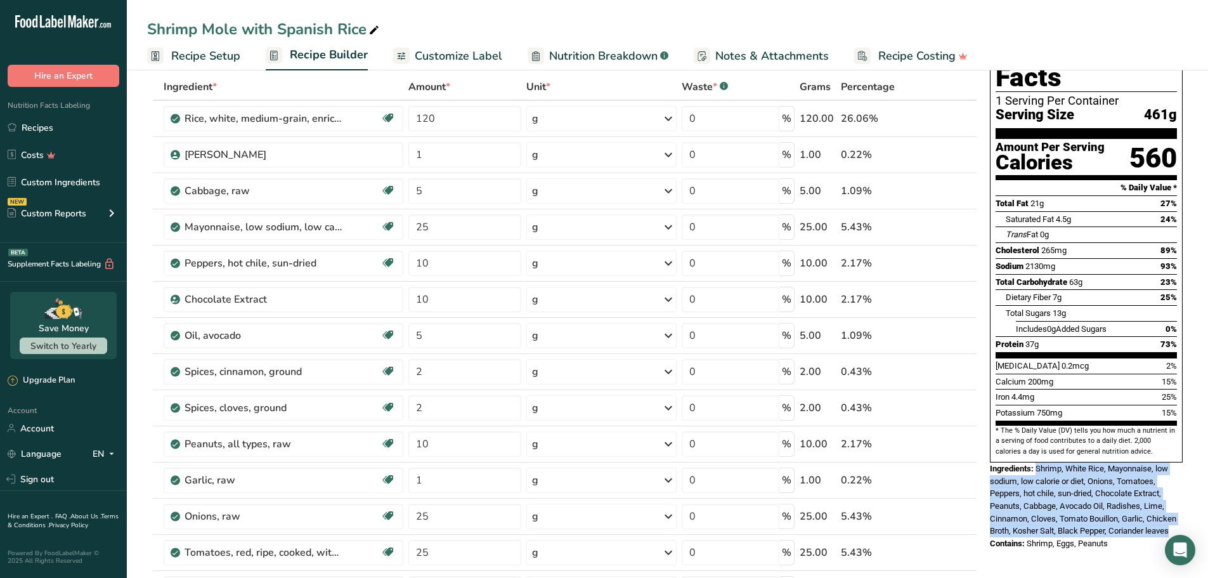
drag, startPoint x: 1175, startPoint y: 500, endPoint x: 1037, endPoint y: 443, distance: 149.9
click at [1037, 462] on div "Ingredients: Shrimp, White Rice, Mayonnaise, low sodium, low calorie or diet, O…" at bounding box center [1086, 499] width 193 height 75
copy span "Shrimp, White Rice, Mayonnaise, low sodium, low calorie or diet, Onions, Tomato…"
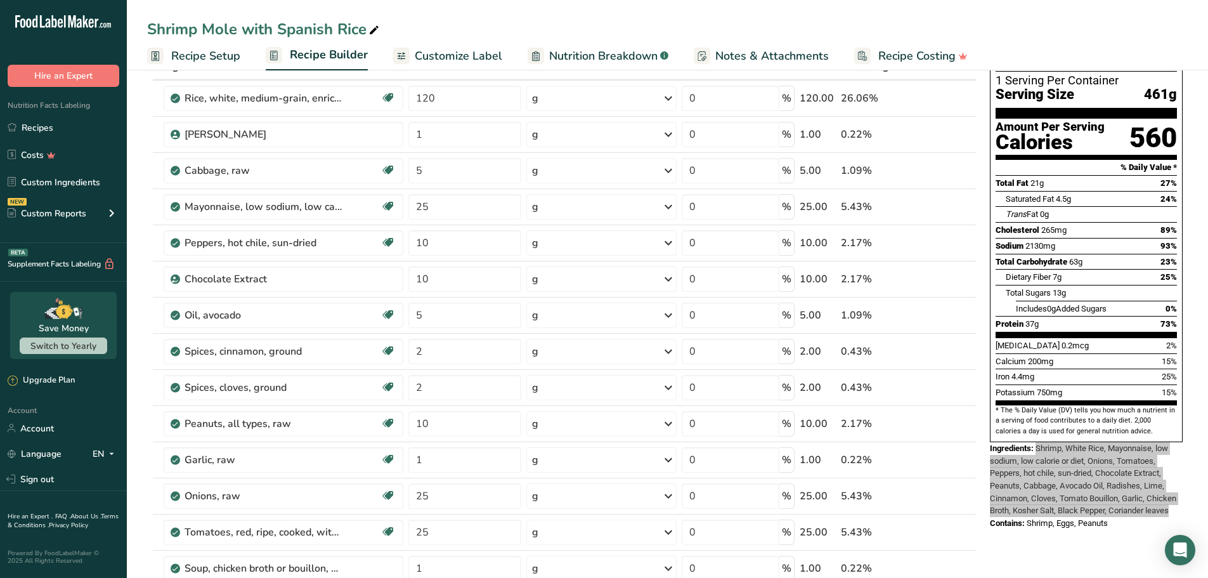
scroll to position [127, 0]
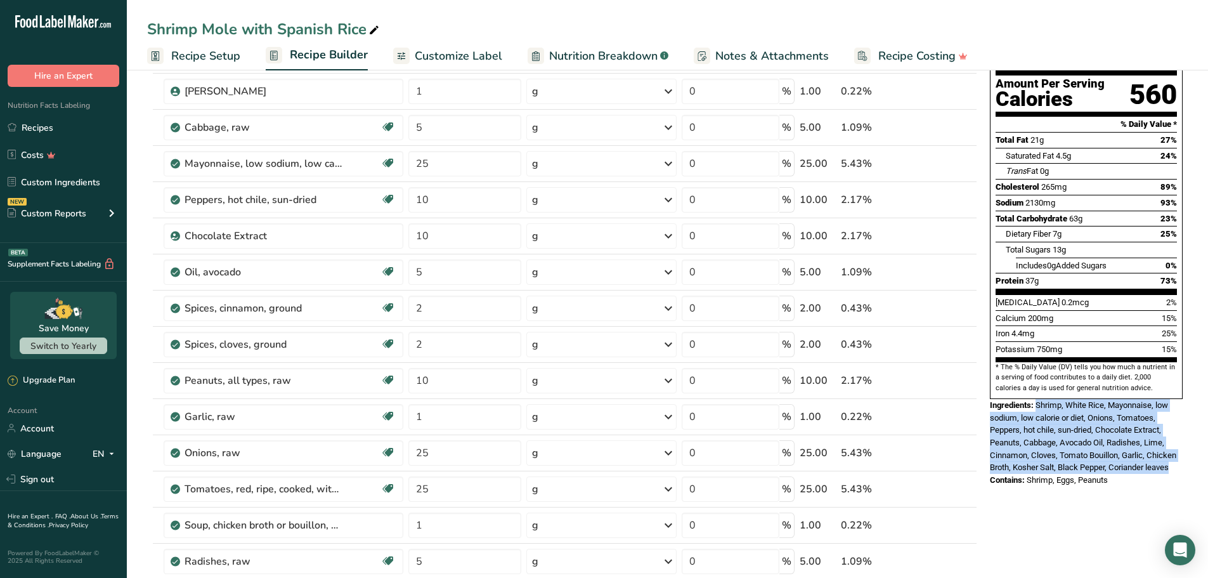
drag, startPoint x: 1117, startPoint y: 451, endPoint x: 1086, endPoint y: 459, distance: 32.0
click at [1029, 474] on div "Contains: Shrimp, Eggs, Peanuts" at bounding box center [1086, 480] width 193 height 13
copy span "Shrimp, Eggs, Peanuts"
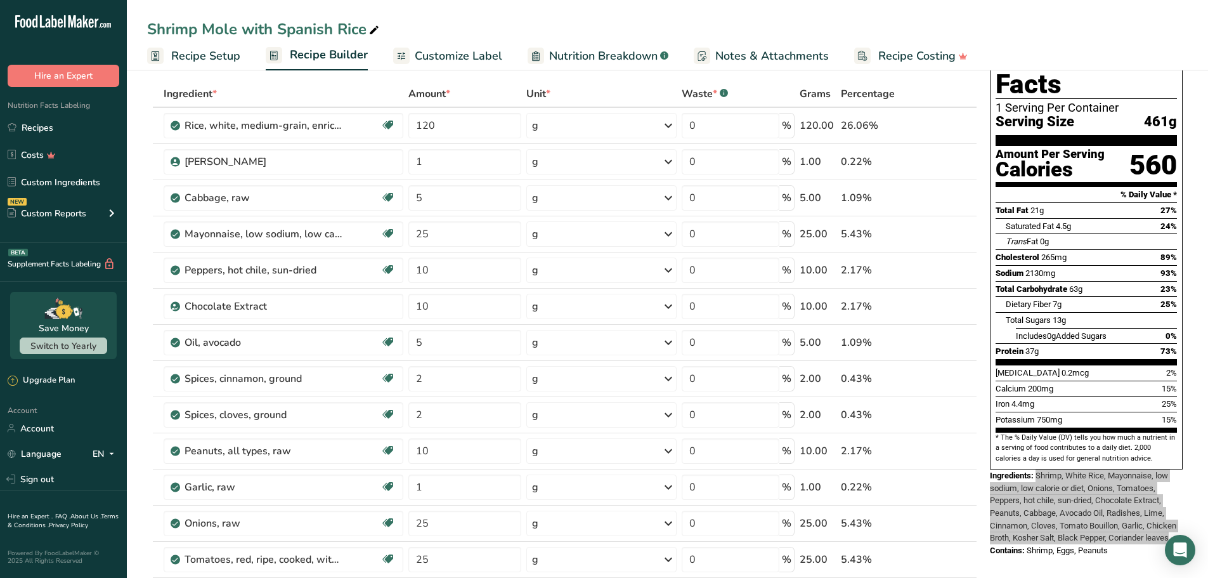
scroll to position [63, 0]
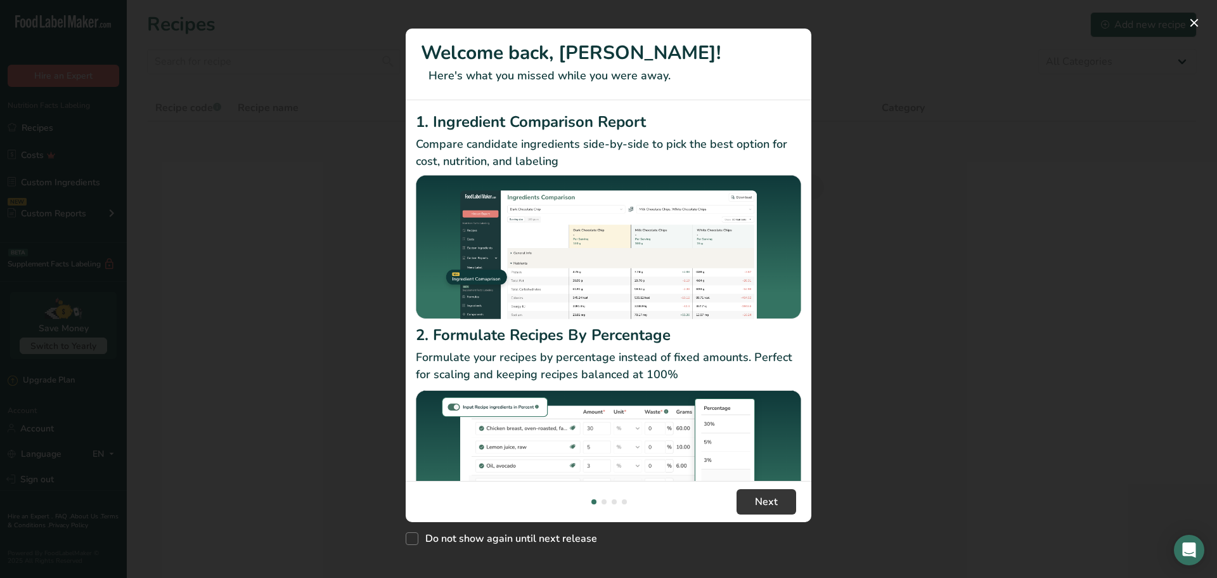
click at [926, 190] on div "New Features" at bounding box center [608, 289] width 1217 height 578
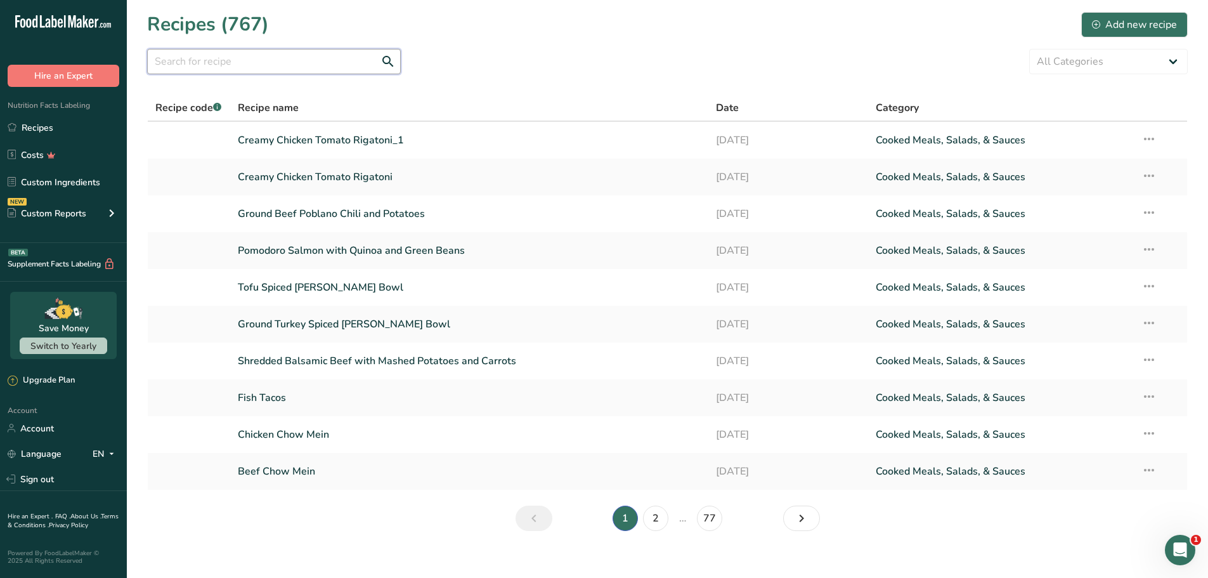
click at [246, 63] on input "text" at bounding box center [274, 61] width 254 height 25
paste input "Tofu Spiced [PERSON_NAME] Bowl"
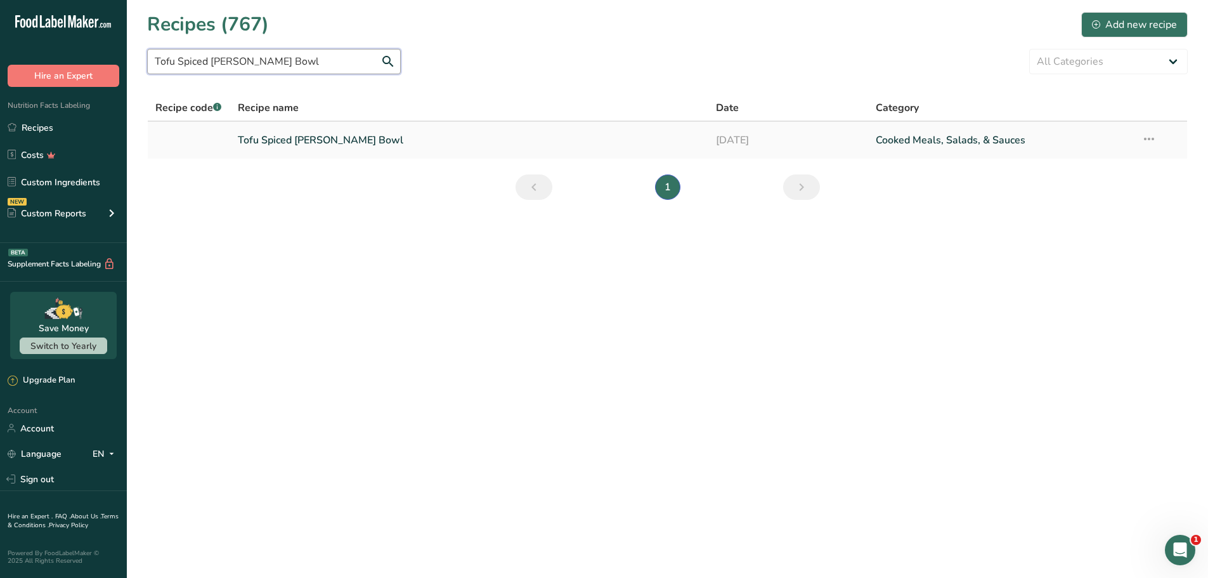
type input "Tofu Spiced [PERSON_NAME] Bowl"
click at [259, 146] on link "Tofu Spiced [PERSON_NAME] Bowl" at bounding box center [469, 140] width 463 height 27
